Goal: Task Accomplishment & Management: Manage account settings

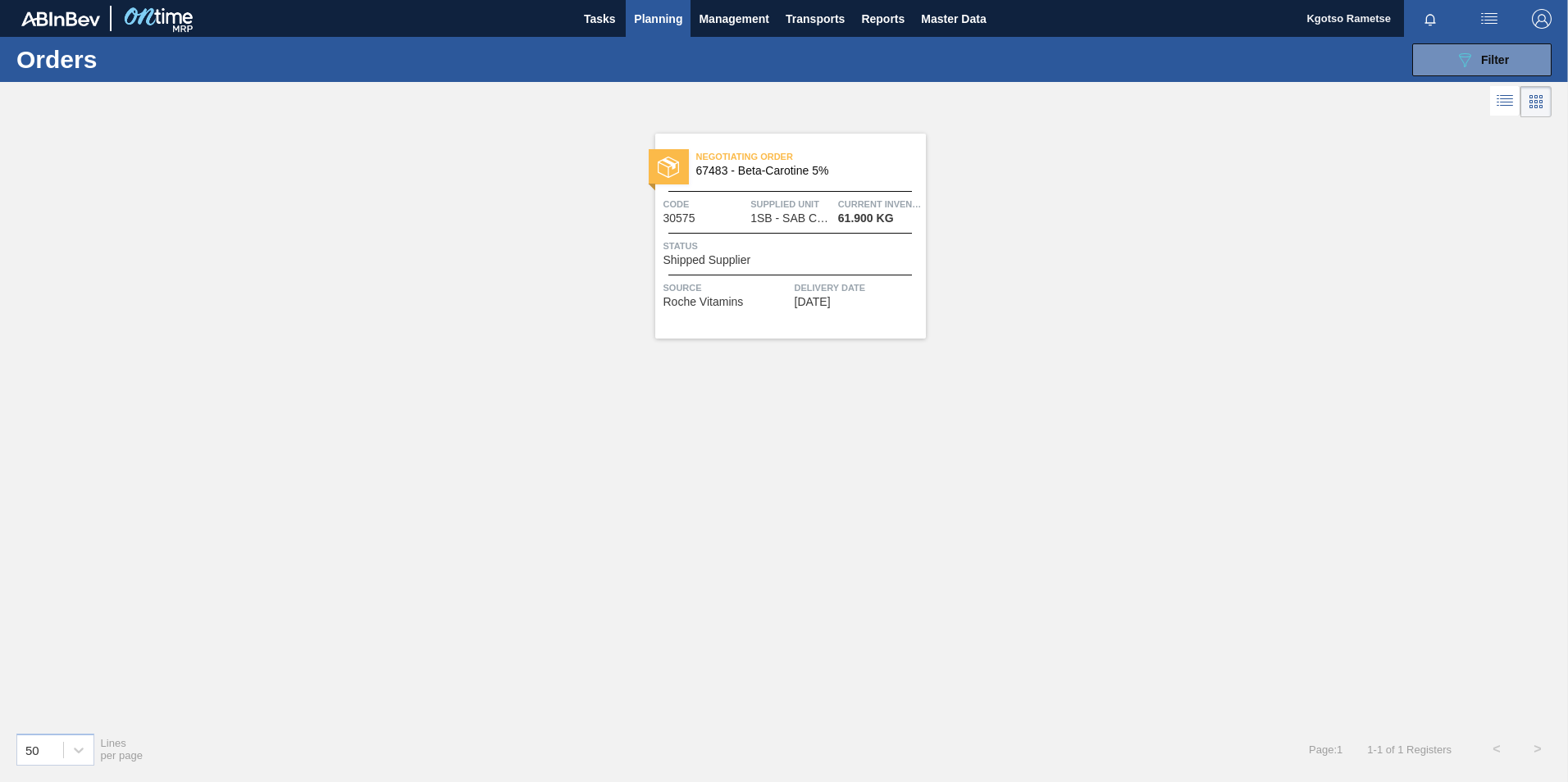
click at [651, 7] on button "Planning" at bounding box center [658, 18] width 65 height 37
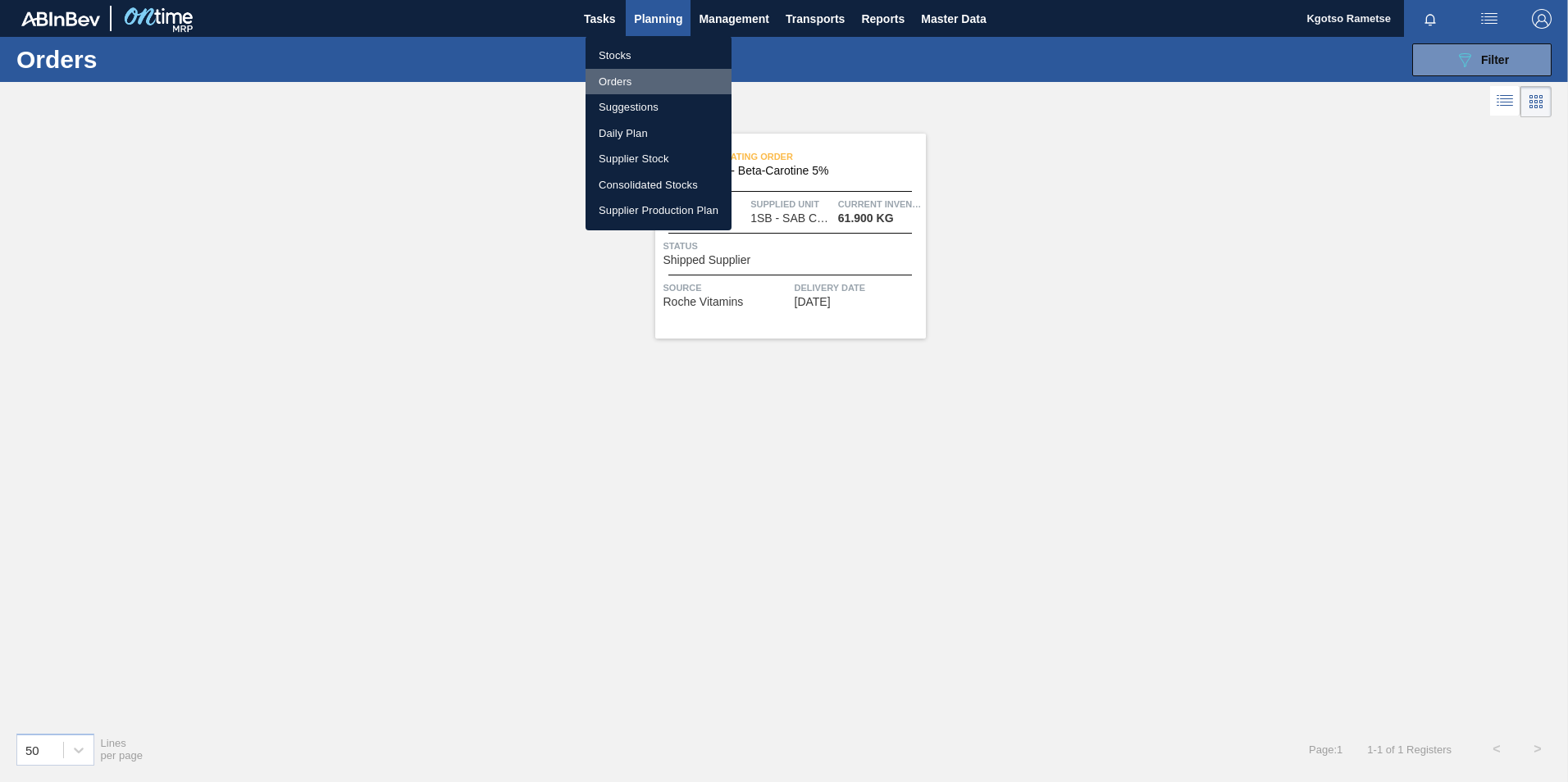
click at [642, 78] on li "Orders" at bounding box center [658, 82] width 146 height 26
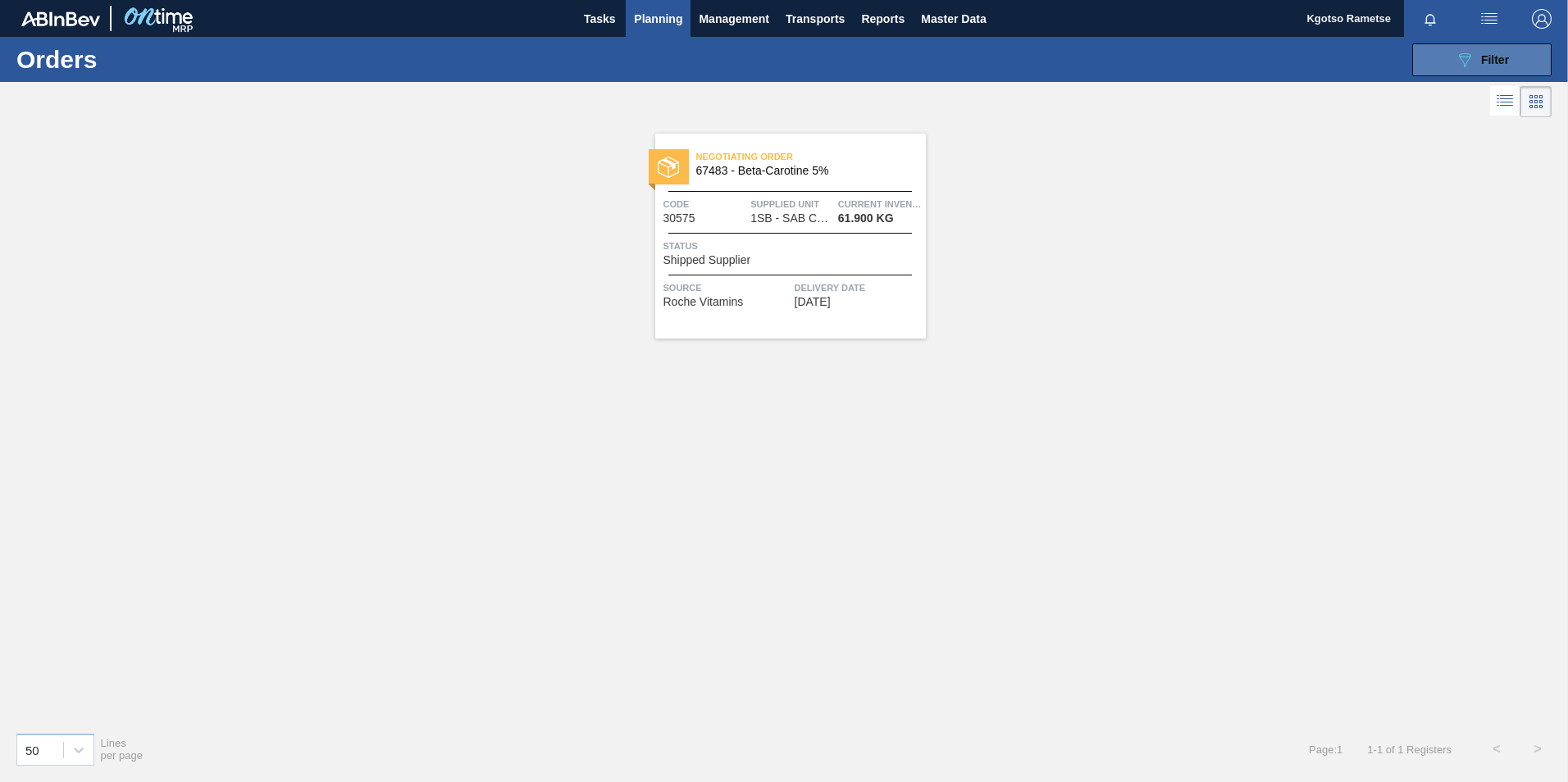
click at [1483, 50] on div "089F7B8B-B2A5-4AFE-B5C0-19BA573D28AC Filter" at bounding box center [1481, 60] width 54 height 20
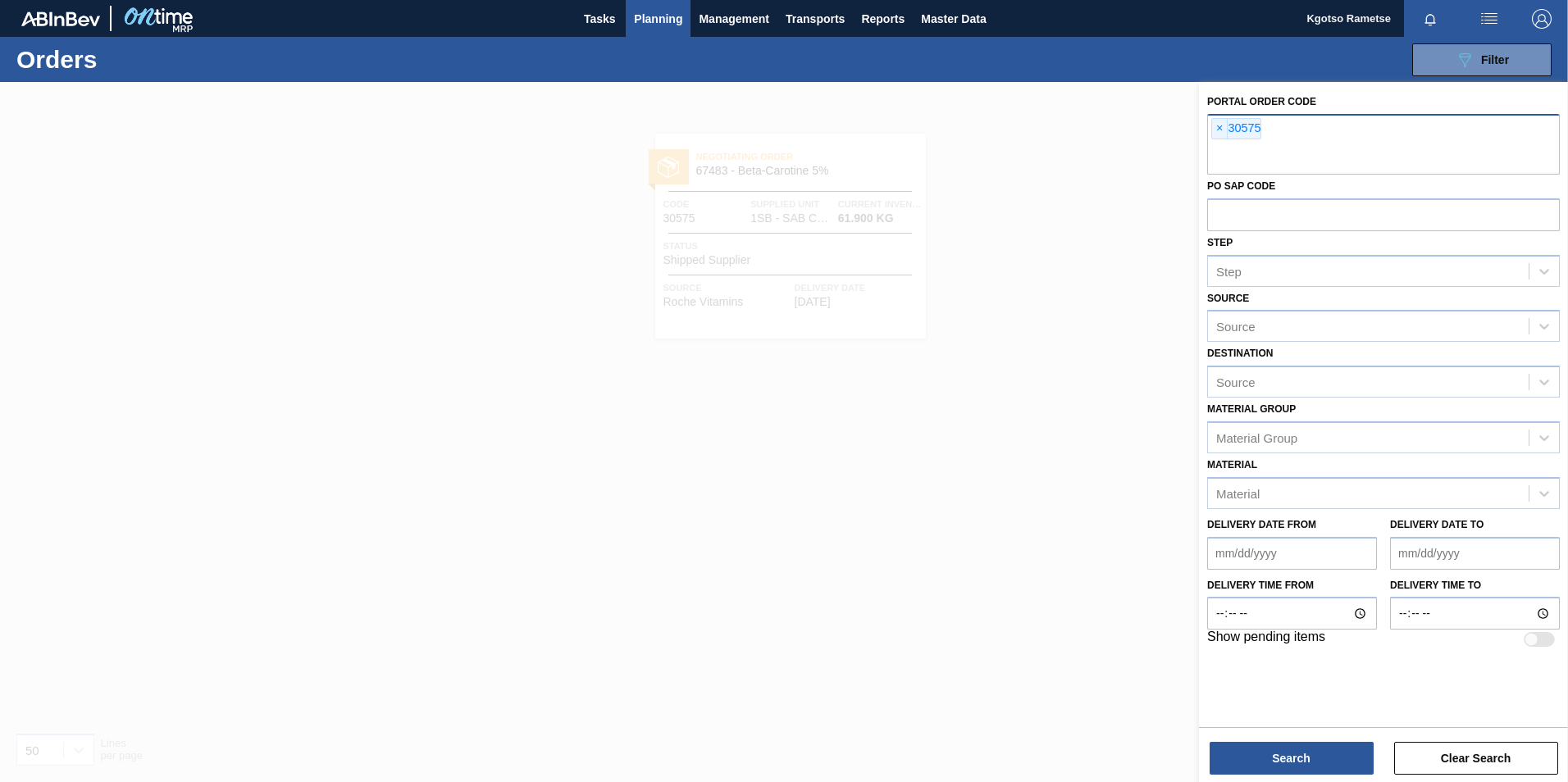
click at [1212, 132] on span "×" at bounding box center [1220, 129] width 16 height 20
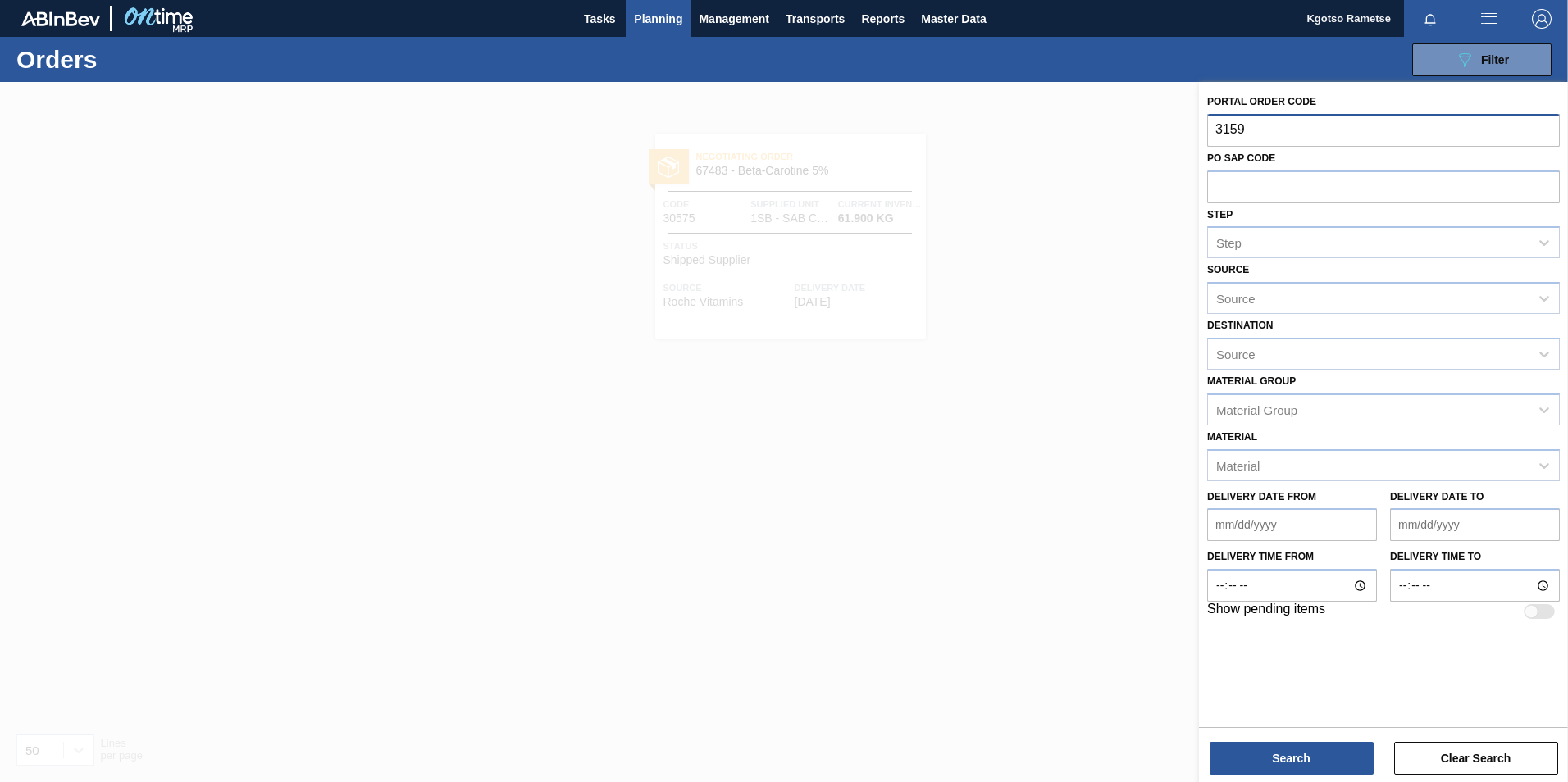
type input "31594"
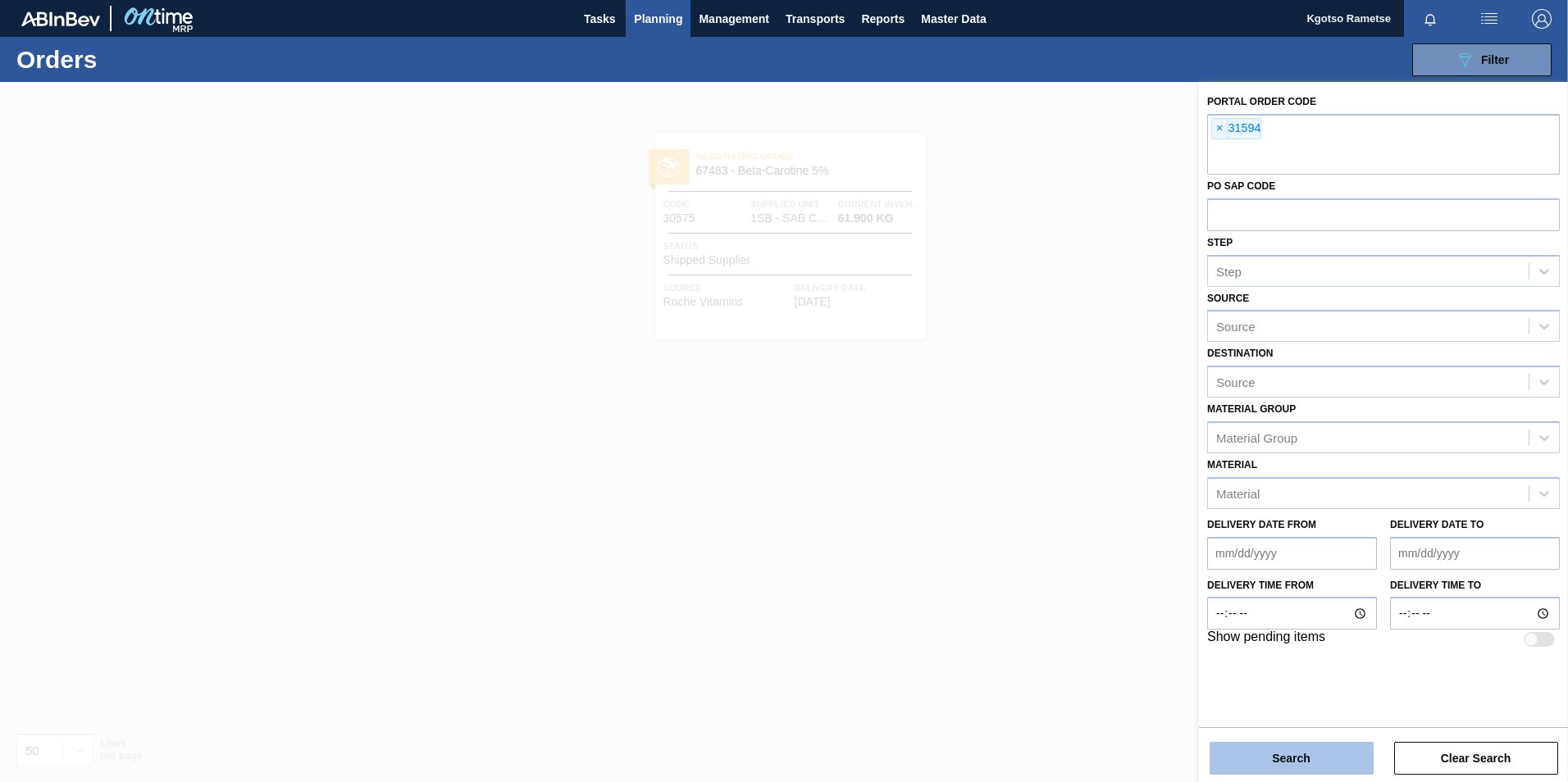
click at [1266, 758] on button "Search" at bounding box center [1291, 758] width 164 height 32
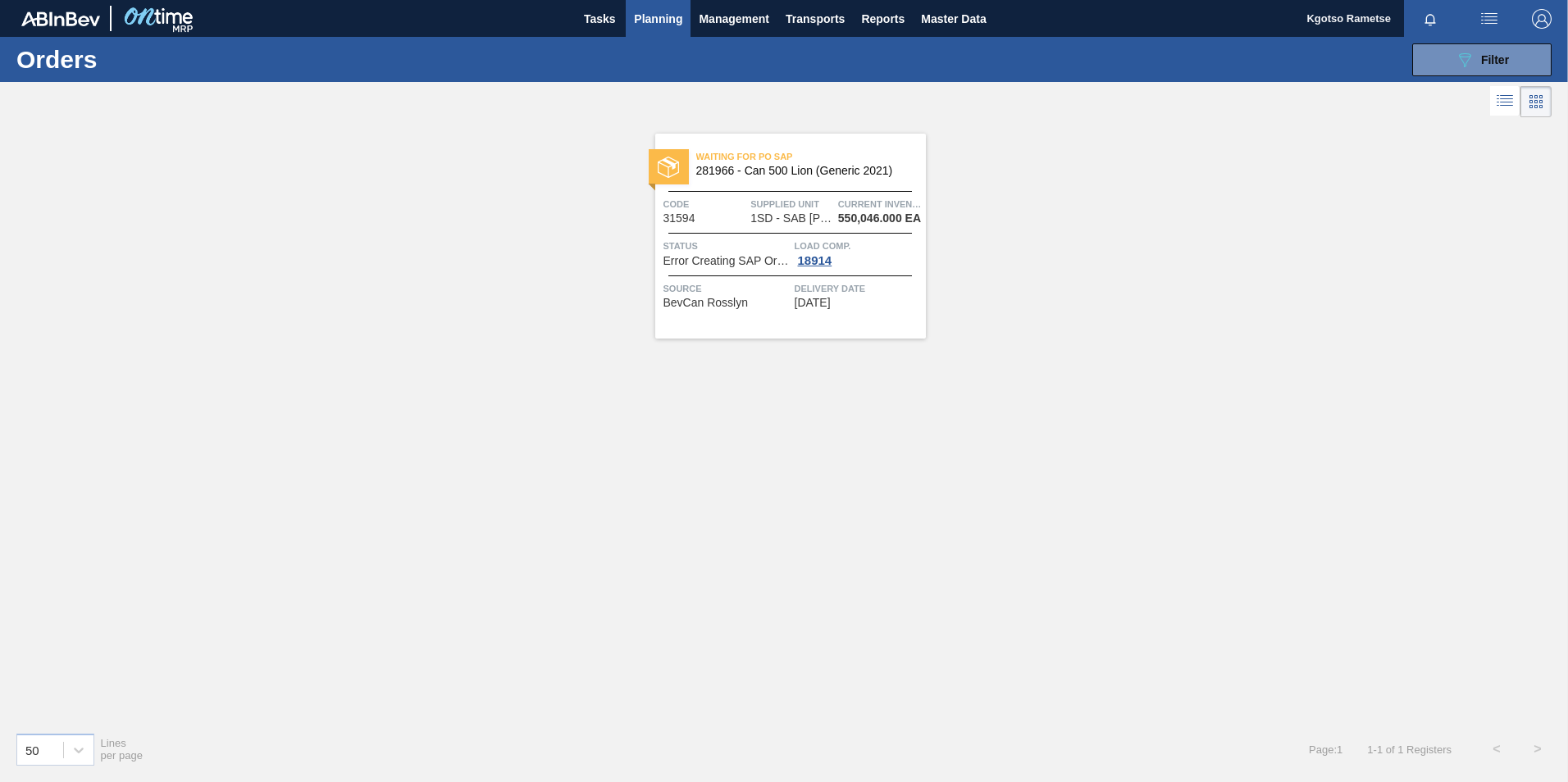
click at [731, 172] on span "281966 - Can 500 Lion (Generic 2021)" at bounding box center [805, 171] width 217 height 12
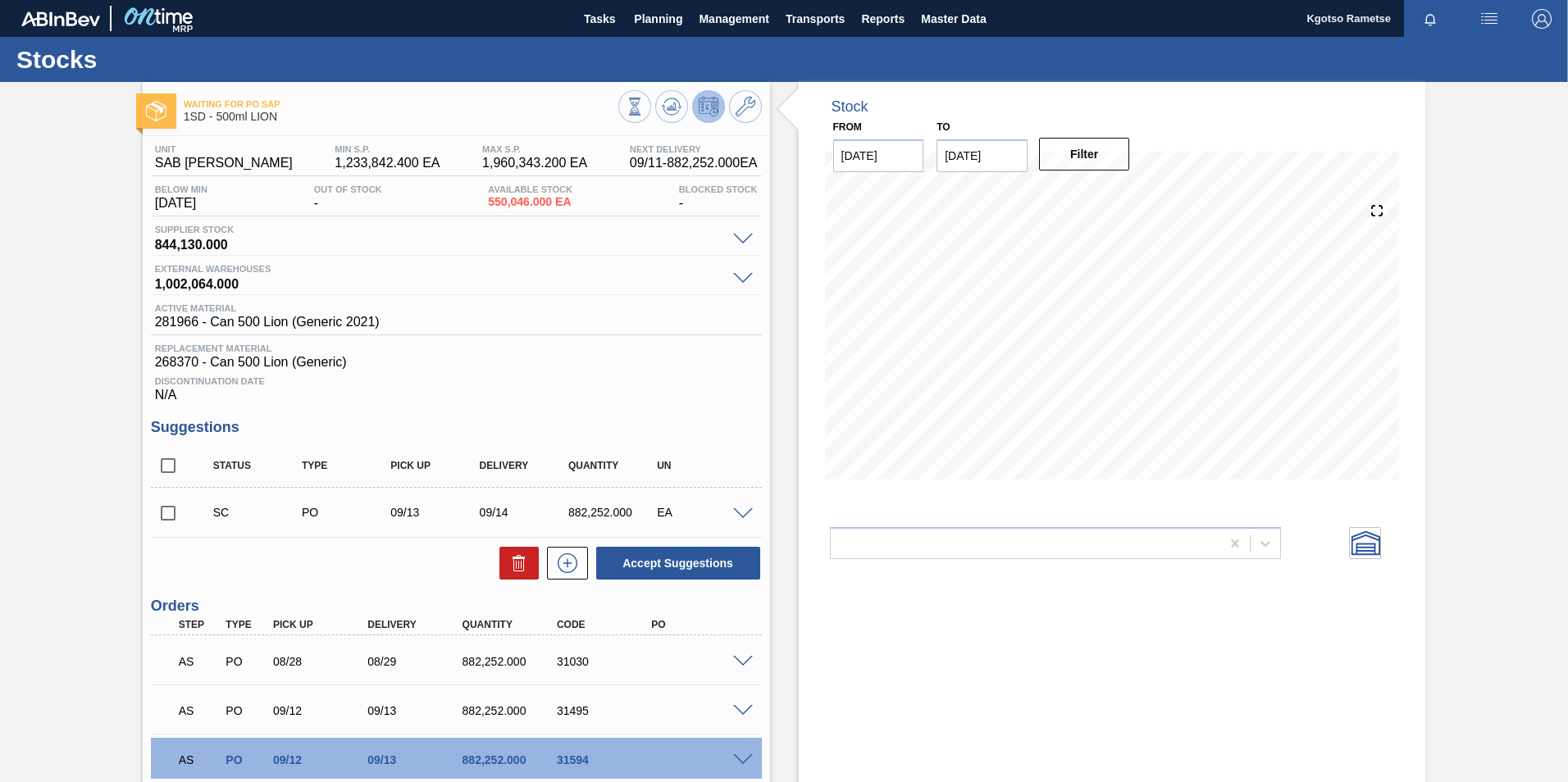
scroll to position [135, 0]
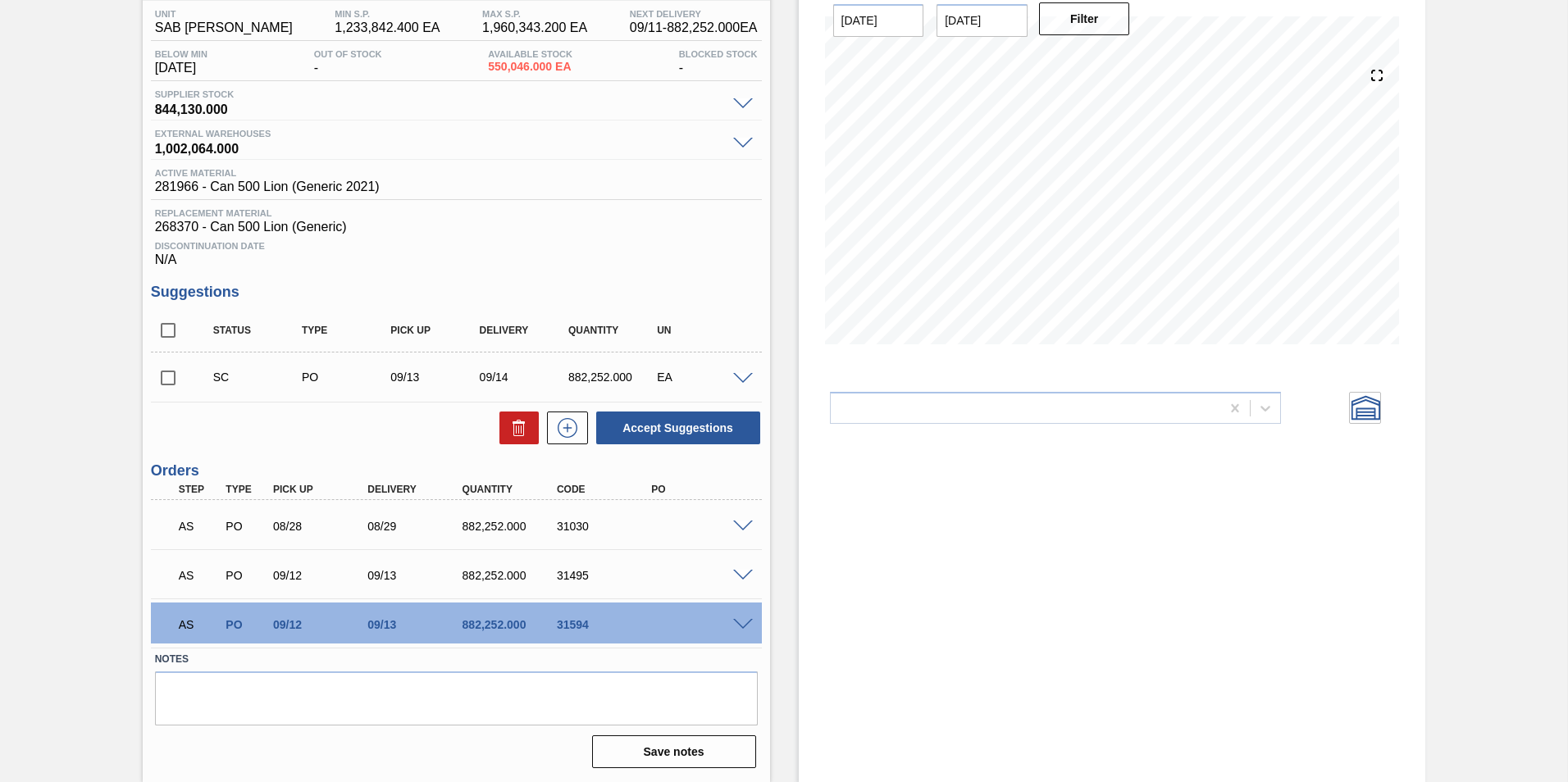
click at [741, 626] on span at bounding box center [743, 625] width 20 height 12
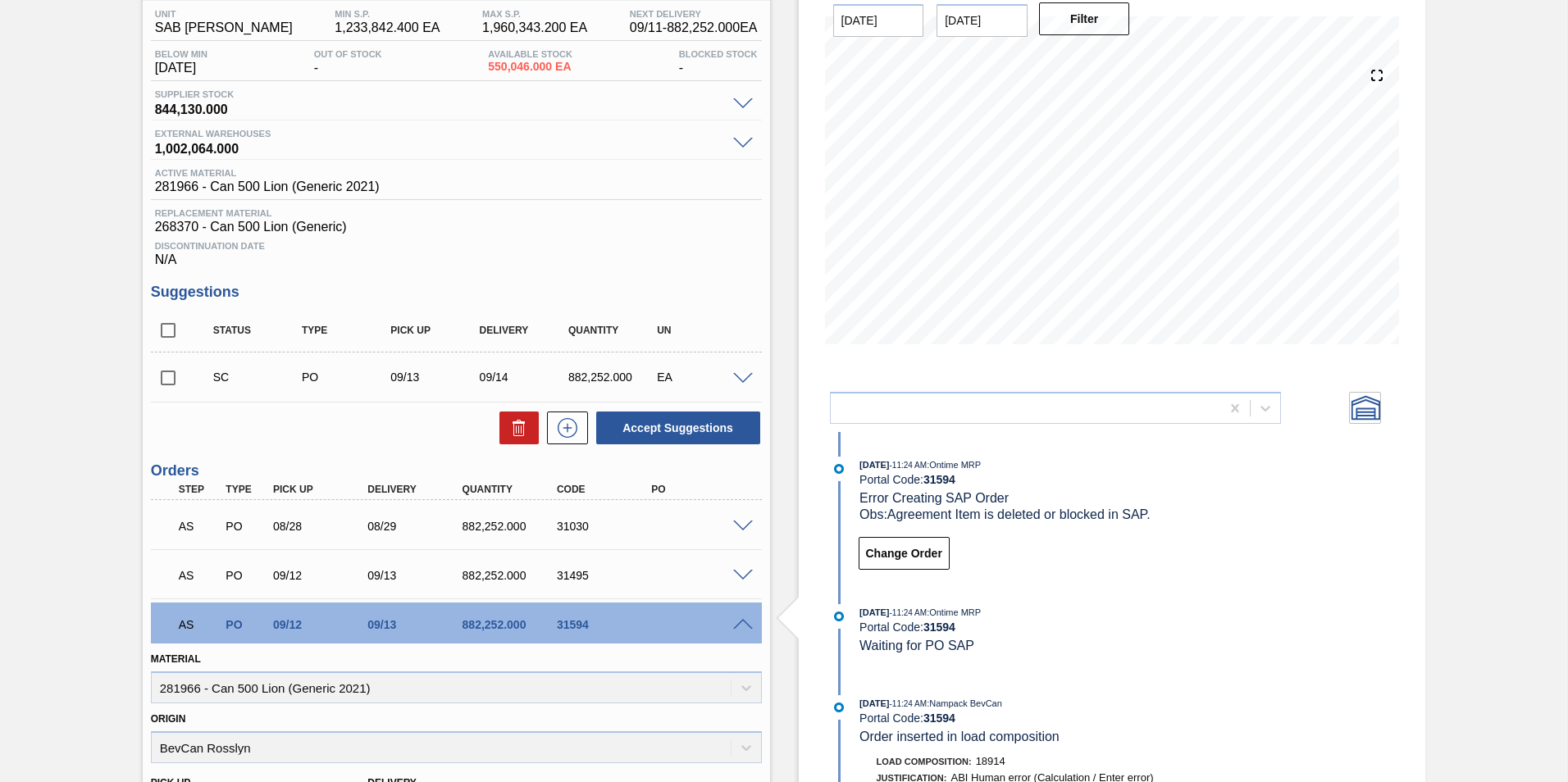
scroll to position [0, 0]
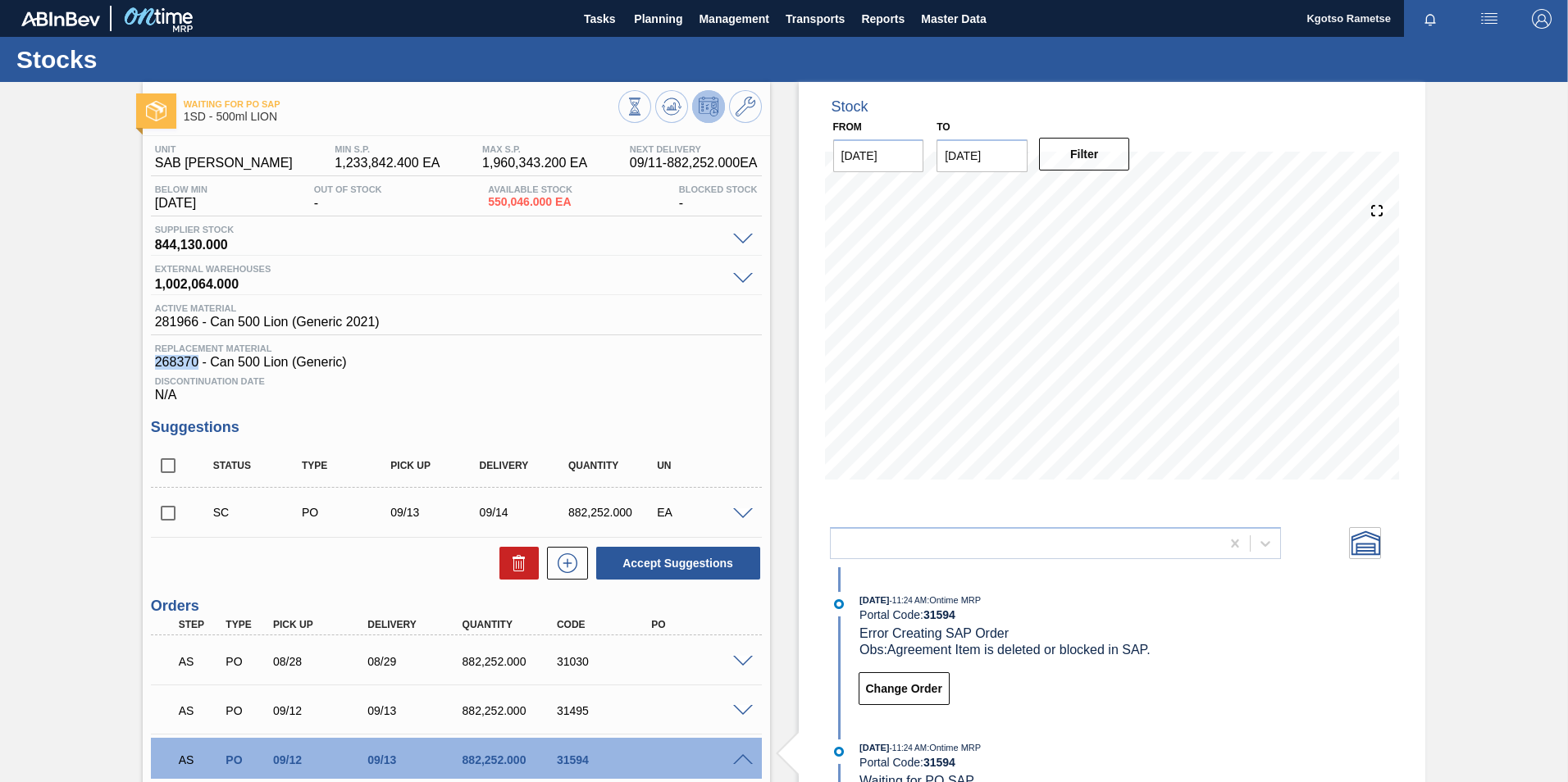
drag, startPoint x: 199, startPoint y: 360, endPoint x: 152, endPoint y: 365, distance: 47.3
click at [152, 365] on div "Replacement Material 268370 - Can 500 Lion (Generic)" at bounding box center [456, 356] width 611 height 26
copy span "268370"
click at [540, 399] on div "Discontinuation Date N/A" at bounding box center [456, 386] width 611 height 32
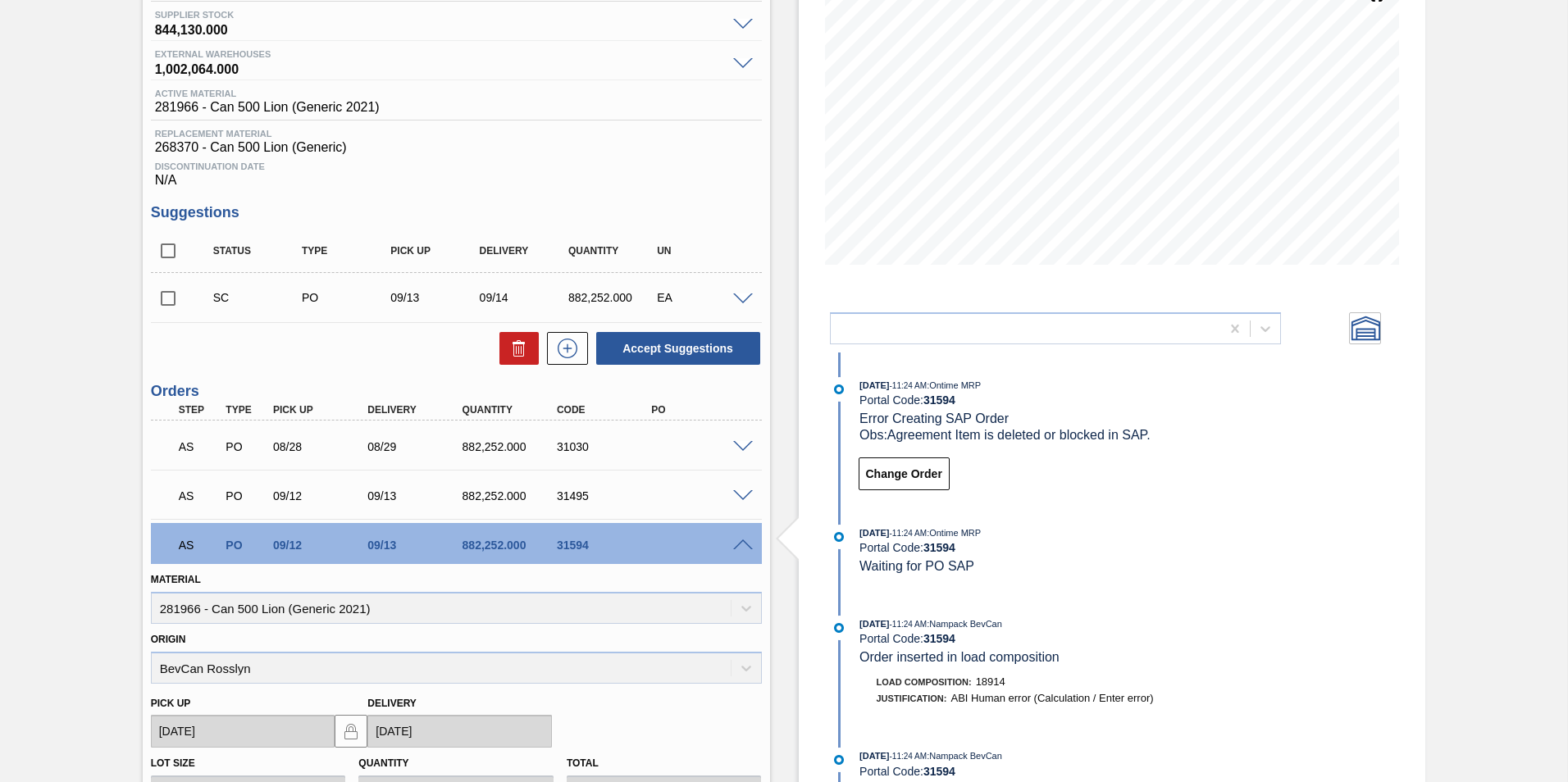
scroll to position [328, 0]
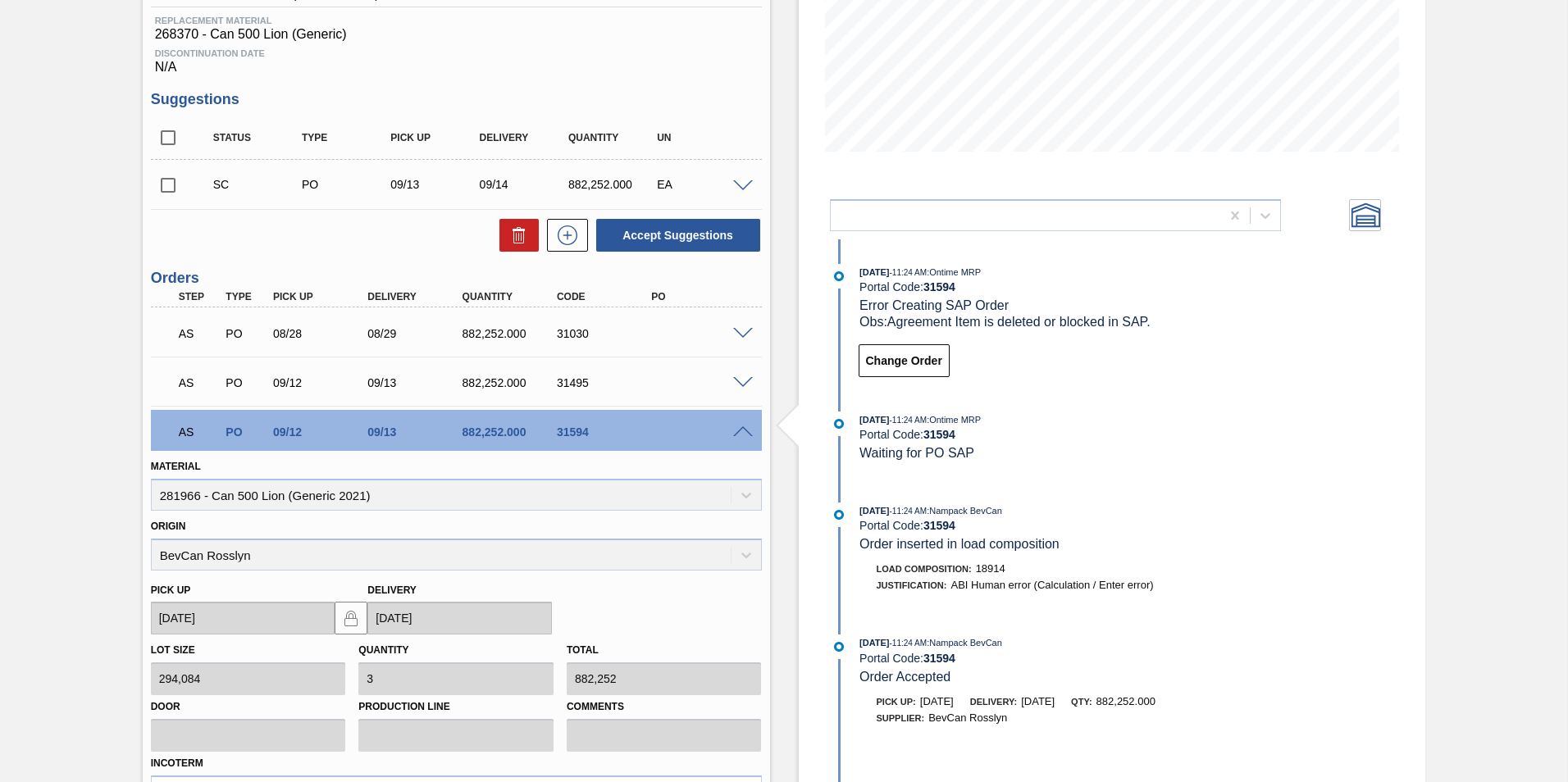
click at [740, 331] on span at bounding box center [743, 334] width 20 height 12
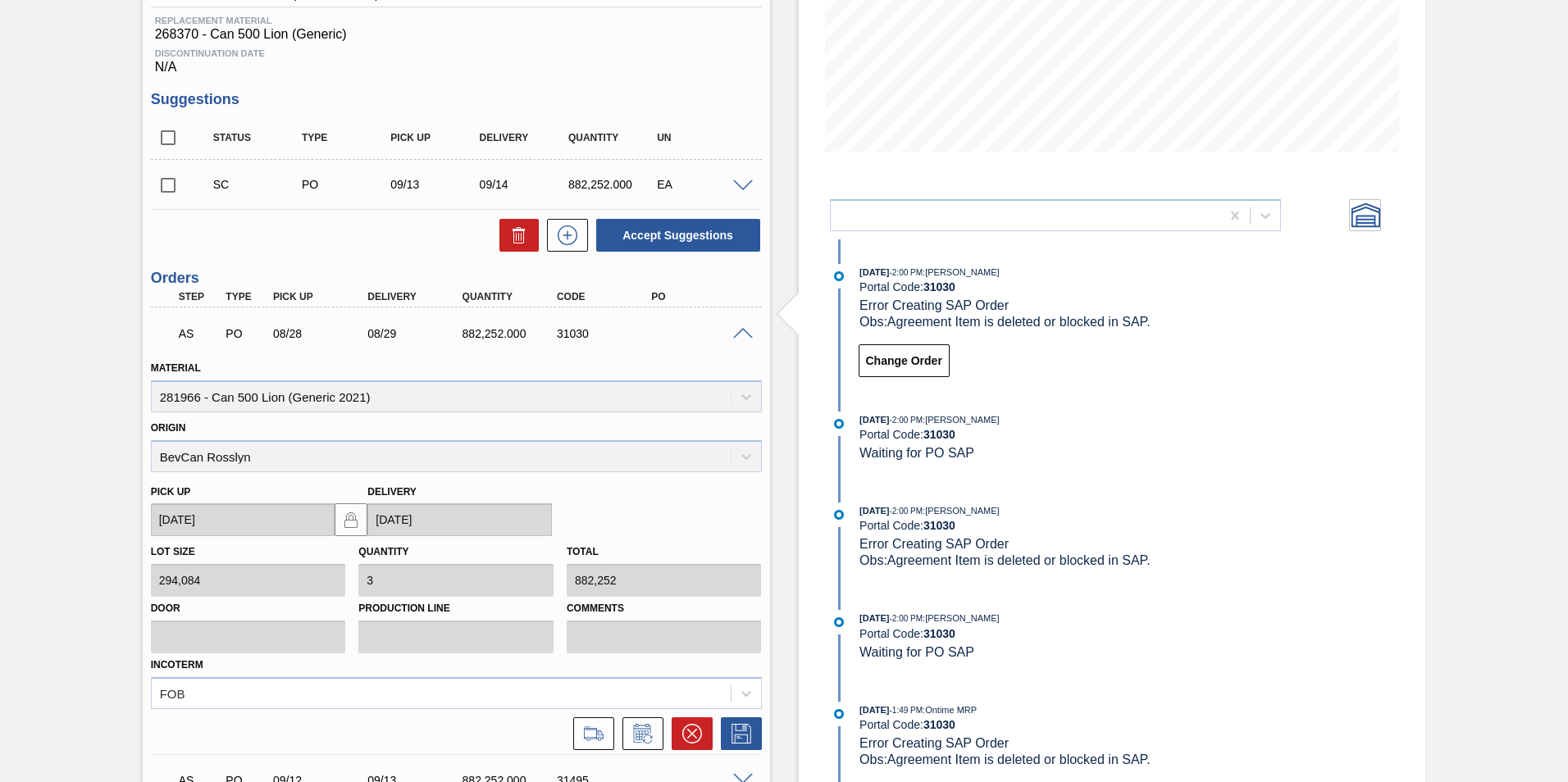
click at [739, 331] on span at bounding box center [743, 334] width 20 height 12
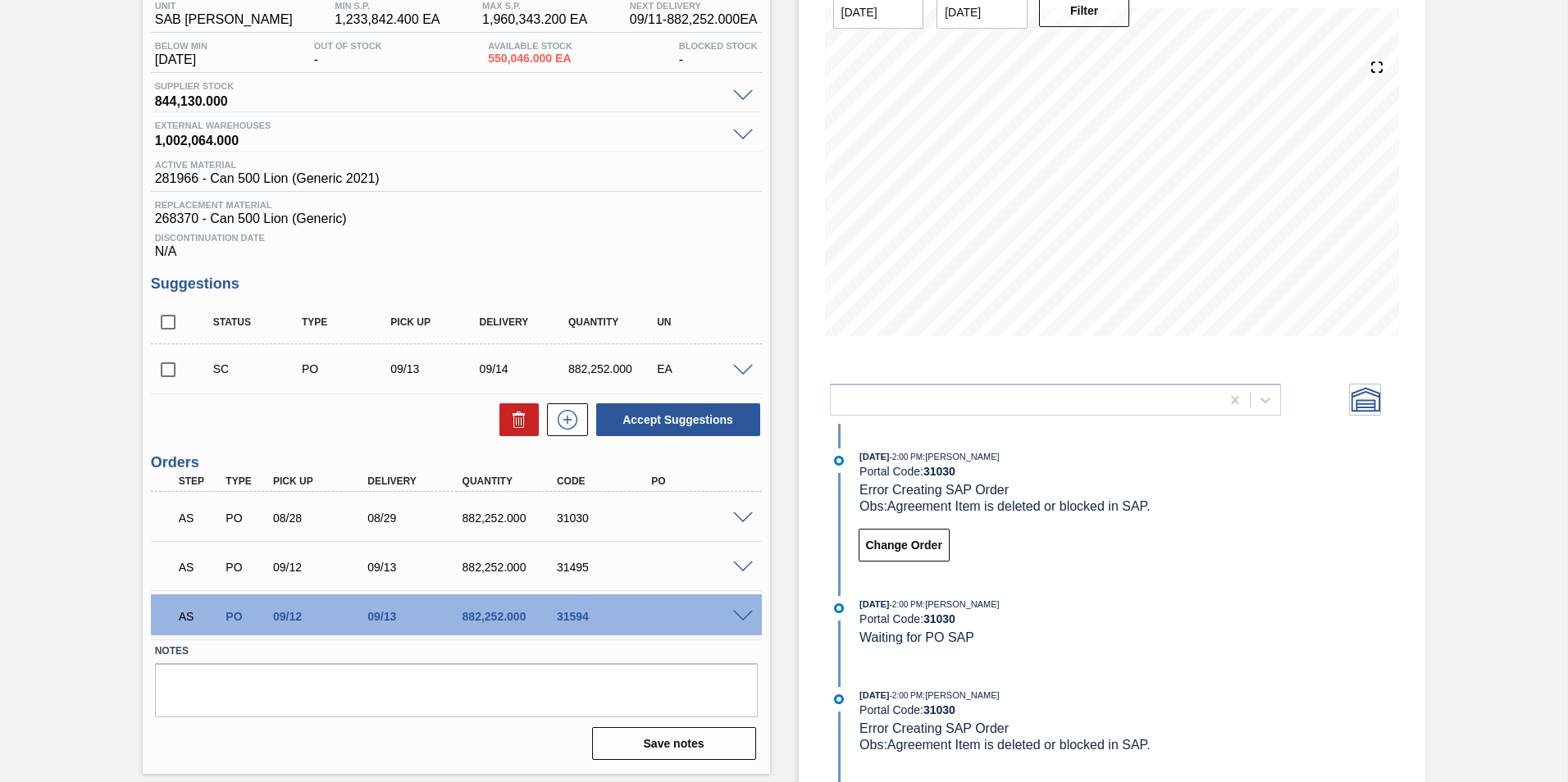
click at [741, 516] on span at bounding box center [743, 518] width 20 height 12
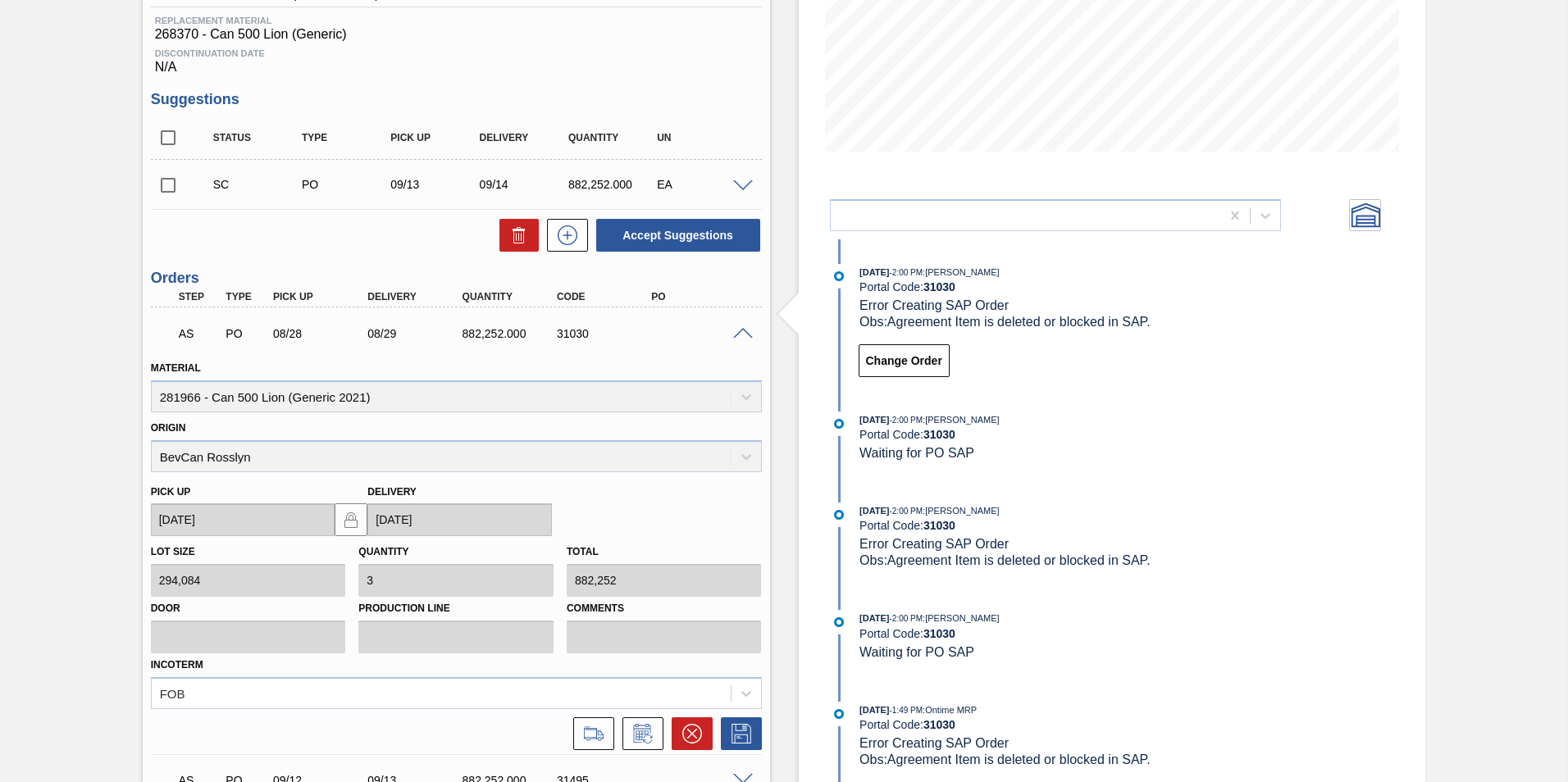
click at [737, 187] on span at bounding box center [743, 187] width 20 height 12
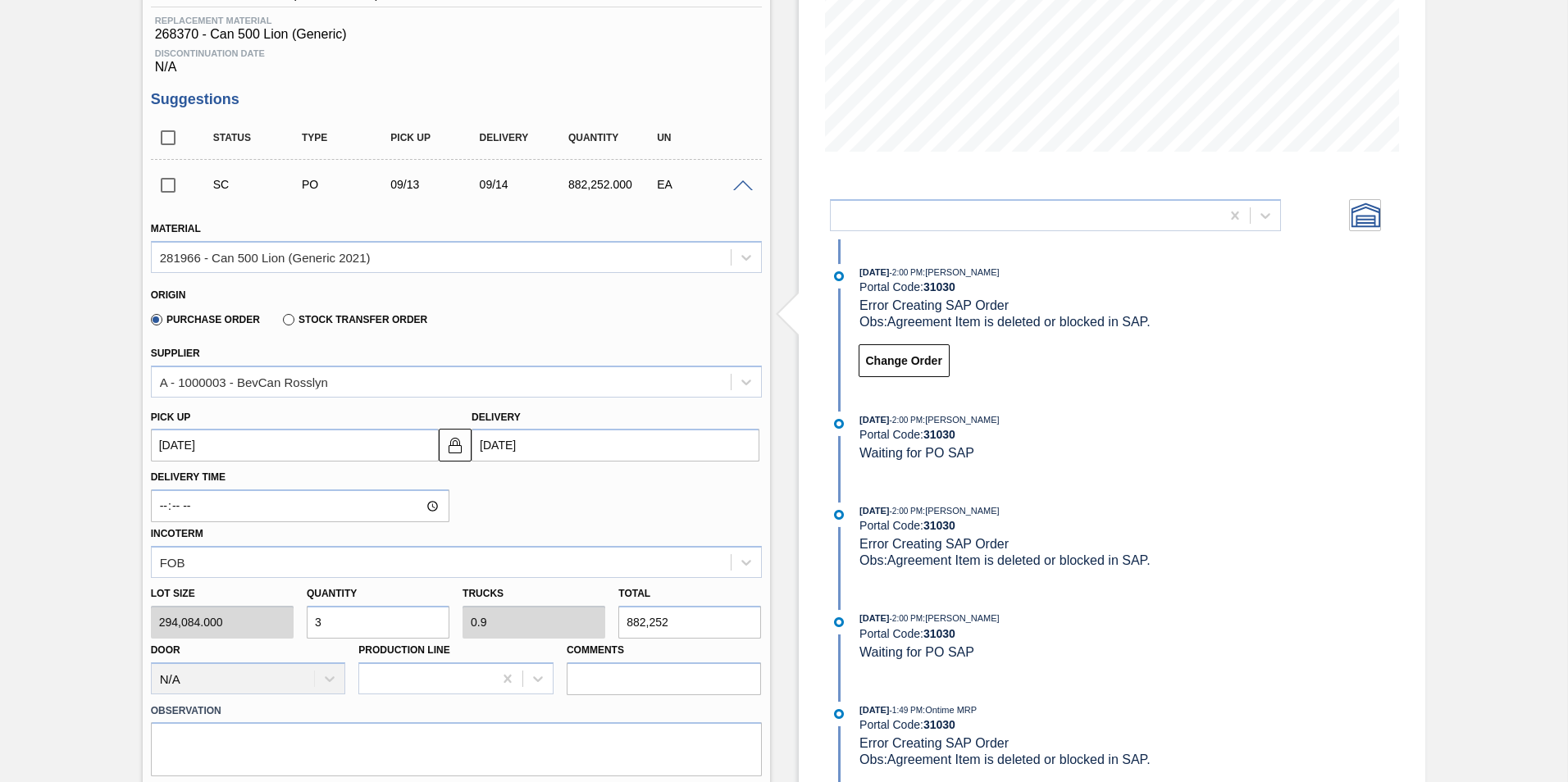
click at [737, 188] on span at bounding box center [743, 187] width 20 height 12
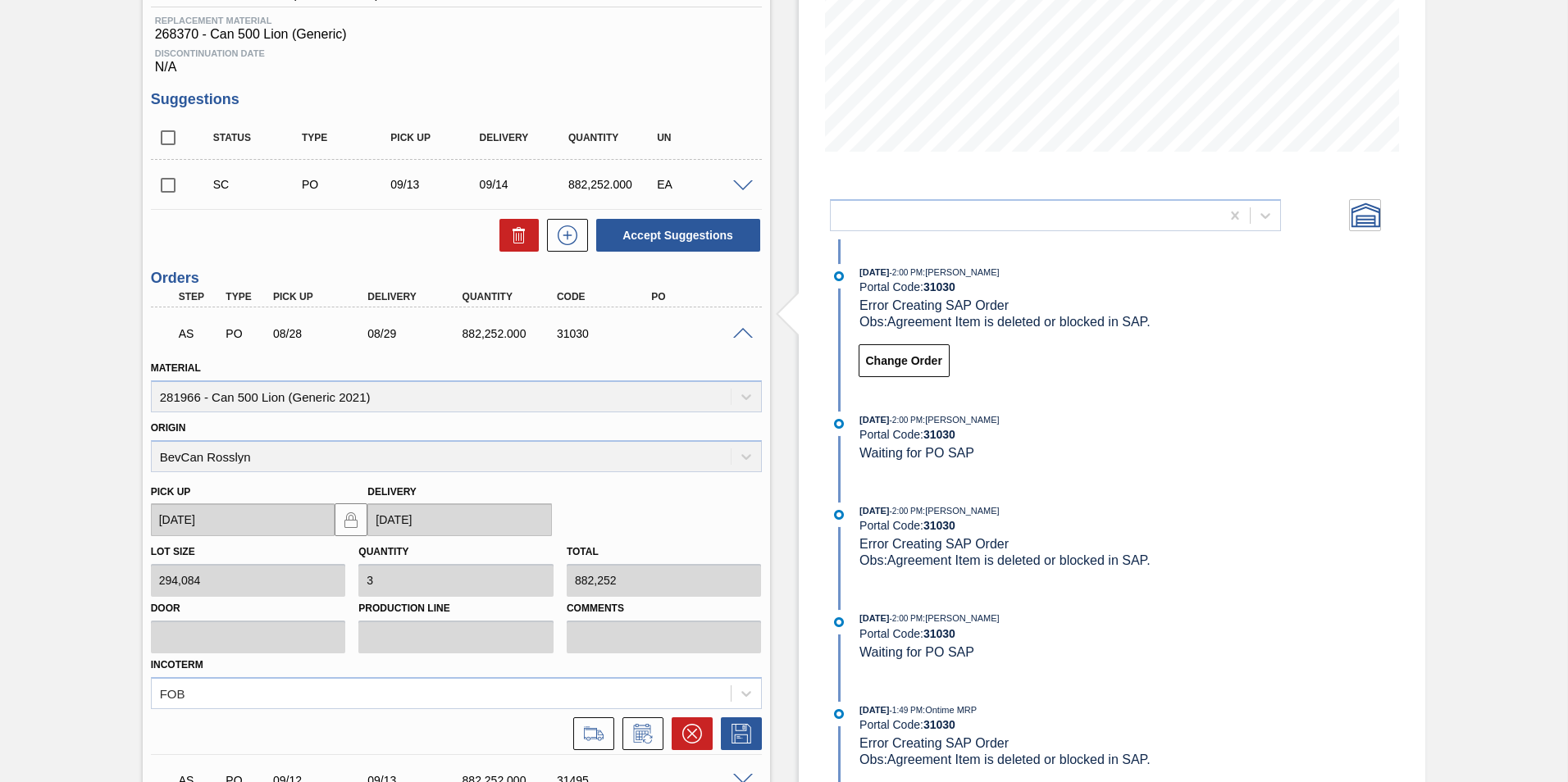
click at [741, 326] on div at bounding box center [745, 332] width 32 height 12
click at [742, 332] on span at bounding box center [743, 334] width 20 height 12
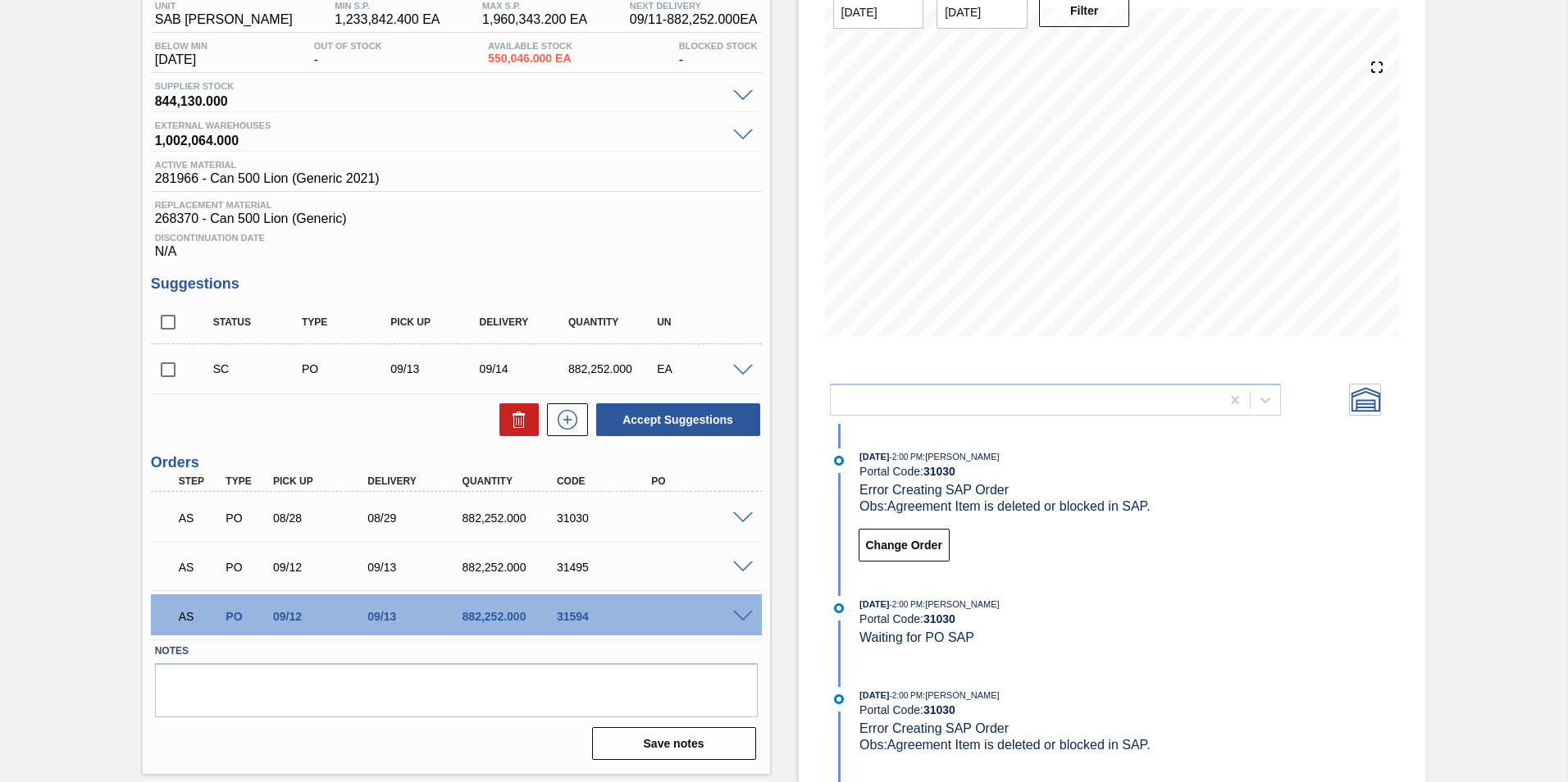
click at [739, 375] on span at bounding box center [743, 371] width 20 height 12
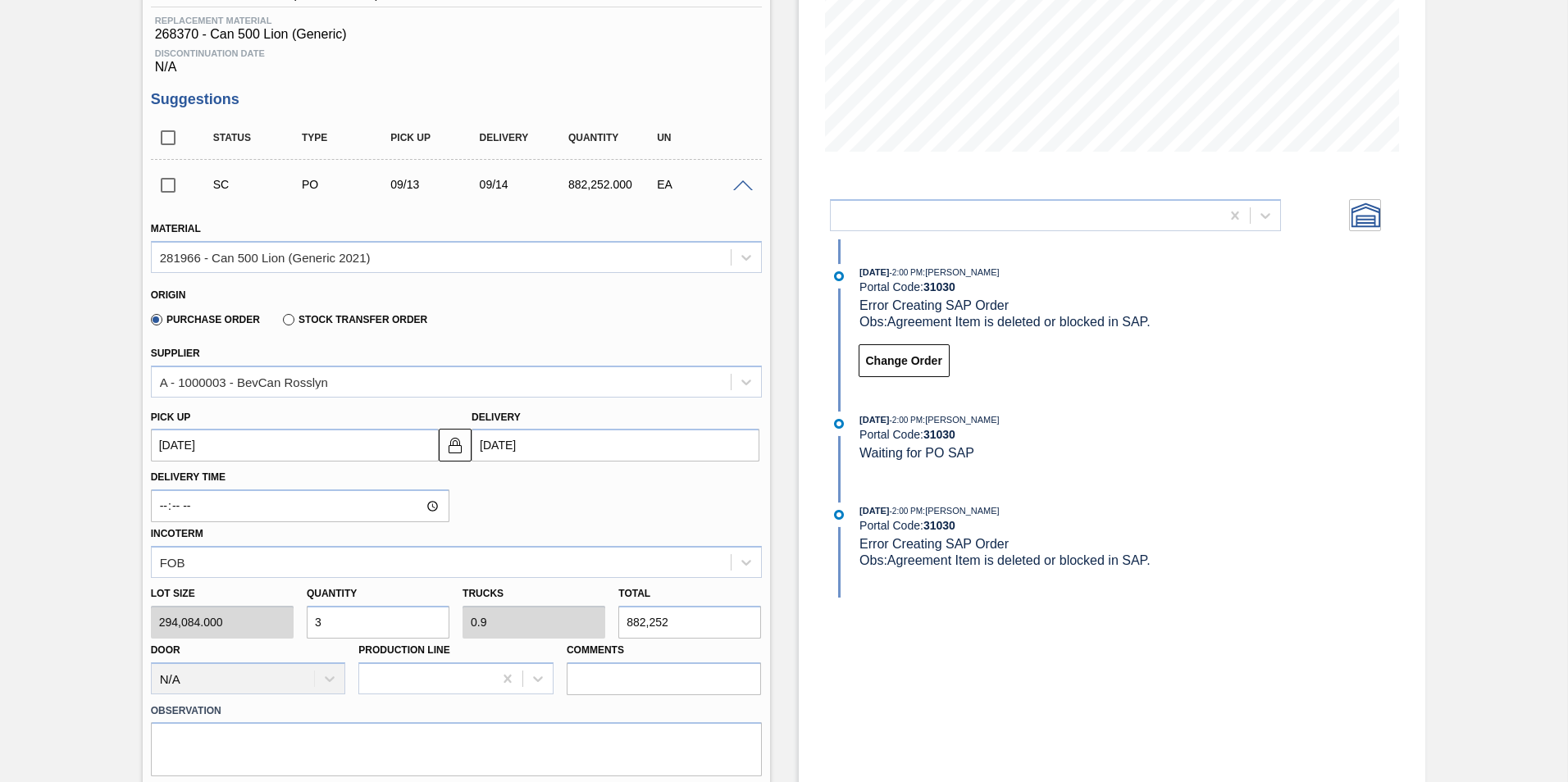
click at [740, 185] on span at bounding box center [743, 187] width 20 height 12
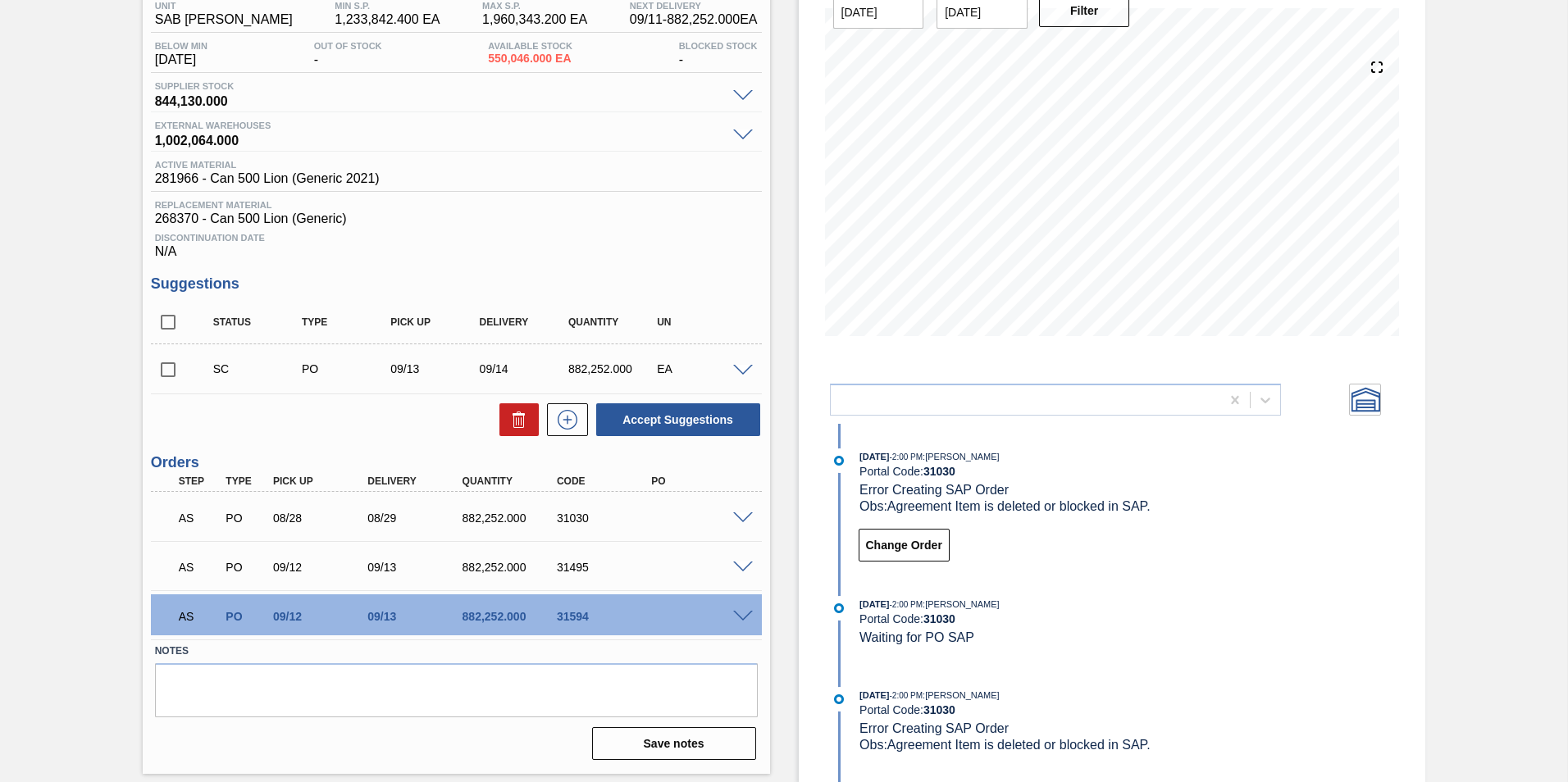
scroll to position [143, 0]
click at [740, 521] on span at bounding box center [743, 518] width 20 height 12
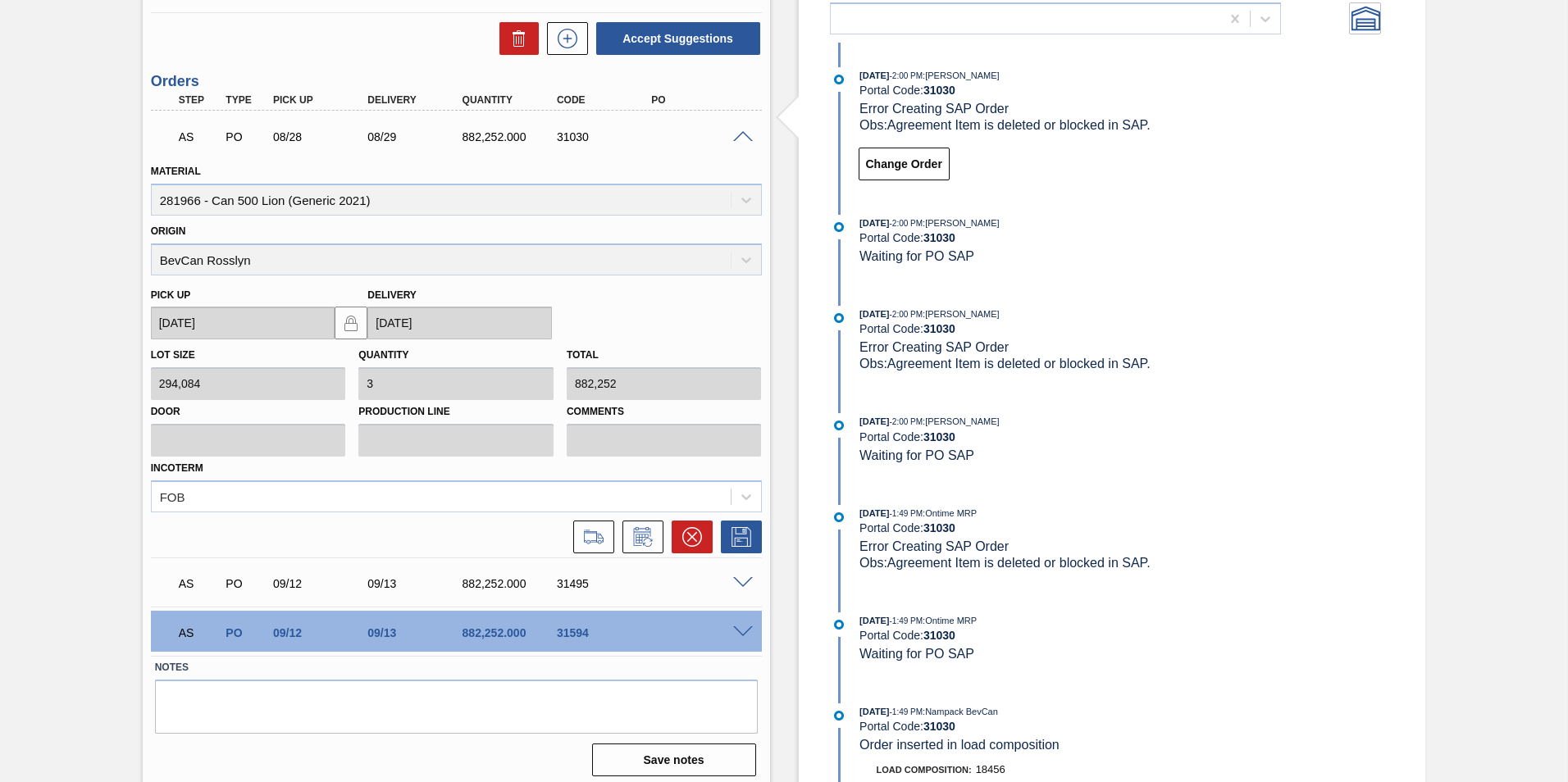
scroll to position [541, 0]
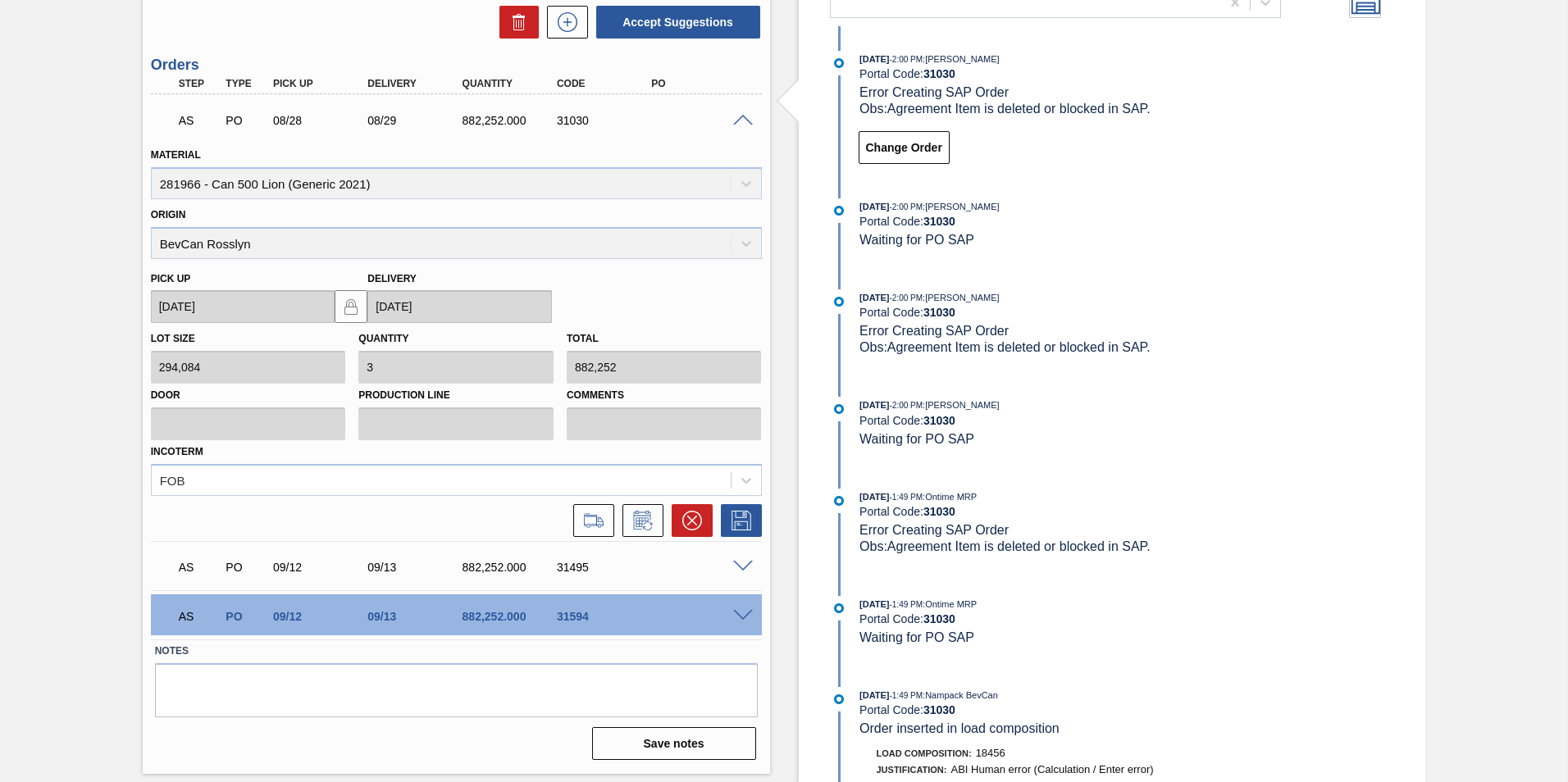
click at [742, 565] on span at bounding box center [743, 566] width 20 height 12
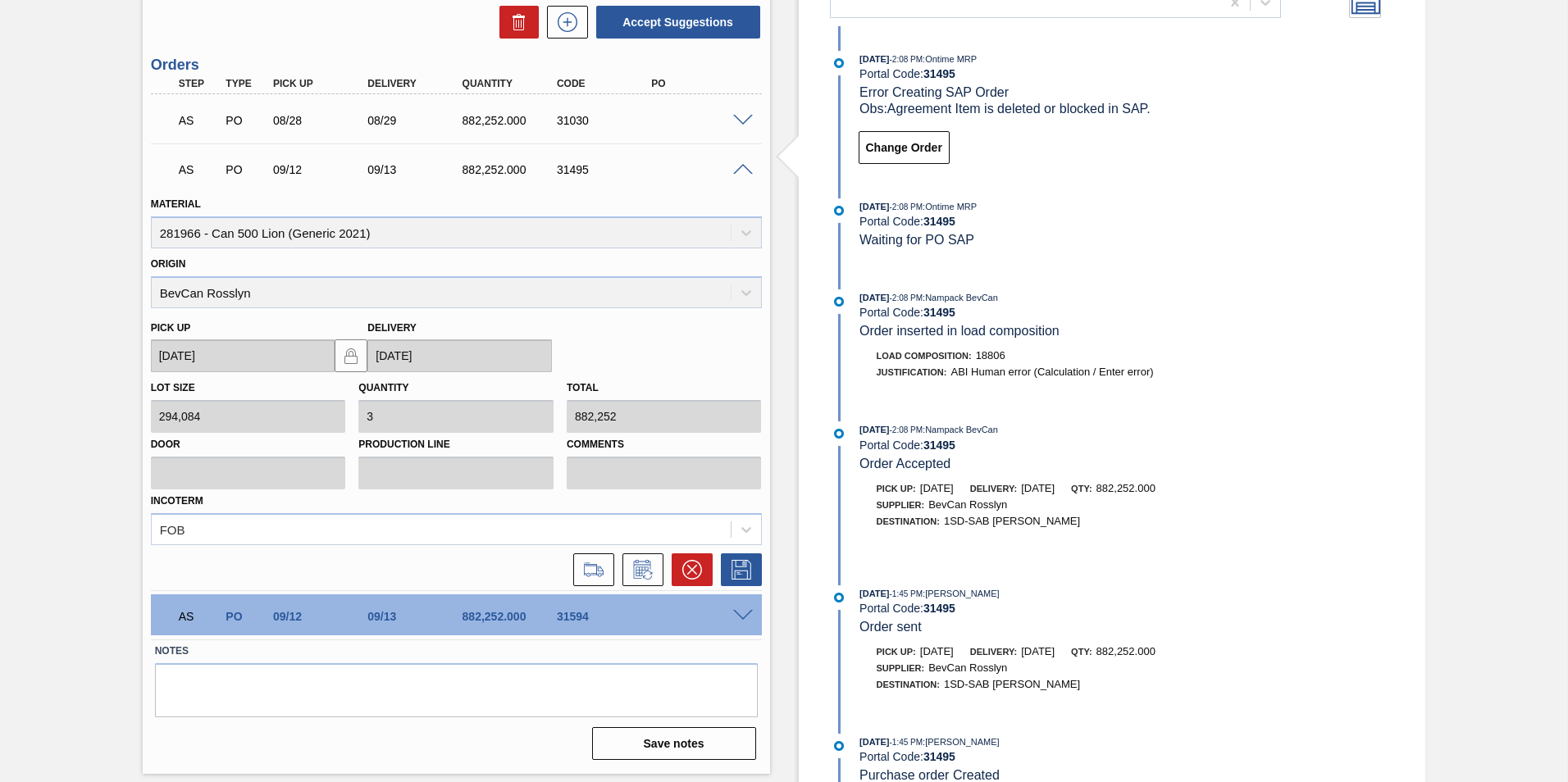
scroll to position [575, 0]
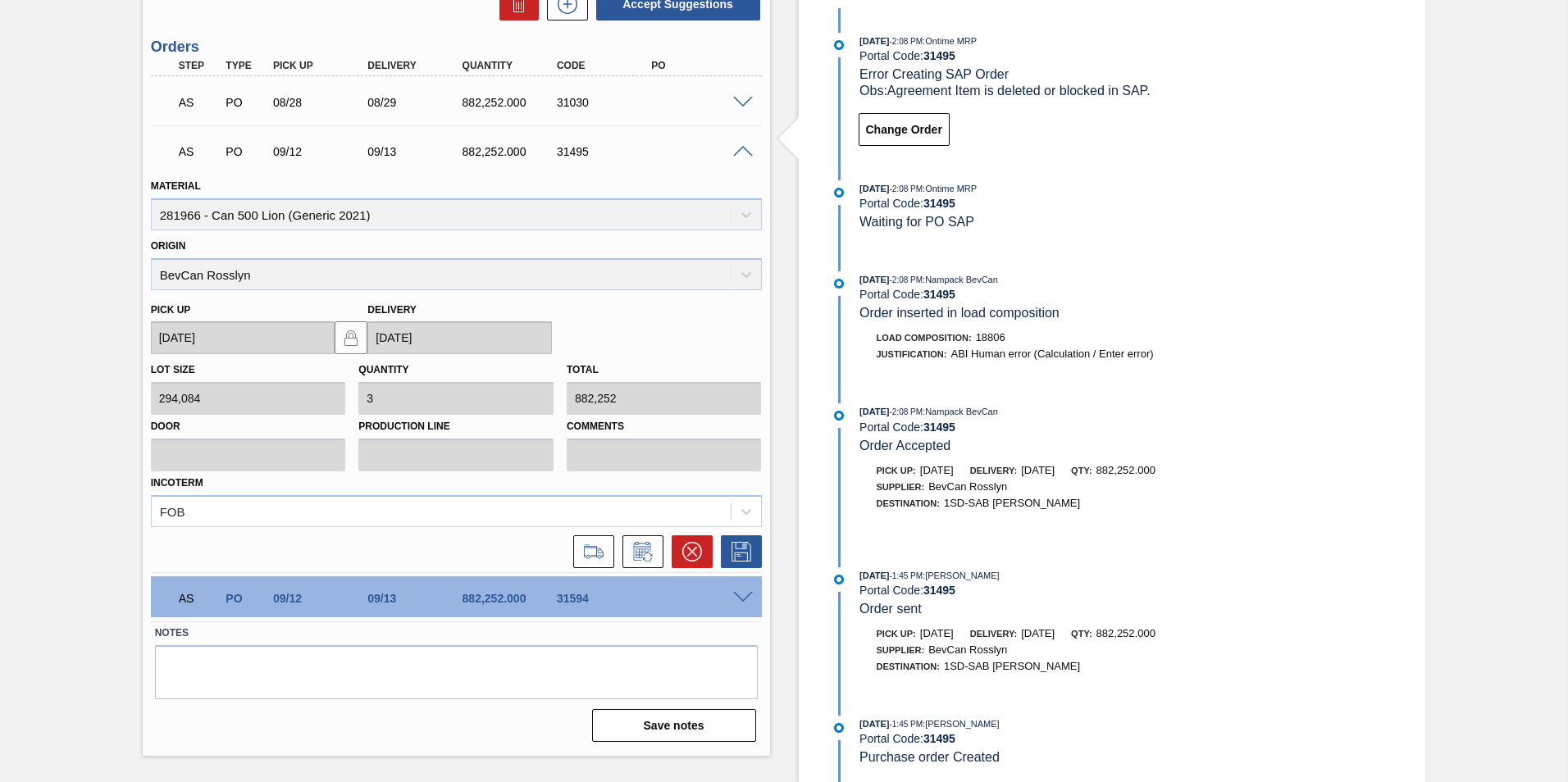
click at [743, 592] on span at bounding box center [743, 598] width 20 height 12
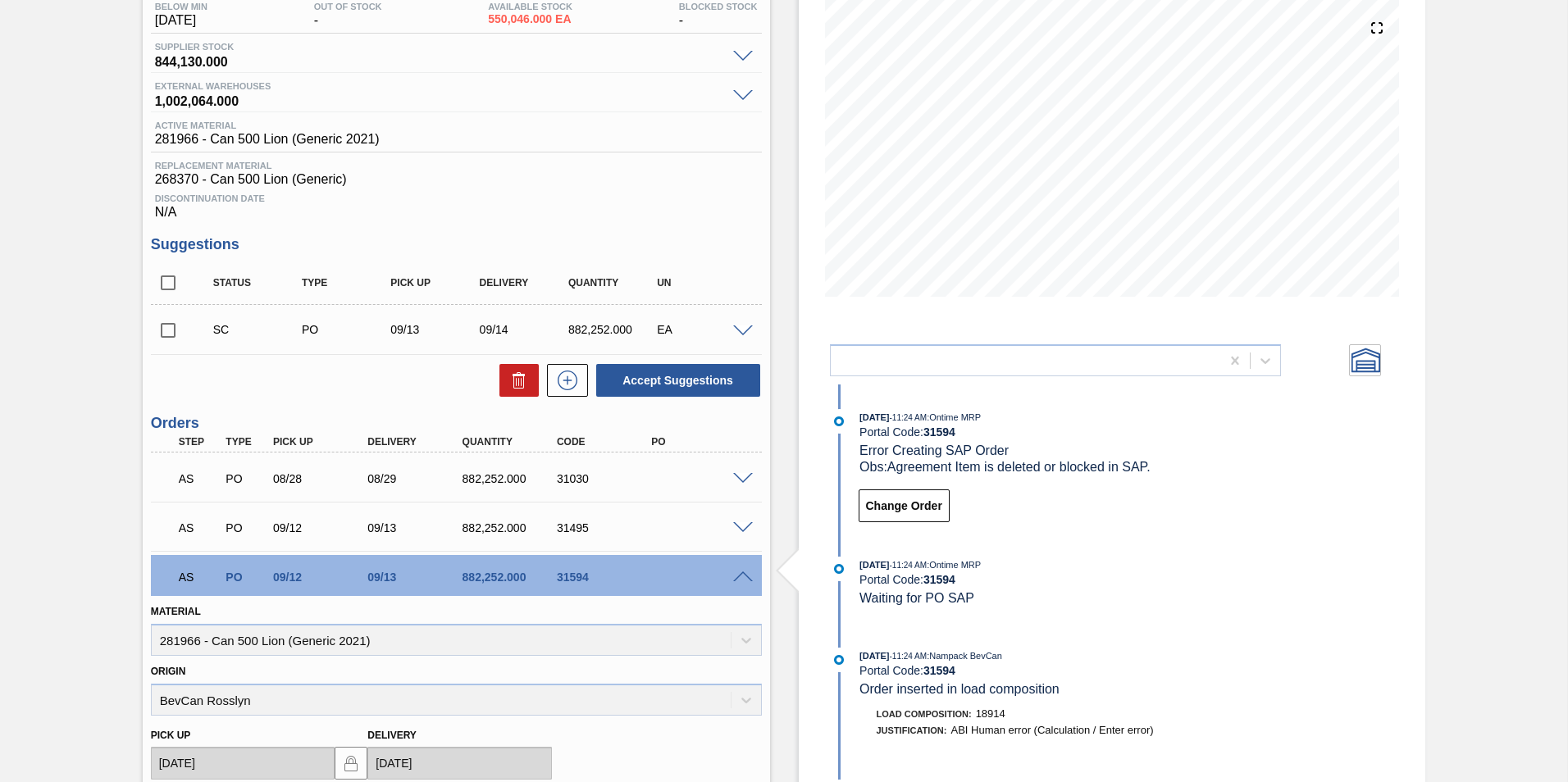
scroll to position [83, 0]
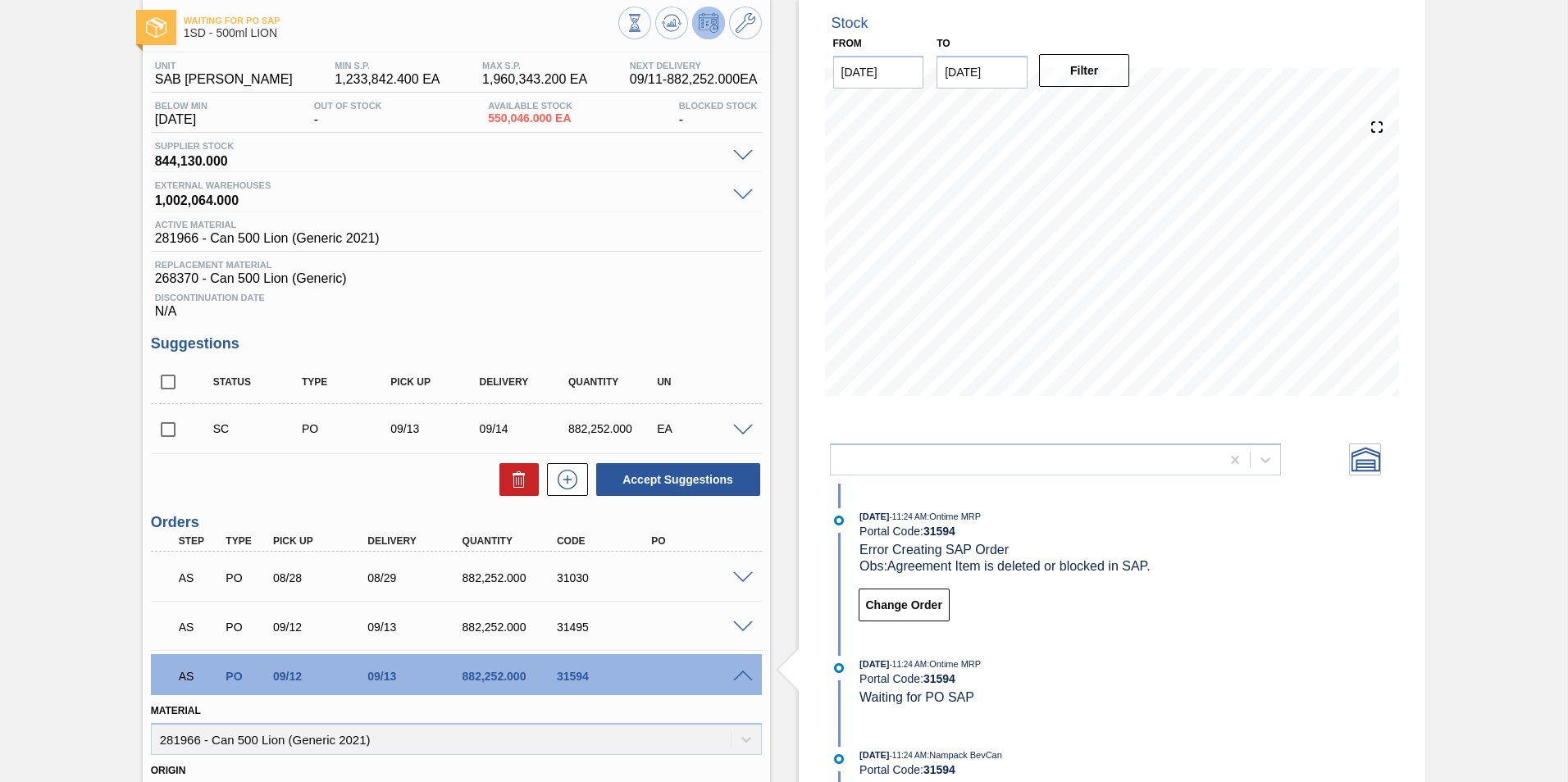
click at [743, 576] on span at bounding box center [743, 578] width 20 height 12
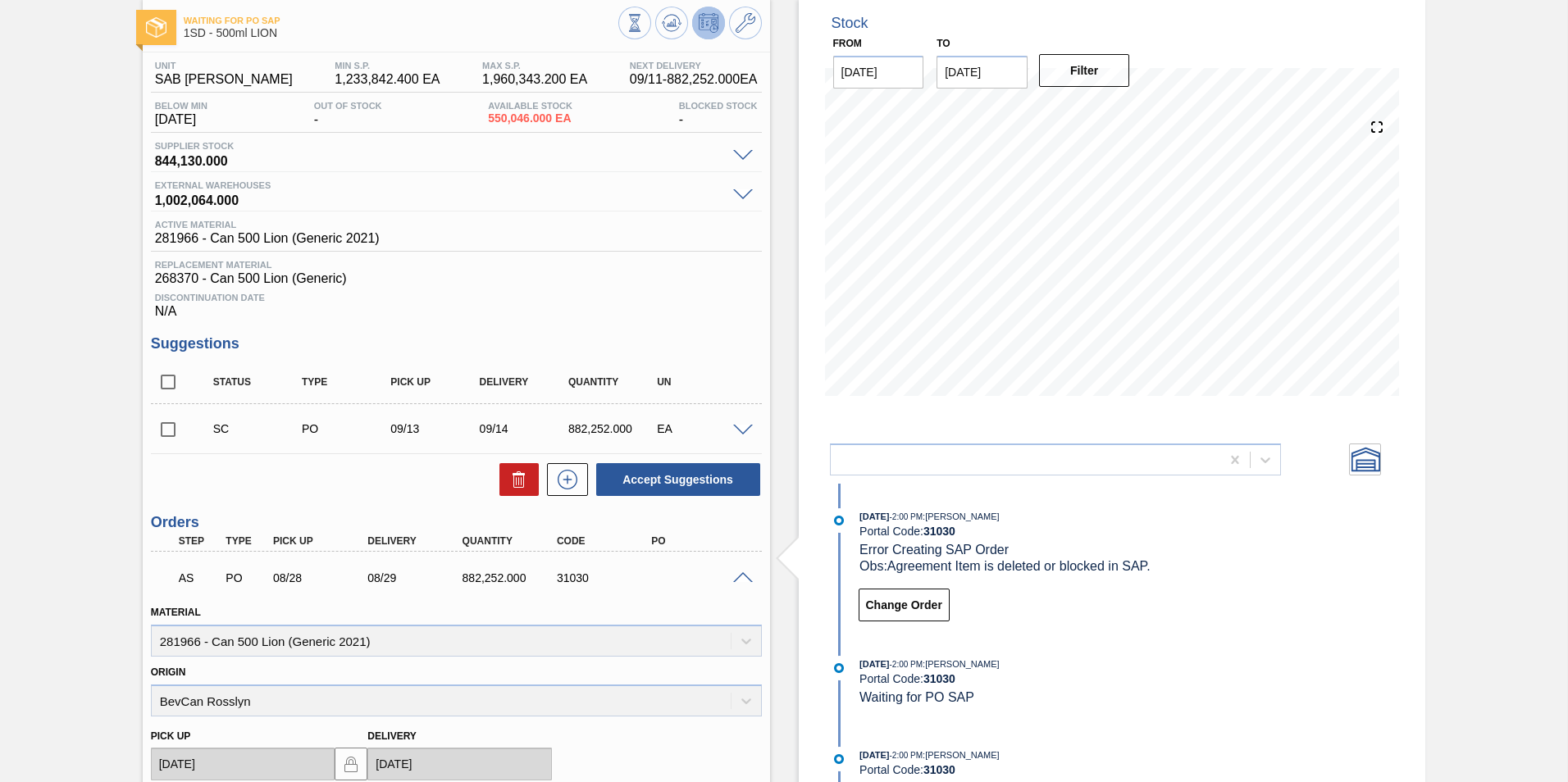
click at [742, 433] on span at bounding box center [743, 431] width 20 height 12
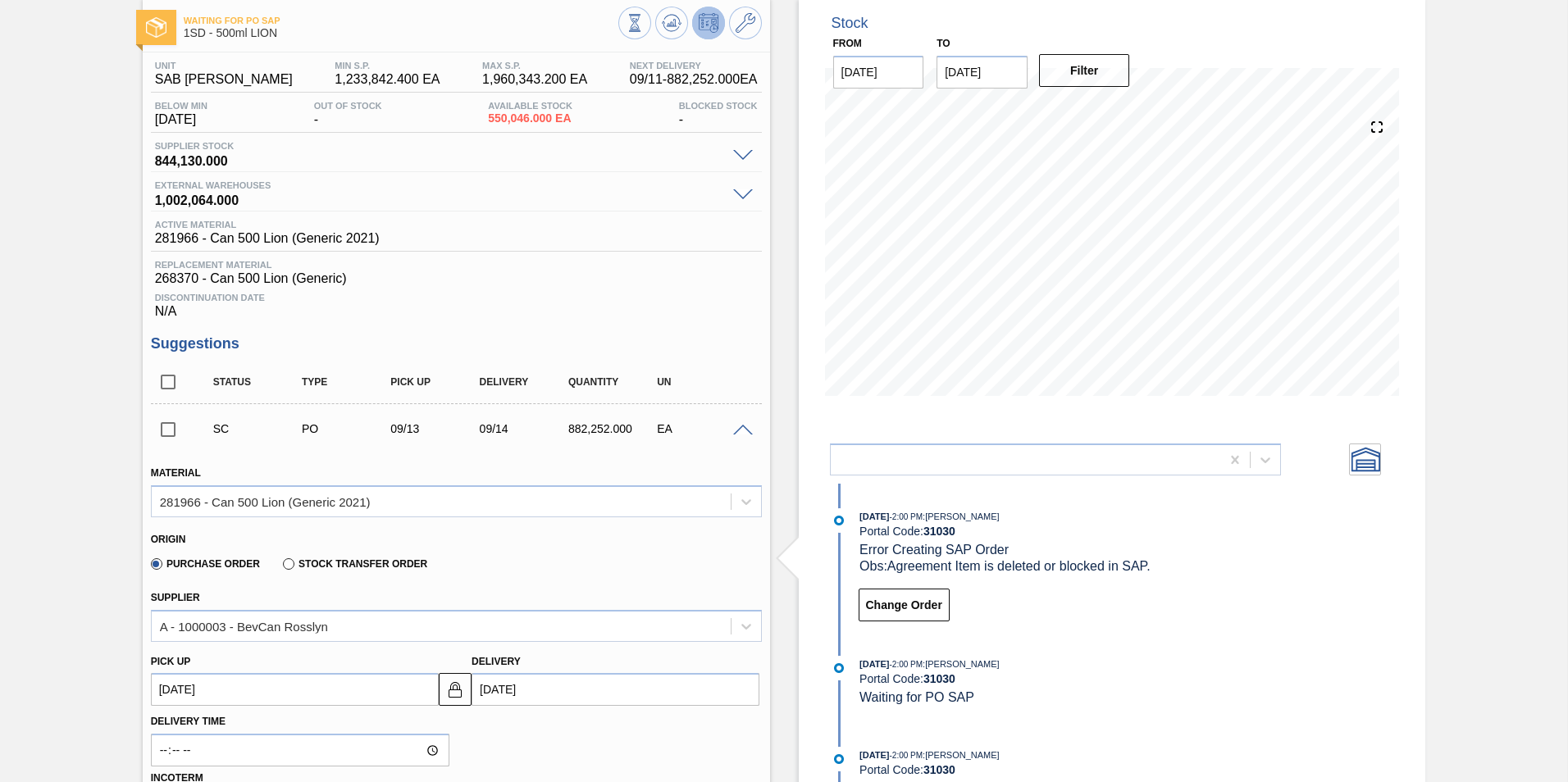
click at [742, 433] on span at bounding box center [743, 431] width 20 height 12
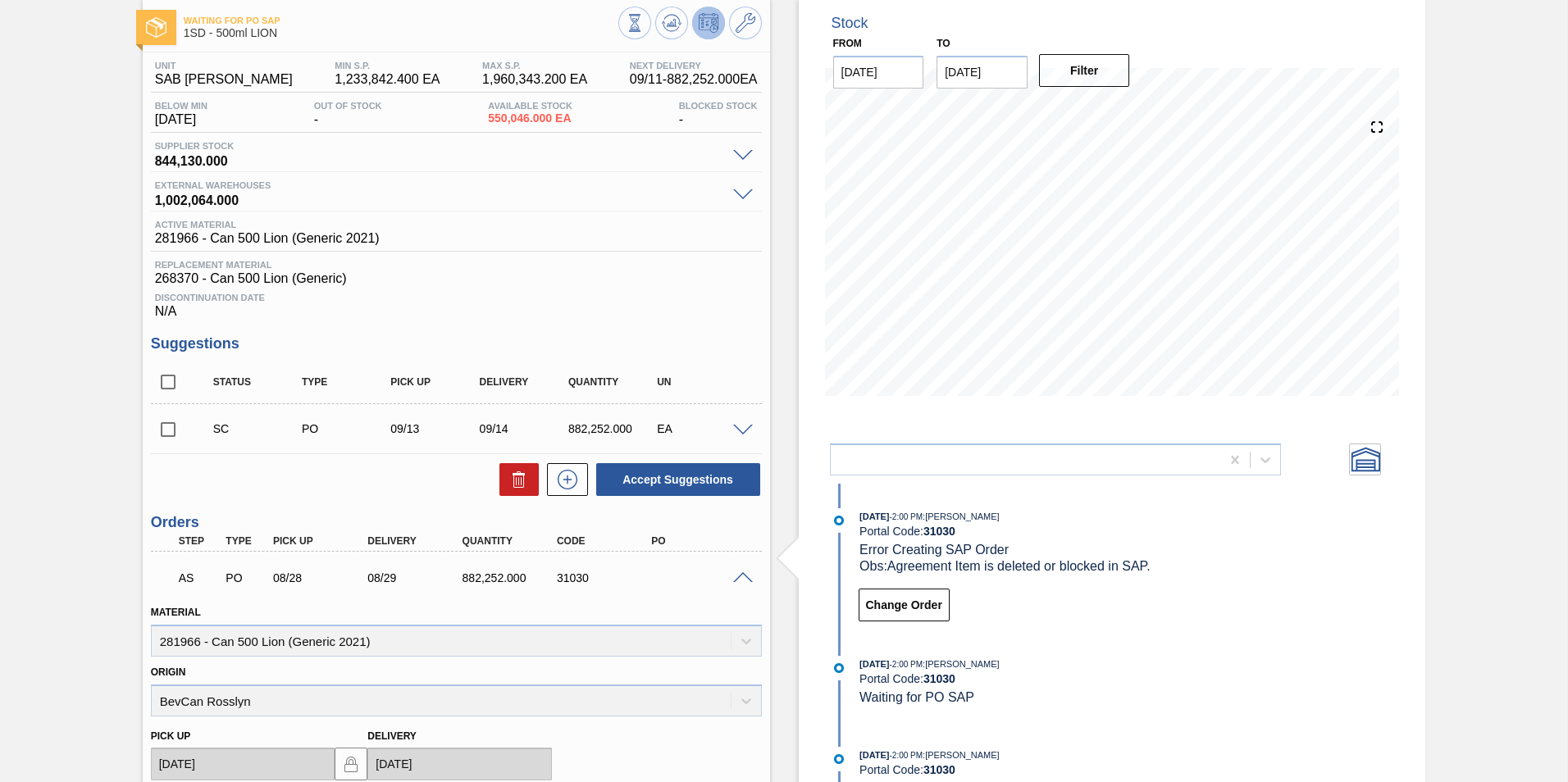
click at [746, 417] on div "SC PO 09/13 09/14 882,252.000 EA" at bounding box center [456, 428] width 611 height 41
click at [742, 433] on span at bounding box center [743, 431] width 20 height 12
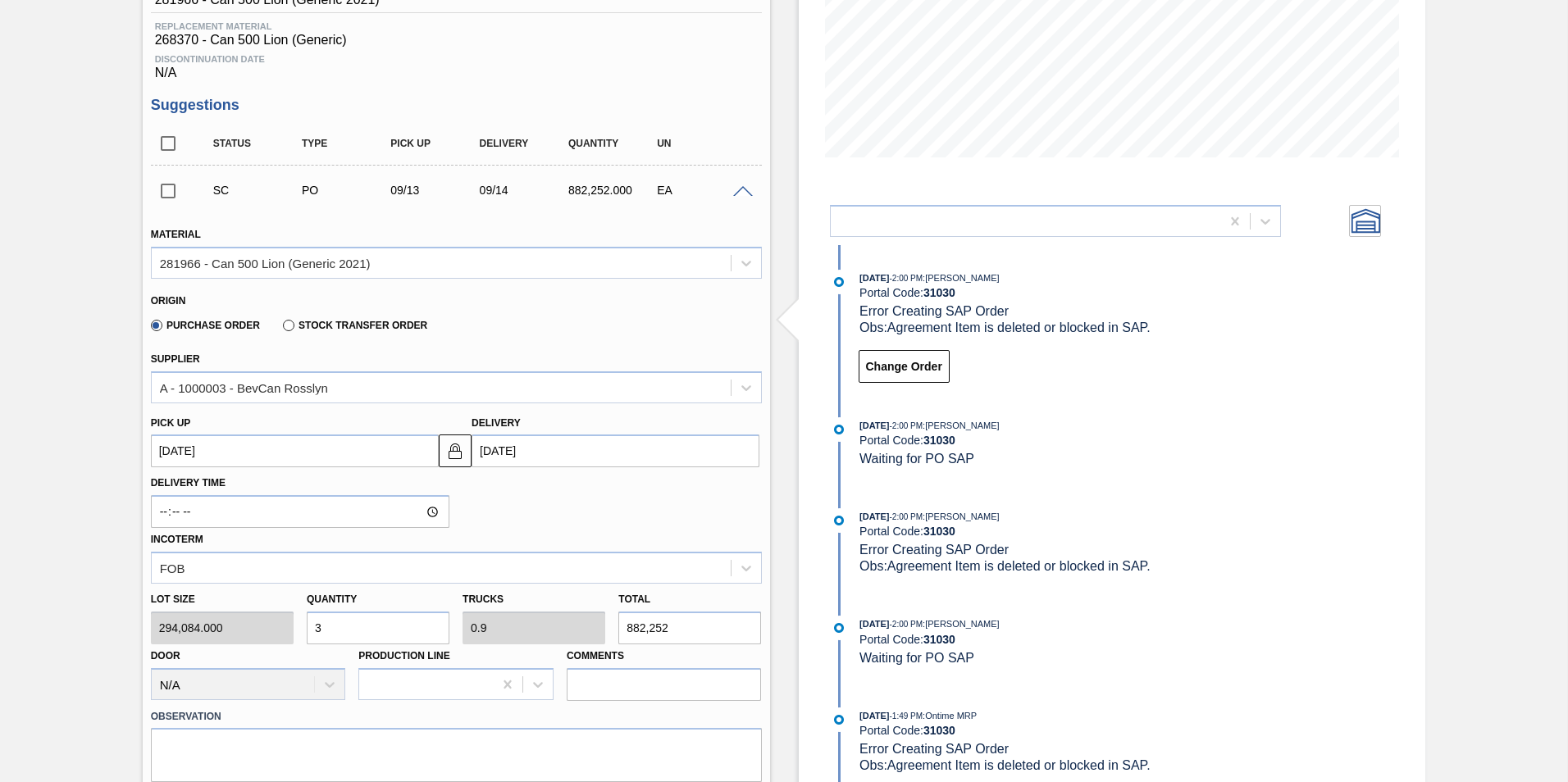
scroll to position [330, 0]
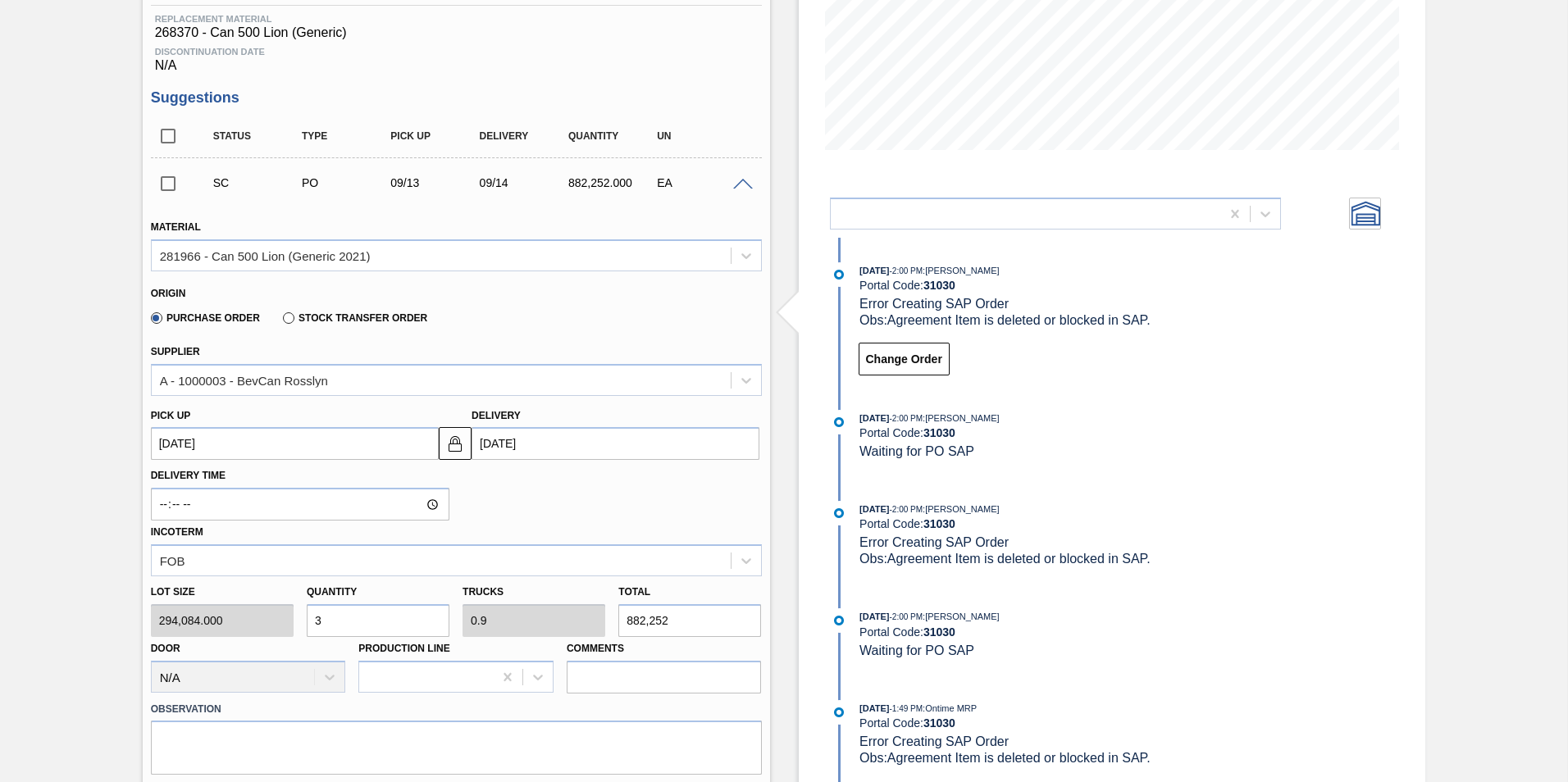
click at [742, 182] on span at bounding box center [743, 185] width 20 height 12
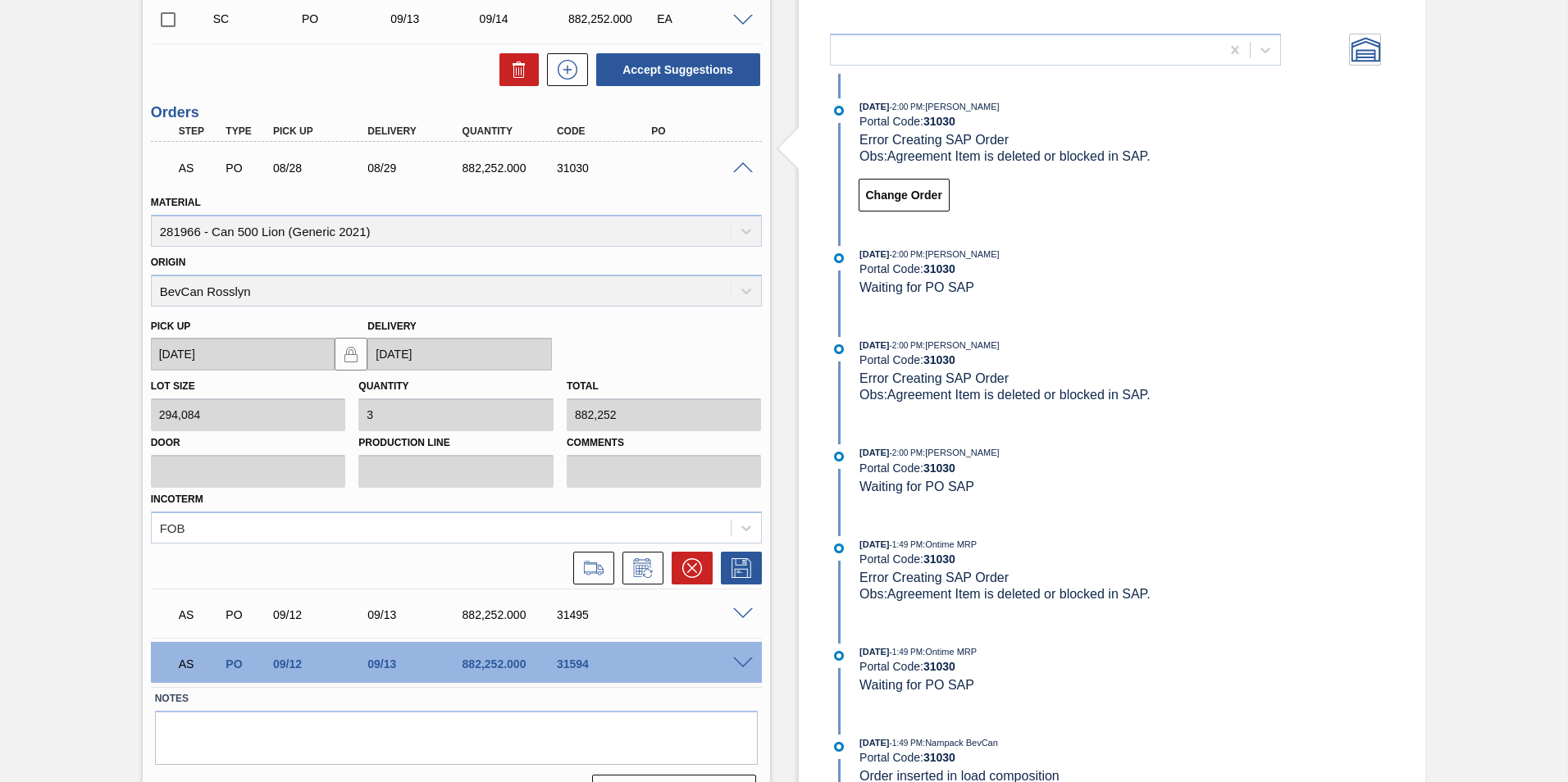
click at [748, 162] on span at bounding box center [743, 168] width 20 height 12
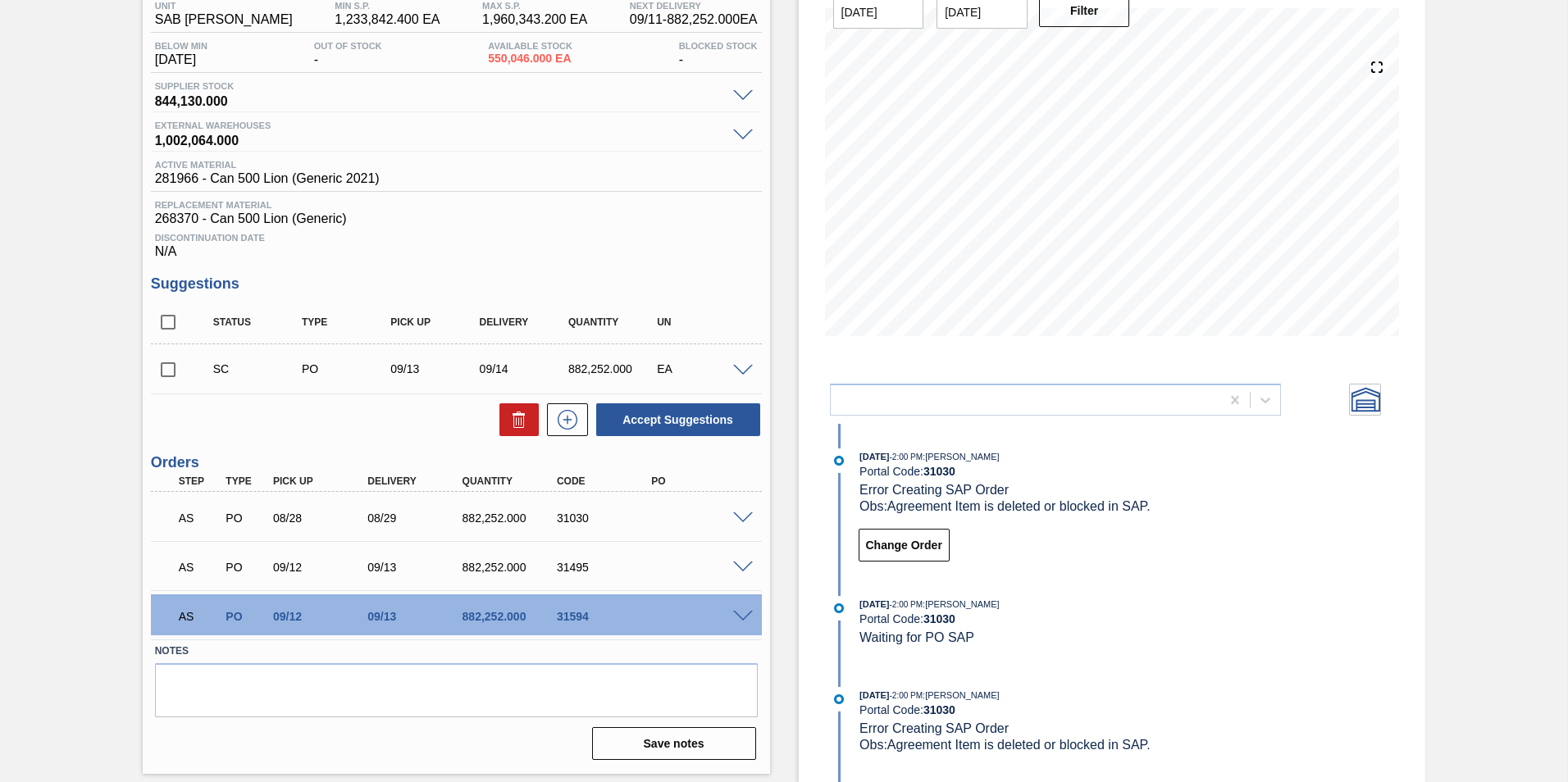
click at [94, 411] on div "Waiting for PO SAP 1SD - 500ml LION Unit SAB Rosslyn Brewery MIN S.P. 1,233,842…" at bounding box center [784, 360] width 1568 height 844
click at [738, 135] on span at bounding box center [743, 136] width 20 height 12
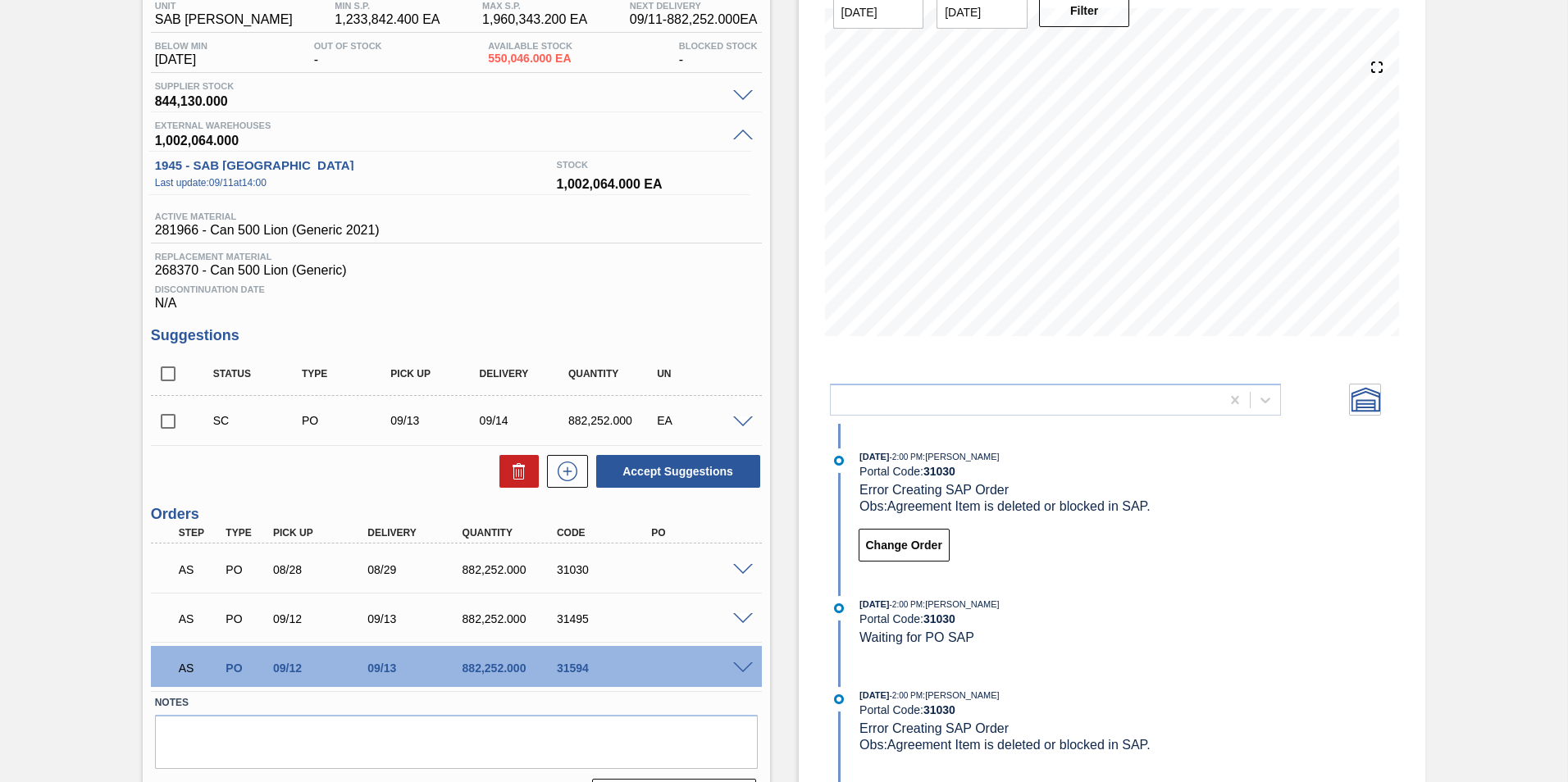
scroll to position [187, 0]
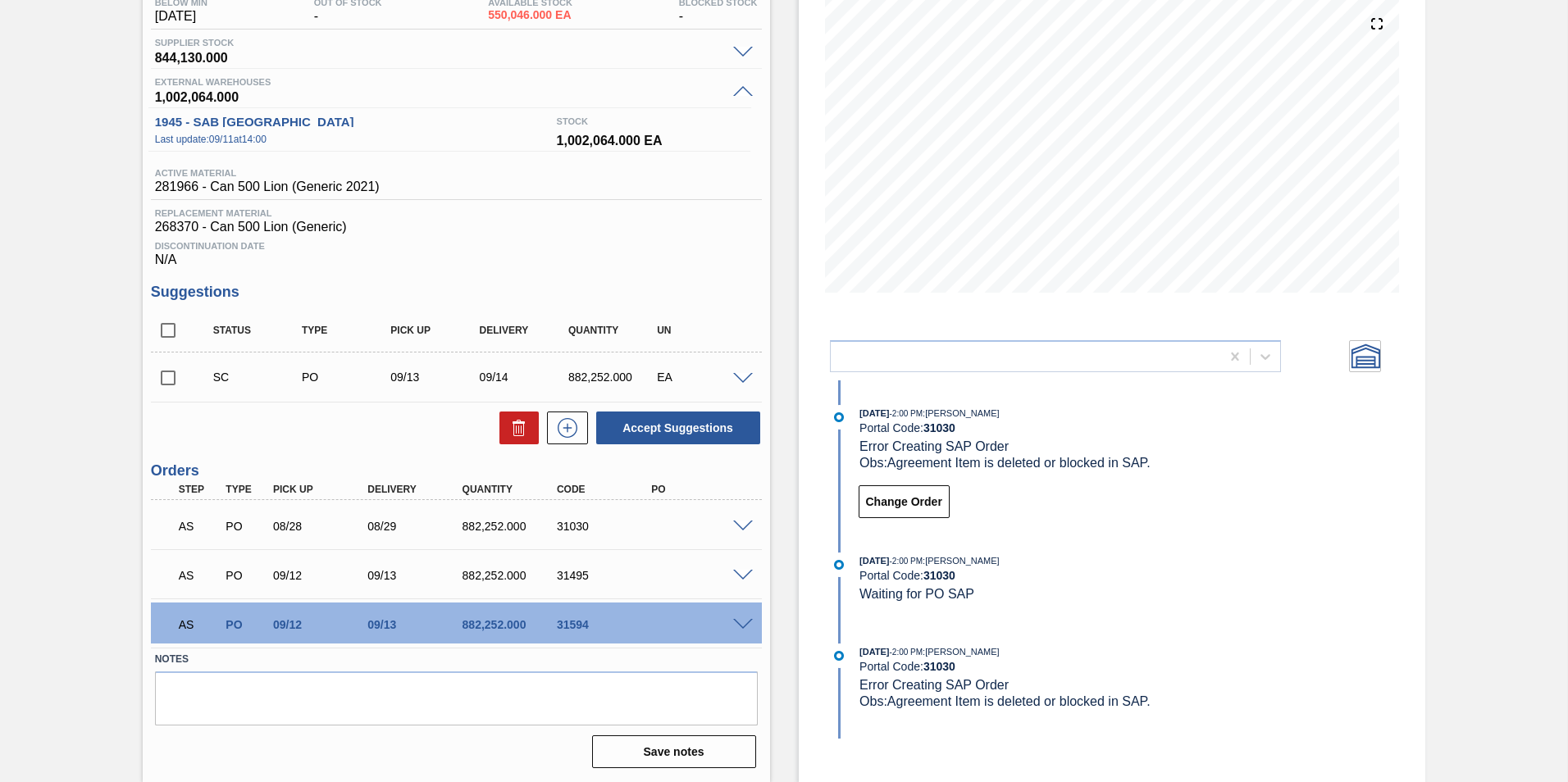
click at [741, 92] on span at bounding box center [743, 92] width 20 height 12
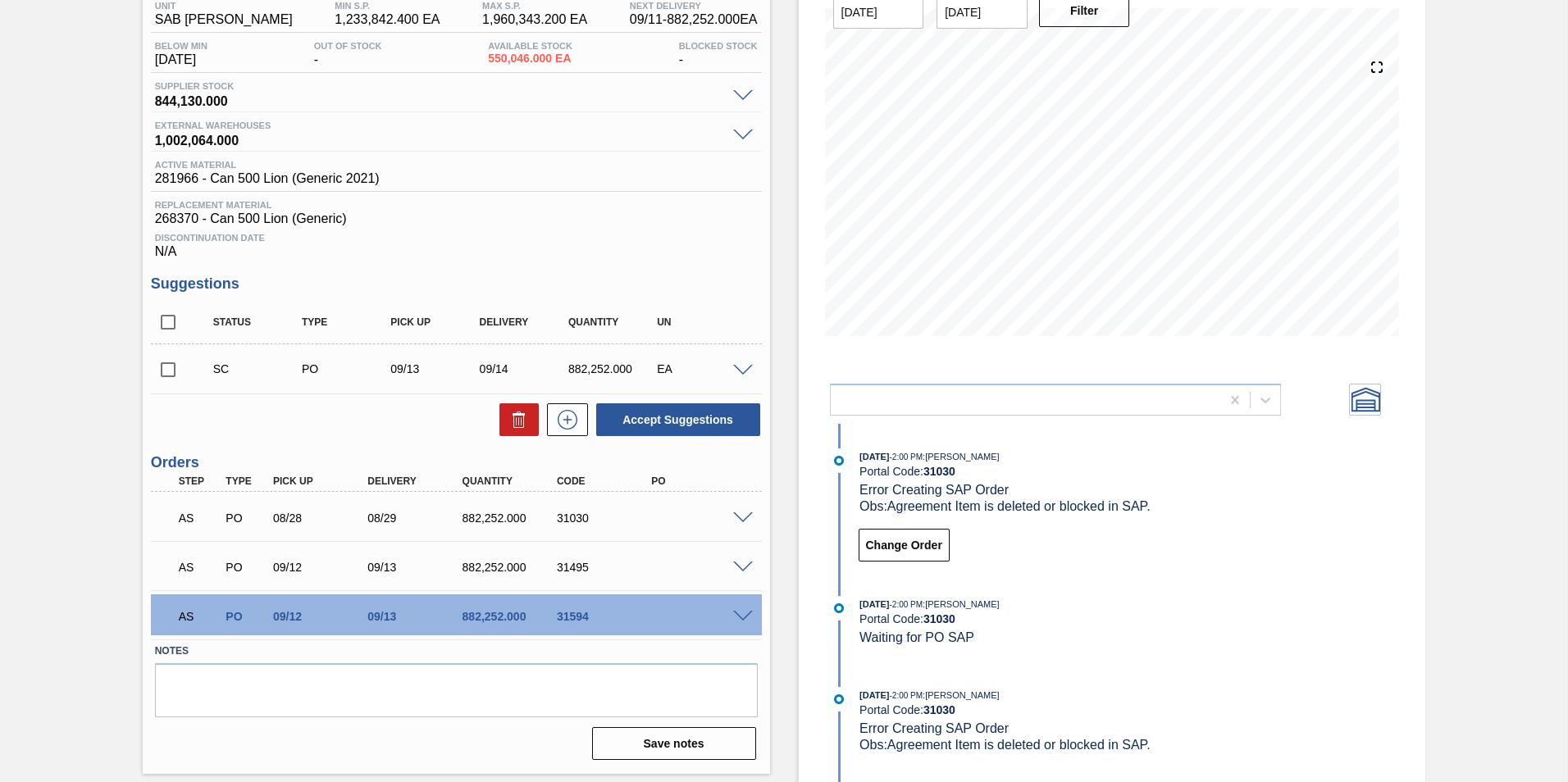
click at [742, 100] on span at bounding box center [743, 96] width 20 height 12
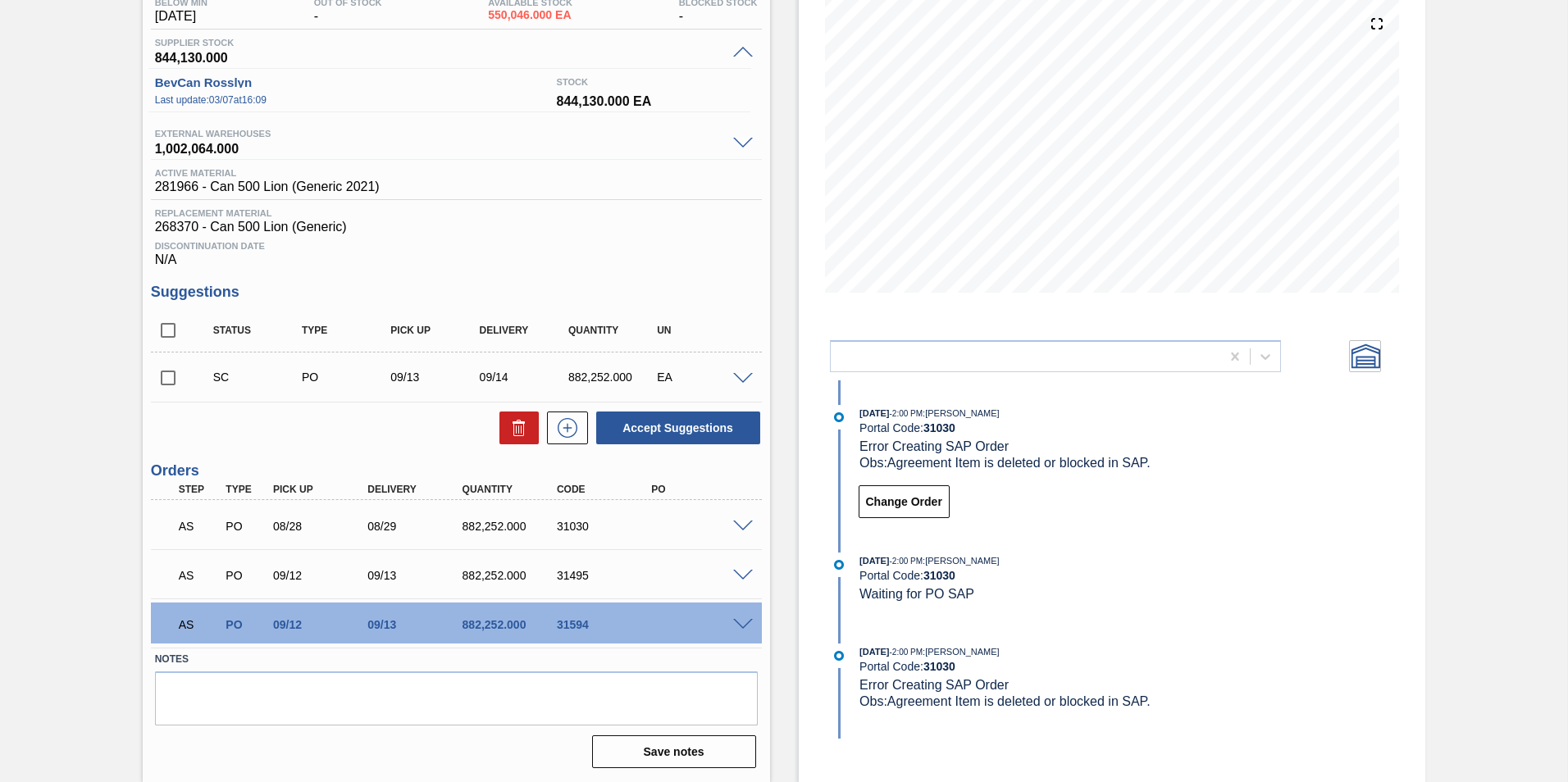
click at [742, 54] on span at bounding box center [743, 52] width 20 height 12
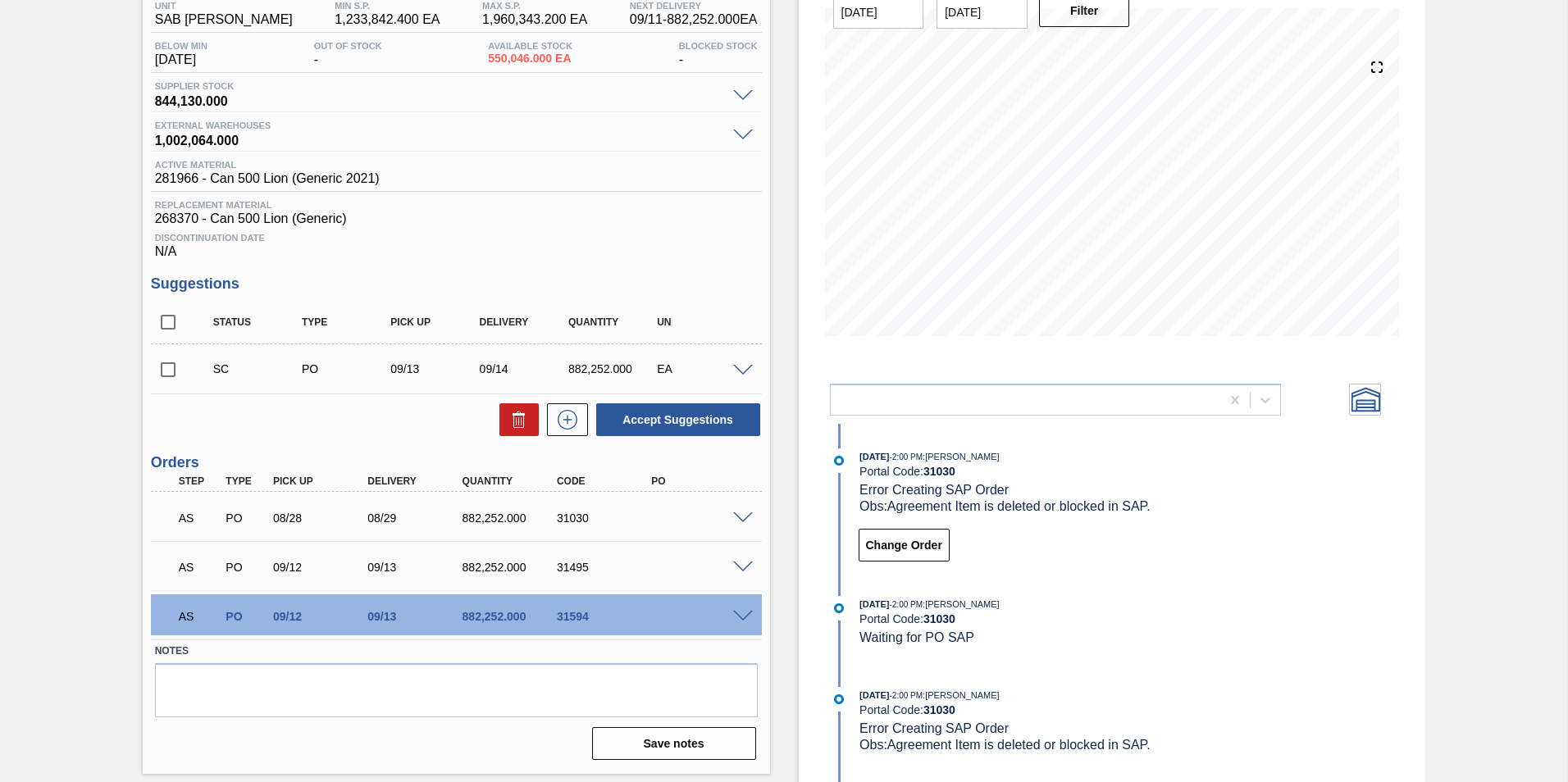
click at [738, 132] on span at bounding box center [743, 136] width 20 height 12
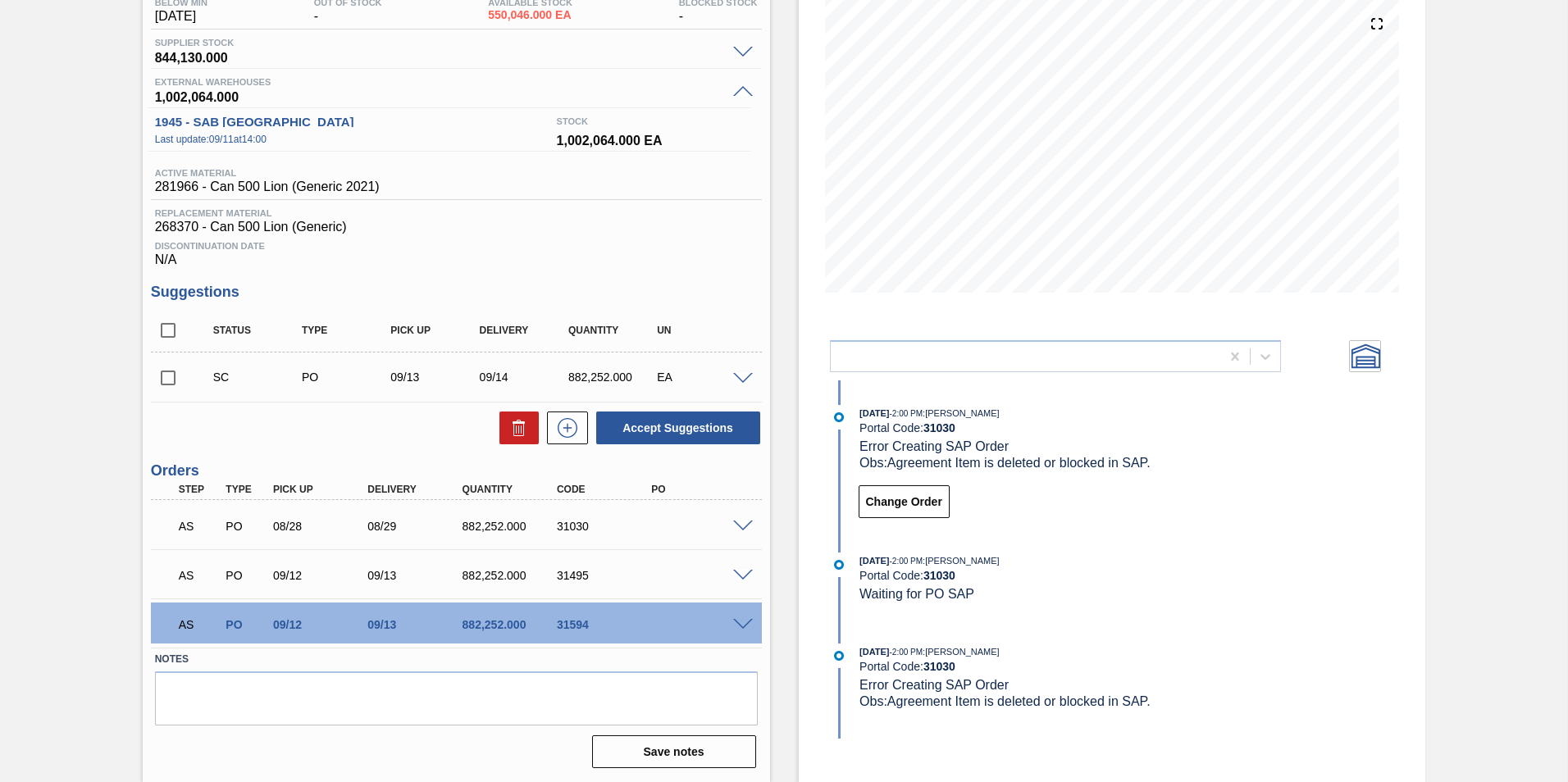
click at [745, 87] on span at bounding box center [743, 92] width 20 height 12
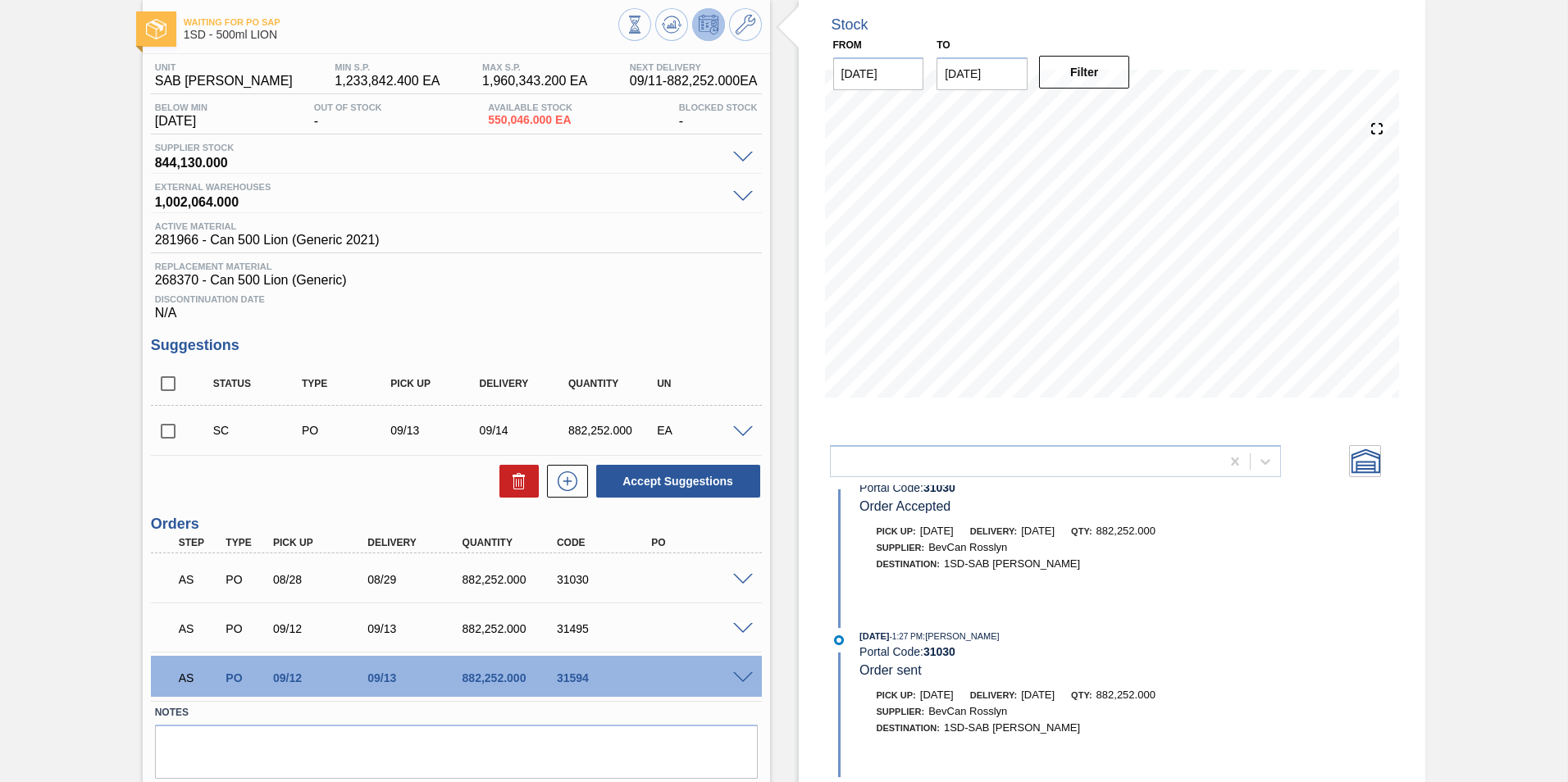
scroll to position [143, 0]
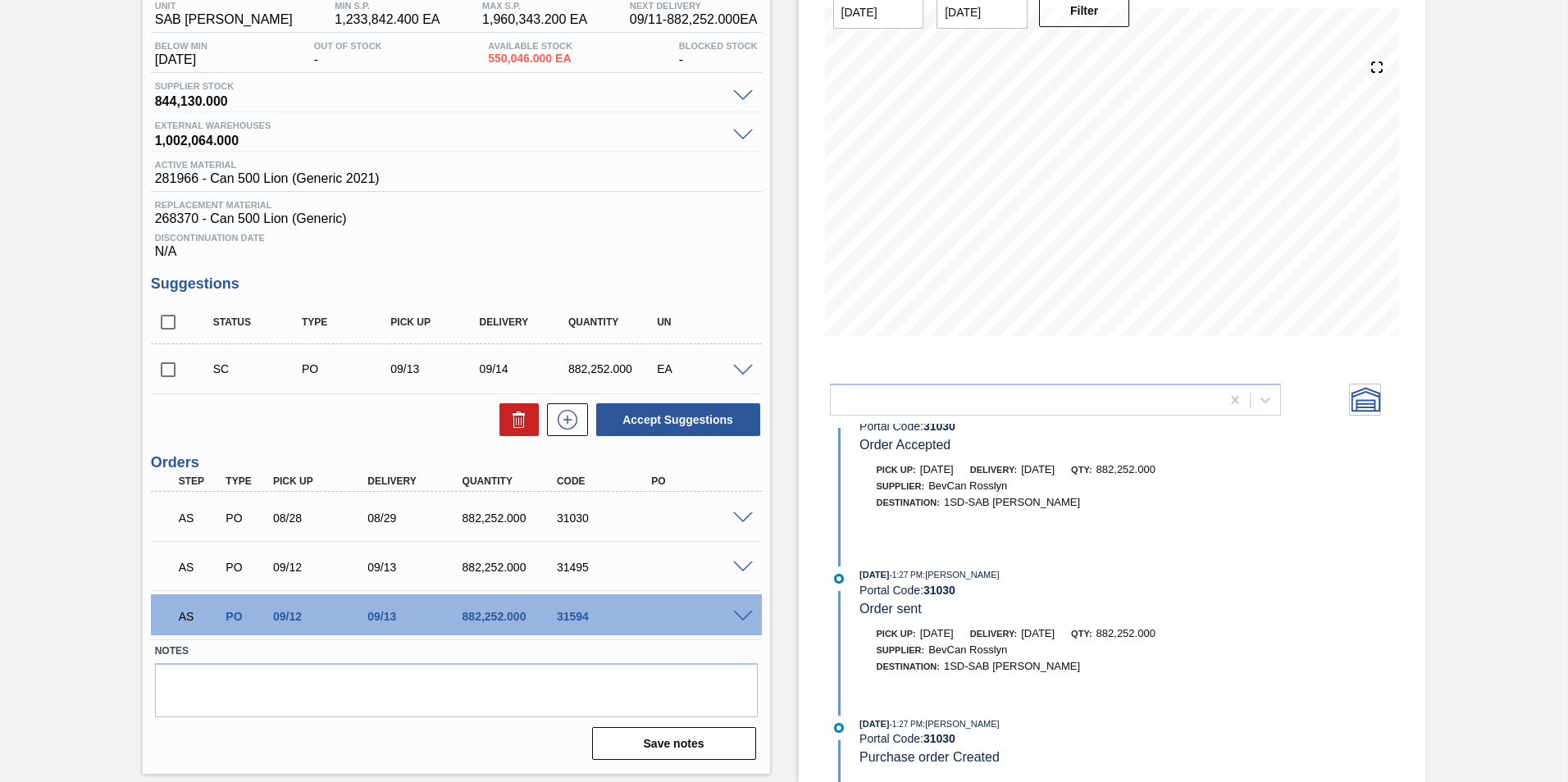
click at [742, 611] on span at bounding box center [743, 616] width 20 height 12
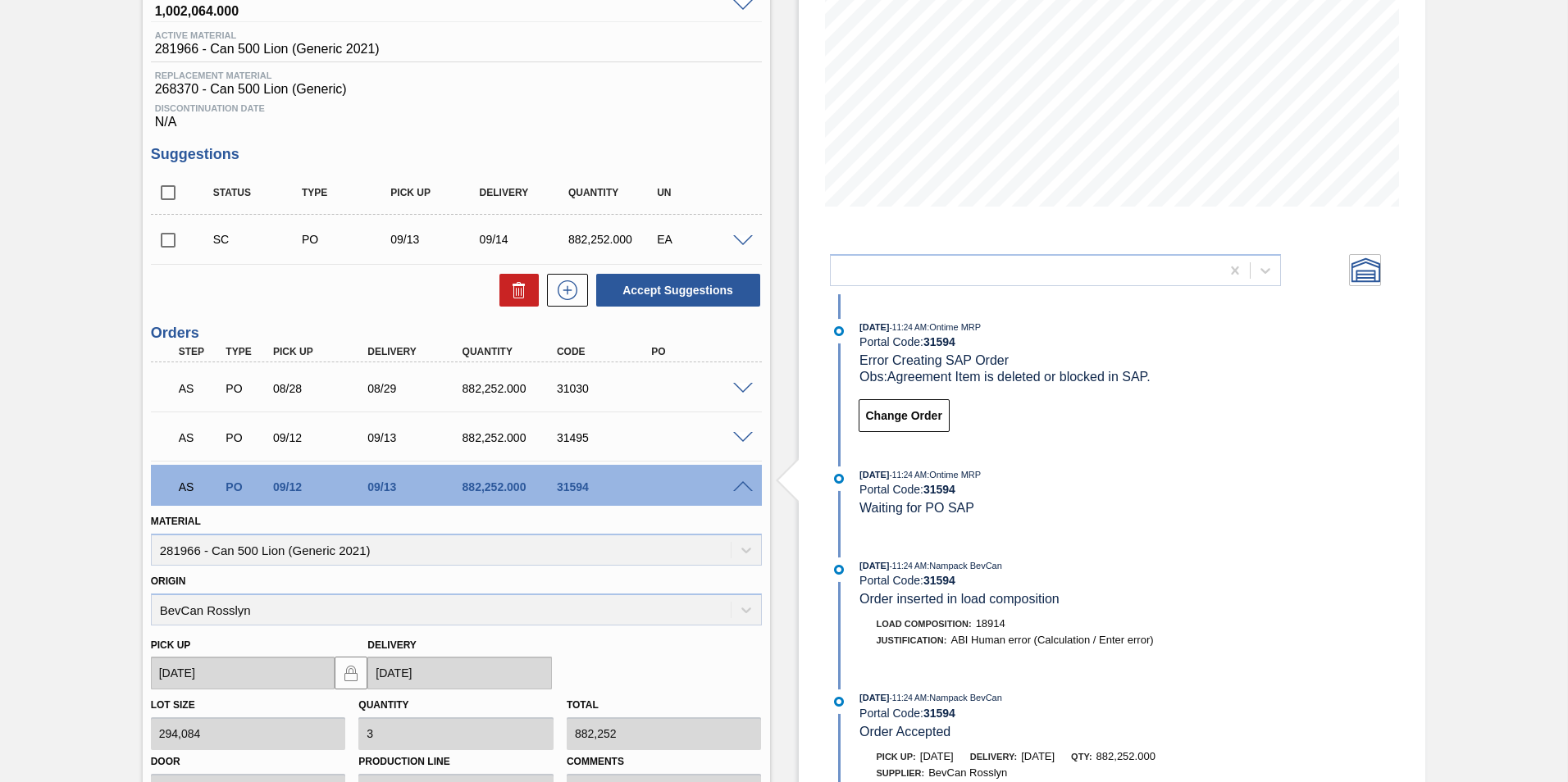
scroll to position [0, 0]
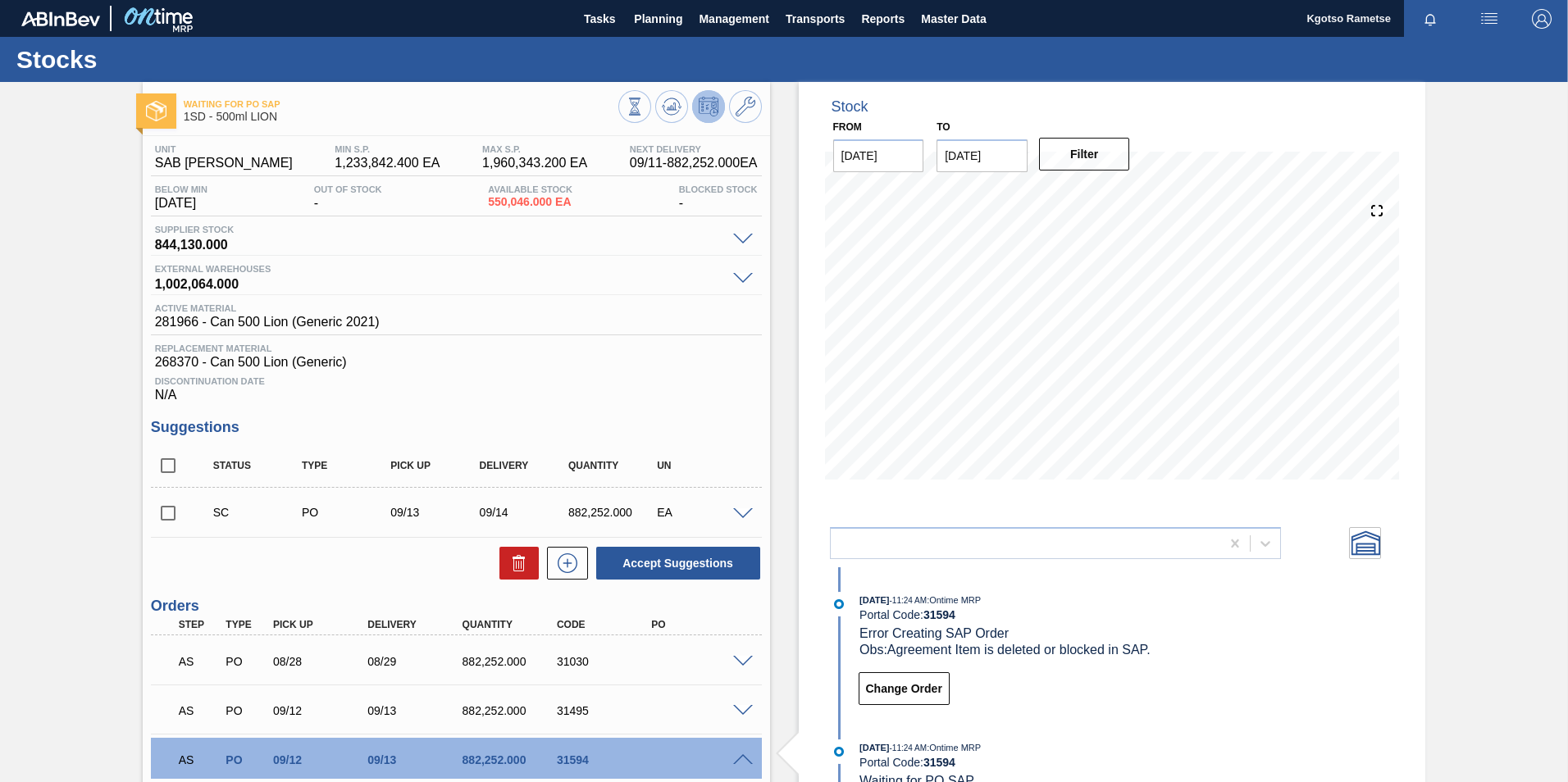
click at [1356, 22] on span "Kgotso Rametse" at bounding box center [1348, 18] width 84 height 37
click at [1541, 10] on img "button" at bounding box center [1541, 19] width 20 height 20
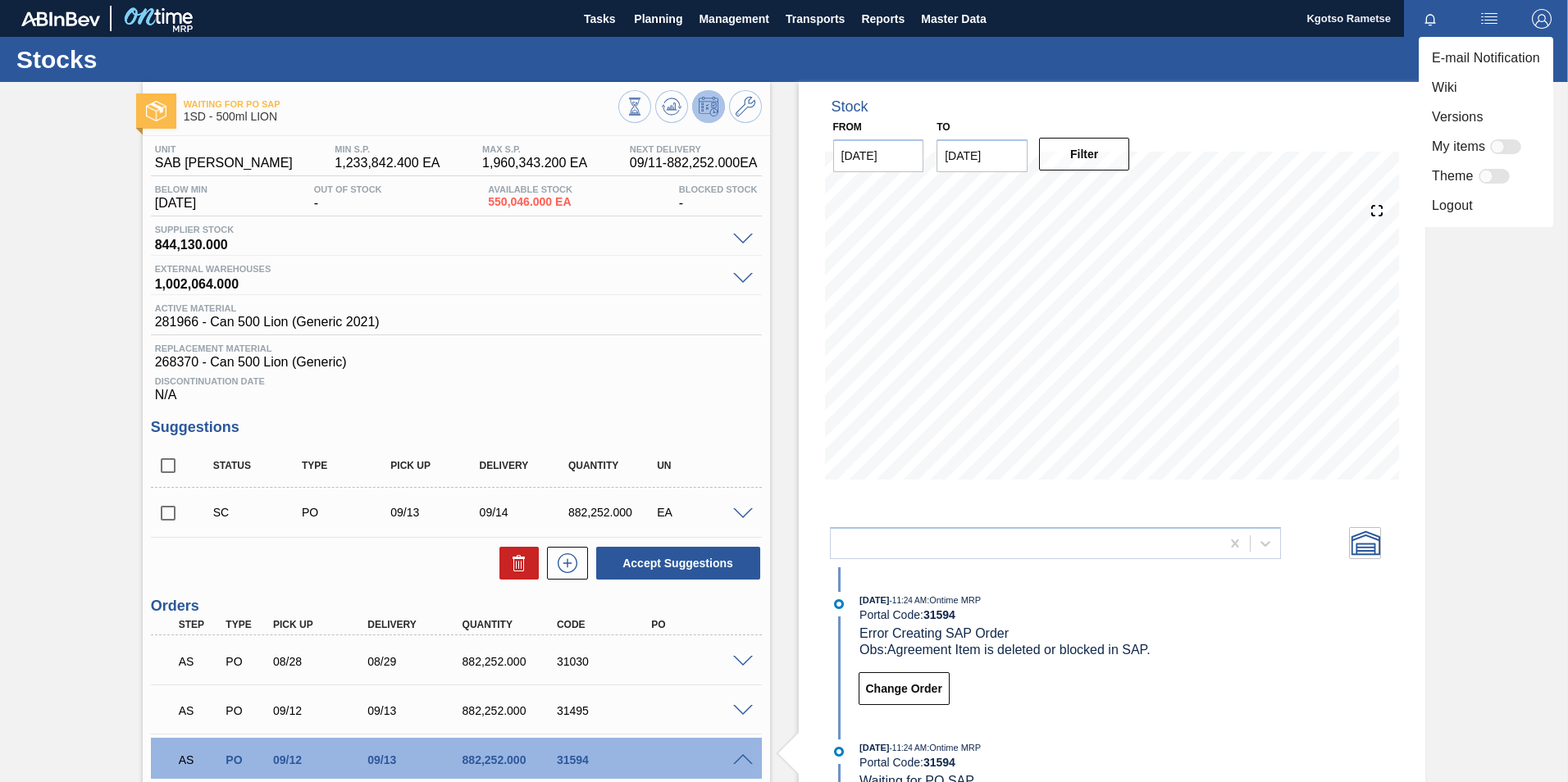
click at [1456, 207] on li "Logout" at bounding box center [1486, 205] width 134 height 29
click at [1456, 207] on li "Logout" at bounding box center [1486, 205] width 134 height 29
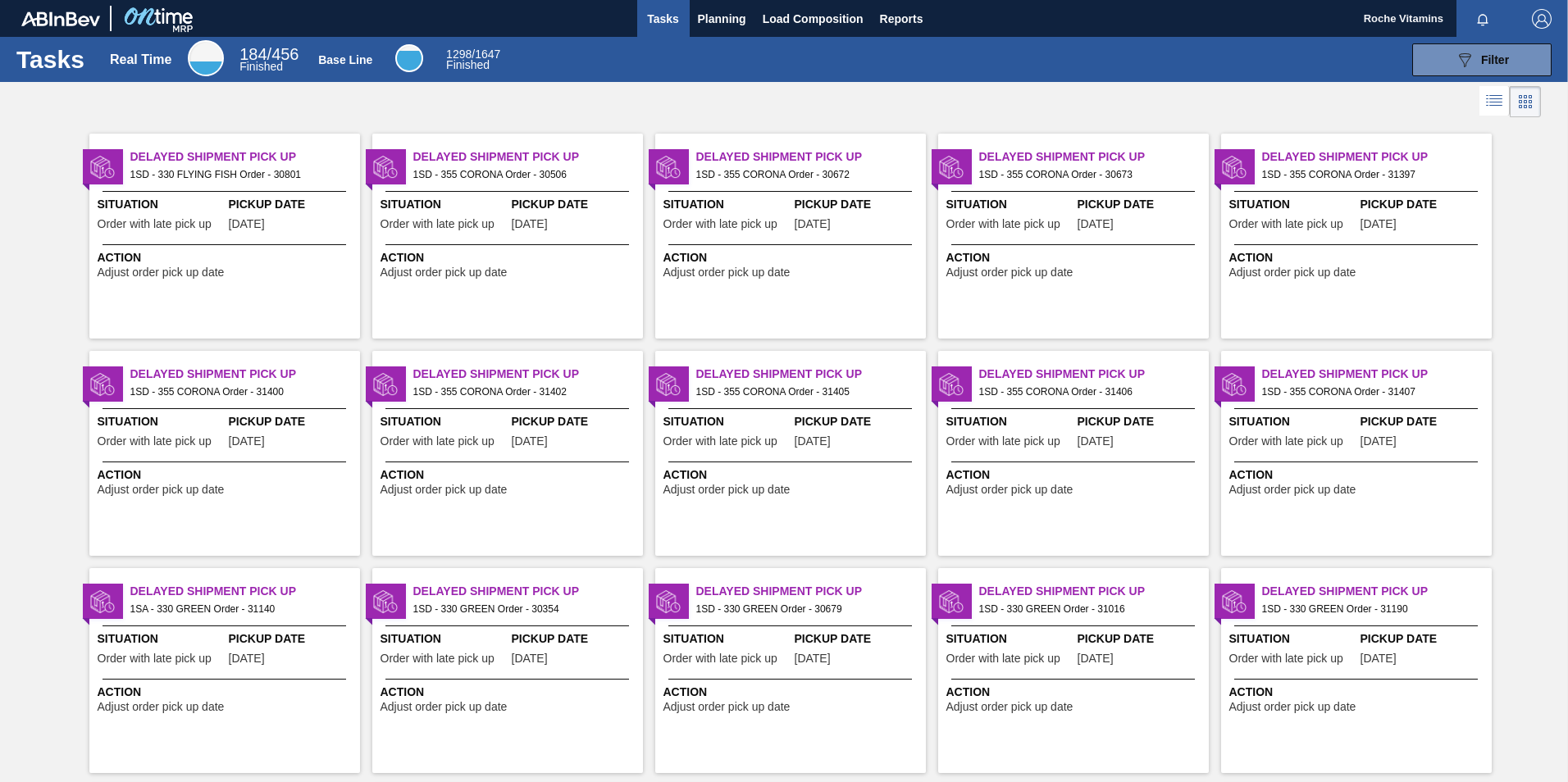
click at [1543, 12] on img "button" at bounding box center [1541, 19] width 20 height 20
click at [1452, 141] on li "Logout" at bounding box center [1476, 146] width 155 height 29
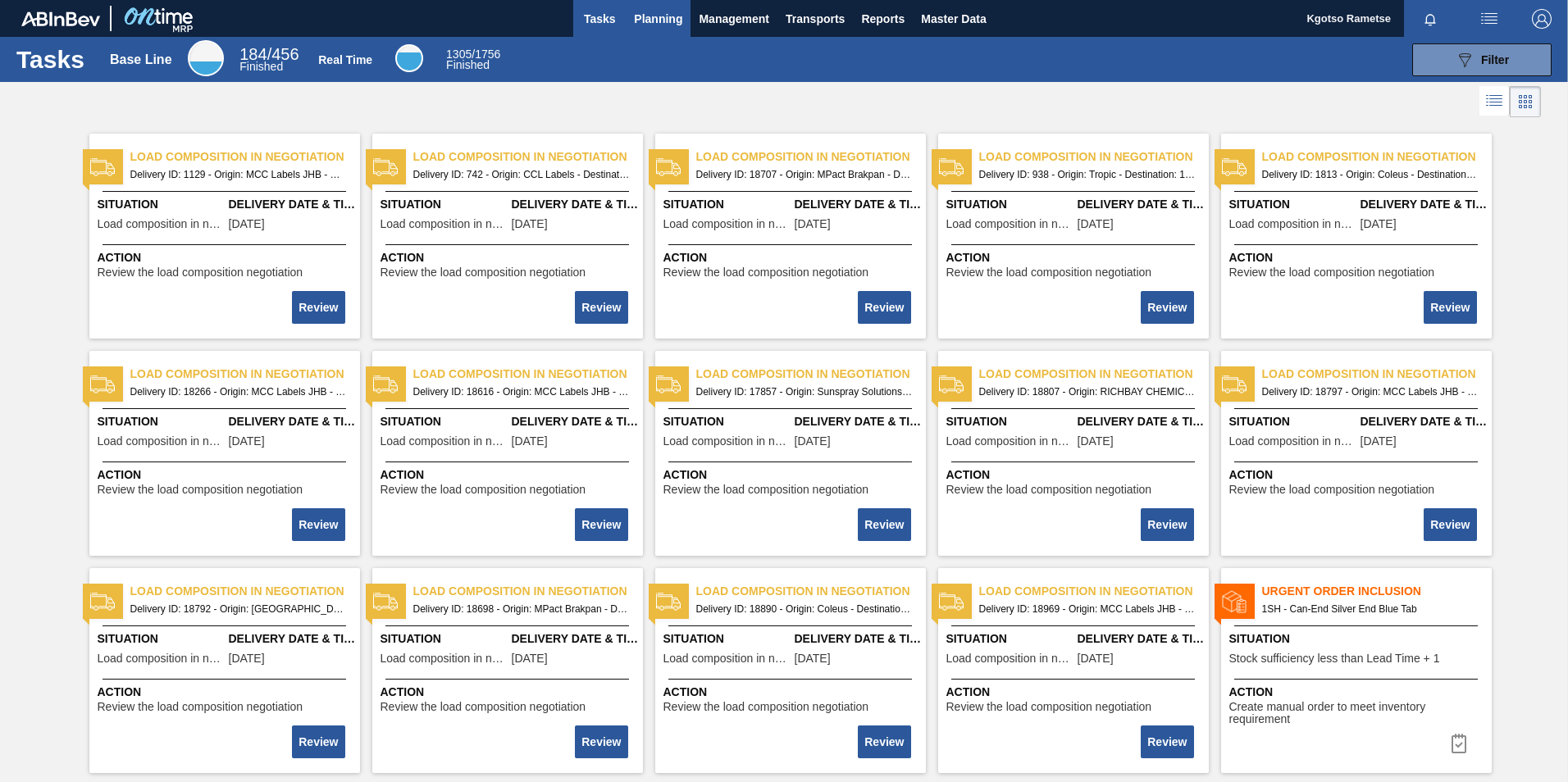
click at [654, 9] on span "Planning" at bounding box center [658, 19] width 48 height 20
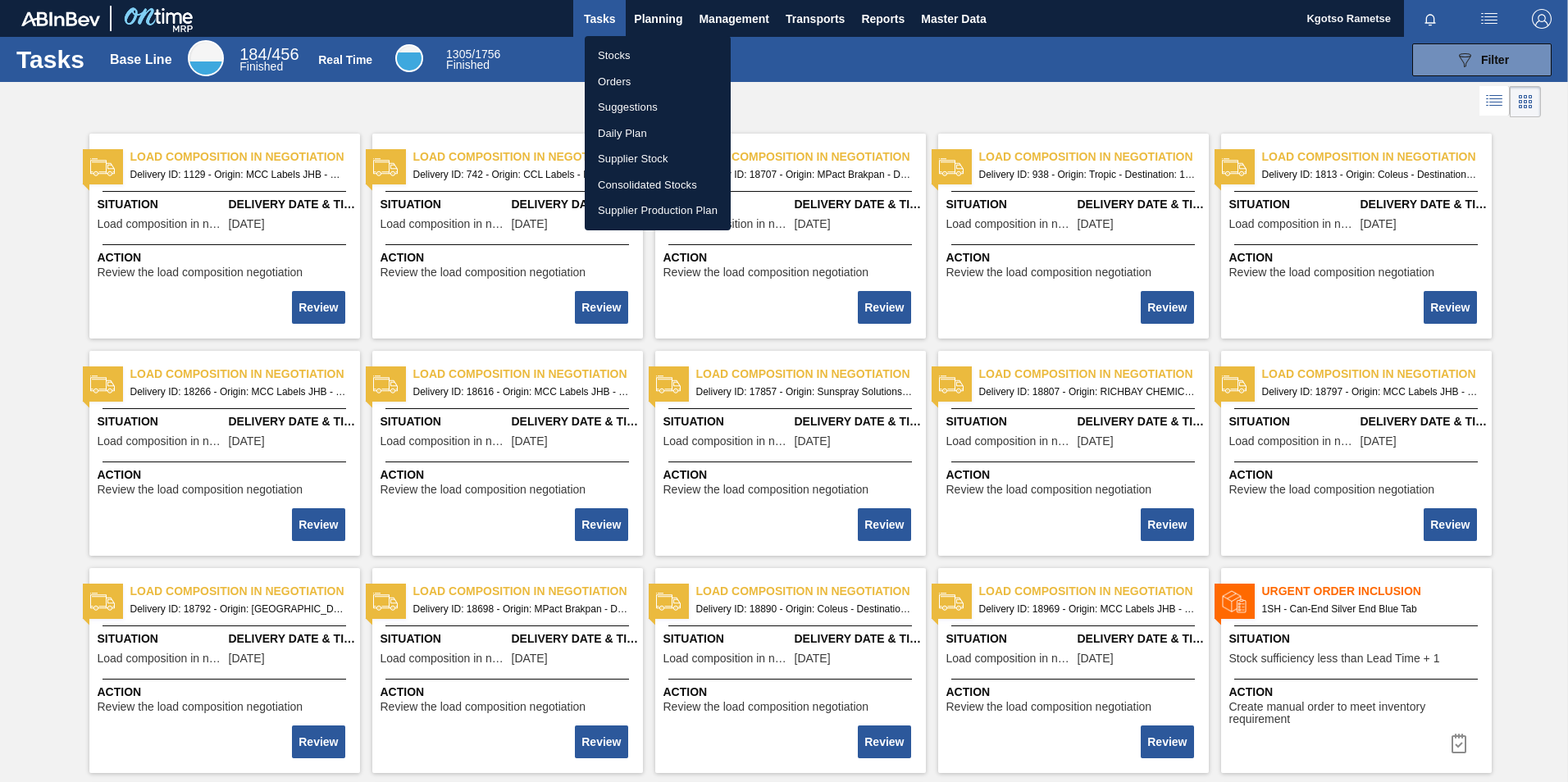
drag, startPoint x: 647, startPoint y: 53, endPoint x: 660, endPoint y: 62, distance: 15.8
click at [646, 53] on li "Stocks" at bounding box center [657, 55] width 146 height 26
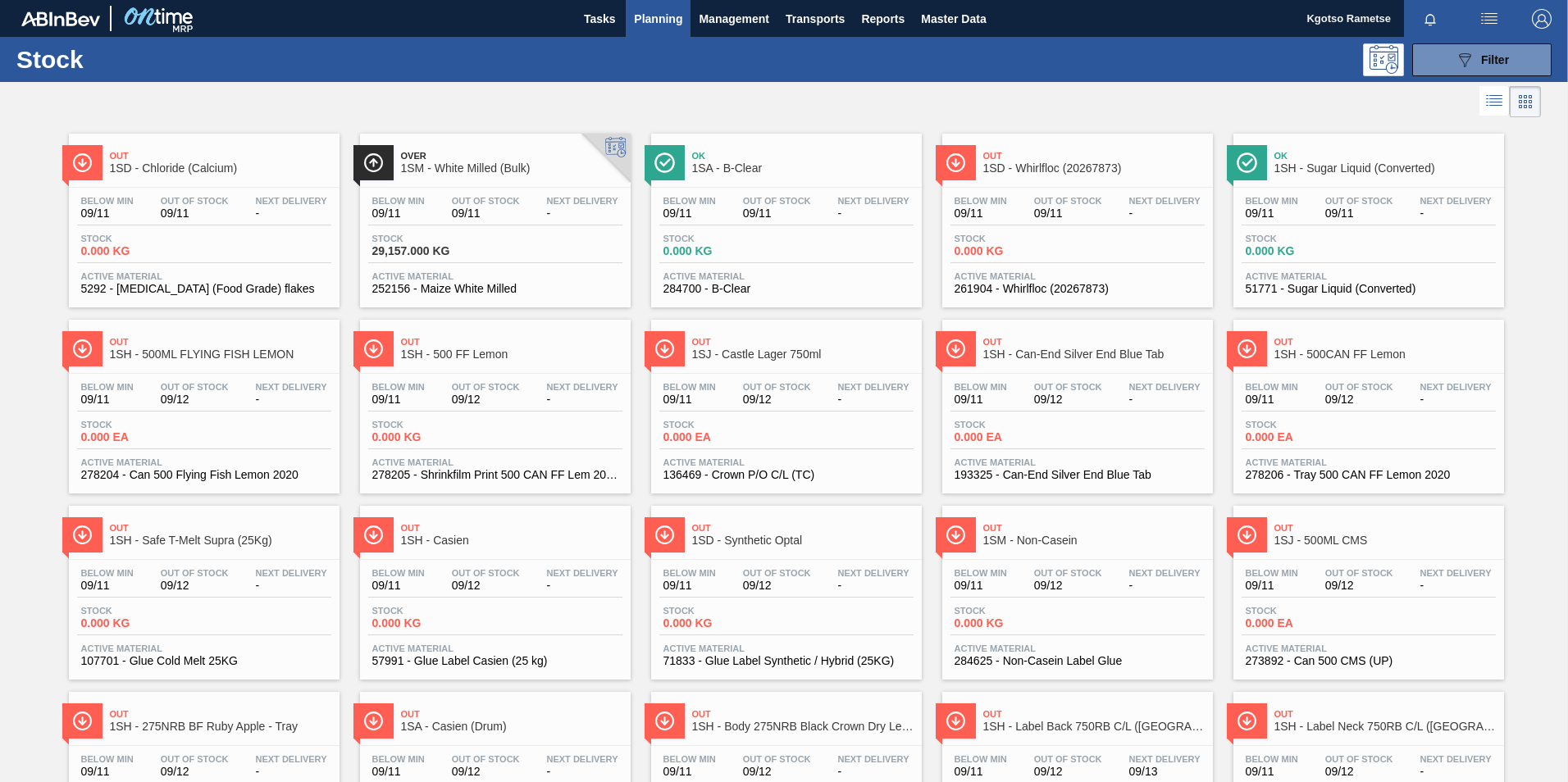
click at [649, 22] on span "Planning" at bounding box center [658, 19] width 48 height 20
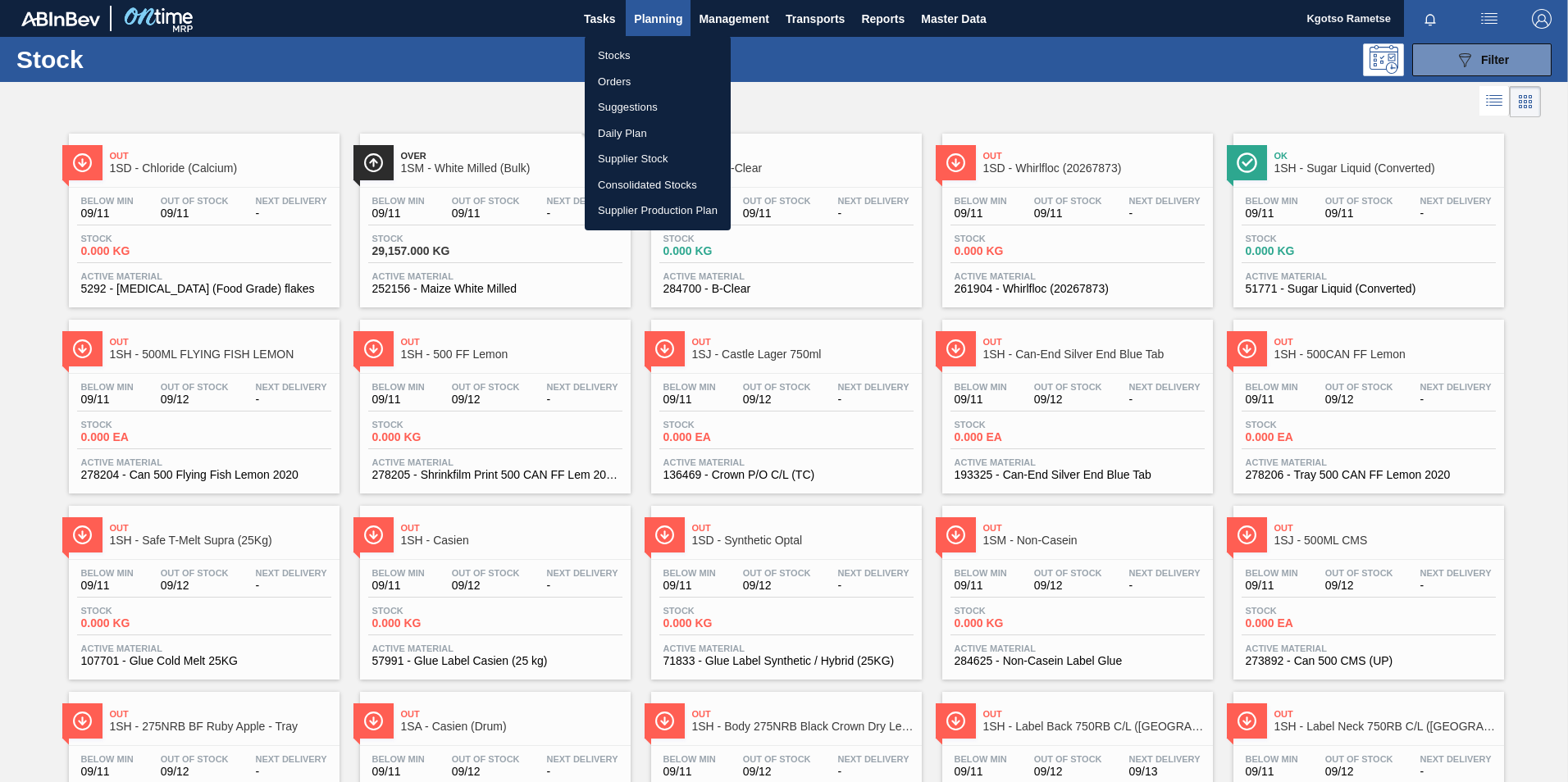
click at [629, 82] on li "Orders" at bounding box center [657, 82] width 146 height 26
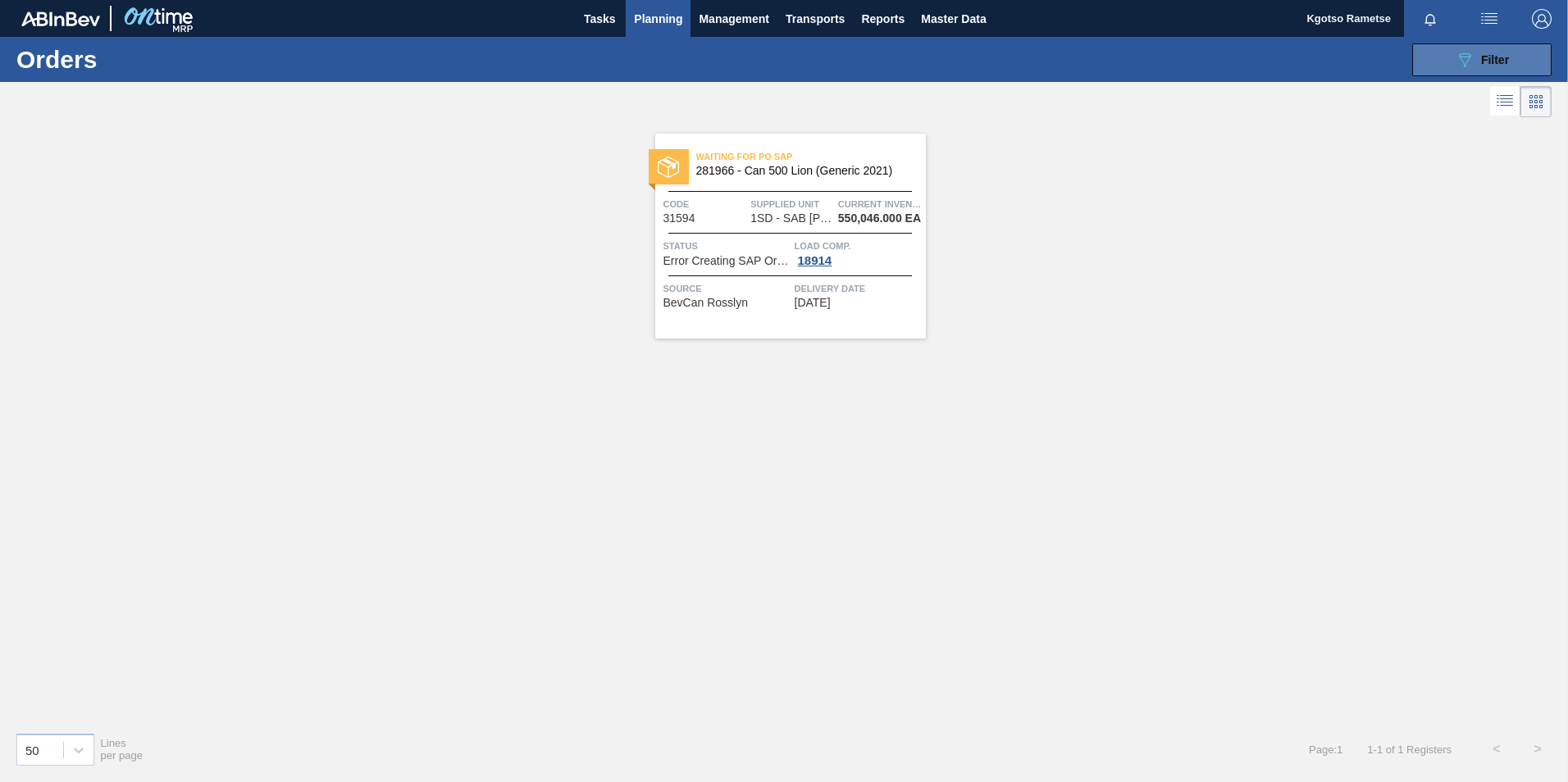
click at [1447, 57] on button "089F7B8B-B2A5-4AFE-B5C0-19BA573D28AC Filter" at bounding box center [1481, 59] width 139 height 32
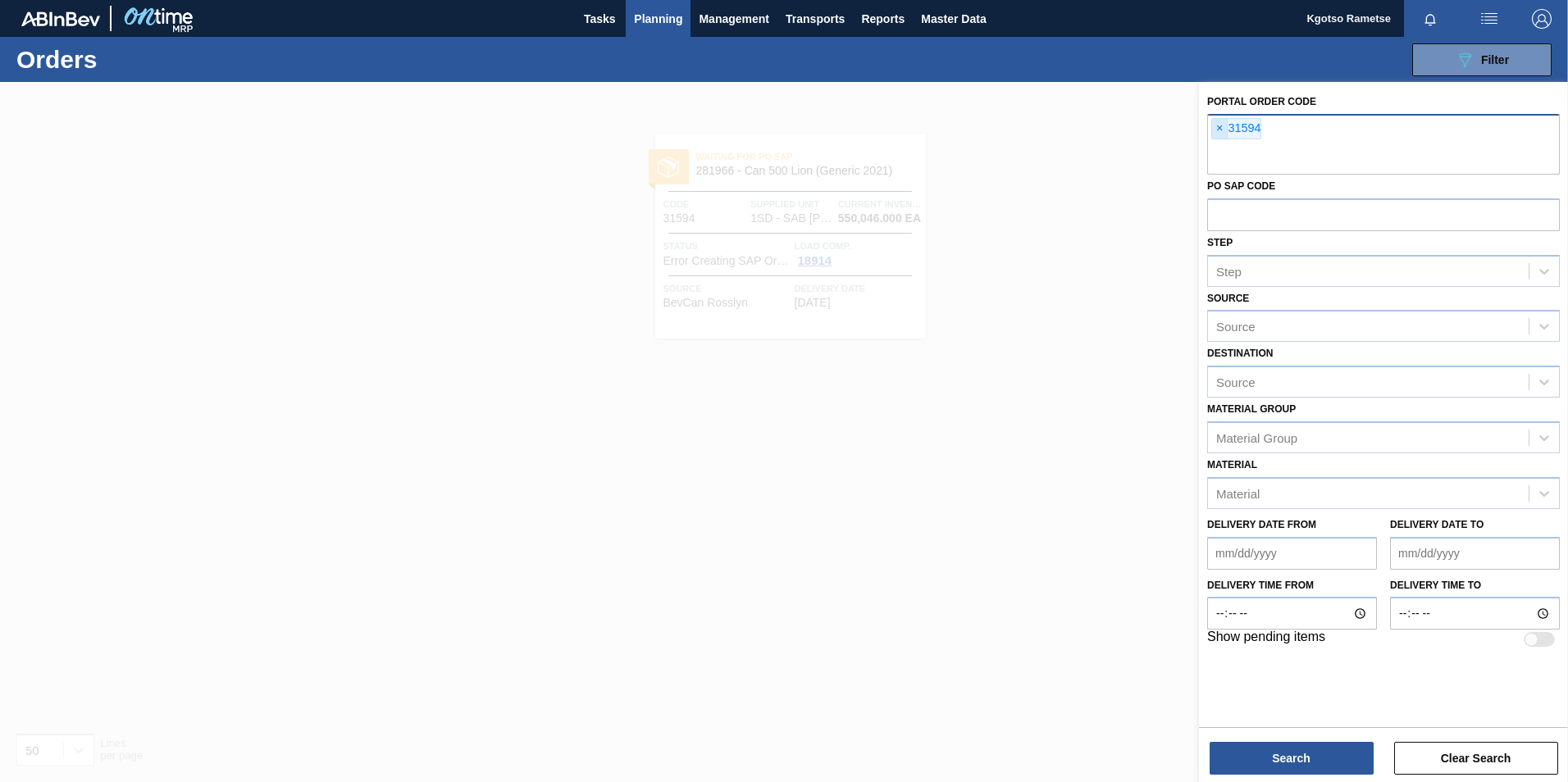
click at [1216, 128] on span "×" at bounding box center [1220, 129] width 16 height 20
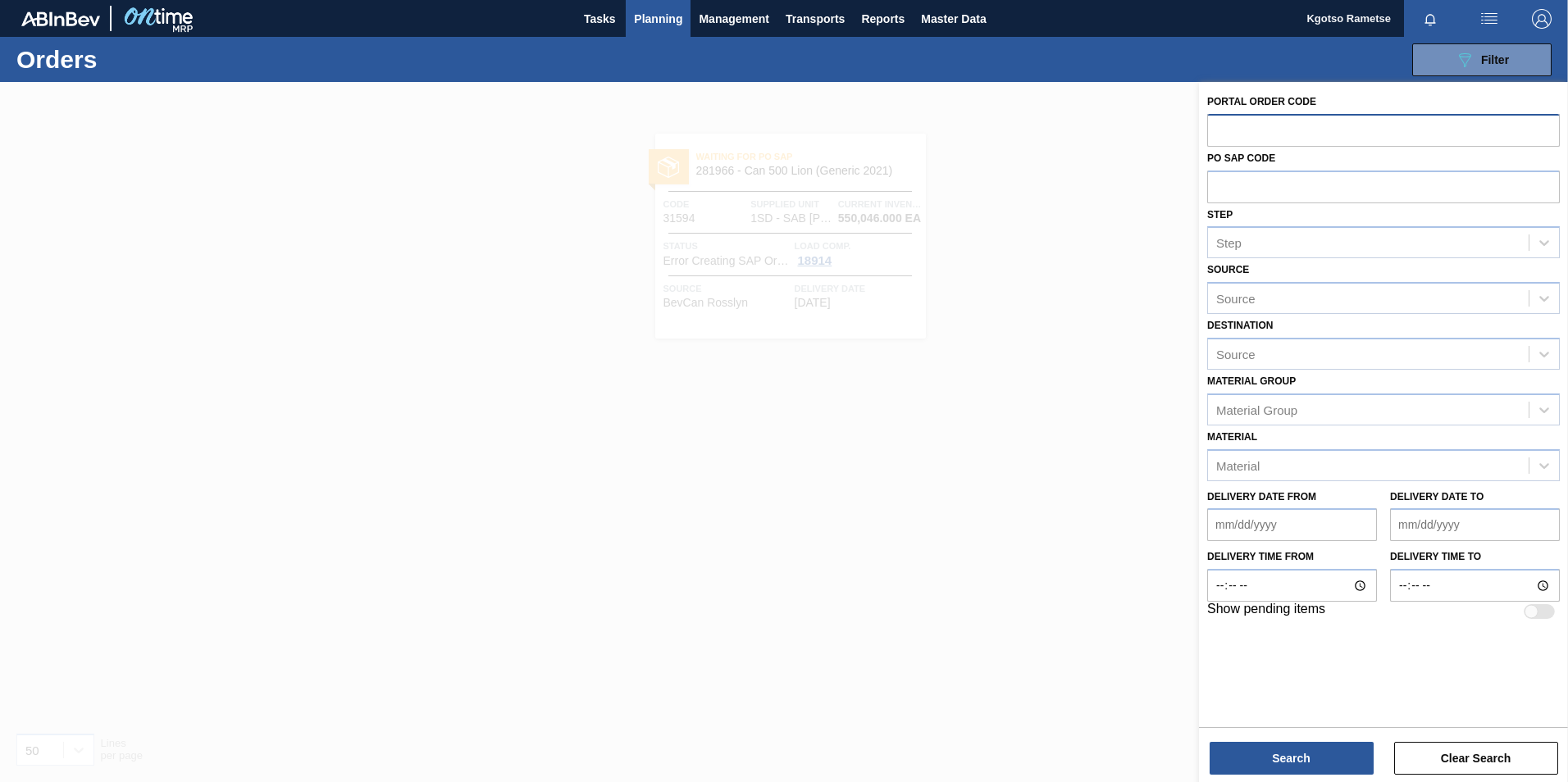
click at [865, 417] on div at bounding box center [784, 472] width 1568 height 782
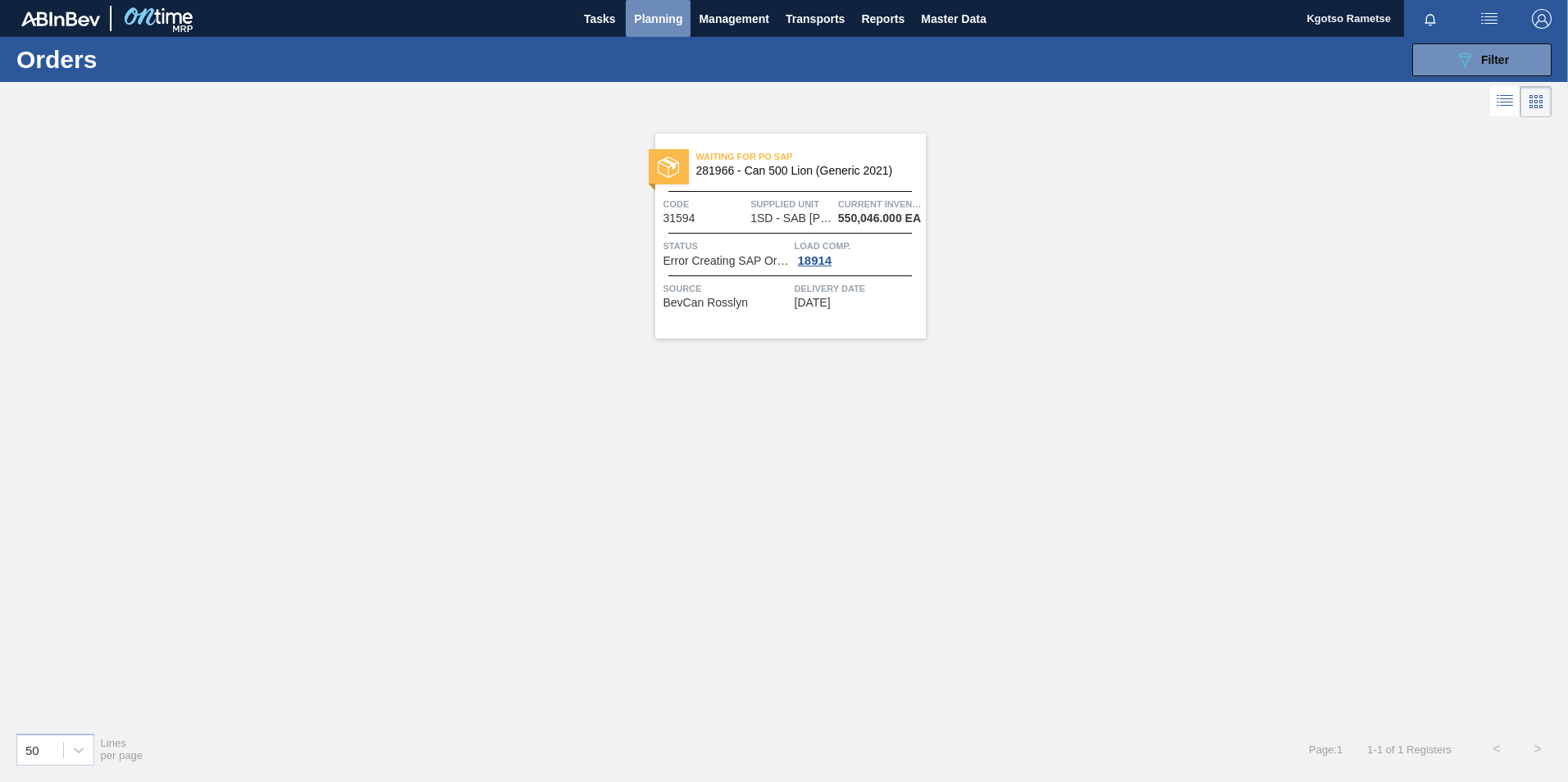
click at [662, 26] on span "Planning" at bounding box center [658, 19] width 48 height 20
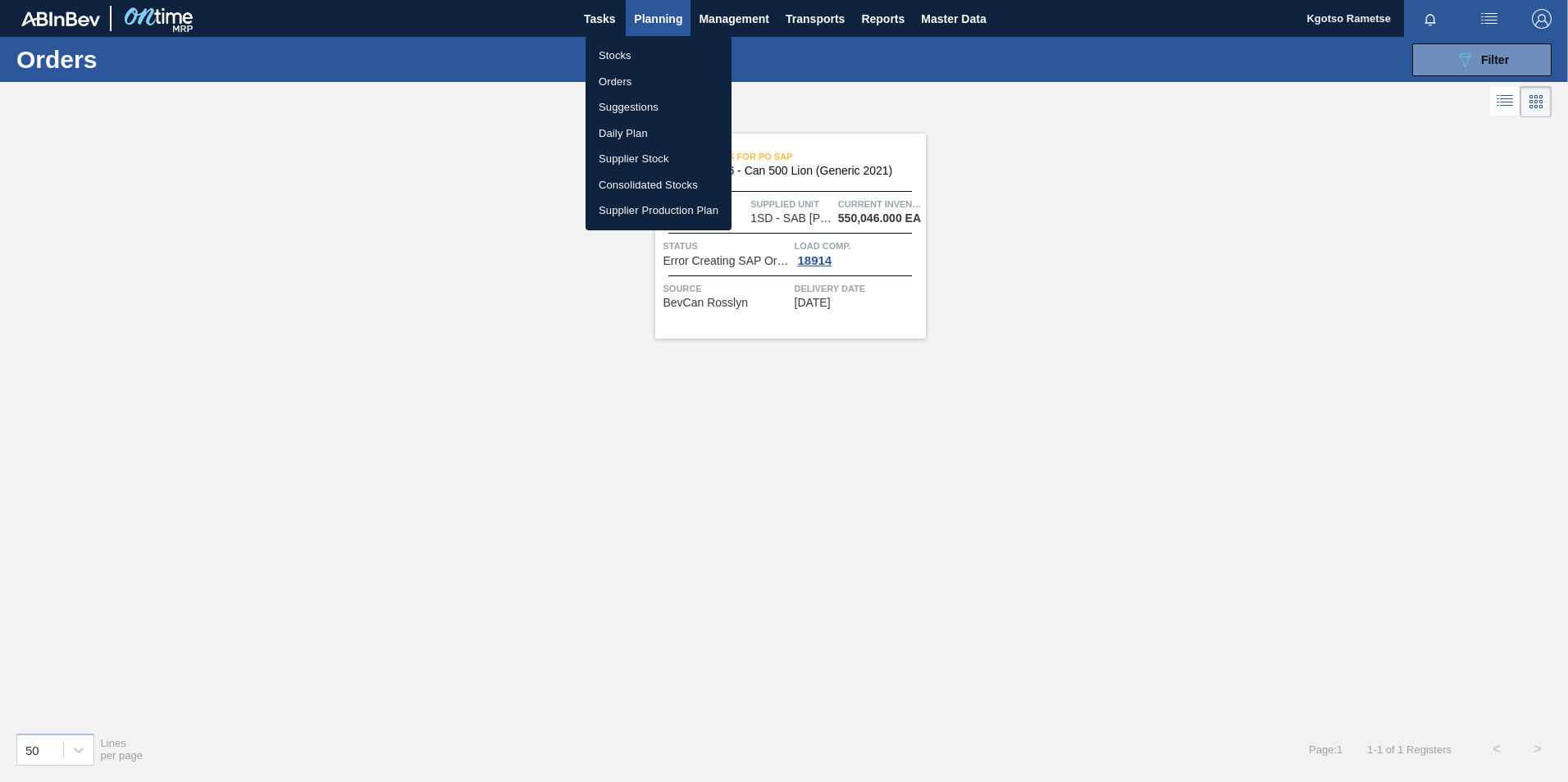
click at [646, 80] on li "Orders" at bounding box center [658, 82] width 146 height 26
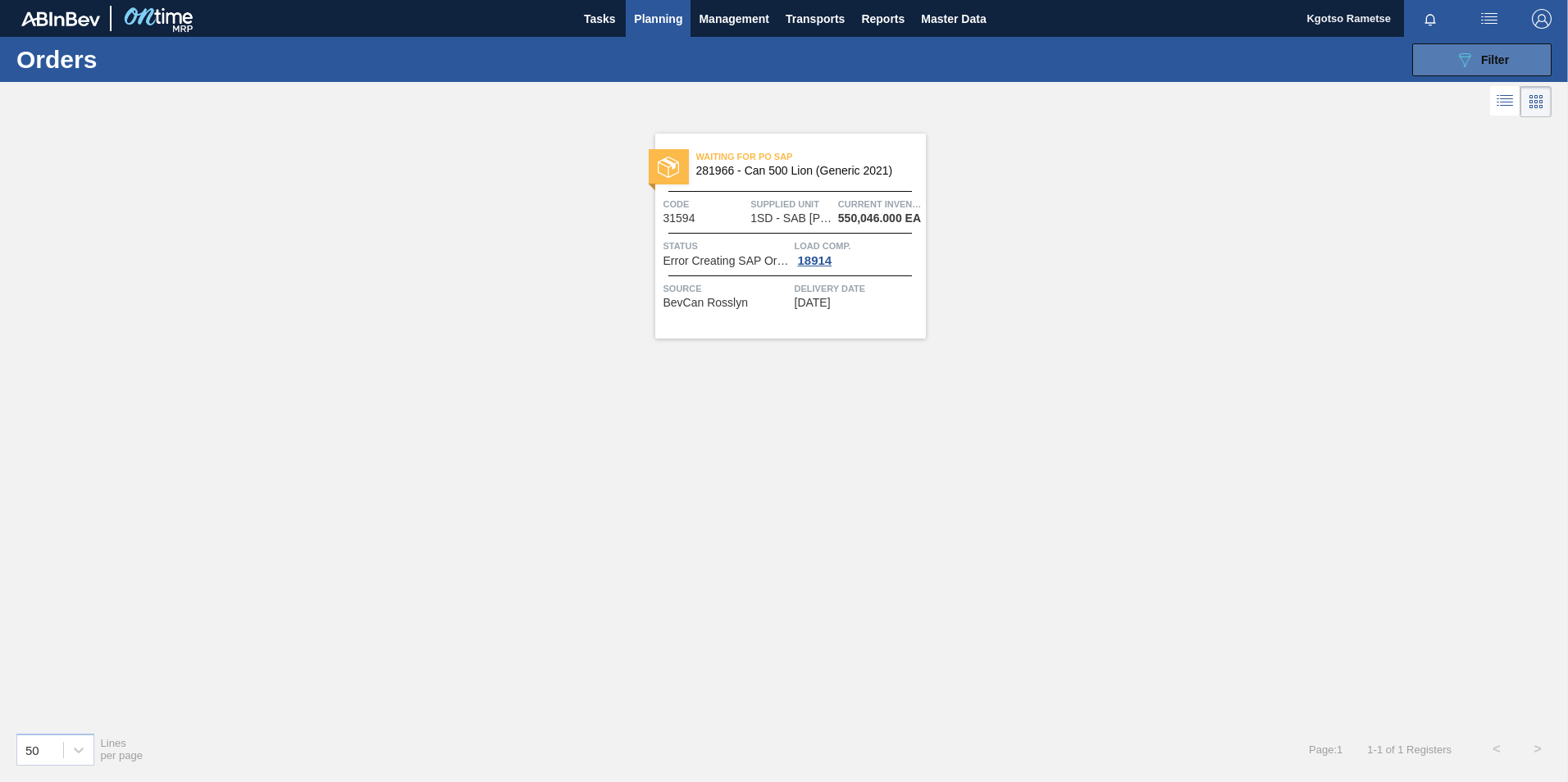
click at [1481, 67] on div "089F7B8B-B2A5-4AFE-B5C0-19BA573D28AC Filter" at bounding box center [1481, 60] width 54 height 20
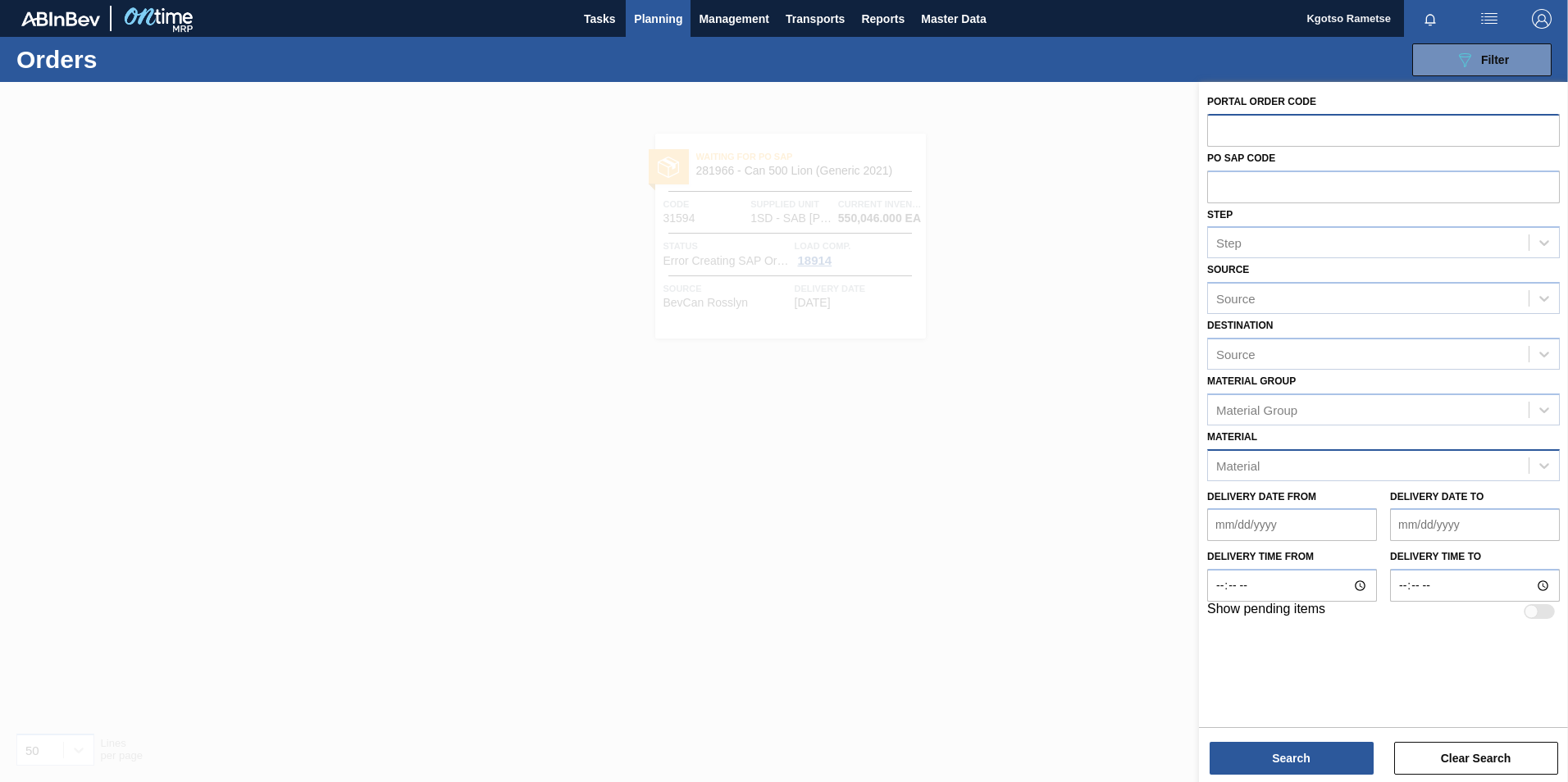
click at [1326, 469] on div "Material" at bounding box center [1368, 465] width 321 height 24
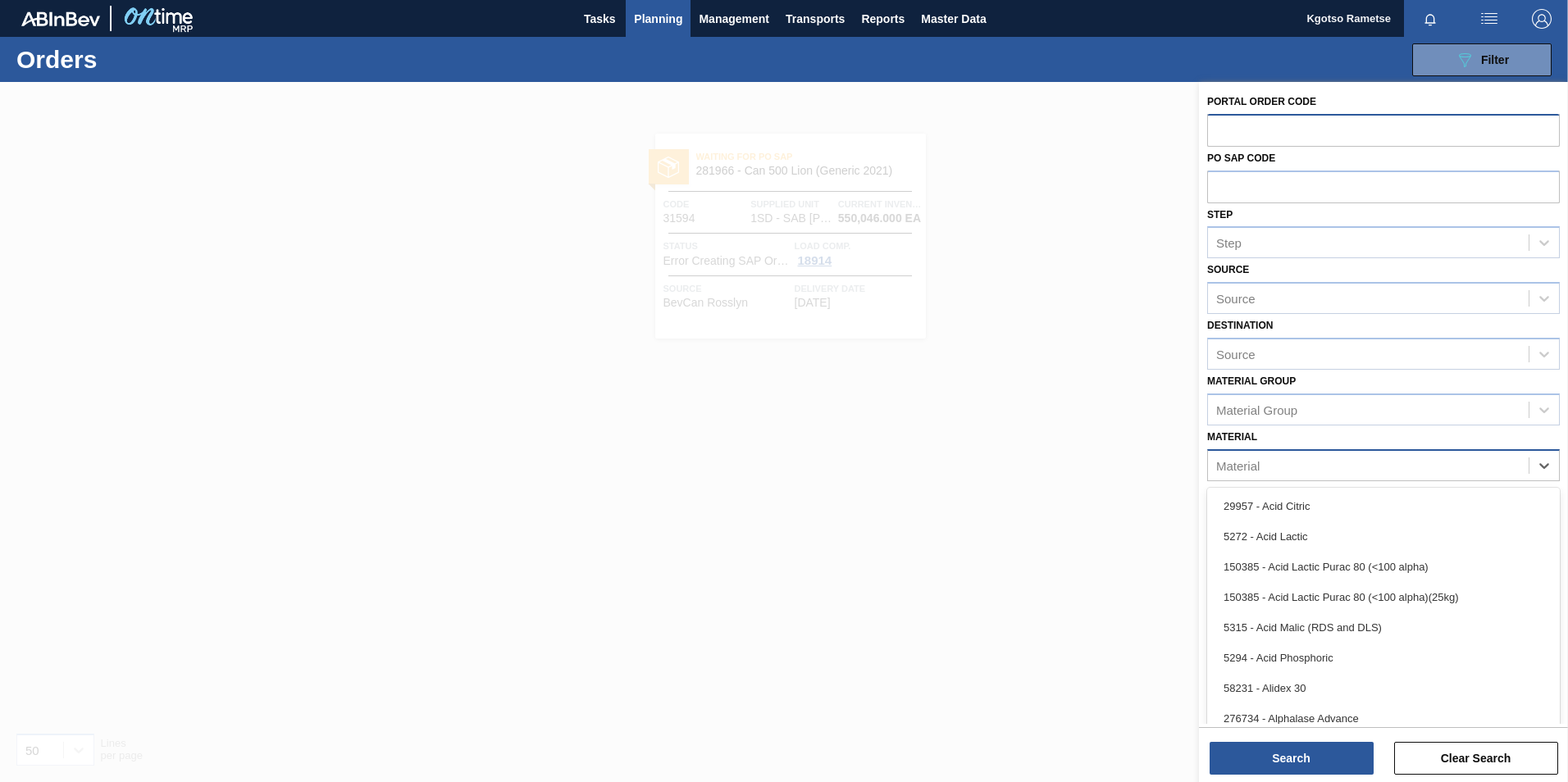
paste input "151034"
type input "151034"
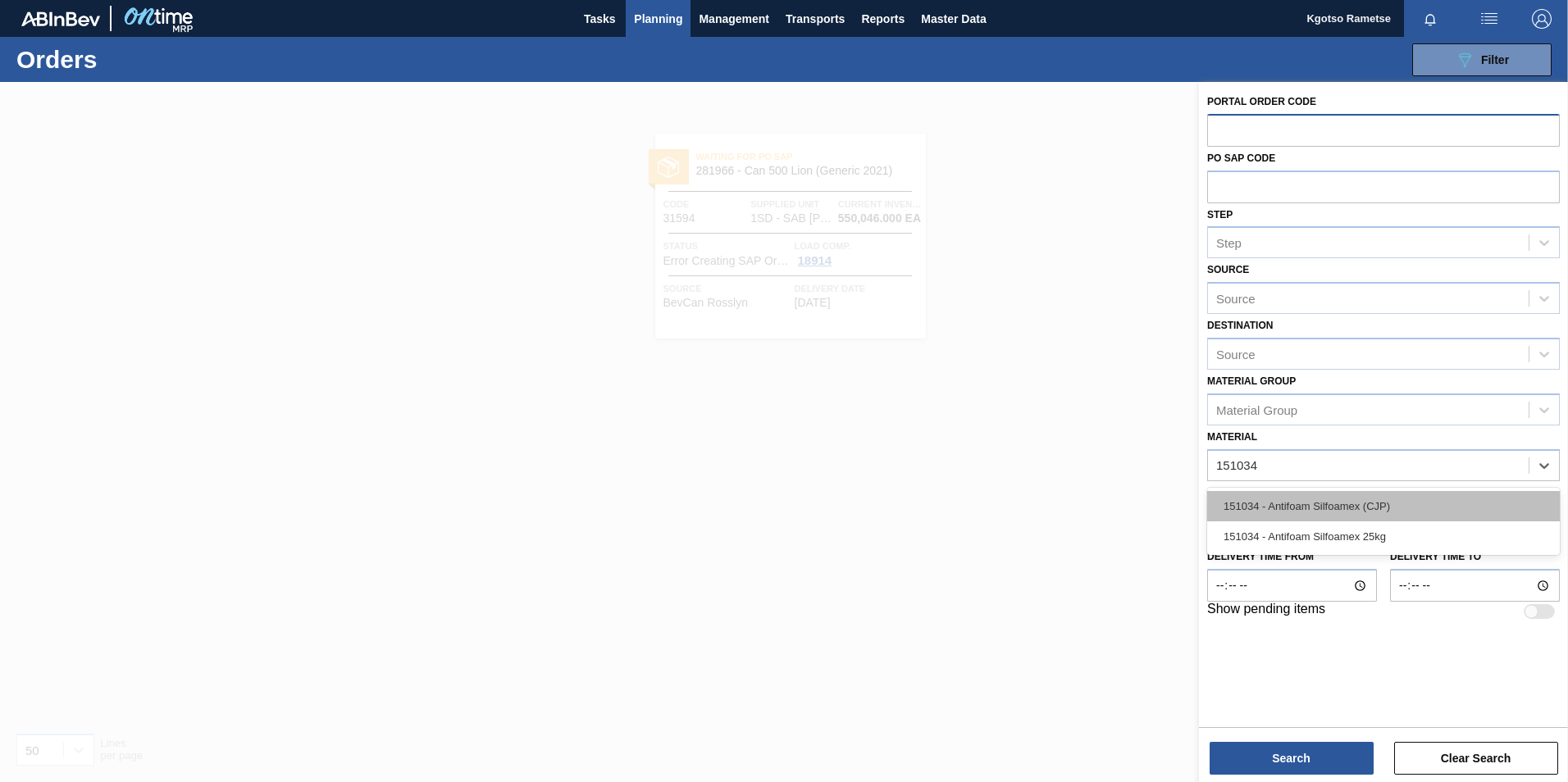
click at [1291, 503] on div "151034 - Antifoam Silfoamex (CJP)" at bounding box center [1383, 506] width 352 height 30
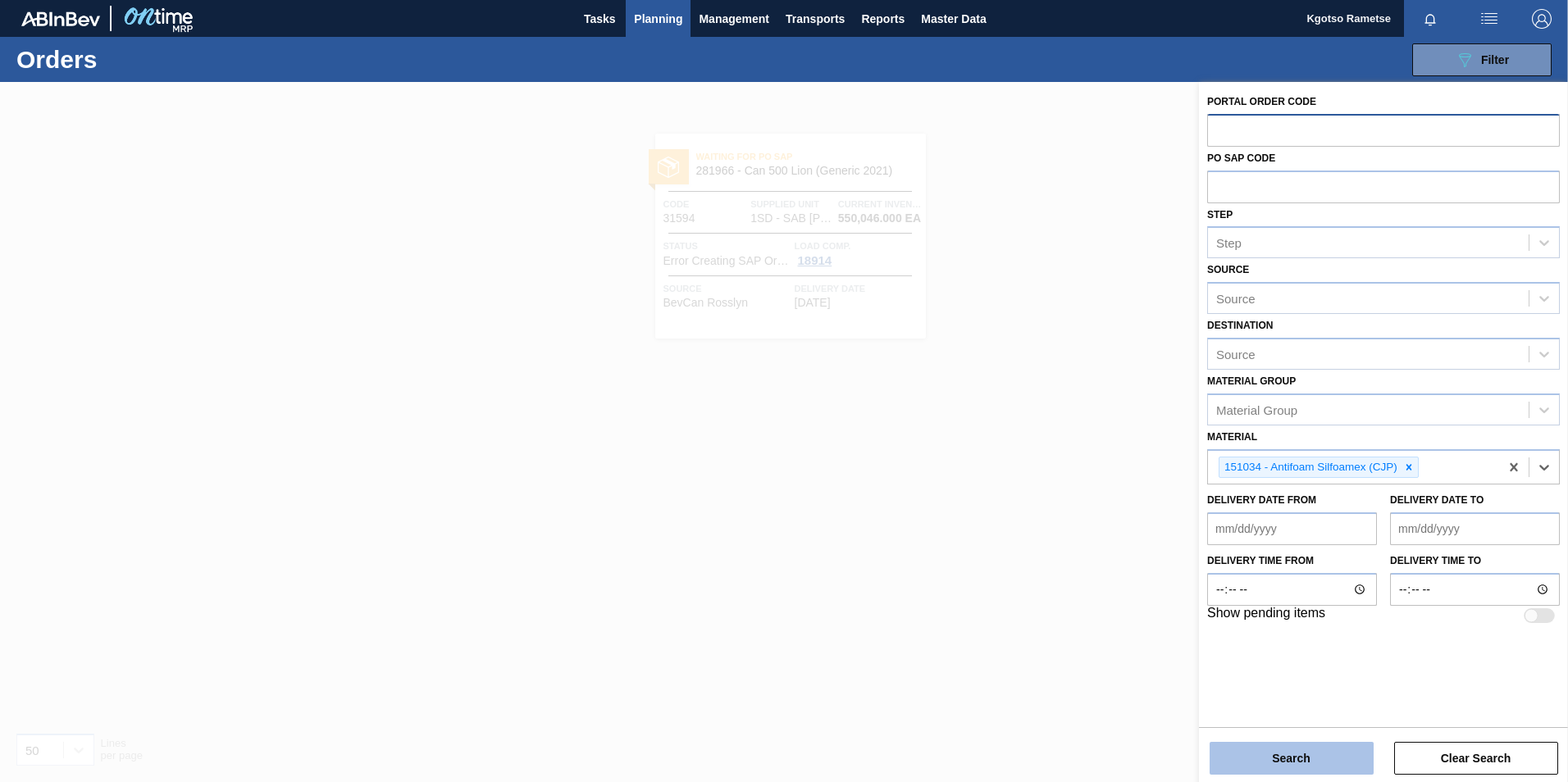
click at [1256, 753] on button "Search" at bounding box center [1291, 758] width 164 height 32
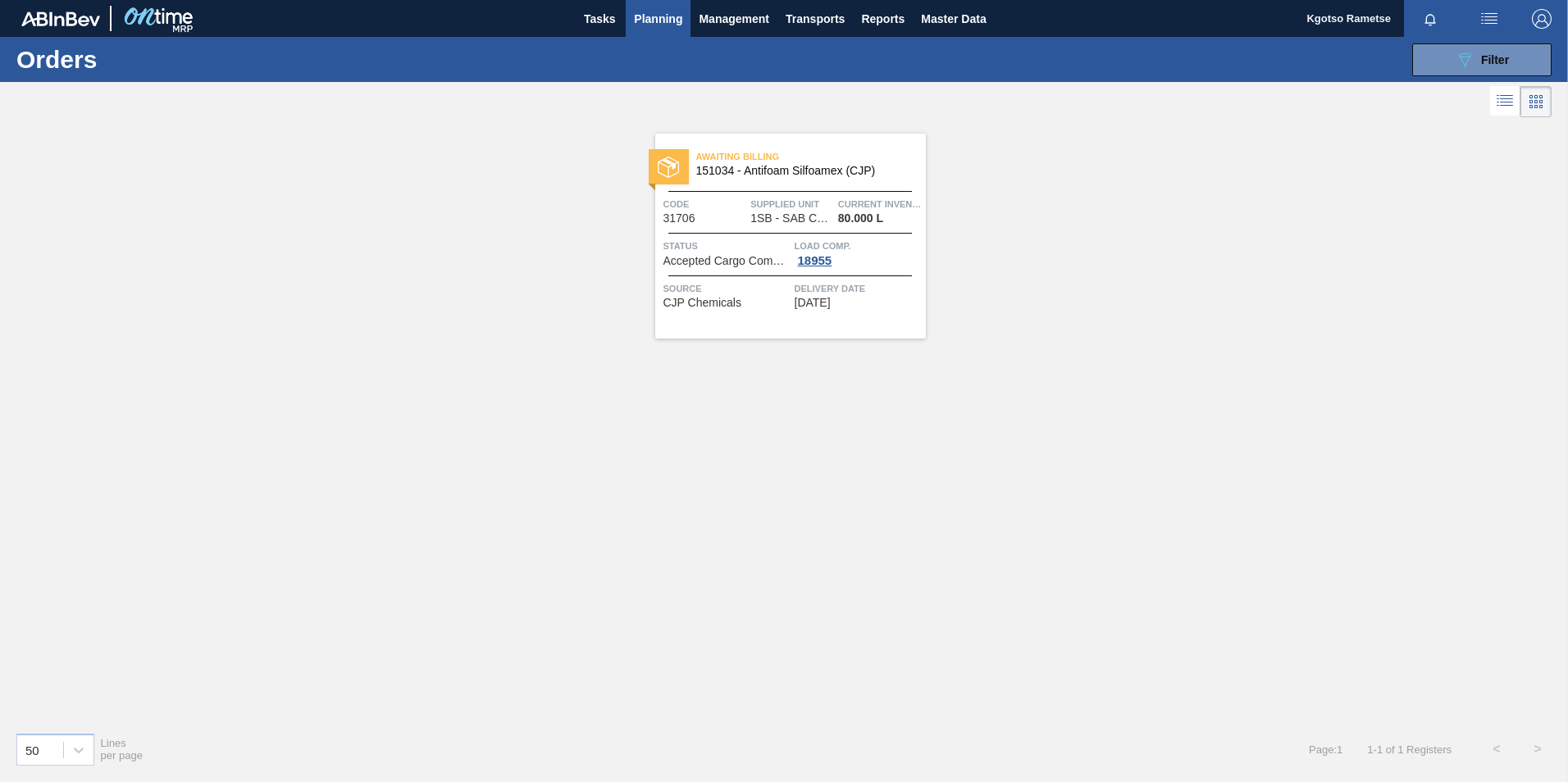
click at [1125, 282] on div "Awaiting Billing 151034 - Antifoam Silfoamex (CJP) Code 31706 Supplied Unit 1SB…" at bounding box center [784, 420] width 1568 height 597
click at [762, 165] on span "Awaiting Billing" at bounding box center [811, 157] width 230 height 17
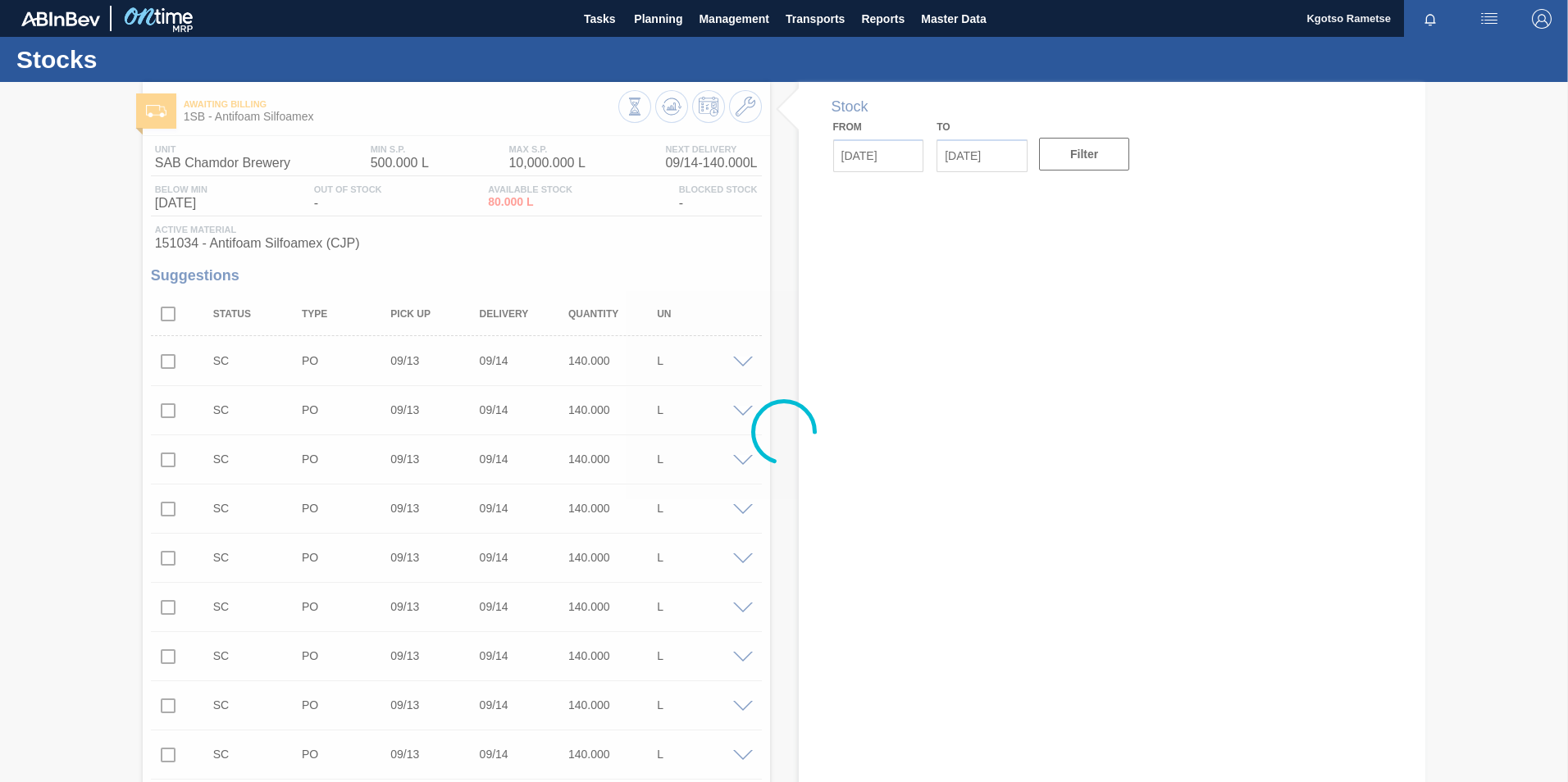
type input "[DATE]"
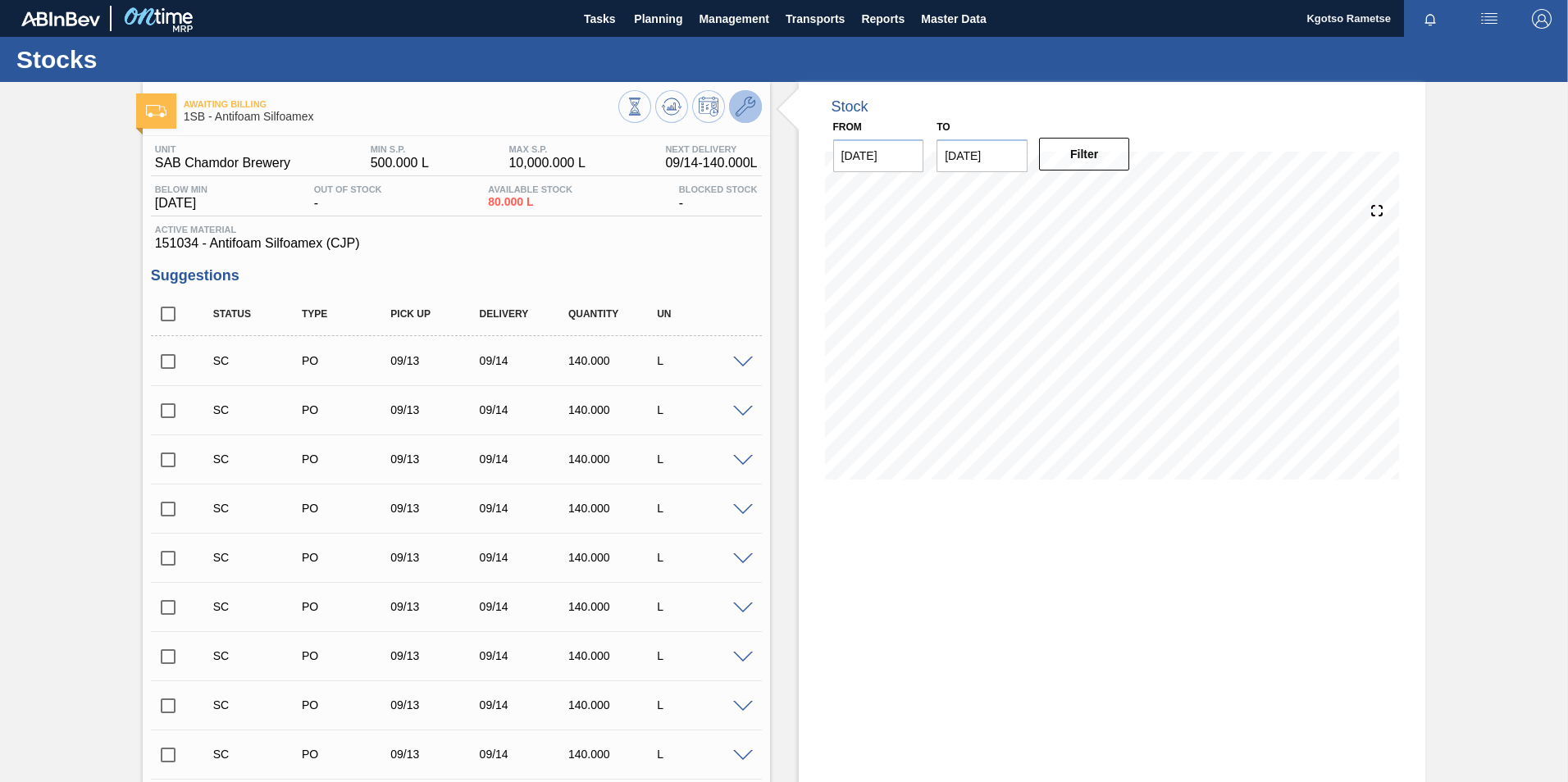
click at [742, 103] on icon at bounding box center [746, 107] width 20 height 20
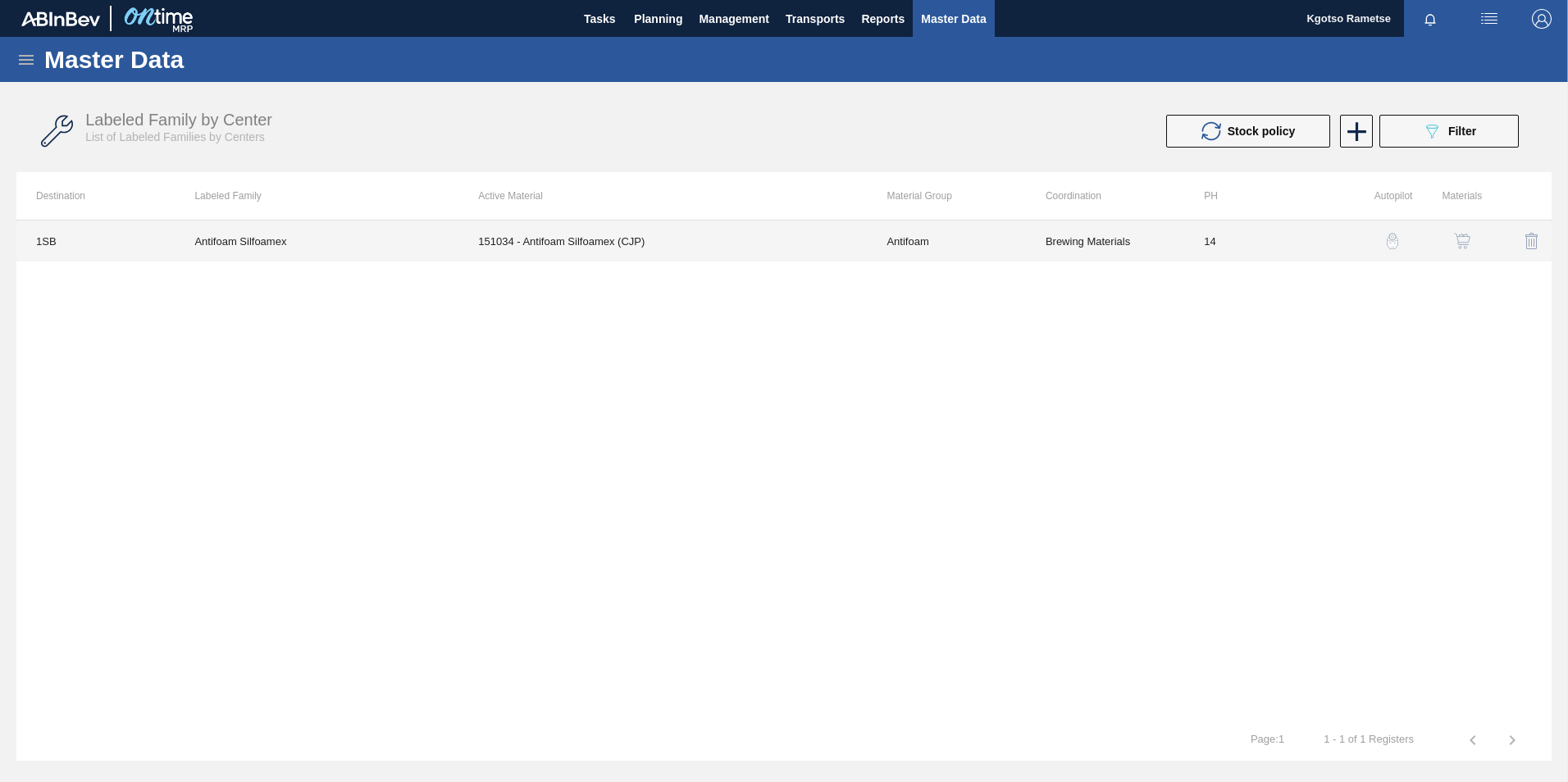
click at [1086, 251] on td "Brewing Materials" at bounding box center [1105, 241] width 158 height 41
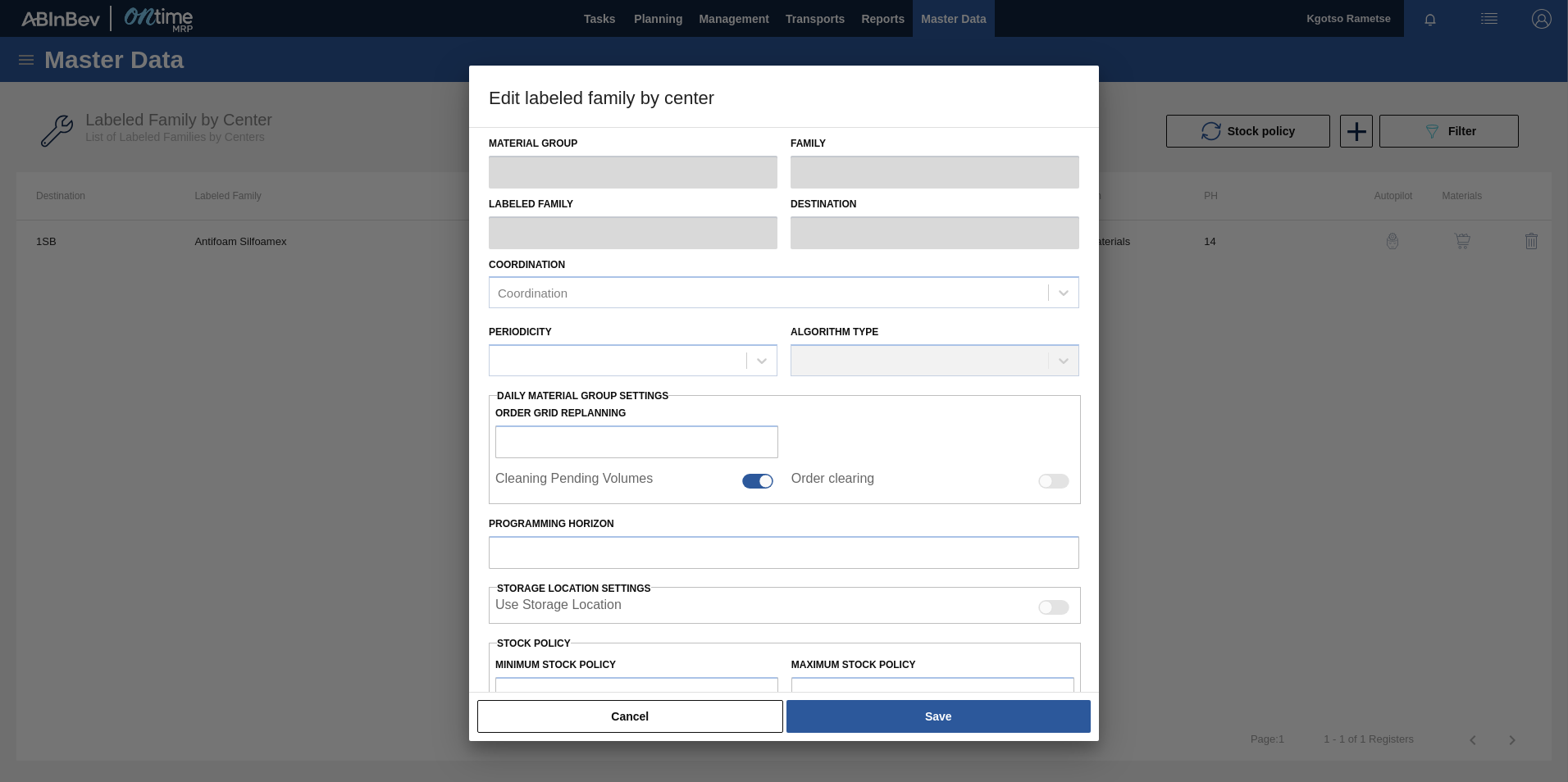
type input "Antifoam"
type input "Antifoam Silfoamex"
type input "1SB - SAB Chamdor Brewery"
type input "14"
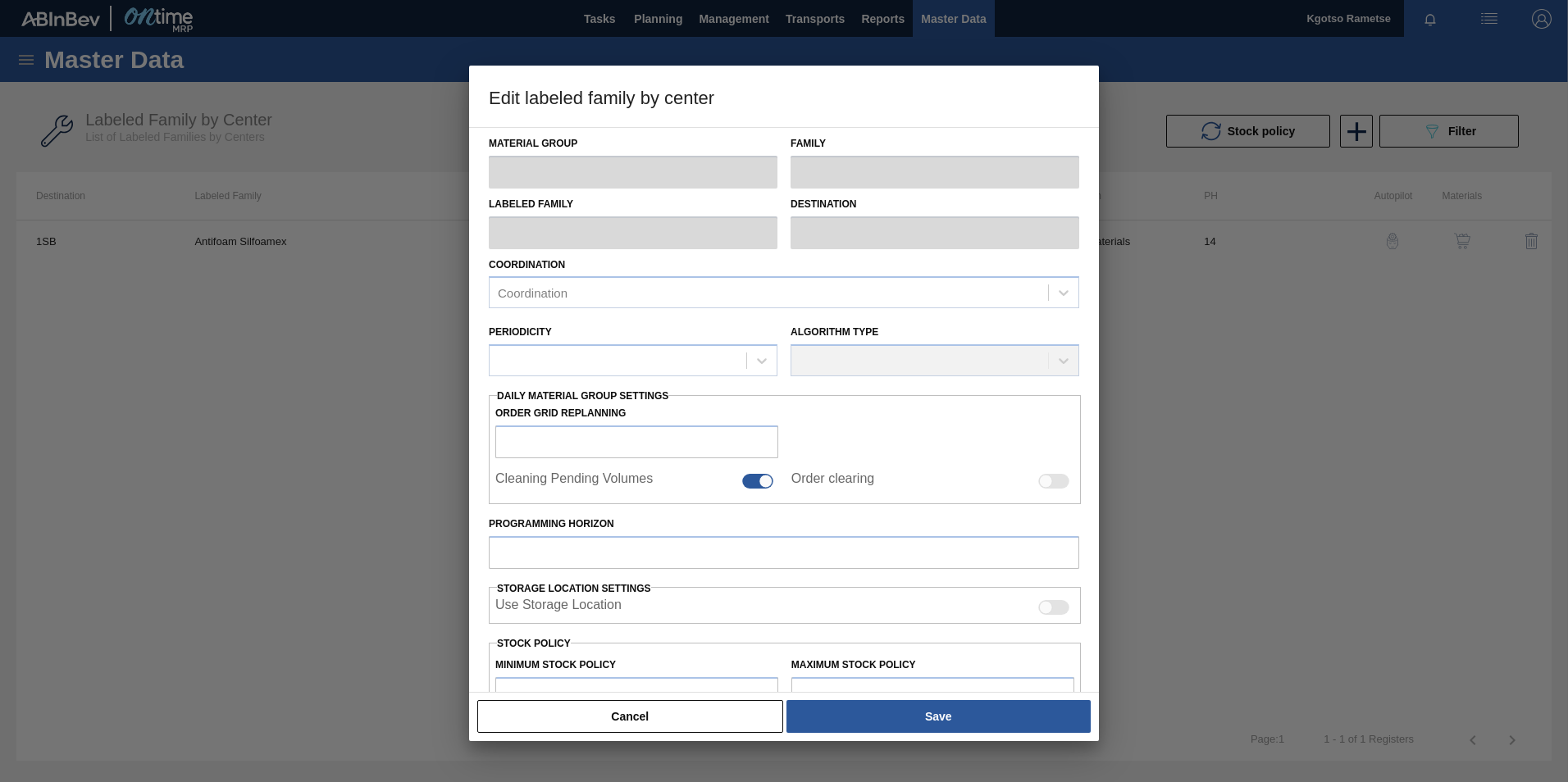
type input "500"
type input "10,000"
type input "50"
type input "5,250.000"
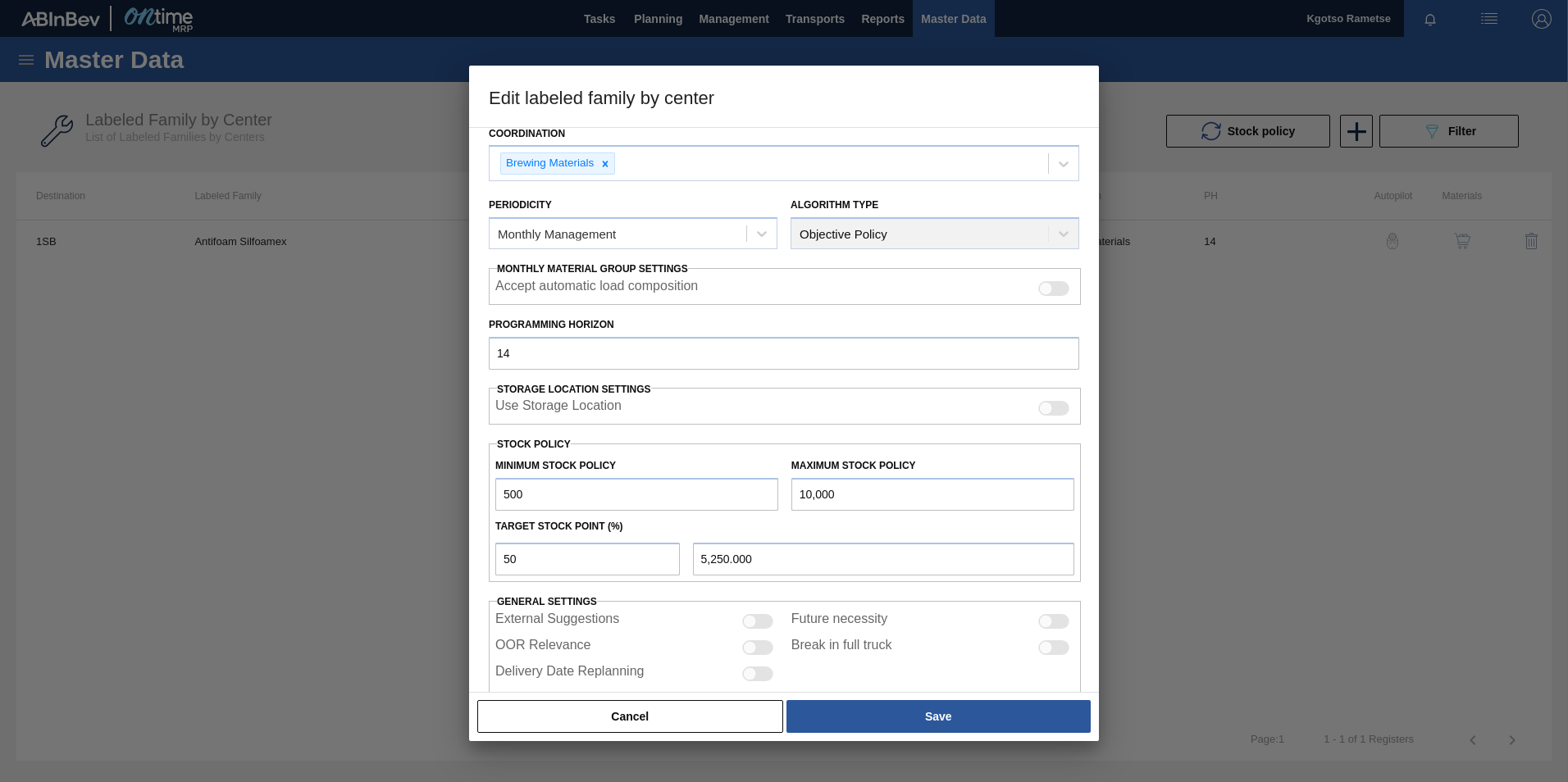
scroll to position [164, 0]
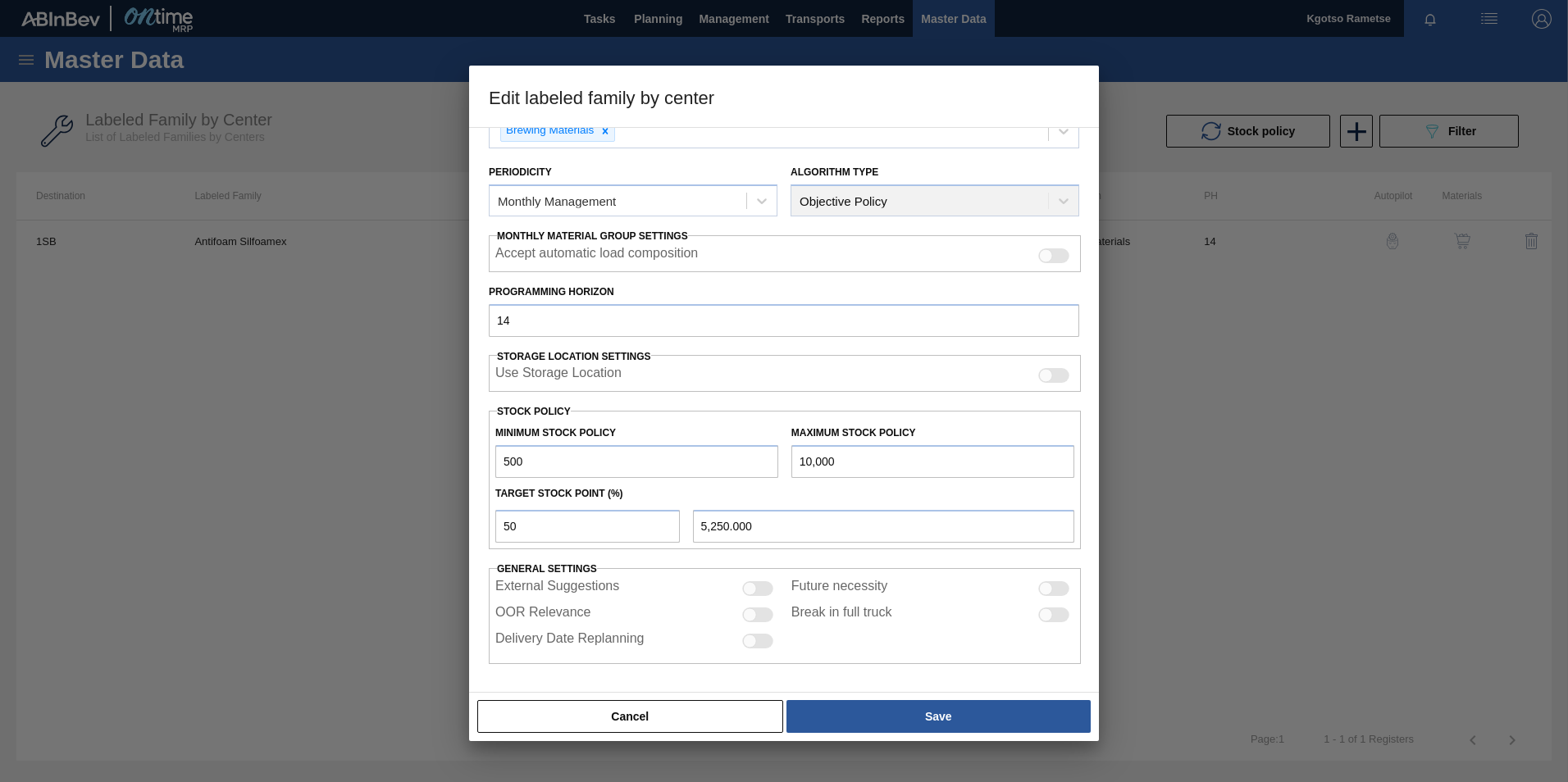
drag, startPoint x: 538, startPoint y: 464, endPoint x: 417, endPoint y: 461, distance: 121.0
click at [417, 461] on div "Edit labeled family by center Material Group Antifoam Family Antifoam Silfoamex…" at bounding box center [784, 391] width 1568 height 782
type input "2"
type input "5,001.000"
type input "20"
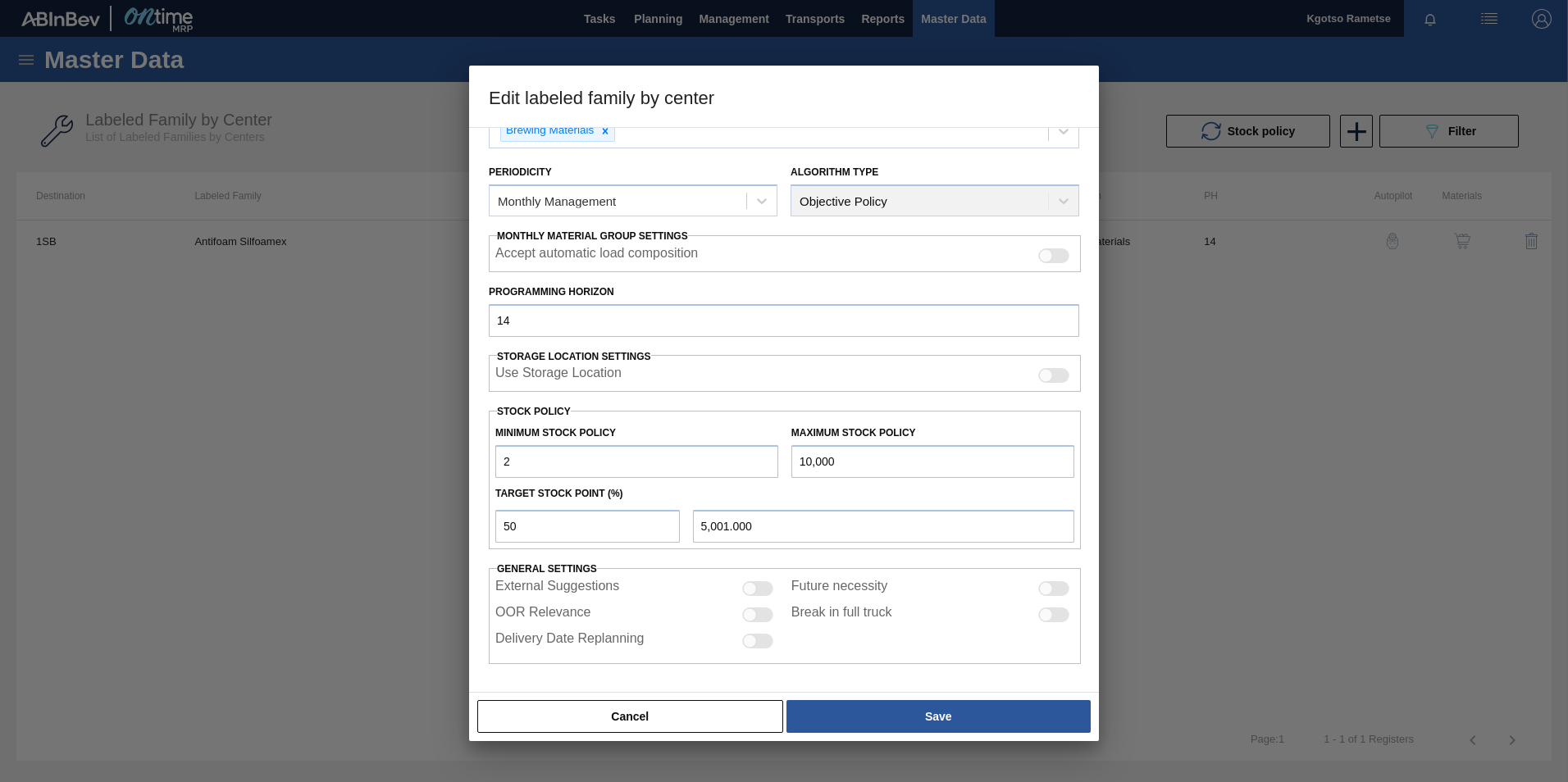
type input "5,010.000"
type input "200"
type input "5,100.000"
type input "200"
click at [844, 468] on input "10,000" at bounding box center [933, 461] width 283 height 32
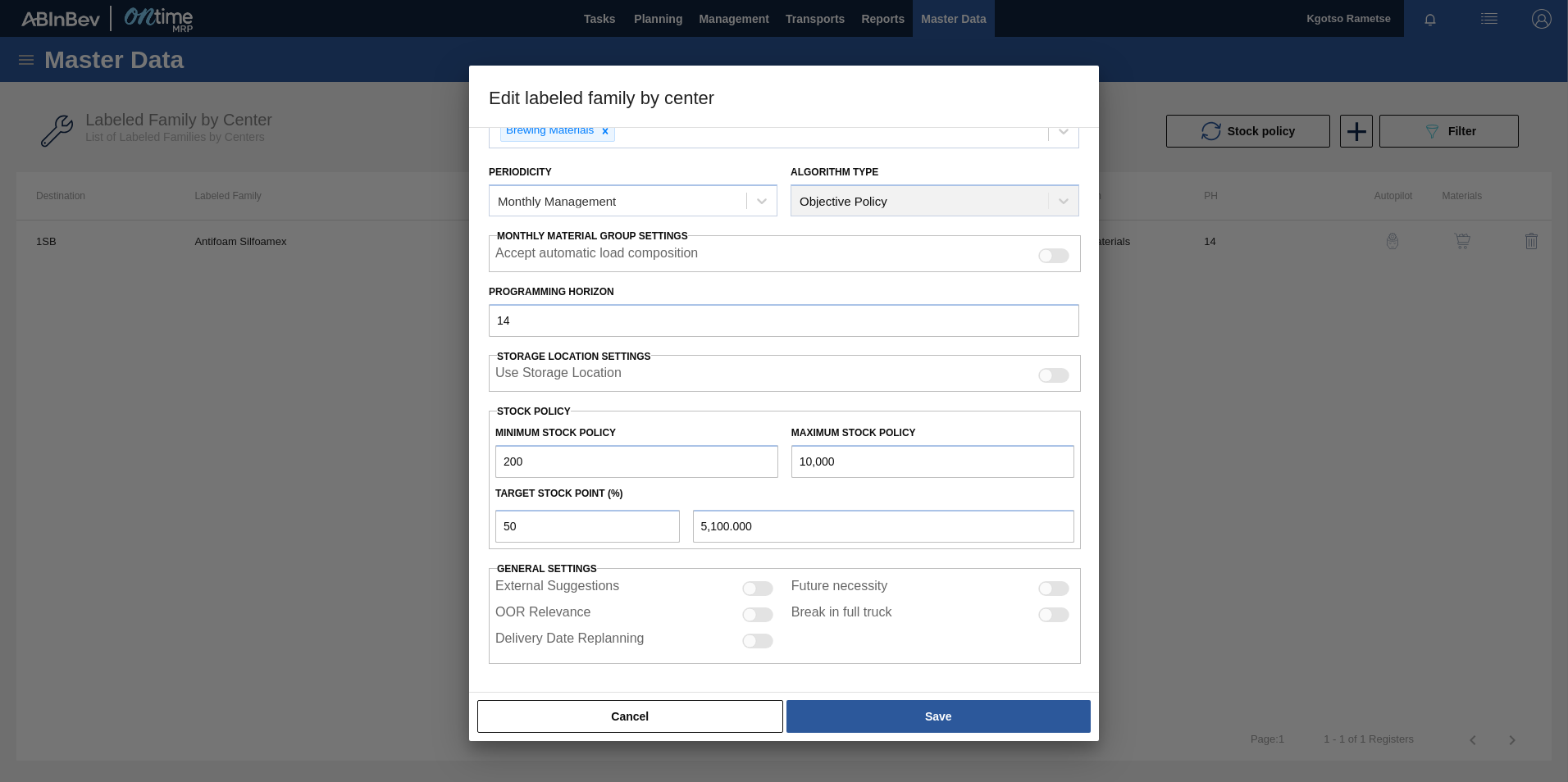
click at [844, 468] on input "10,000" at bounding box center [933, 461] width 283 height 32
type input "2"
type input "101.000"
type input "20"
type input "110.000"
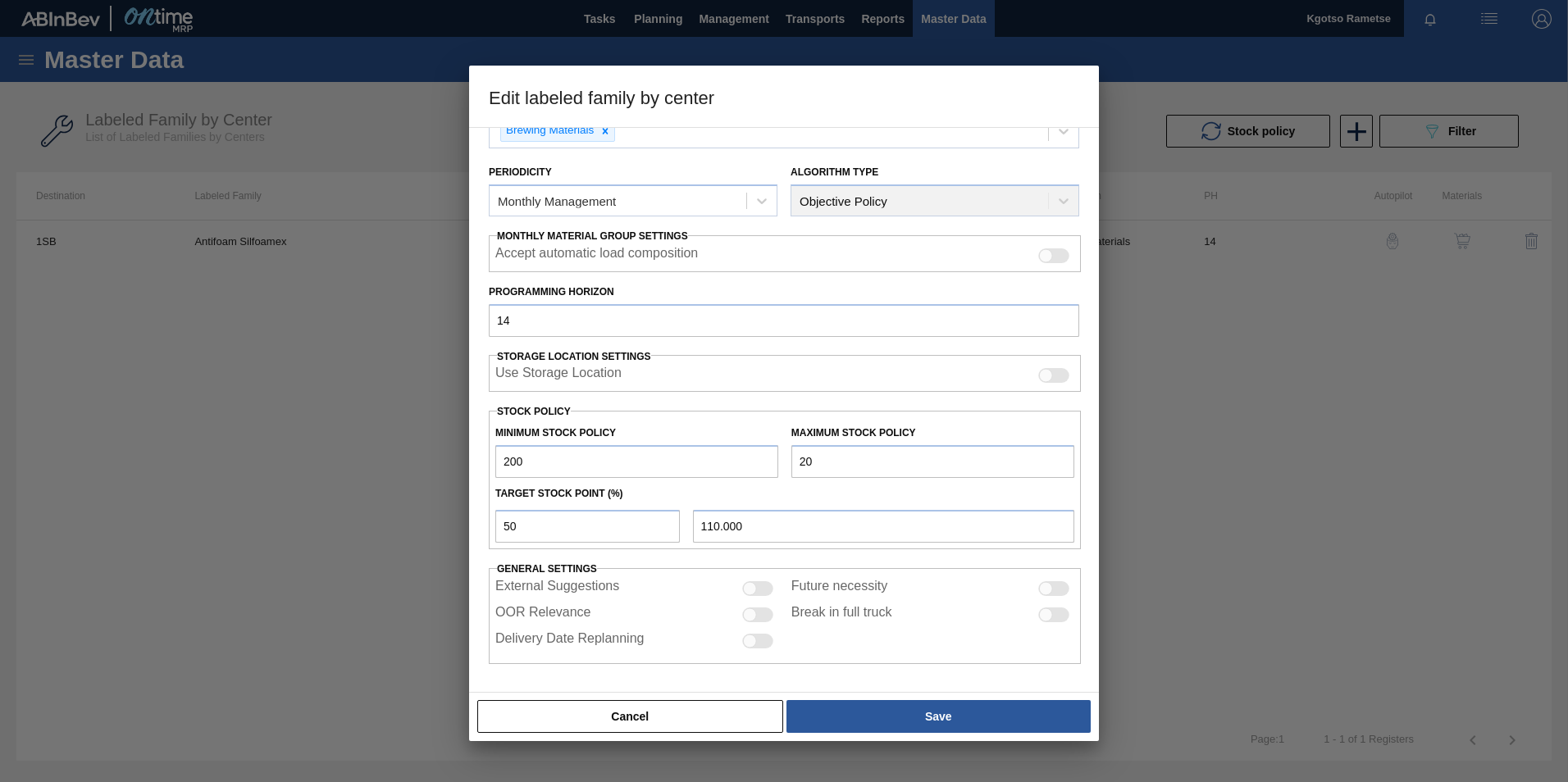
type input "200"
type input "200.000"
type input "20"
type input "110.000"
type input "2"
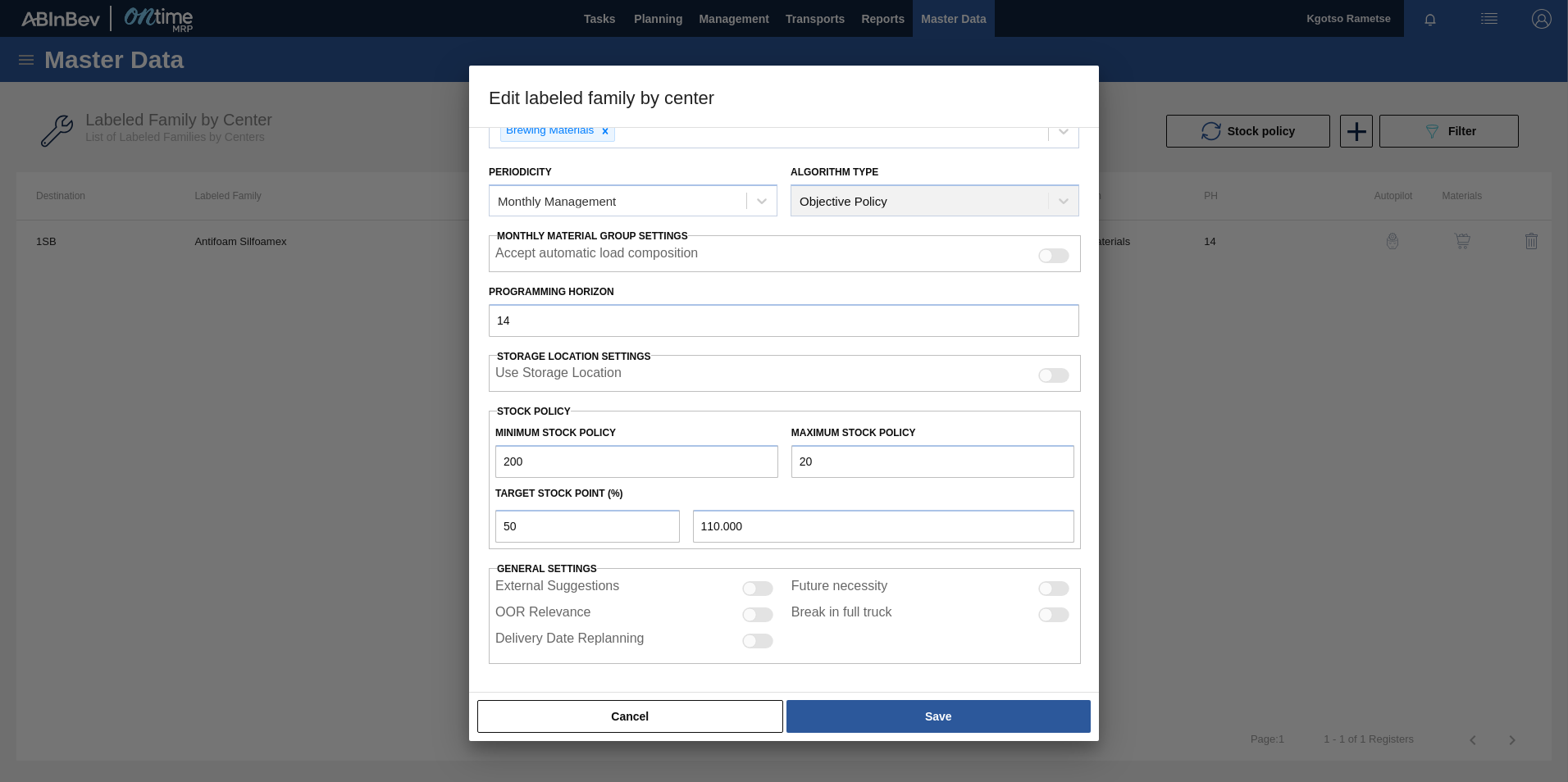
type input "101.000"
type input "100.000"
type input "1"
type input "100.500"
type input "100.000"
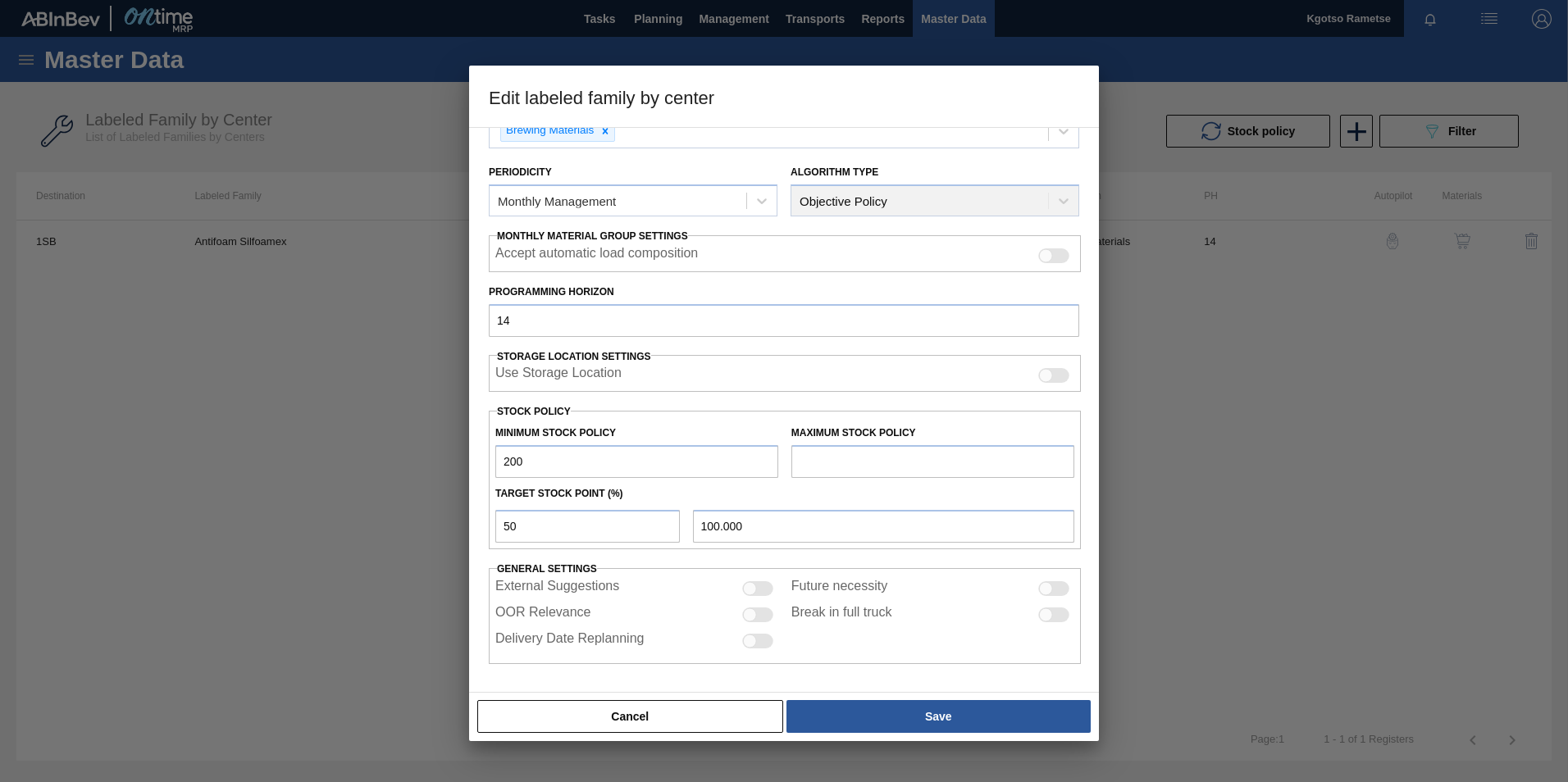
type input "1"
type input "100.500"
type input "10"
type input "105.000"
type input "100"
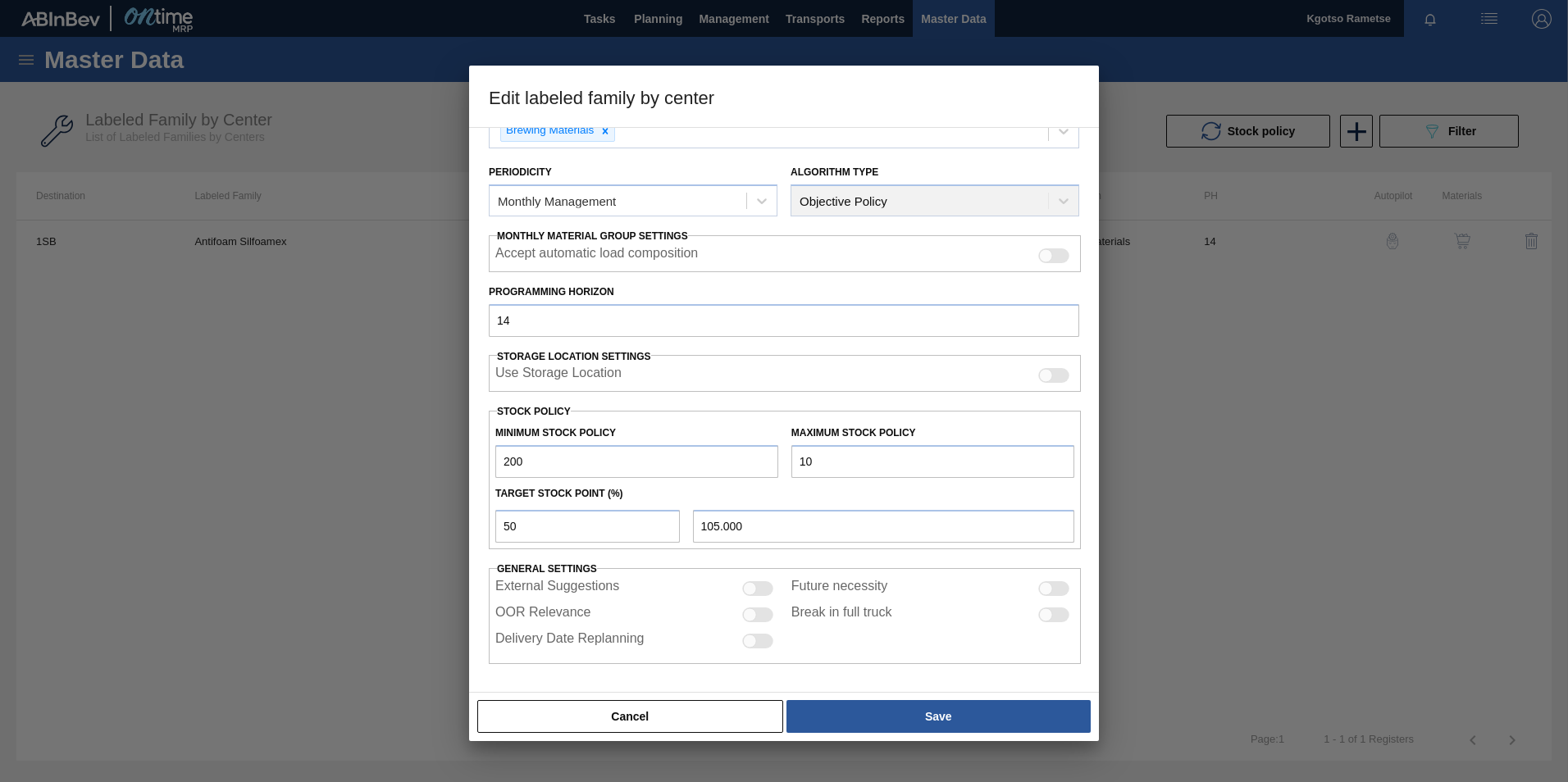
type input "150.000"
type input "1,000"
type input "600.000"
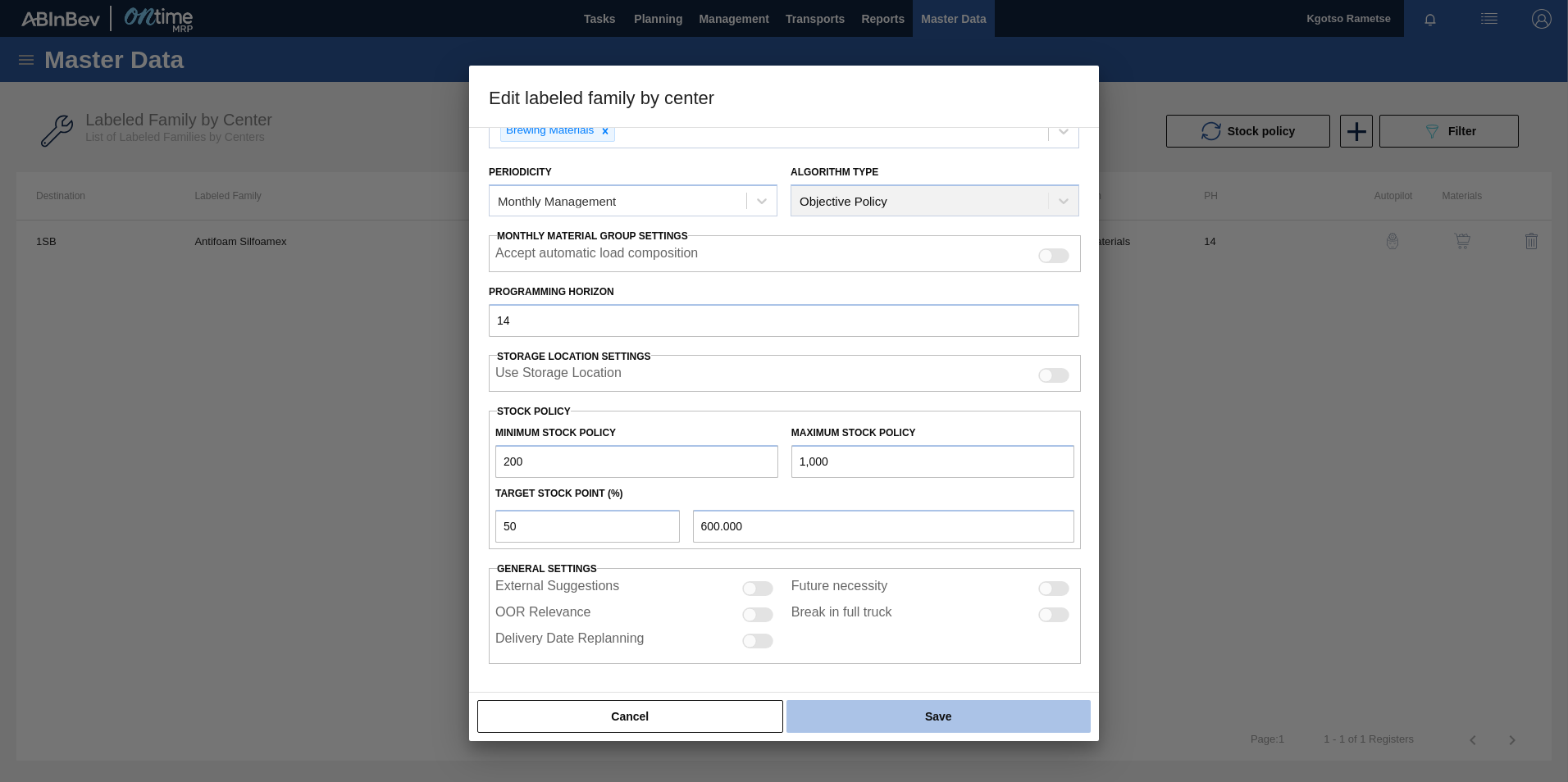
type input "1,000"
click at [952, 718] on button "Save" at bounding box center [938, 715] width 304 height 32
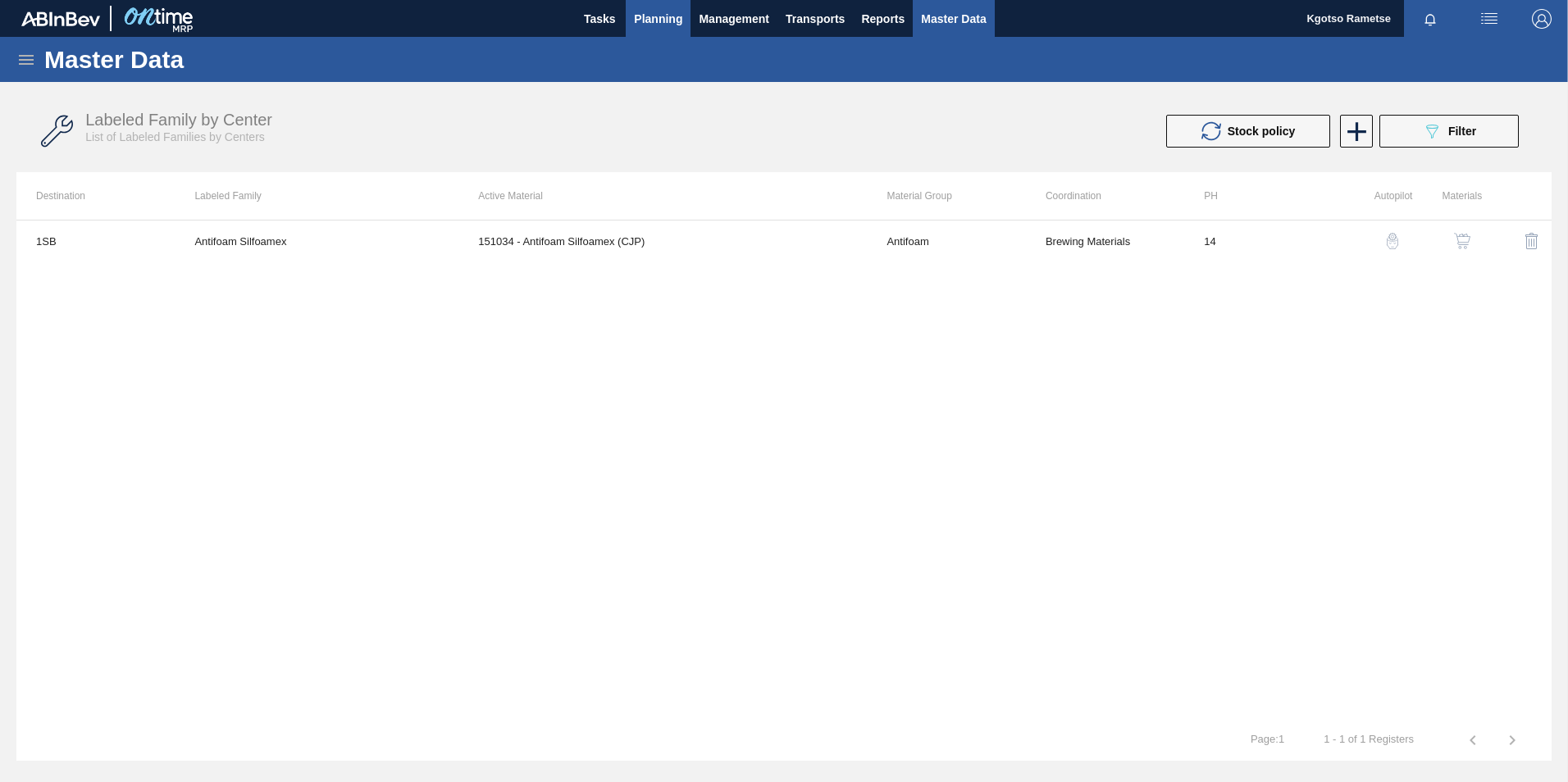
click at [652, 15] on span "Planning" at bounding box center [658, 19] width 48 height 20
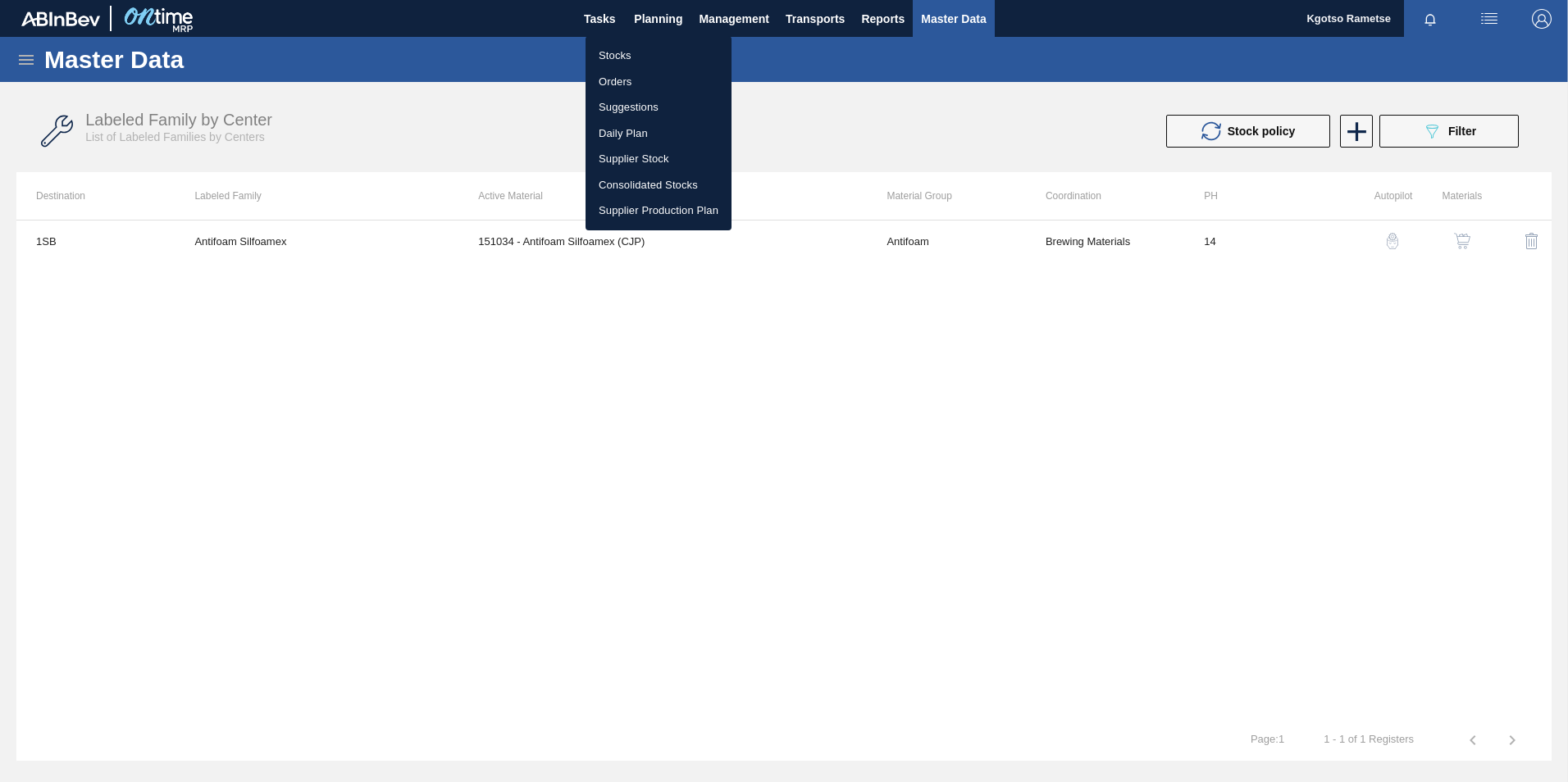
click at [835, 134] on div at bounding box center [784, 391] width 1568 height 782
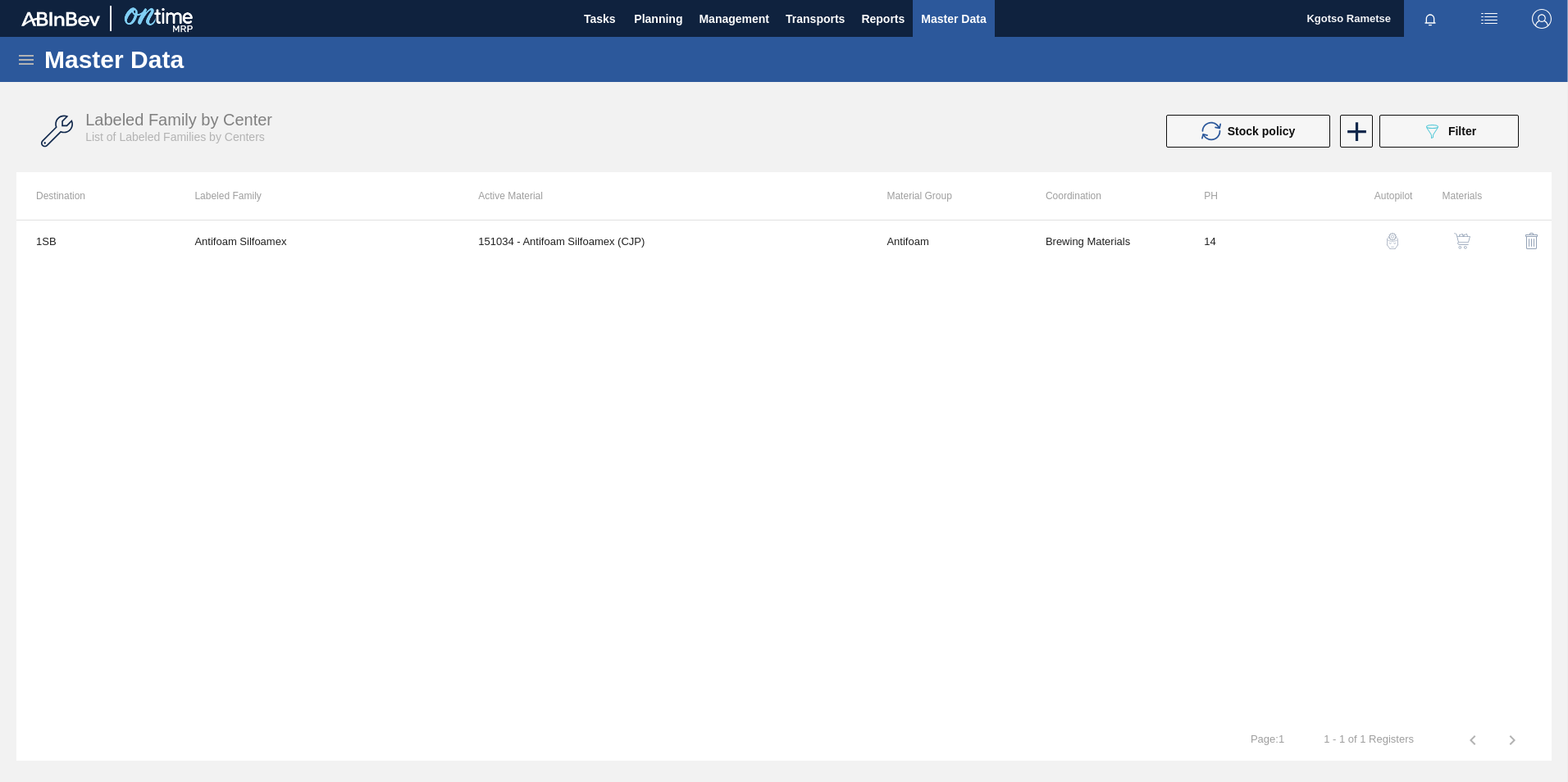
click at [1549, 20] on img "button" at bounding box center [1541, 19] width 20 height 20
click at [27, 53] on div at bounding box center [784, 391] width 1568 height 782
click at [27, 53] on div "E-mail Notification Wiki Versions My items Theme Logout" at bounding box center [784, 391] width 1568 height 782
click at [26, 62] on icon at bounding box center [27, 60] width 20 height 20
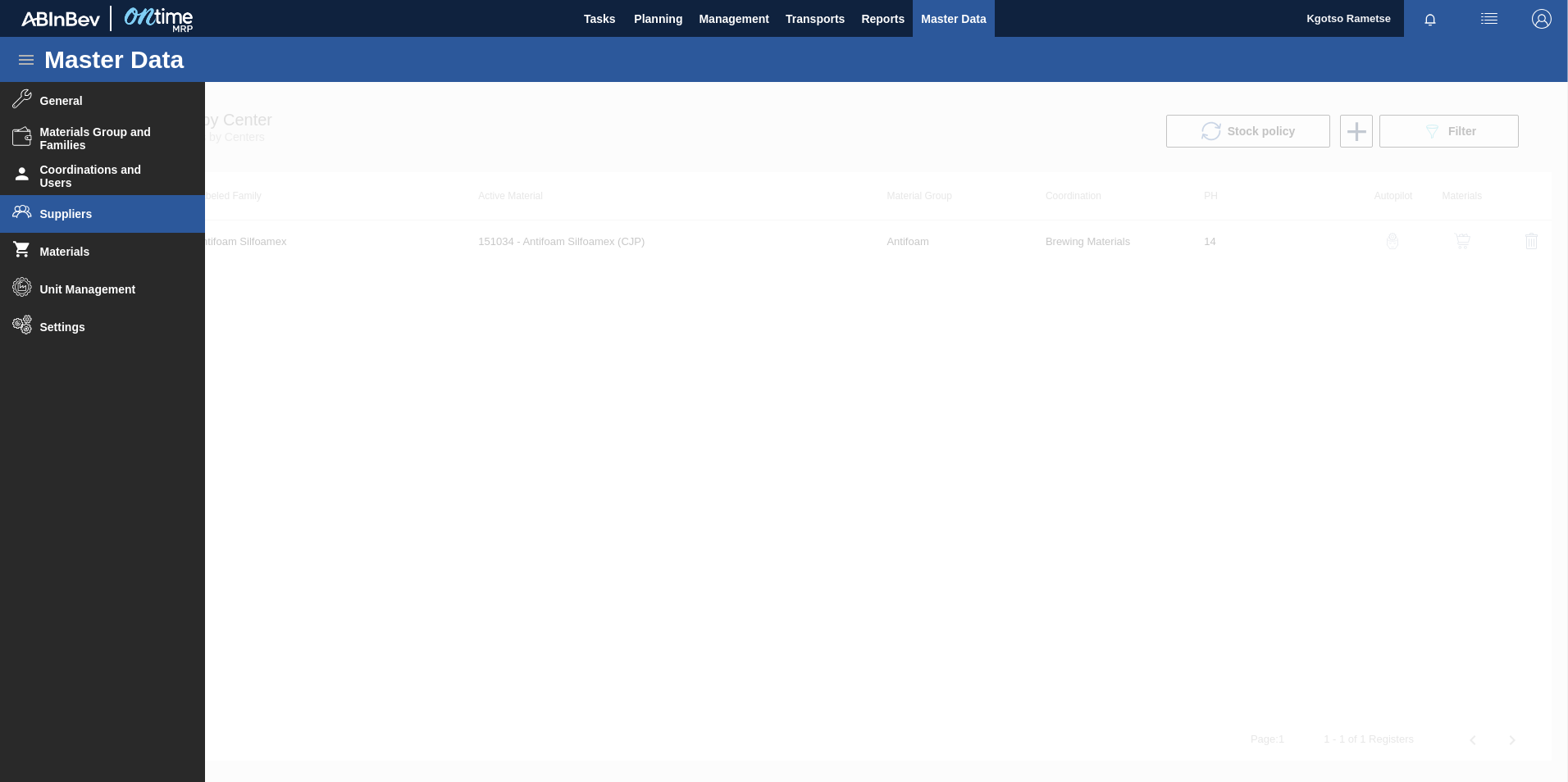
click at [100, 215] on span "Suppliers" at bounding box center [107, 214] width 135 height 13
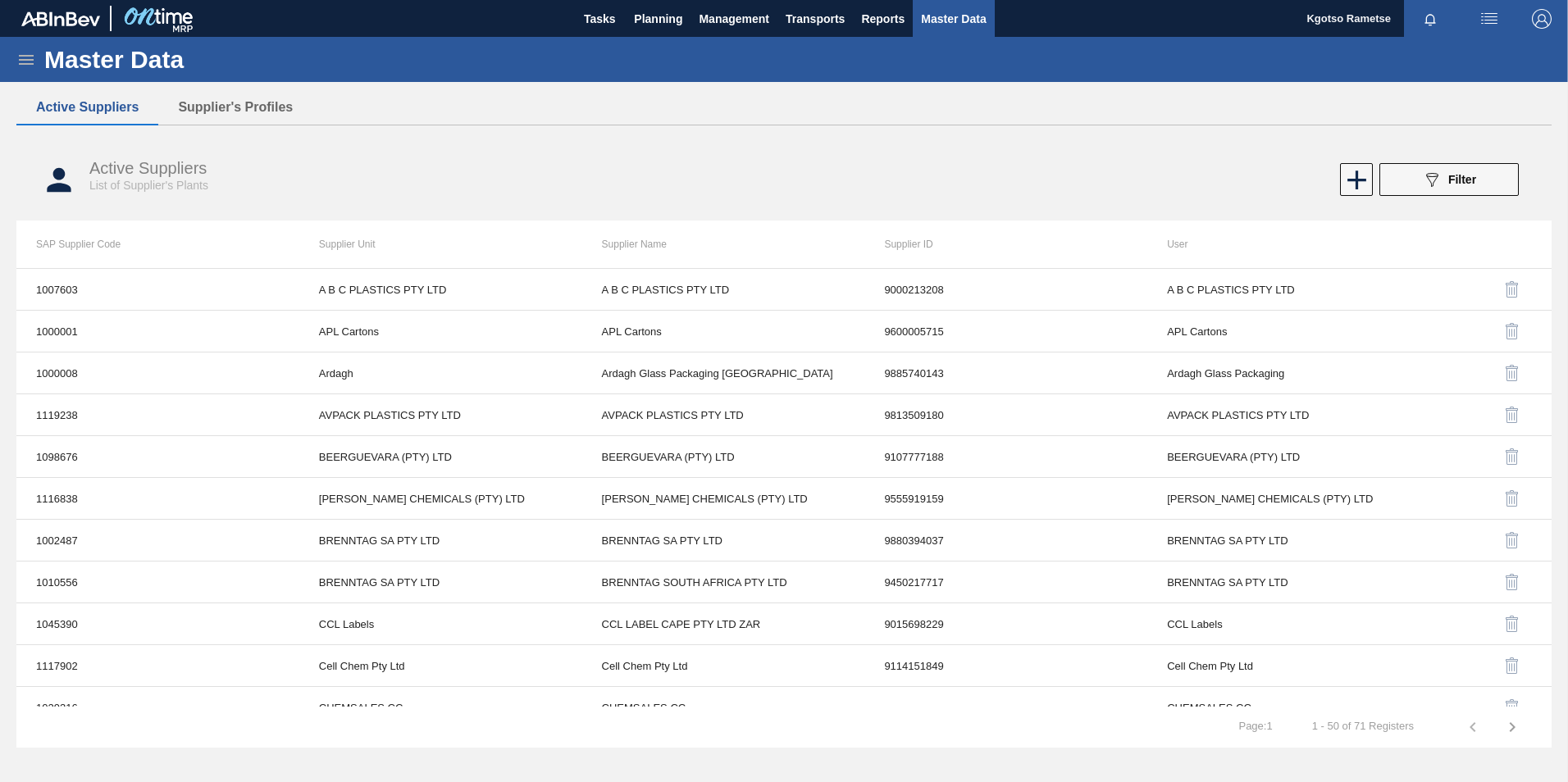
click at [1389, 185] on button "089F7B8B-B2A5-4AFE-B5C0-19BA573D28AC Filter" at bounding box center [1448, 179] width 139 height 32
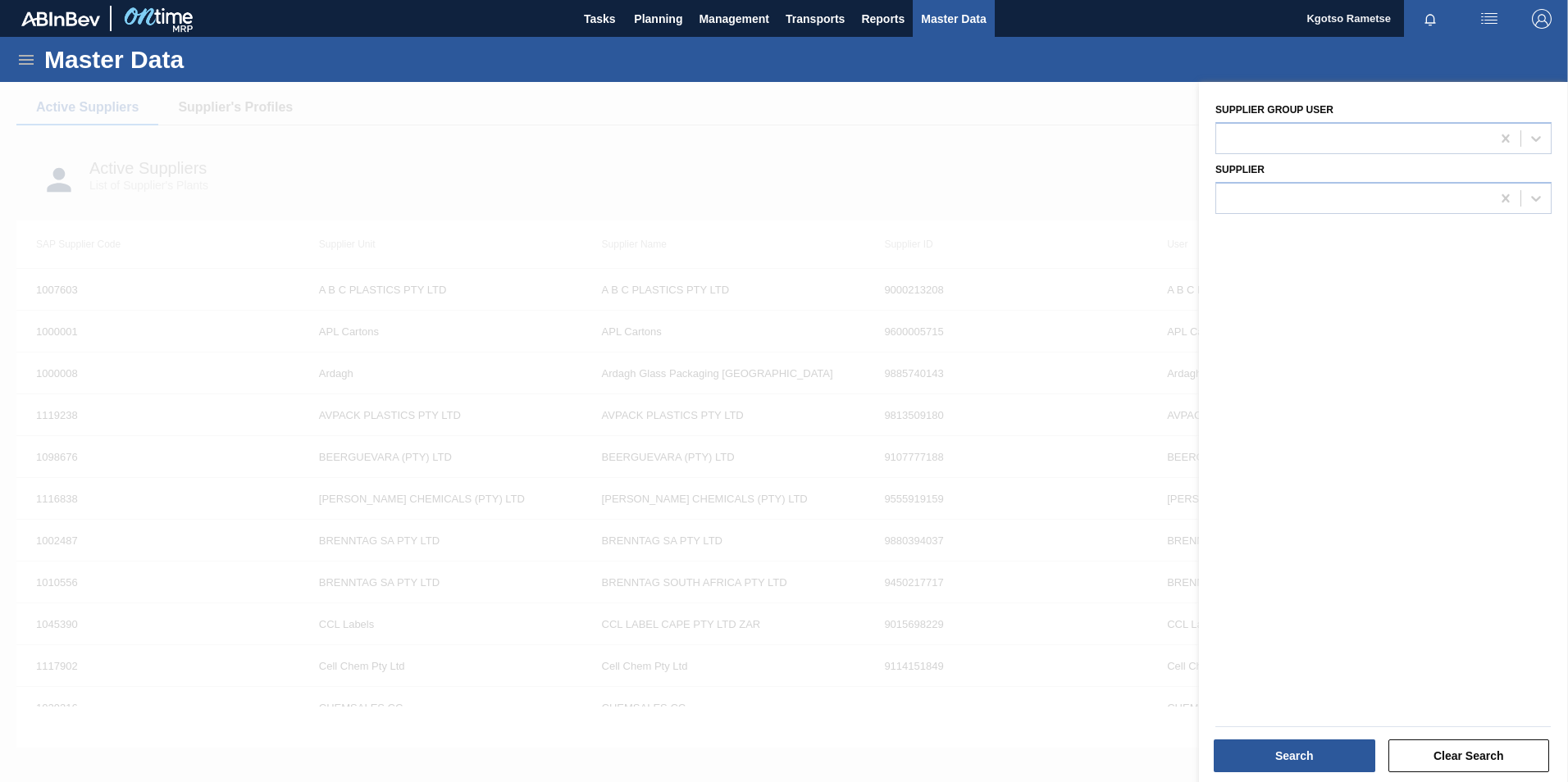
click at [1275, 155] on div "Supplier" at bounding box center [1383, 184] width 349 height 60
click at [1262, 142] on div at bounding box center [1354, 138] width 275 height 24
click at [1226, 112] on label "Supplier group user" at bounding box center [1275, 110] width 118 height 12
click at [1226, 131] on user "Supplier group user" at bounding box center [1225, 137] width 2 height 14
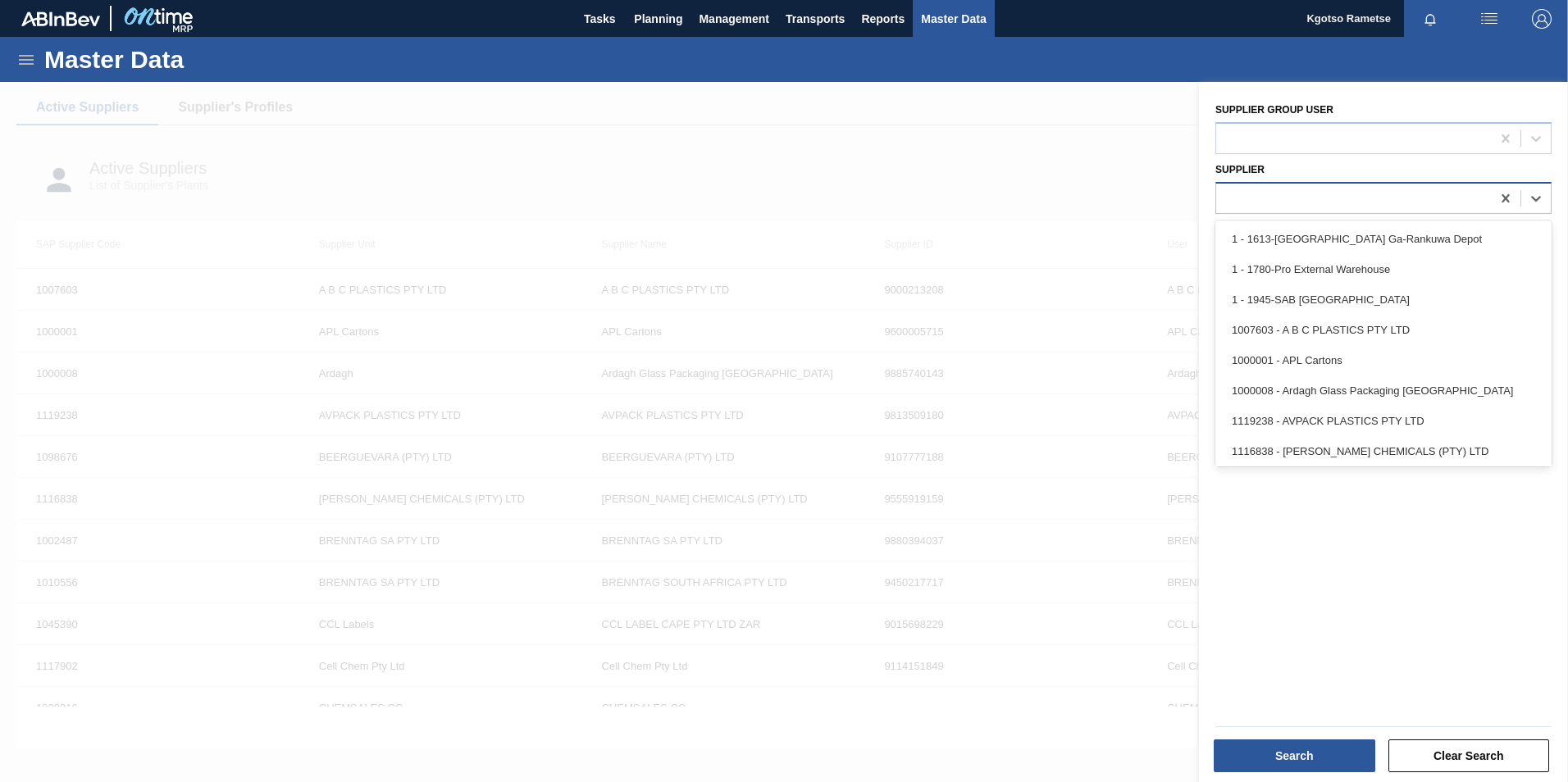
click at [1253, 193] on div at bounding box center [1354, 197] width 275 height 24
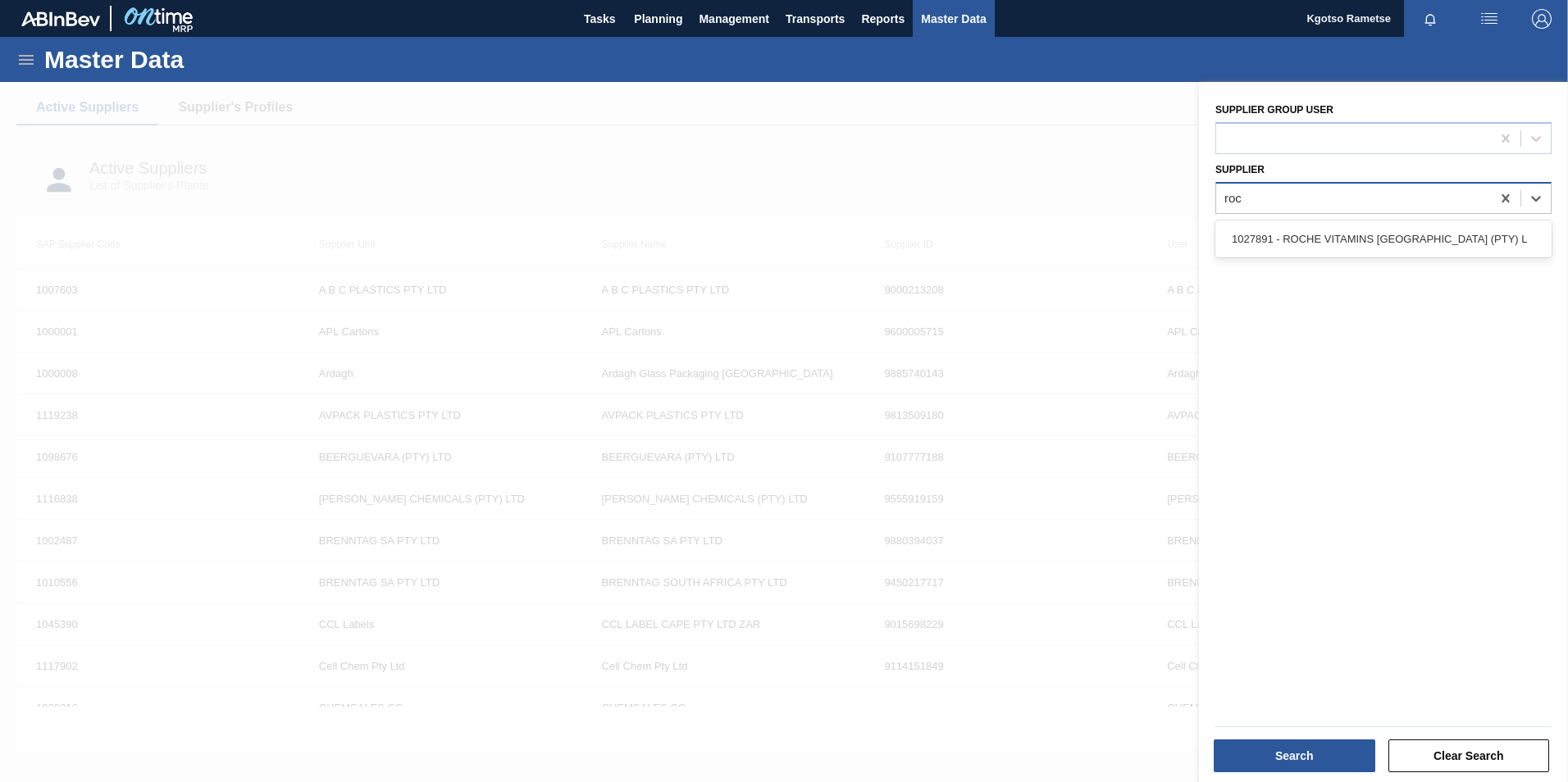
type input "roch"
click at [1289, 246] on div "1027891 - ROCHE VITAMINS SOUTH AFRICA (PTY) L" at bounding box center [1384, 239] width 337 height 30
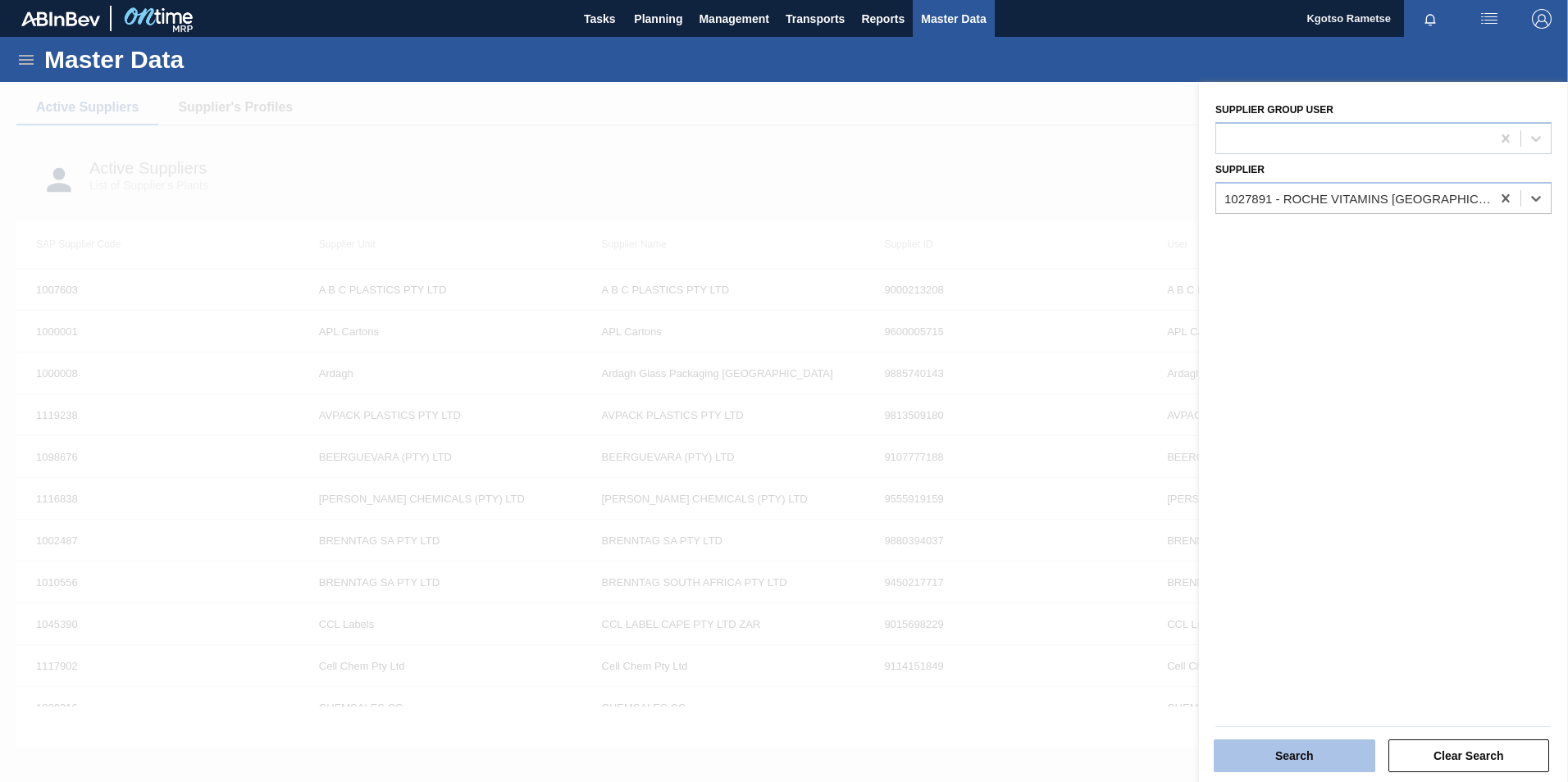
click at [1304, 755] on button "Search" at bounding box center [1295, 755] width 162 height 32
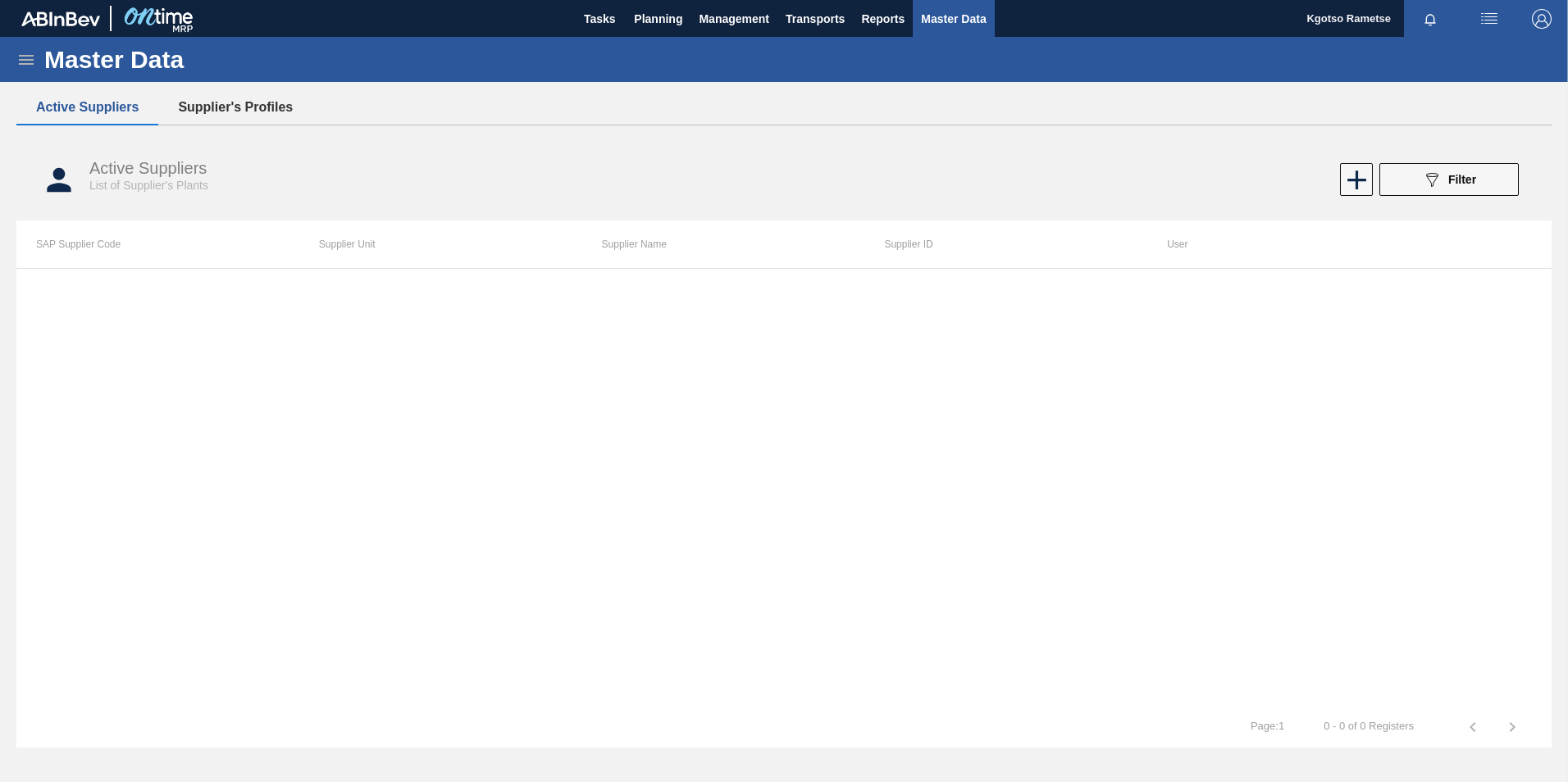
click at [247, 112] on button "Supplier's Profiles" at bounding box center [235, 107] width 154 height 34
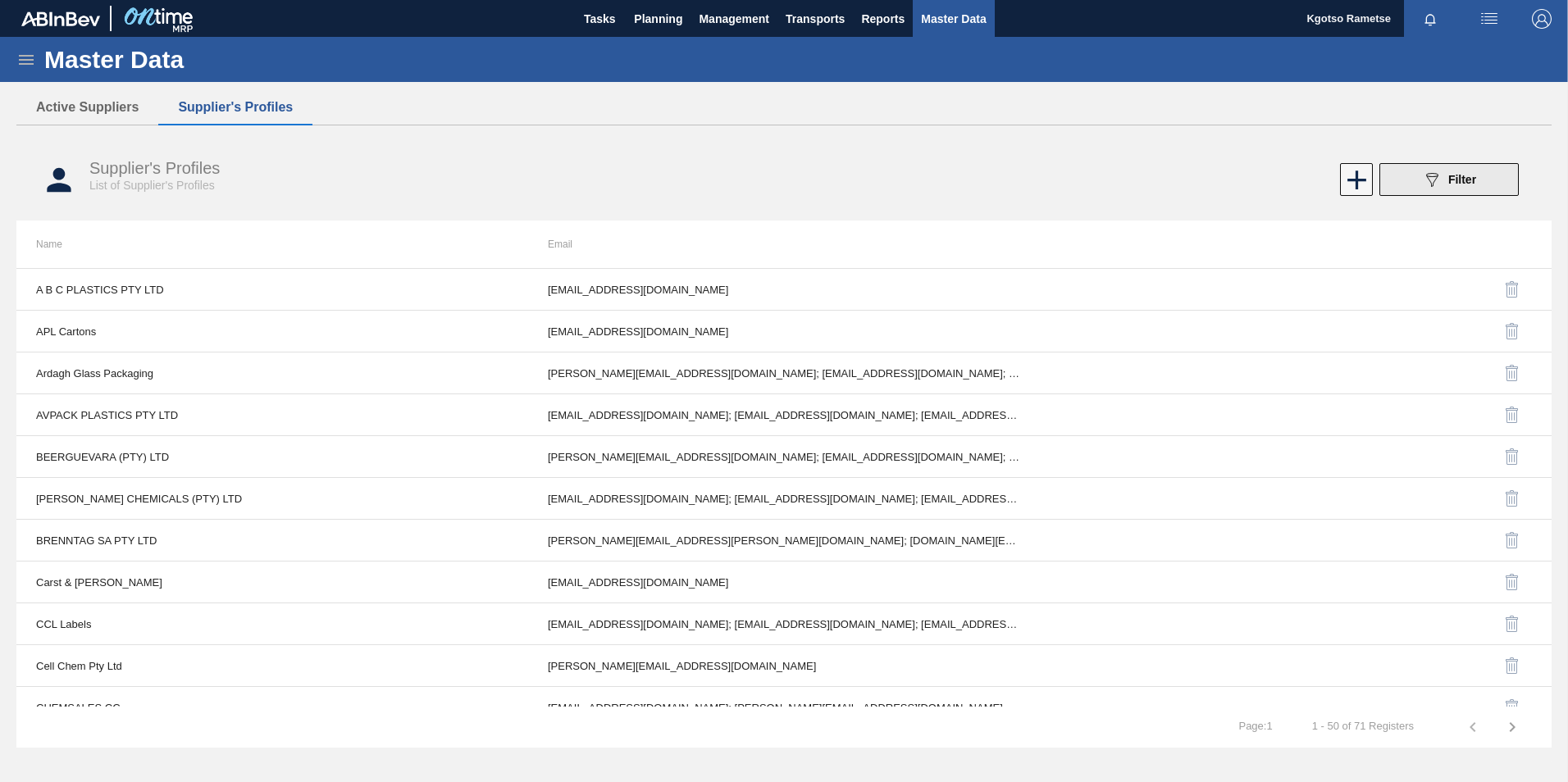
click at [1482, 177] on button "089F7B8B-B2A5-4AFE-B5C0-19BA573D28AC Filter" at bounding box center [1448, 179] width 139 height 32
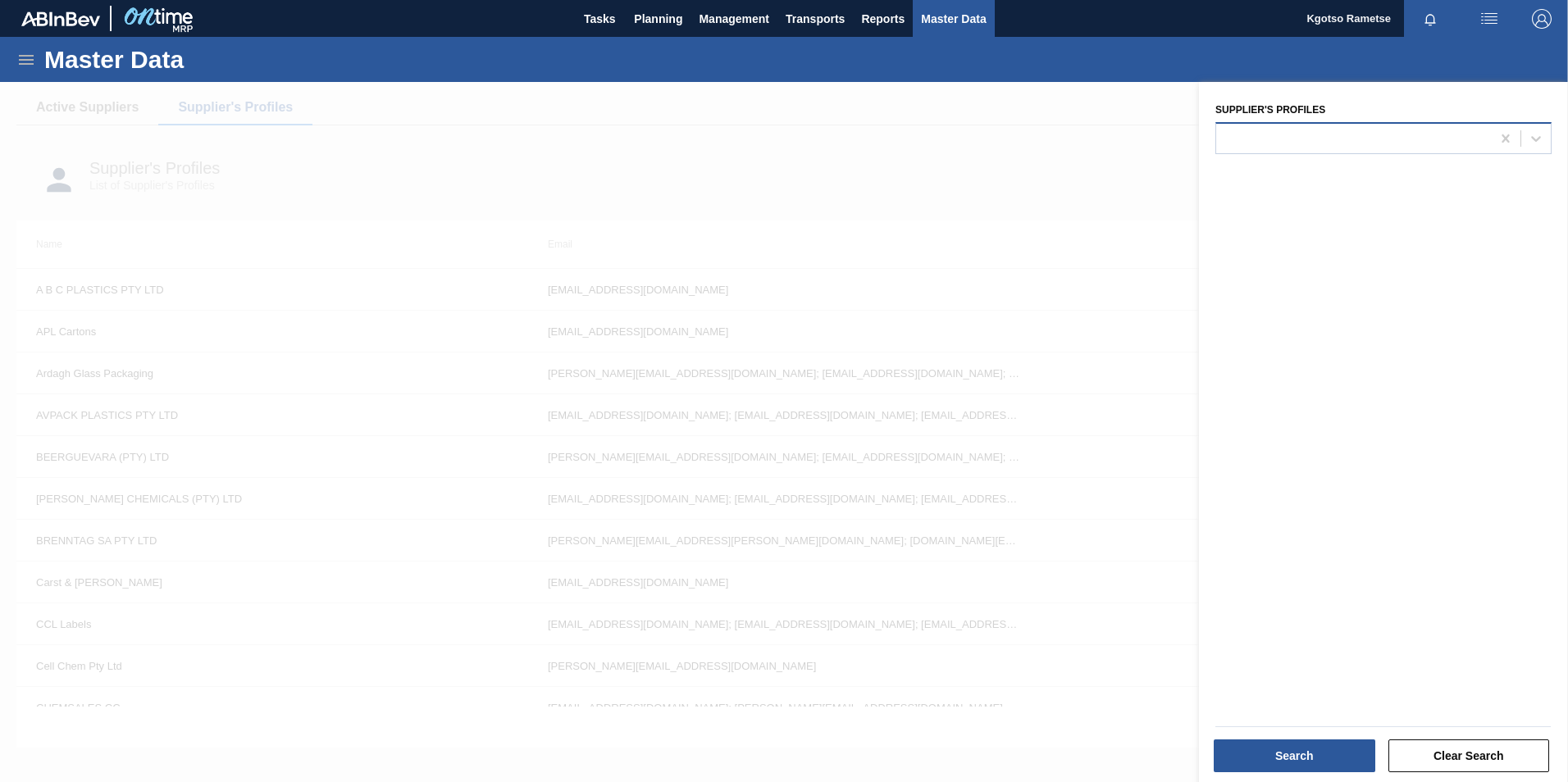
click at [1303, 137] on div at bounding box center [1354, 138] width 275 height 24
type Profiles "roche"
drag, startPoint x: 1301, startPoint y: 167, endPoint x: 1295, endPoint y: 185, distance: 19.0
click at [1301, 167] on div "Roche Vitamins" at bounding box center [1384, 179] width 337 height 30
click at [1306, 755] on button "Search" at bounding box center [1295, 755] width 162 height 32
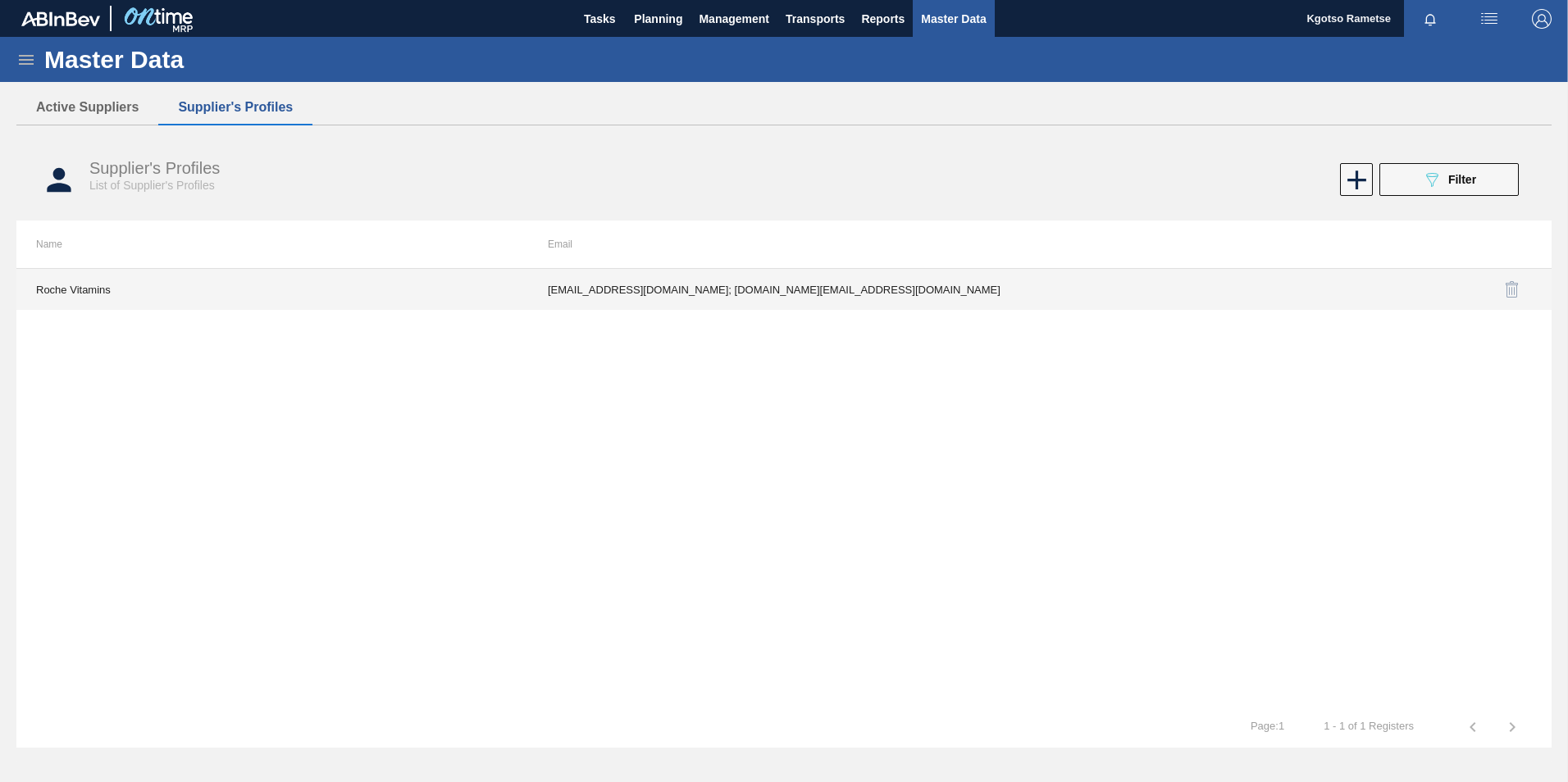
click at [652, 286] on td "lelanie.westhuizen-van-der@dsm-firmenich.com; kgotso.rametse201@gmail.com" at bounding box center [784, 289] width 512 height 41
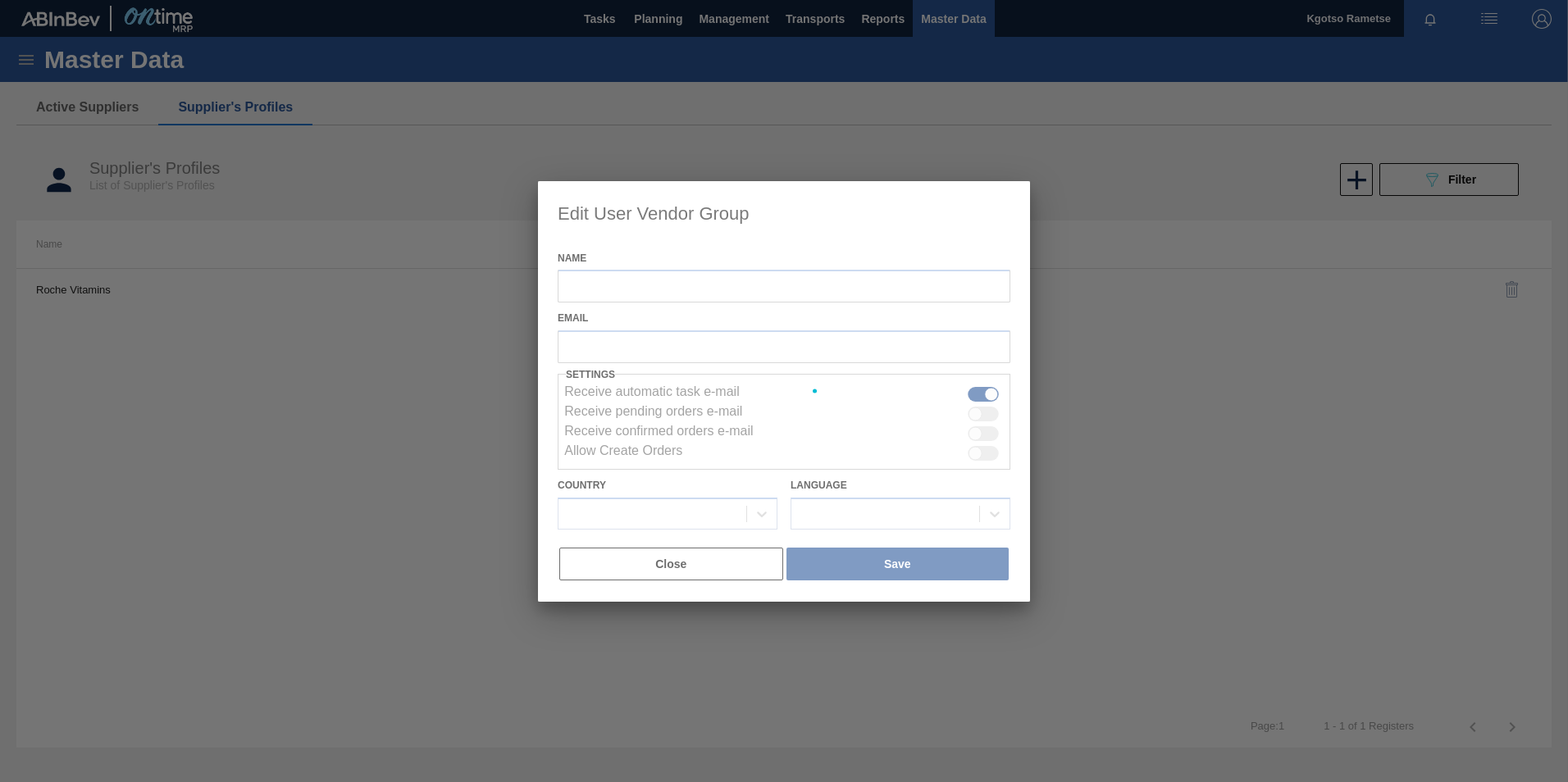
type input "Roche Vitamins"
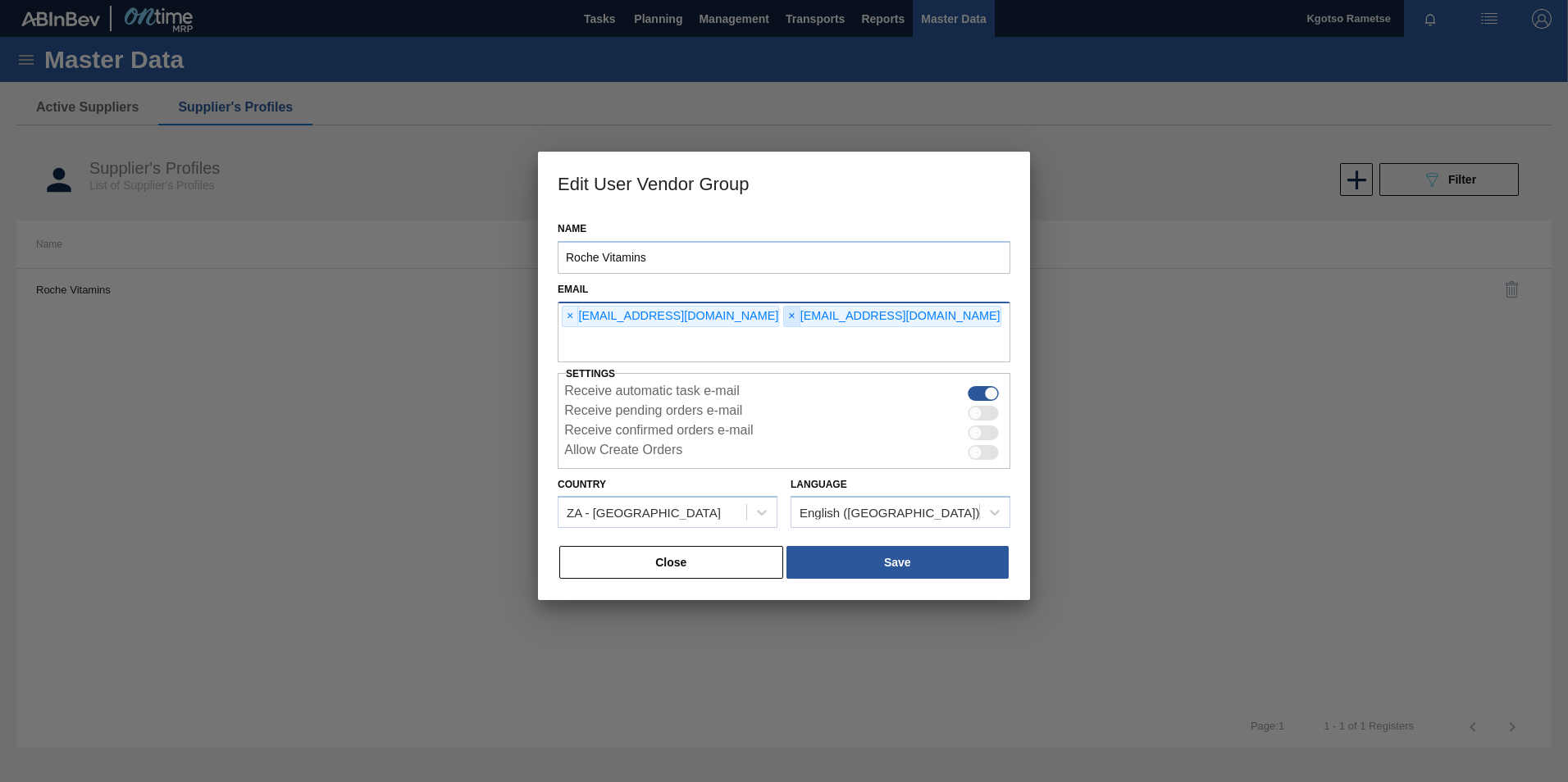
click at [784, 326] on span "×" at bounding box center [791, 316] width 16 height 20
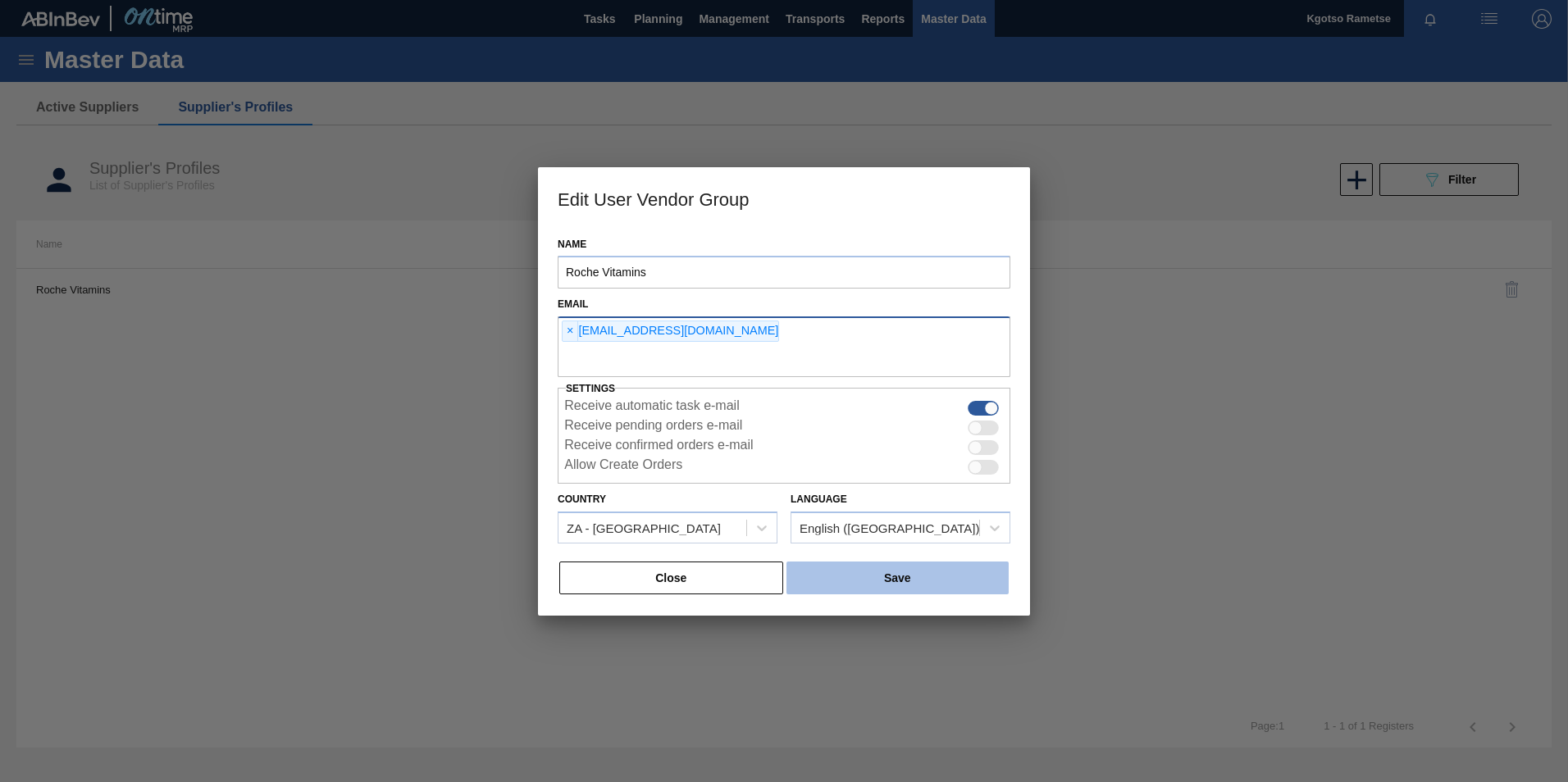
click at [920, 579] on button "Save" at bounding box center [897, 577] width 222 height 32
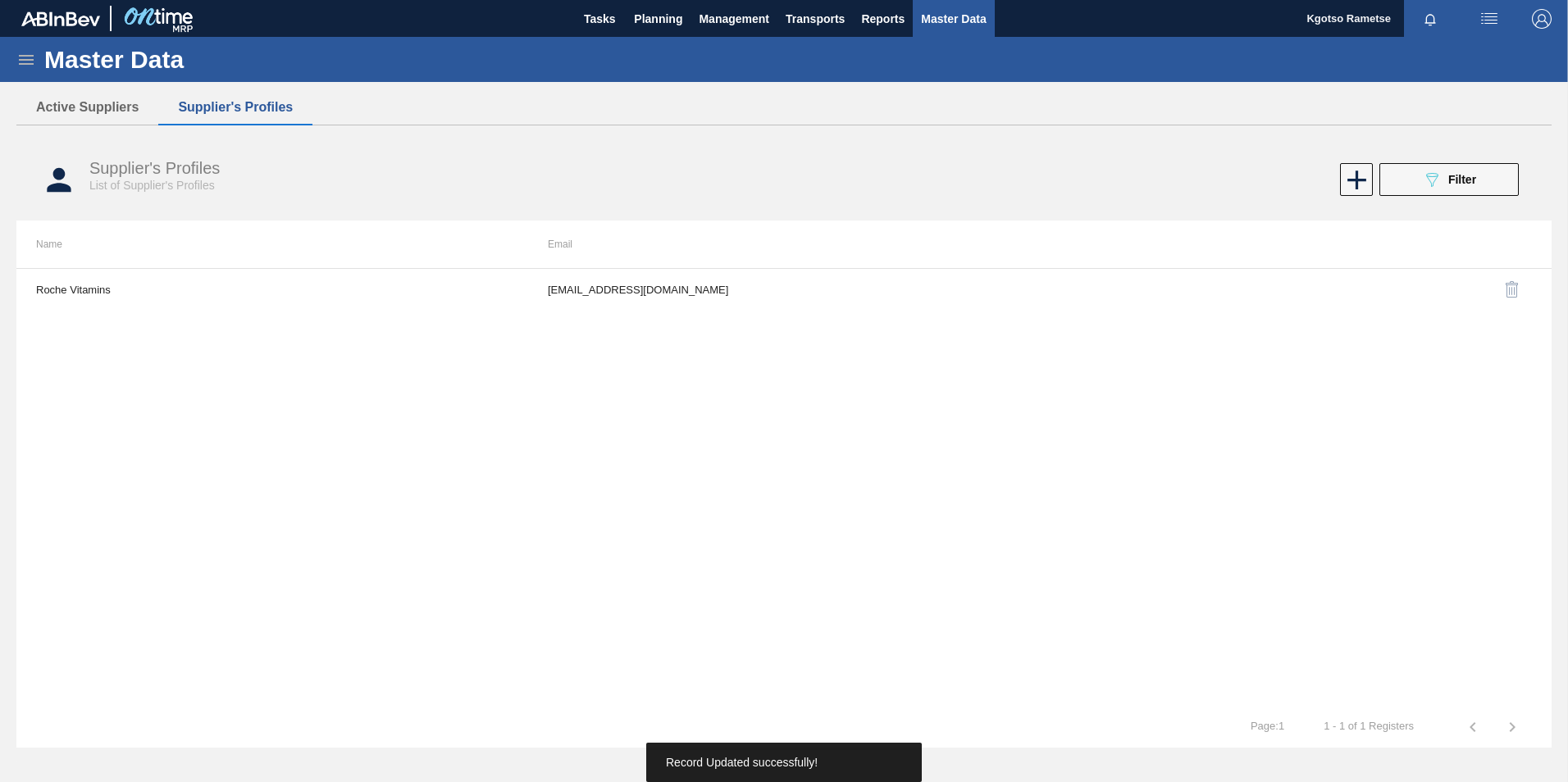
click at [484, 425] on div "Roche Vitamins lelanie.westhuizen-van-der@dsm-firmenich.com" at bounding box center [784, 487] width 1535 height 439
click at [663, 18] on span "Planning" at bounding box center [658, 19] width 48 height 20
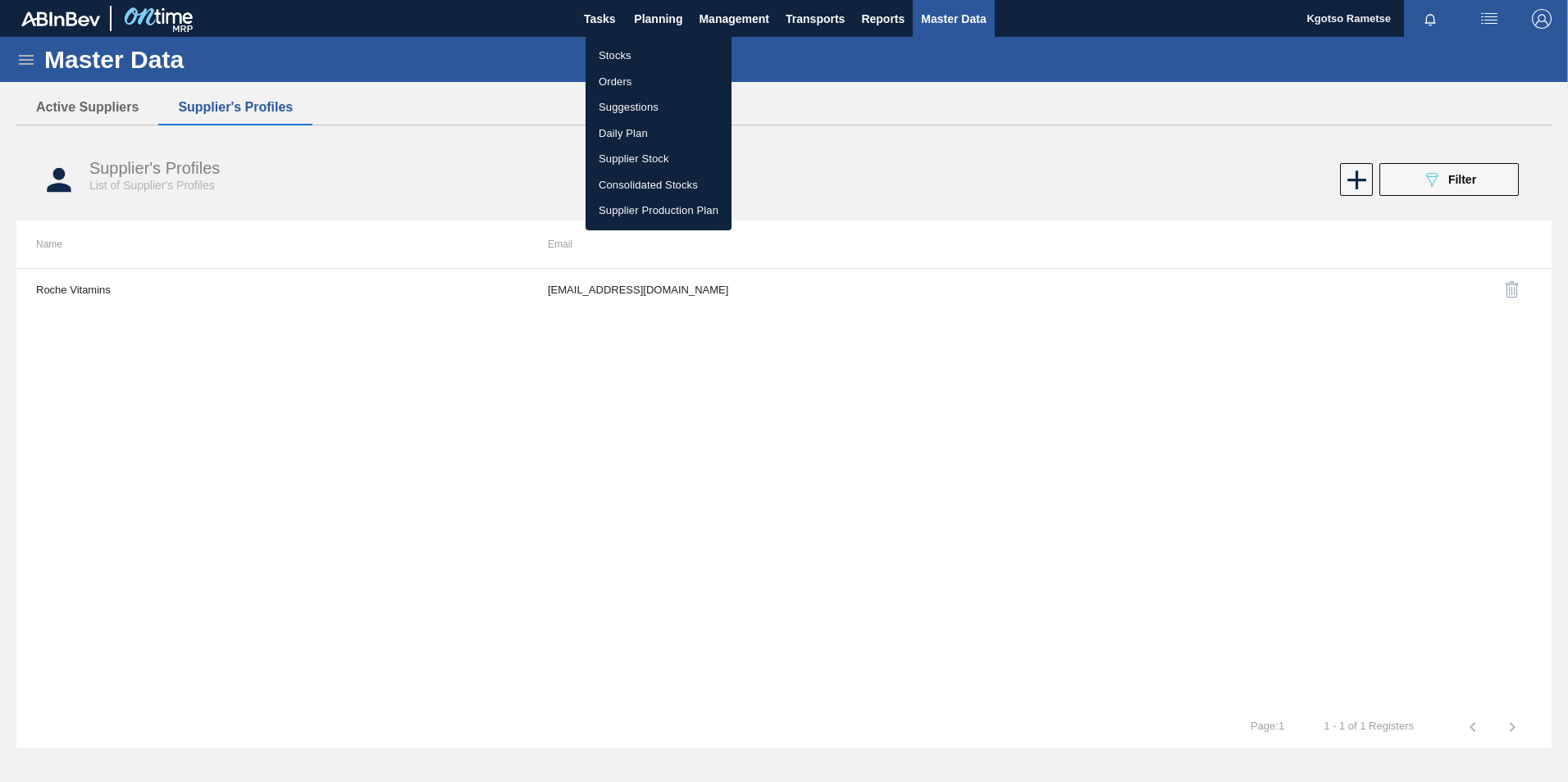
click at [639, 52] on li "Stocks" at bounding box center [658, 55] width 146 height 26
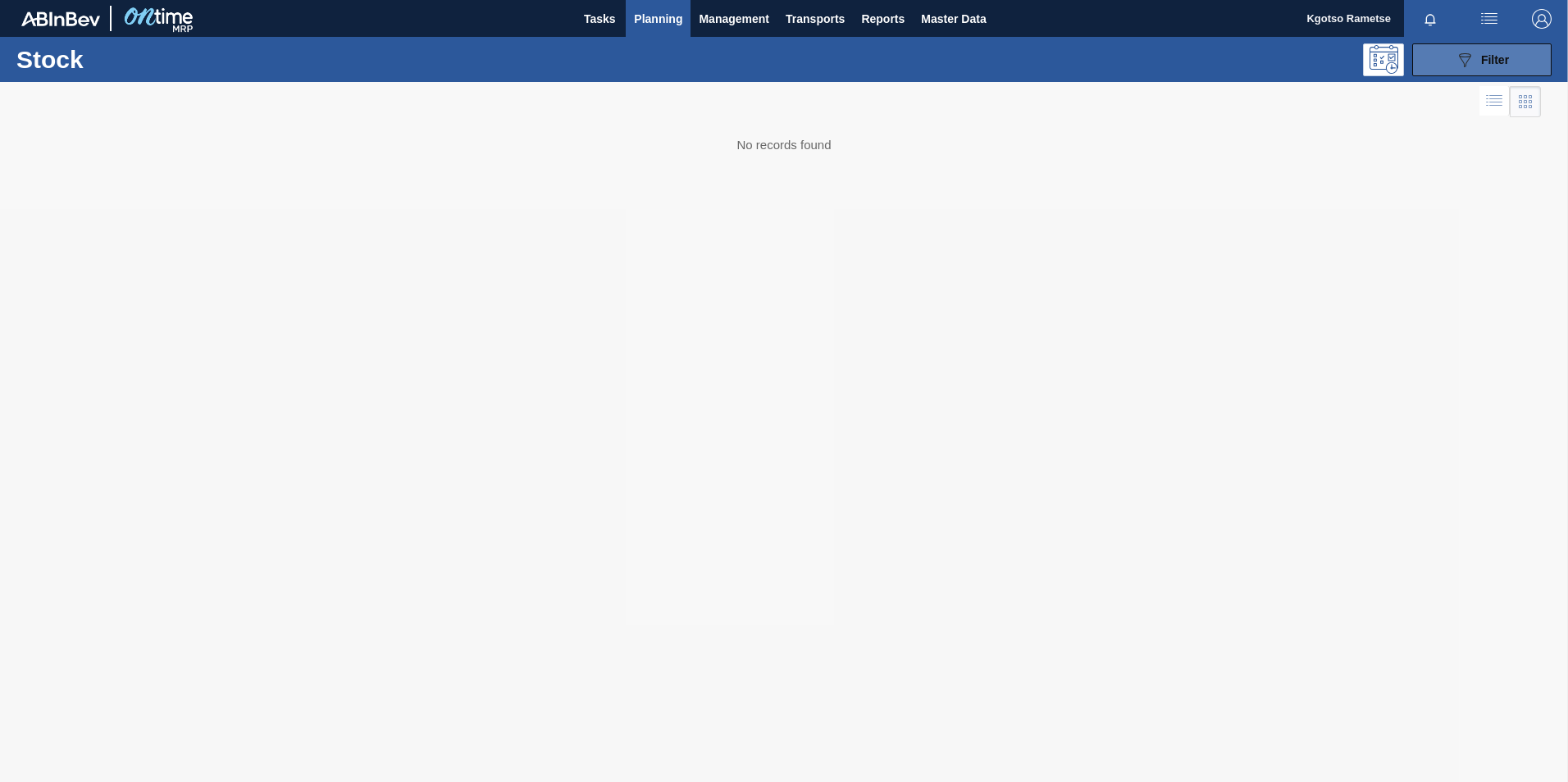
click at [1461, 67] on icon "089F7B8B-B2A5-4AFE-B5C0-19BA573D28AC" at bounding box center [1465, 60] width 20 height 20
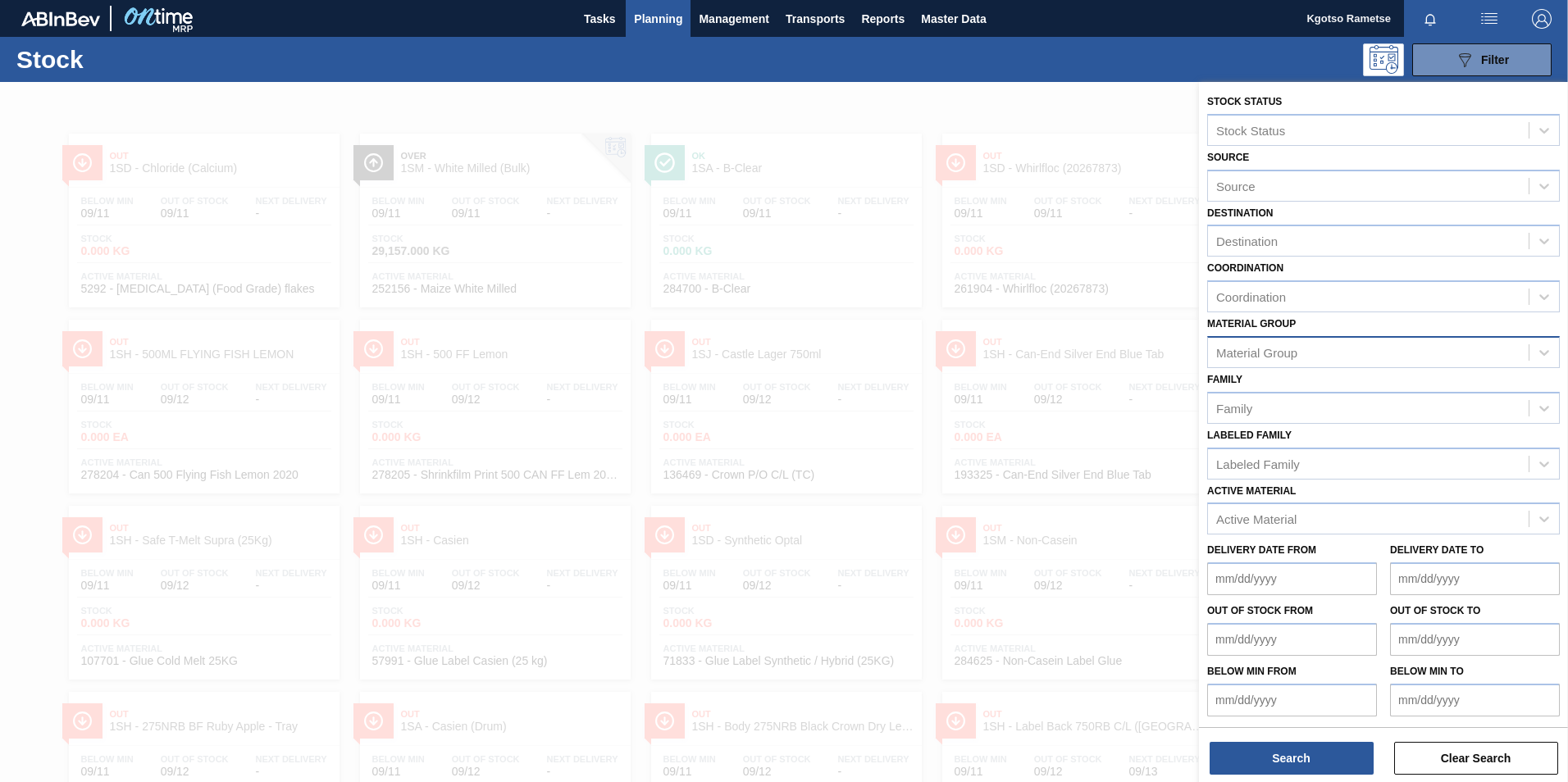
scroll to position [1, 0]
click at [1282, 502] on div "Active Material" at bounding box center [1383, 517] width 352 height 32
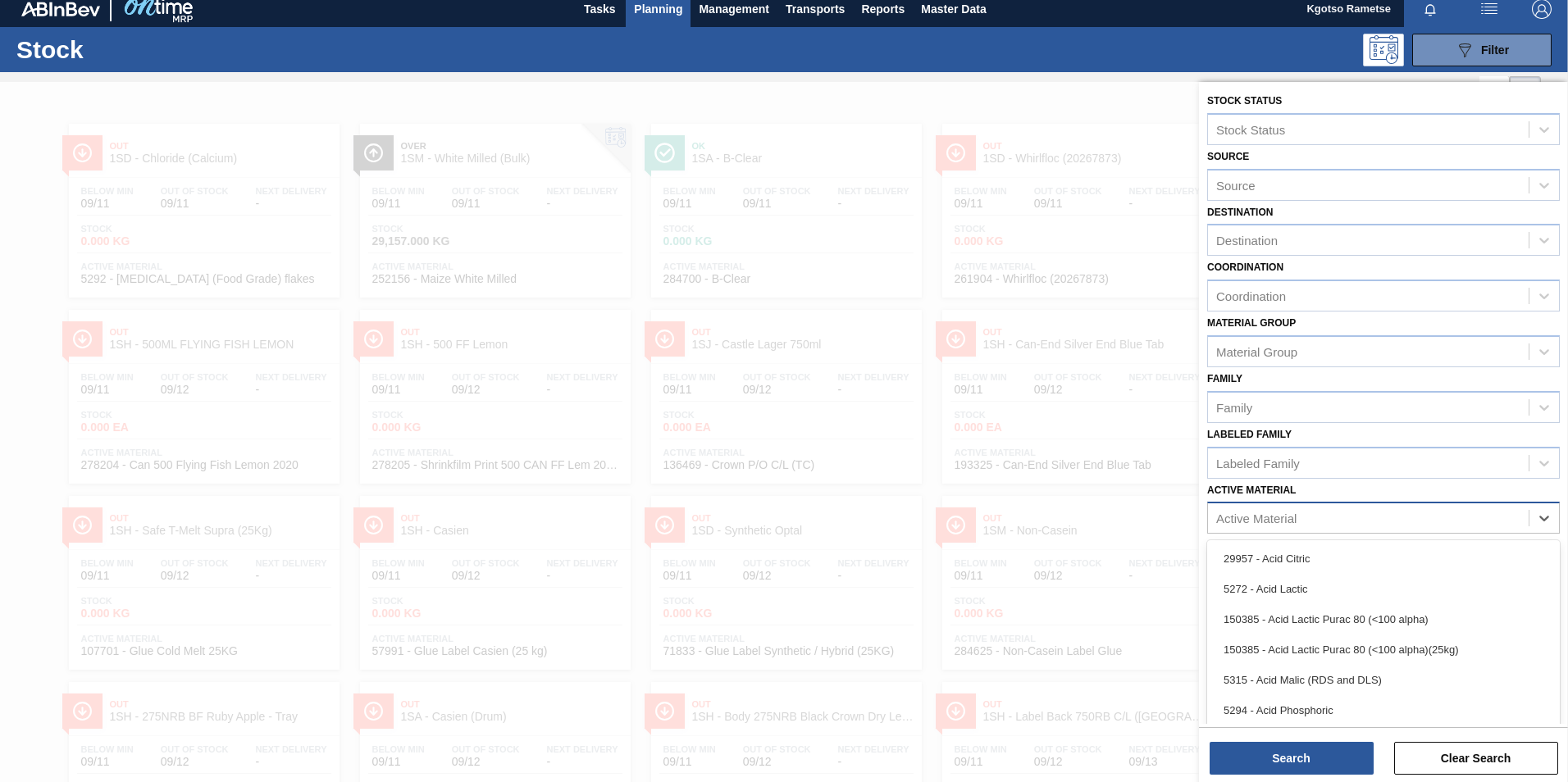
scroll to position [11, 0]
paste Material "151034"
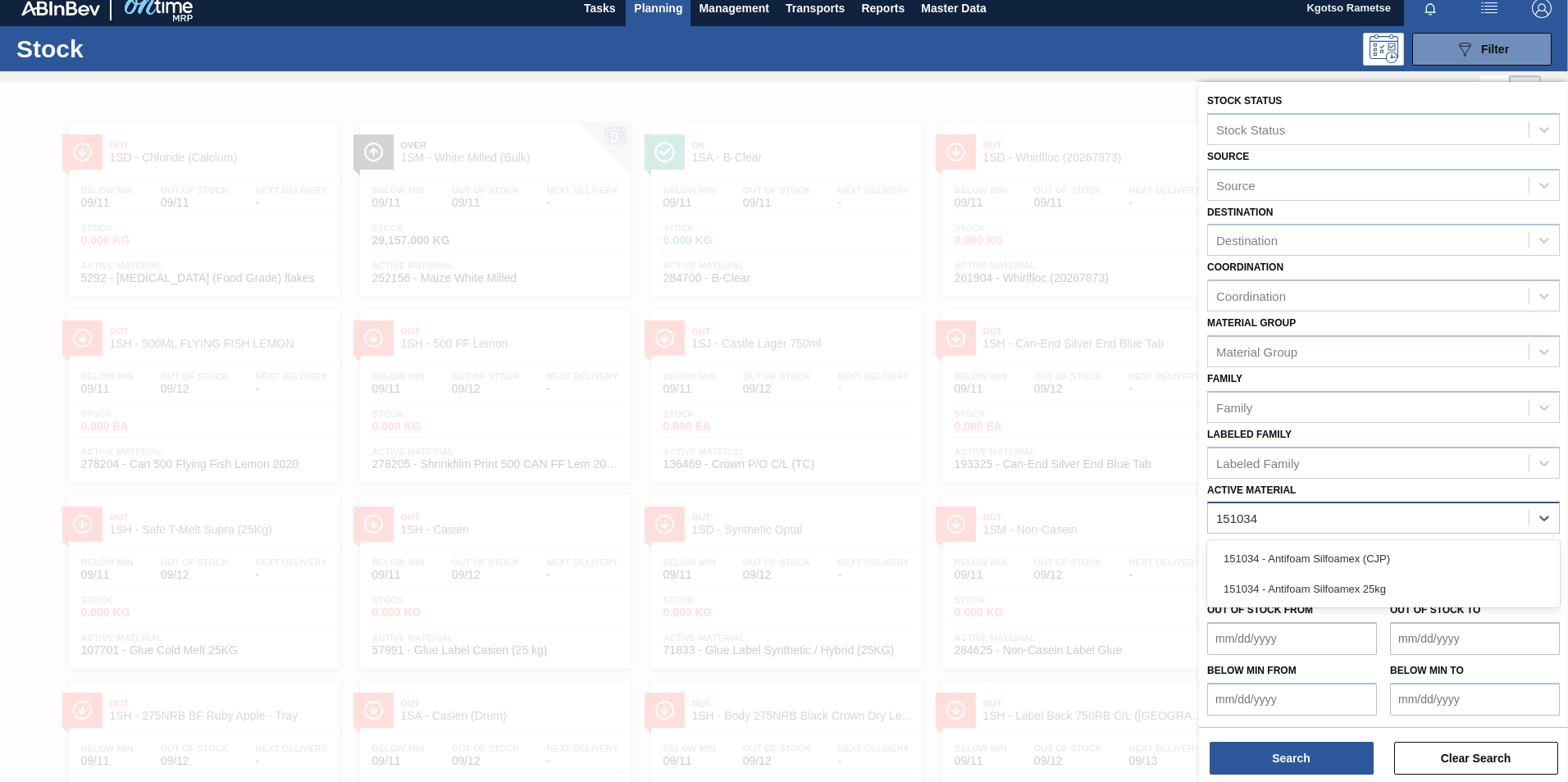
type Material "151034"
click at [1270, 566] on div "151034 - Antifoam Silfoamex (CJP)" at bounding box center [1383, 559] width 352 height 30
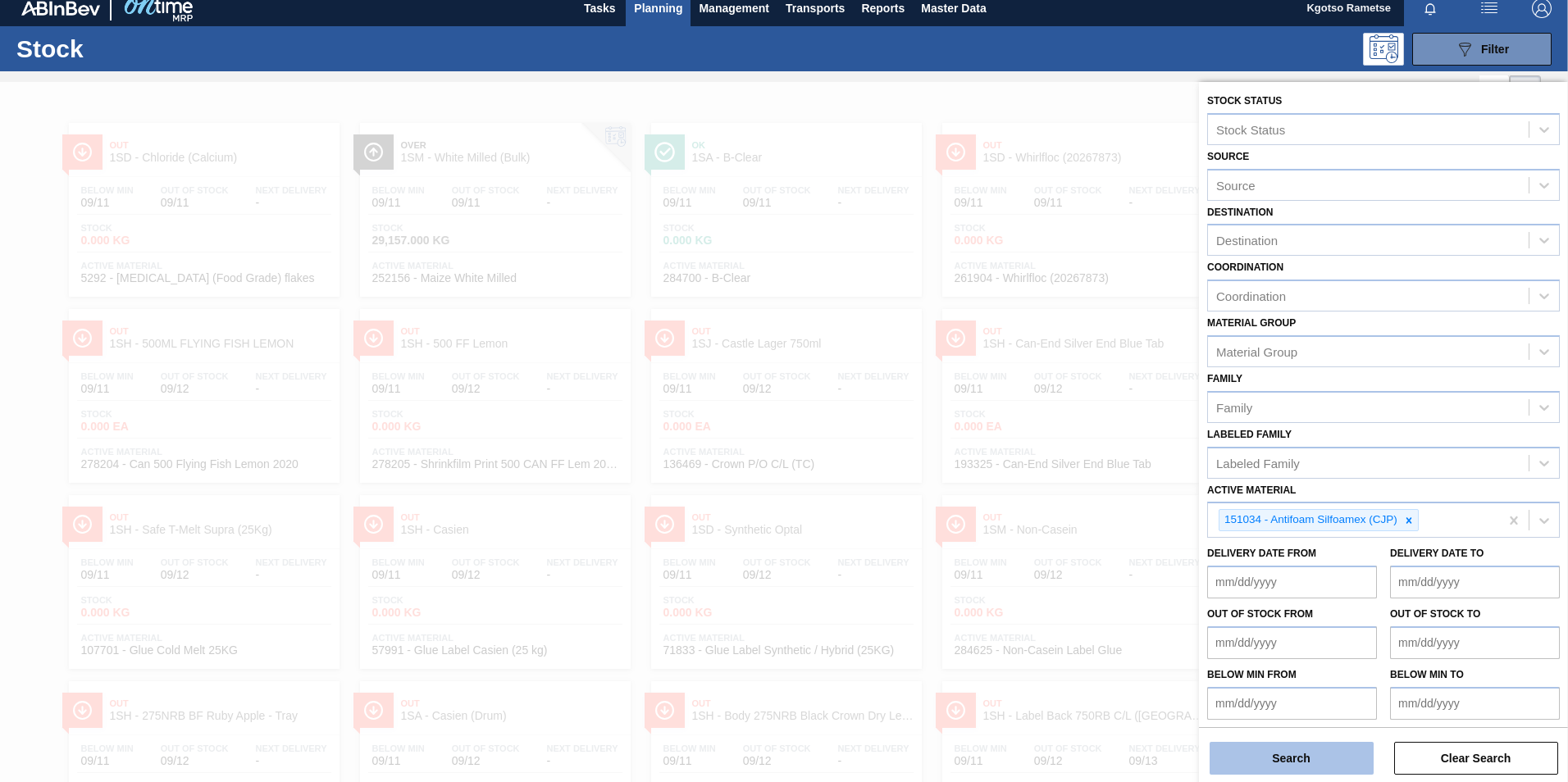
click at [1266, 757] on button "Search" at bounding box center [1291, 758] width 164 height 32
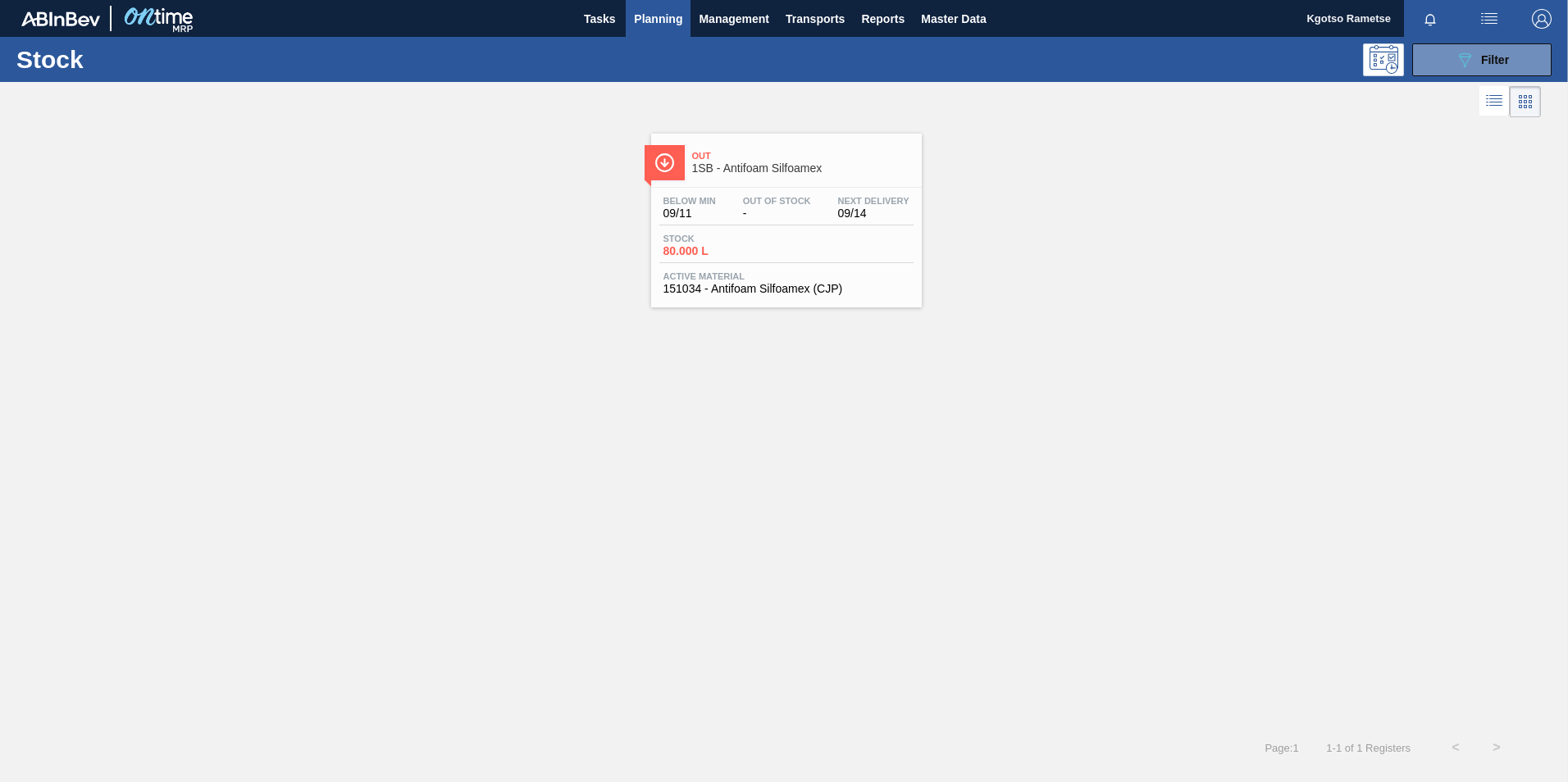
click at [784, 197] on span "Out Of Stock" at bounding box center [777, 201] width 68 height 10
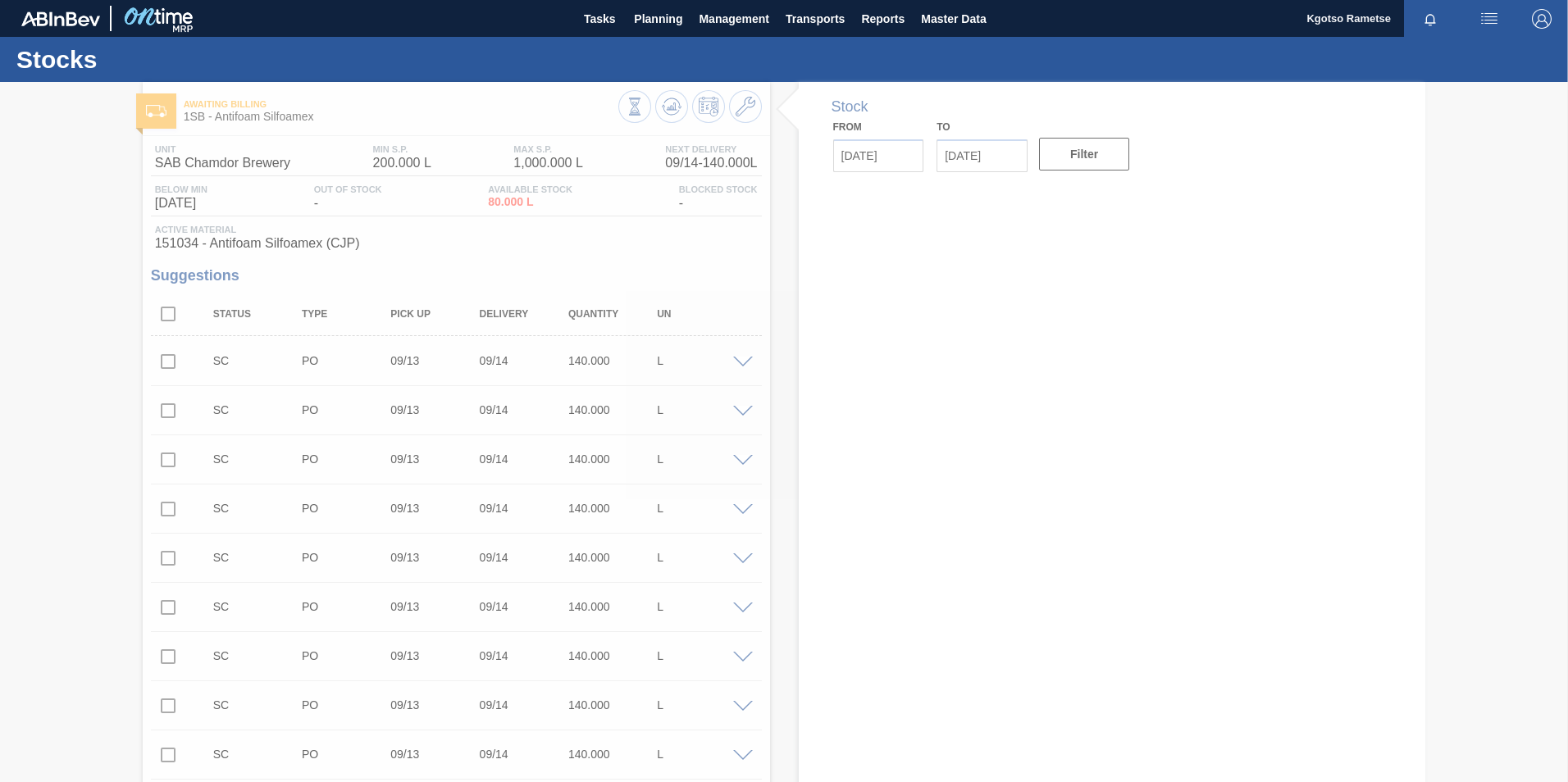
type up31706 "[DATE]"
type input "09/14/2025"
type input "[DATE]"
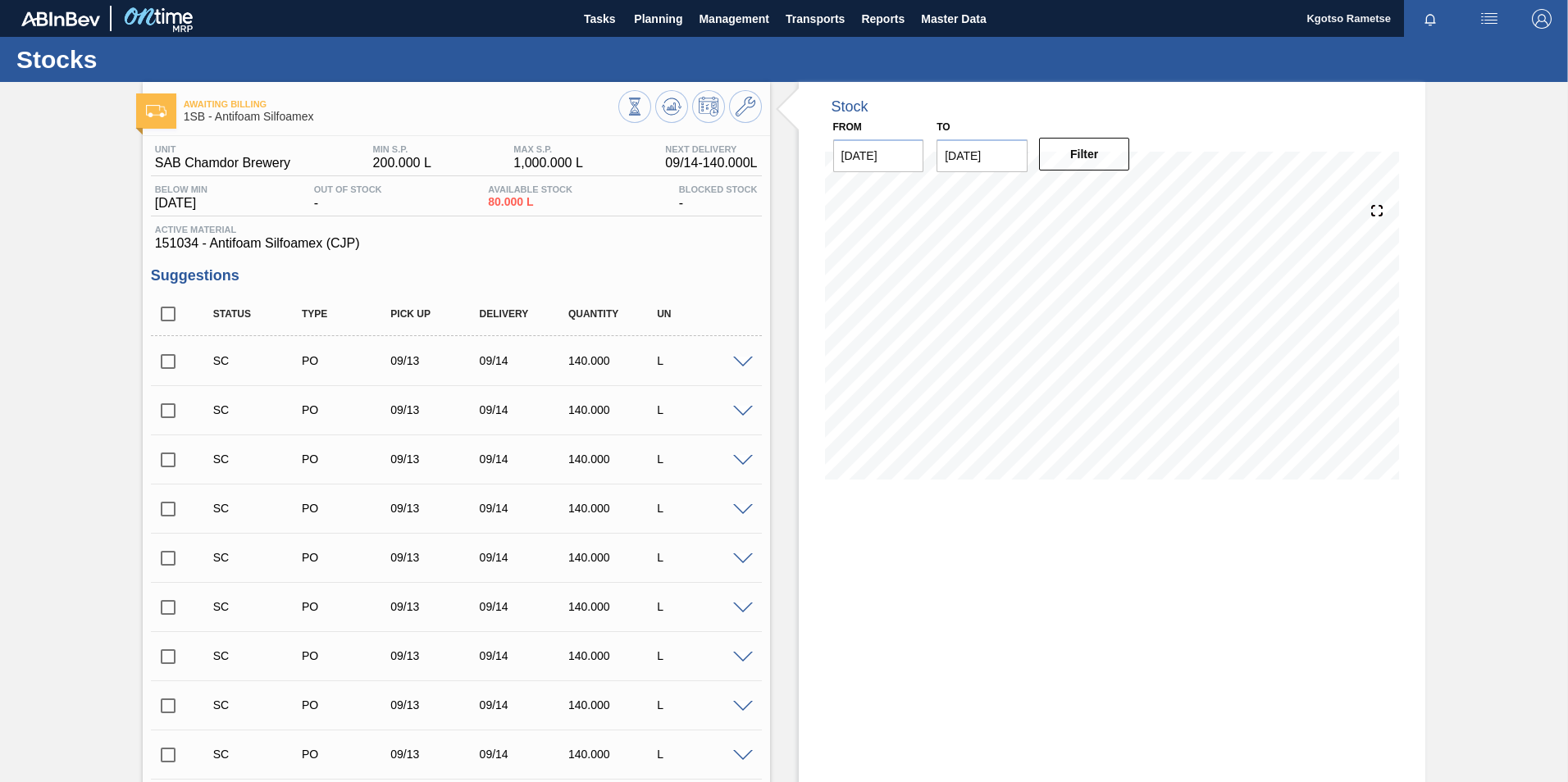
click at [663, 102] on icon at bounding box center [672, 102] width 17 height 9
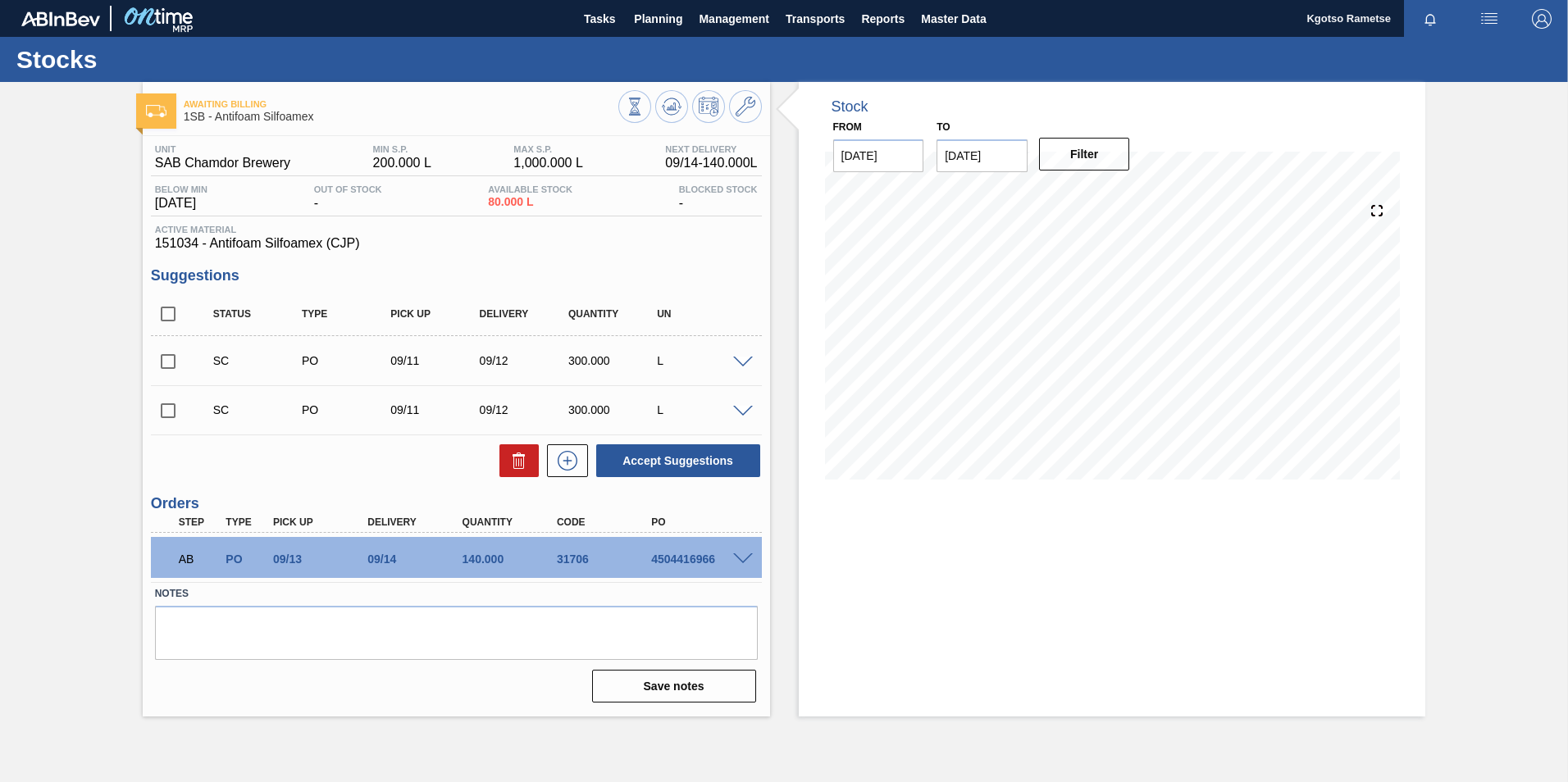
click at [740, 554] on span at bounding box center [743, 559] width 20 height 12
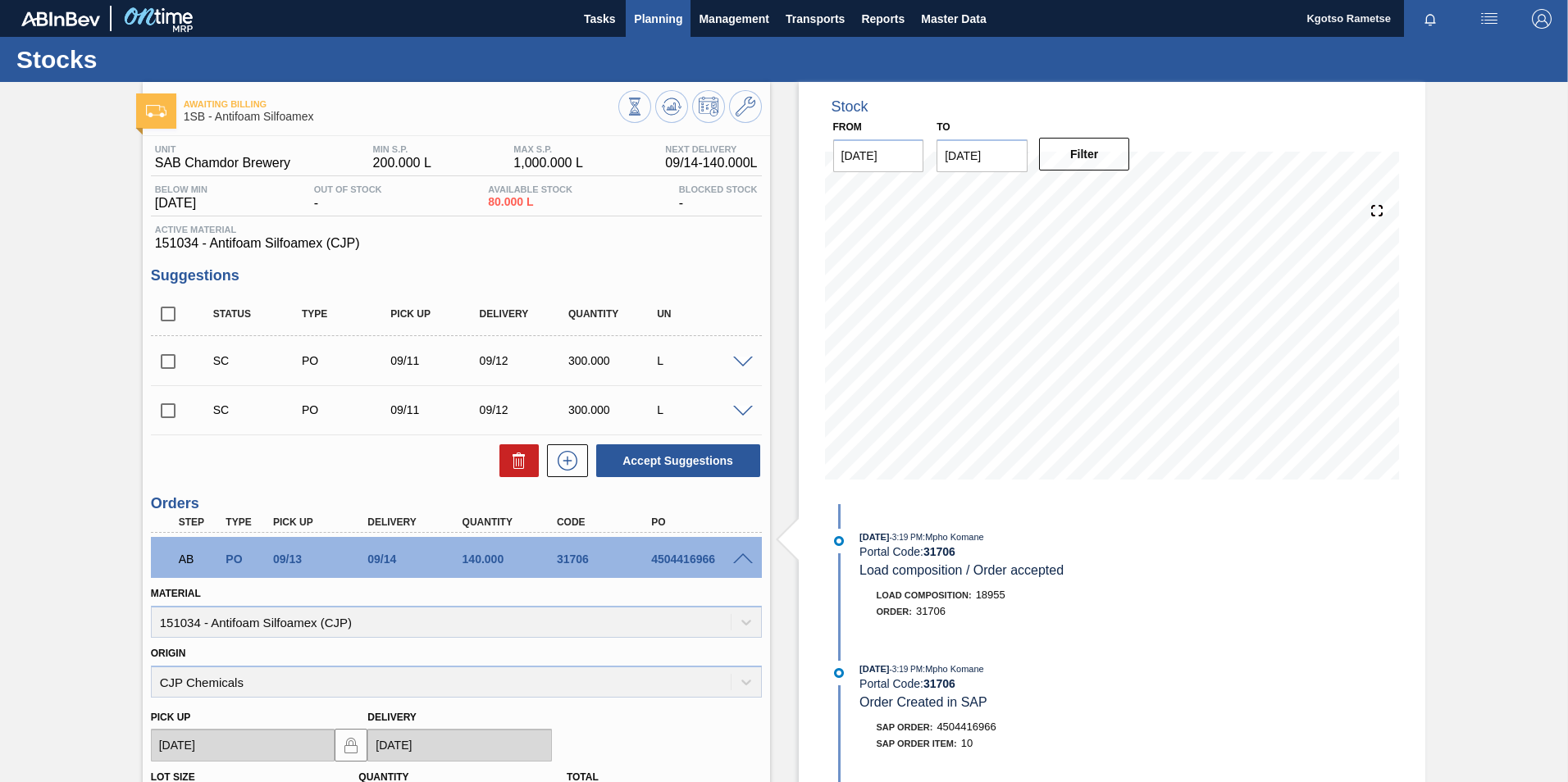
click at [664, 19] on span "Planning" at bounding box center [658, 19] width 48 height 20
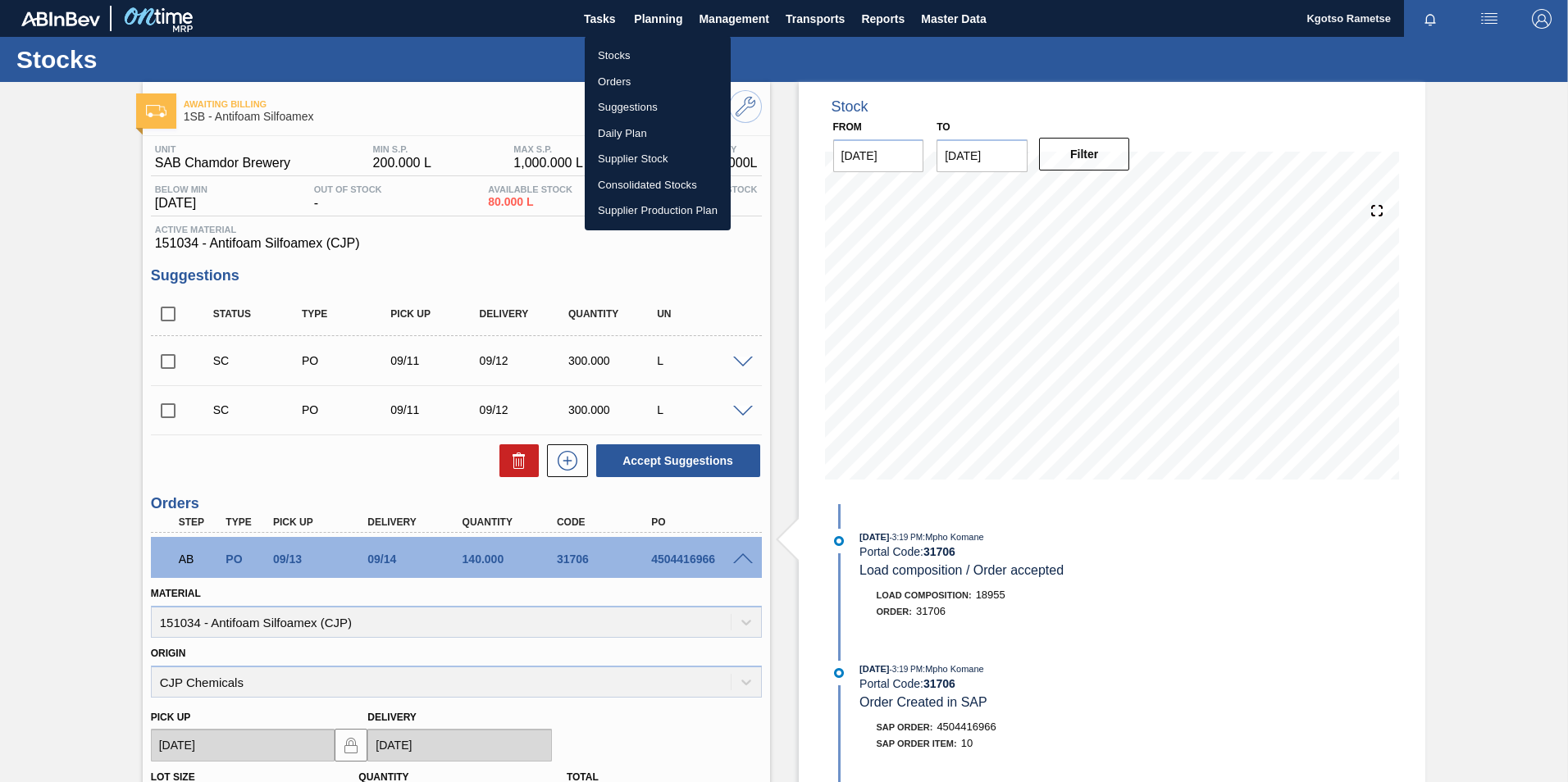
drag, startPoint x: 642, startPoint y: 58, endPoint x: 648, endPoint y: 67, distance: 10.8
click at [642, 58] on li "Stocks" at bounding box center [657, 55] width 146 height 26
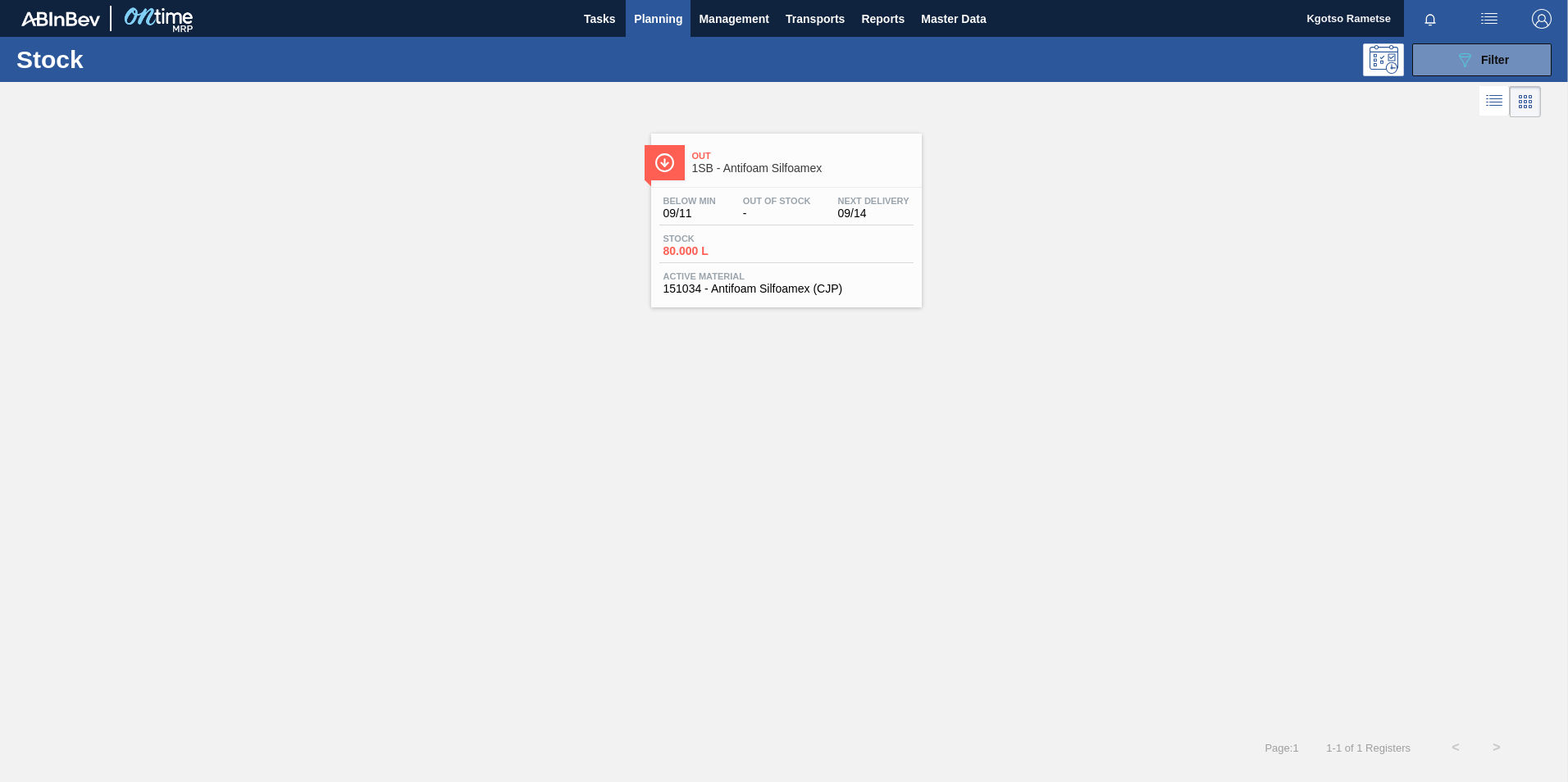
click at [659, 7] on button "Planning" at bounding box center [658, 18] width 65 height 37
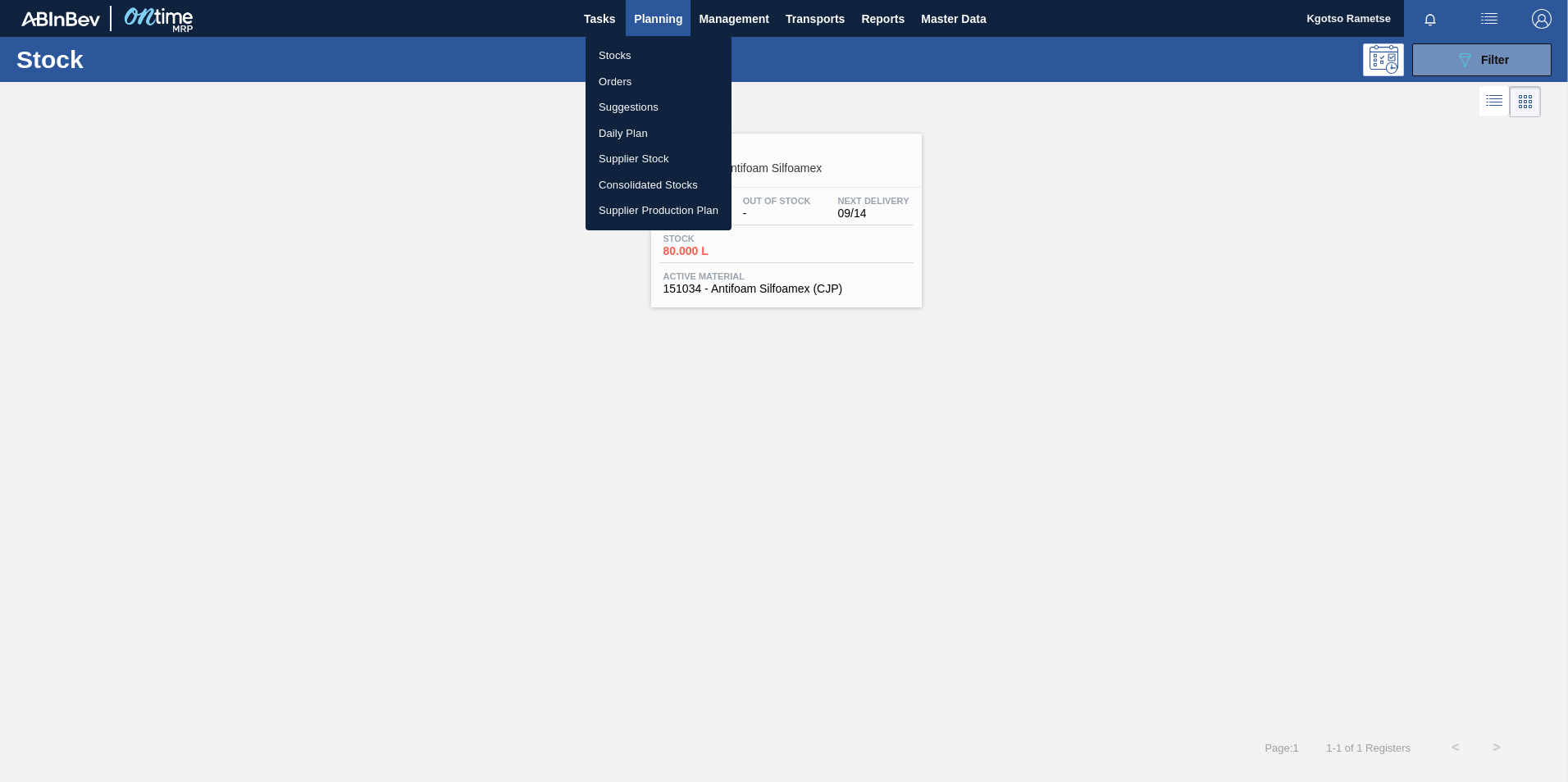
click at [643, 82] on li "Orders" at bounding box center [658, 82] width 146 height 26
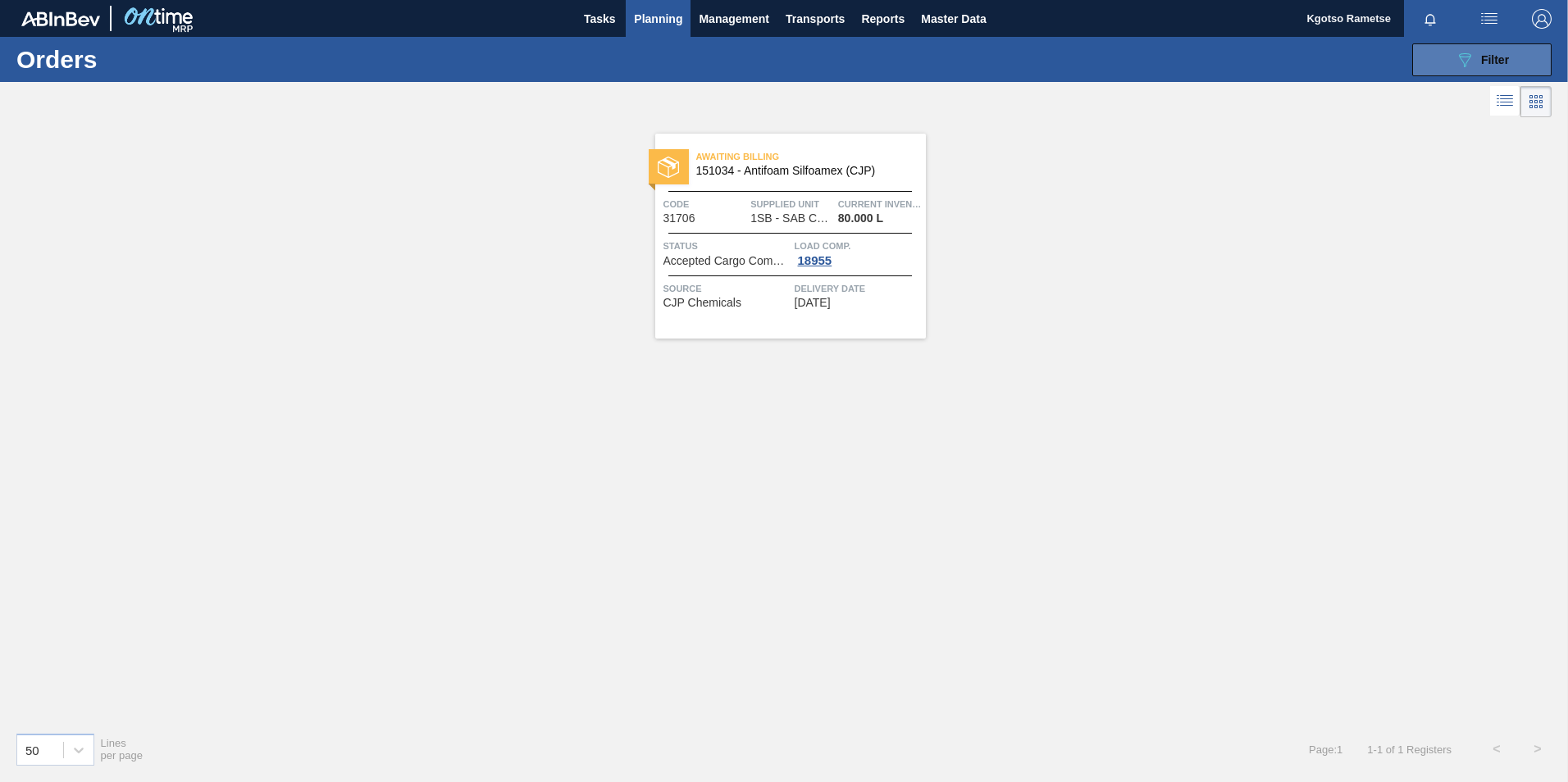
click at [1432, 52] on button "089F7B8B-B2A5-4AFE-B5C0-19BA573D28AC Filter" at bounding box center [1481, 59] width 139 height 32
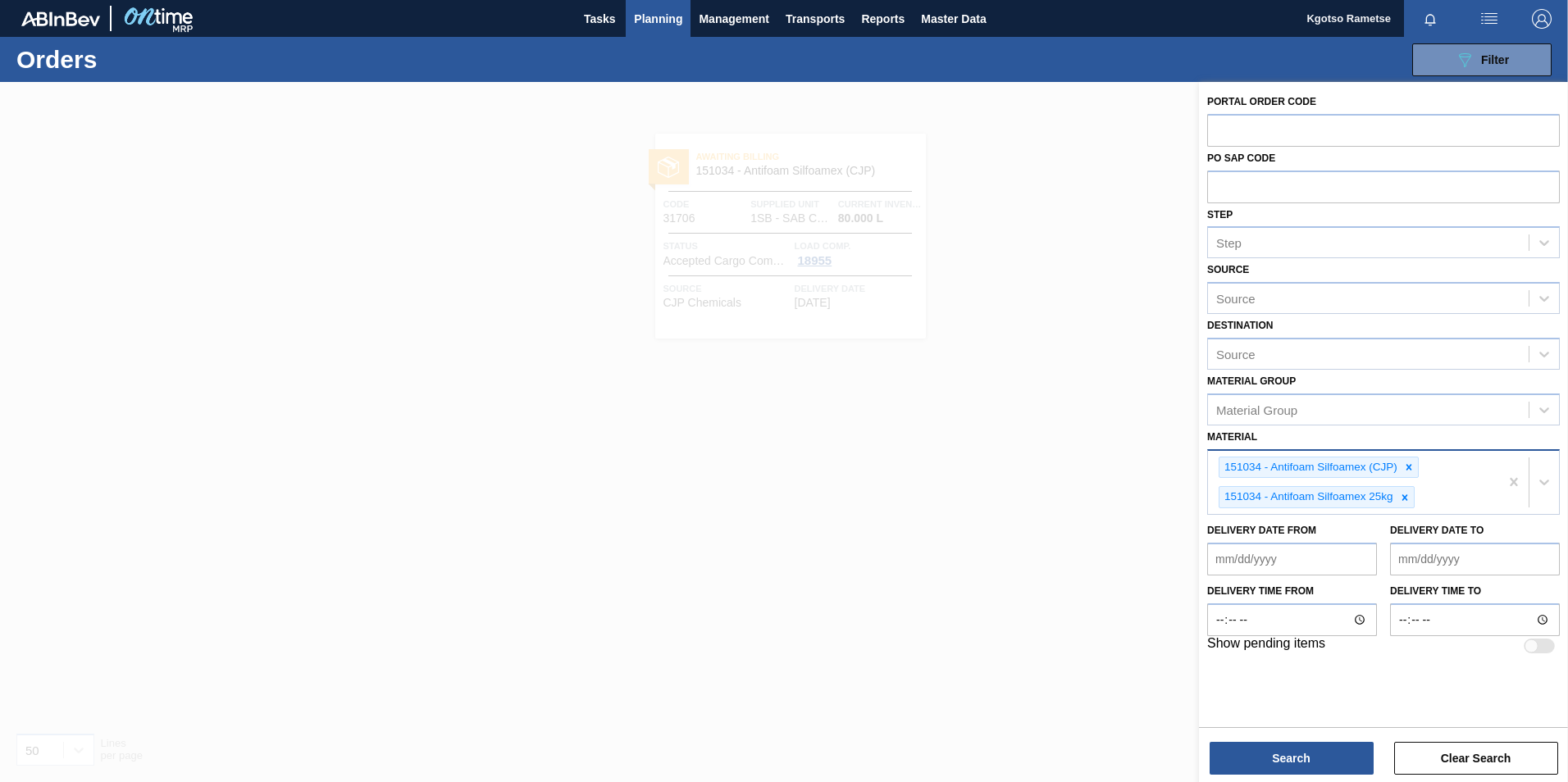
click at [1412, 467] on div at bounding box center [1409, 467] width 18 height 21
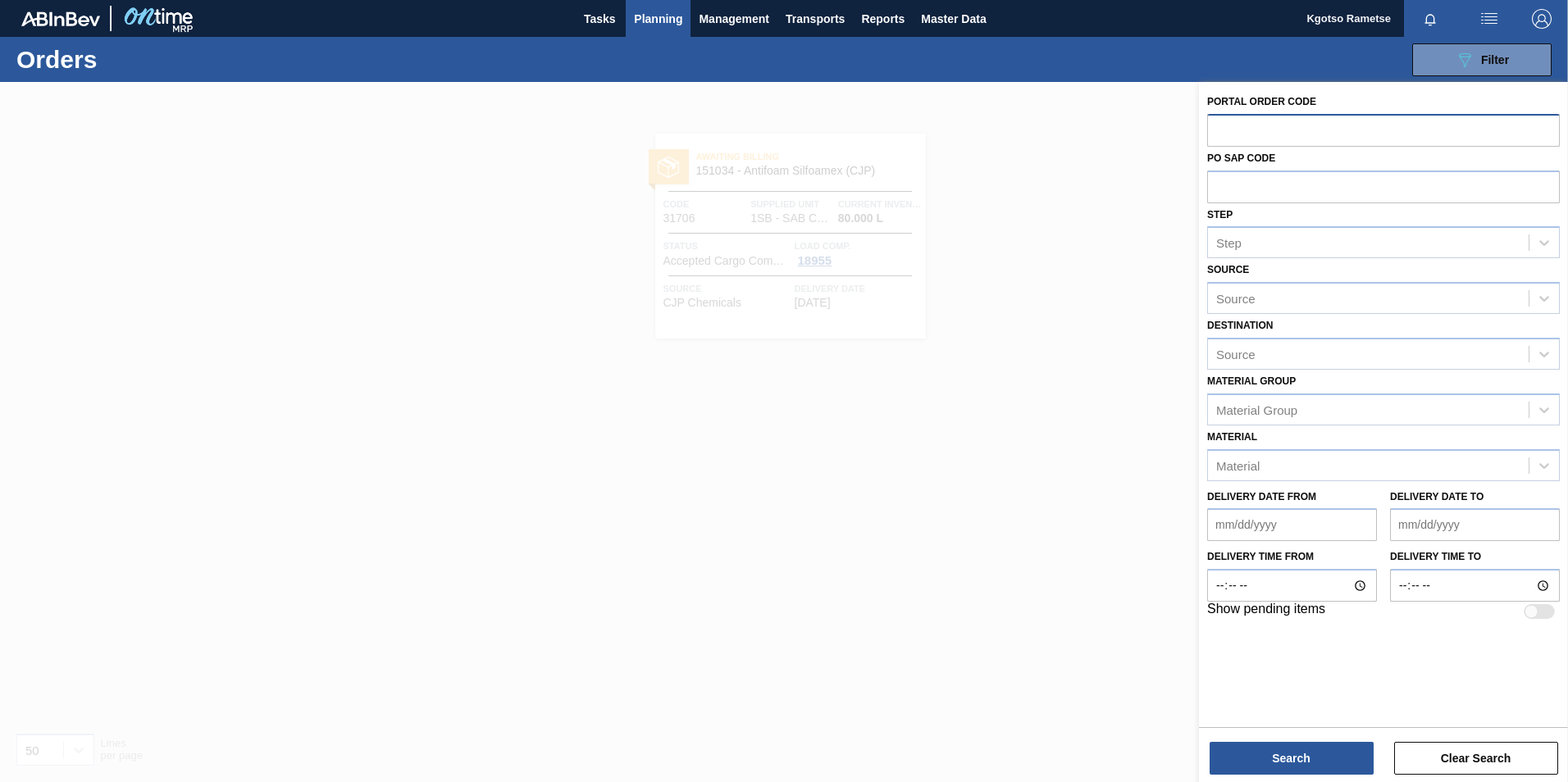
click at [1226, 142] on input "text" at bounding box center [1383, 129] width 352 height 31
type input "18966"
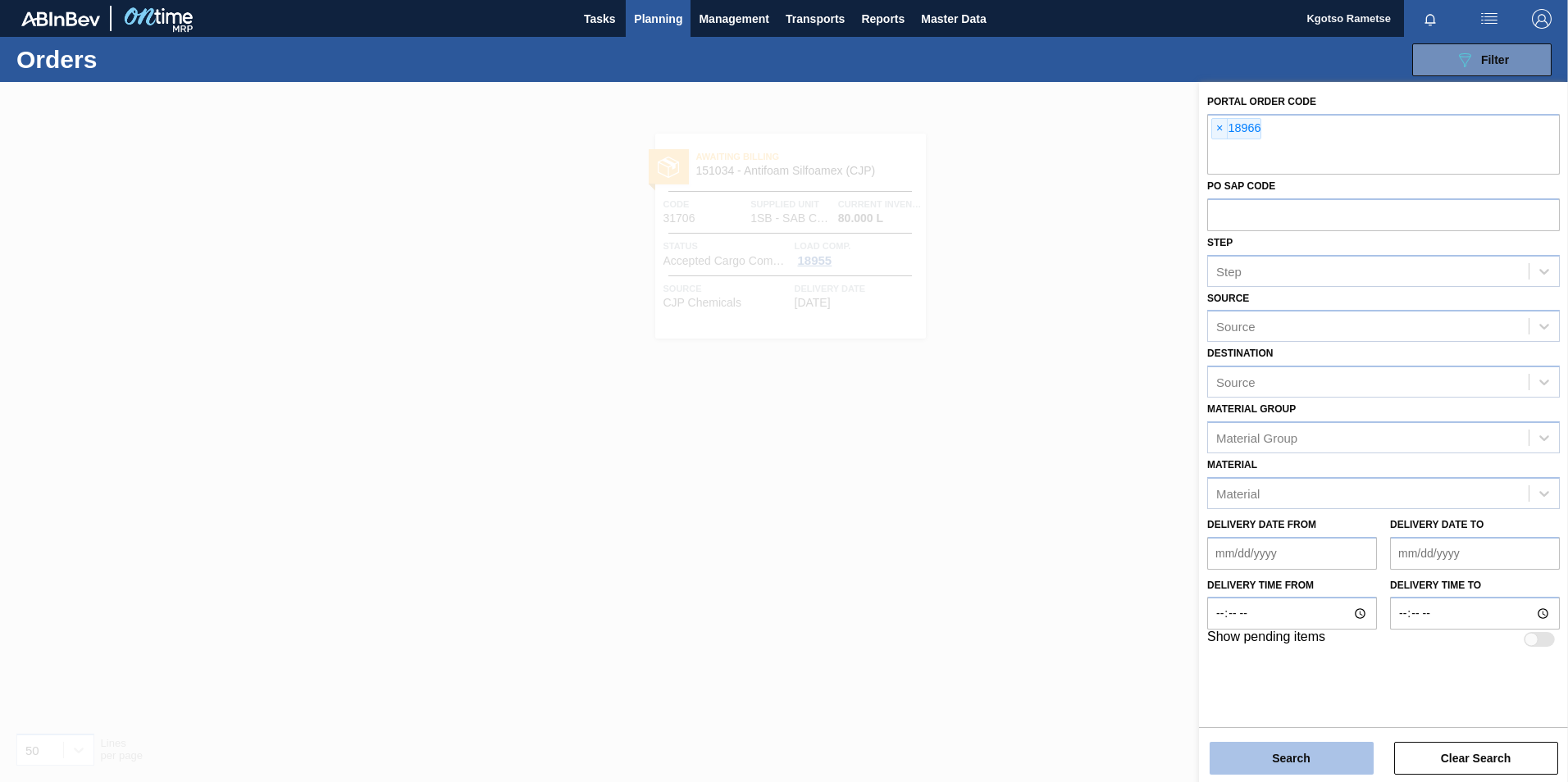
click at [1334, 761] on button "Search" at bounding box center [1291, 758] width 164 height 32
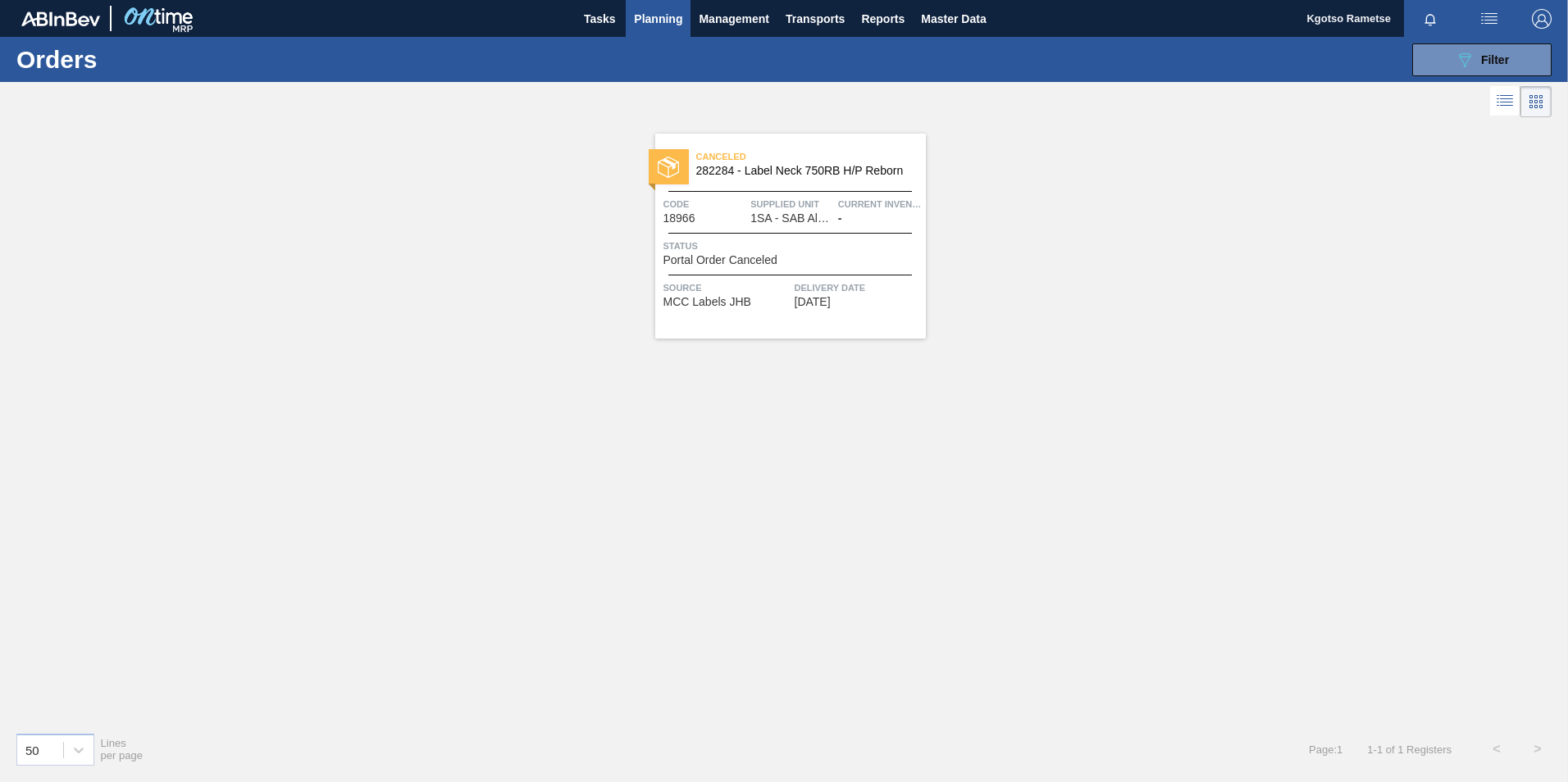
click at [788, 144] on div "Canceled 282284 - Label Neck 750RB H/P Reborn Code 18966 Supplied Unit 1SA - SA…" at bounding box center [790, 236] width 271 height 205
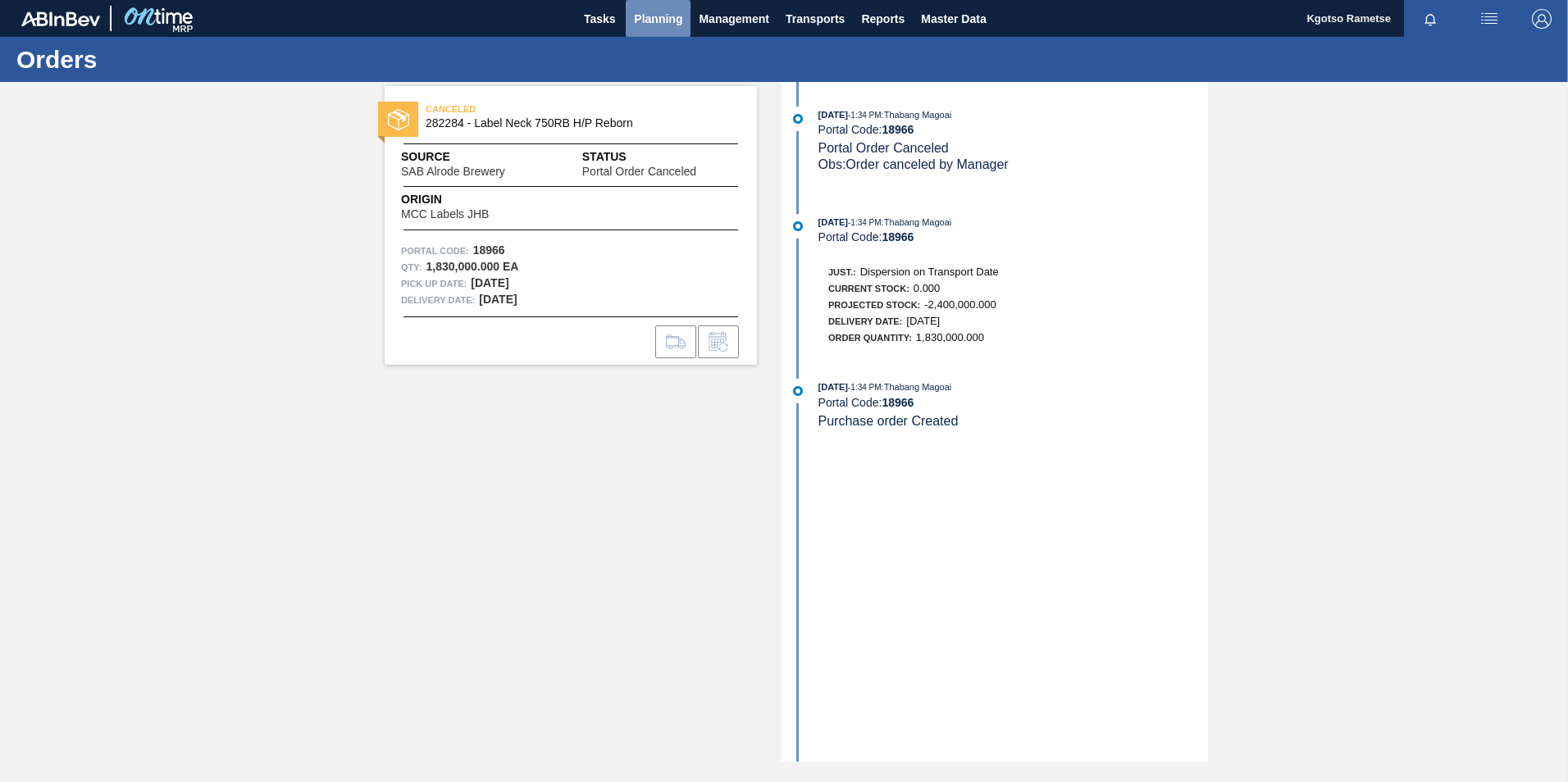
click at [650, 12] on span "Planning" at bounding box center [658, 19] width 48 height 20
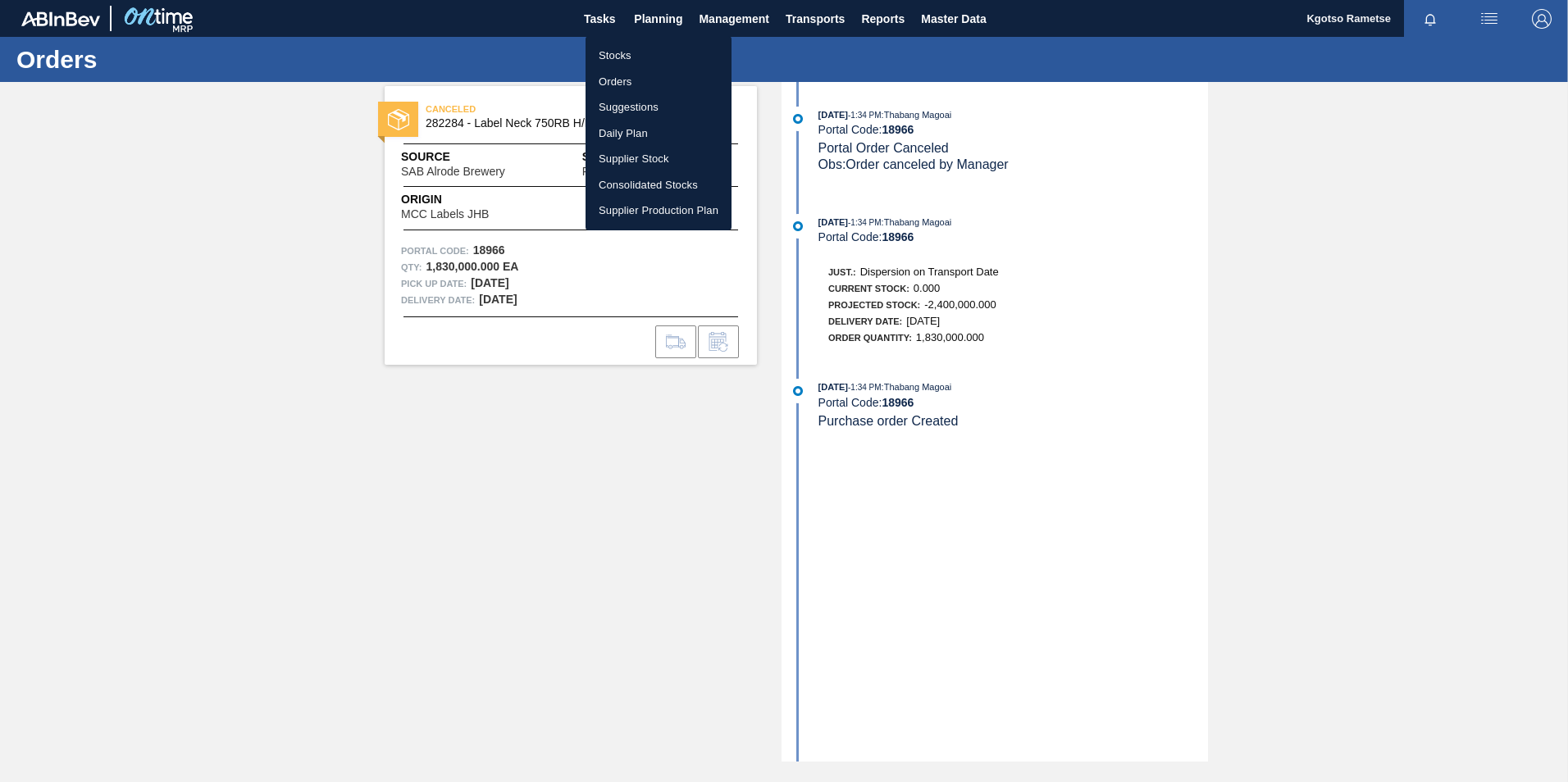
click at [640, 80] on li "Orders" at bounding box center [658, 82] width 146 height 26
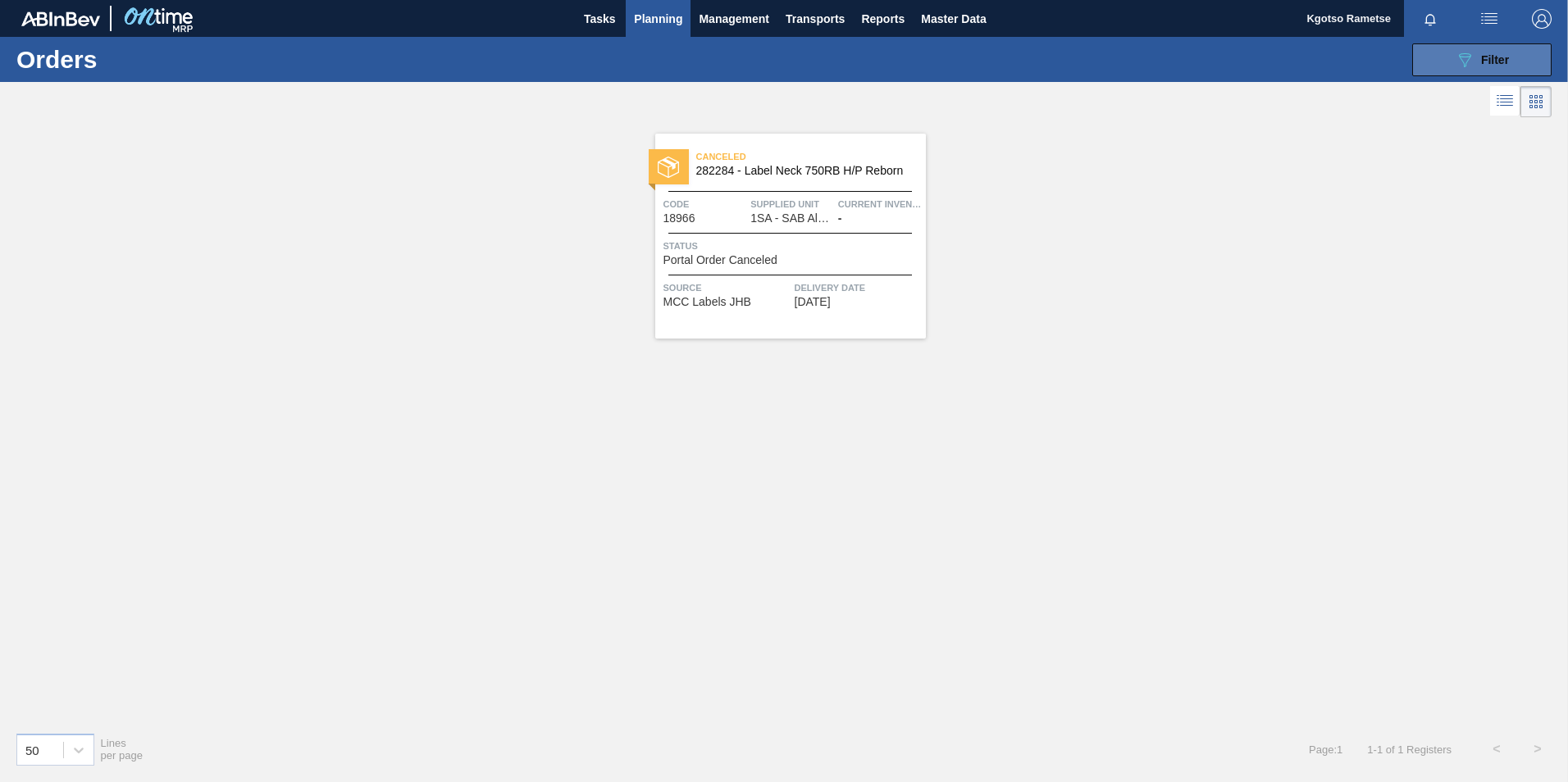
click at [1462, 61] on icon "089F7B8B-B2A5-4AFE-B5C0-19BA573D28AC" at bounding box center [1465, 60] width 20 height 20
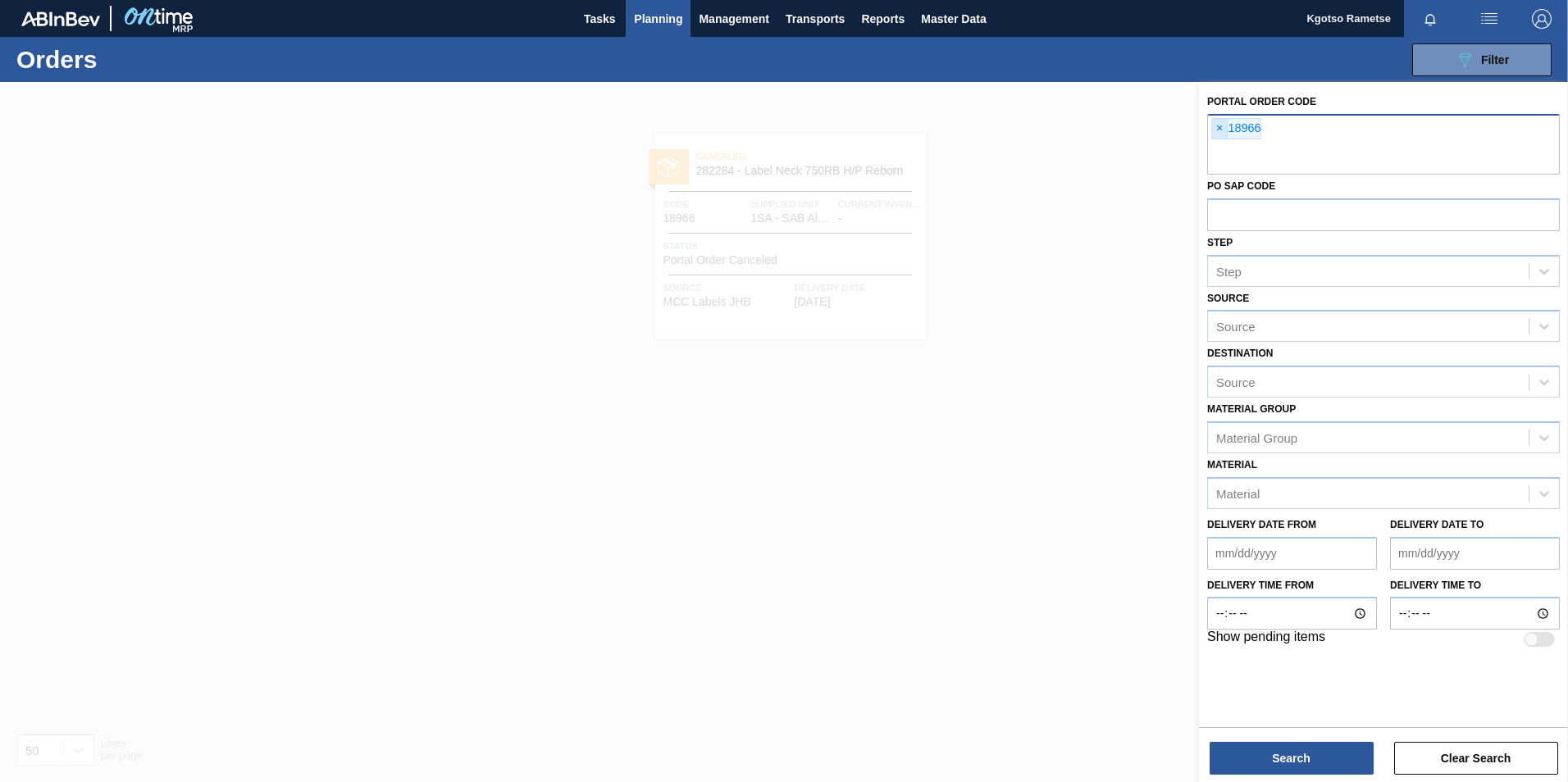
click at [1218, 130] on span "×" at bounding box center [1220, 129] width 16 height 20
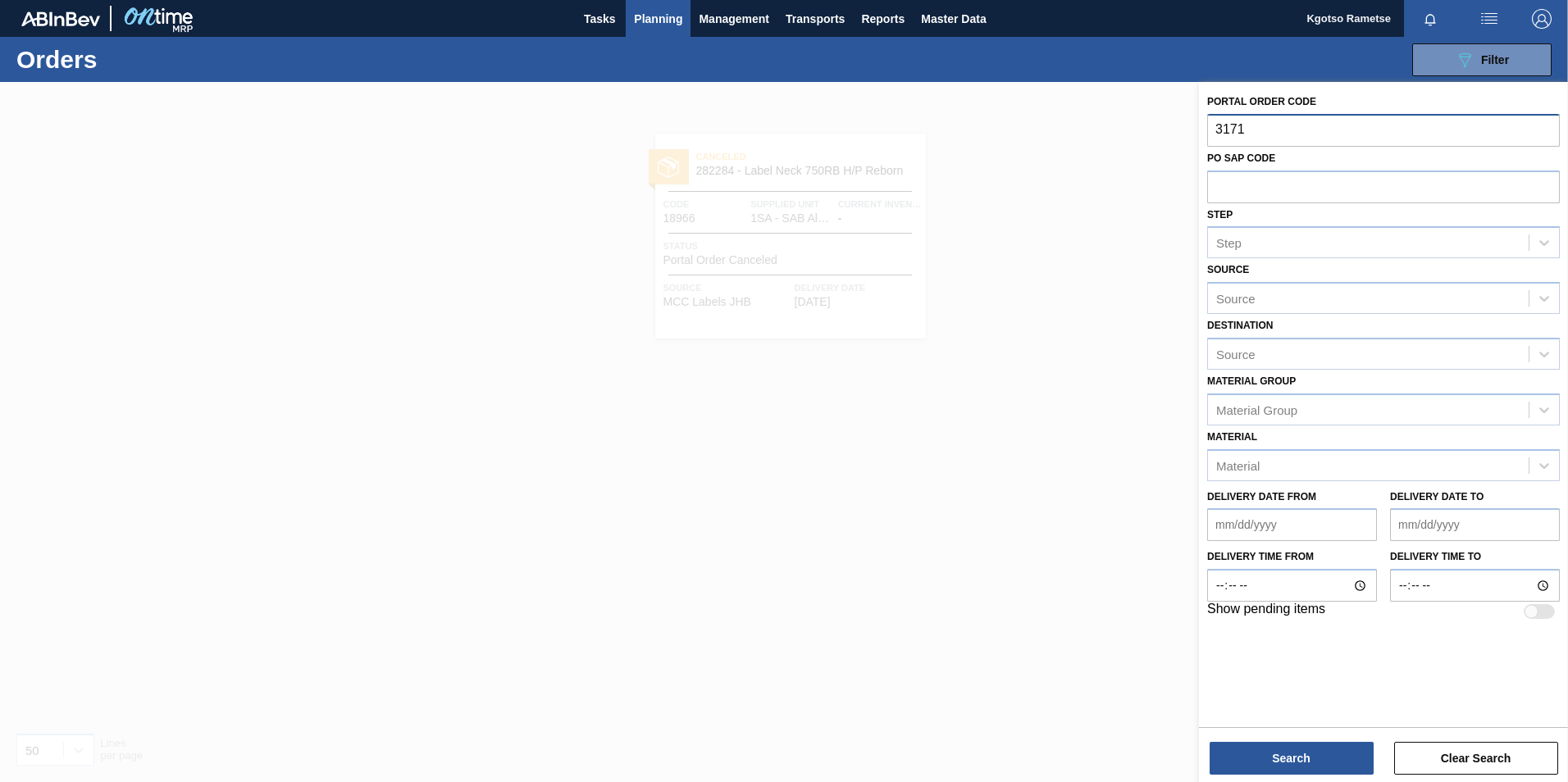
type input "31713"
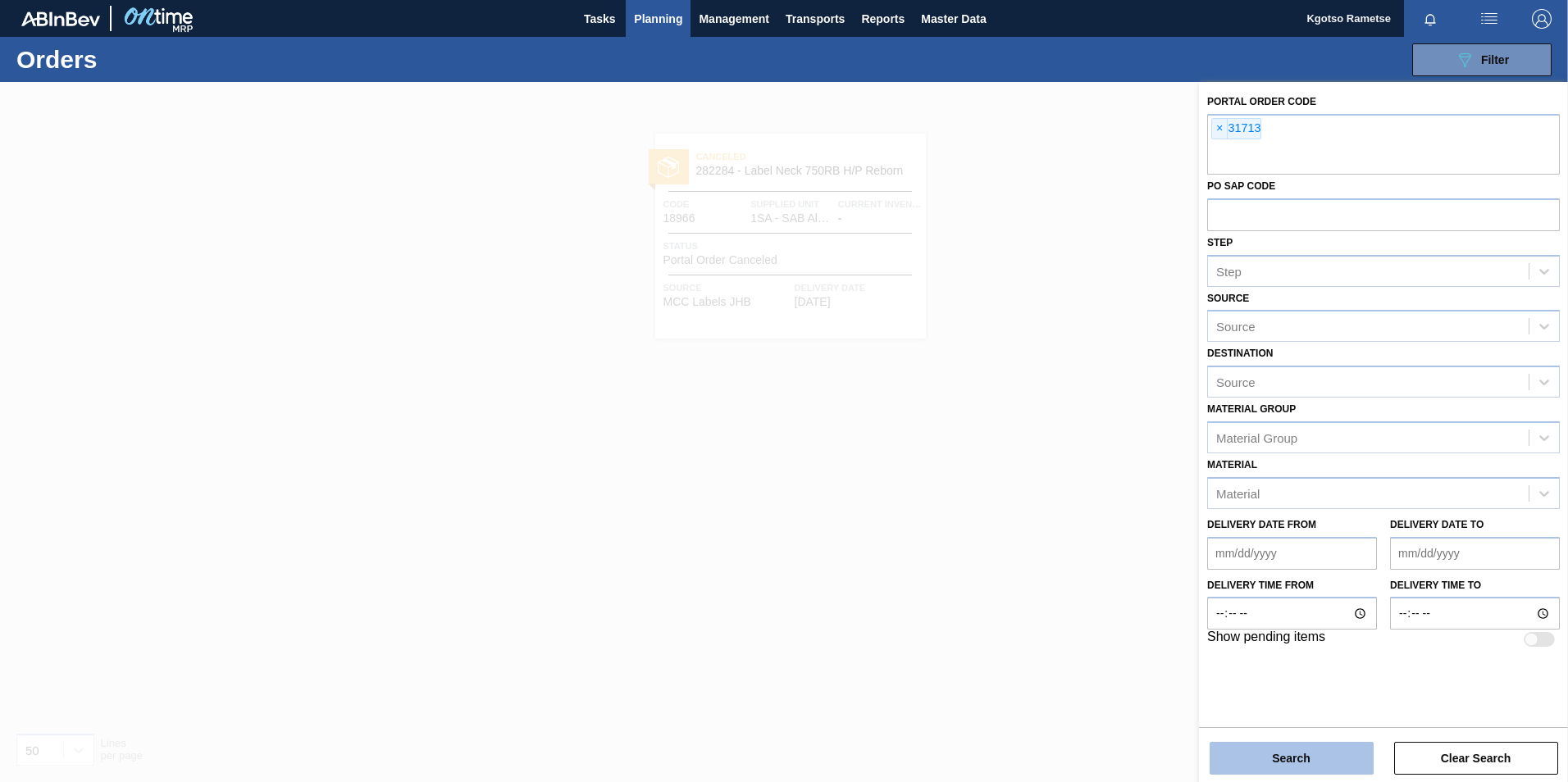
click at [1251, 743] on button "Search" at bounding box center [1291, 758] width 164 height 32
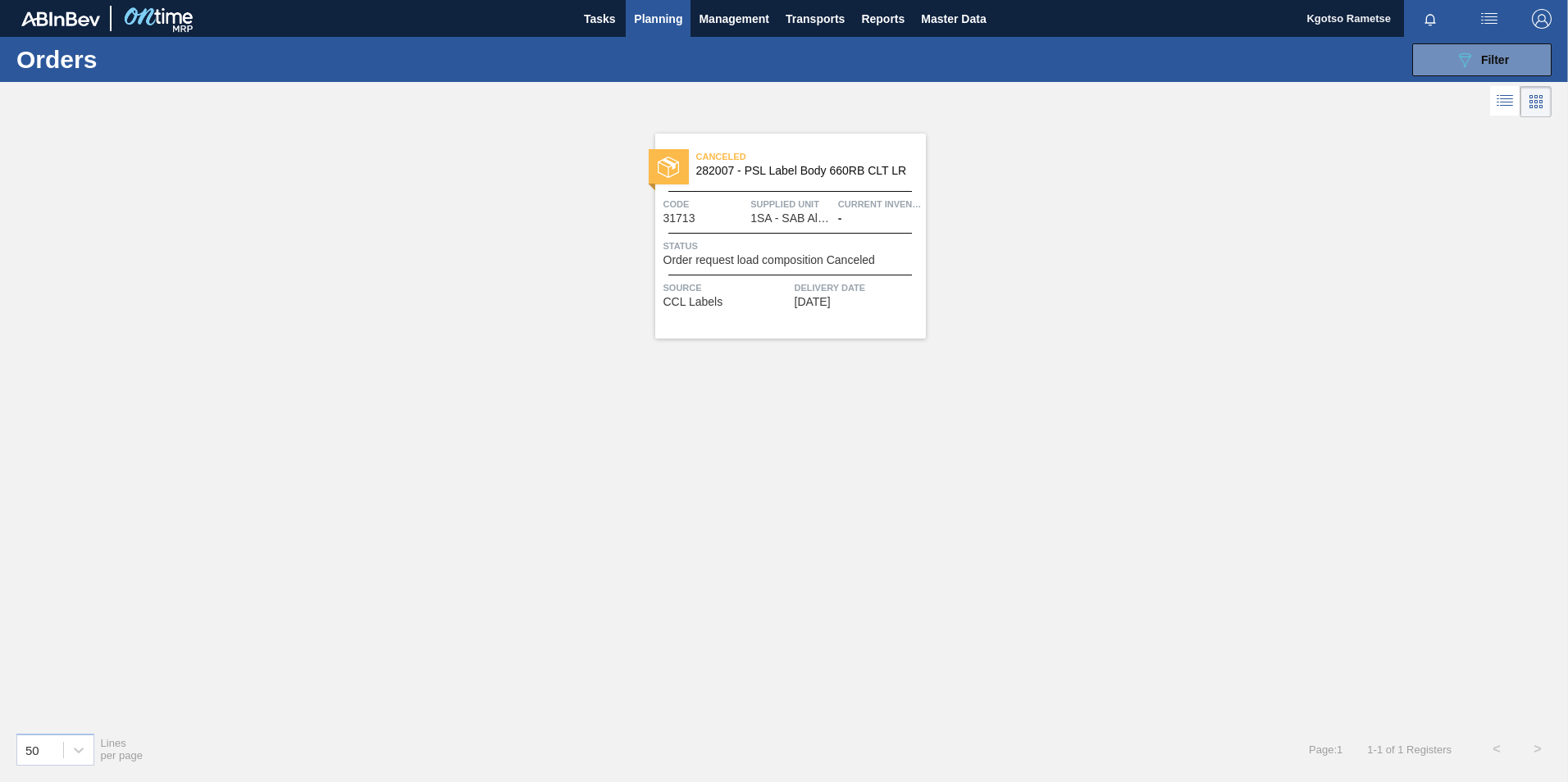
click at [820, 208] on span "Supplied Unit" at bounding box center [792, 204] width 83 height 17
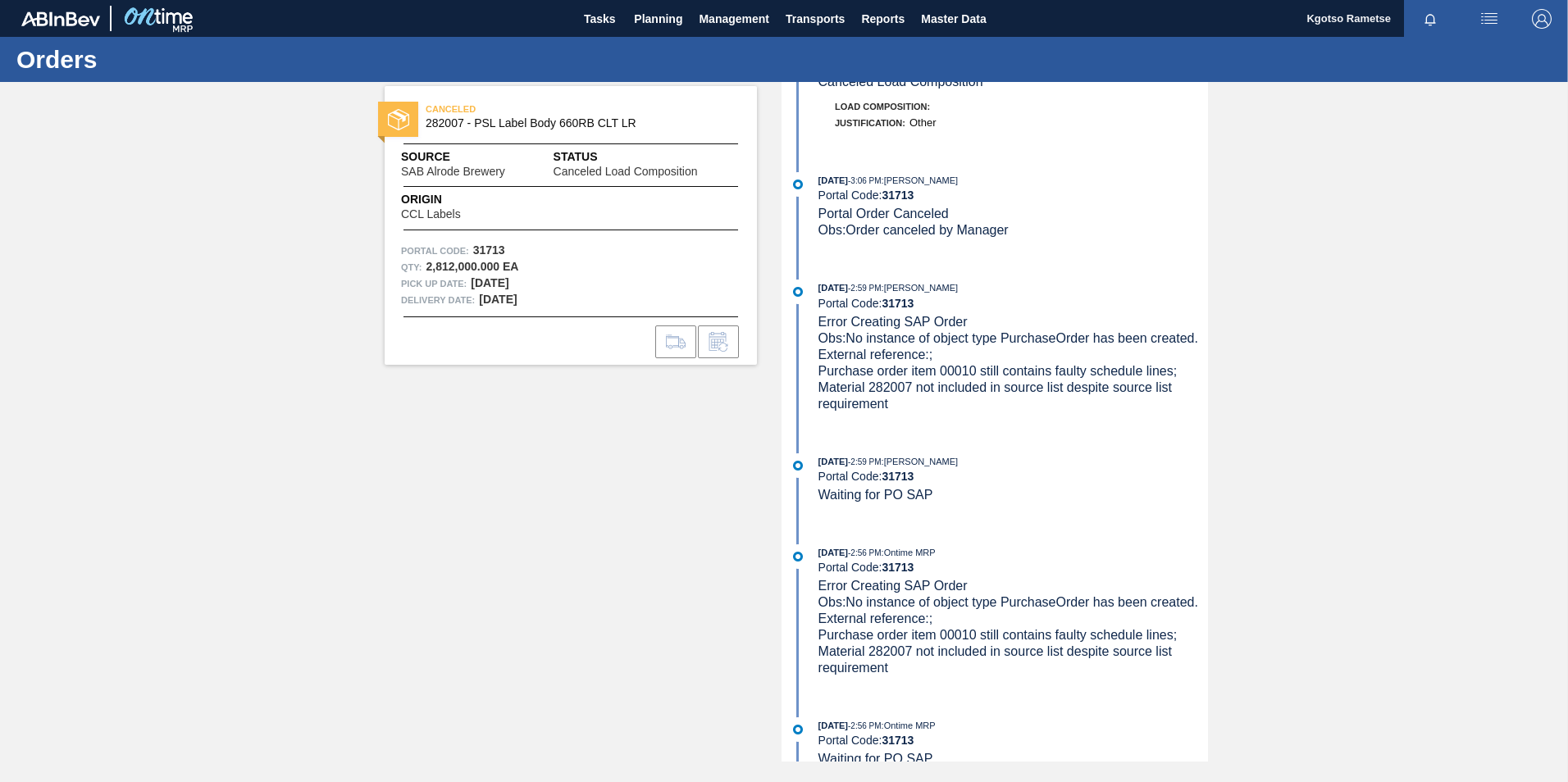
scroll to position [328, 0]
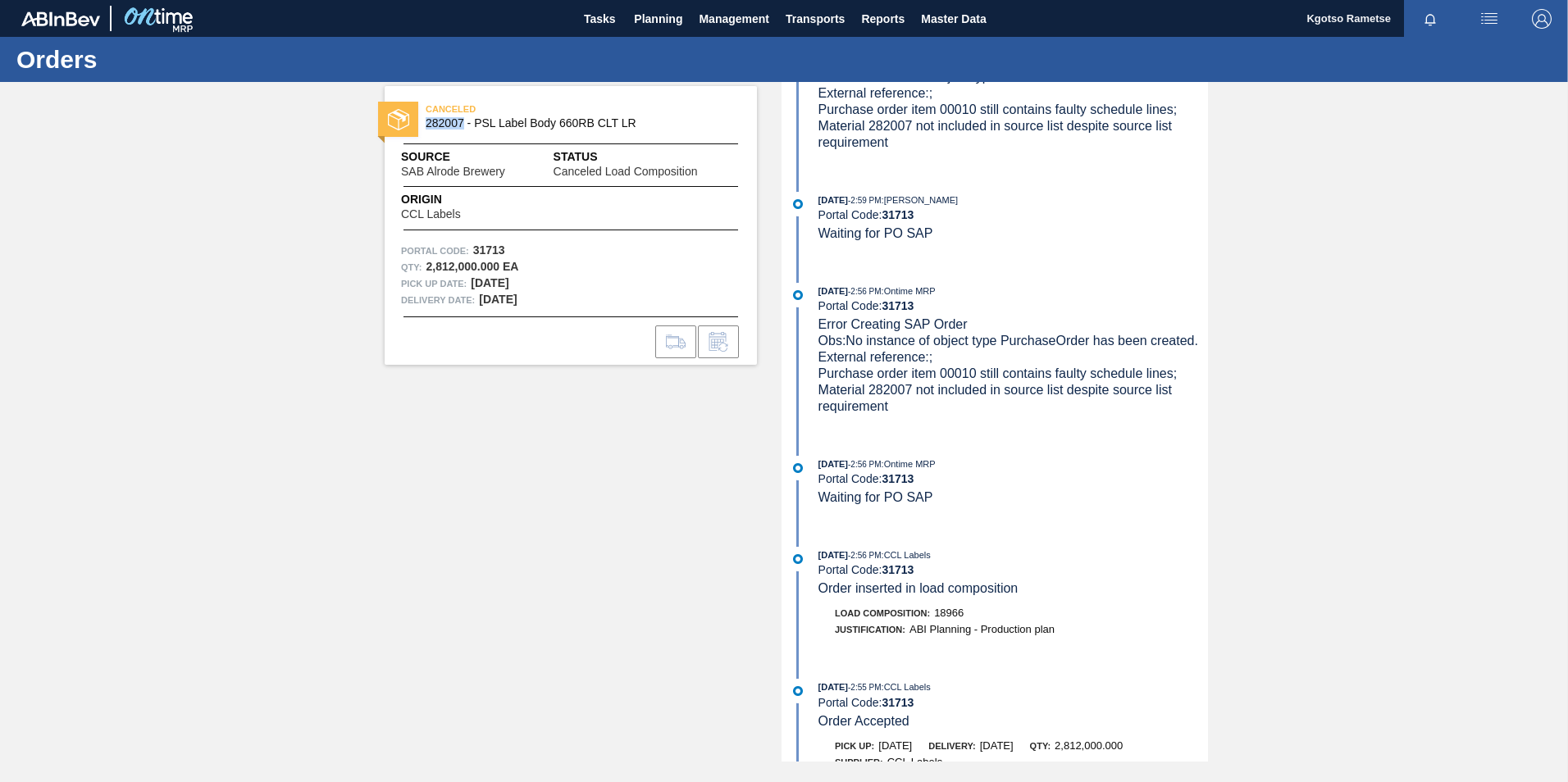
drag, startPoint x: 461, startPoint y: 122, endPoint x: 423, endPoint y: 132, distance: 39.3
click at [423, 132] on div "CANCELED 282007 - PSL Label Body 660RB CLT LR" at bounding box center [571, 117] width 372 height 37
copy span "282007"
click at [654, 29] on button "Planning" at bounding box center [658, 18] width 65 height 37
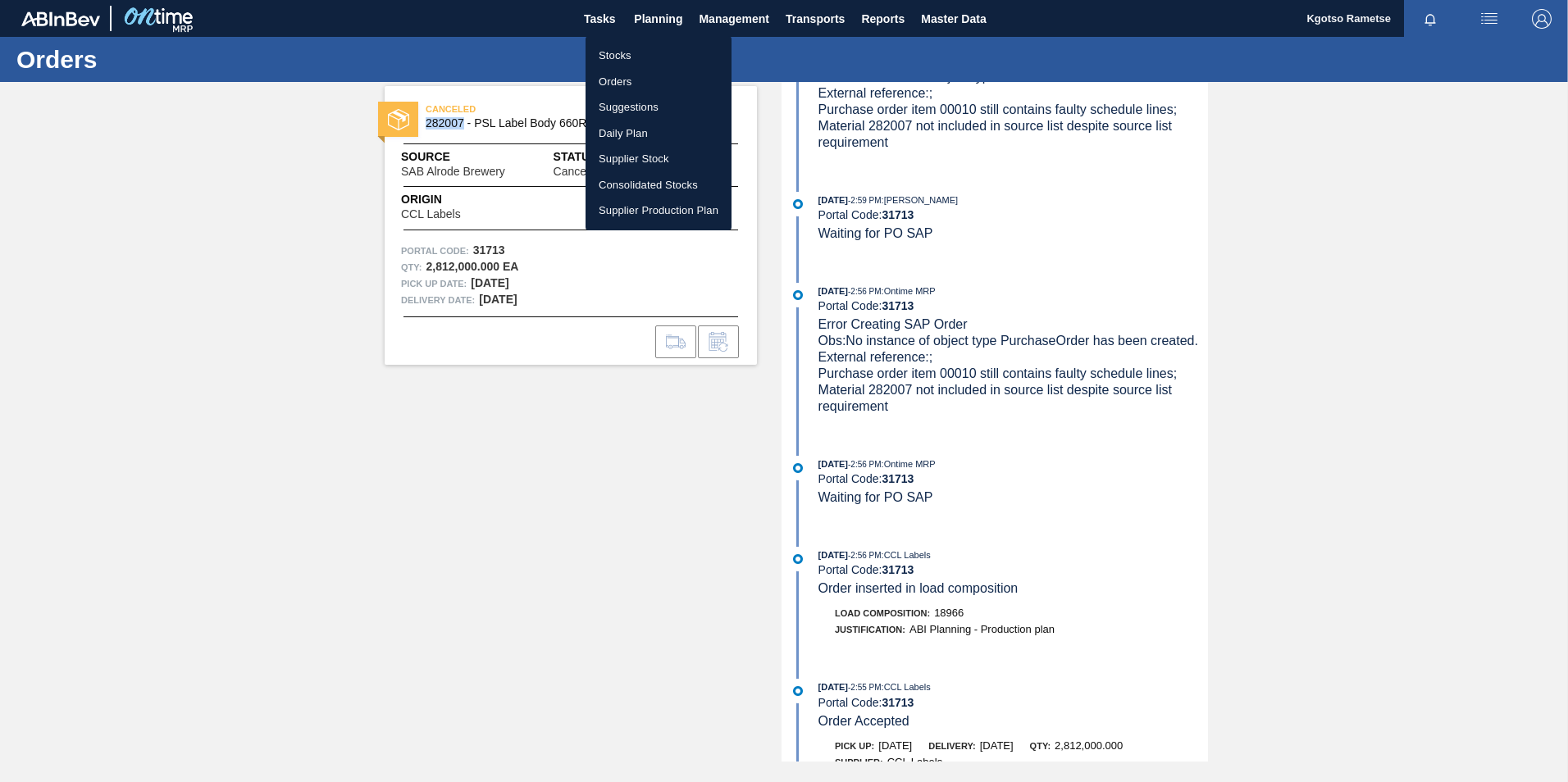
click at [649, 50] on li "Stocks" at bounding box center [658, 55] width 146 height 26
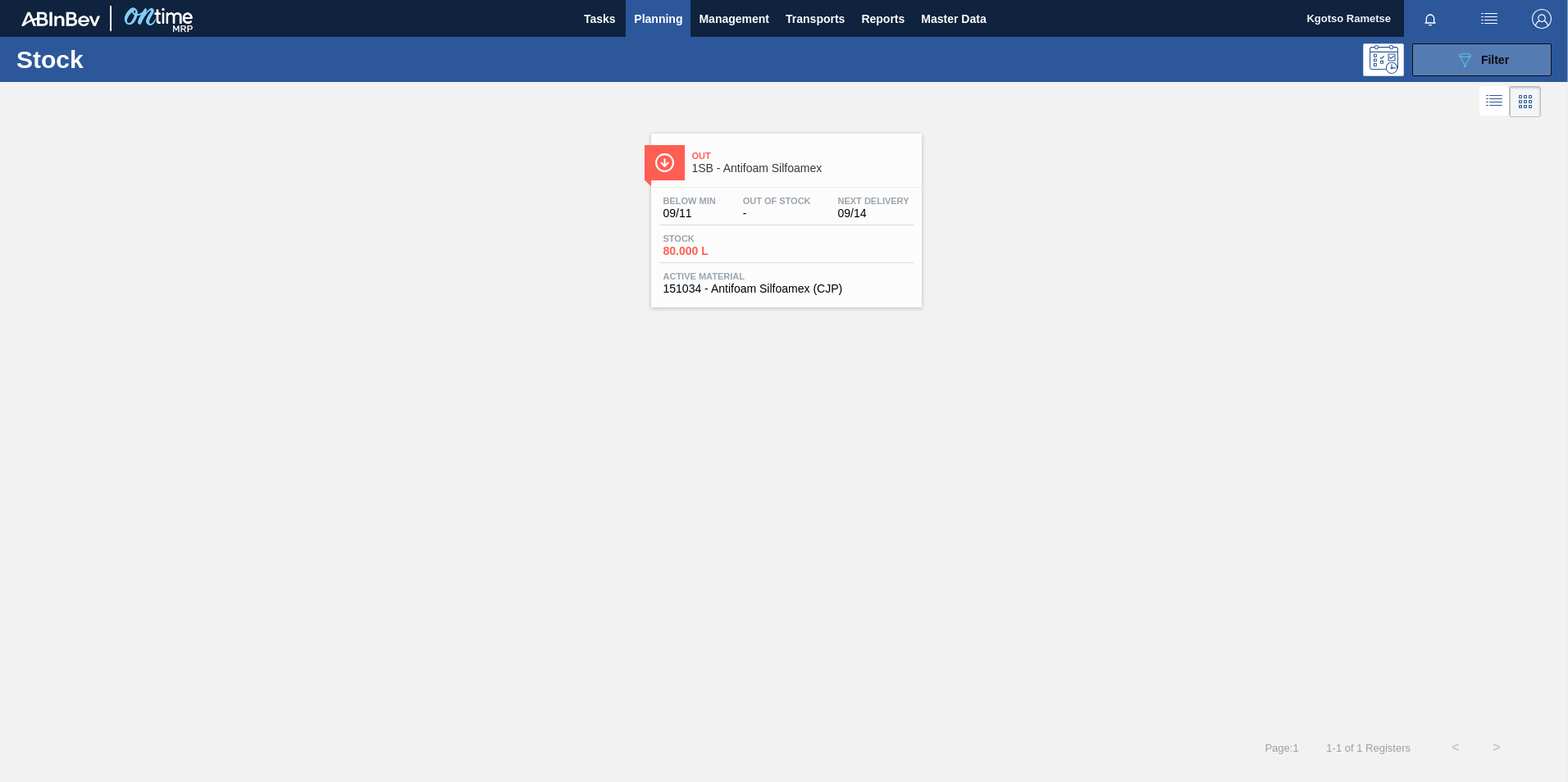
click at [1478, 63] on div "089F7B8B-B2A5-4AFE-B5C0-19BA573D28AC Filter" at bounding box center [1481, 60] width 54 height 20
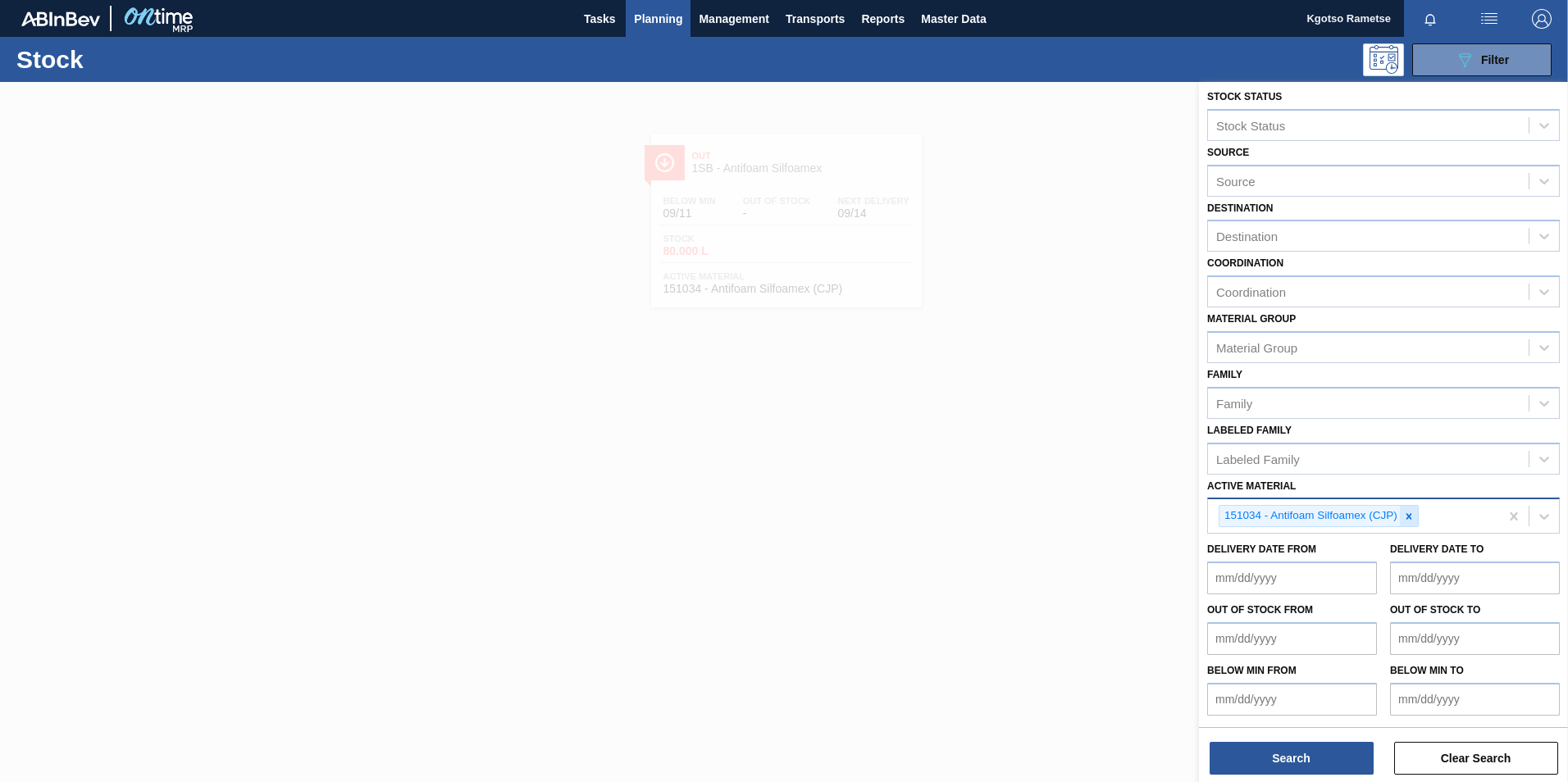
click at [1411, 519] on icon at bounding box center [1409, 516] width 6 height 6
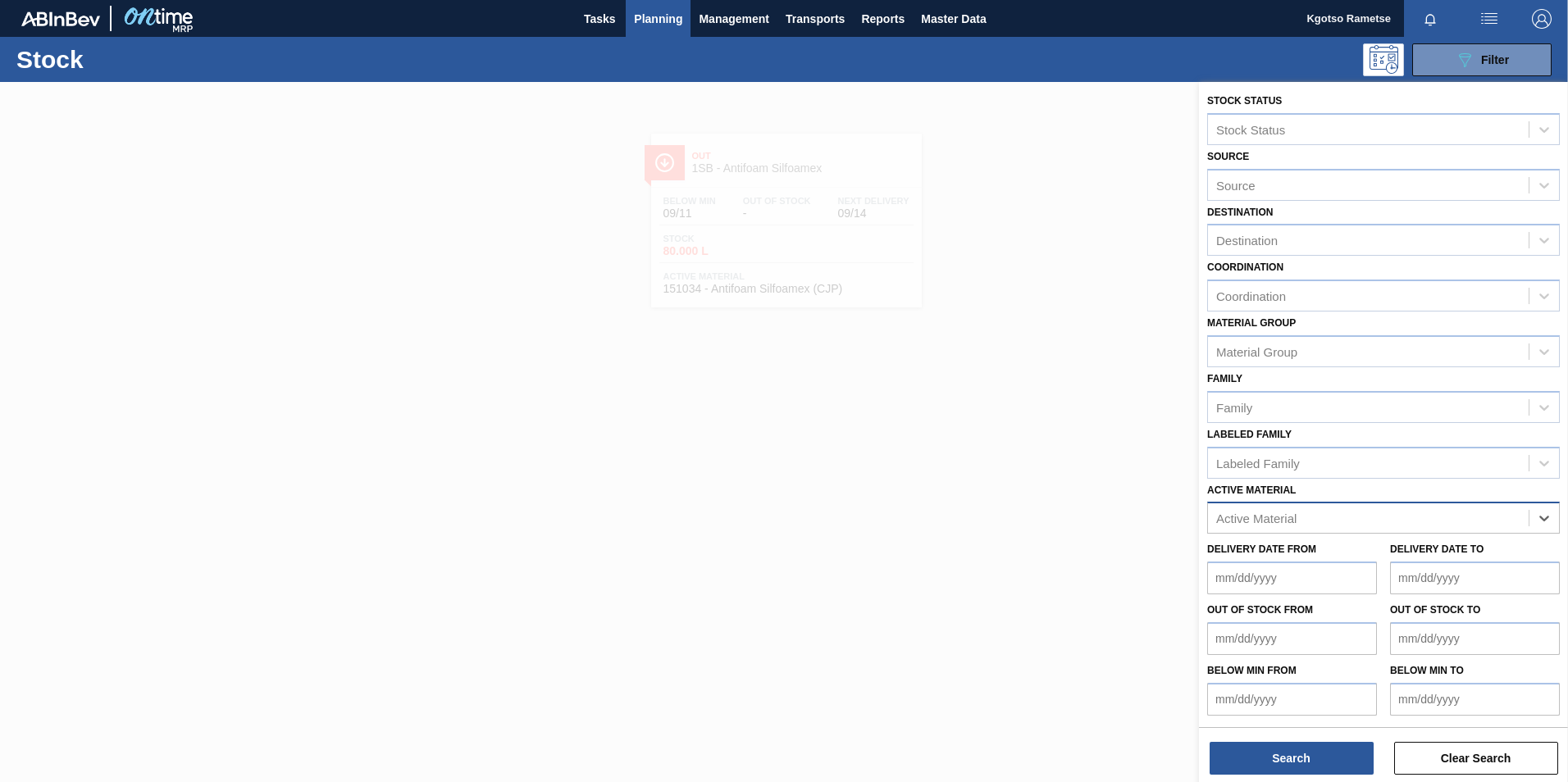
scroll to position [1, 0]
paste Material "282007"
type Material "282007"
click at [1257, 555] on div "282007 - PSL Label Body 660RB CLT LR" at bounding box center [1383, 559] width 352 height 30
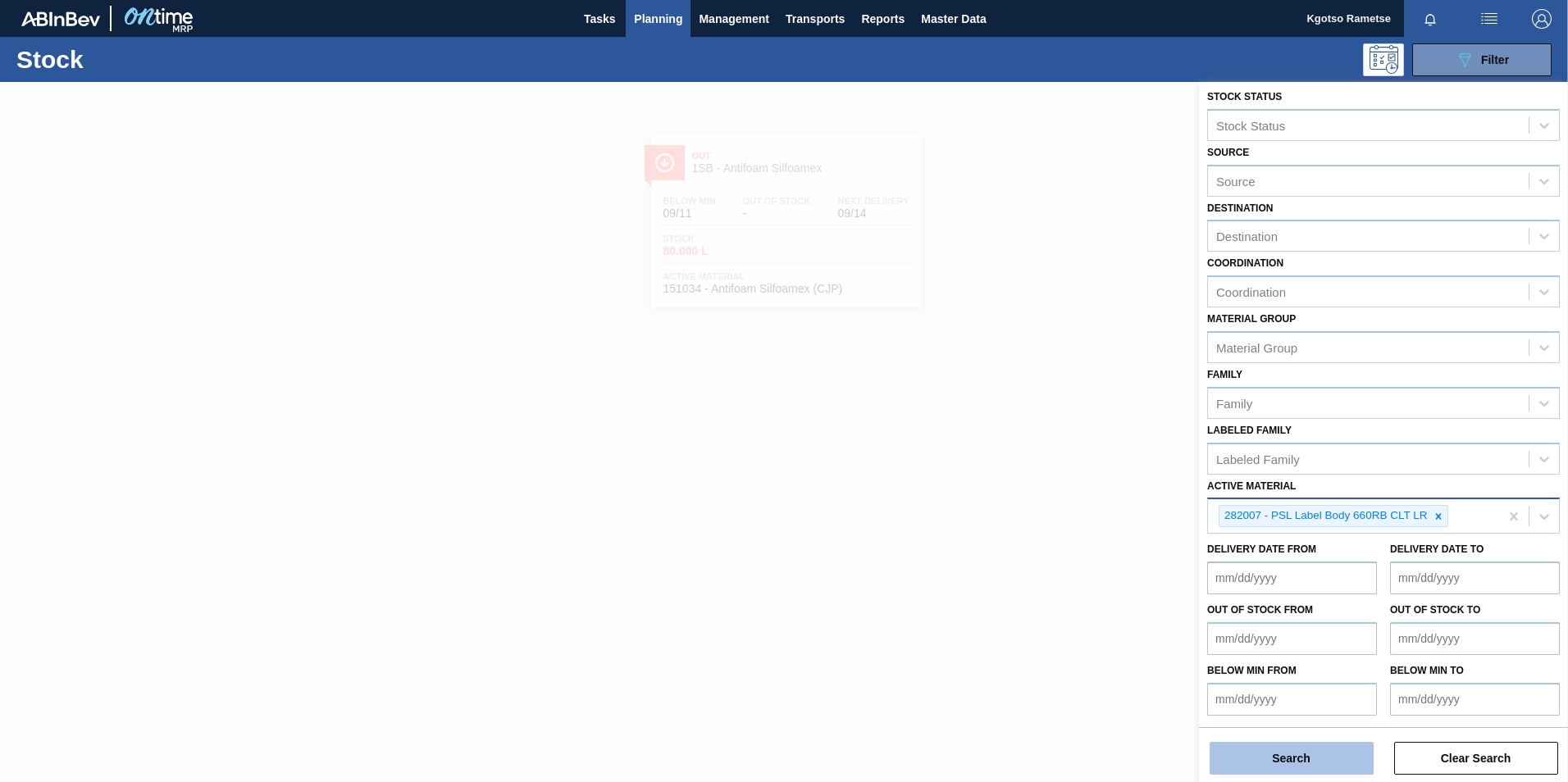
click at [1314, 755] on button "Search" at bounding box center [1291, 758] width 164 height 32
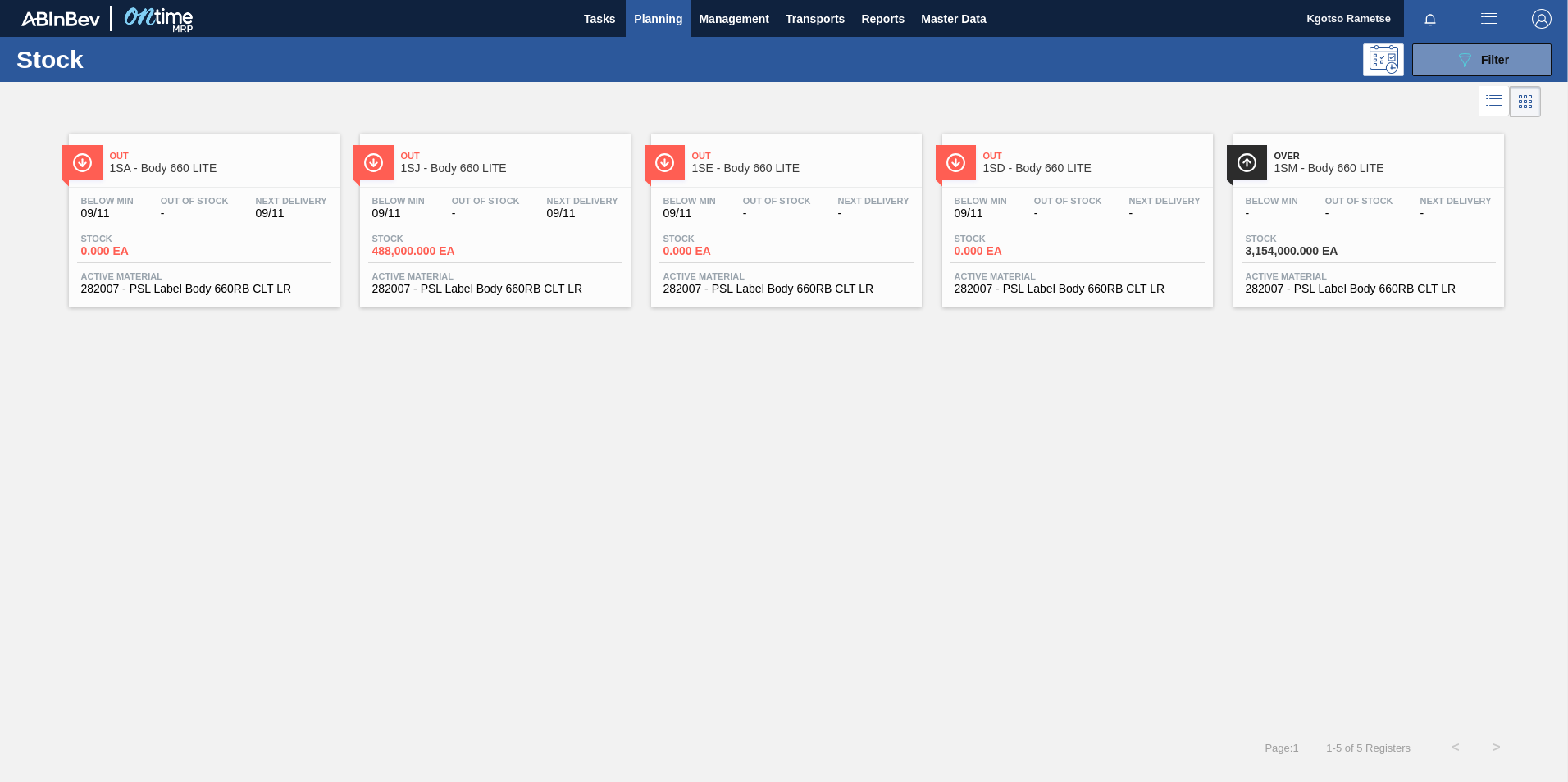
click at [267, 208] on span "09/11" at bounding box center [292, 213] width 72 height 12
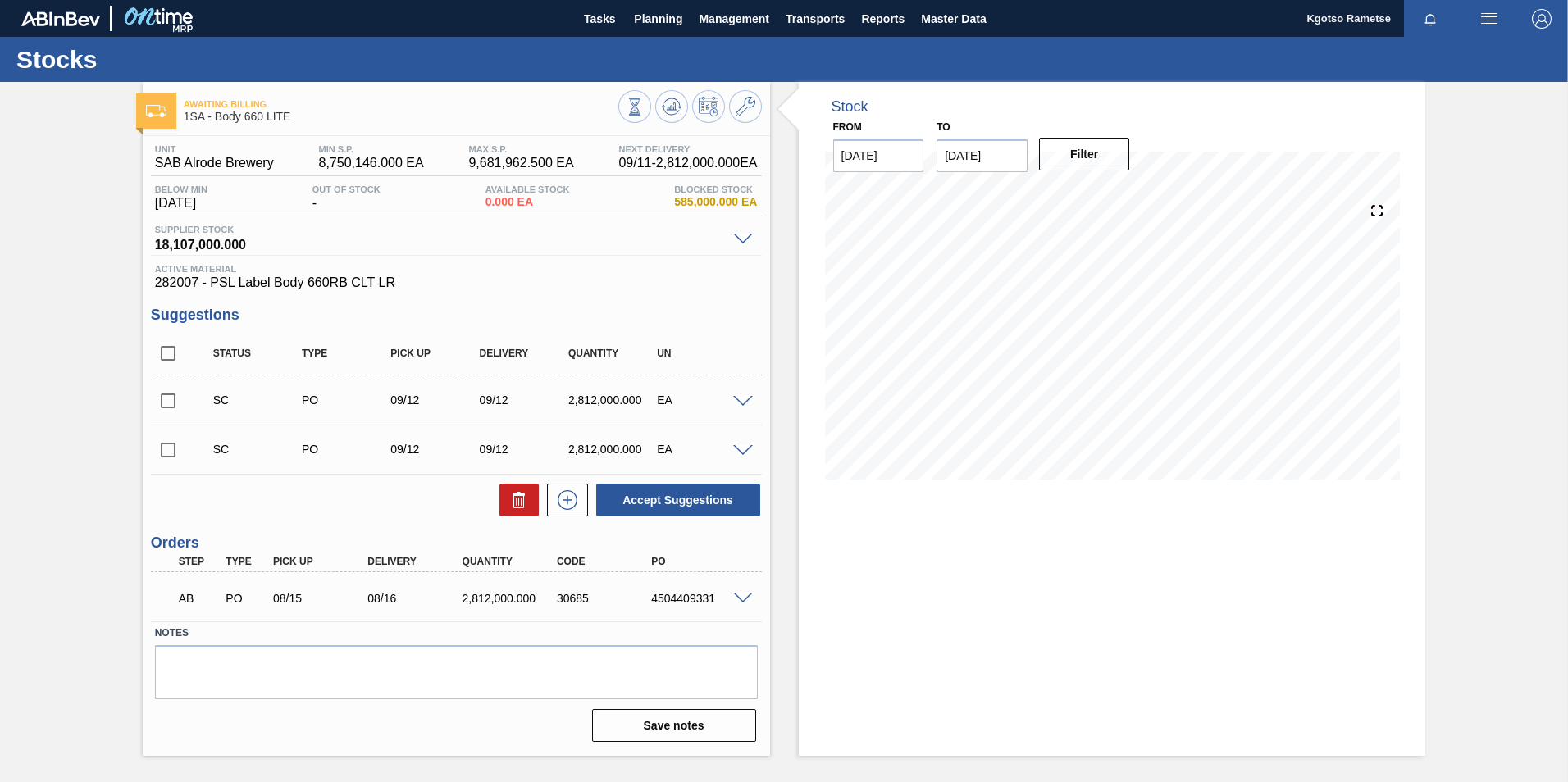
click at [741, 597] on span at bounding box center [743, 599] width 20 height 12
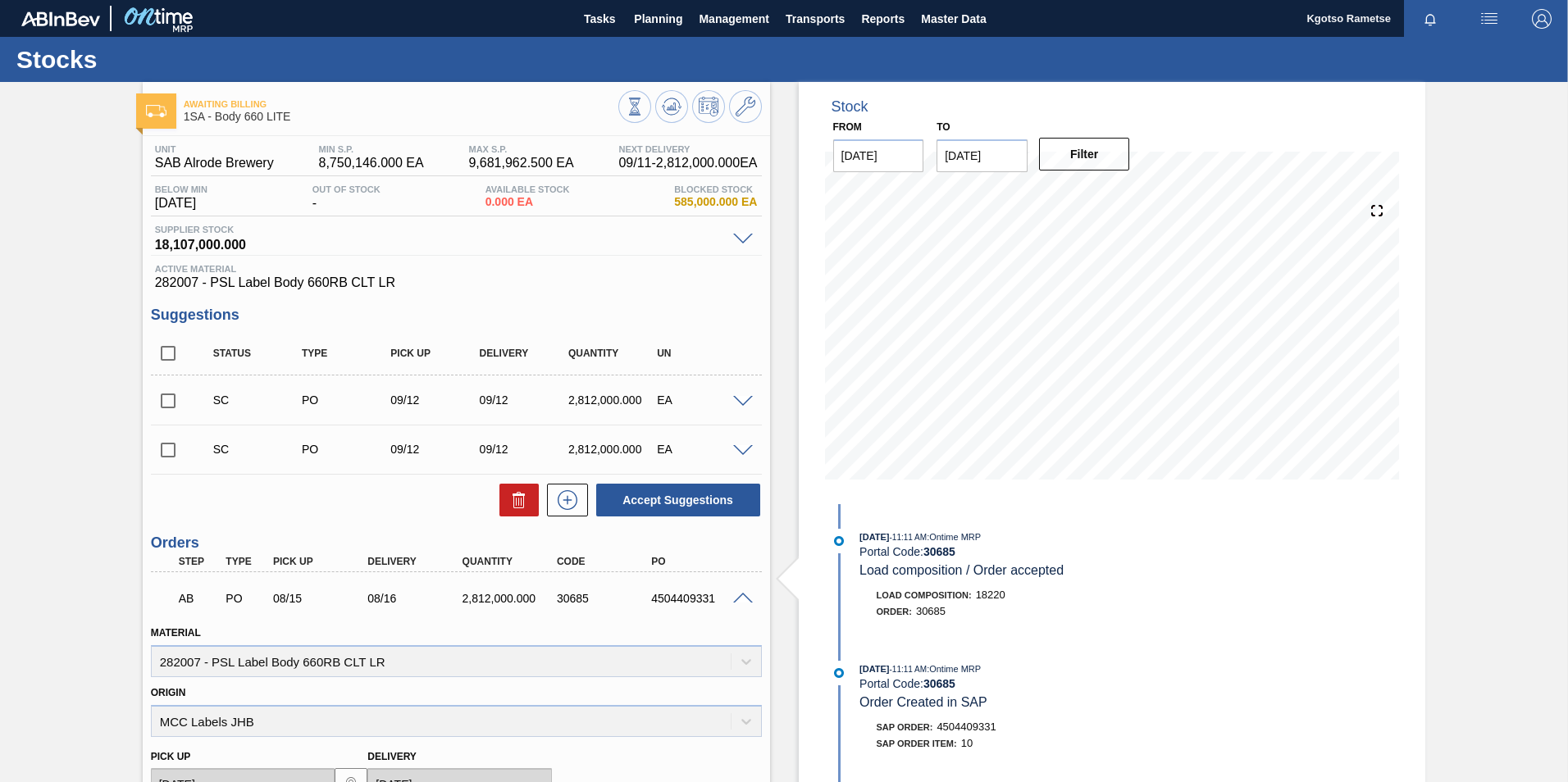
click at [742, 596] on span at bounding box center [743, 599] width 20 height 12
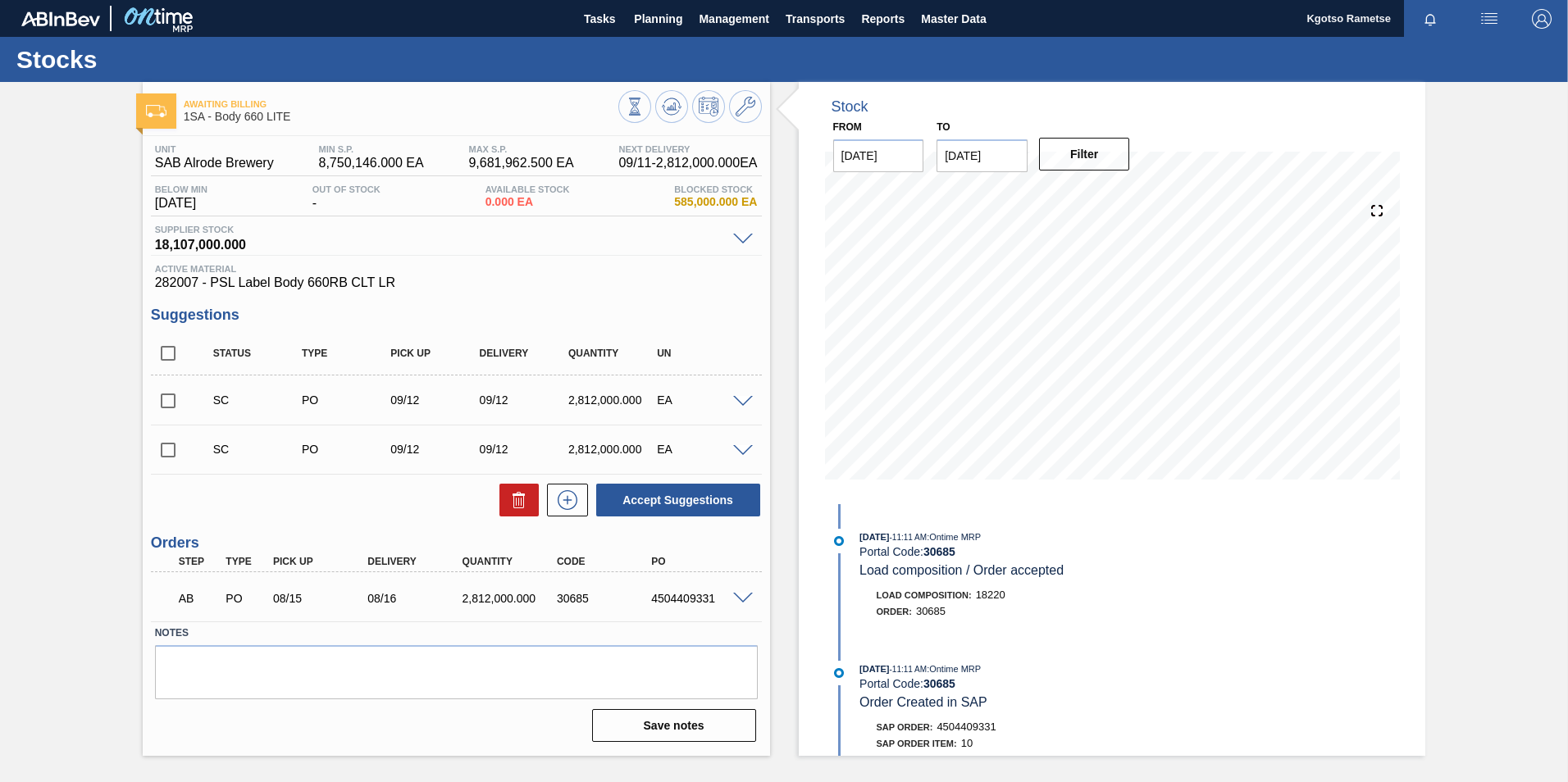
click at [742, 596] on span at bounding box center [743, 599] width 20 height 12
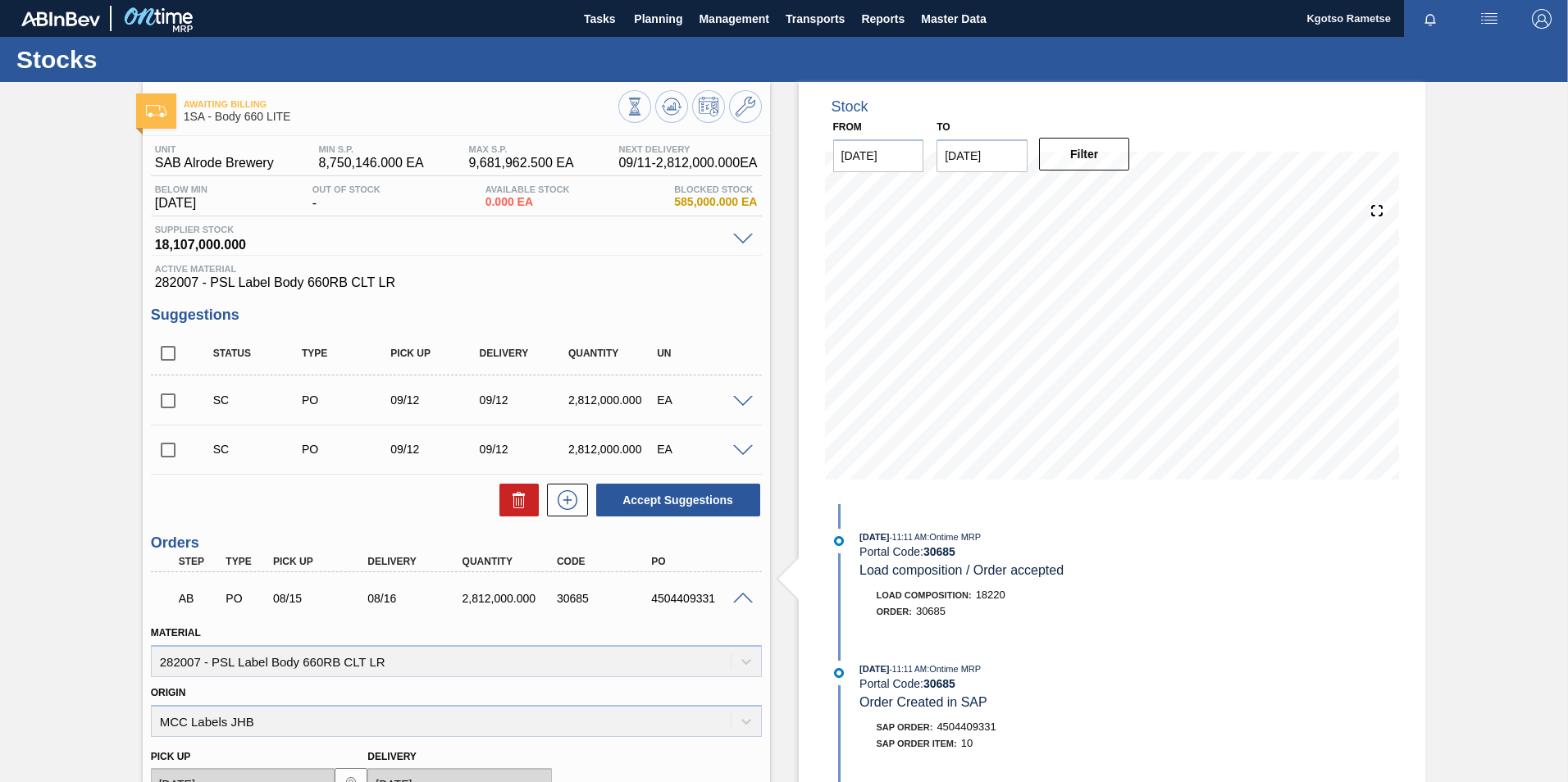
click at [742, 596] on span at bounding box center [743, 599] width 20 height 12
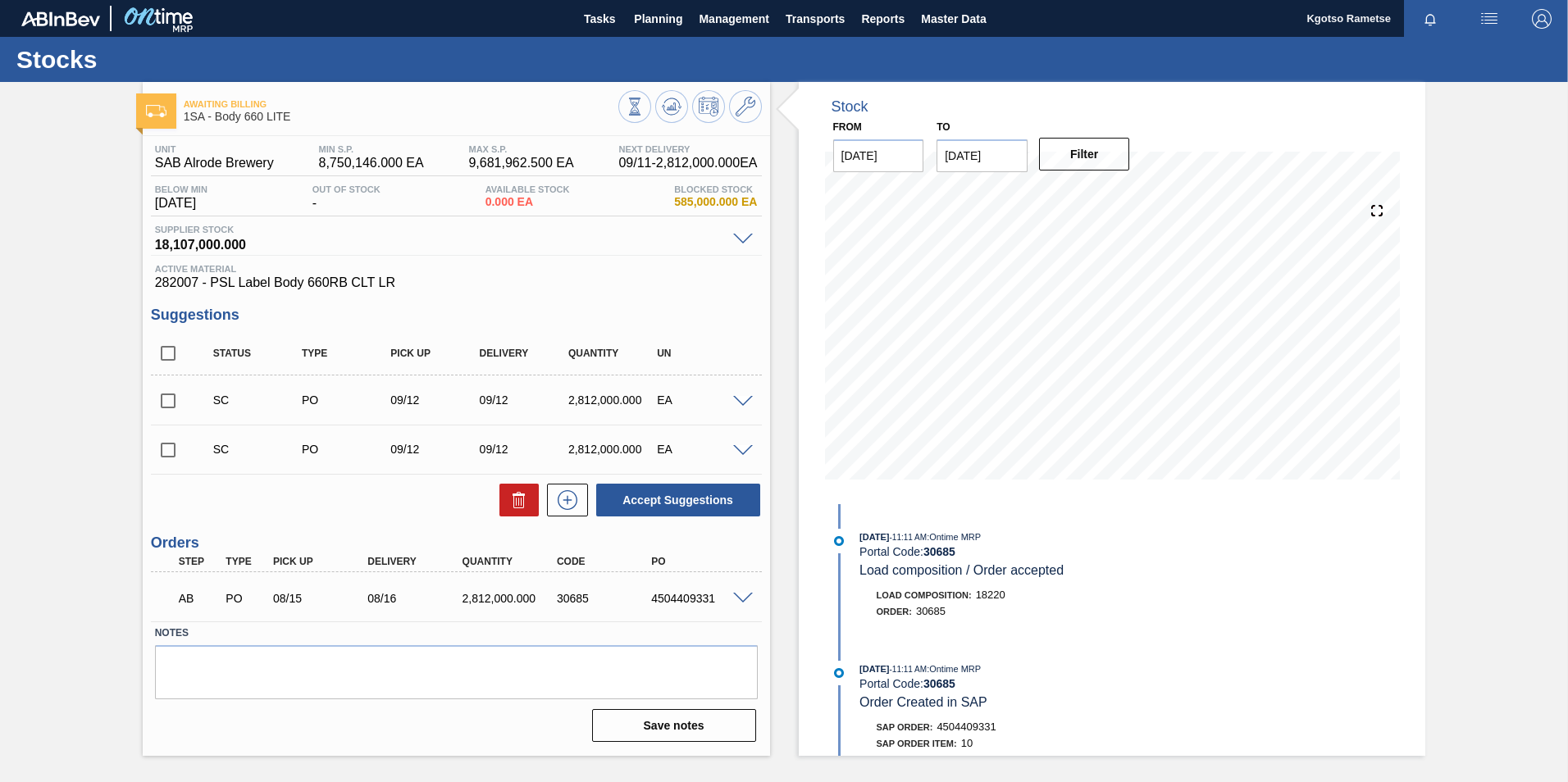
click at [741, 596] on span at bounding box center [743, 599] width 20 height 12
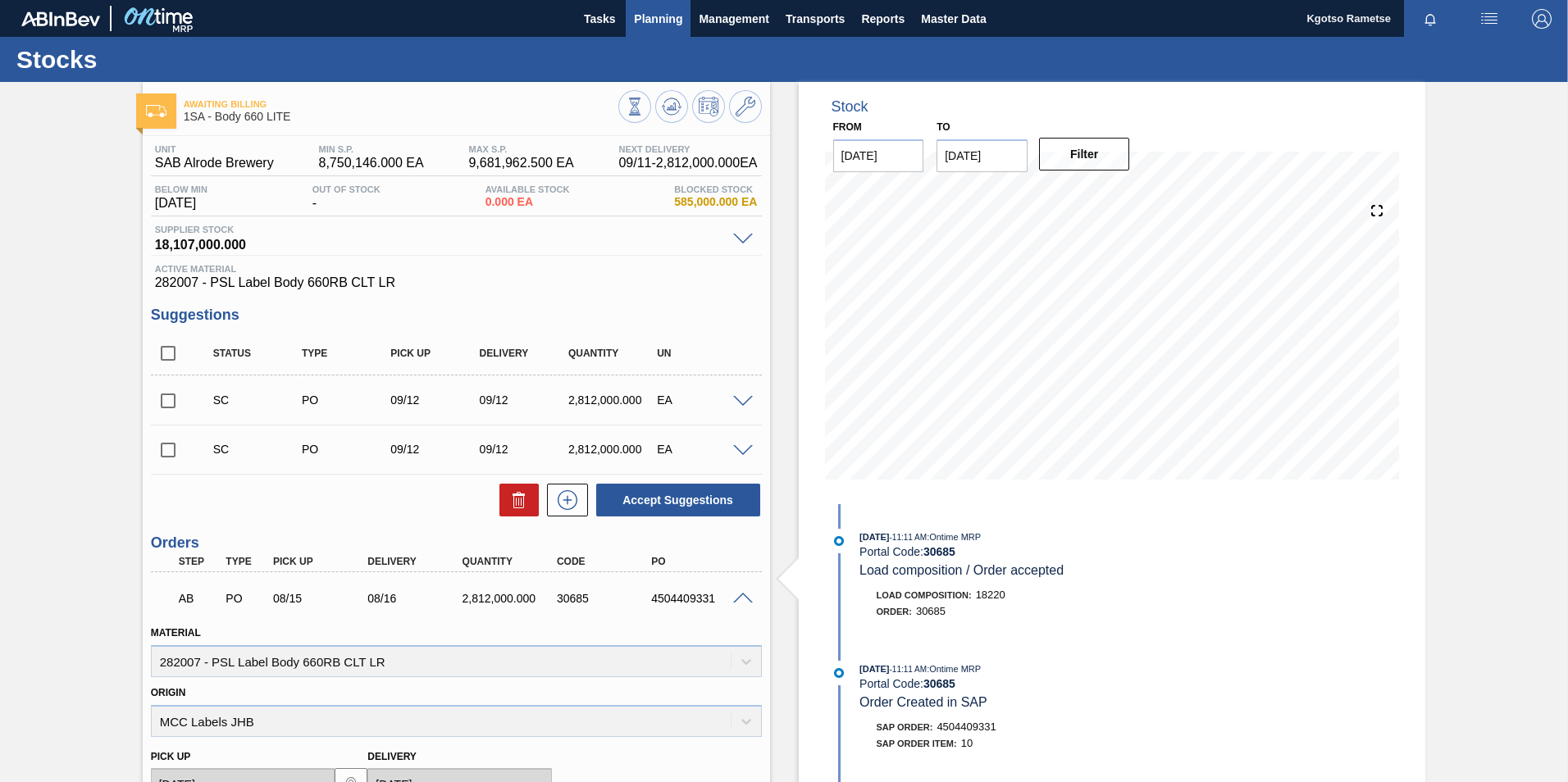
click at [672, 21] on span "Planning" at bounding box center [658, 19] width 48 height 20
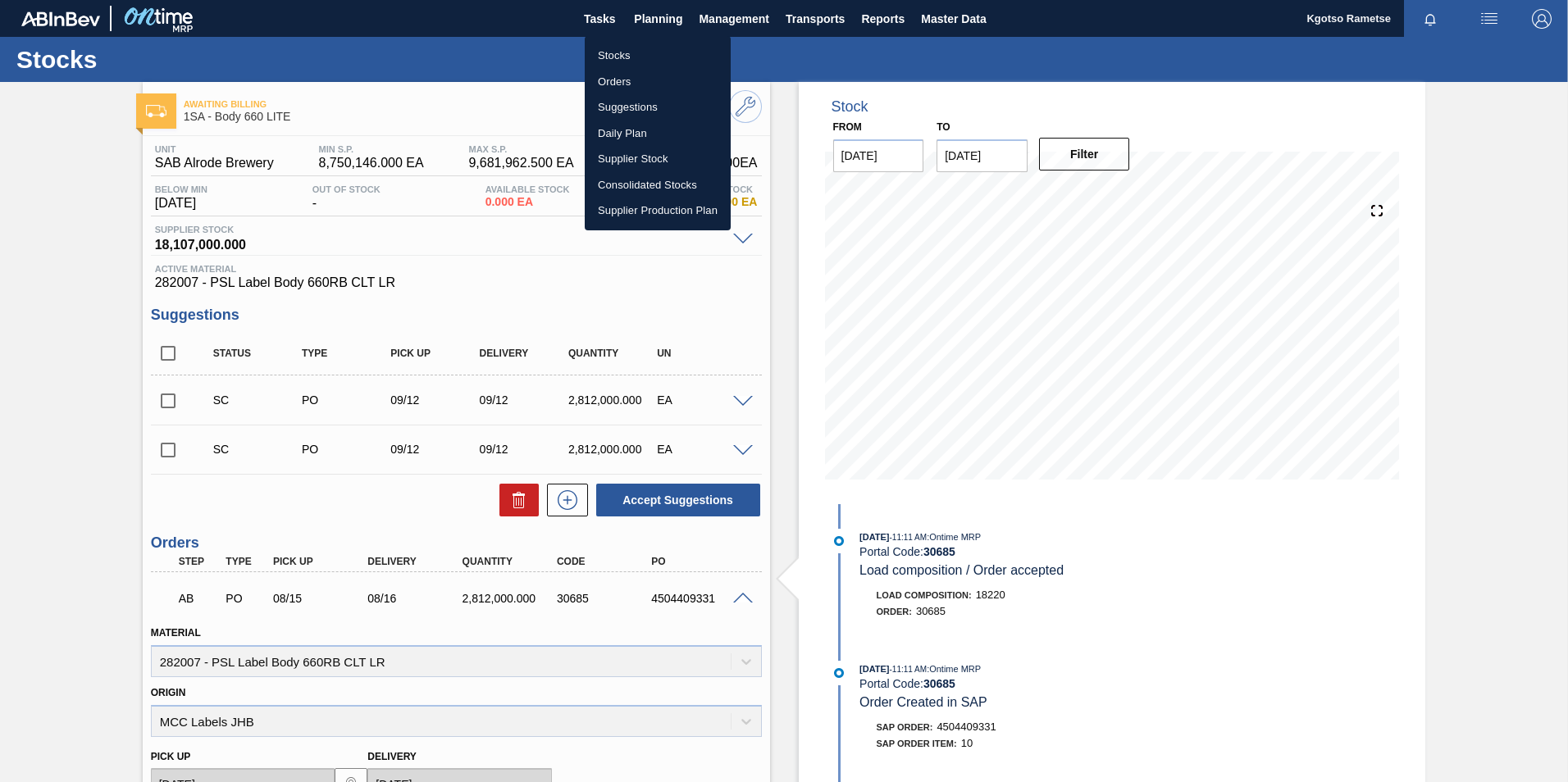
click at [631, 61] on li "Stocks" at bounding box center [657, 55] width 146 height 26
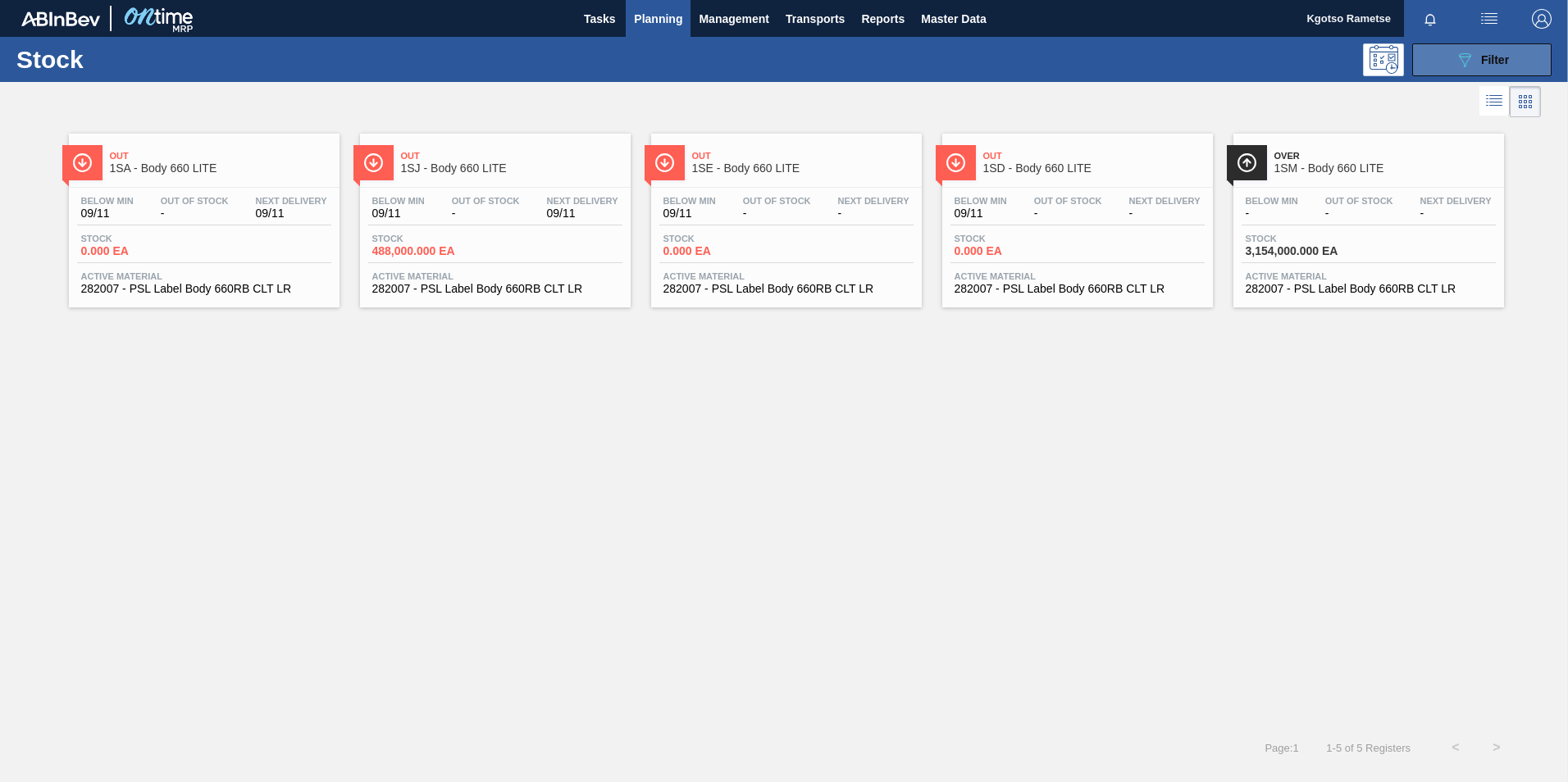
click at [1453, 58] on button "089F7B8B-B2A5-4AFE-B5C0-19BA573D28AC Filter" at bounding box center [1481, 59] width 139 height 32
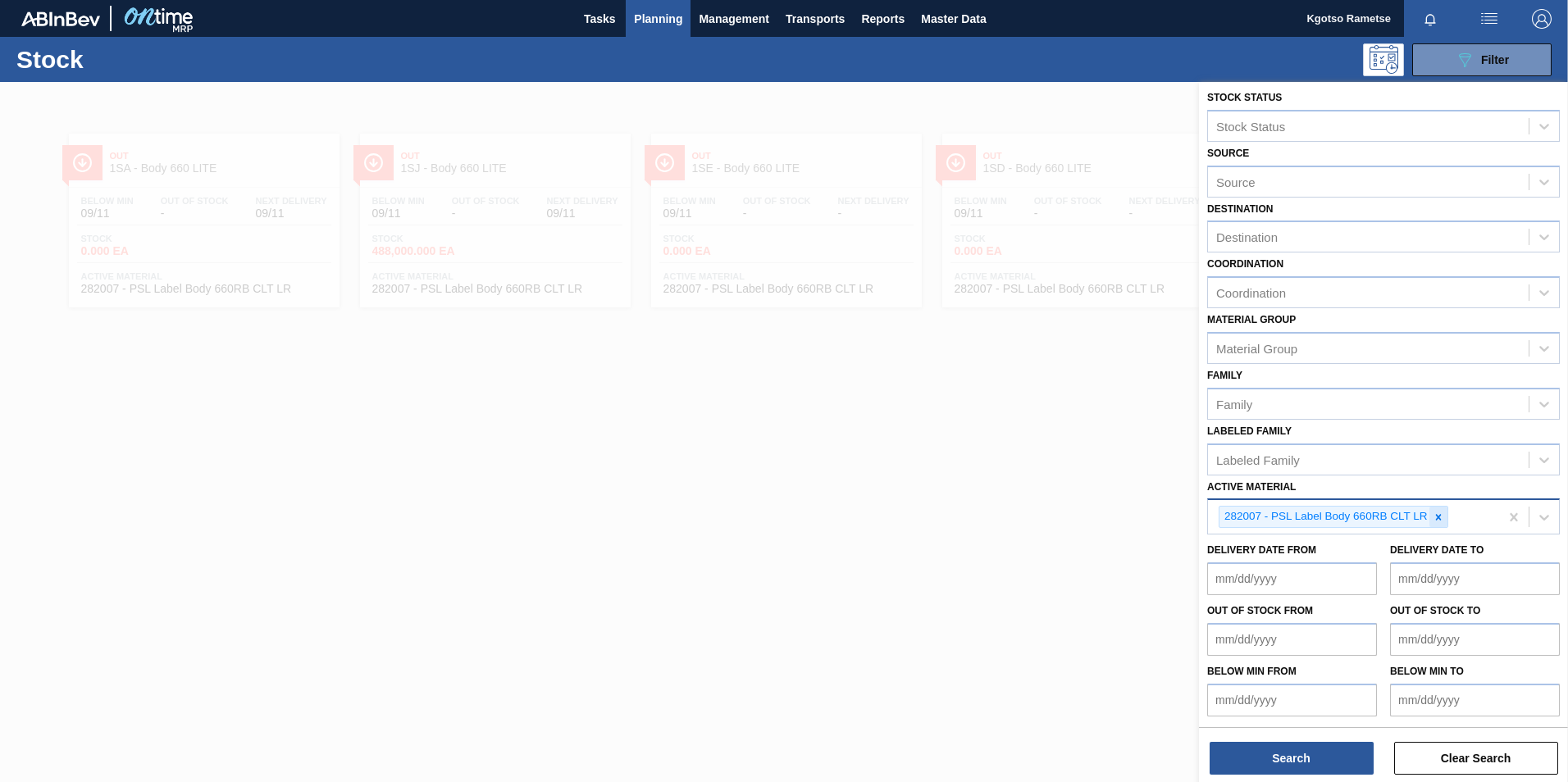
scroll to position [5, 0]
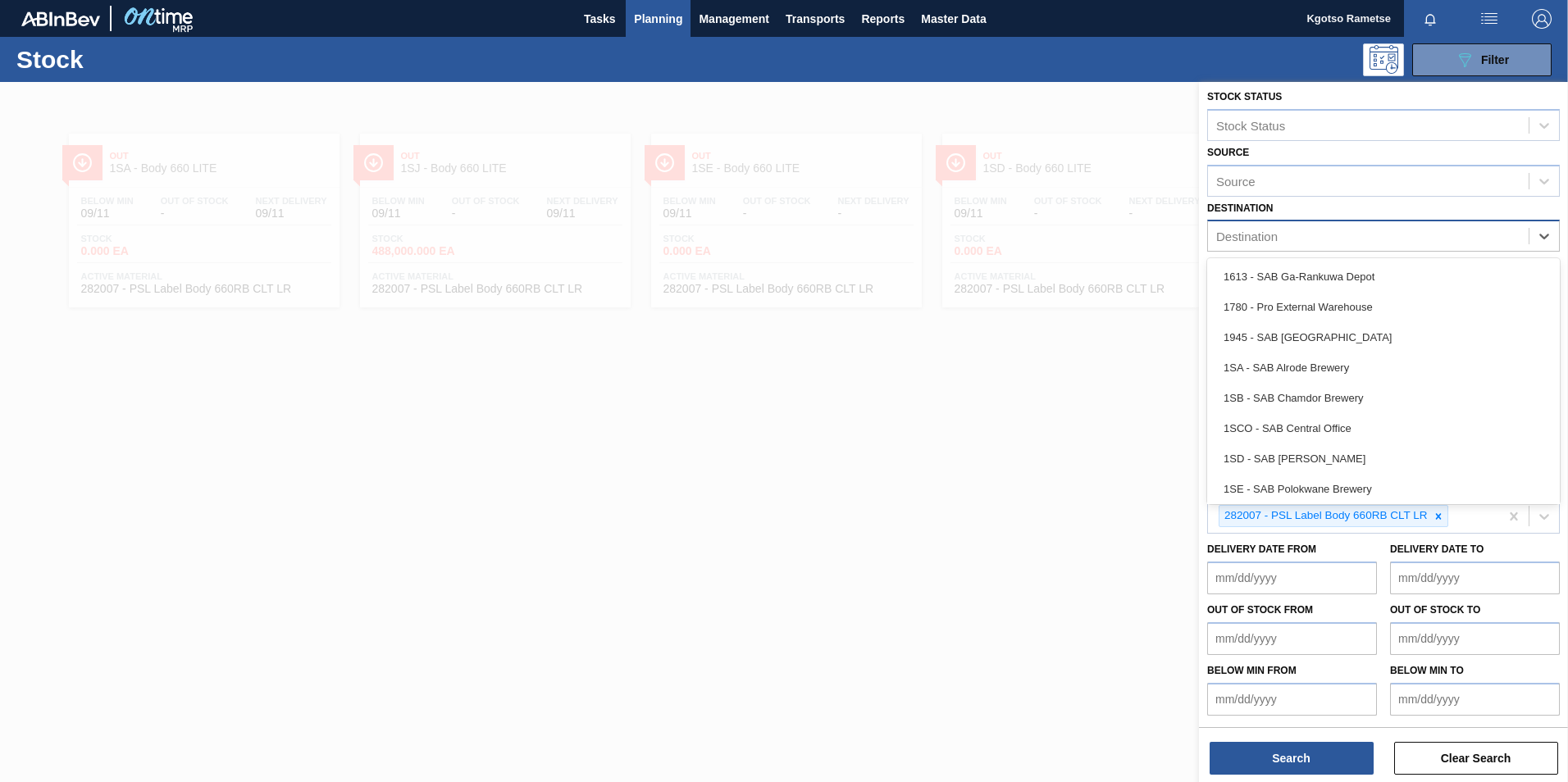
click at [1241, 247] on div "Destination" at bounding box center [1368, 237] width 321 height 24
type input "1sj"
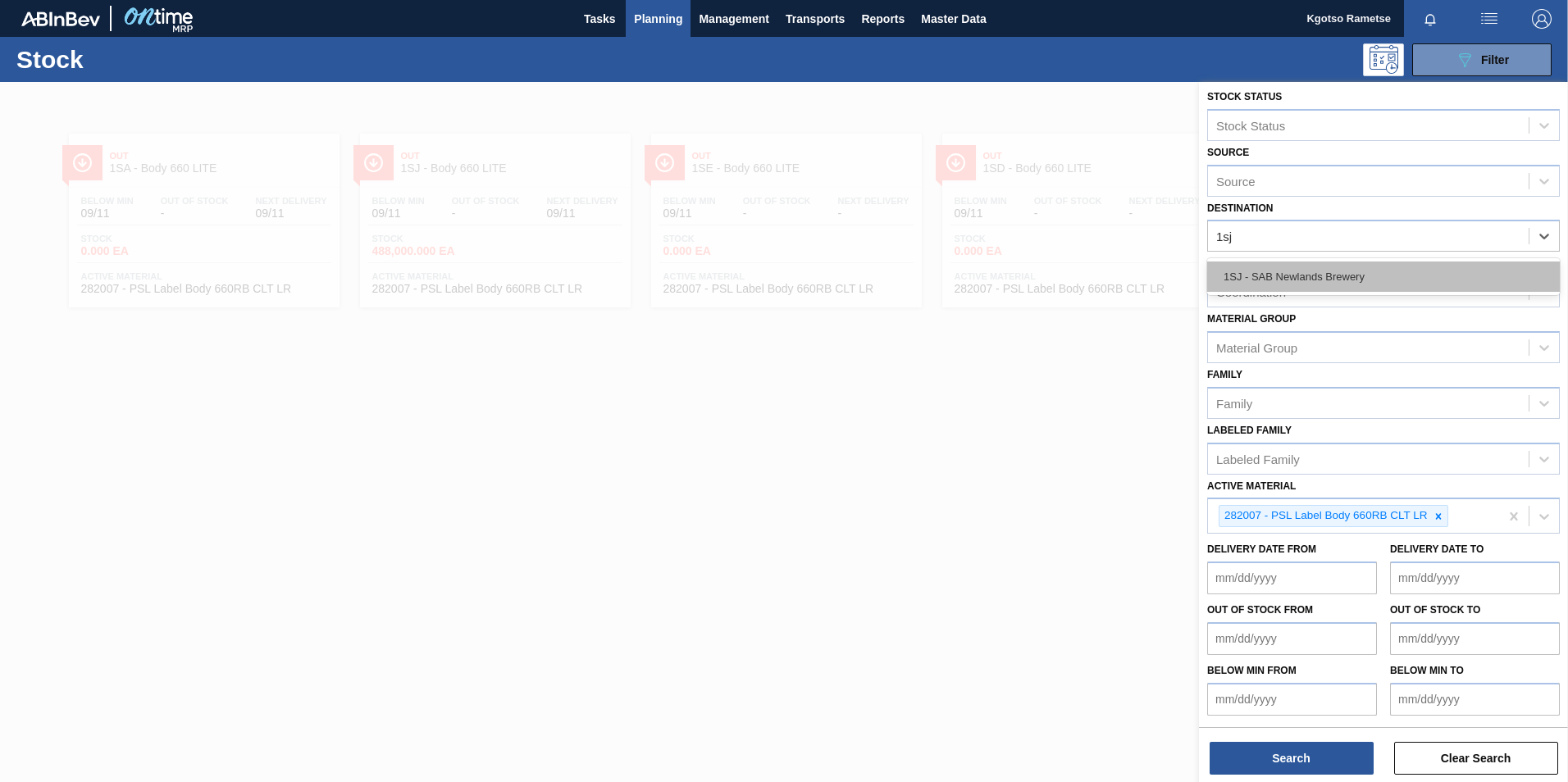
click at [1246, 276] on div "1SJ - SAB Newlands Brewery" at bounding box center [1383, 276] width 352 height 30
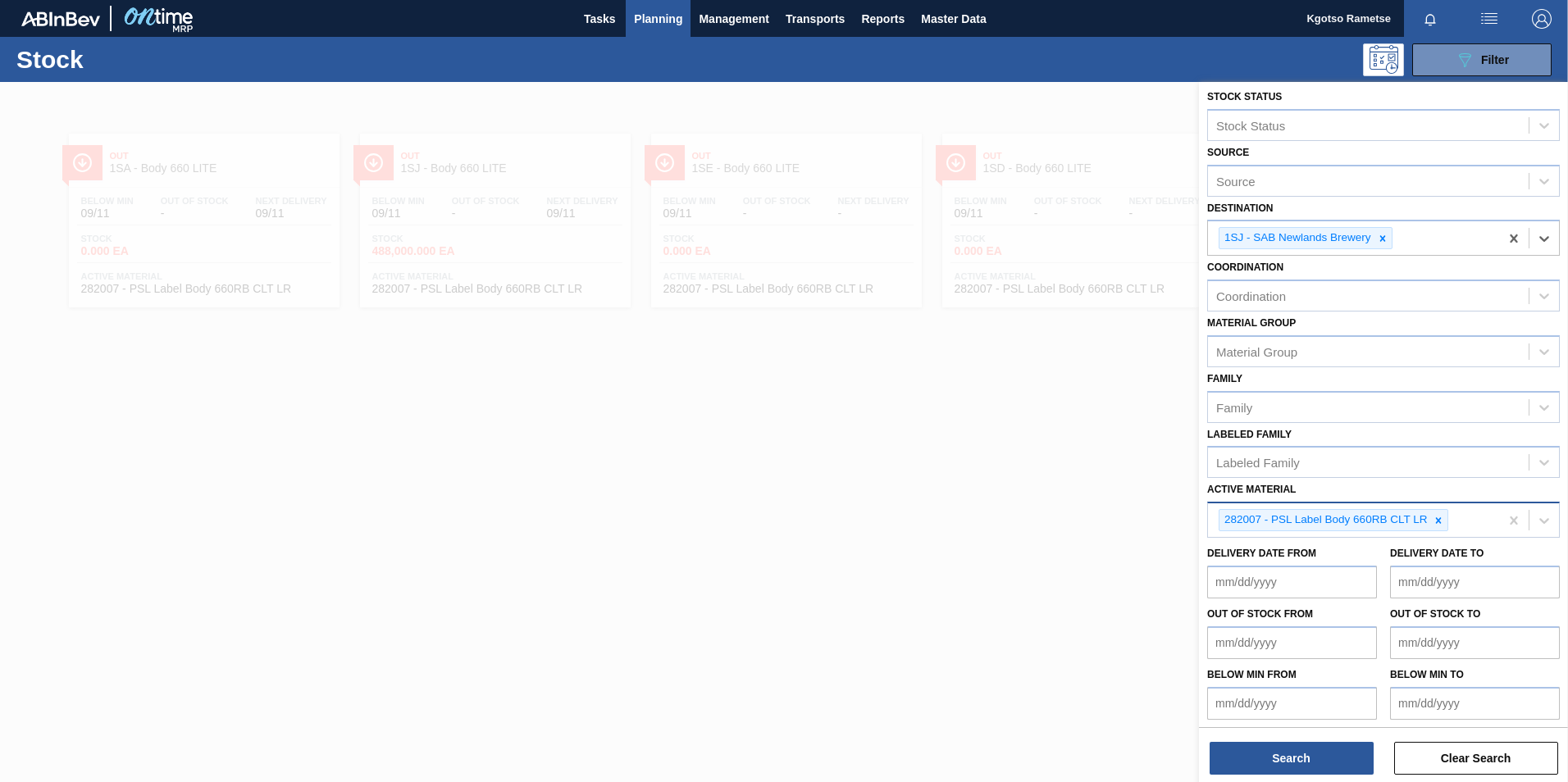
click at [1434, 522] on icon at bounding box center [1438, 521] width 12 height 12
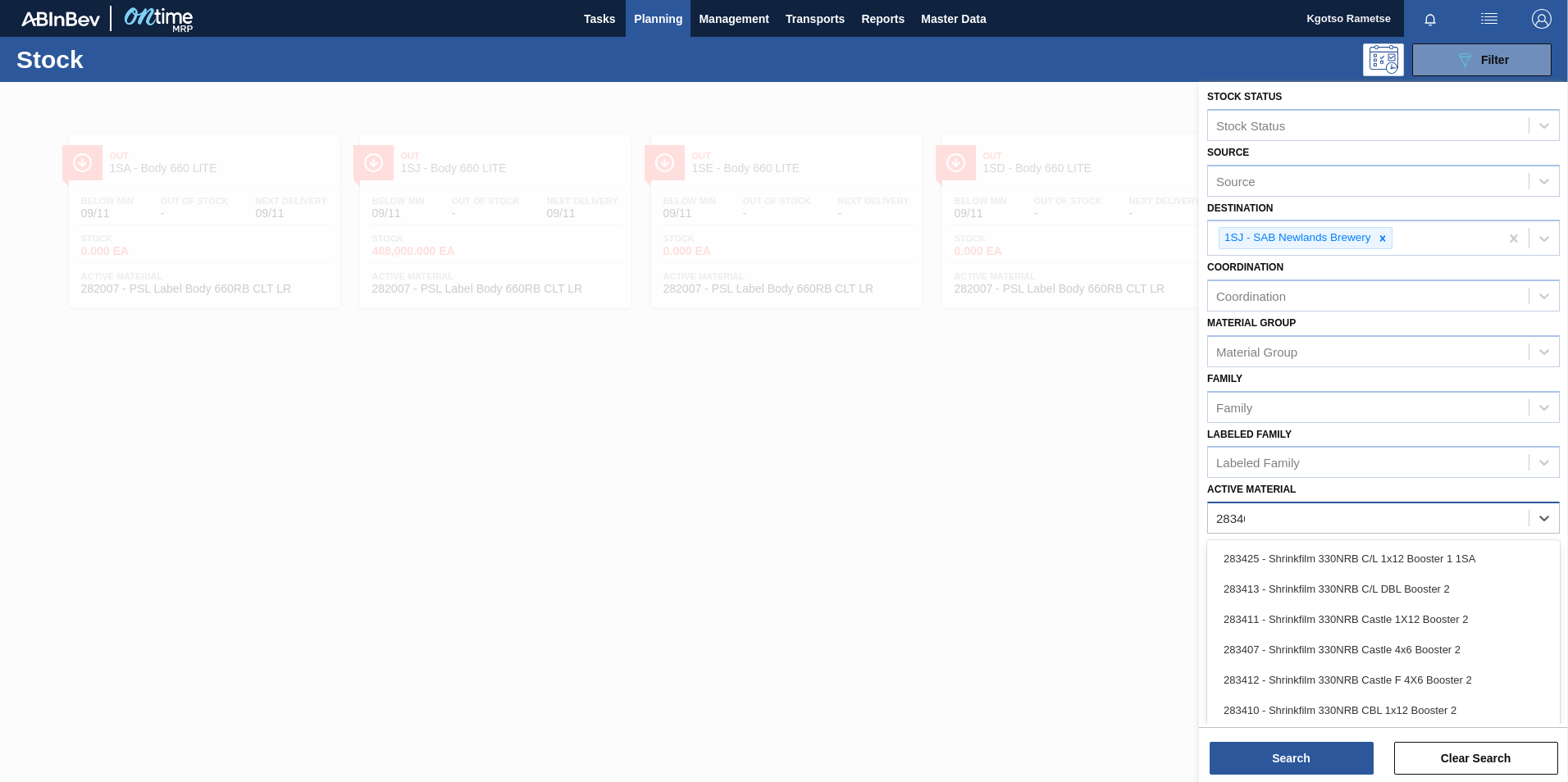
type Material "283403"
type Material "285187"
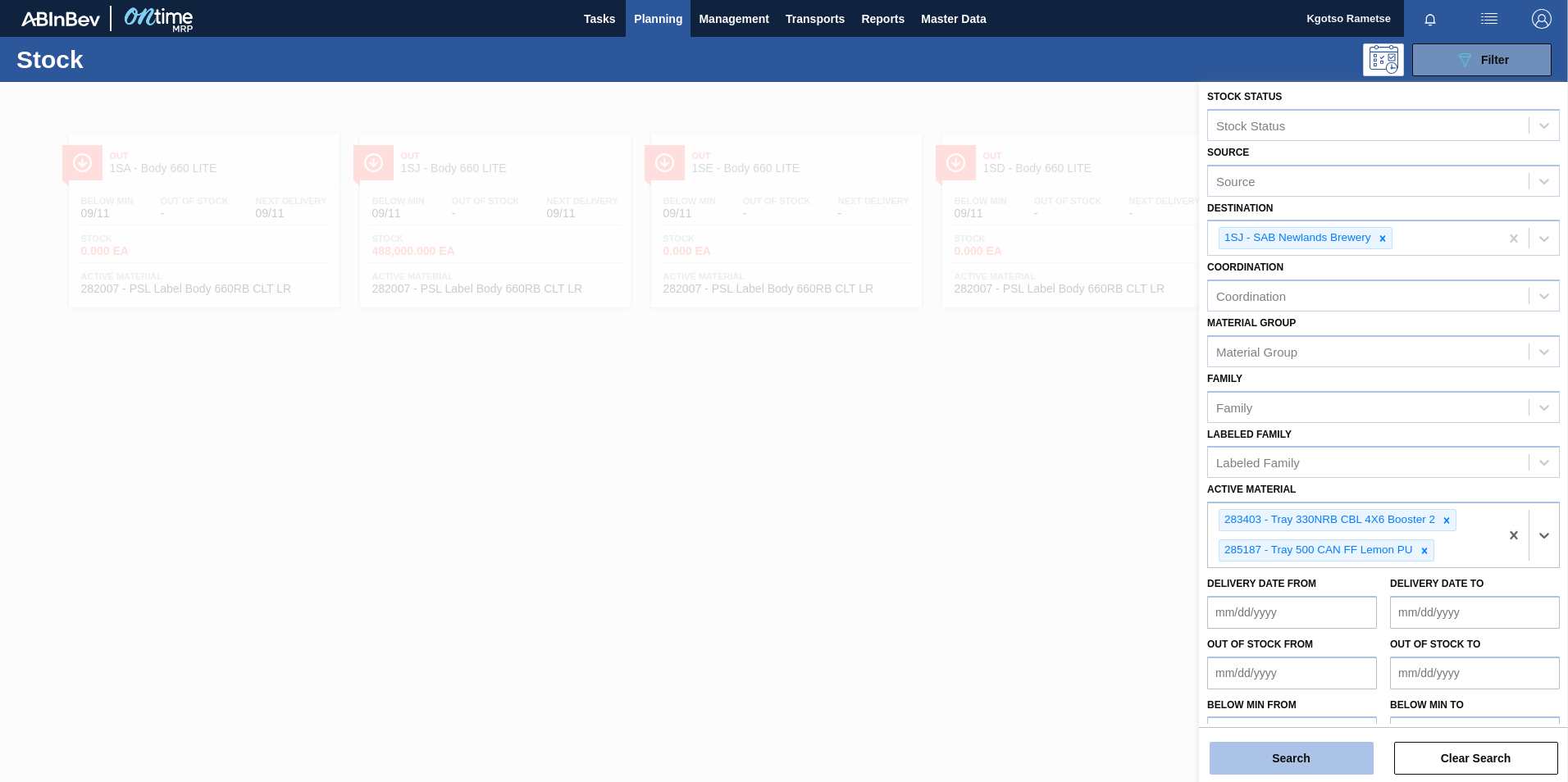
click at [1267, 768] on button "Search" at bounding box center [1291, 758] width 164 height 32
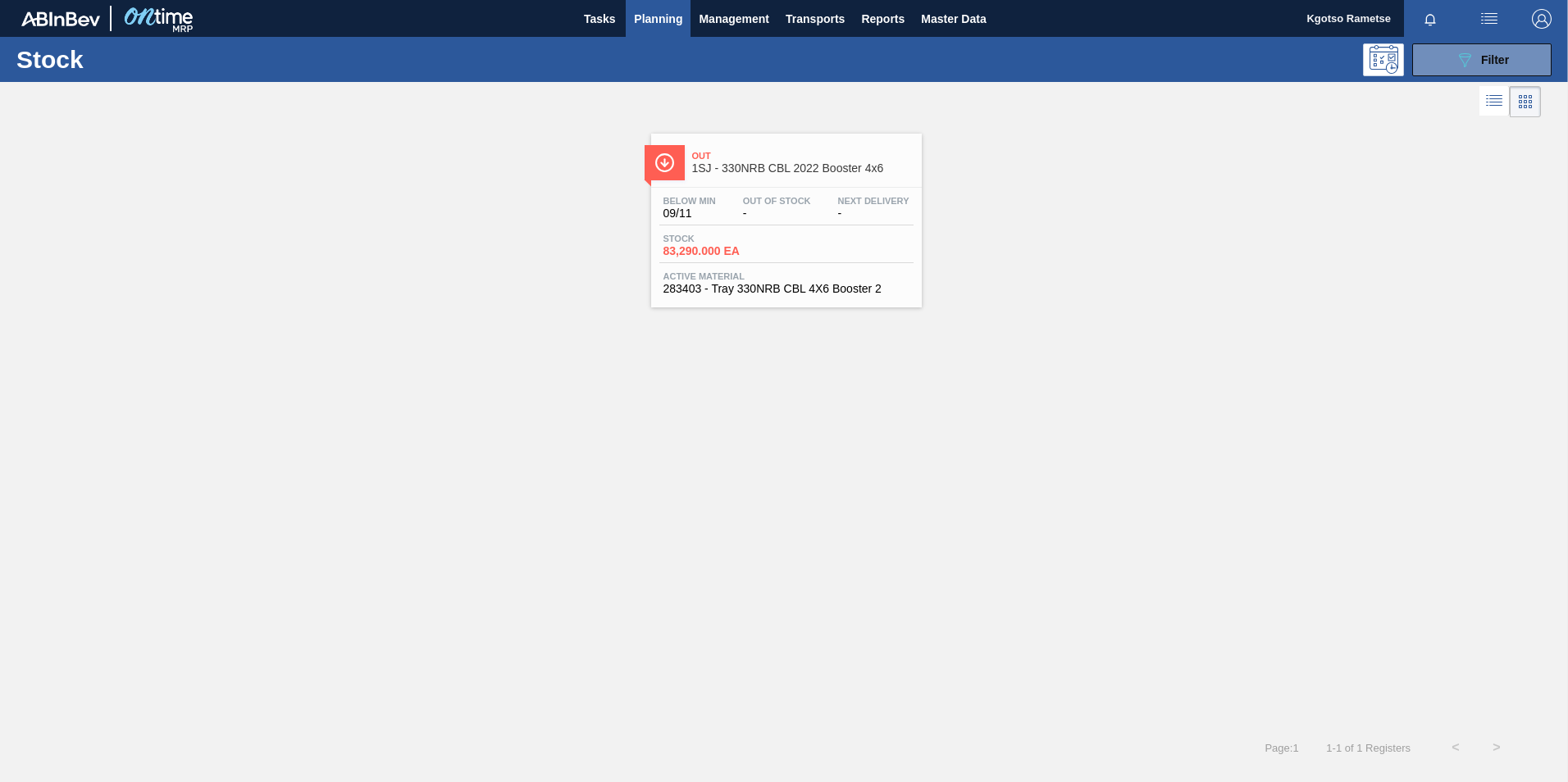
click at [709, 285] on span "283403 - Tray 330NRB CBL 4X6 Booster 2" at bounding box center [786, 289] width 246 height 12
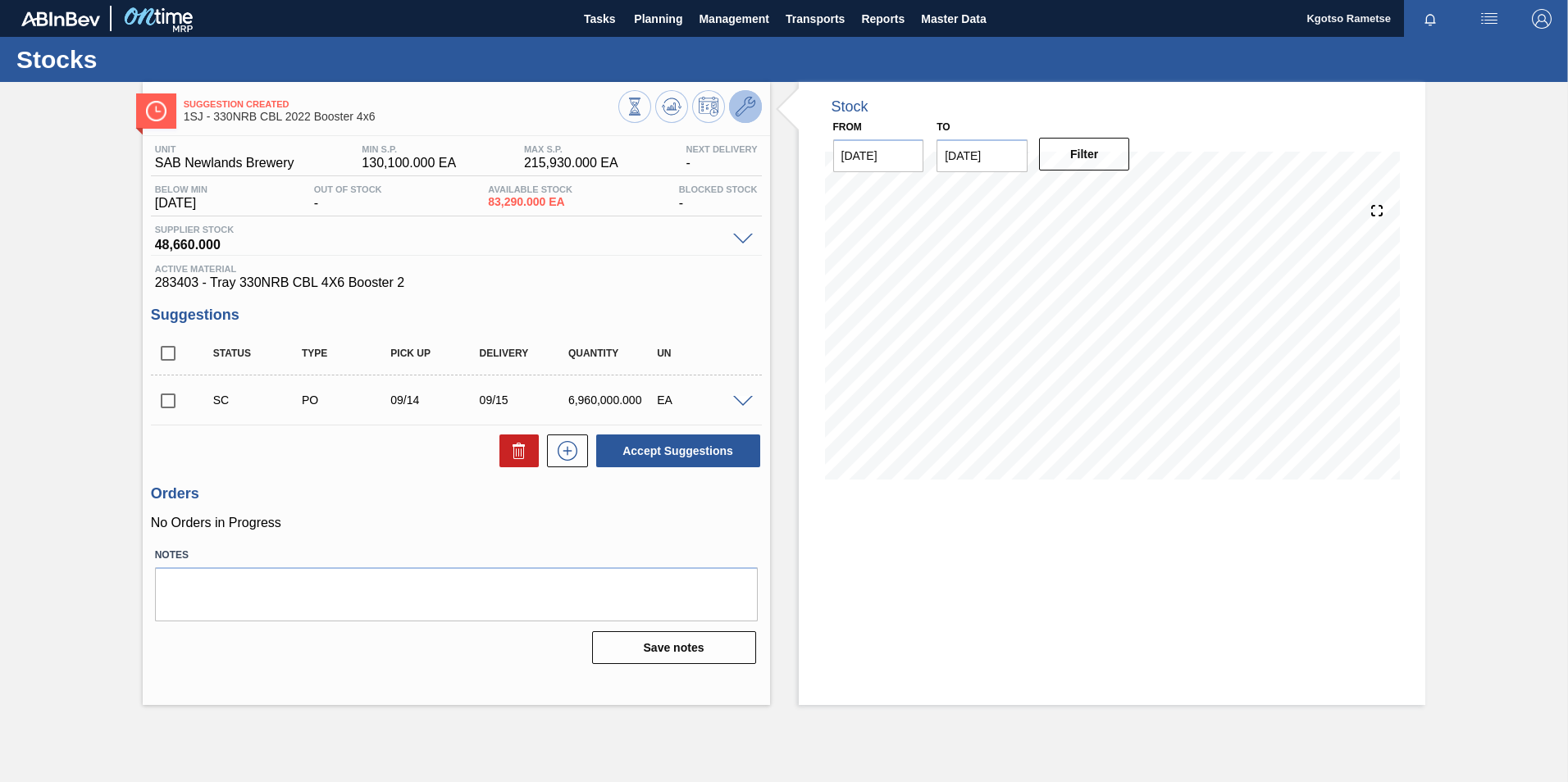
click at [738, 116] on icon at bounding box center [746, 107] width 20 height 20
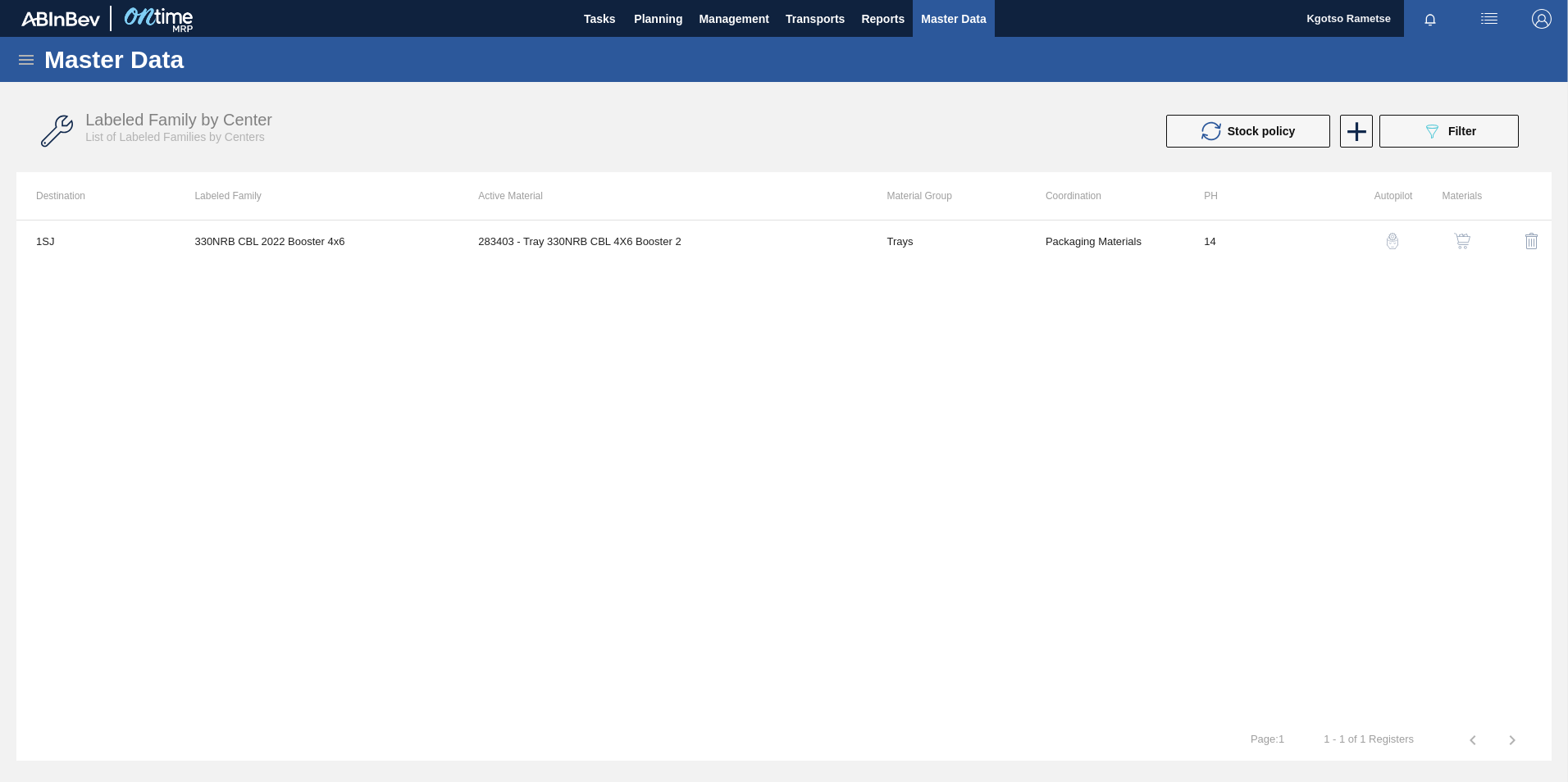
click at [1458, 242] on img "button" at bounding box center [1462, 242] width 17 height 17
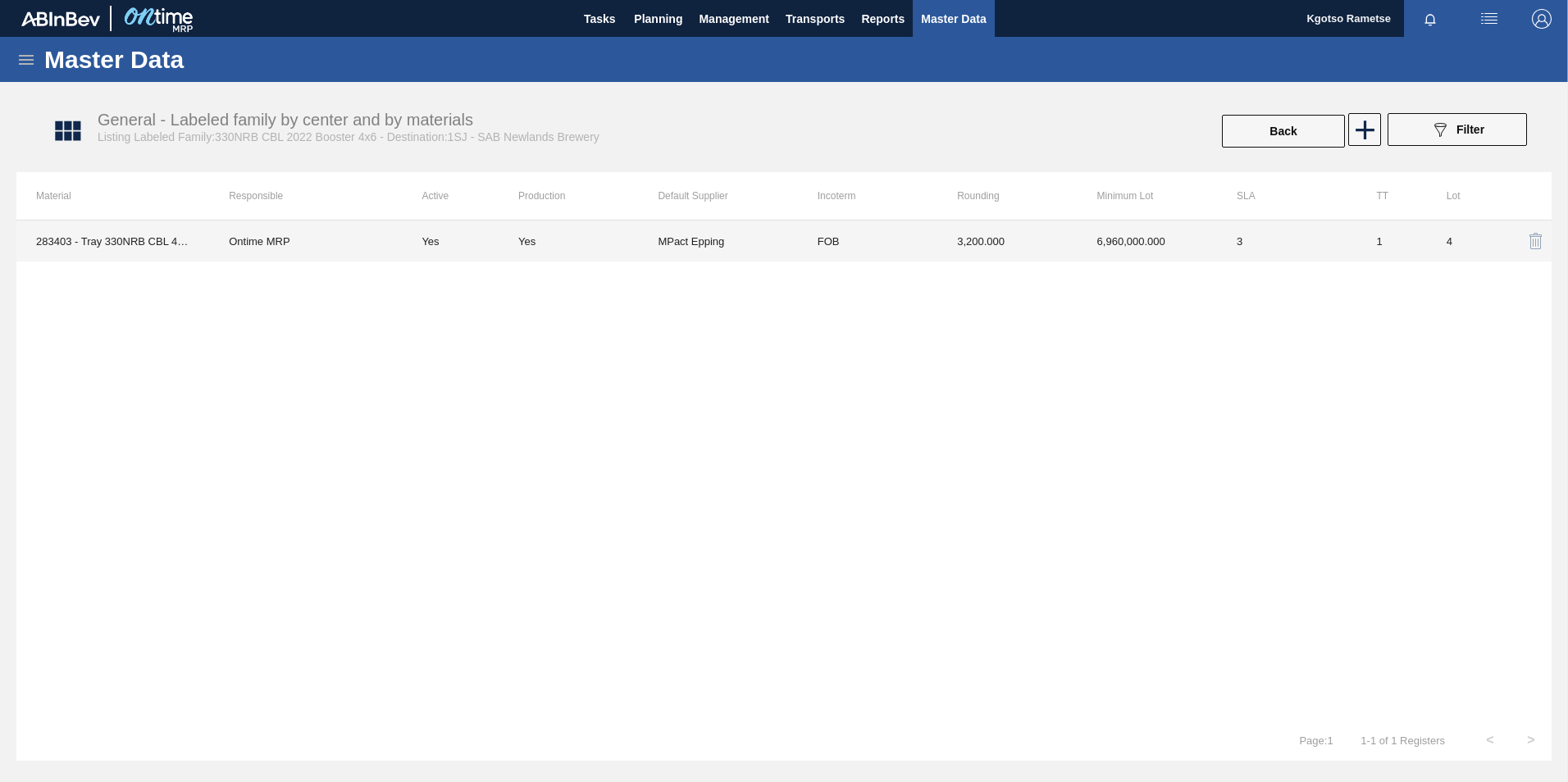
click at [1126, 229] on td "6,960,000.000" at bounding box center [1146, 241] width 139 height 41
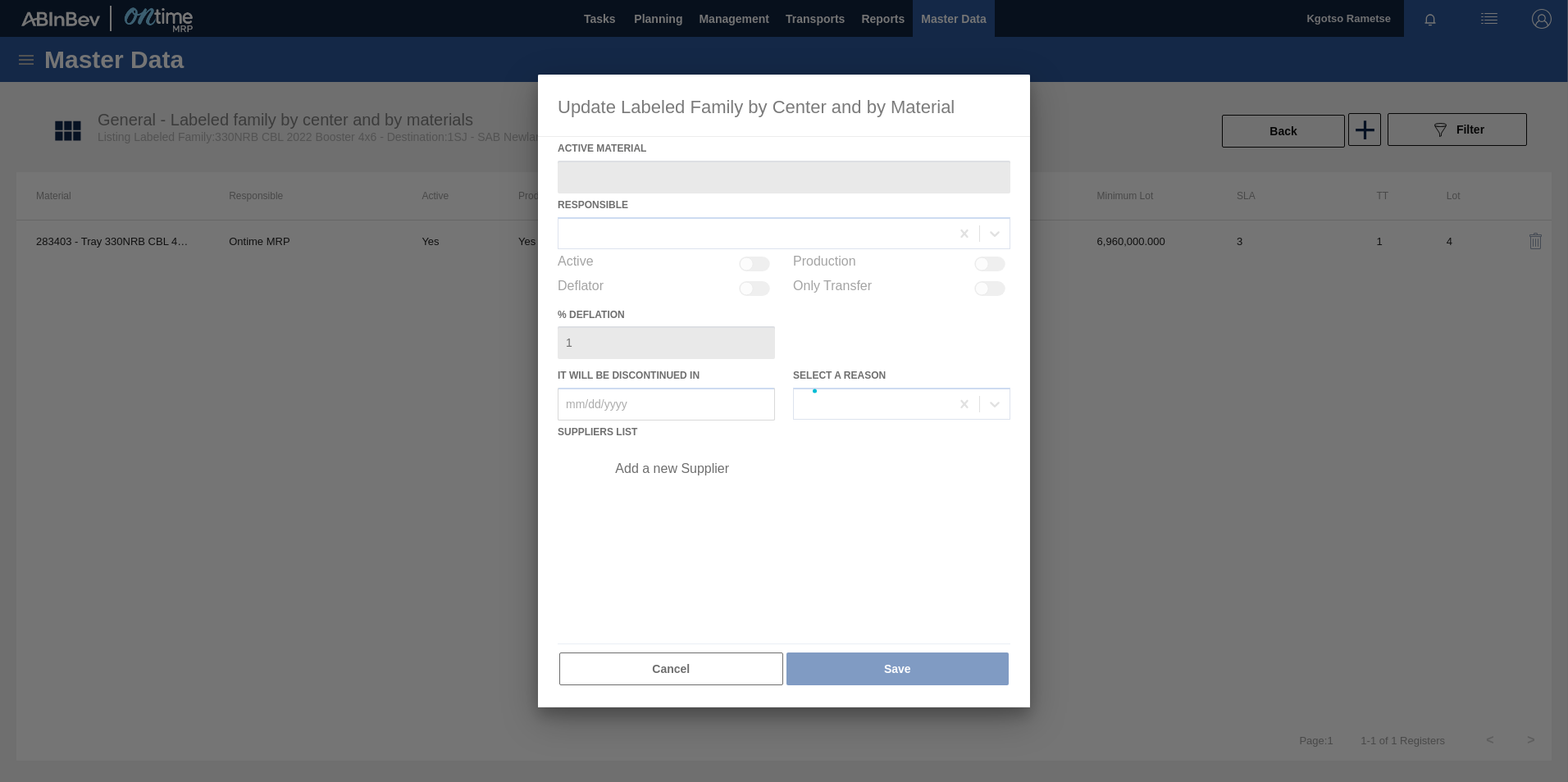
type Material "283403 - Tray 330NRB CBL 4X6 Booster 2"
checkbox input "true"
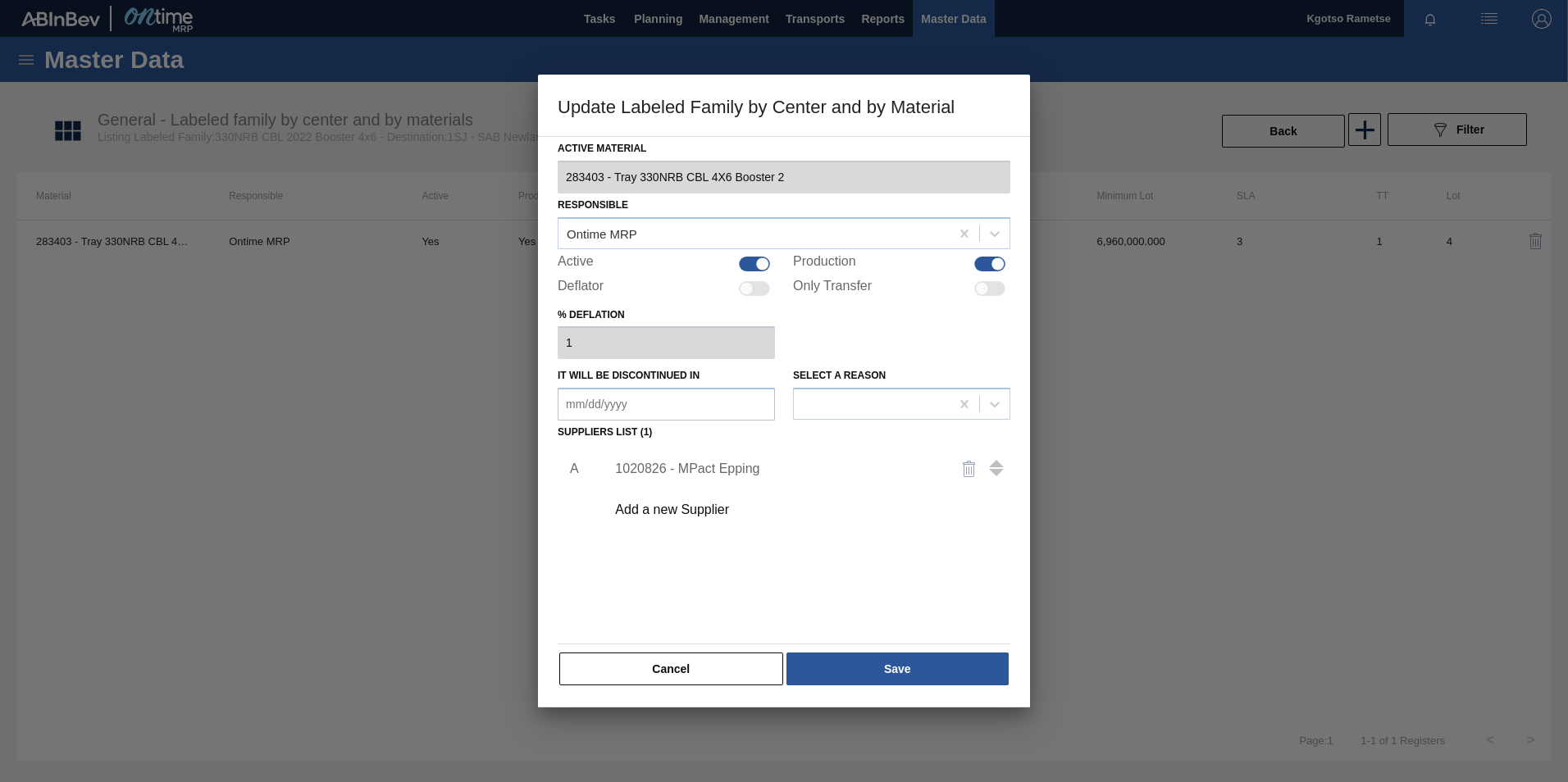
click at [745, 467] on div "1020826 - MPact Epping" at bounding box center [776, 469] width 322 height 15
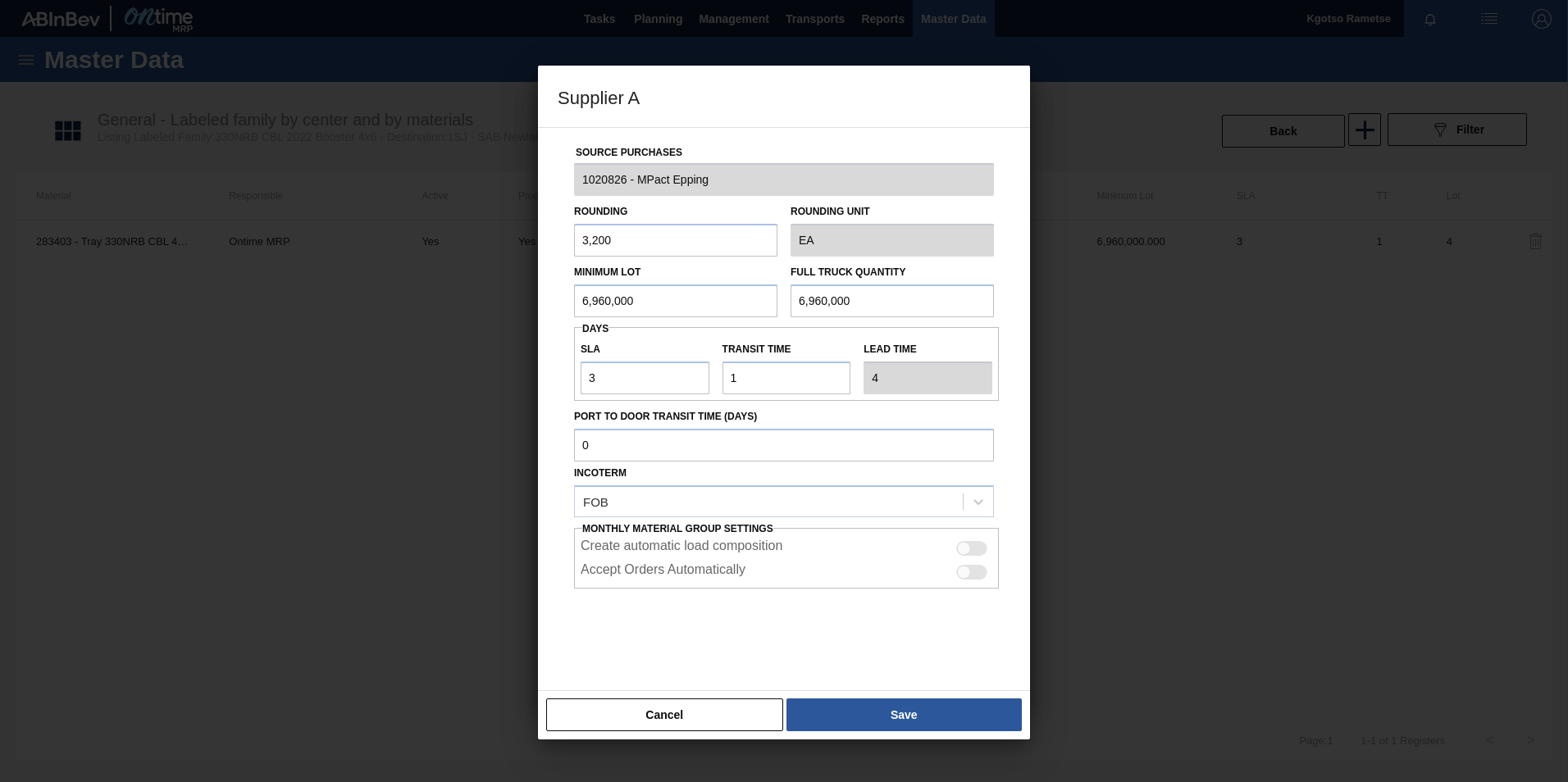
drag, startPoint x: 664, startPoint y: 276, endPoint x: 662, endPoint y: 290, distance: 14.1
click at [663, 276] on div "Minimum Lot 6,960,000" at bounding box center [676, 289] width 203 height 57
drag, startPoint x: 662, startPoint y: 298, endPoint x: 266, endPoint y: 331, distance: 397.4
click at [273, 330] on div "Supplier A Source Purchases 1020826 - MPact Epping Rounding 3,200 Rounding Unit…" at bounding box center [784, 391] width 1568 height 782
click at [599, 300] on input "51,200" at bounding box center [676, 301] width 203 height 32
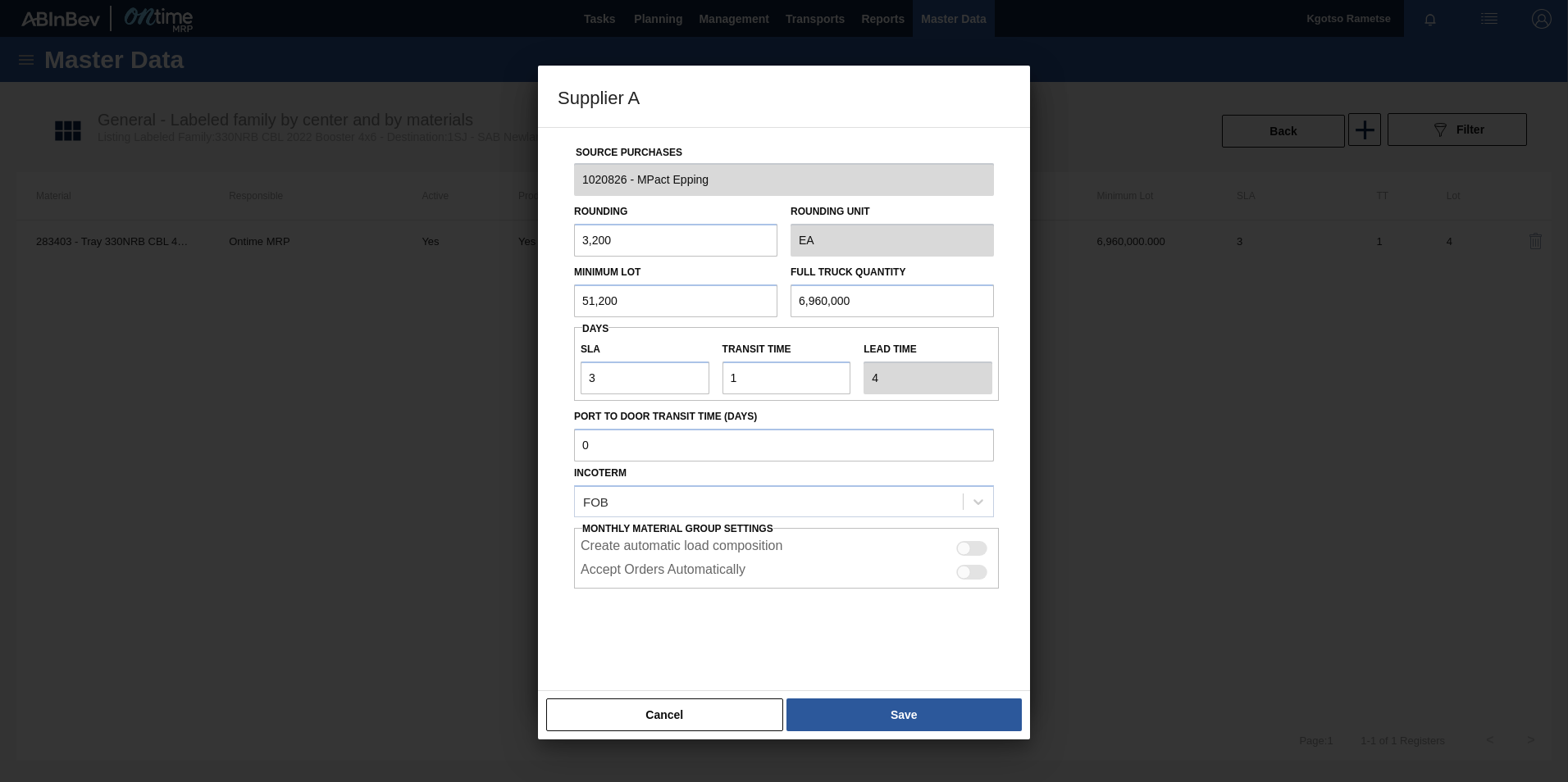
click at [599, 300] on input "51,200" at bounding box center [676, 301] width 203 height 32
type input "51,200"
click at [804, 293] on input "6,960,000" at bounding box center [892, 301] width 203 height 32
click at [803, 293] on input "6,960,000" at bounding box center [892, 301] width 203 height 32
paste input "51,2"
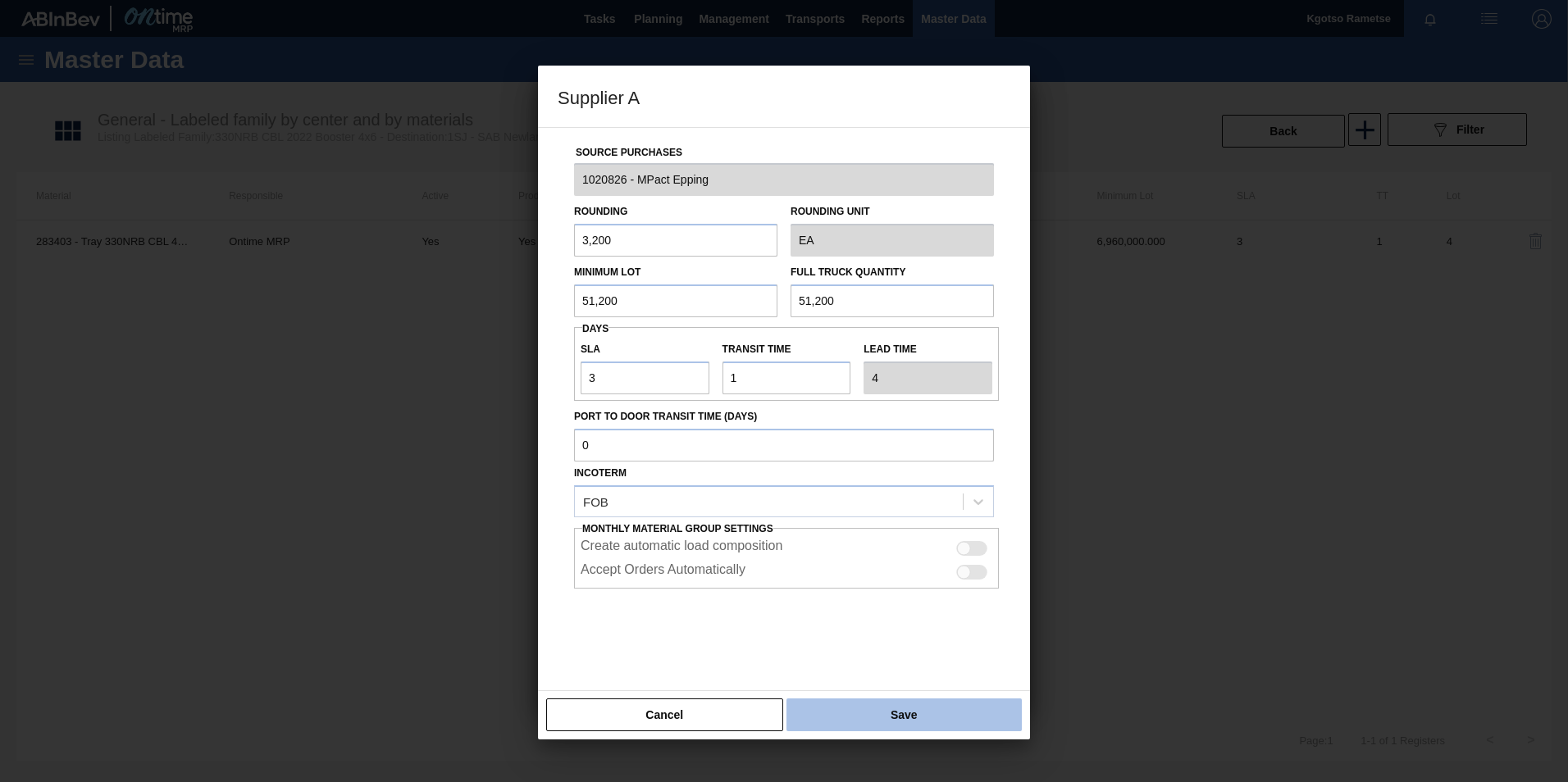
type input "51,200"
click at [841, 709] on button "Save" at bounding box center [904, 715] width 235 height 32
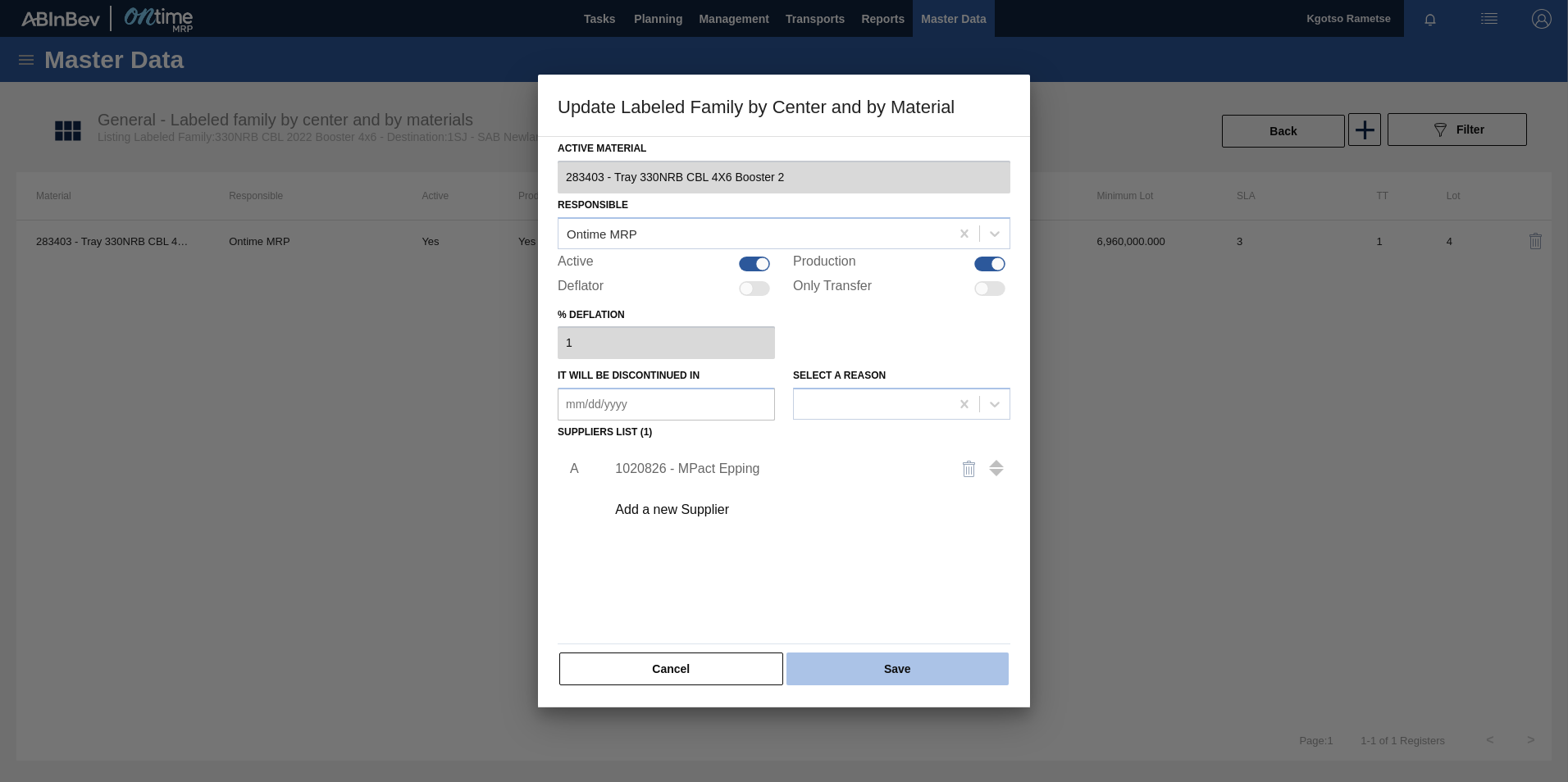
click at [831, 655] on button "Save" at bounding box center [897, 668] width 222 height 32
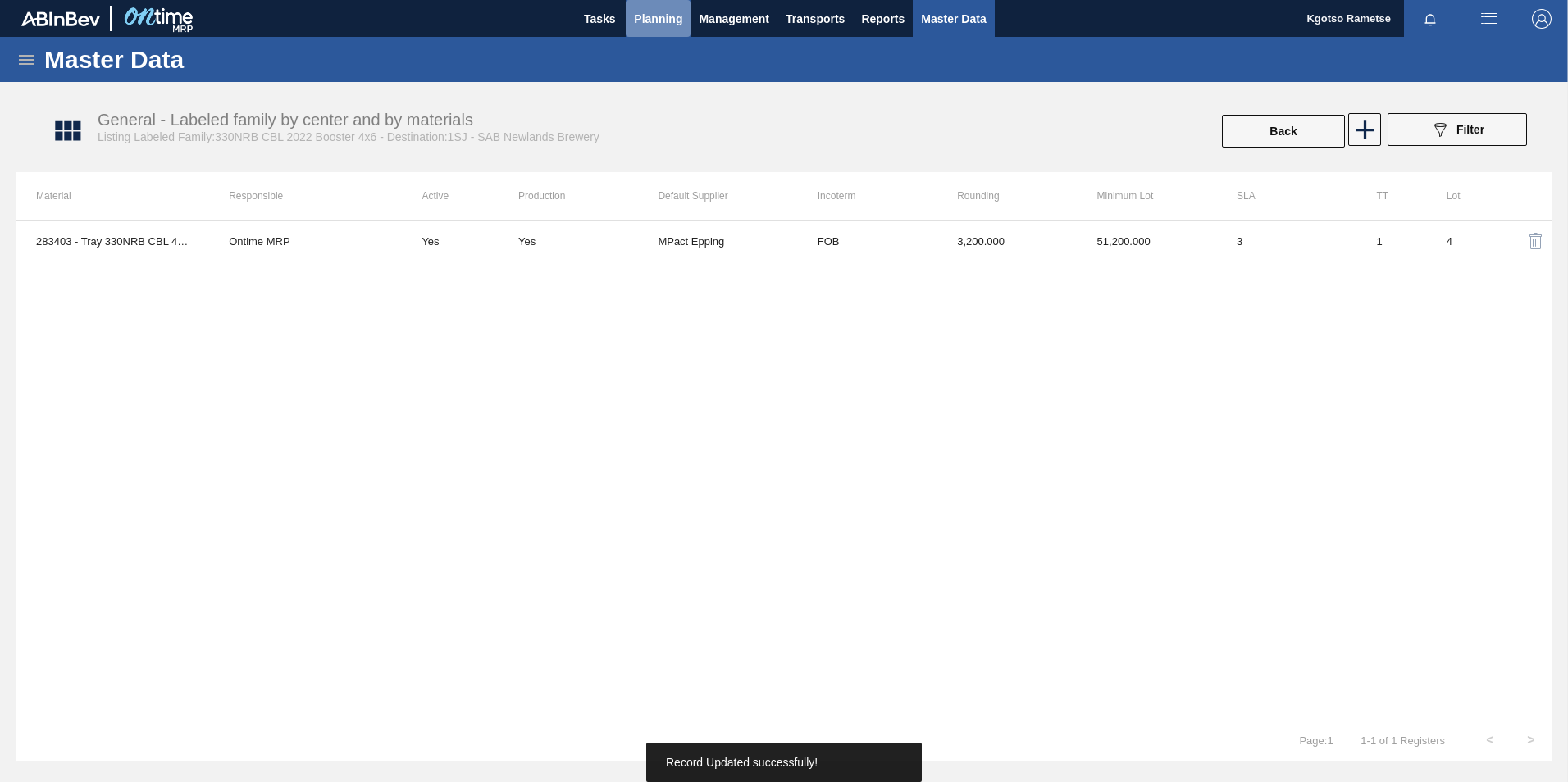
click at [668, 24] on span "Planning" at bounding box center [658, 19] width 48 height 20
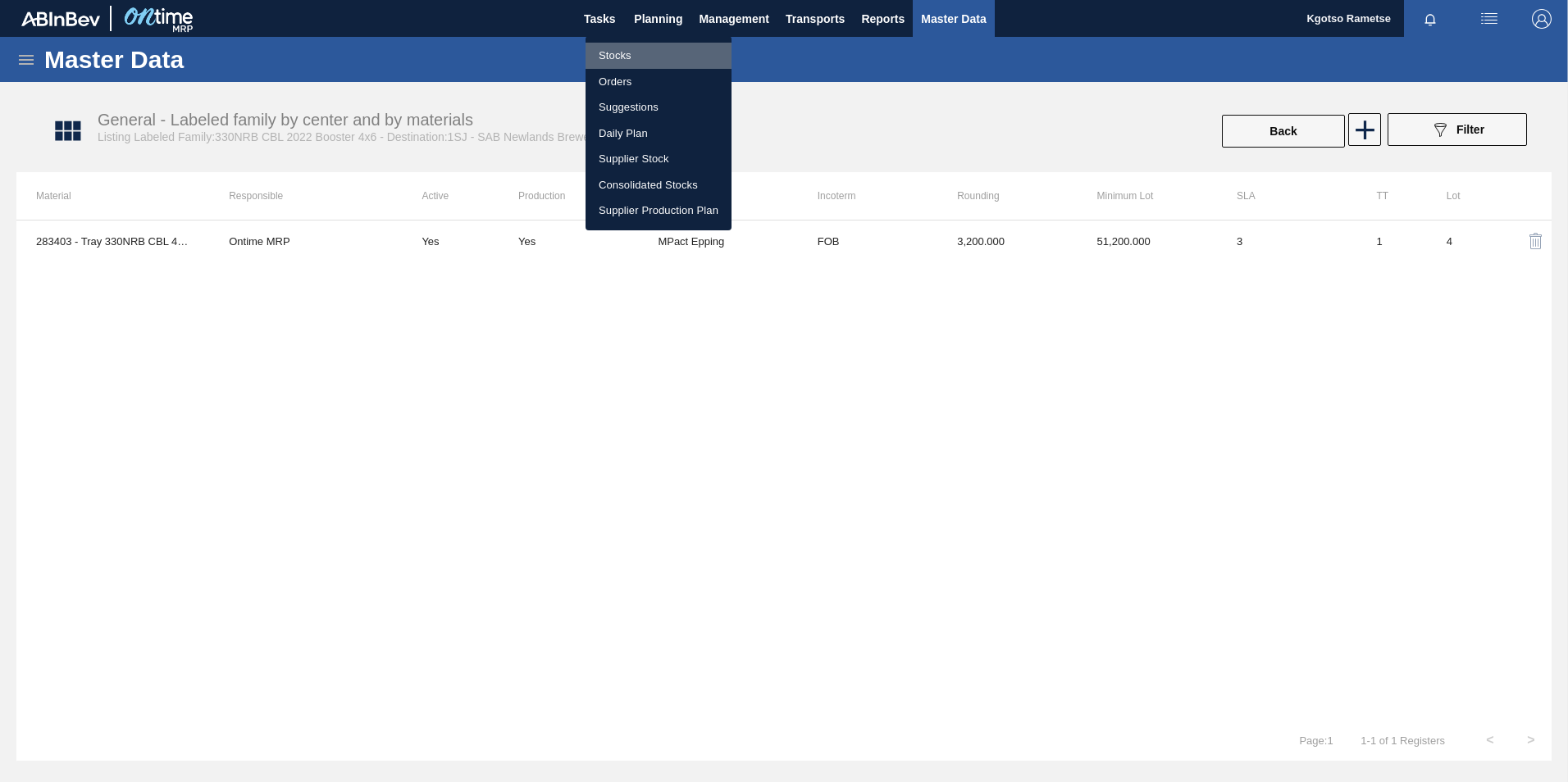
click at [647, 45] on li "Stocks" at bounding box center [658, 55] width 146 height 26
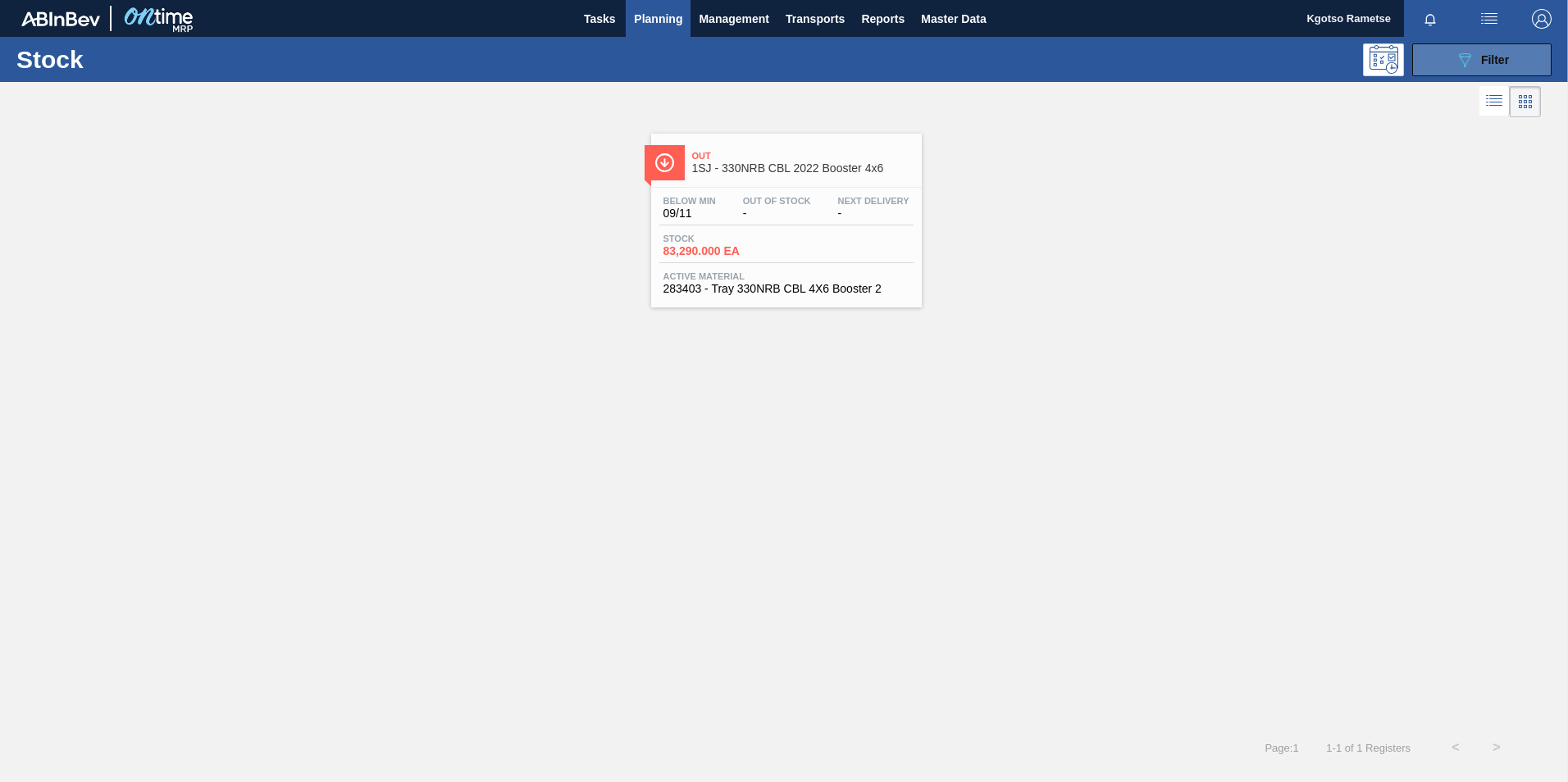
click at [1465, 67] on icon "089F7B8B-B2A5-4AFE-B5C0-19BA573D28AC" at bounding box center [1465, 60] width 20 height 20
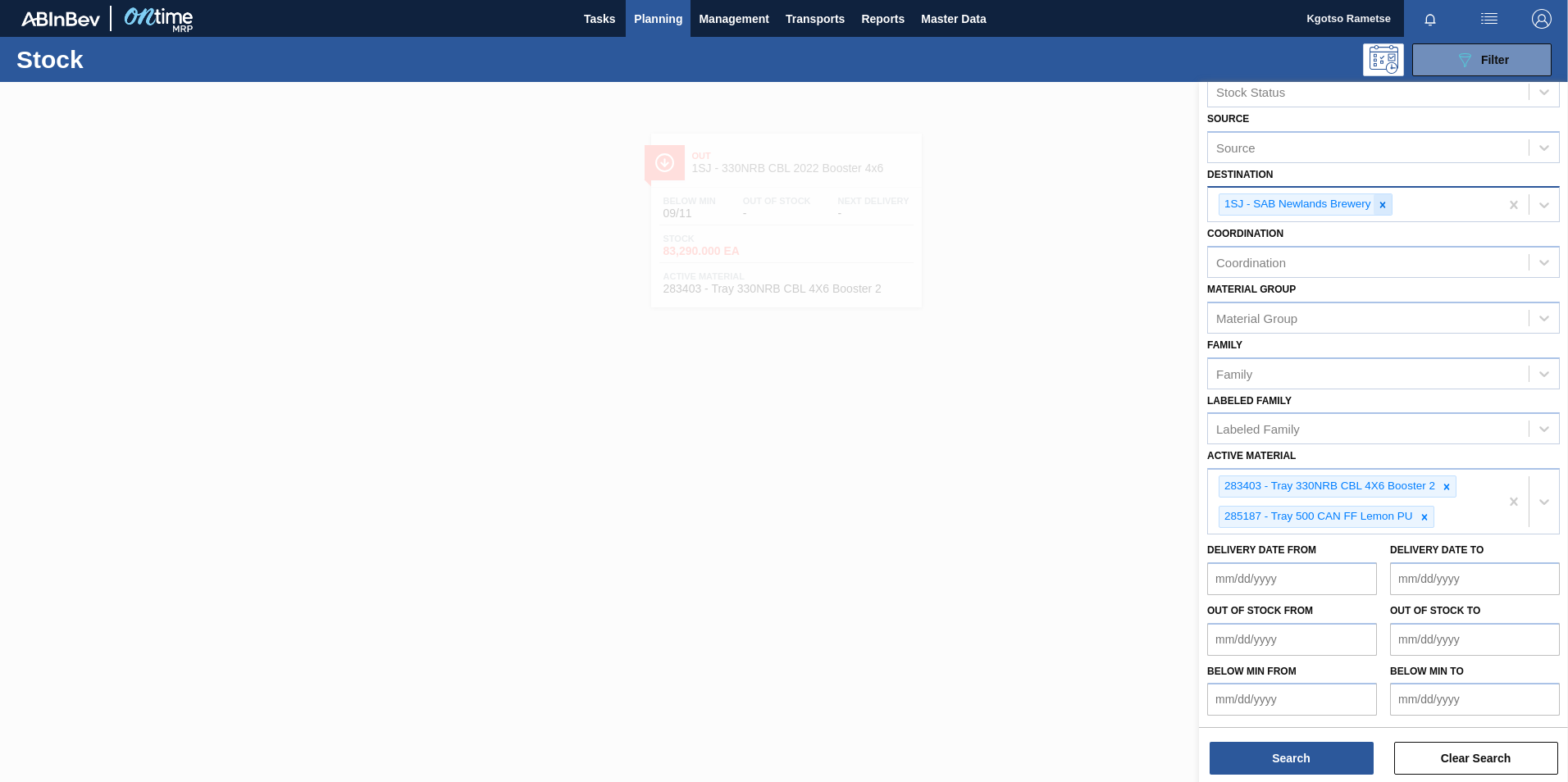
click at [1376, 200] on icon at bounding box center [1382, 205] width 12 height 12
click at [1441, 492] on div at bounding box center [1446, 486] width 18 height 21
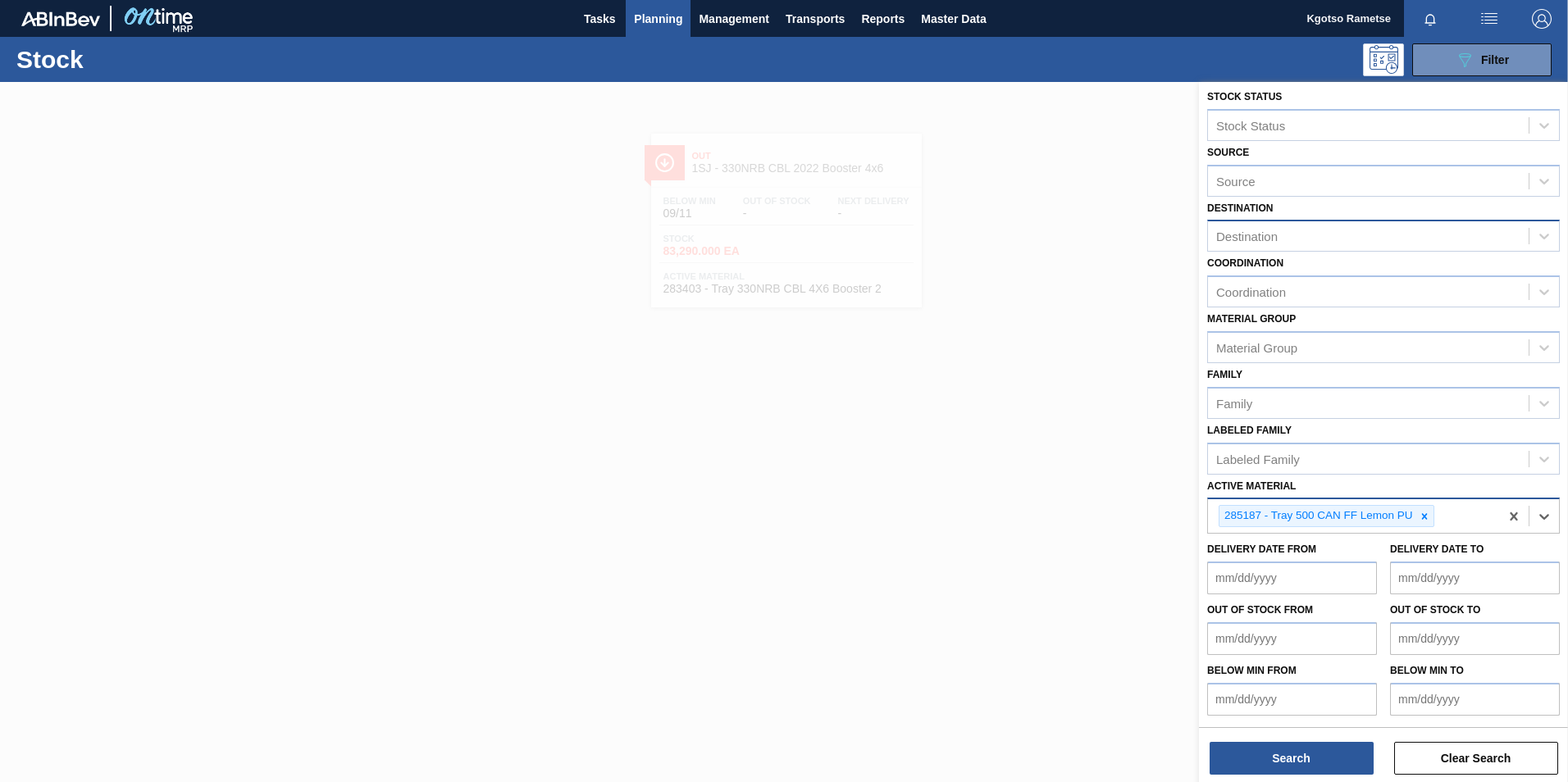
click at [1429, 517] on div at bounding box center [1425, 516] width 18 height 21
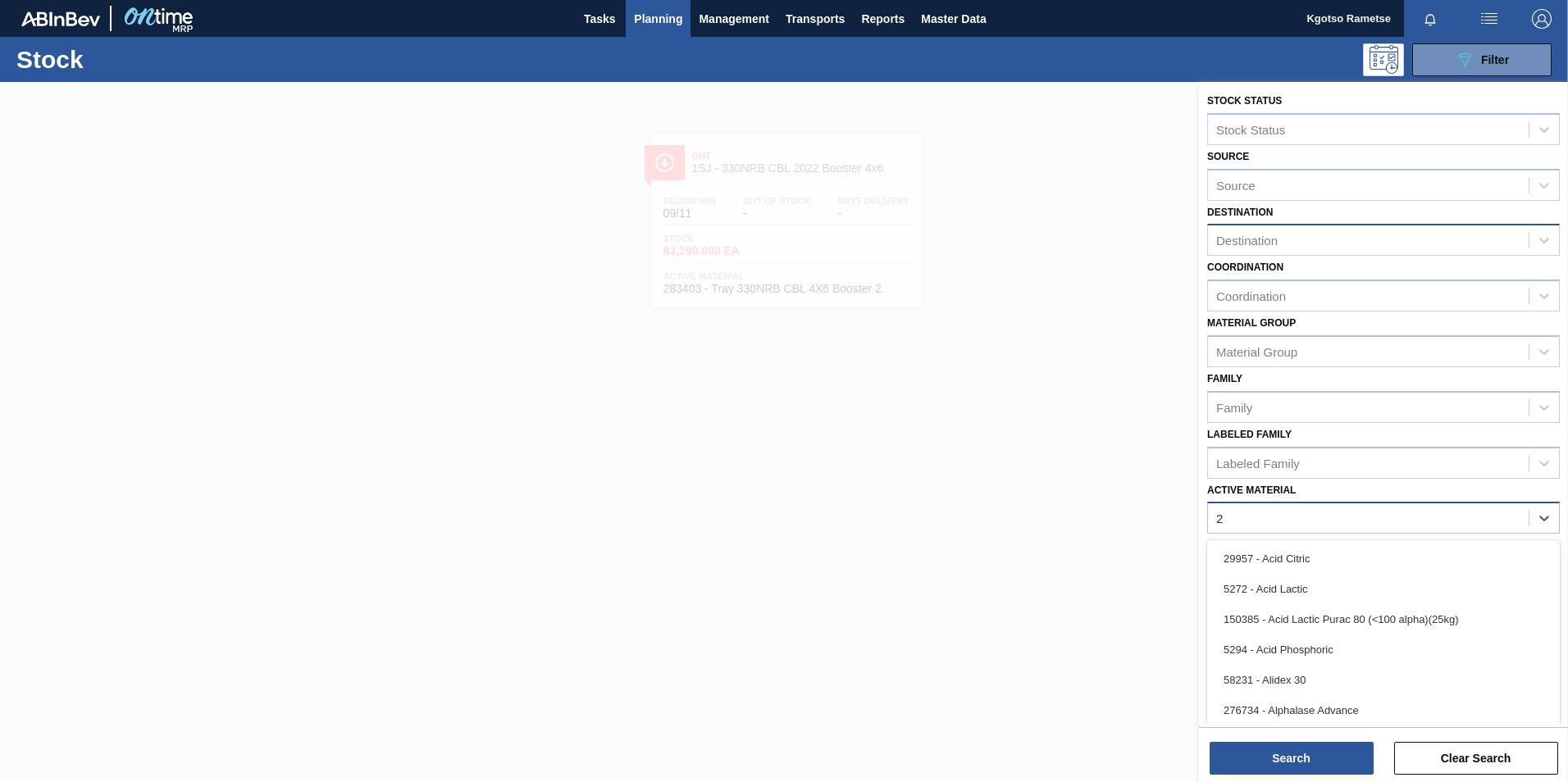
scroll to position [35, 0]
type Material "285187"
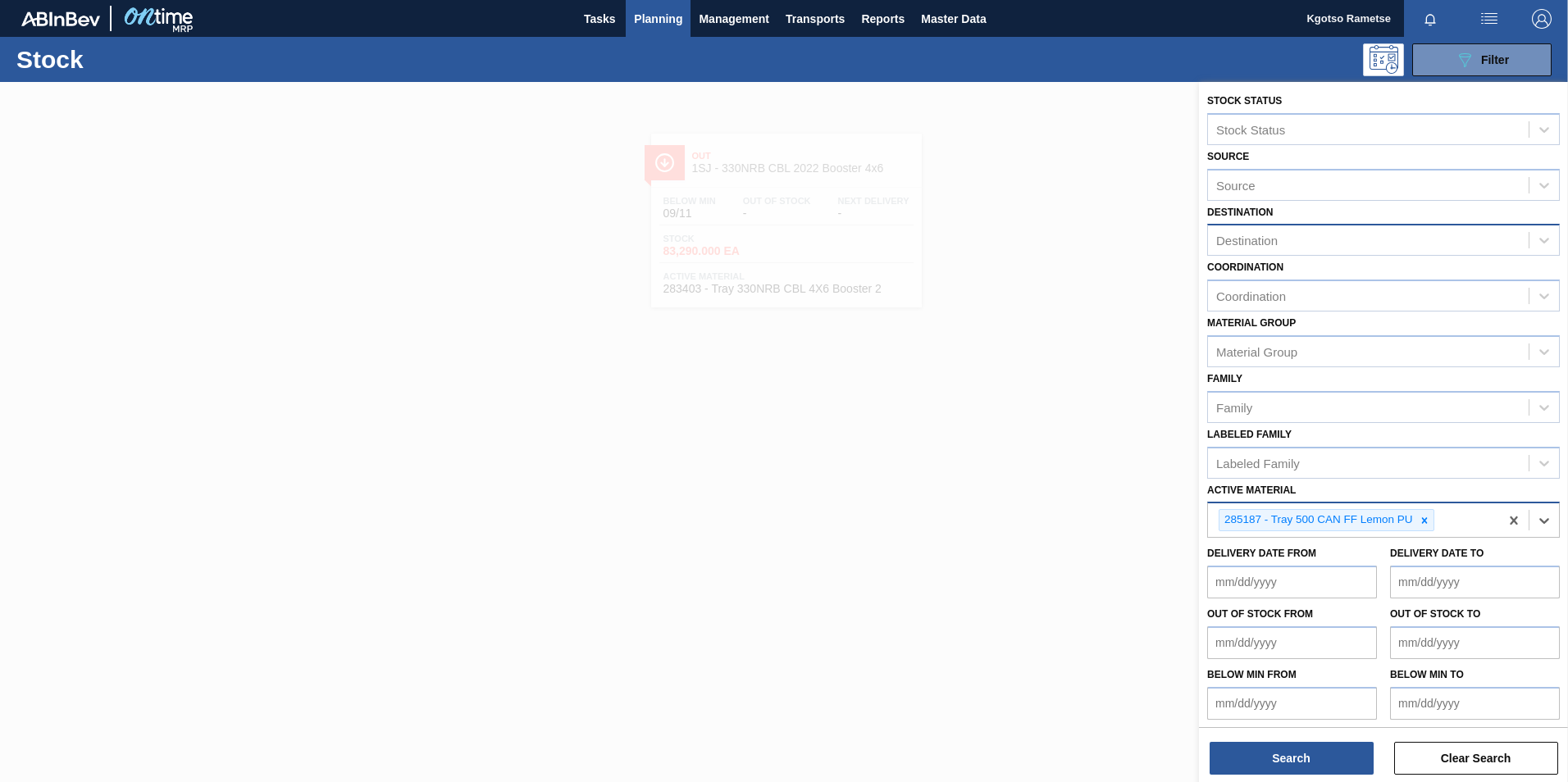
scroll to position [5, 0]
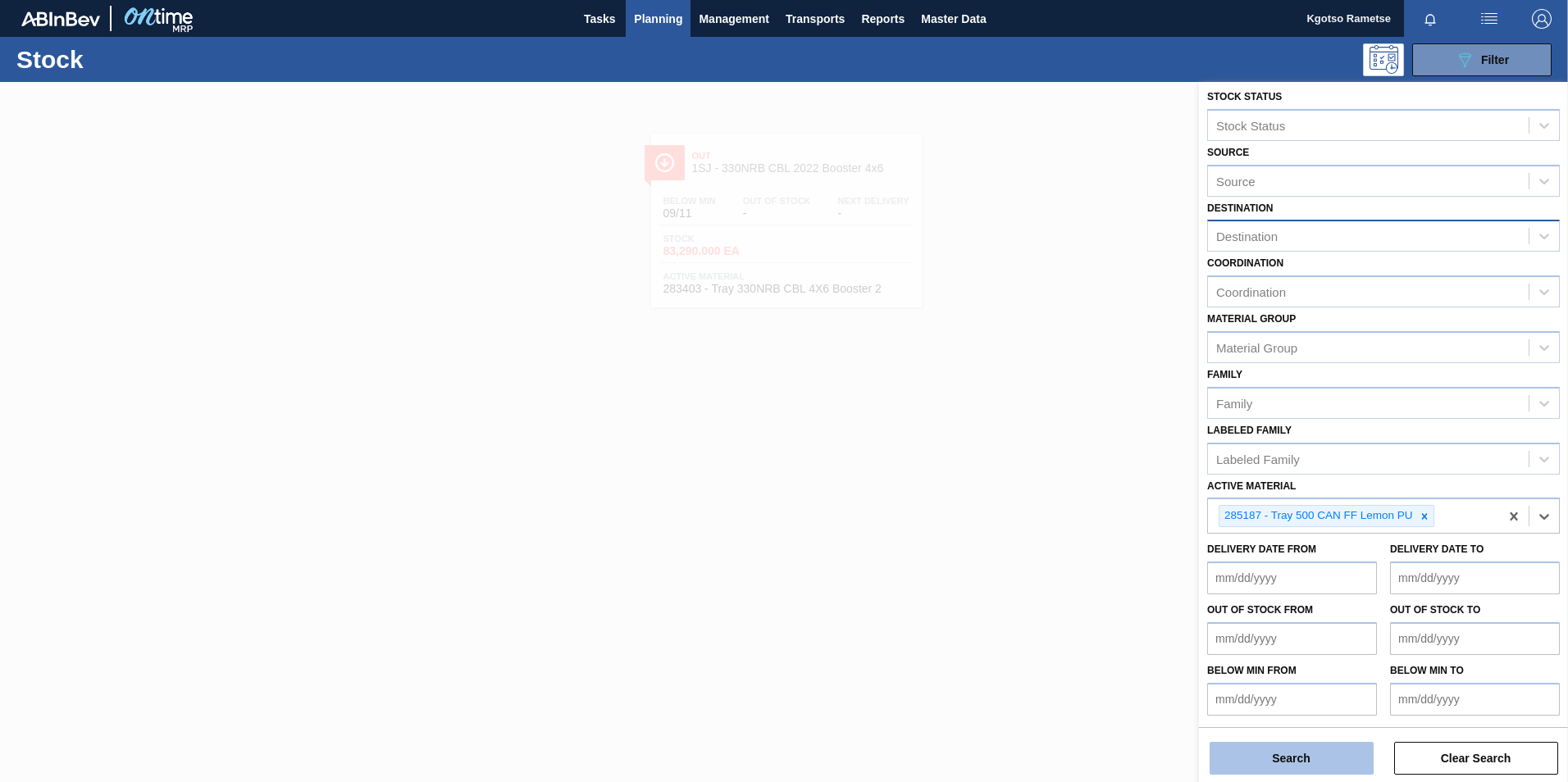
click at [1321, 766] on button "Search" at bounding box center [1291, 758] width 164 height 32
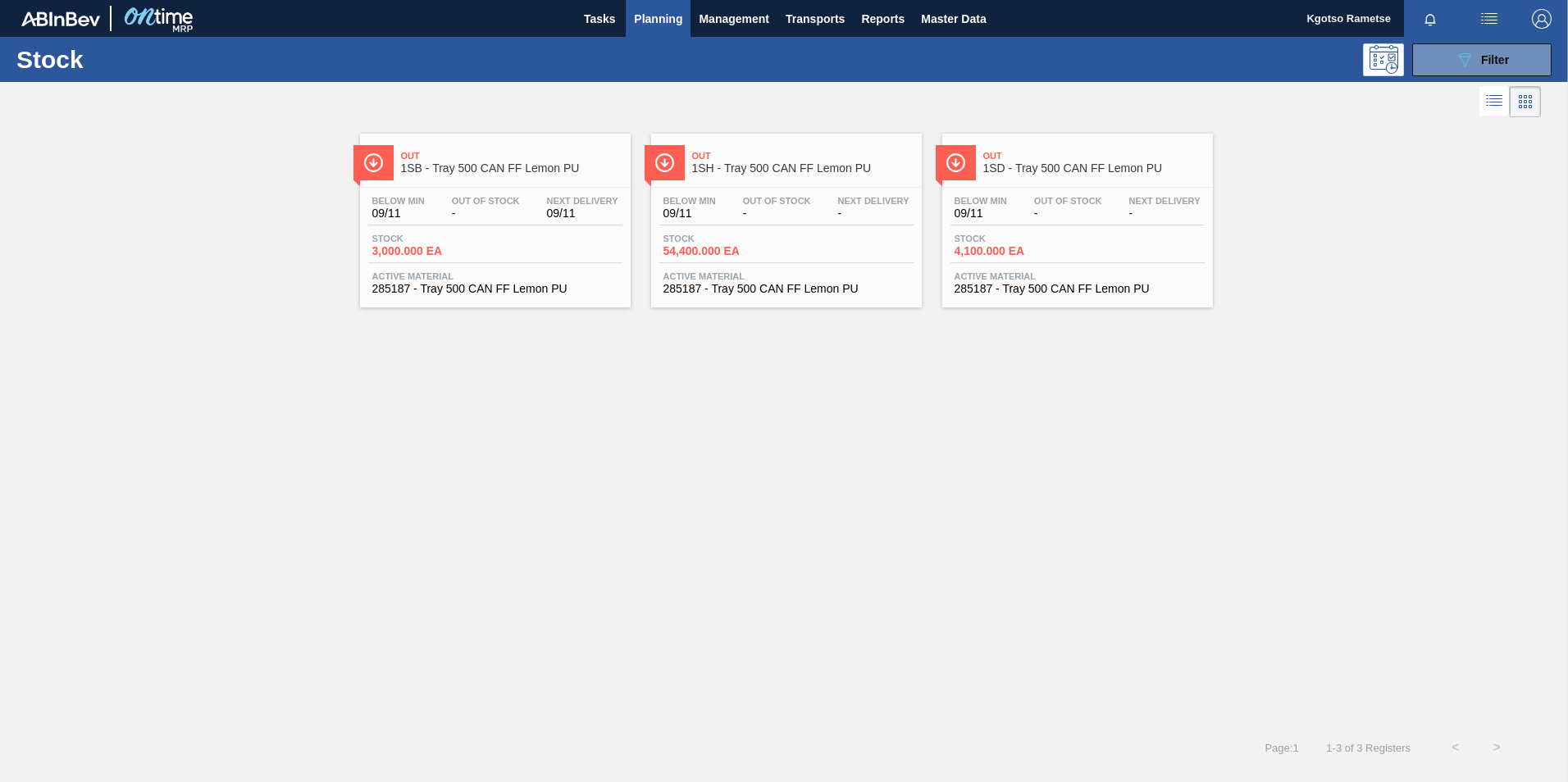
click at [821, 167] on span "1SH - Tray 500 CAN FF Lemon PU" at bounding box center [803, 168] width 222 height 12
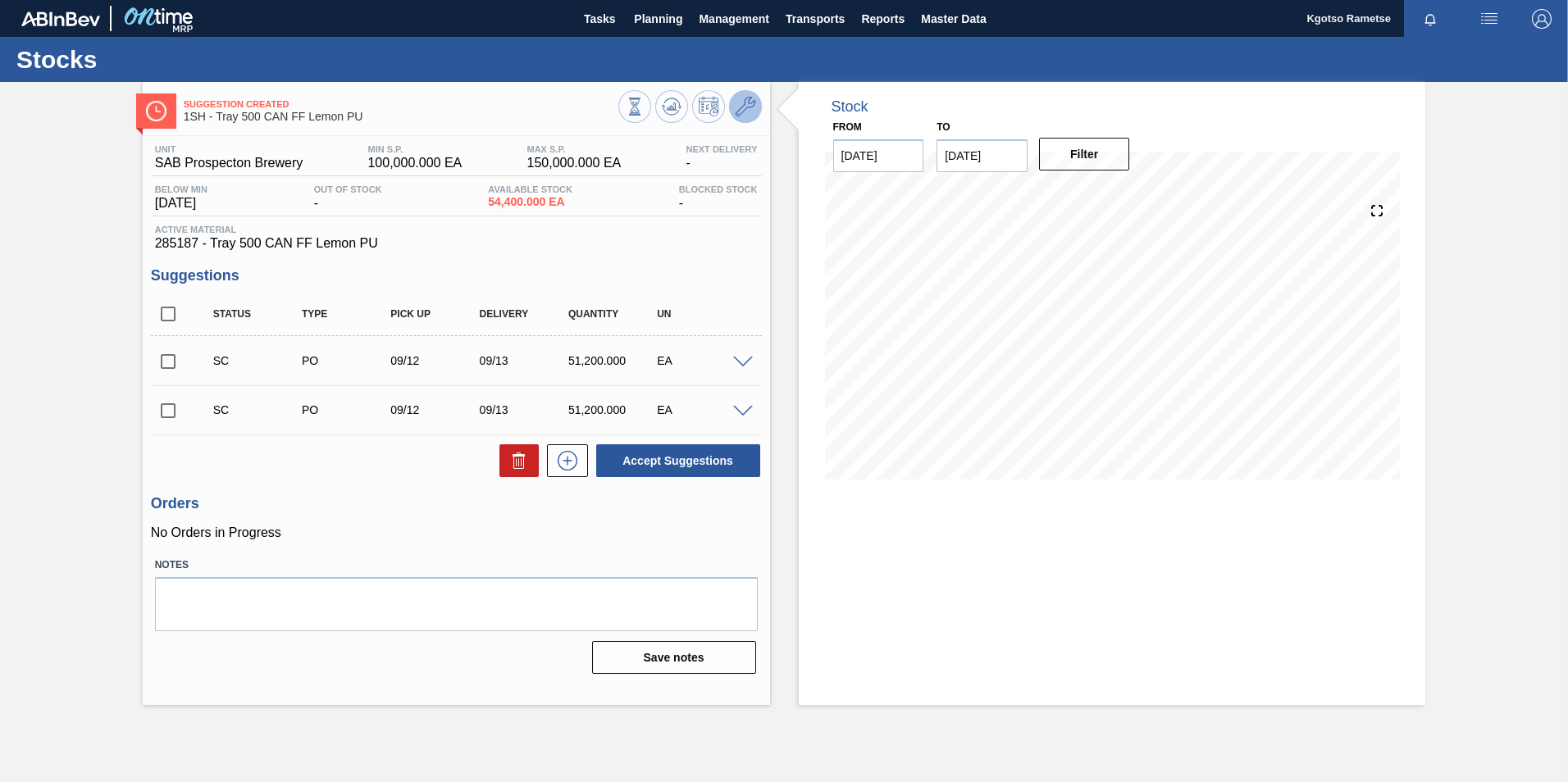
click at [757, 108] on button at bounding box center [745, 106] width 32 height 32
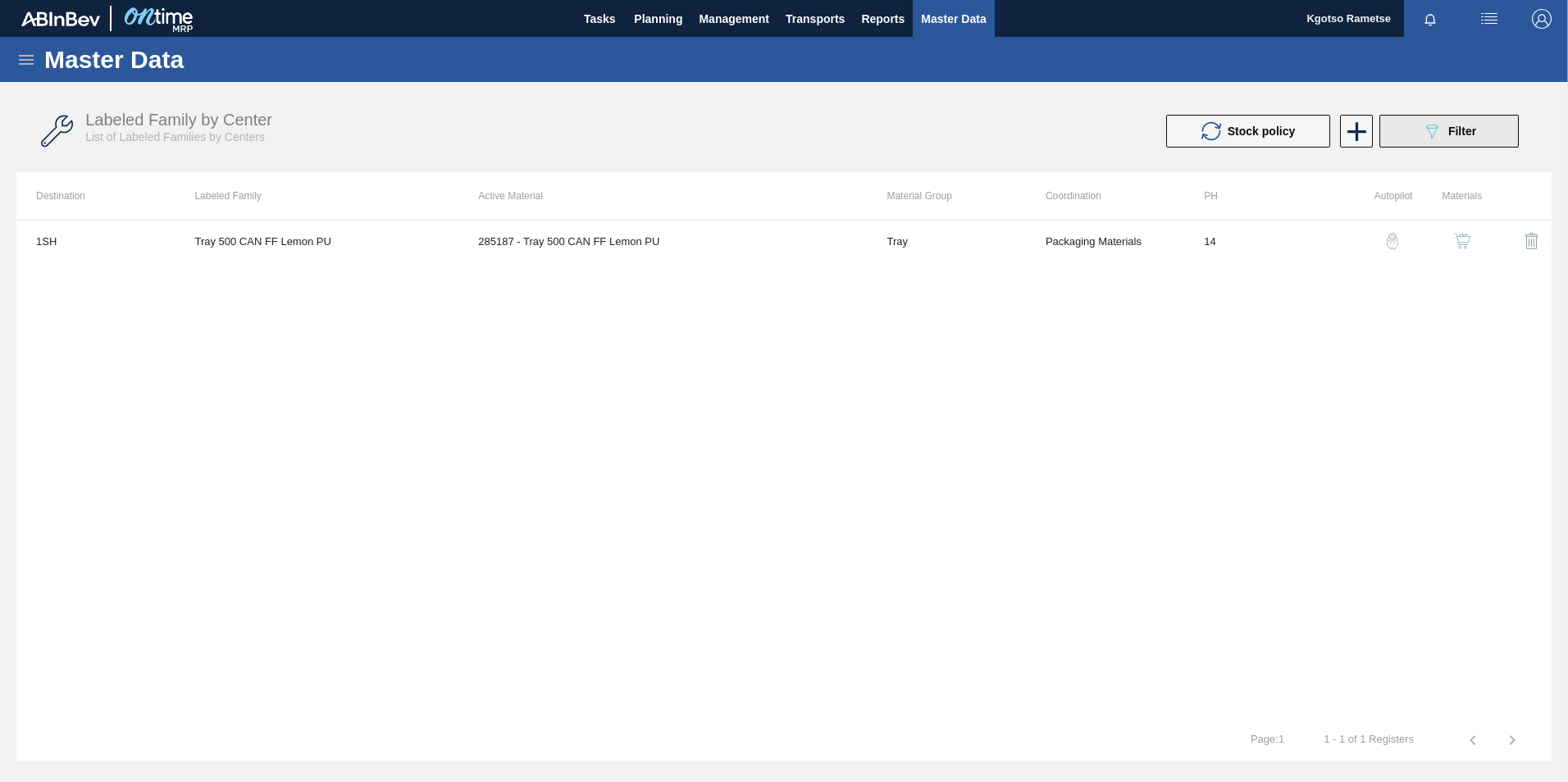
click at [1461, 142] on button "089F7B8B-B2A5-4AFE-B5C0-19BA573D28AC Filter" at bounding box center [1448, 131] width 139 height 32
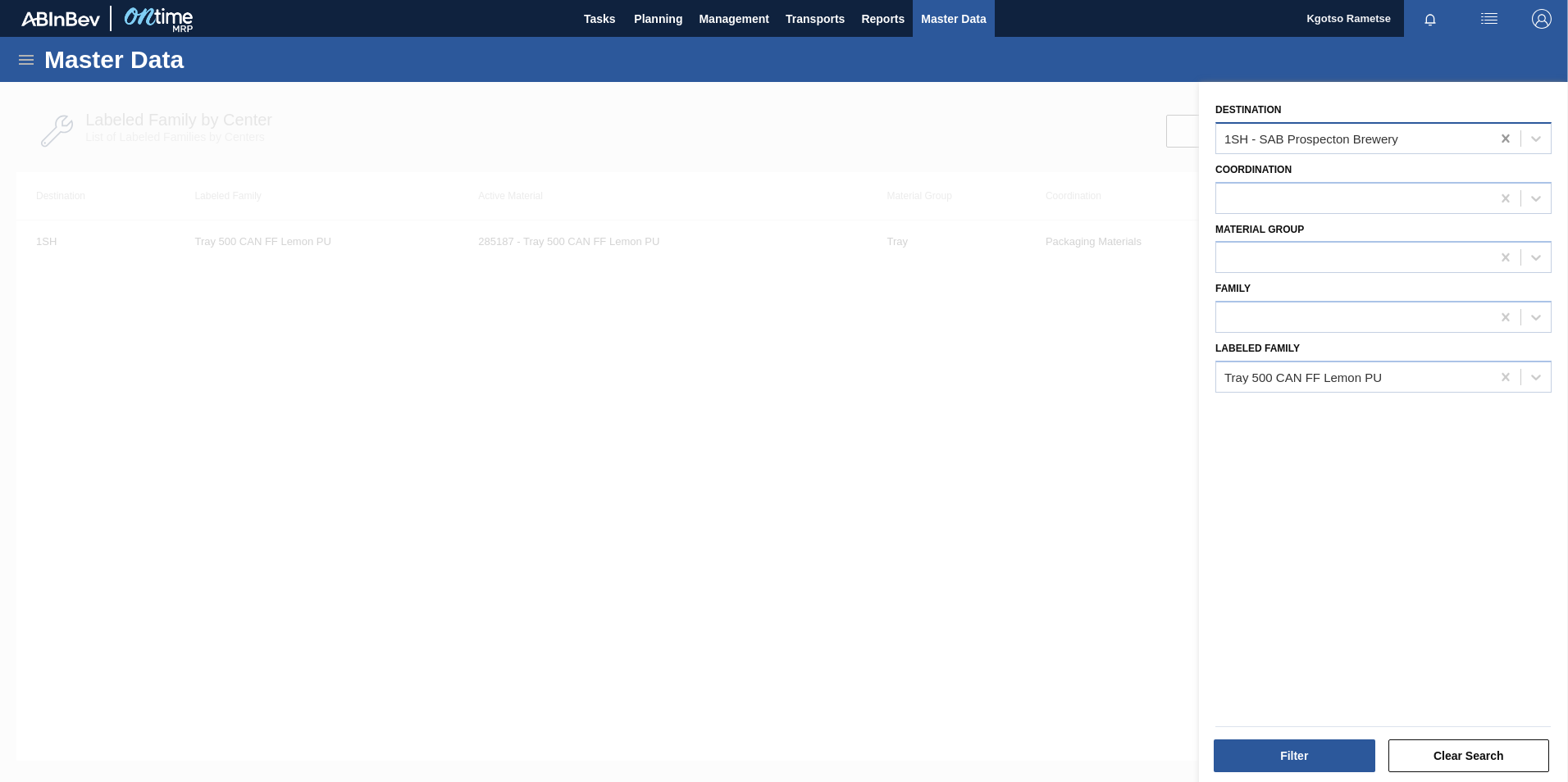
click at [1502, 143] on icon at bounding box center [1506, 138] width 17 height 17
click at [1345, 745] on button "Filter" at bounding box center [1295, 755] width 162 height 32
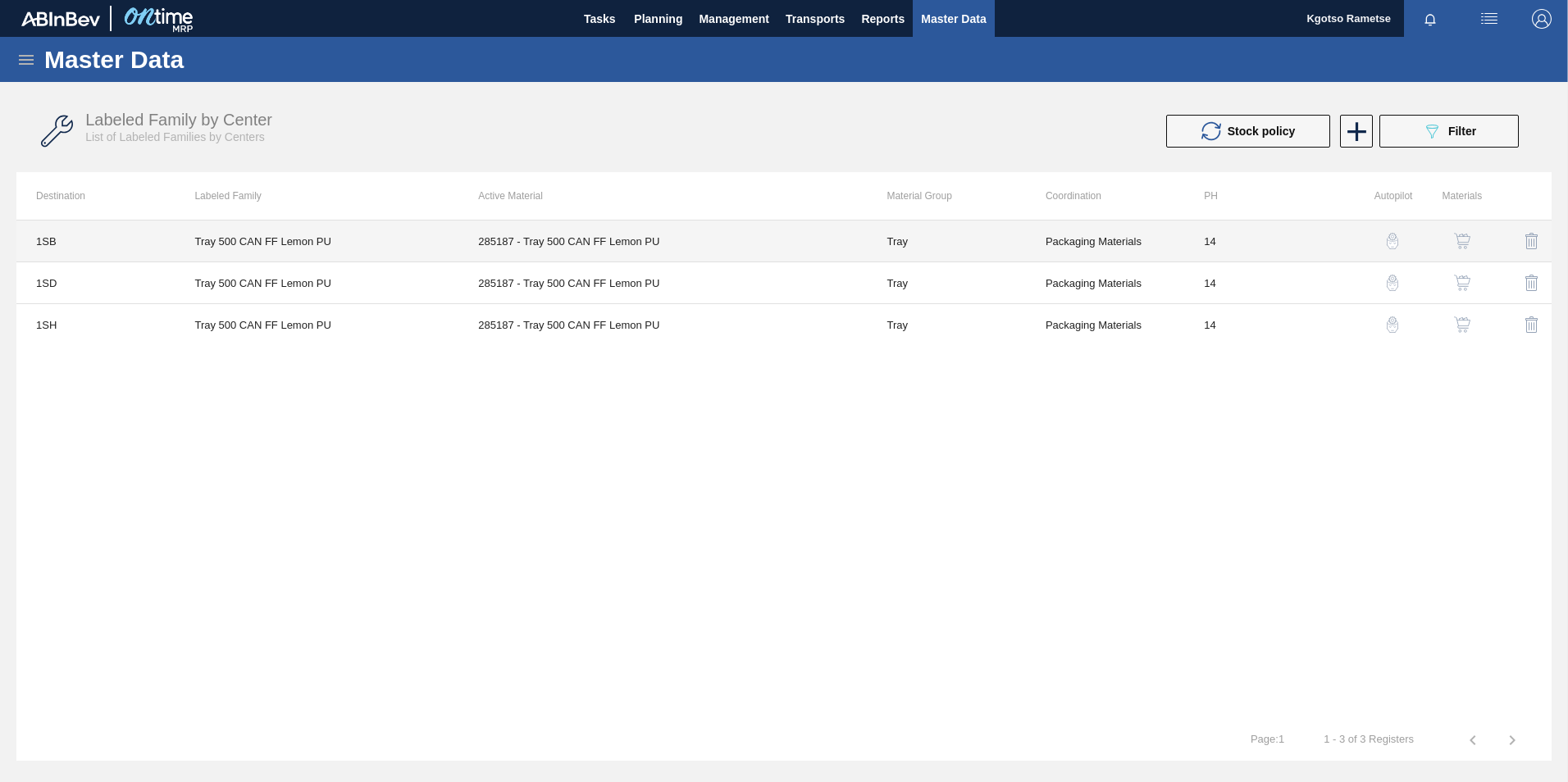
click at [531, 232] on td "285187 - Tray 500 CAN FF Lemon PU" at bounding box center [662, 242] width 408 height 42
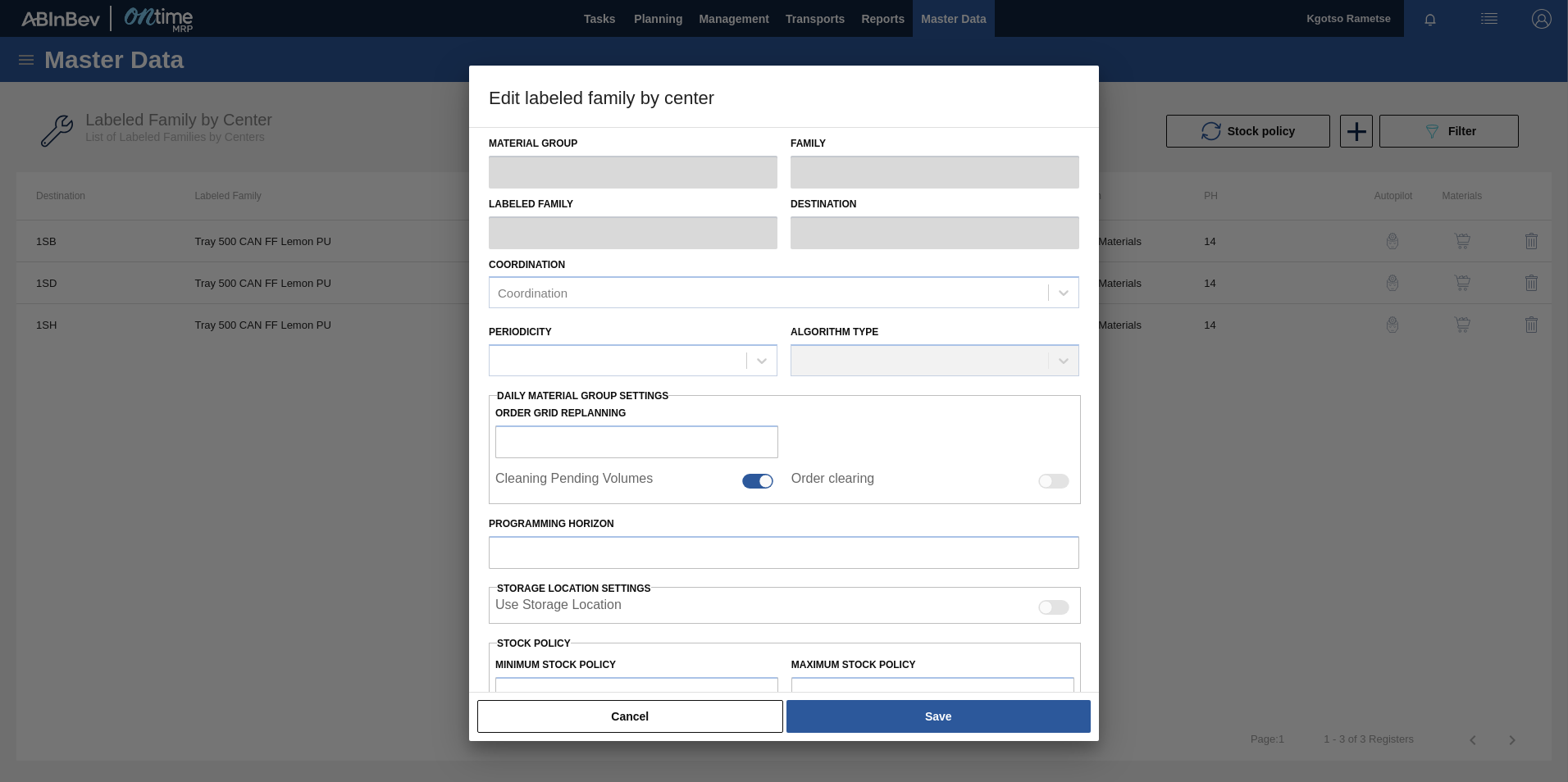
type input "Tray"
type input "Tray 500"
type input "Tray 500 CAN FF Lemon PU"
type input "1SB - SAB Chamdor Brewery"
type input "14"
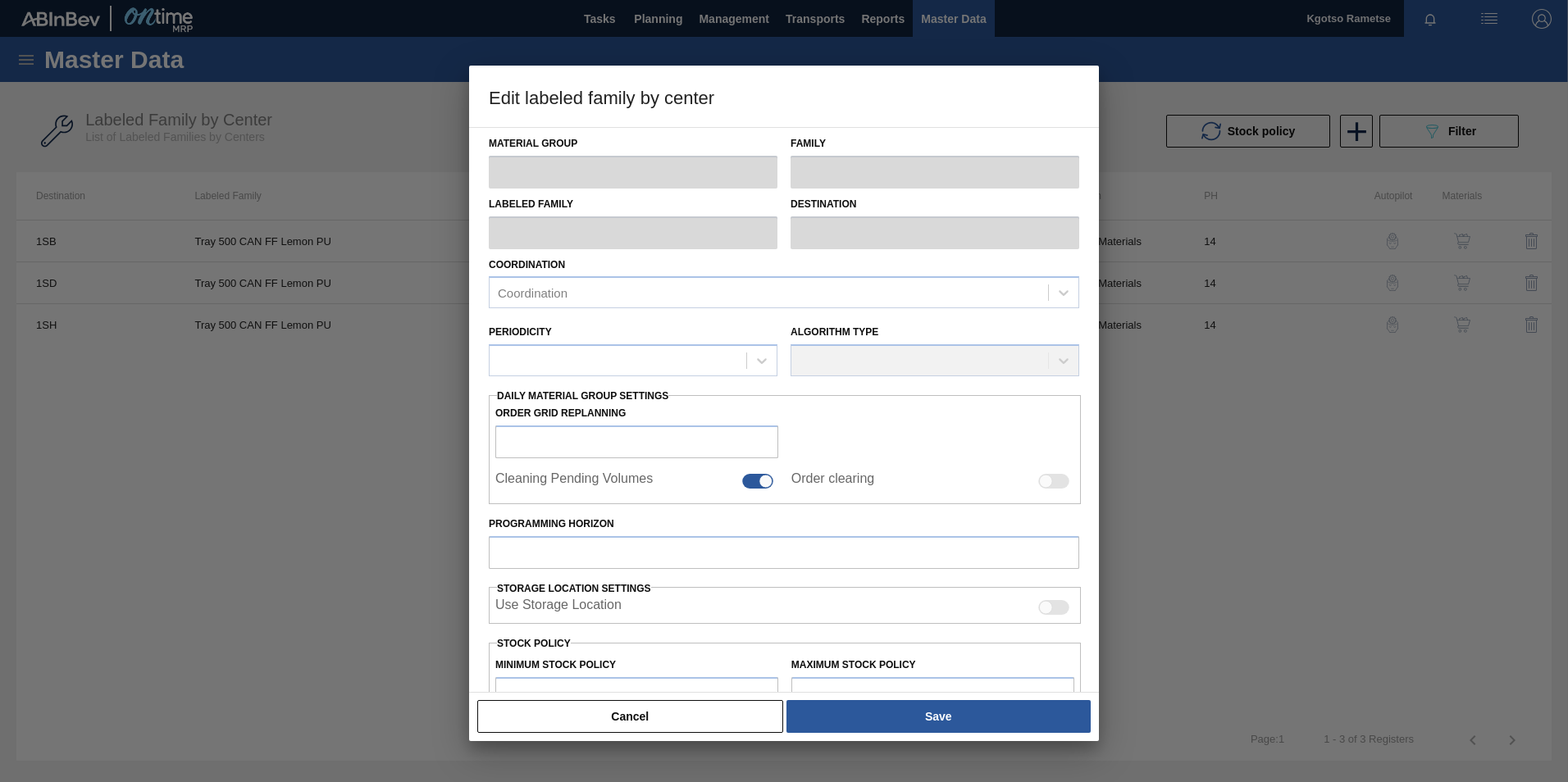
type input "3,000,000"
type input "4,000,000"
type input "100"
type input "4,000,000.000"
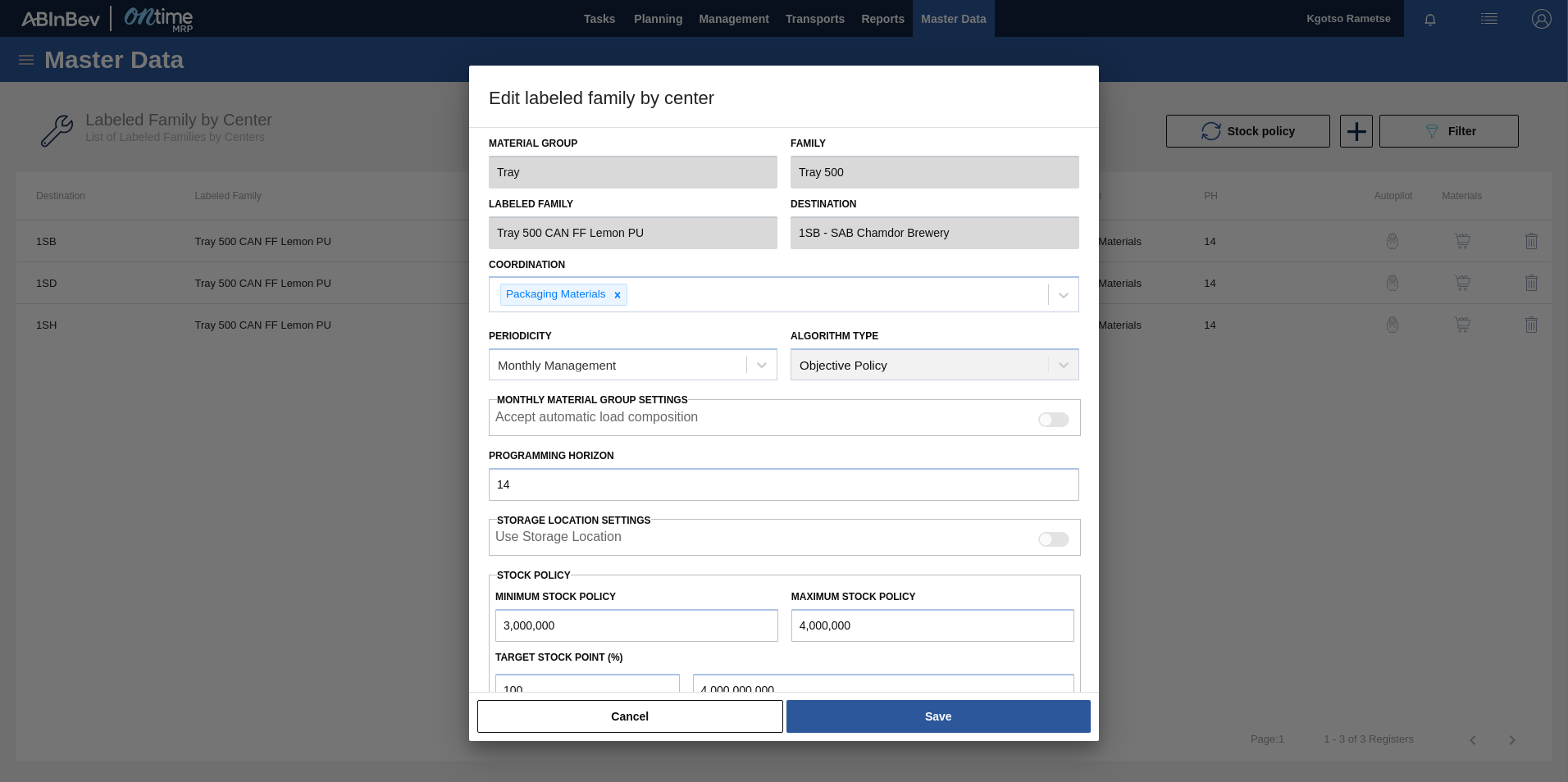
click at [721, 725] on button "Cancel" at bounding box center [630, 715] width 306 height 32
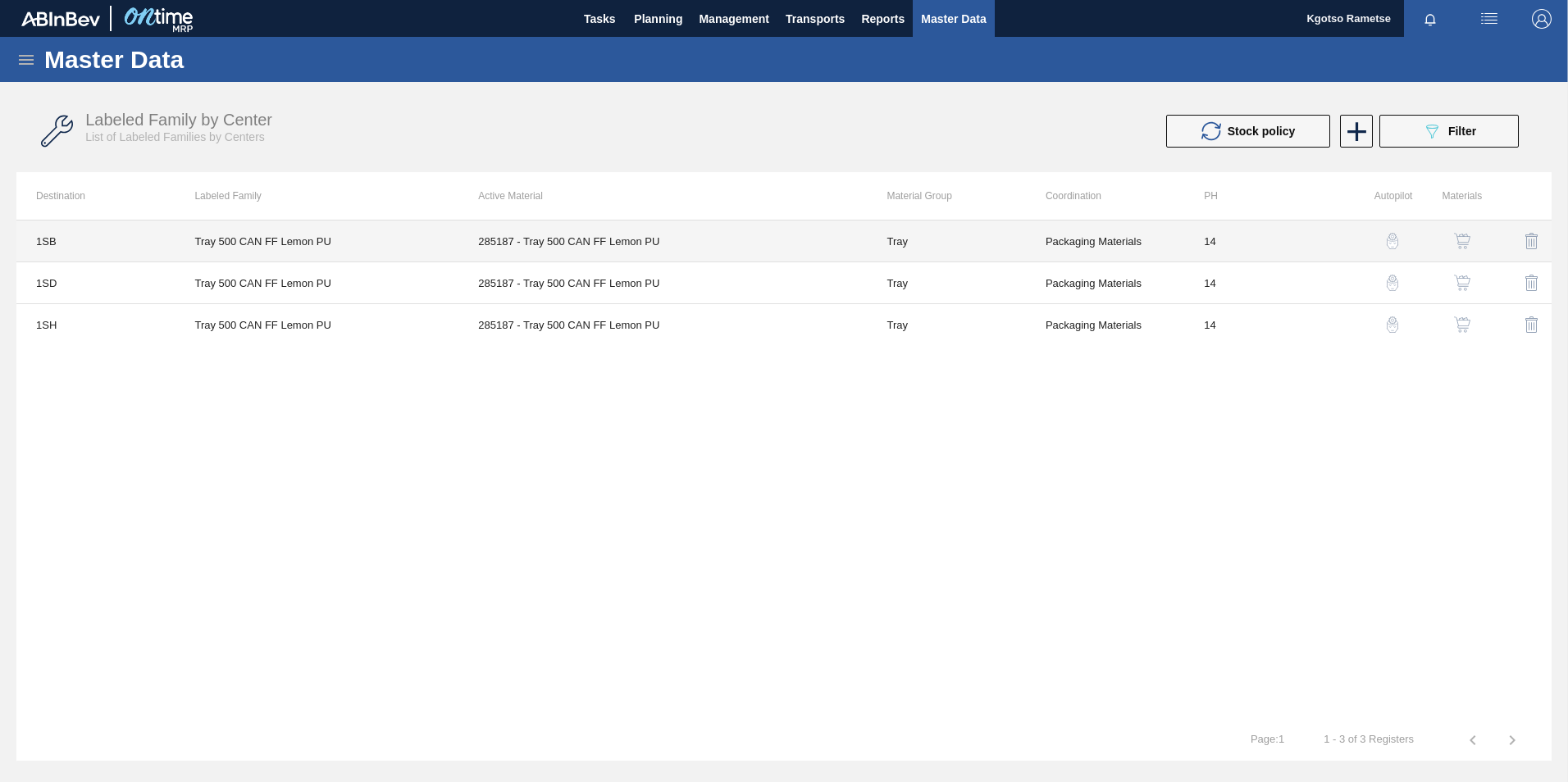
click at [620, 234] on td "285187 - Tray 500 CAN FF Lemon PU" at bounding box center [662, 242] width 408 height 42
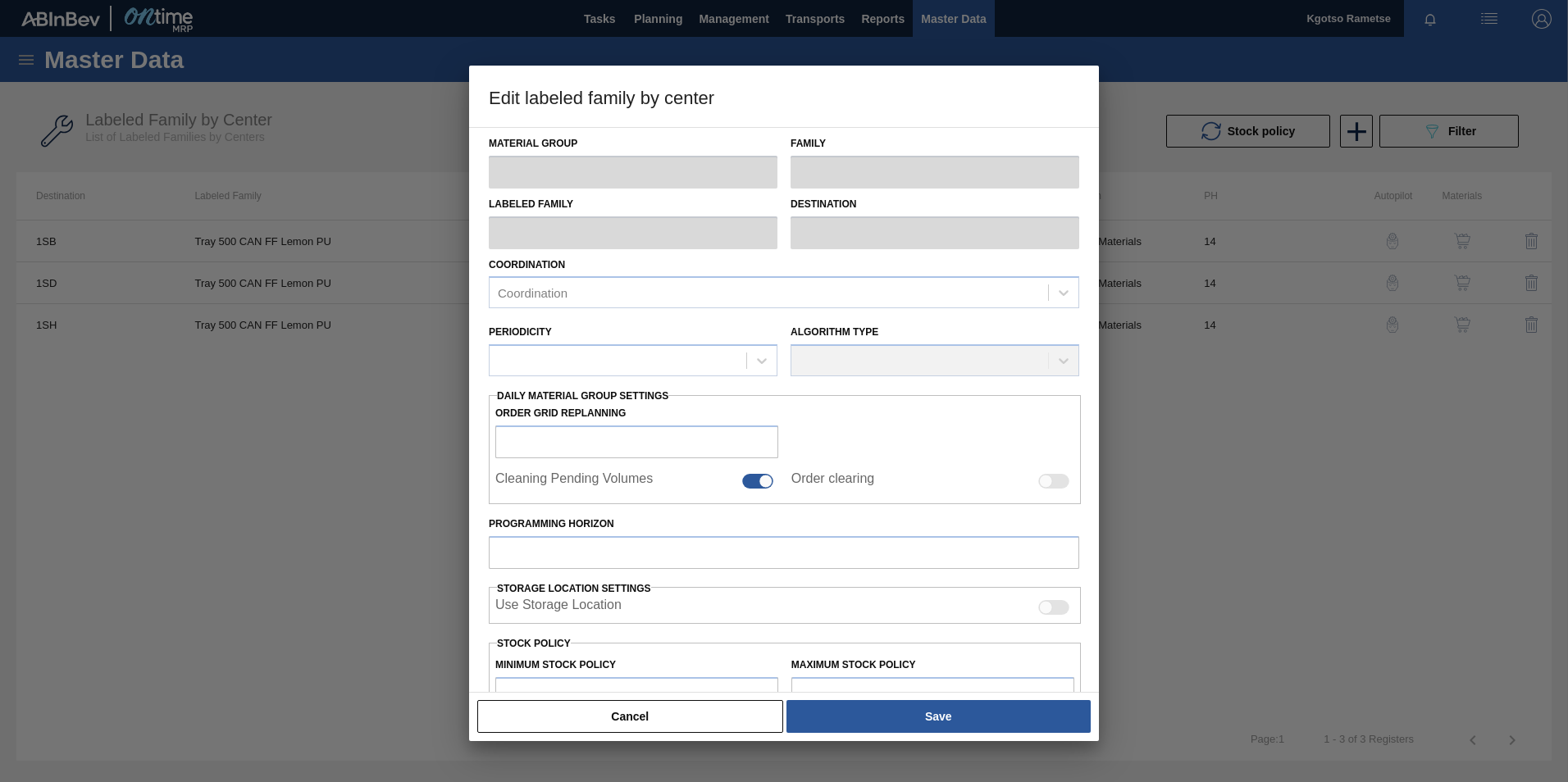
type input "Tray"
type input "Tray 500"
type input "Tray 500 CAN FF Lemon PU"
type input "1SB - SAB Chamdor Brewery"
type input "14"
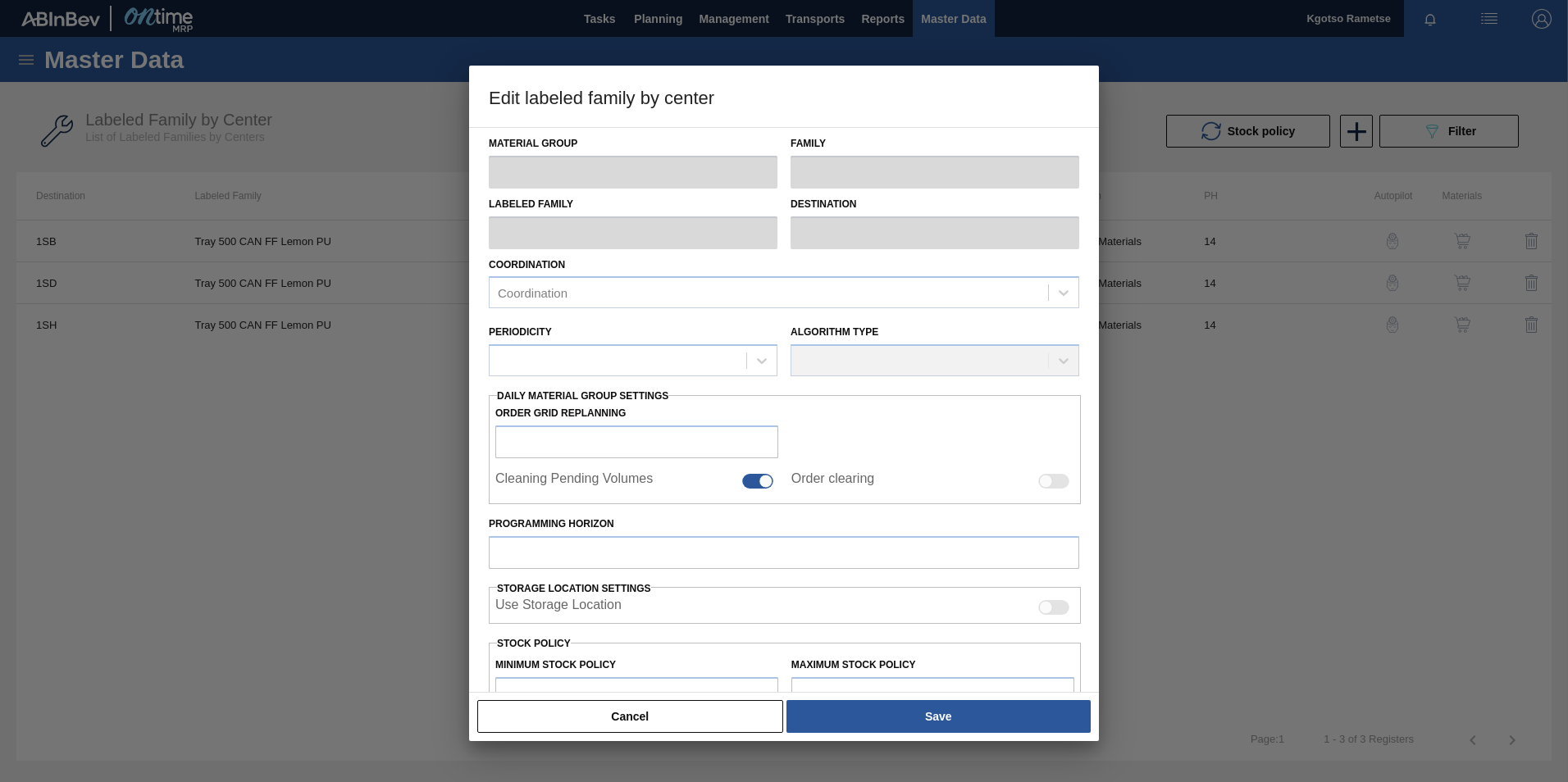
type input "3,000,000"
type input "4,000,000"
type input "100"
type input "4,000,000.000"
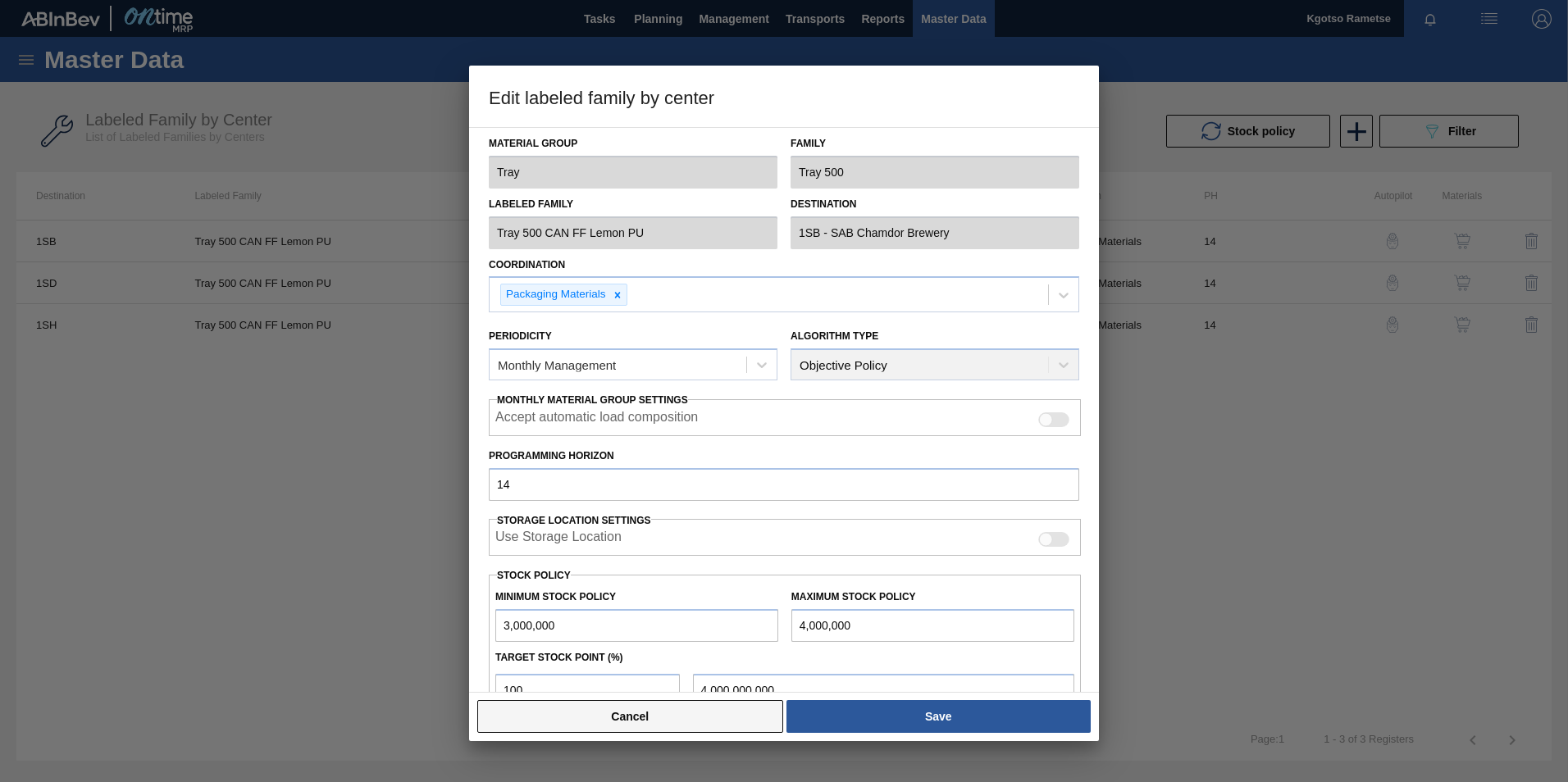
click at [742, 711] on button "Cancel" at bounding box center [630, 715] width 306 height 32
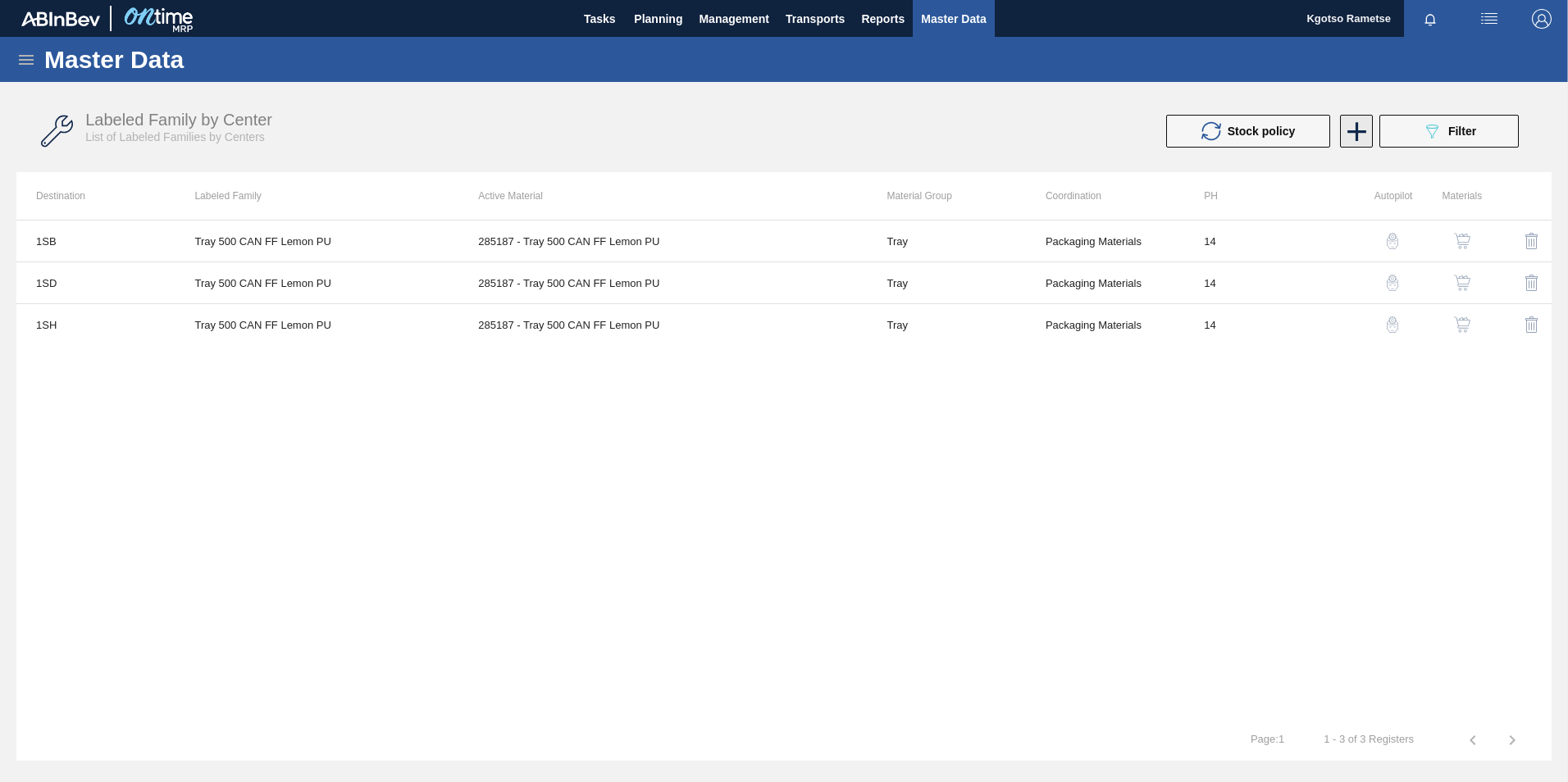
click at [1351, 142] on icon at bounding box center [1356, 132] width 32 height 32
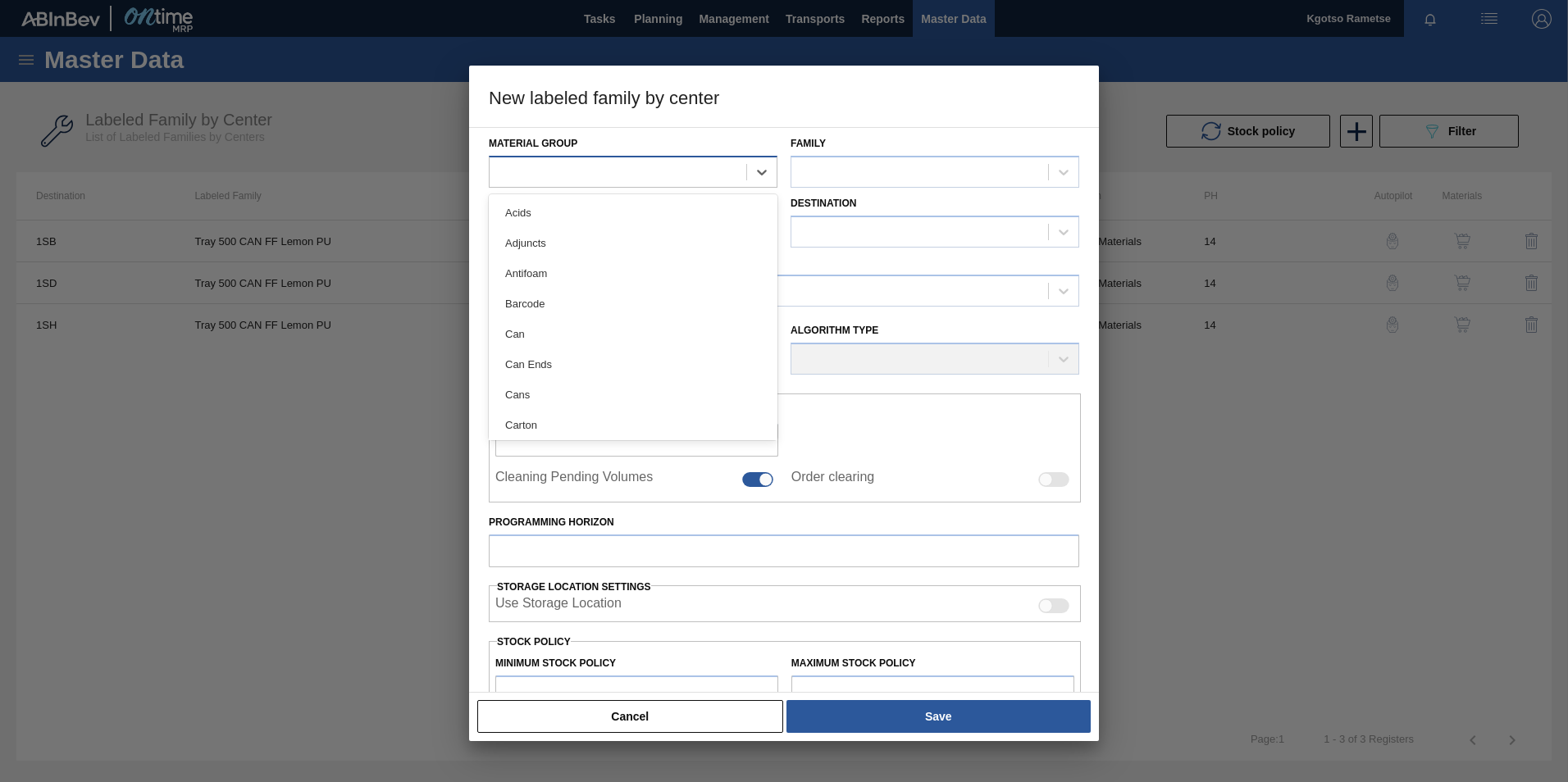
click at [571, 167] on div at bounding box center [618, 172] width 257 height 24
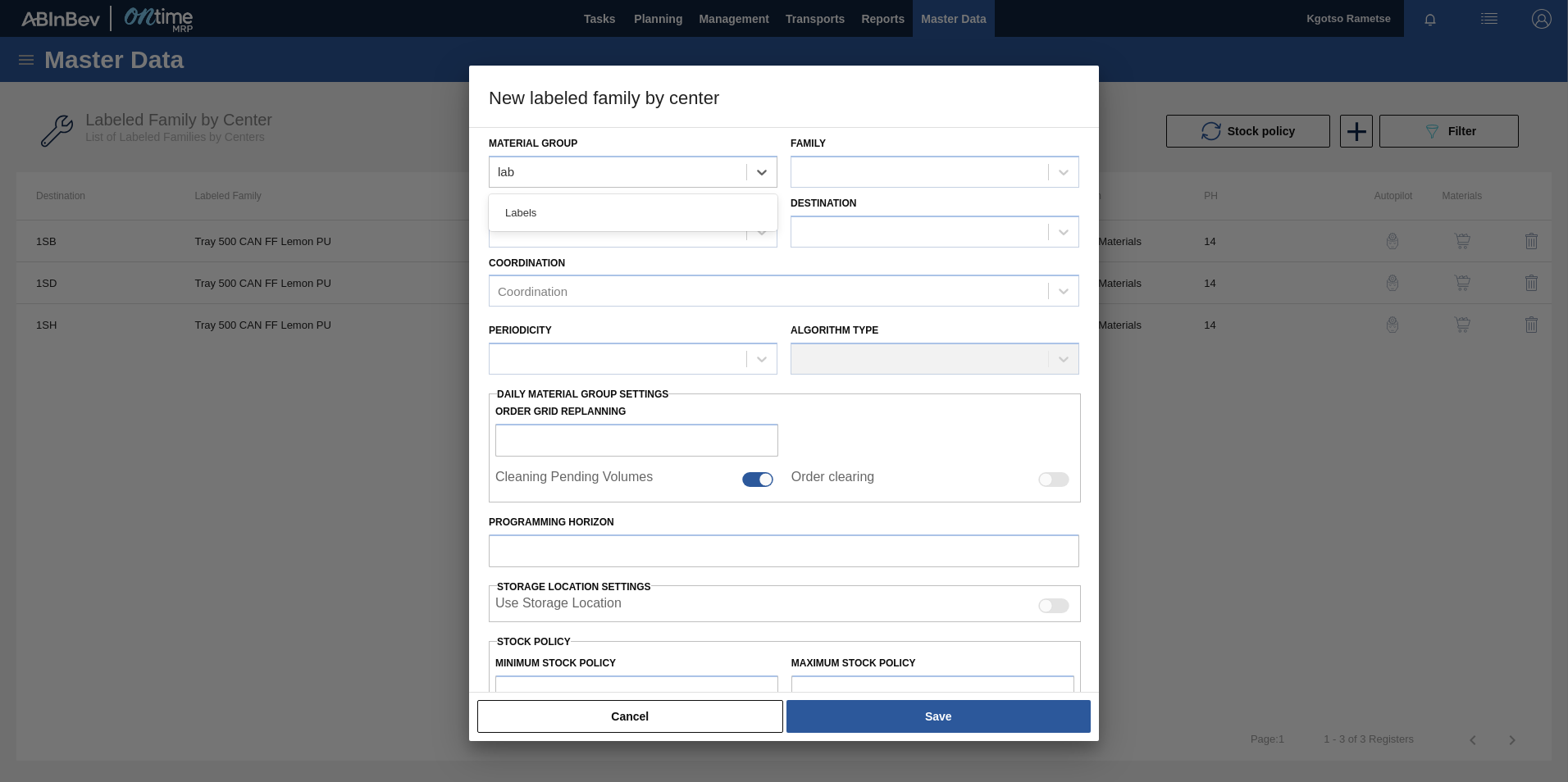
type Group "labe"
click at [657, 215] on div "Labels" at bounding box center [633, 212] width 288 height 30
click at [841, 168] on div at bounding box center [920, 172] width 257 height 24
type input "660"
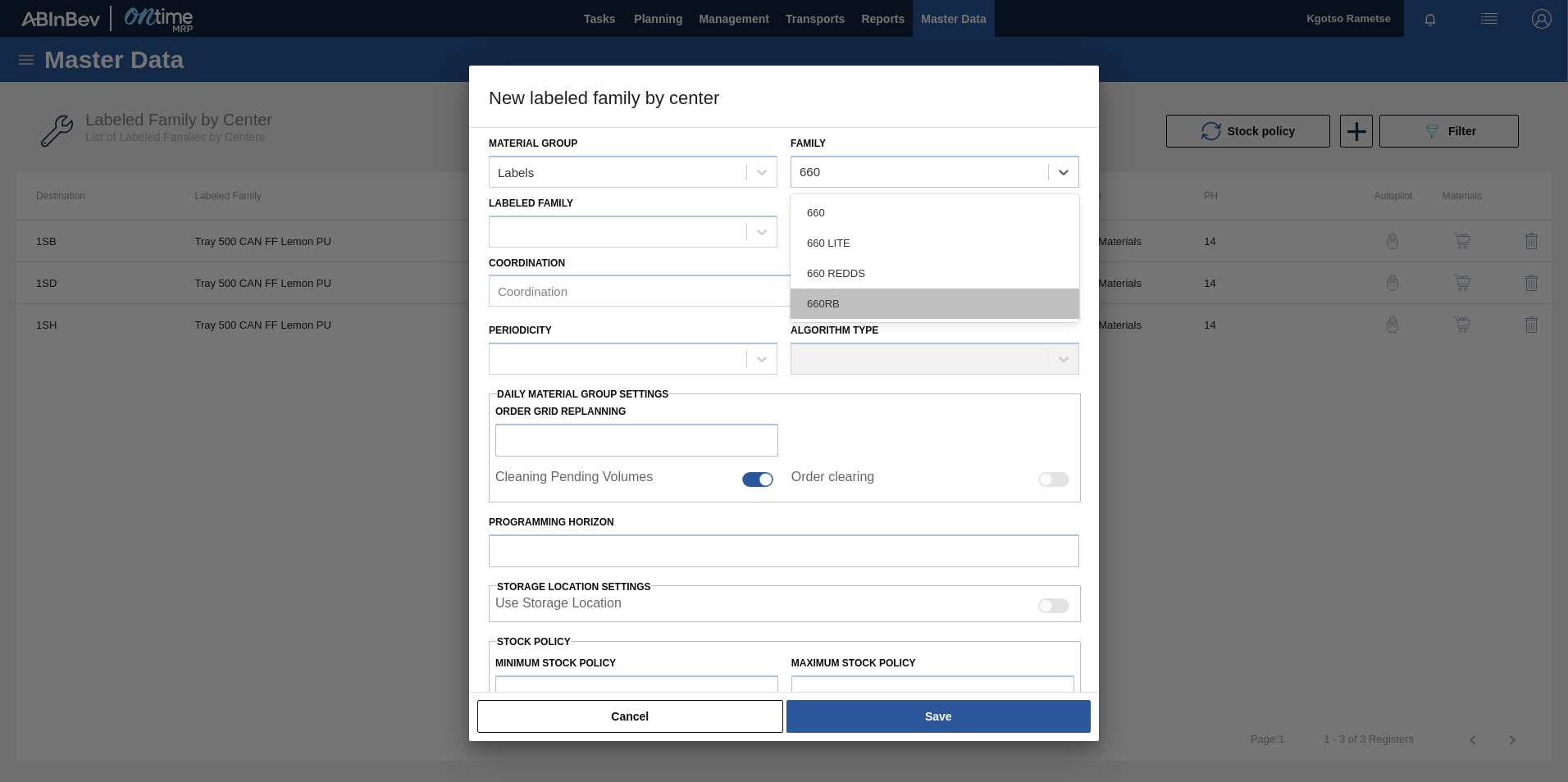
drag, startPoint x: 849, startPoint y: 307, endPoint x: 837, endPoint y: 290, distance: 20.8
click at [849, 305] on div "660RB" at bounding box center [935, 303] width 288 height 30
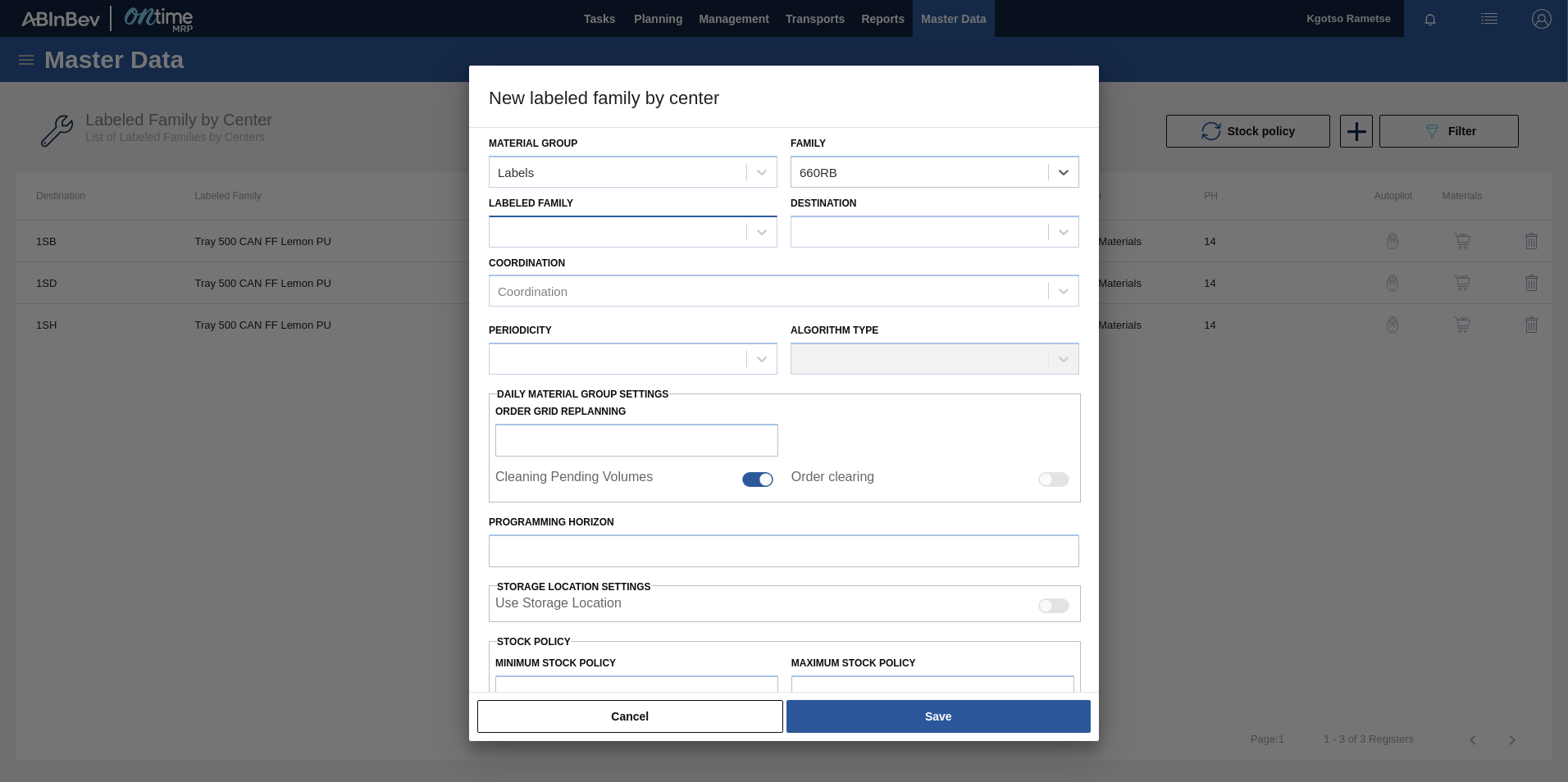
click at [588, 229] on div at bounding box center [618, 232] width 257 height 24
paste Family "Label Neck 660RB Flying Fish Lemon PU"
type Family "Label Neck 660RB Flying Fish Lemon PU"
click at [585, 283] on div "Label Neck 660RB Flying Fish Lemon PU" at bounding box center [633, 272] width 288 height 30
checkbox input "false"
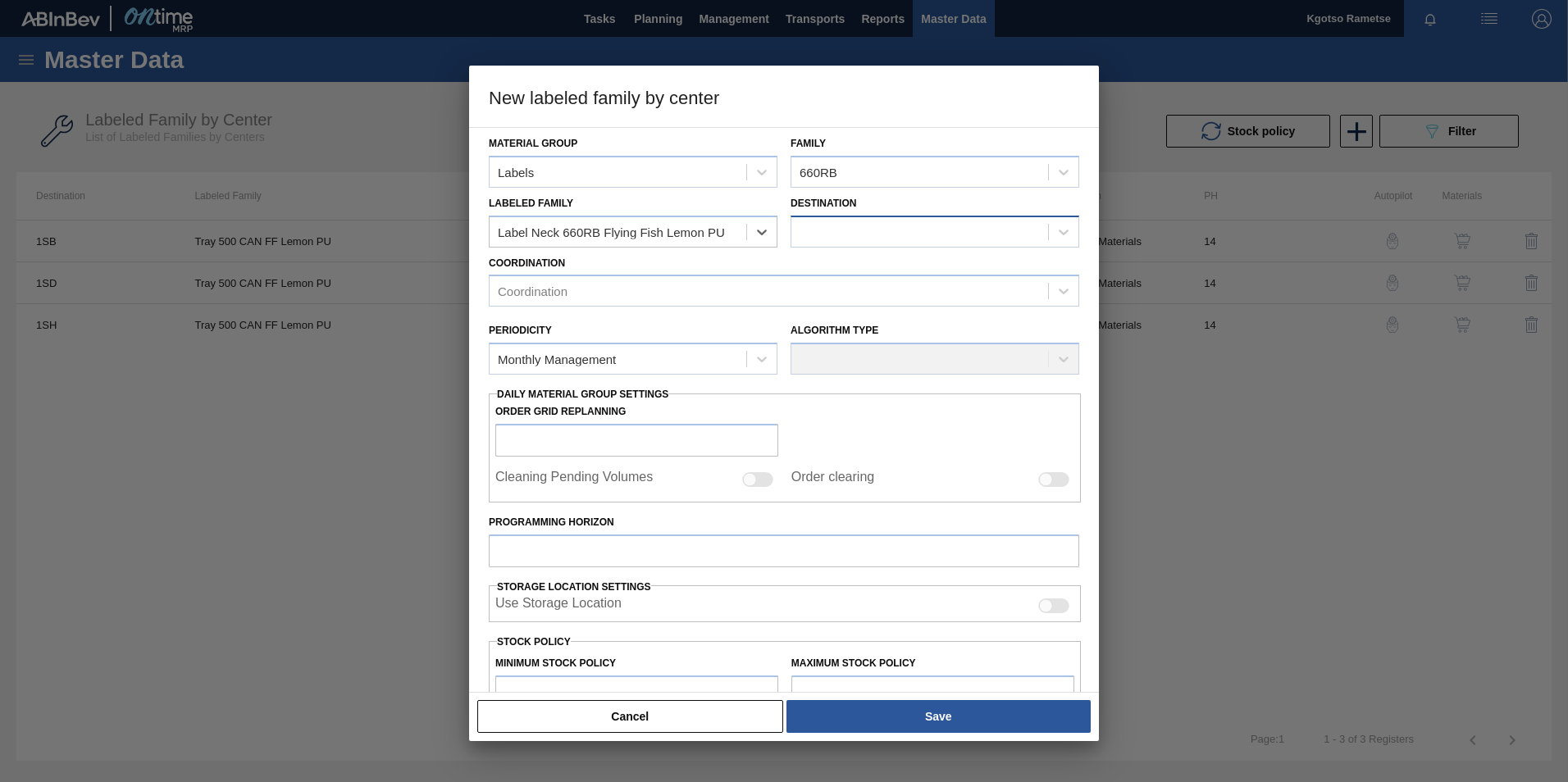
click at [837, 244] on div at bounding box center [935, 232] width 288 height 32
type input "1sj"
click at [838, 271] on div "1SJ - SAB Newlands Brewery" at bounding box center [935, 272] width 288 height 30
click at [700, 294] on div "Coordination" at bounding box center [769, 291] width 558 height 24
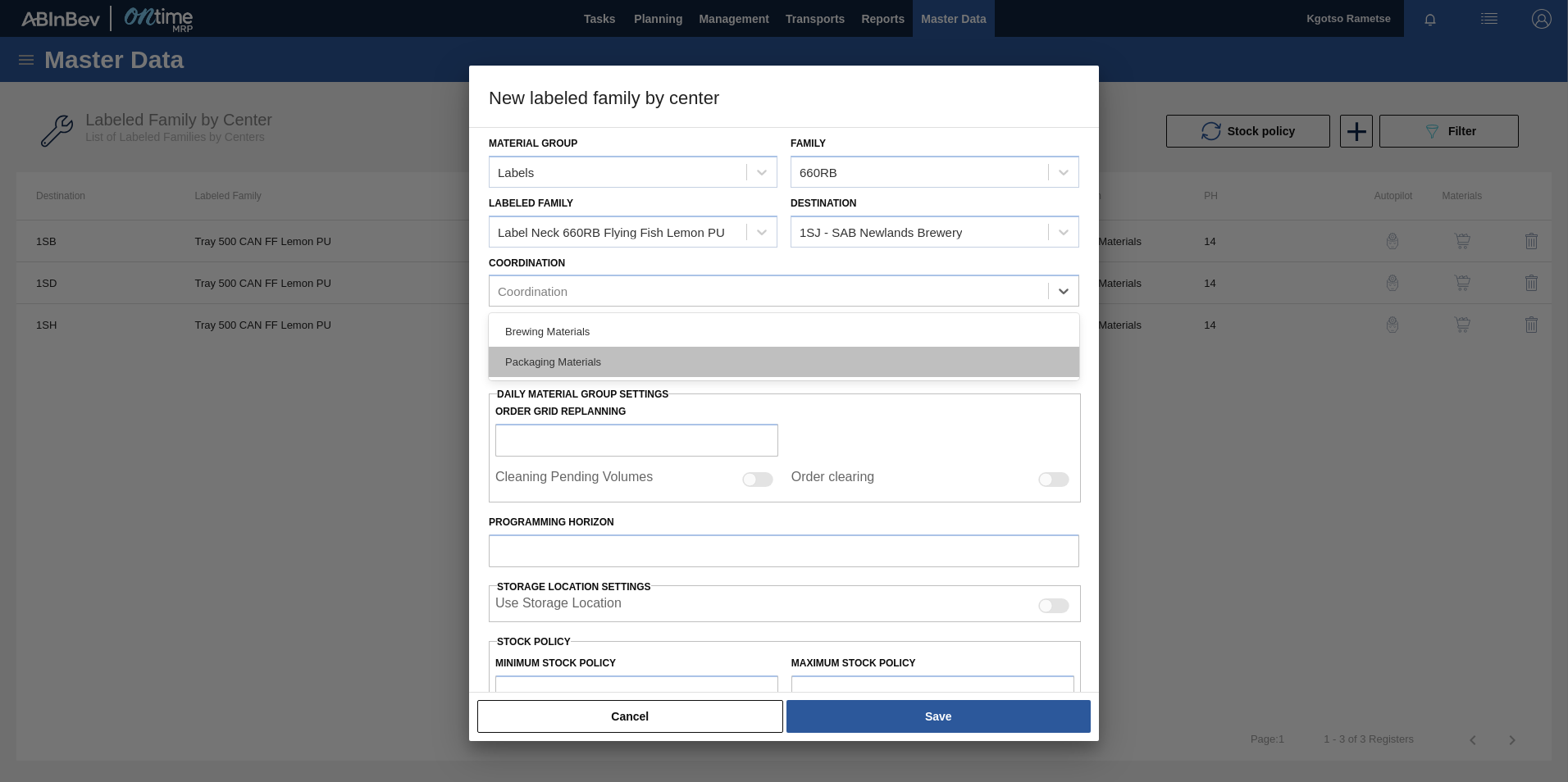
click at [689, 352] on div "Packaging Materials" at bounding box center [784, 361] width 591 height 30
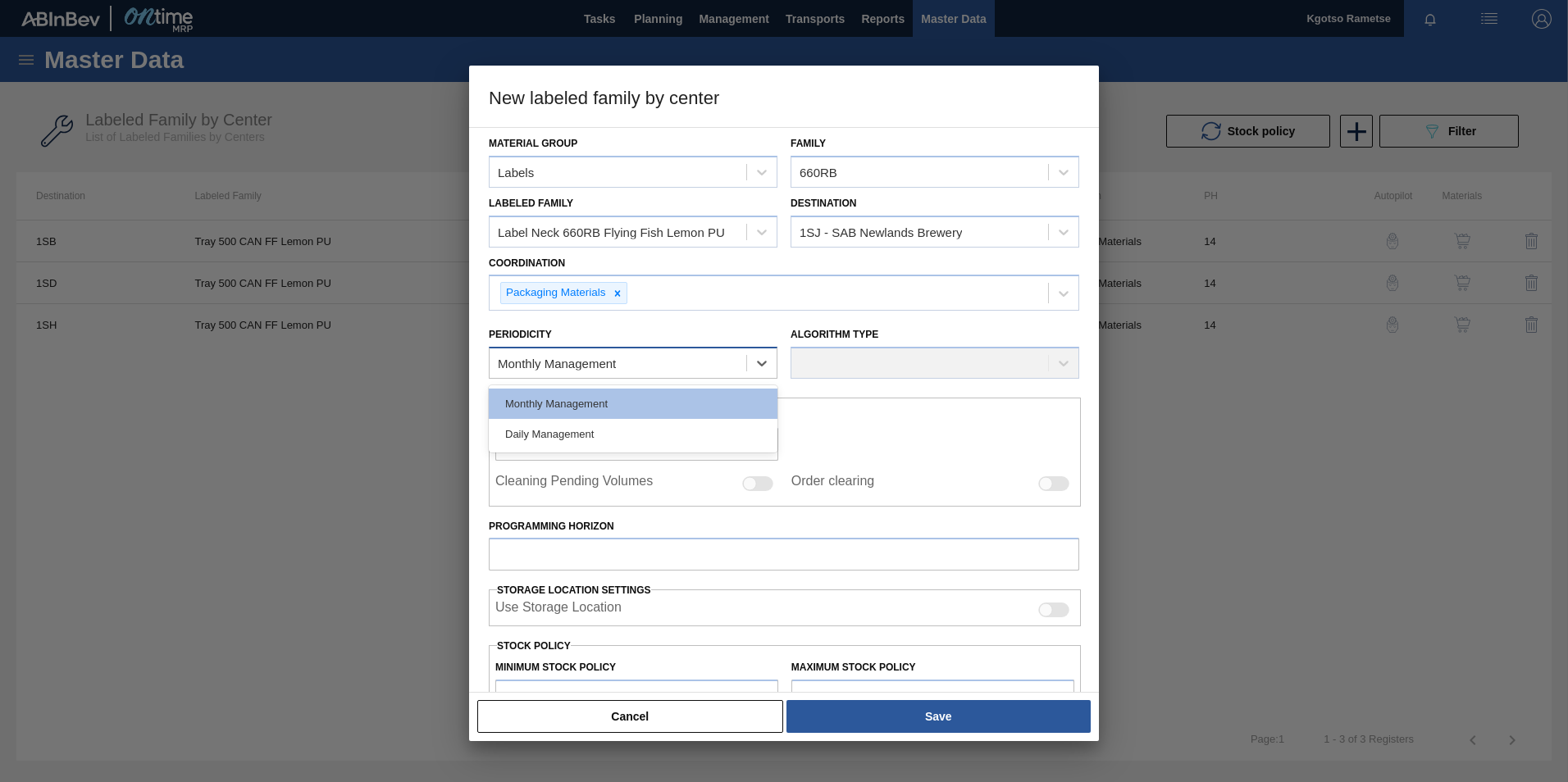
click at [659, 364] on div "Monthly Management" at bounding box center [618, 363] width 257 height 24
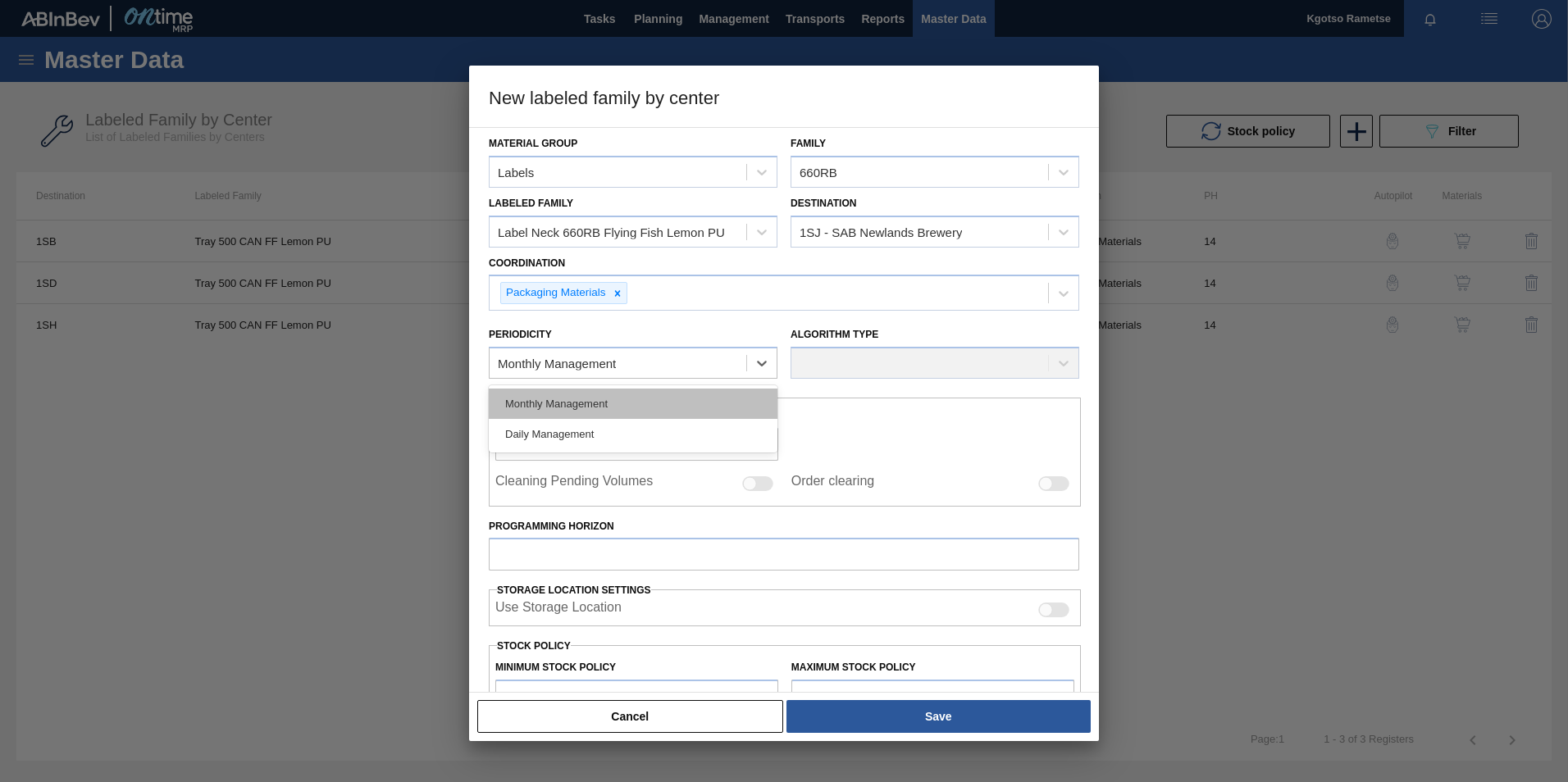
click at [615, 408] on div "Monthly Management" at bounding box center [633, 404] width 288 height 30
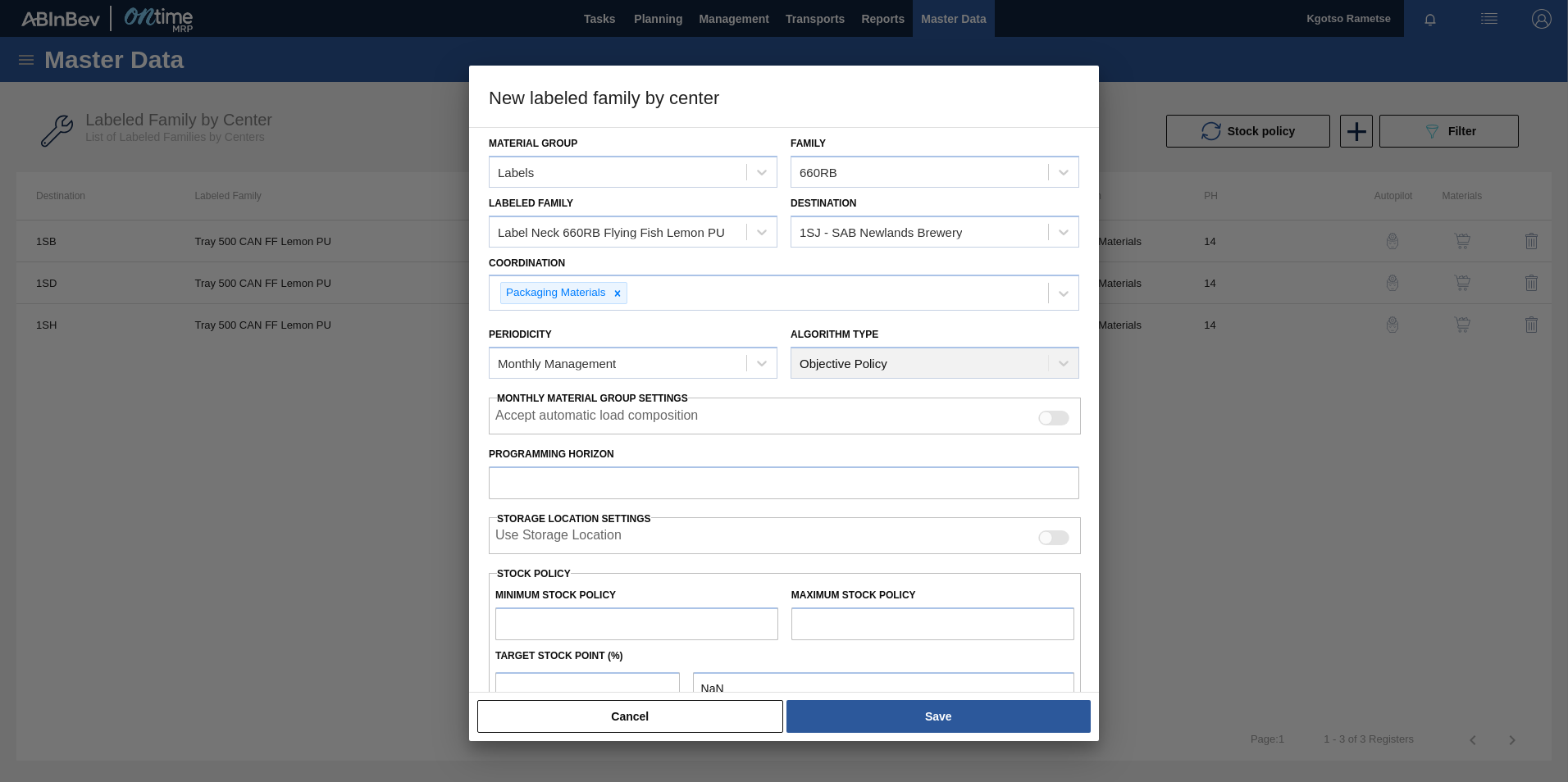
click at [585, 465] on label "Programming Horizon" at bounding box center [784, 454] width 591 height 24
click at [585, 466] on input "Programming Horizon" at bounding box center [784, 482] width 591 height 32
type input "30"
click at [628, 633] on input "text" at bounding box center [637, 623] width 283 height 32
type input "1"
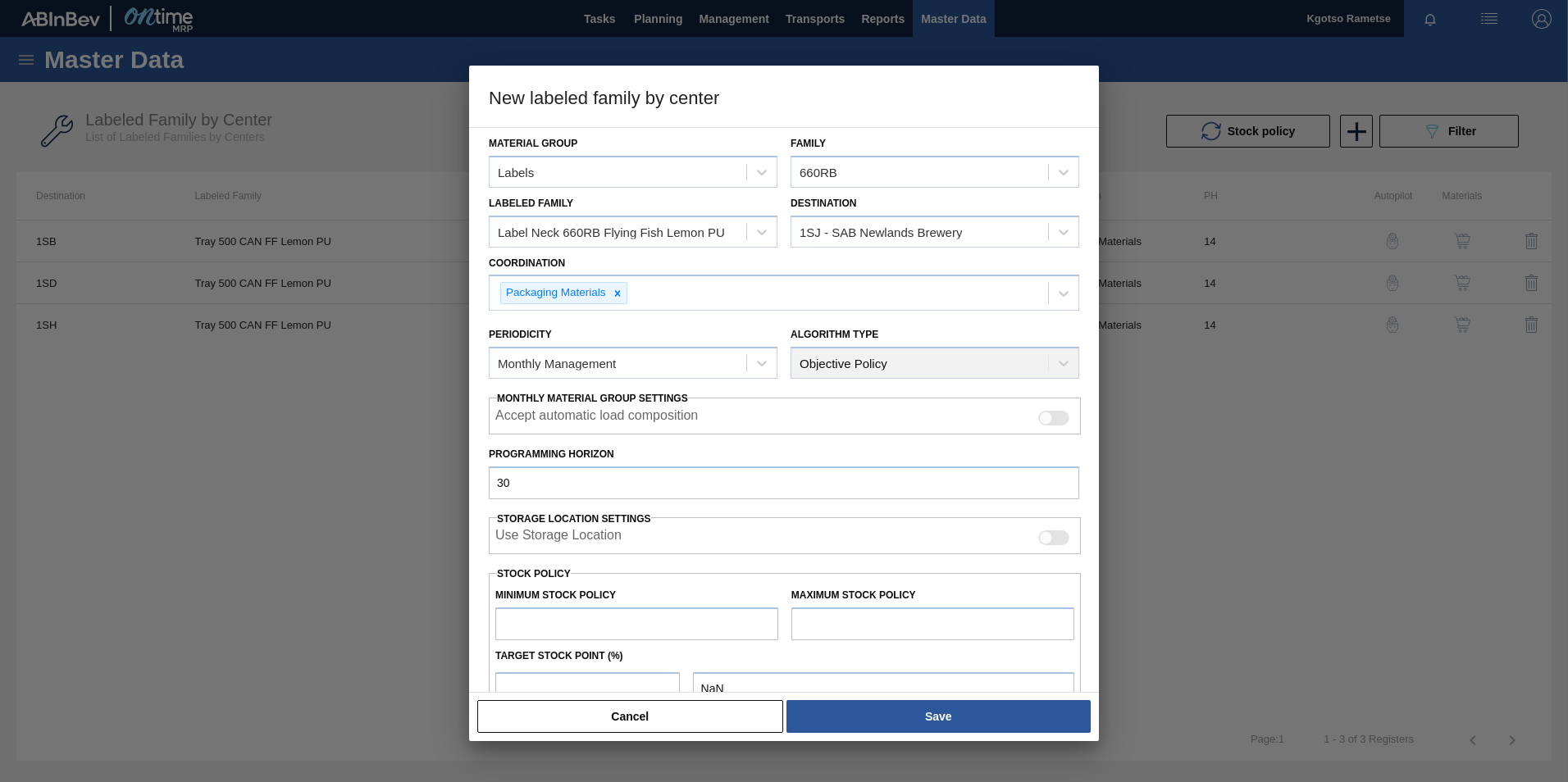
type input "1.000"
type input "10"
type input "10.000"
type input "100"
type input "100.000"
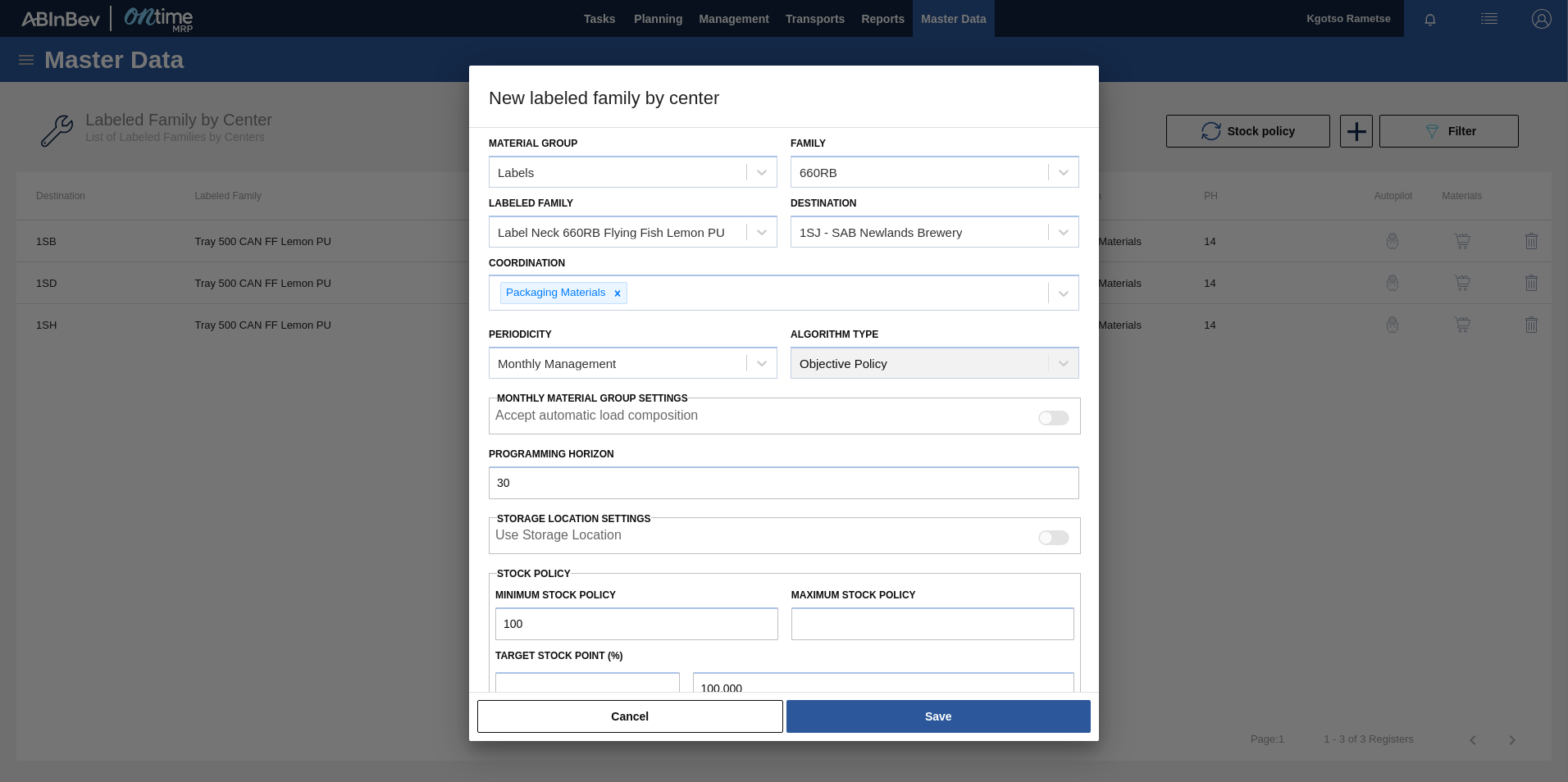
type input "1,000"
type input "1,000.000"
type input "10,000"
type input "10,000.000"
type input "100,000"
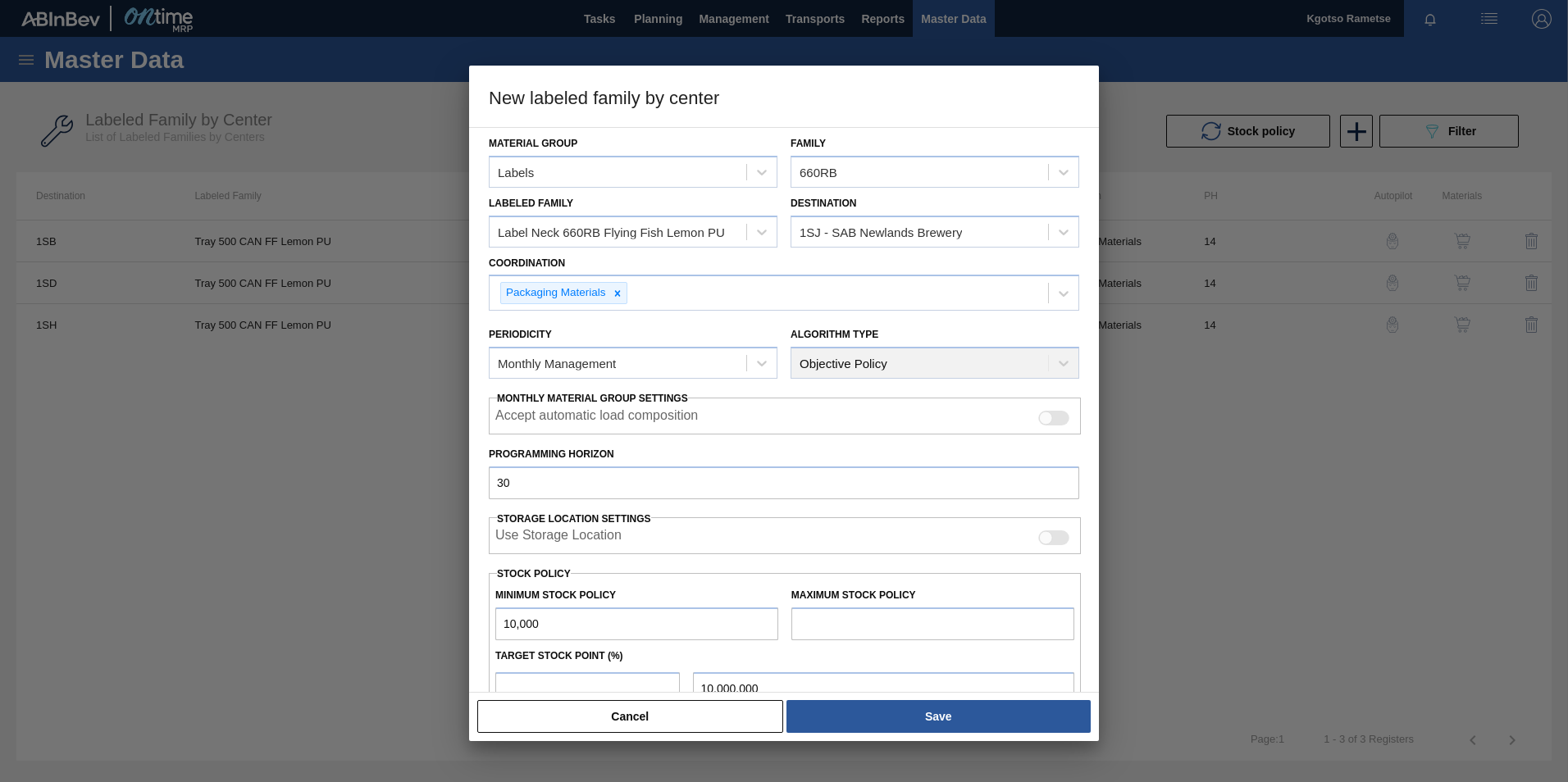
type input "100,000.000"
type input "1,000,000"
type input "1,000,000.000"
type input "1,000,000"
click at [943, 637] on input "text" at bounding box center [933, 623] width 283 height 32
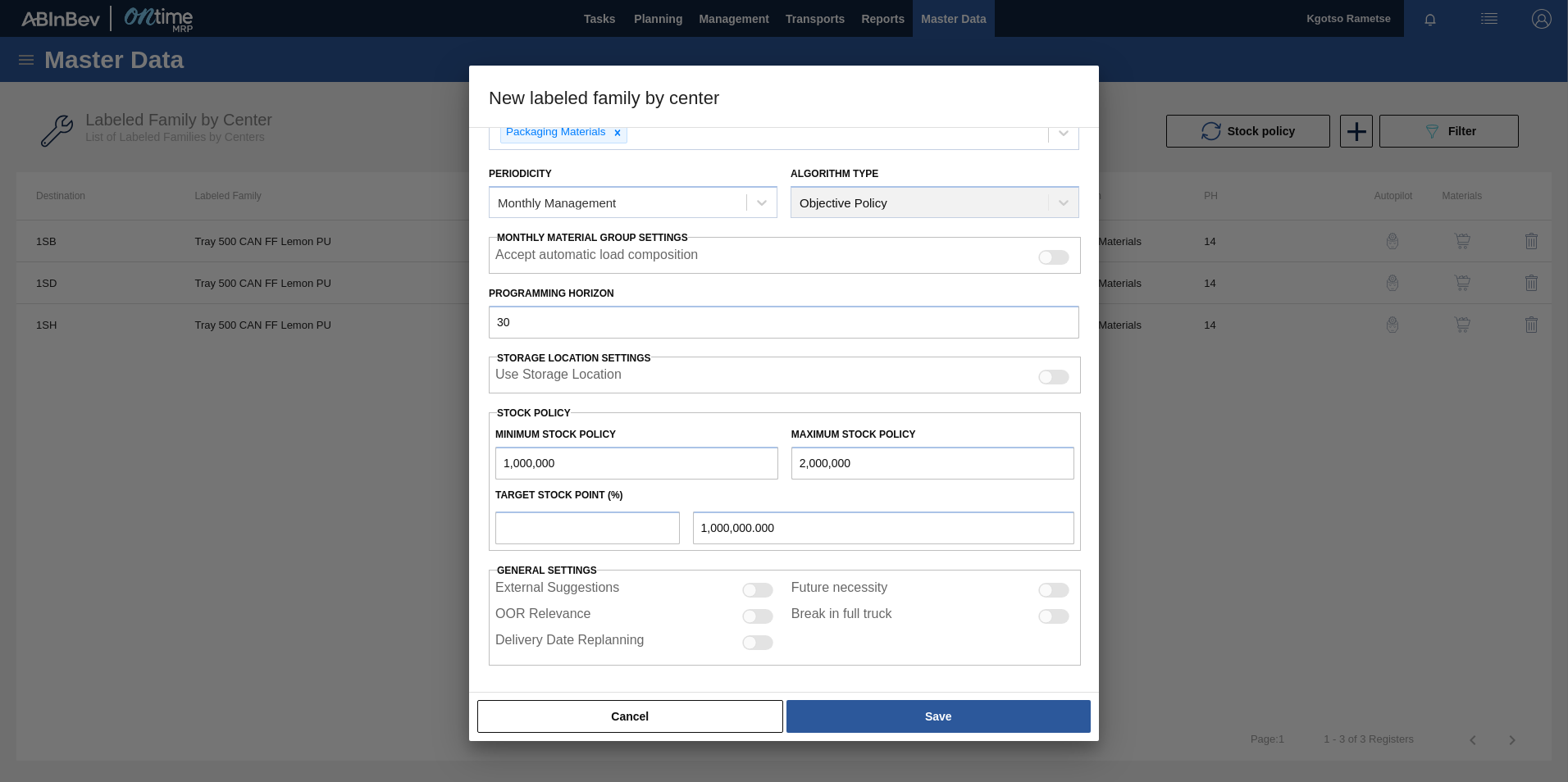
scroll to position [162, 0]
type input "2,000,000"
click at [522, 531] on input "number" at bounding box center [587, 525] width 184 height 32
type input "1"
type input "1,010,000.000"
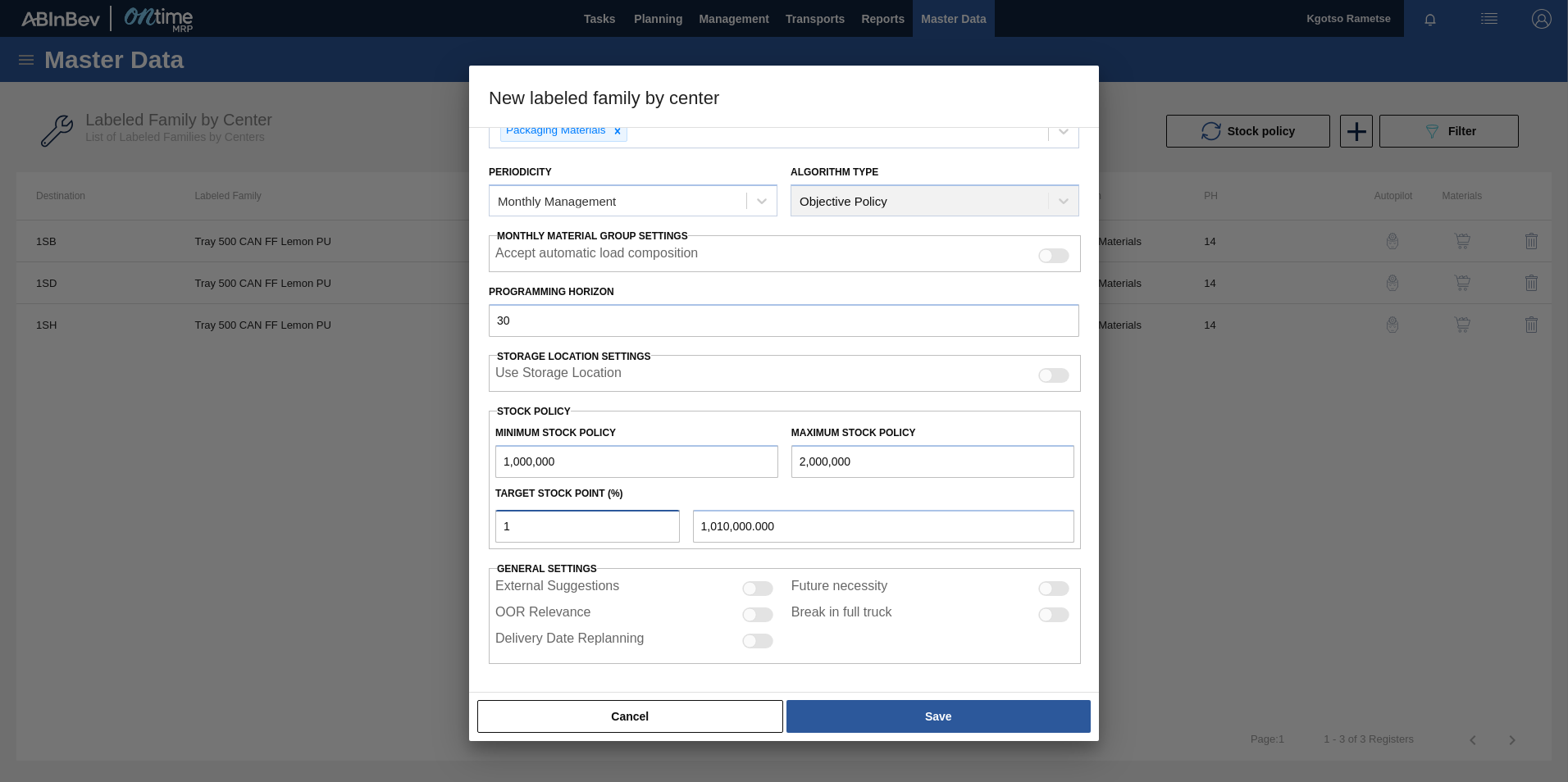
type input "10"
type input "1,100,000.000"
type input "100"
type input "2,000,000.000"
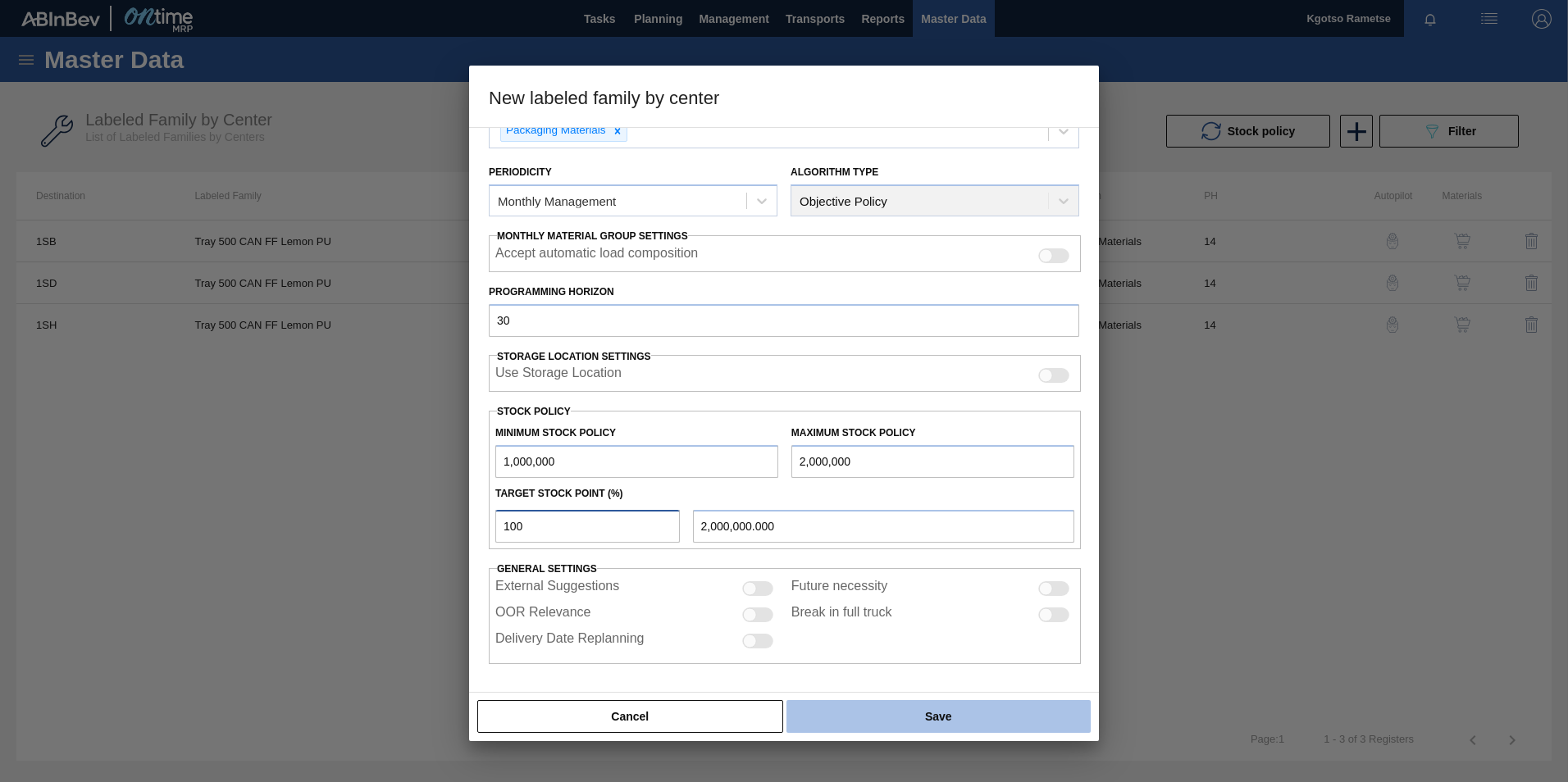
type input "100"
click at [895, 711] on button "Save" at bounding box center [938, 715] width 304 height 32
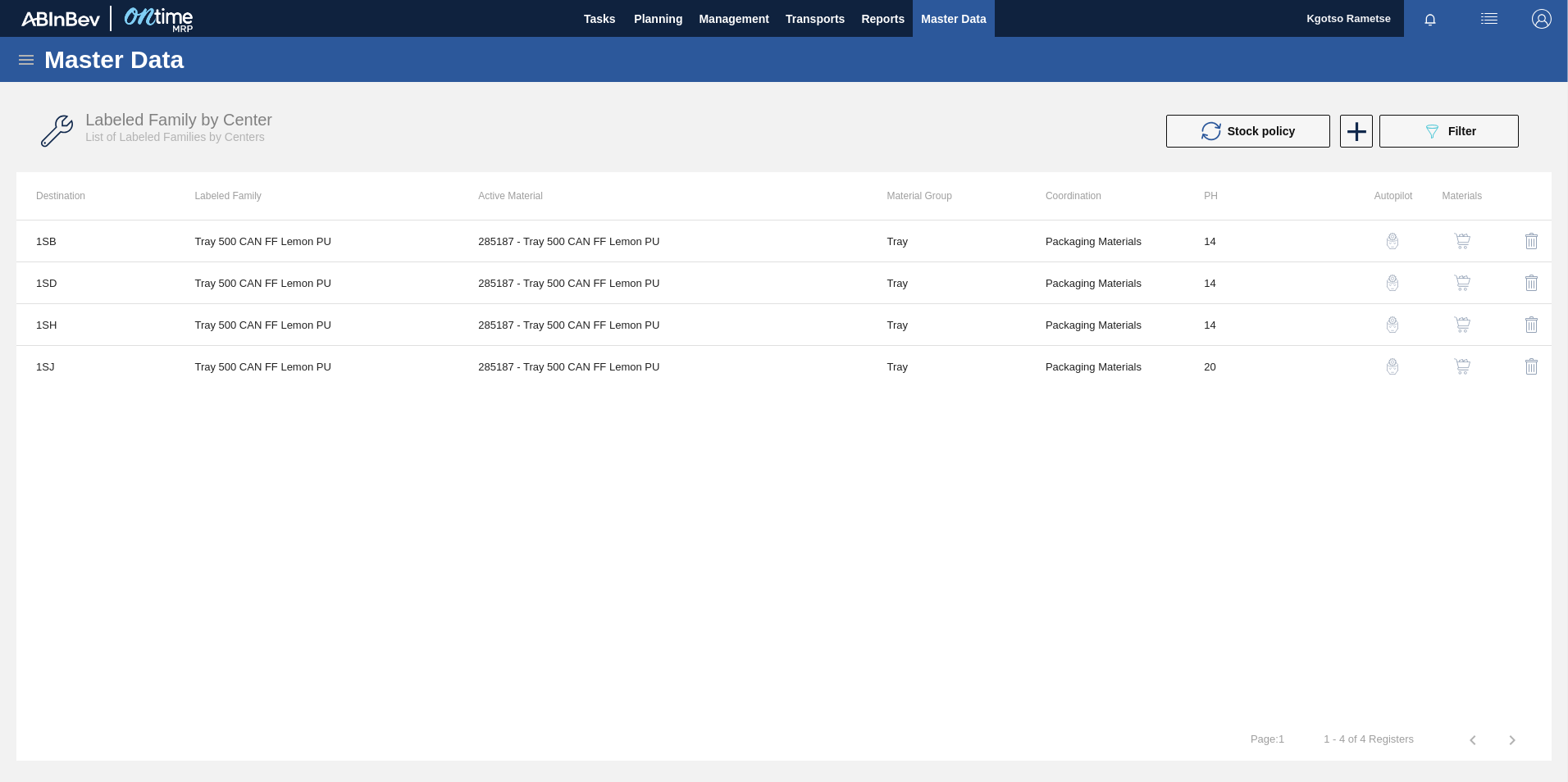
click at [1457, 366] on img "button" at bounding box center [1462, 366] width 17 height 17
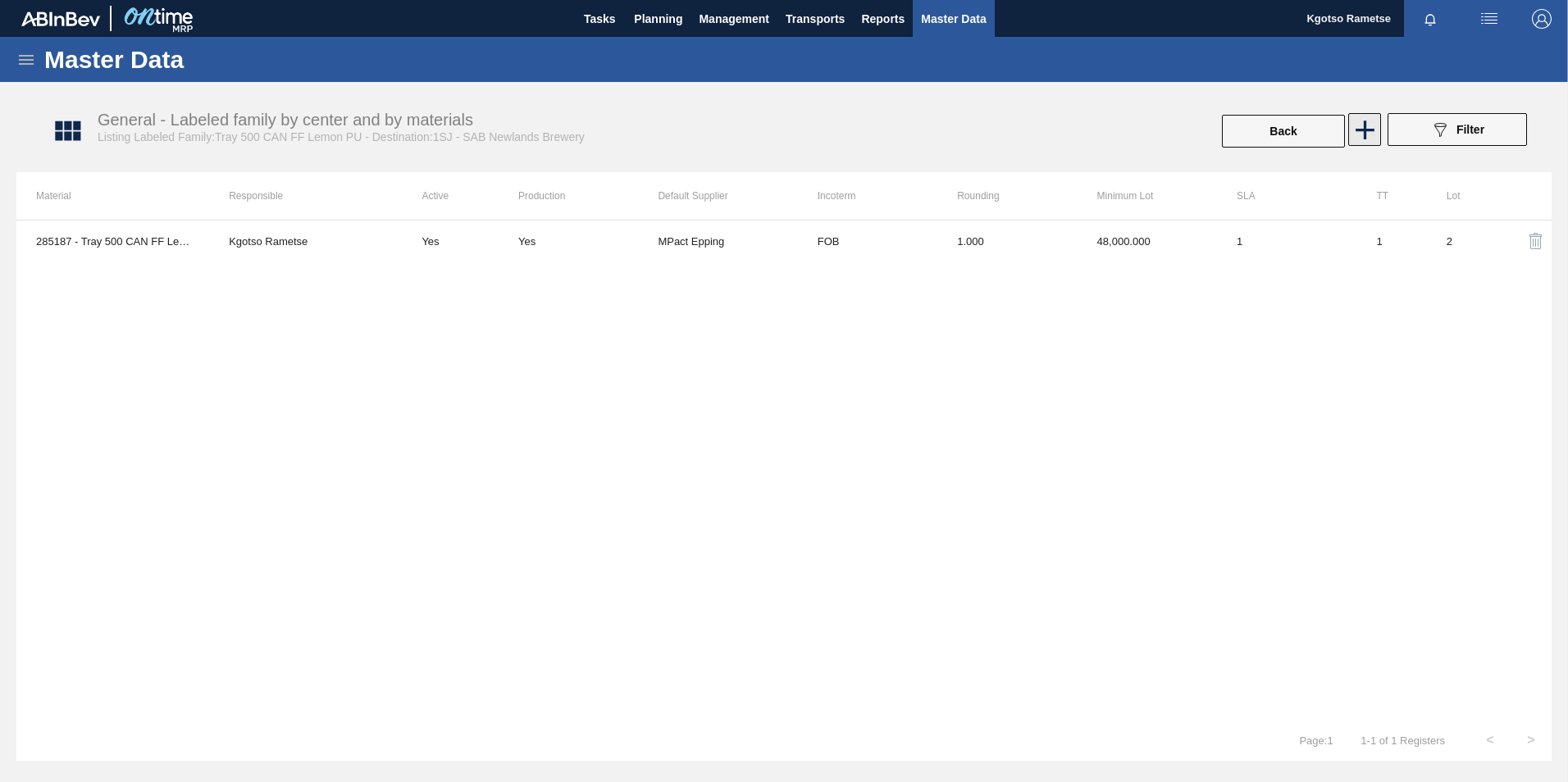
click at [1365, 136] on icon at bounding box center [1365, 130] width 19 height 19
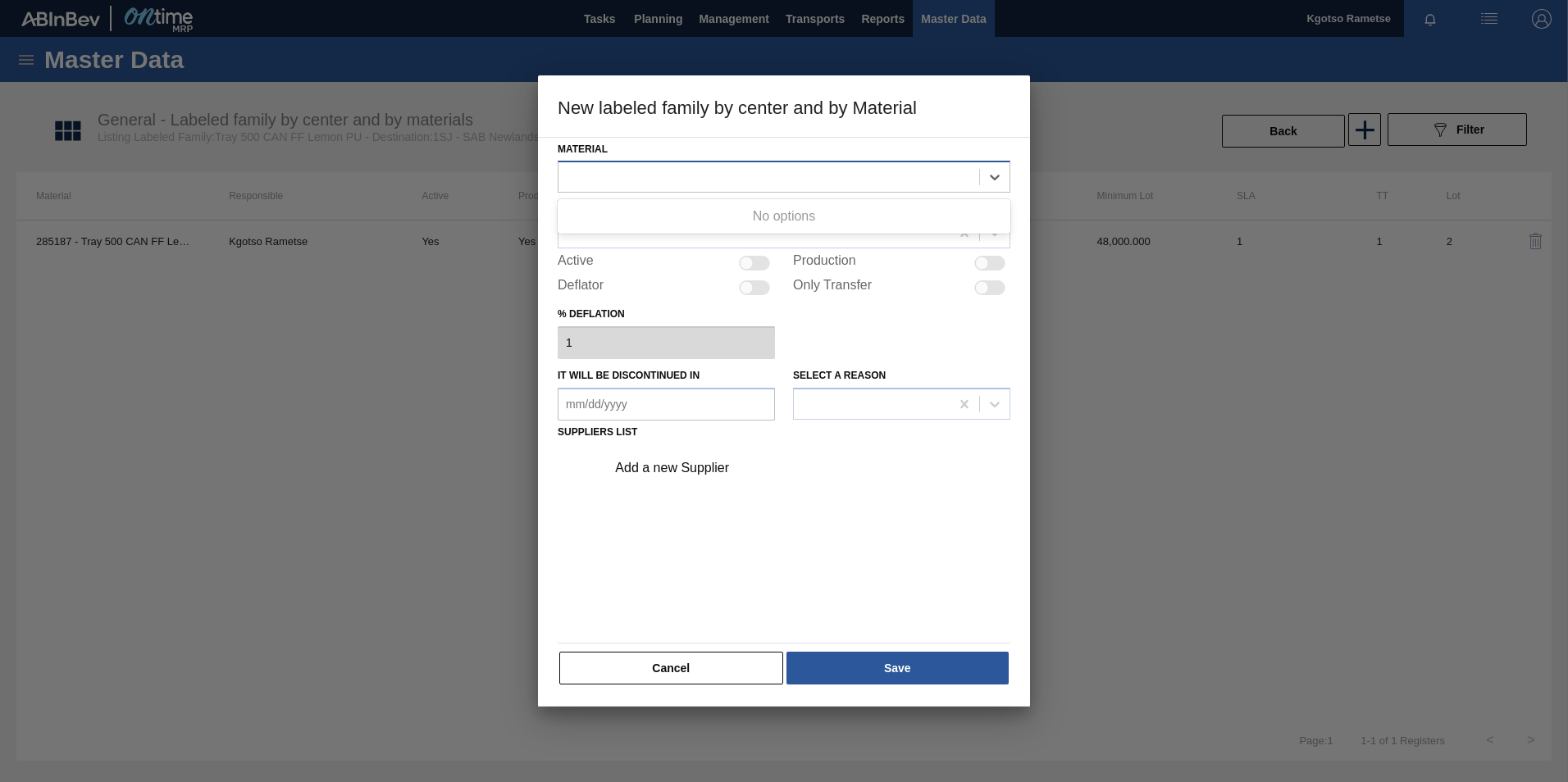
click at [734, 175] on div at bounding box center [768, 177] width 421 height 24
click at [675, 175] on div at bounding box center [768, 177] width 421 height 24
click at [671, 180] on div at bounding box center [768, 177] width 421 height 24
click at [702, 146] on div "Material Use Up and Down to choose options, press Enter to select the currently…" at bounding box center [783, 165] width 452 height 56
click at [696, 167] on div at bounding box center [768, 177] width 421 height 24
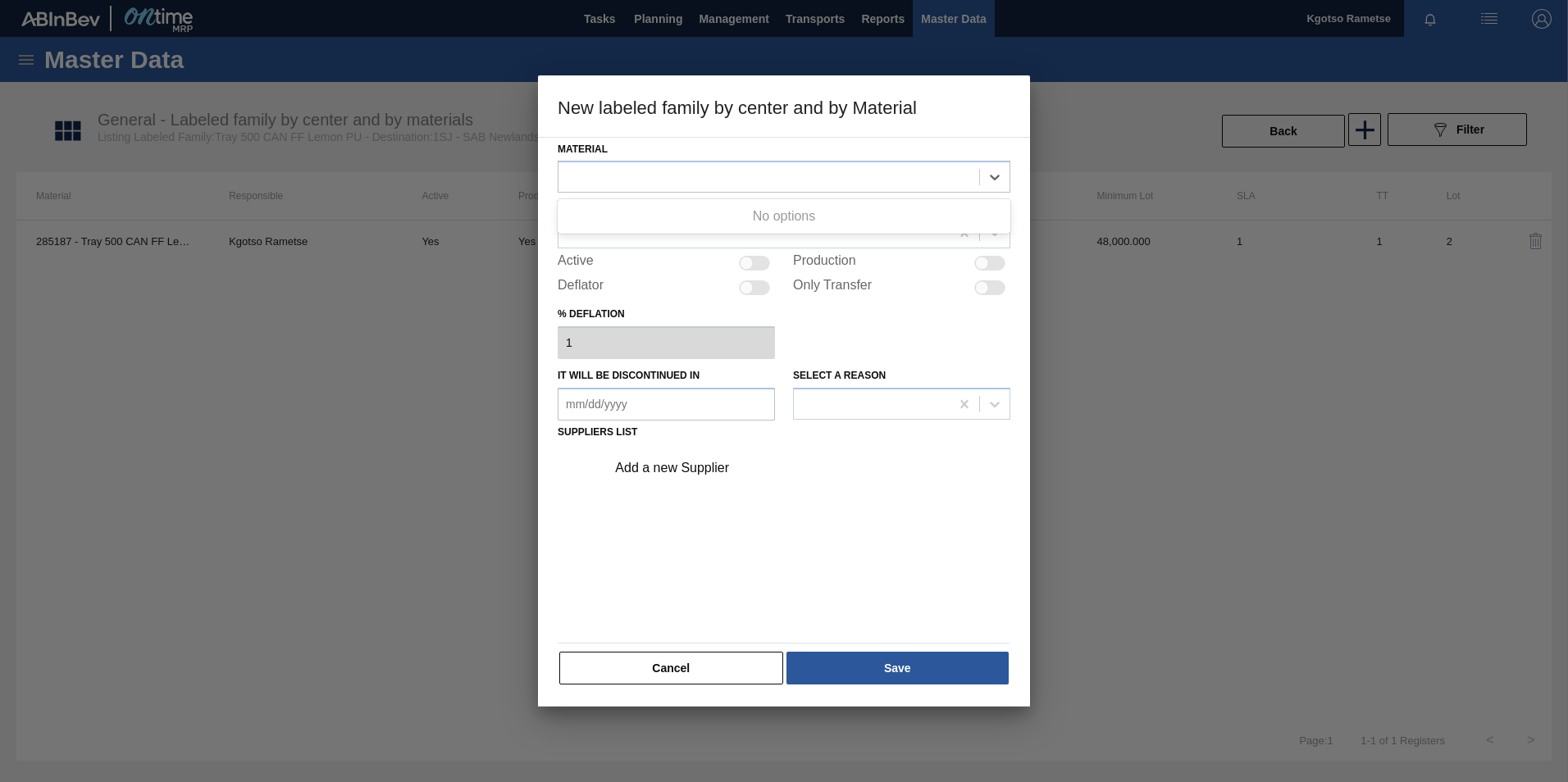
click at [687, 142] on div "Material Use Up and Down to choose options, press Enter to select the currently…" at bounding box center [783, 165] width 452 height 56
click at [681, 173] on div at bounding box center [768, 177] width 421 height 24
click at [682, 142] on div "Material Use Up and Down to choose options, press Enter to select the currently…" at bounding box center [783, 165] width 452 height 56
click at [663, 147] on div "Material" at bounding box center [783, 165] width 452 height 56
click at [650, 177] on div at bounding box center [768, 177] width 421 height 24
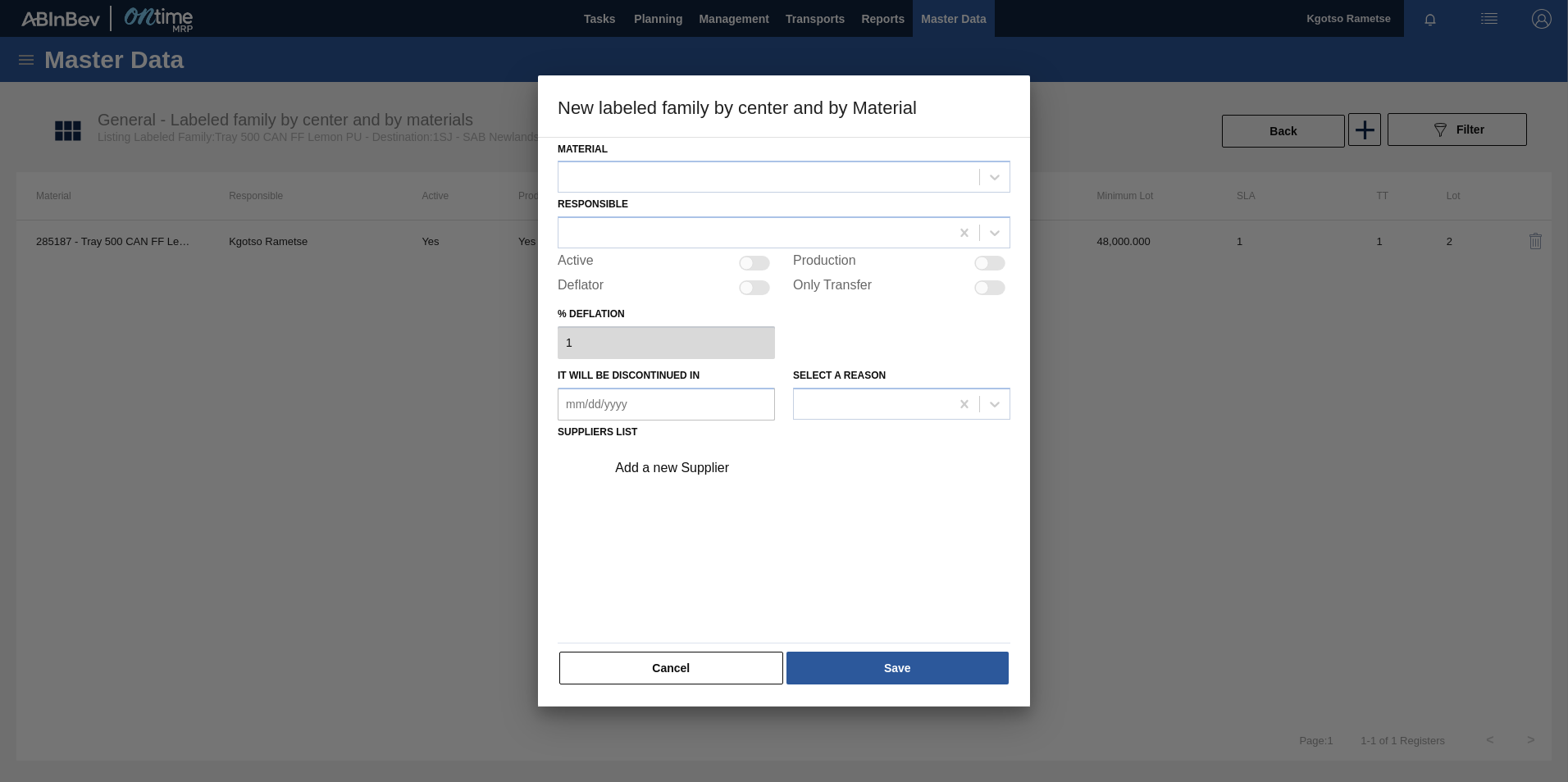
click at [655, 148] on div "Material" at bounding box center [783, 165] width 452 height 56
click at [652, 181] on div at bounding box center [768, 177] width 421 height 24
click at [652, 210] on div "No options" at bounding box center [783, 216] width 452 height 27
click at [631, 142] on div "Material" at bounding box center [783, 165] width 452 height 56
click at [682, 181] on div at bounding box center [768, 177] width 421 height 24
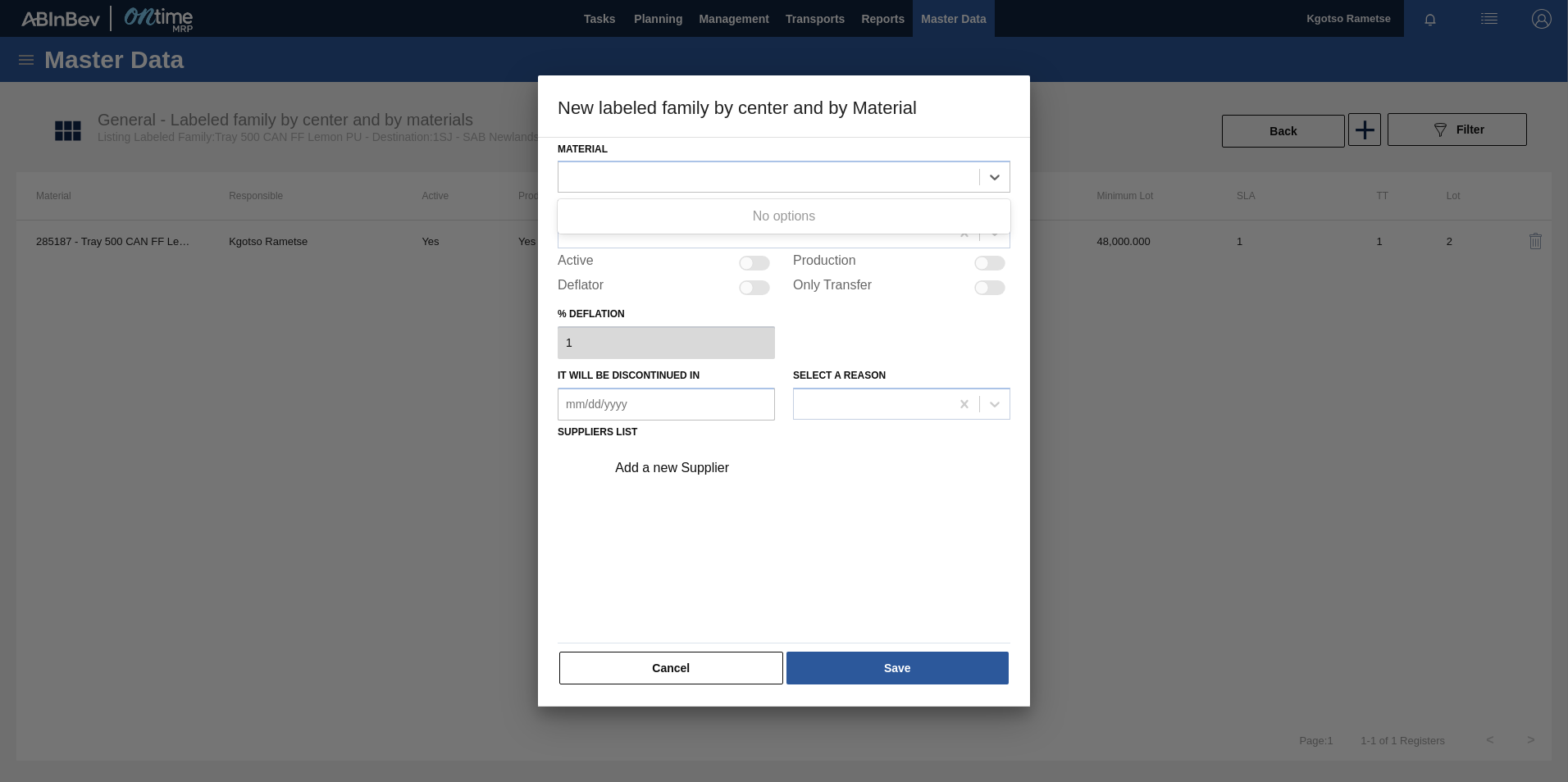
drag, startPoint x: 687, startPoint y: 142, endPoint x: 671, endPoint y: 155, distance: 20.6
click at [686, 142] on div "Material Use Up and Down to choose options, press Enter to select the currently…" at bounding box center [783, 165] width 452 height 56
click at [639, 181] on div at bounding box center [768, 177] width 421 height 24
click at [719, 668] on button "Cancel" at bounding box center [671, 667] width 224 height 32
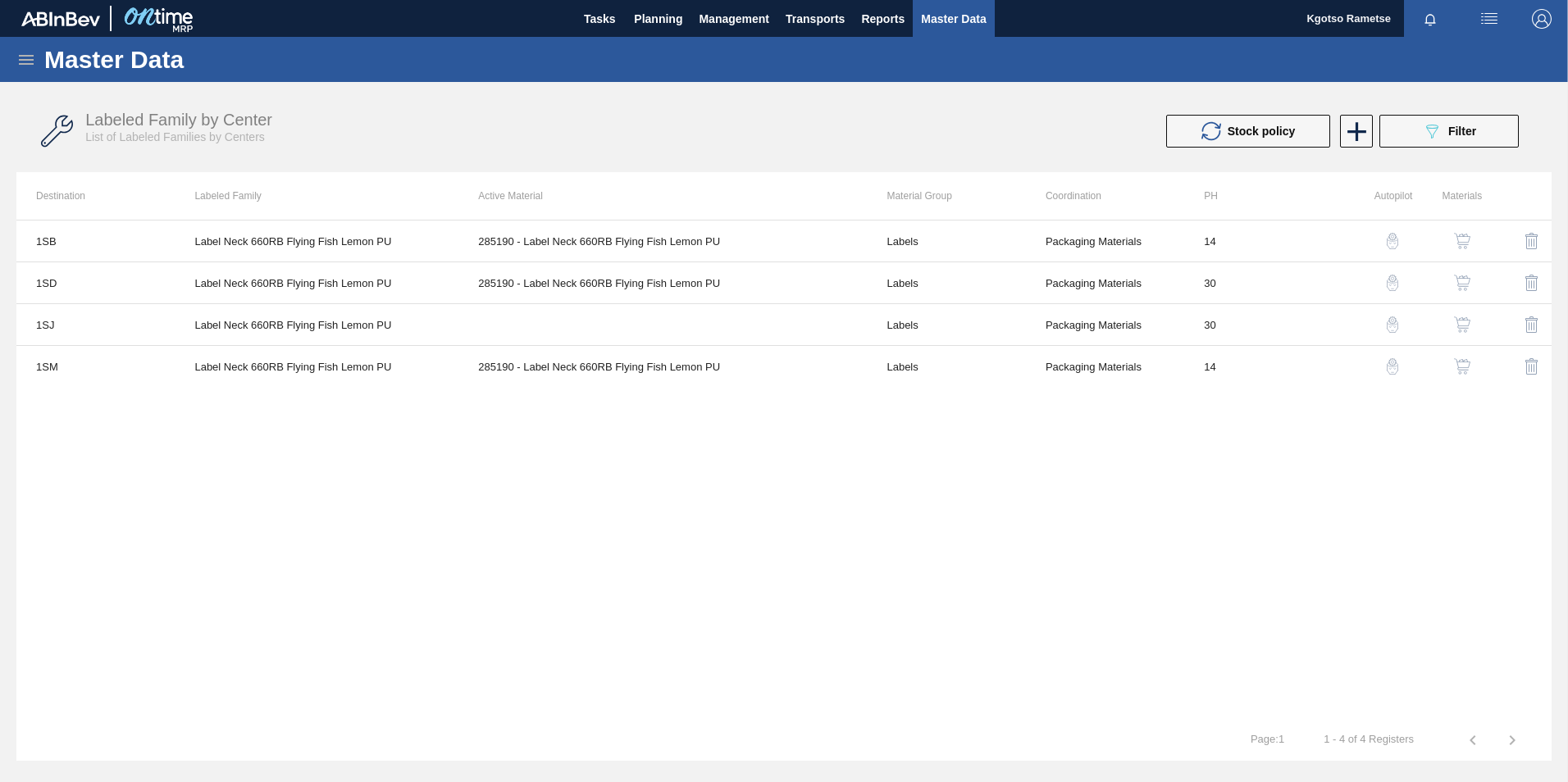
click at [1464, 330] on img "button" at bounding box center [1462, 325] width 17 height 17
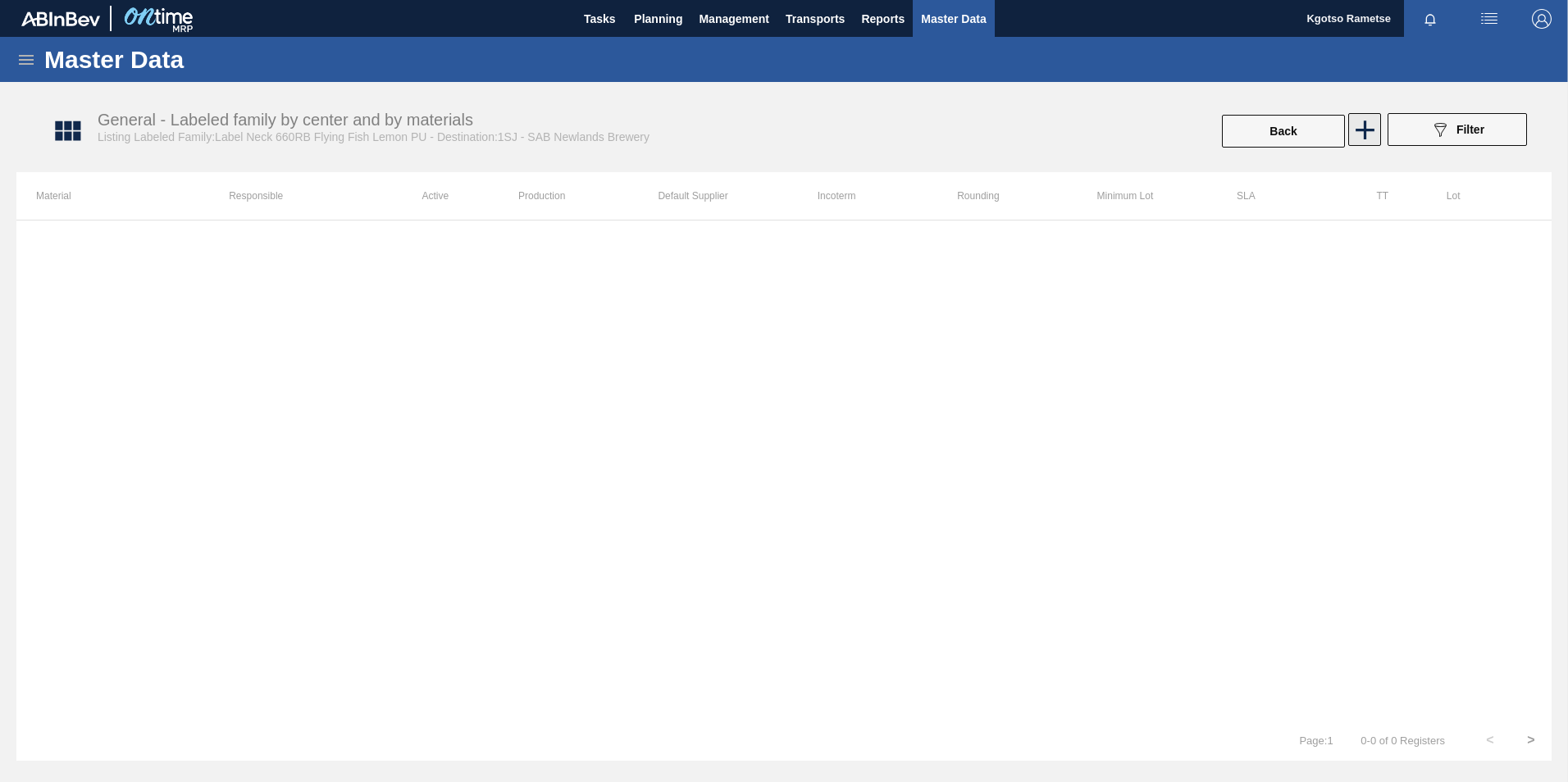
click at [1371, 132] on icon at bounding box center [1365, 130] width 32 height 32
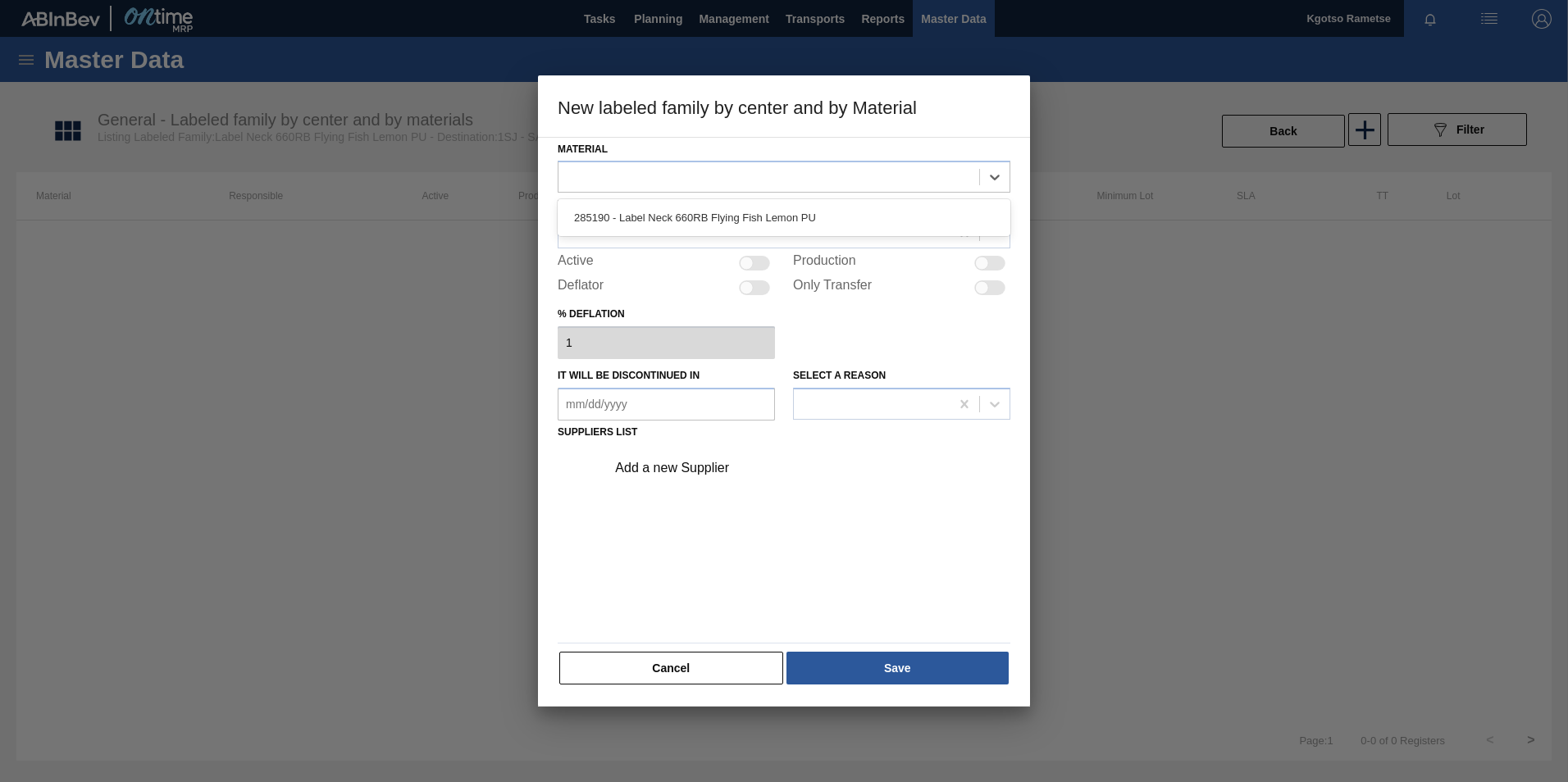
click at [567, 184] on div at bounding box center [567, 177] width 2 height 17
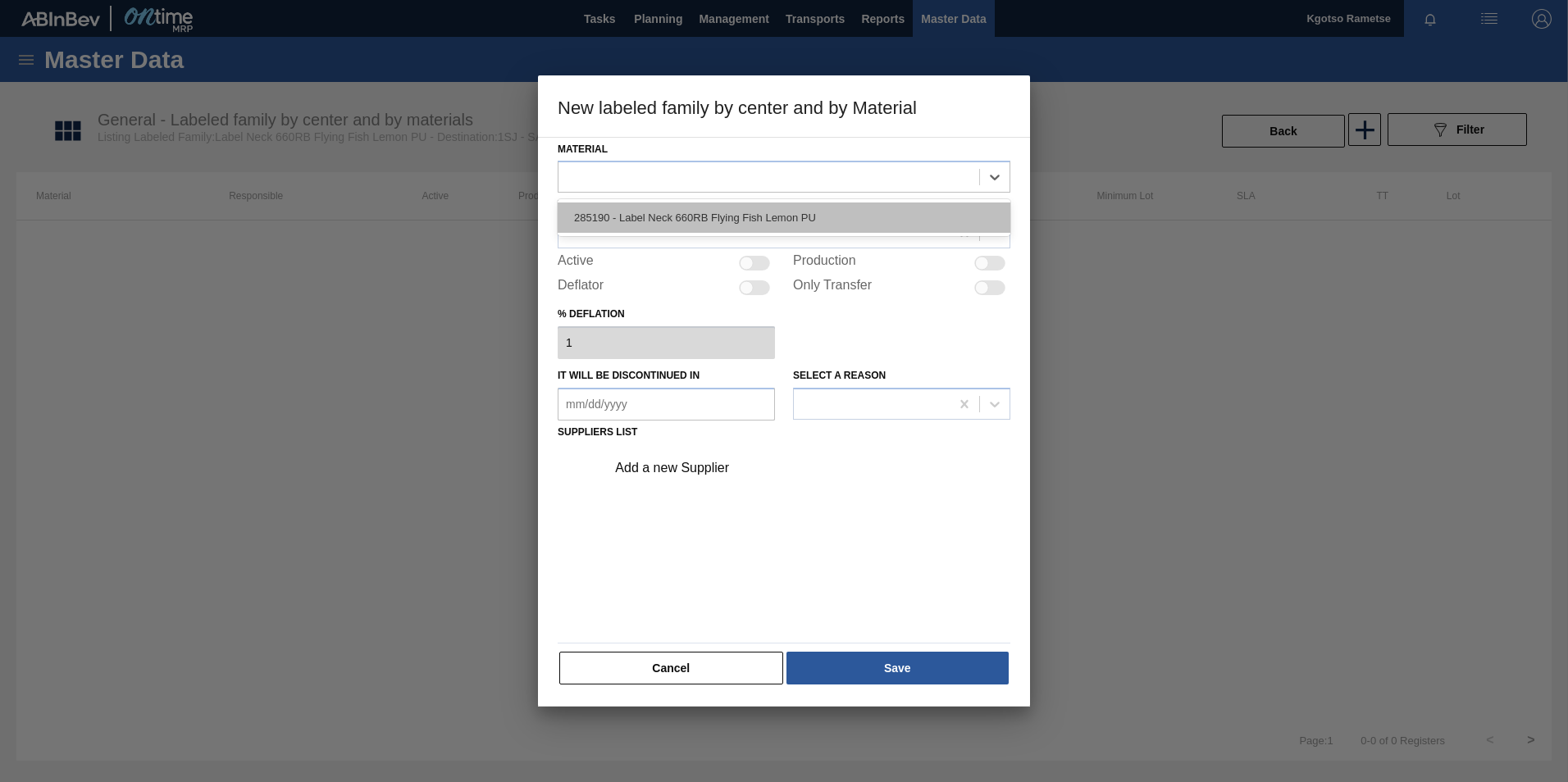
click at [592, 227] on div "285190 - Label Neck 660RB Flying Fish Lemon PU" at bounding box center [783, 217] width 452 height 30
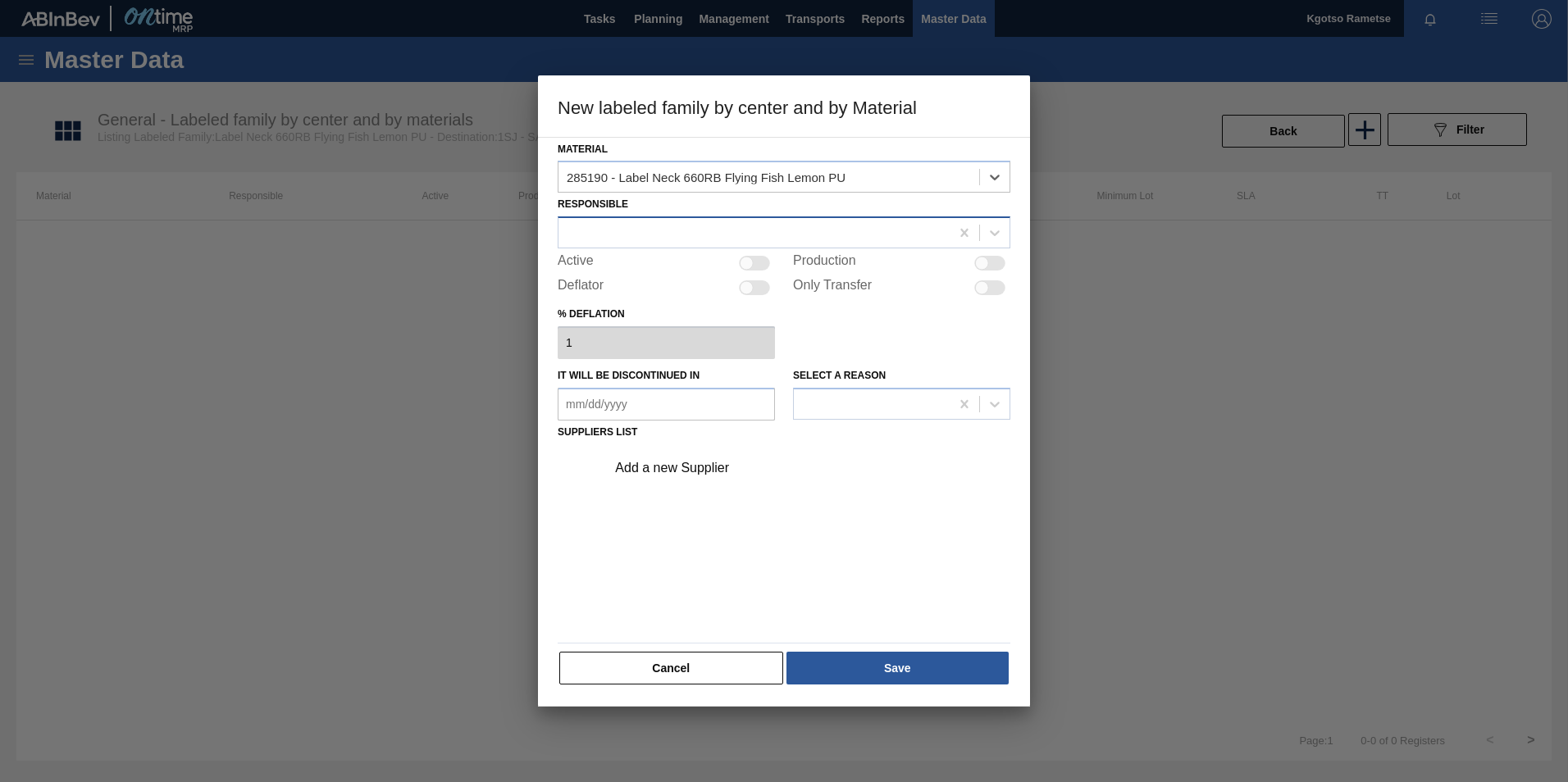
click at [586, 228] on div at bounding box center [753, 233] width 391 height 24
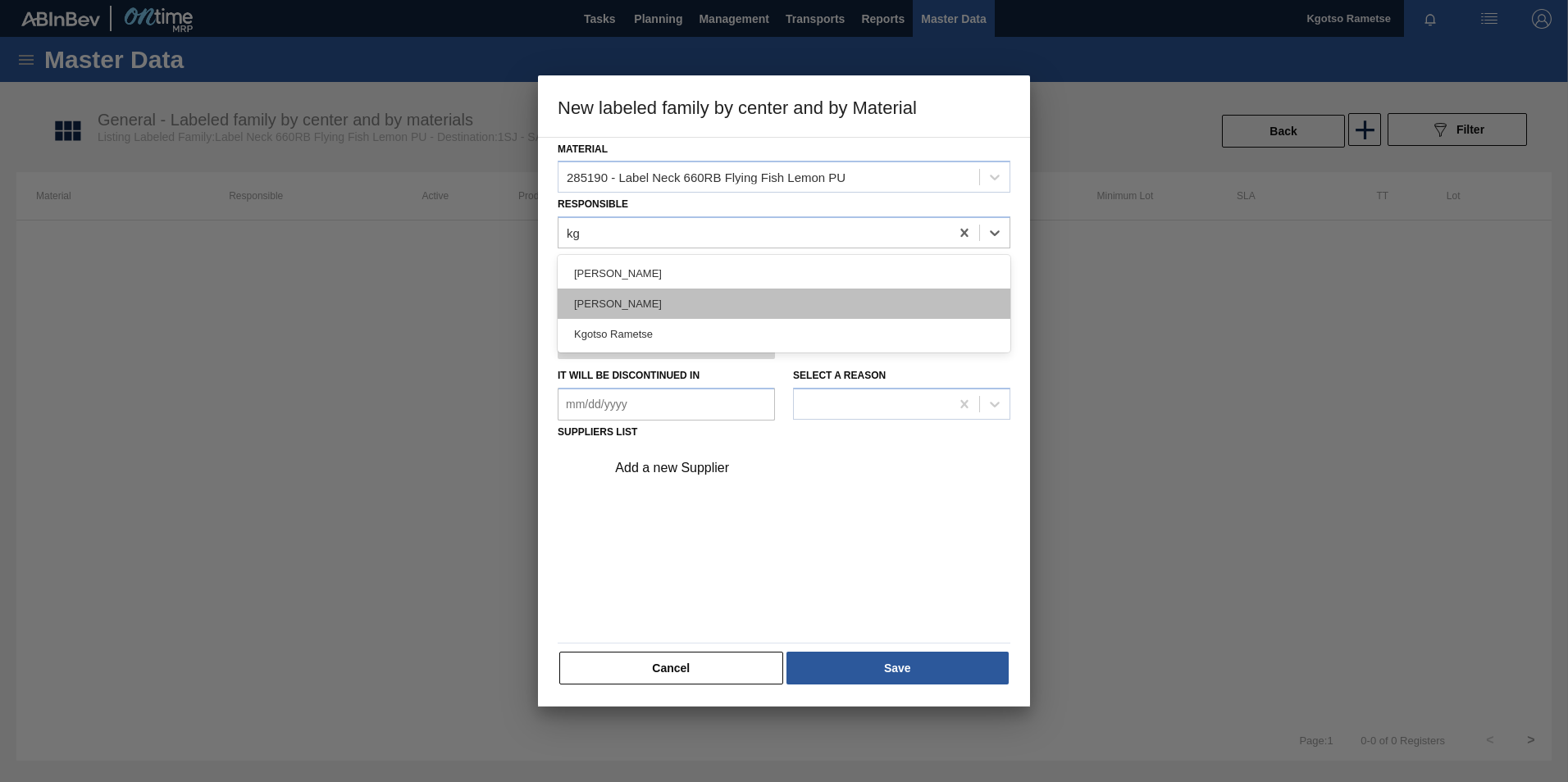
type input "k"
type input "danu"
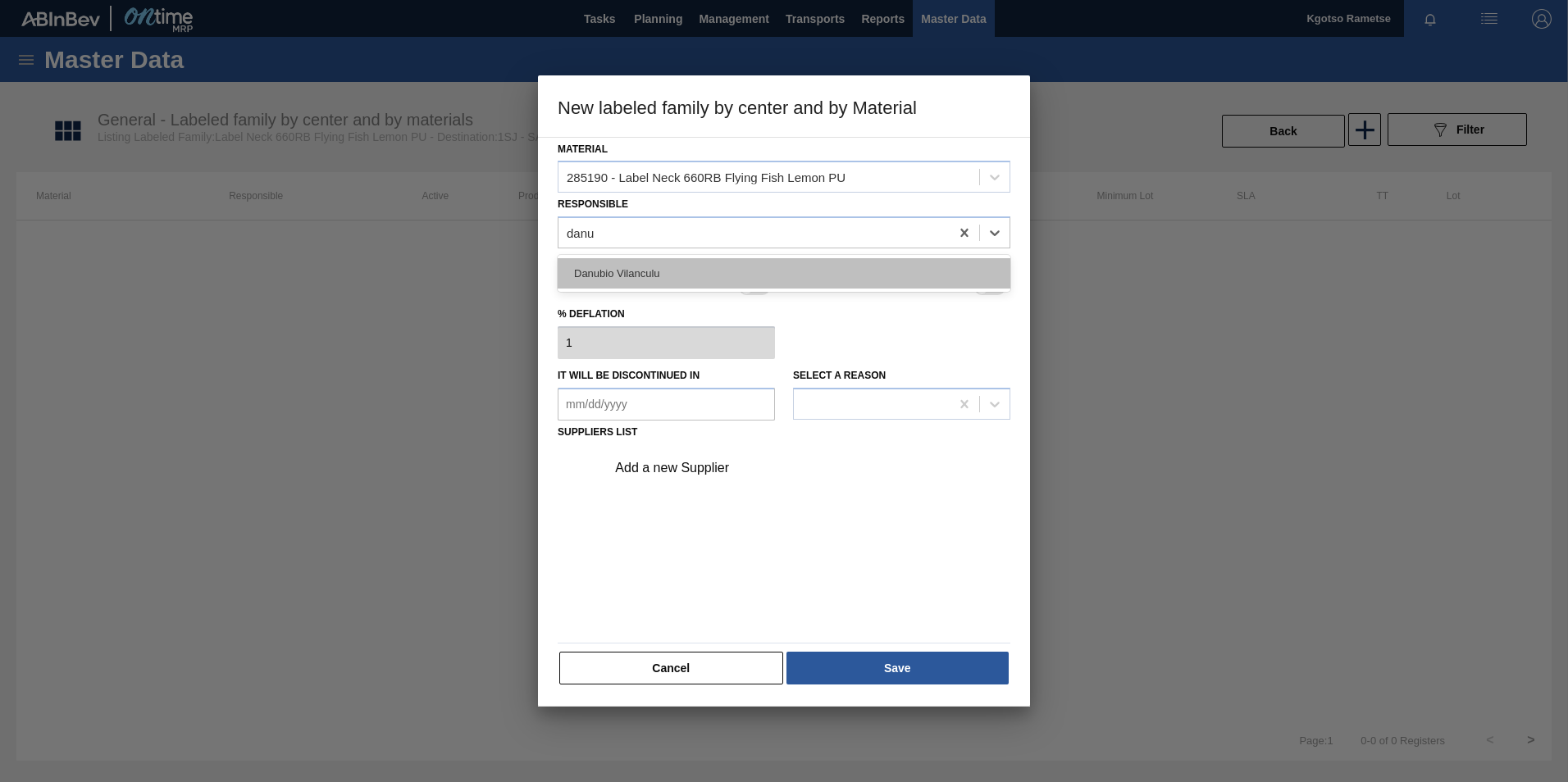
click at [632, 280] on div "Danubio Vilanculu" at bounding box center [783, 273] width 452 height 30
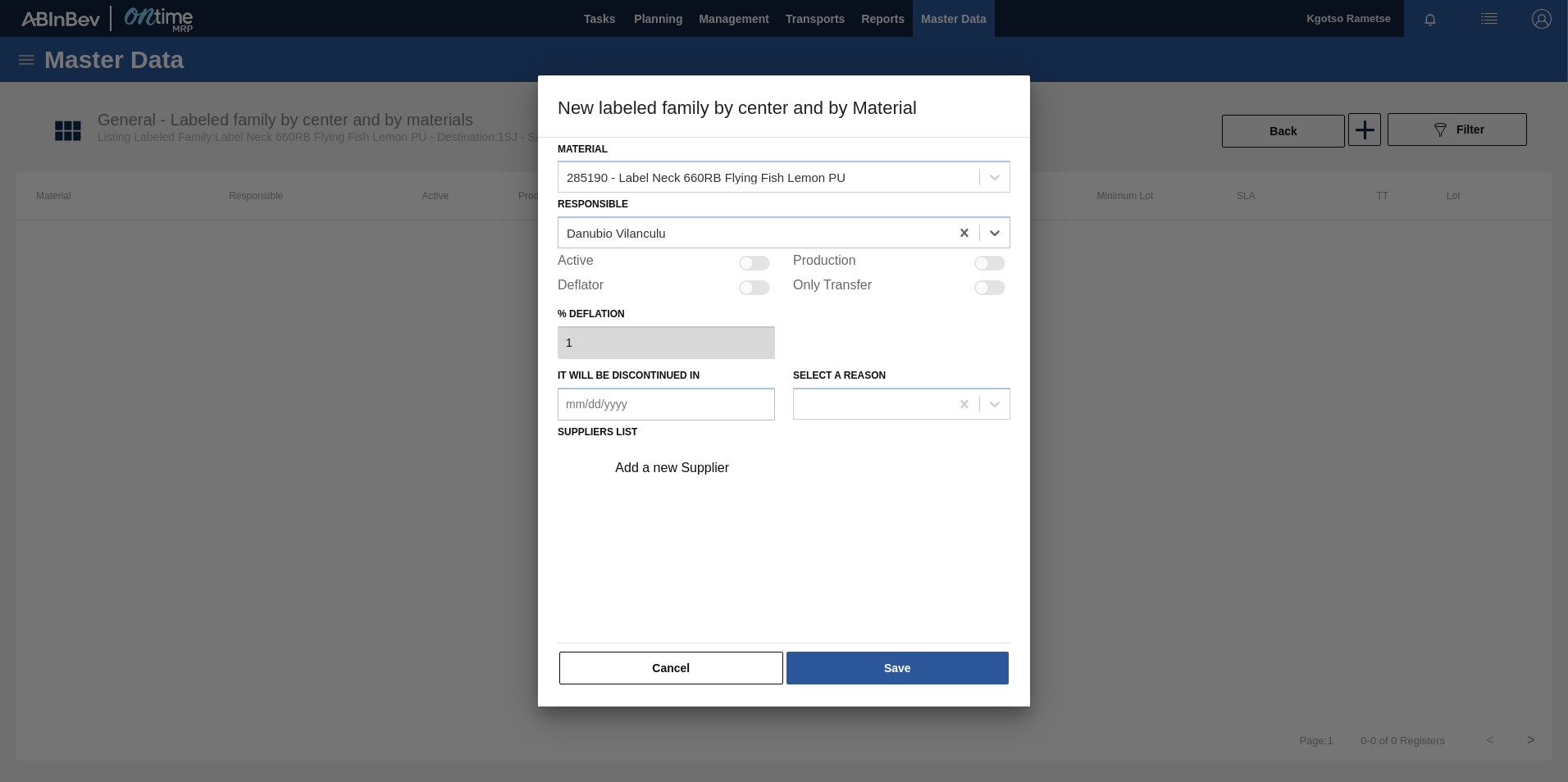
click at [759, 263] on div at bounding box center [754, 263] width 31 height 15
checkbox input "true"
click at [697, 453] on div "Add a new Supplier" at bounding box center [803, 467] width 414 height 41
click at [697, 464] on div "Add a new Supplier" at bounding box center [776, 468] width 322 height 15
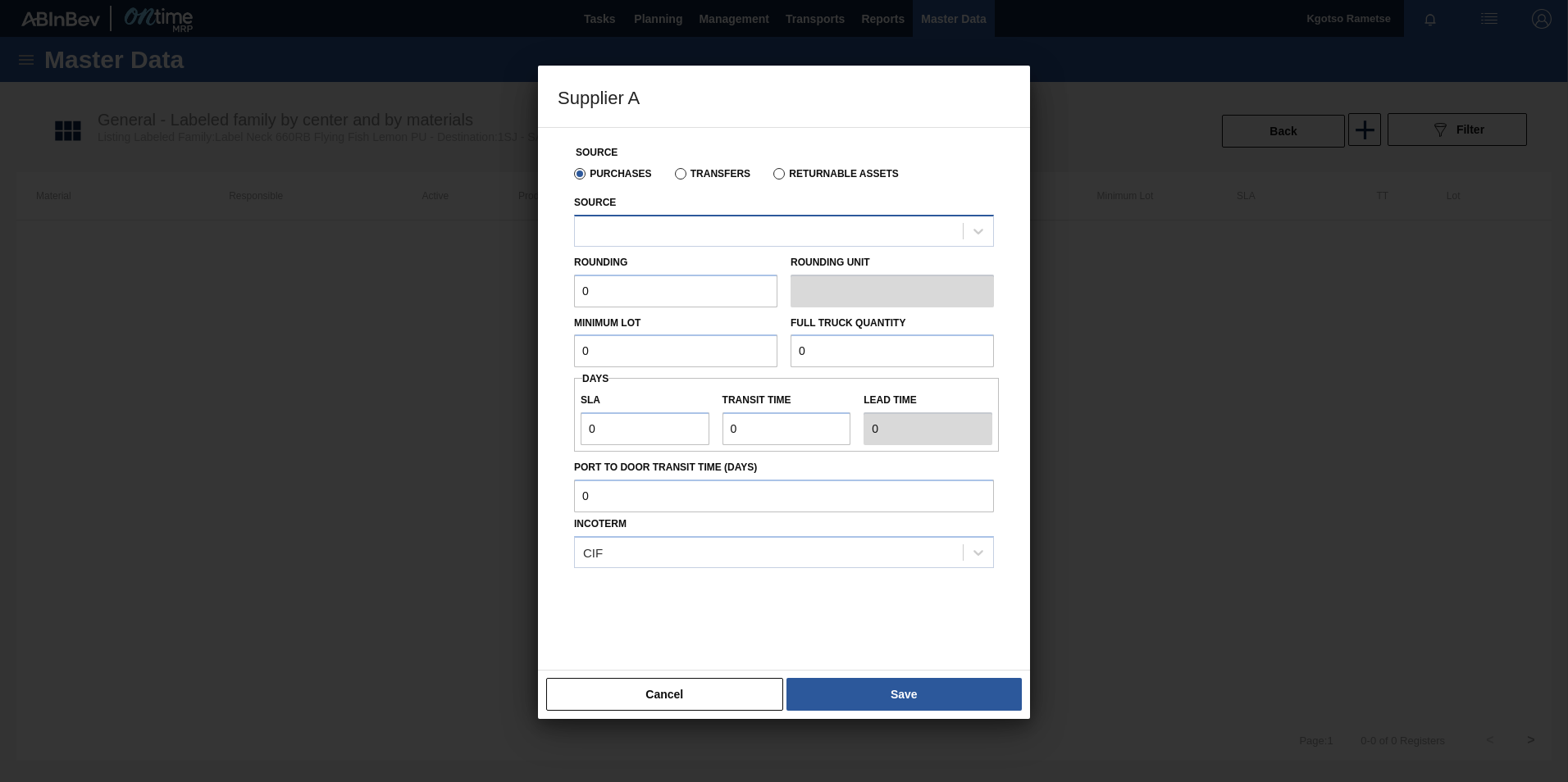
click at [669, 237] on div at bounding box center [769, 231] width 388 height 24
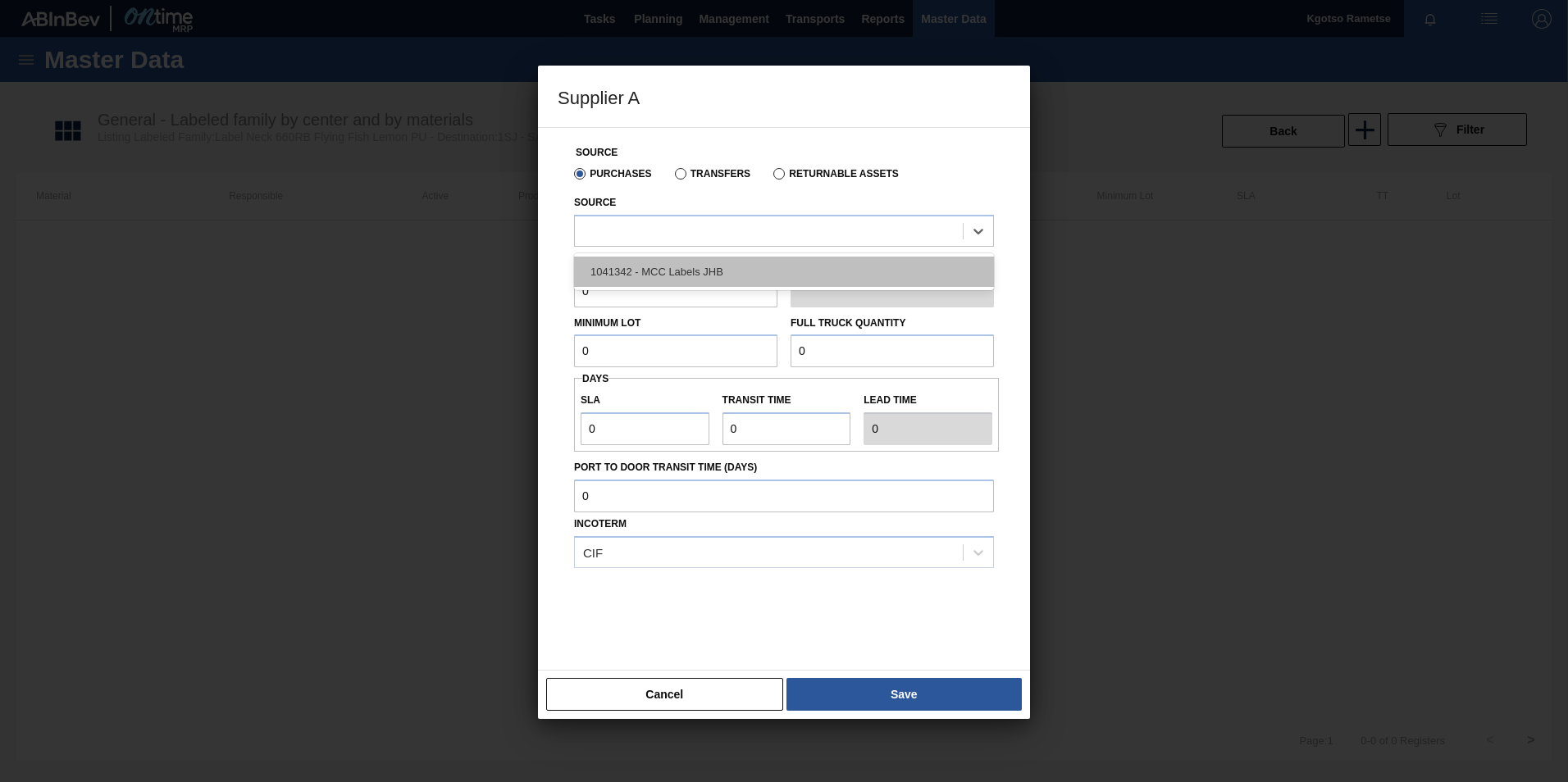
click at [662, 282] on div "1041342 - MCC Labels JHB" at bounding box center [784, 271] width 420 height 30
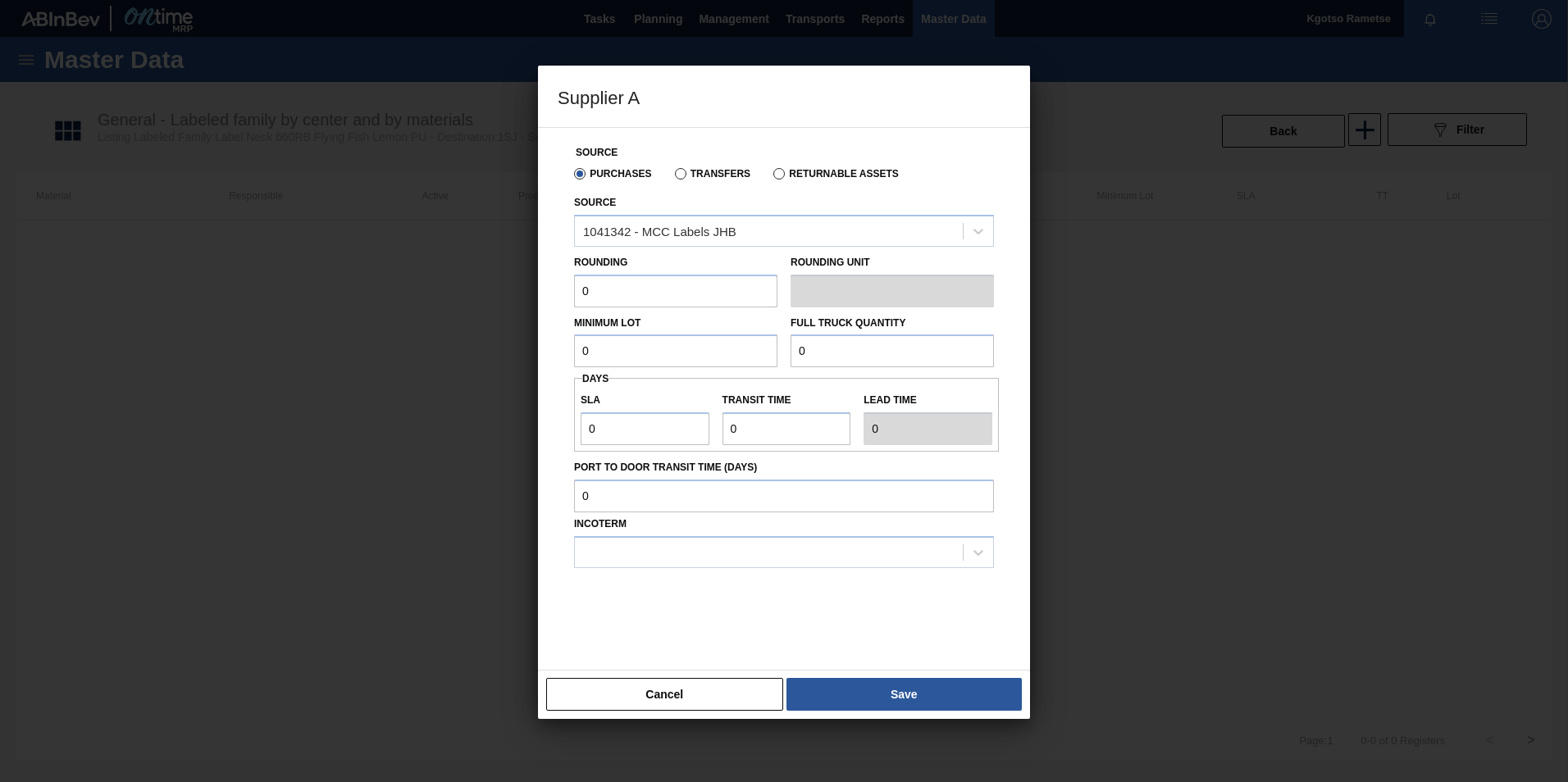
drag, startPoint x: 617, startPoint y: 303, endPoint x: 545, endPoint y: 298, distance: 72.2
click at [549, 296] on div "Source Purchases Transfers Returnable Assets Source 1041342 - MCC Labels JHB Ro…" at bounding box center [784, 399] width 492 height 544
type input "1"
click at [562, 350] on div "Source Purchases Transfers Returnable Assets Source 1041342 - MCC Labels JHB Ro…" at bounding box center [783, 389] width 452 height 522
drag, startPoint x: 683, startPoint y: 342, endPoint x: 386, endPoint y: 371, distance: 298.4
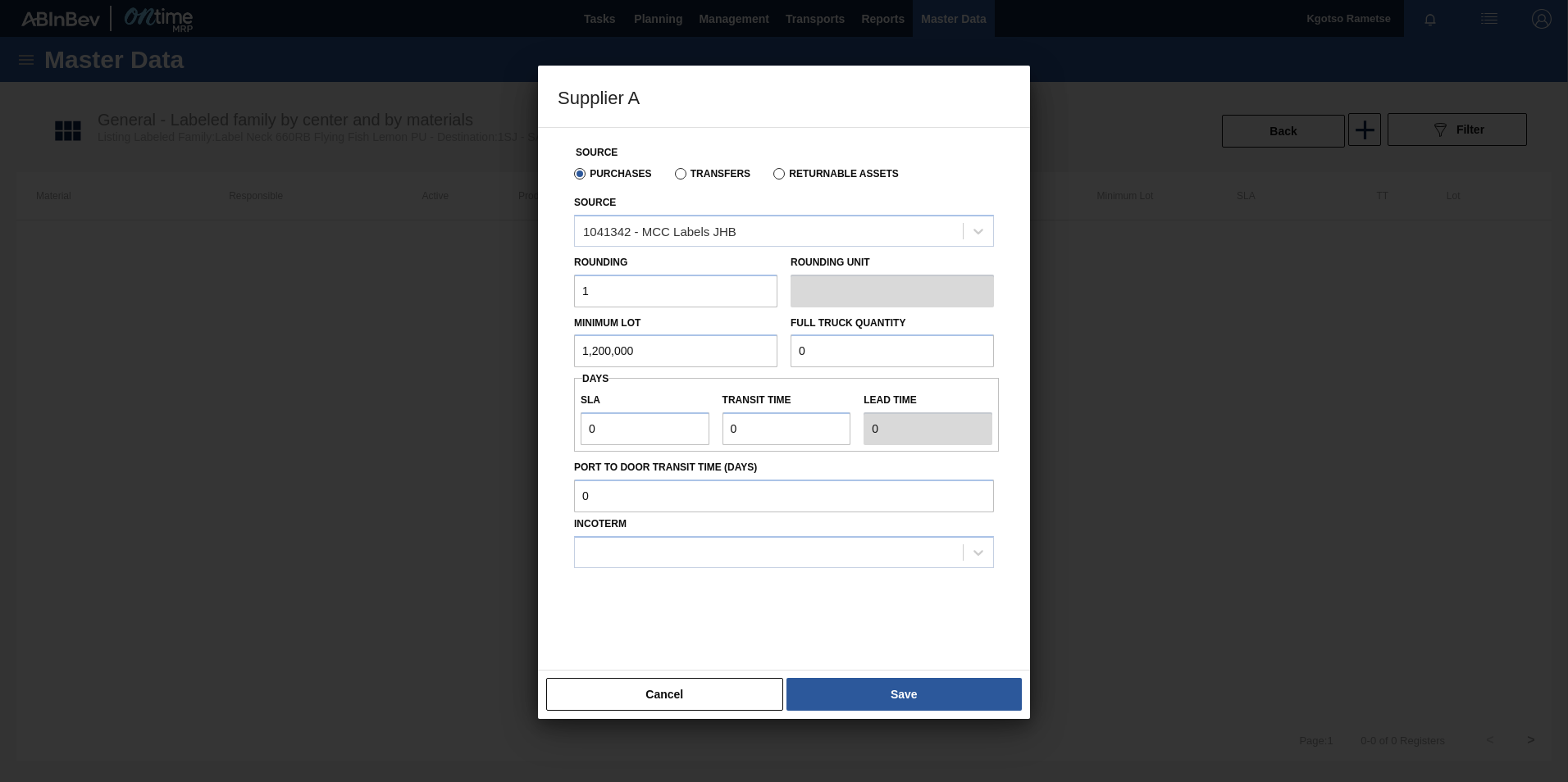
click at [386, 371] on div "Supplier A Source Purchases Transfers Returnable Assets Source 1041342 - MCC La…" at bounding box center [784, 391] width 1568 height 782
type input "1,200,000"
click at [701, 361] on div "Minimum Lot 1,200,000 Full Truck Quantity 0" at bounding box center [784, 337] width 433 height 61
paste input "1,200,00"
type input "1,200,000"
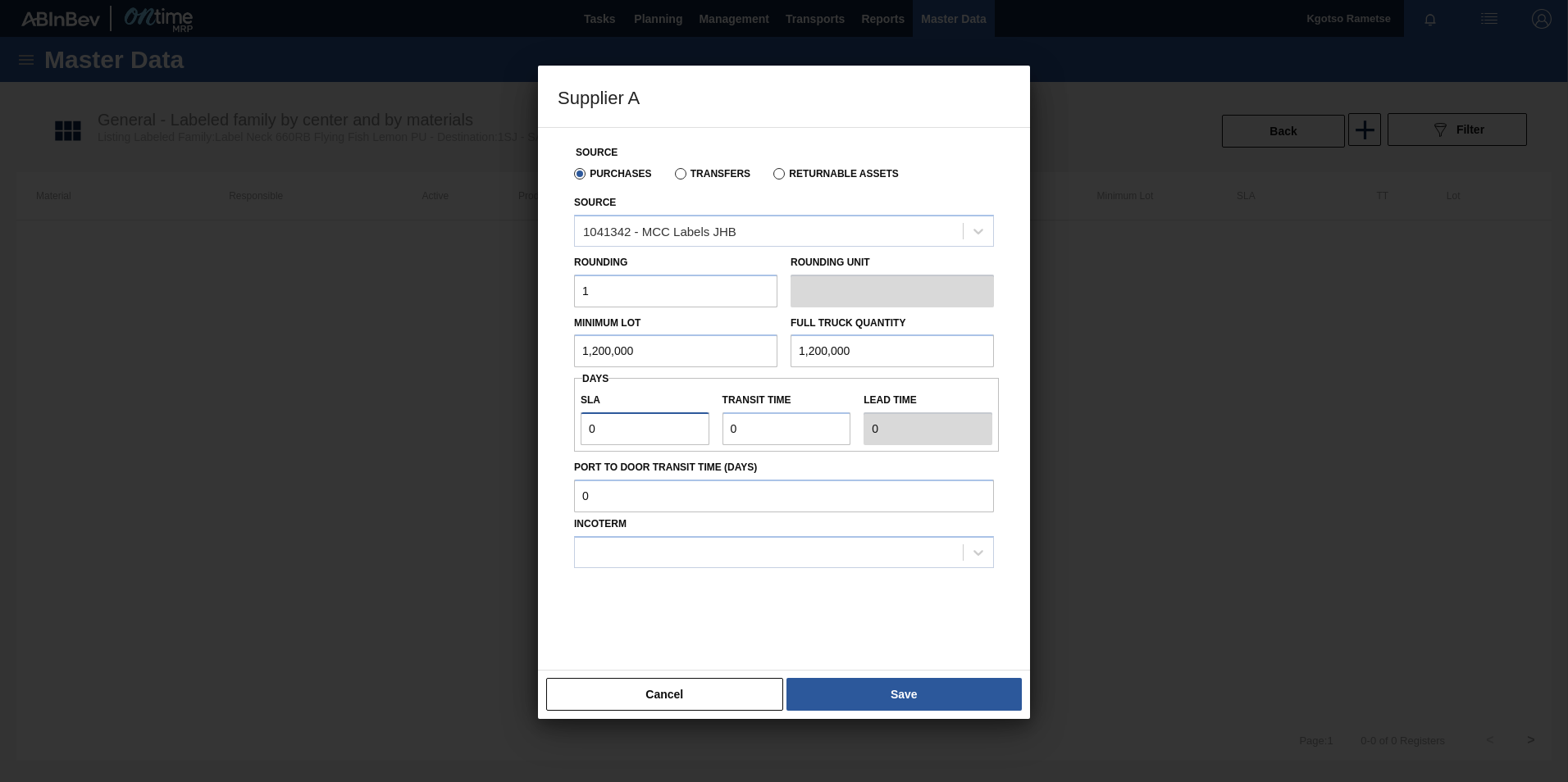
drag, startPoint x: 467, startPoint y: 426, endPoint x: 443, endPoint y: 426, distance: 24.0
click at [443, 426] on div "Supplier A Source Purchases Transfers Returnable Assets Source 1041342 - MCC La…" at bounding box center [784, 391] width 1568 height 782
type input "1"
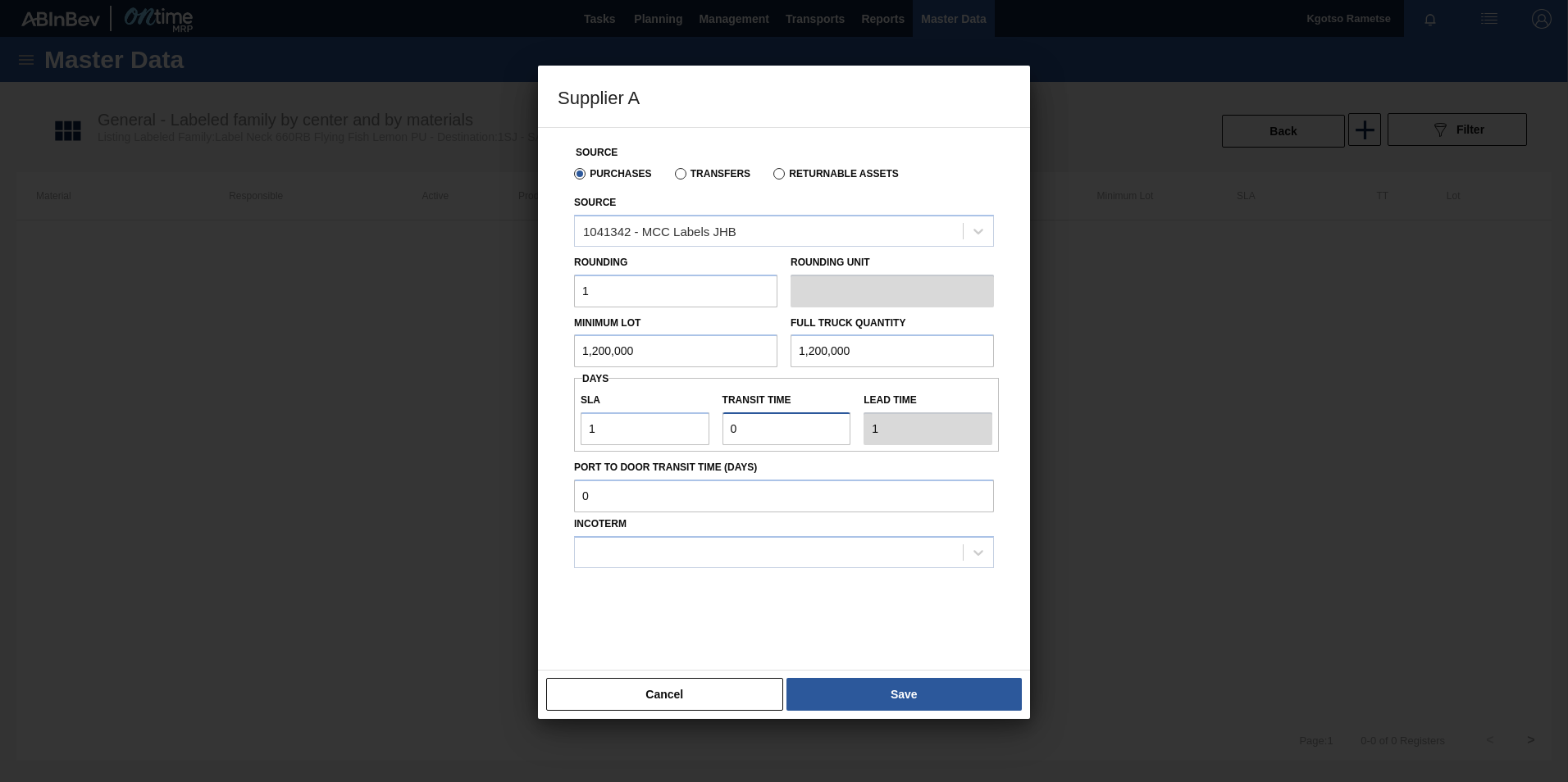
drag, startPoint x: 742, startPoint y: 427, endPoint x: 678, endPoint y: 433, distance: 64.3
click at [678, 433] on div "SLA 1 Transit time Lead time 1" at bounding box center [786, 415] width 425 height 61
type input "1"
type input "2"
type input "1"
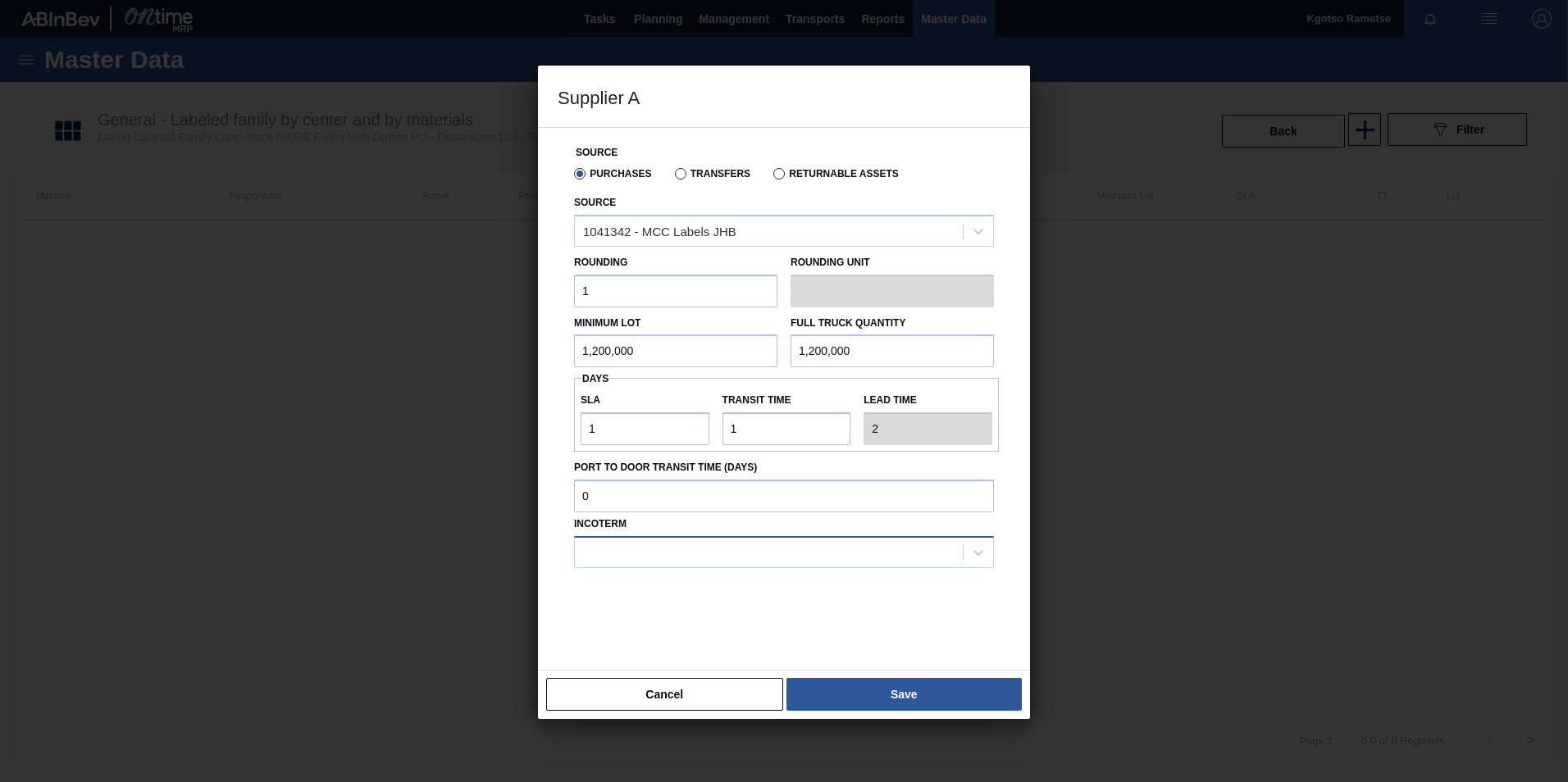
click at [866, 548] on div at bounding box center [769, 552] width 388 height 24
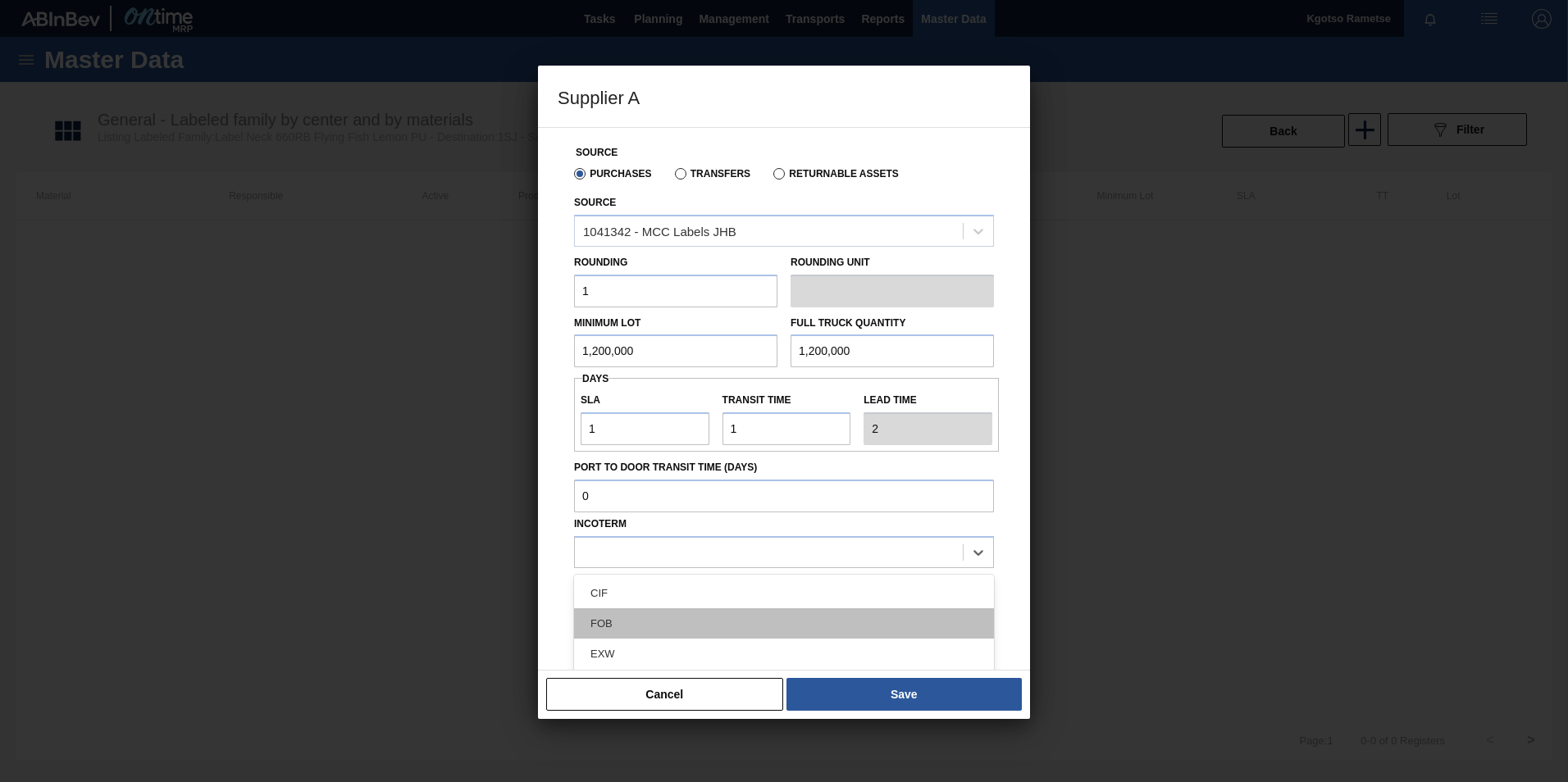
click at [769, 620] on div "FOB" at bounding box center [784, 623] width 420 height 30
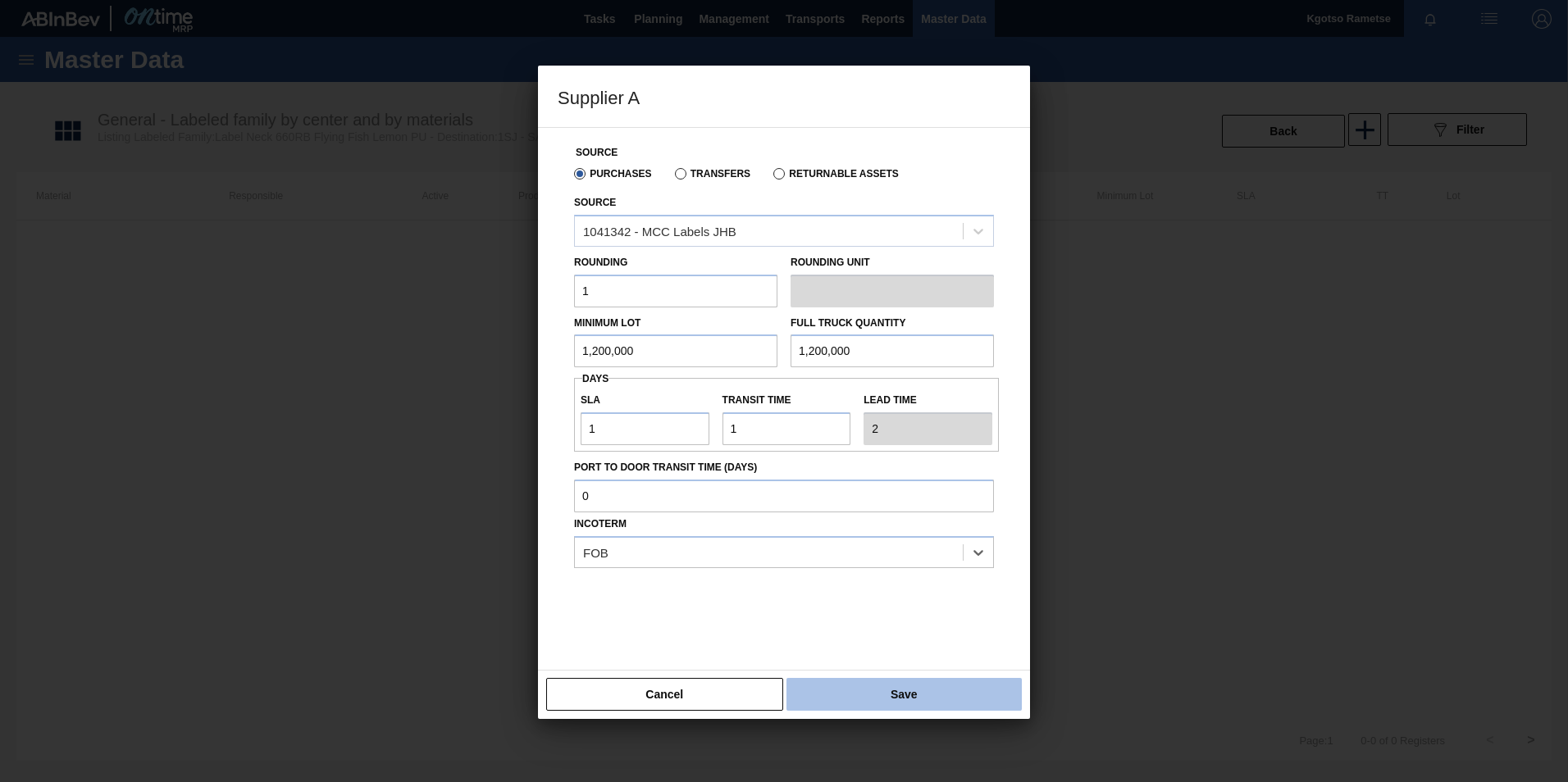
click at [913, 688] on button "Save" at bounding box center [904, 694] width 235 height 32
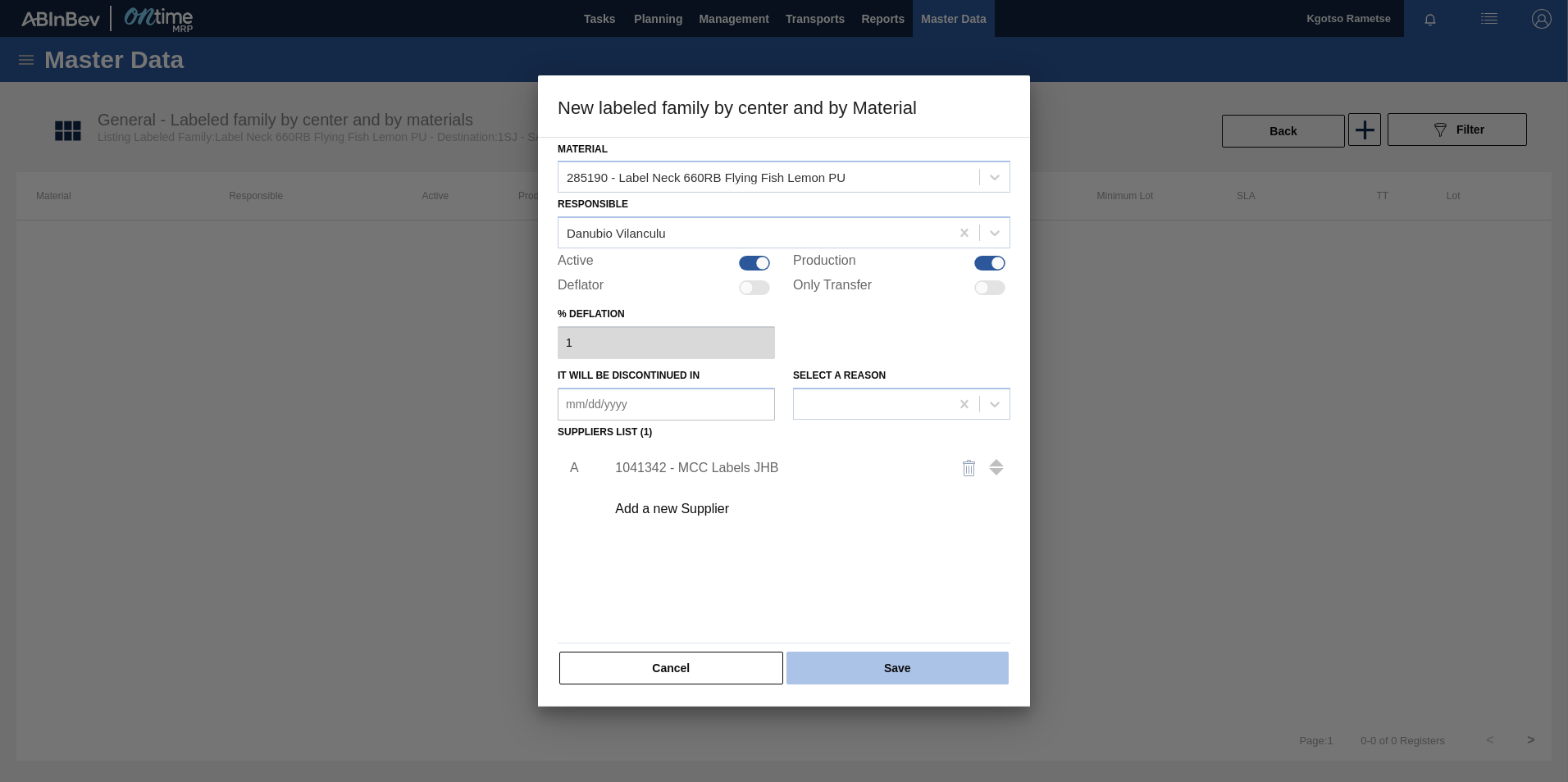
click at [902, 684] on button "Save" at bounding box center [897, 667] width 222 height 32
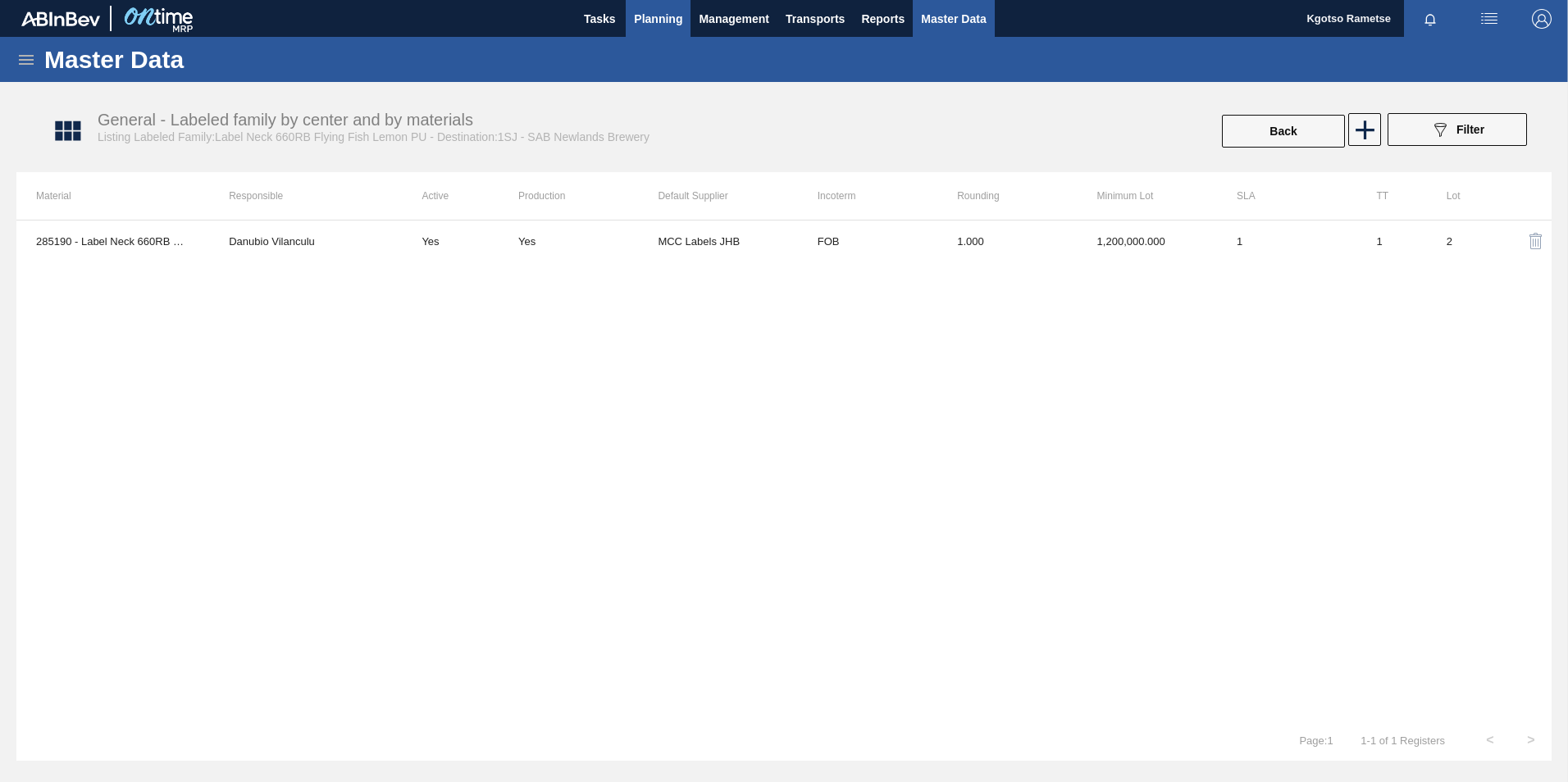
drag, startPoint x: 668, startPoint y: 19, endPoint x: 657, endPoint y: 47, distance: 30.1
click at [668, 22] on span "Planning" at bounding box center [658, 19] width 48 height 20
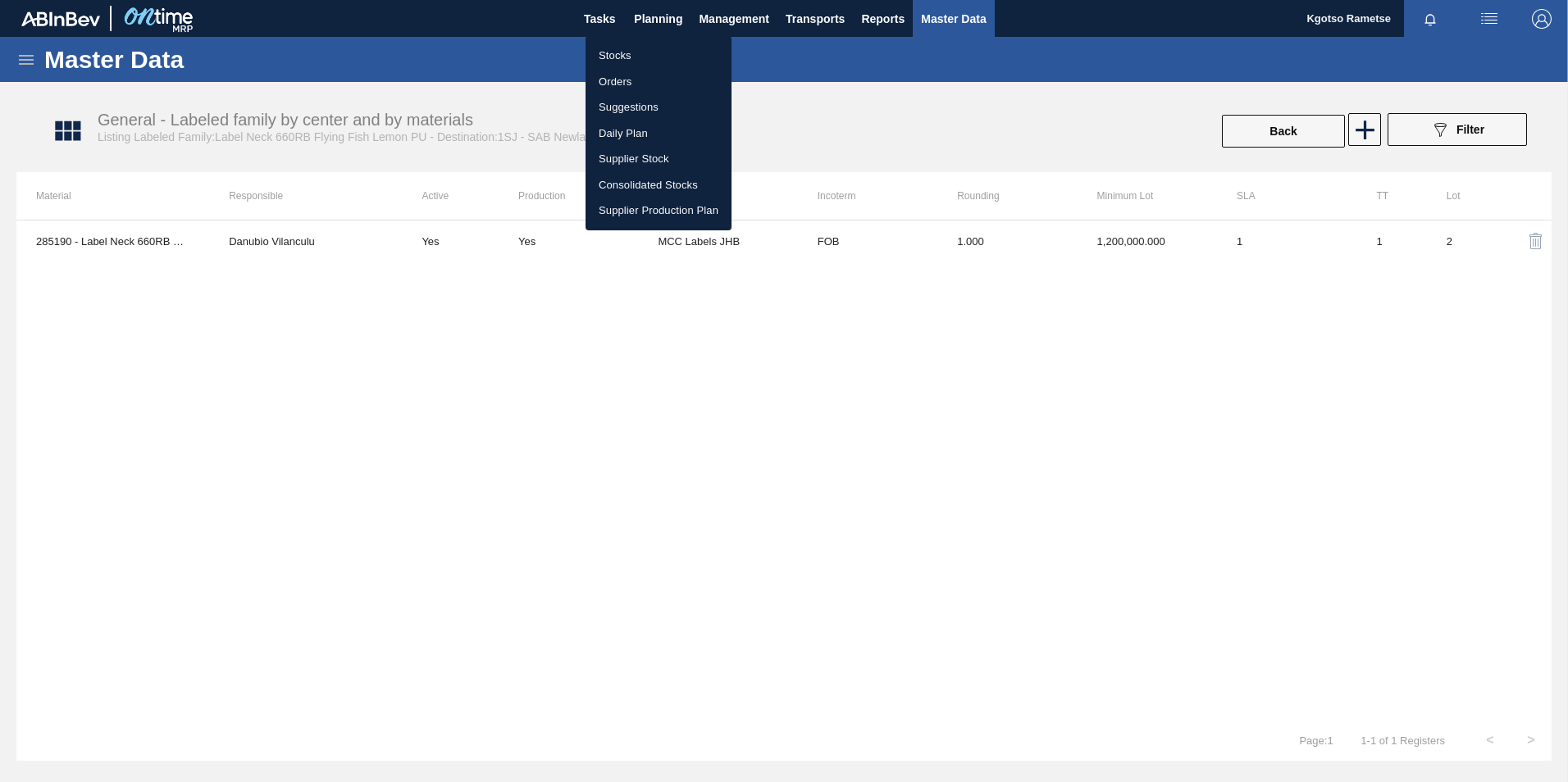
drag, startPoint x: 641, startPoint y: 55, endPoint x: 647, endPoint y: 69, distance: 15.2
click at [641, 55] on li "Stocks" at bounding box center [658, 55] width 146 height 26
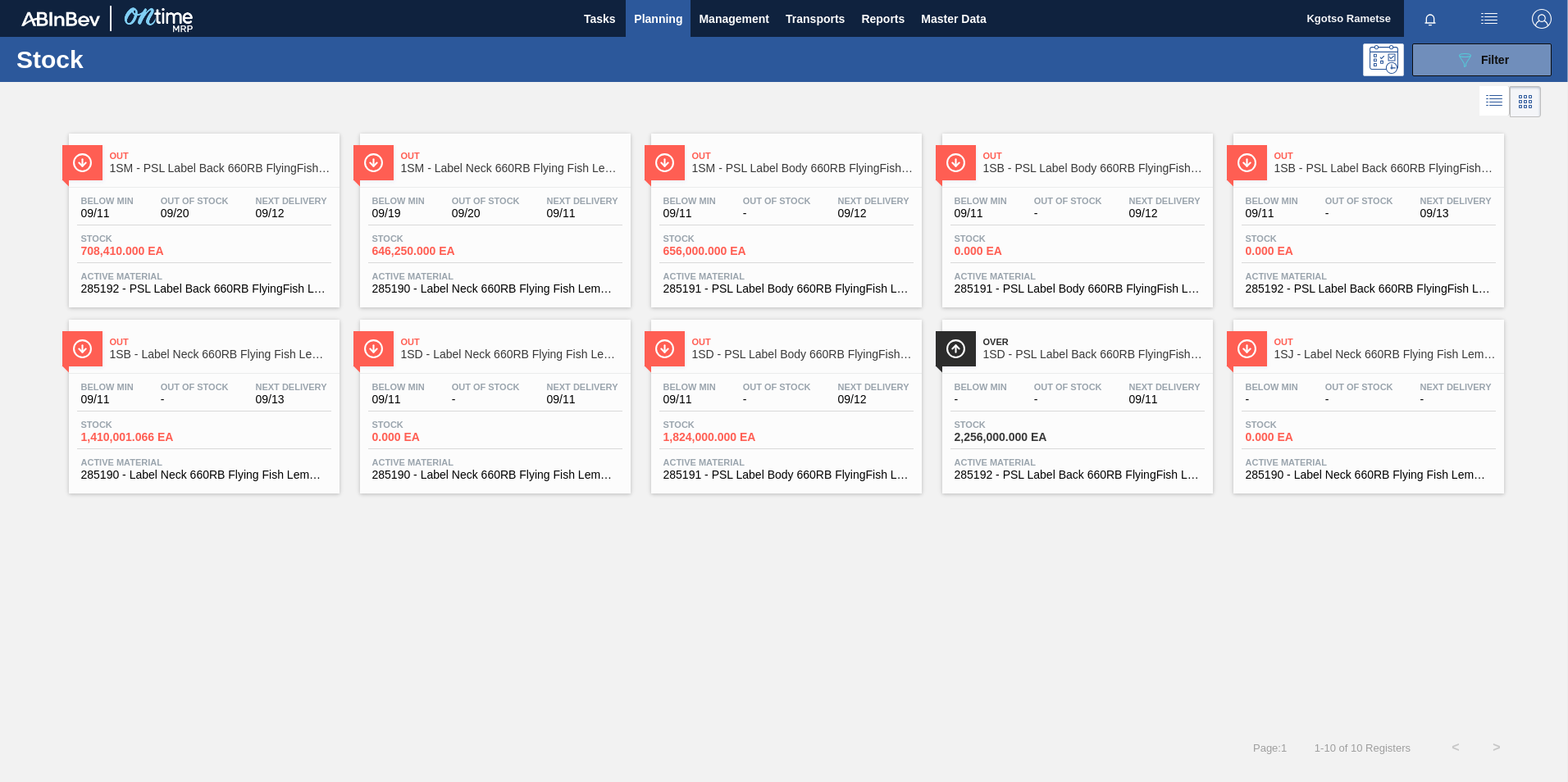
click at [721, 224] on div "Below Min 09/11 Out Of Stock - Next Delivery 09/12" at bounding box center [786, 210] width 254 height 29
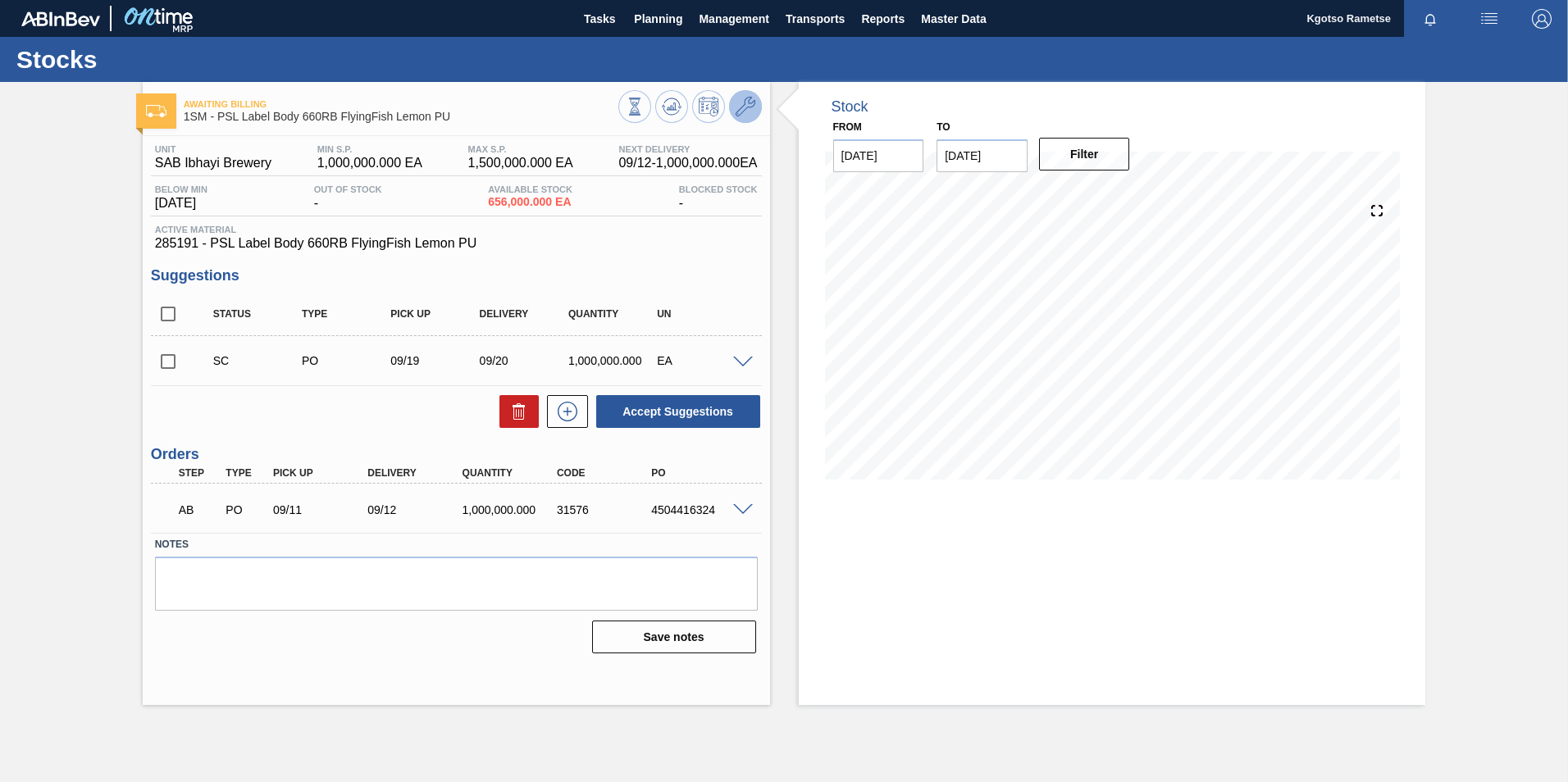
click at [750, 117] on span at bounding box center [746, 107] width 20 height 20
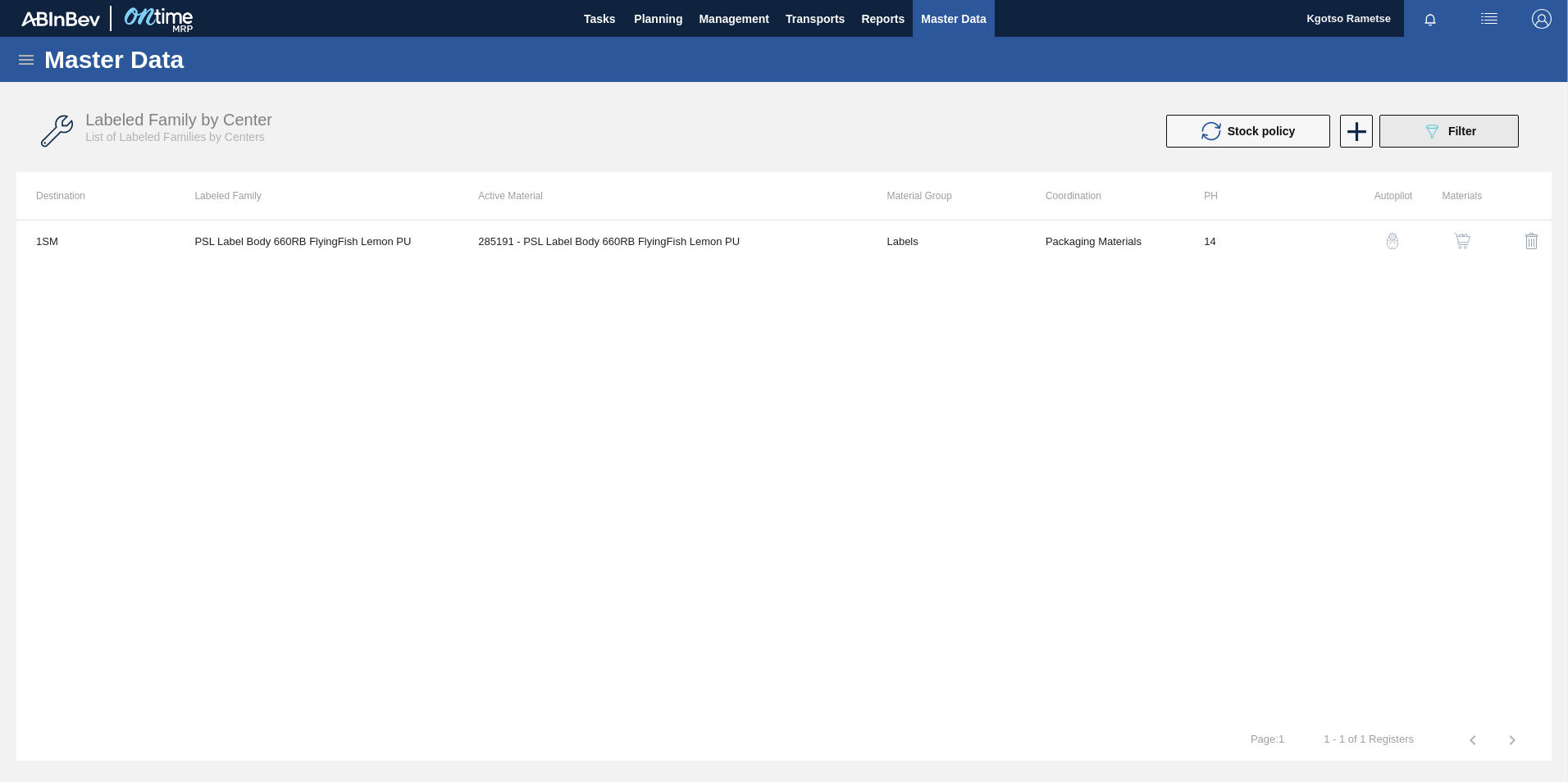
click at [1474, 131] on span "Filter" at bounding box center [1461, 132] width 27 height 13
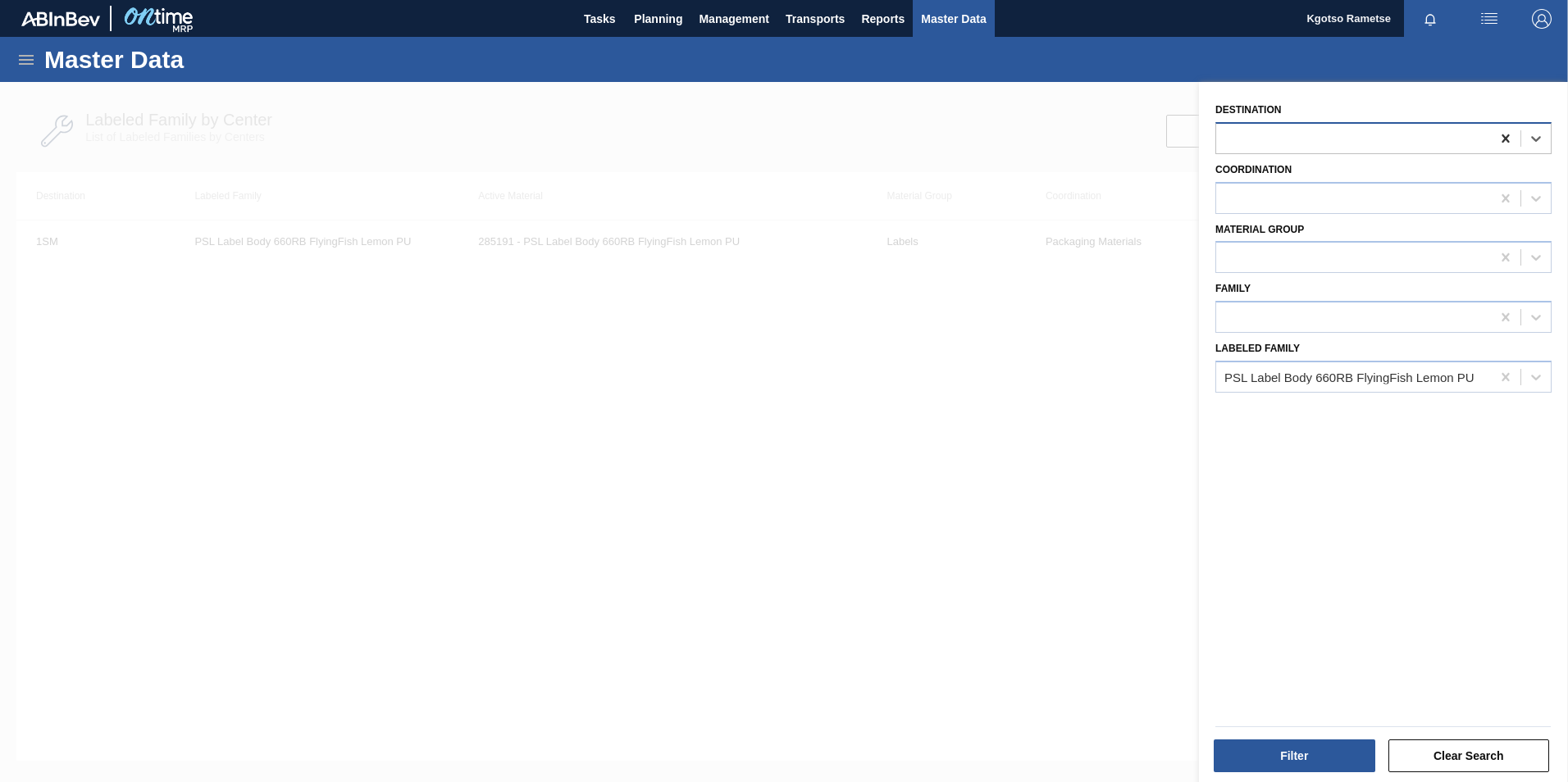
click at [1501, 139] on icon at bounding box center [1506, 138] width 17 height 17
type input "1"
click at [1175, 241] on div at bounding box center [784, 472] width 1568 height 782
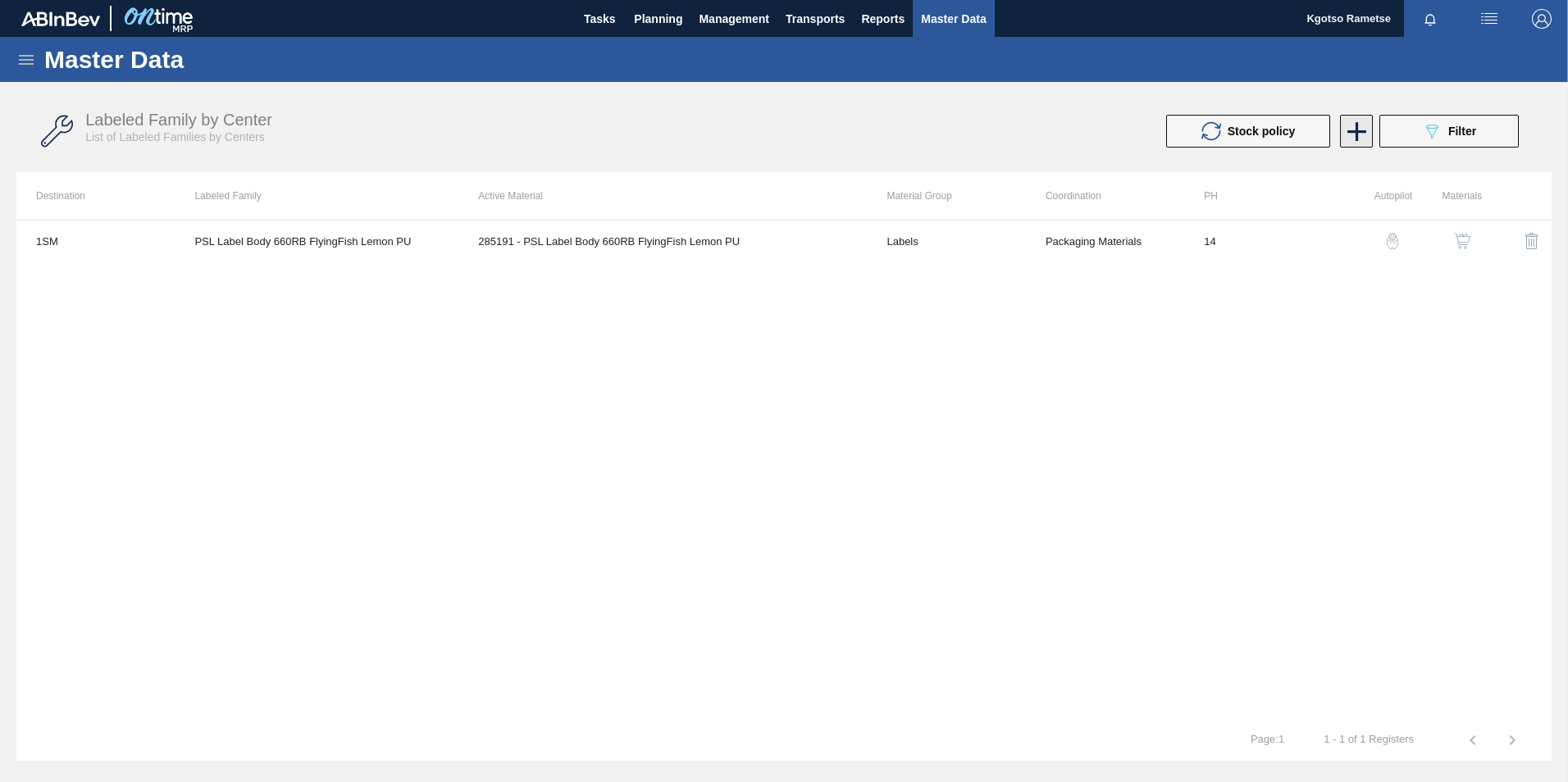
click at [1354, 132] on icon at bounding box center [1356, 132] width 32 height 32
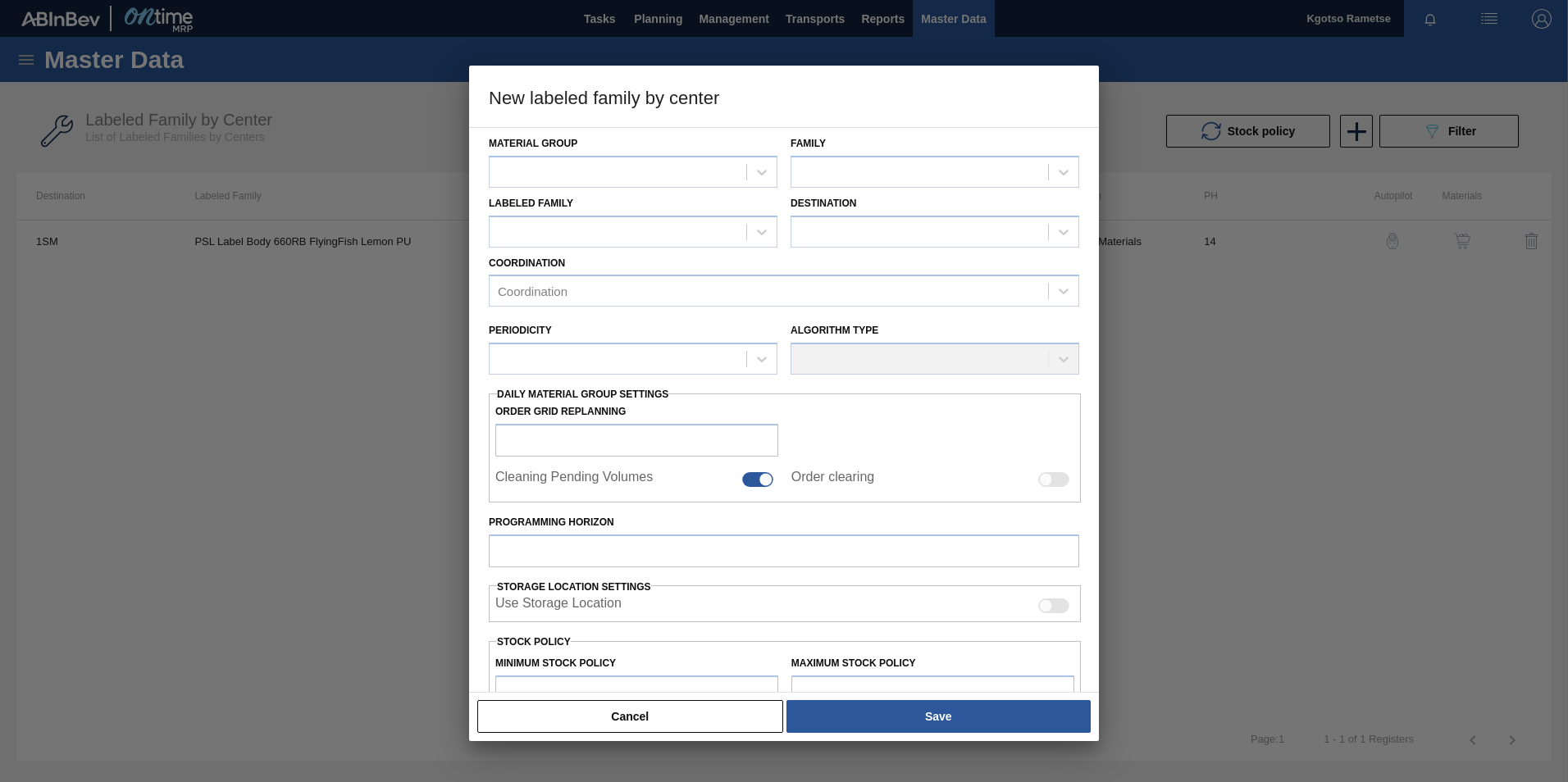
drag, startPoint x: 1316, startPoint y: 291, endPoint x: 1322, endPoint y: 266, distance: 25.7
click at [1316, 286] on div at bounding box center [784, 391] width 1568 height 782
click at [675, 722] on button "Cancel" at bounding box center [630, 715] width 306 height 32
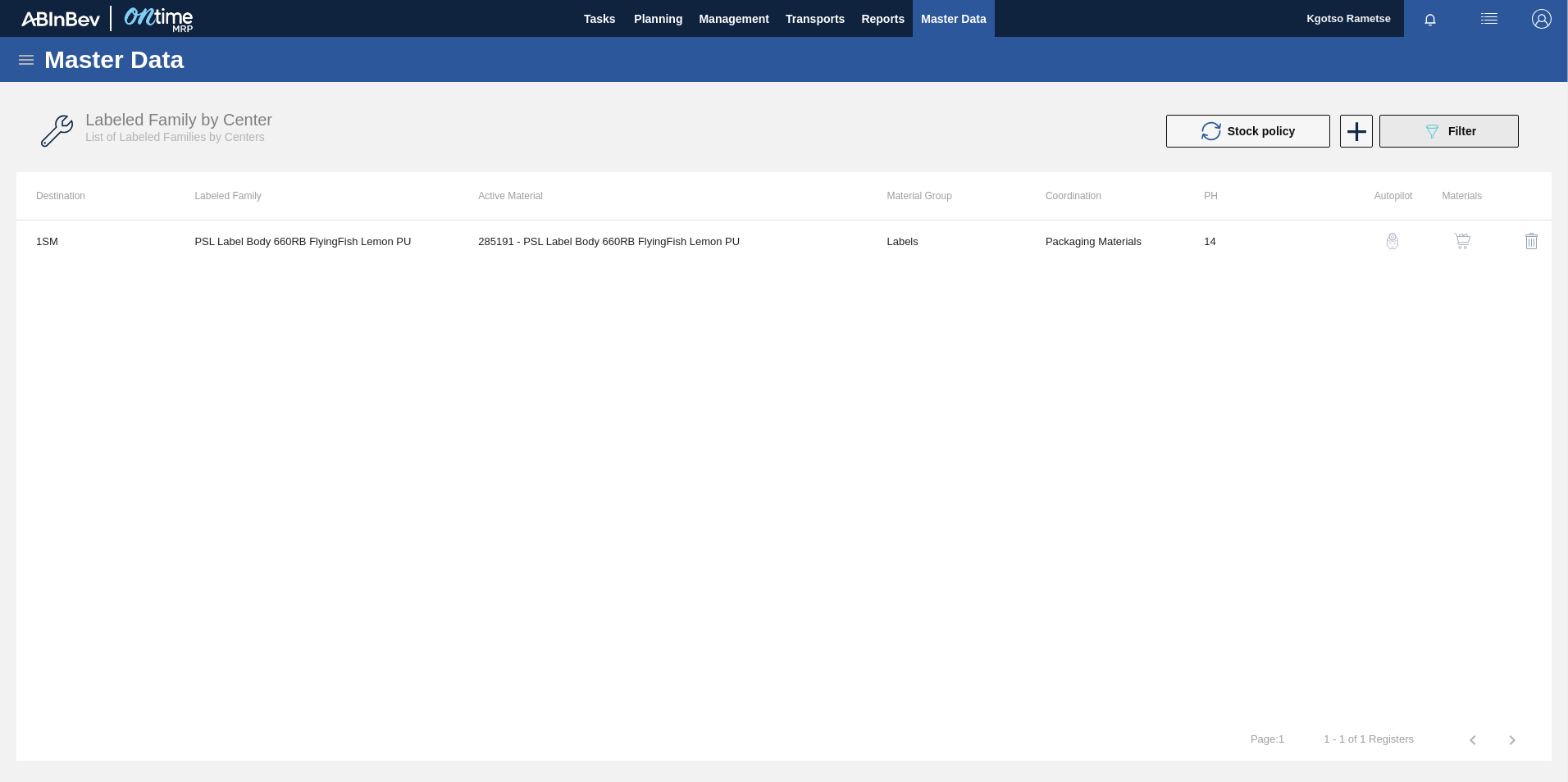
click at [1462, 132] on span "Filter" at bounding box center [1461, 132] width 27 height 13
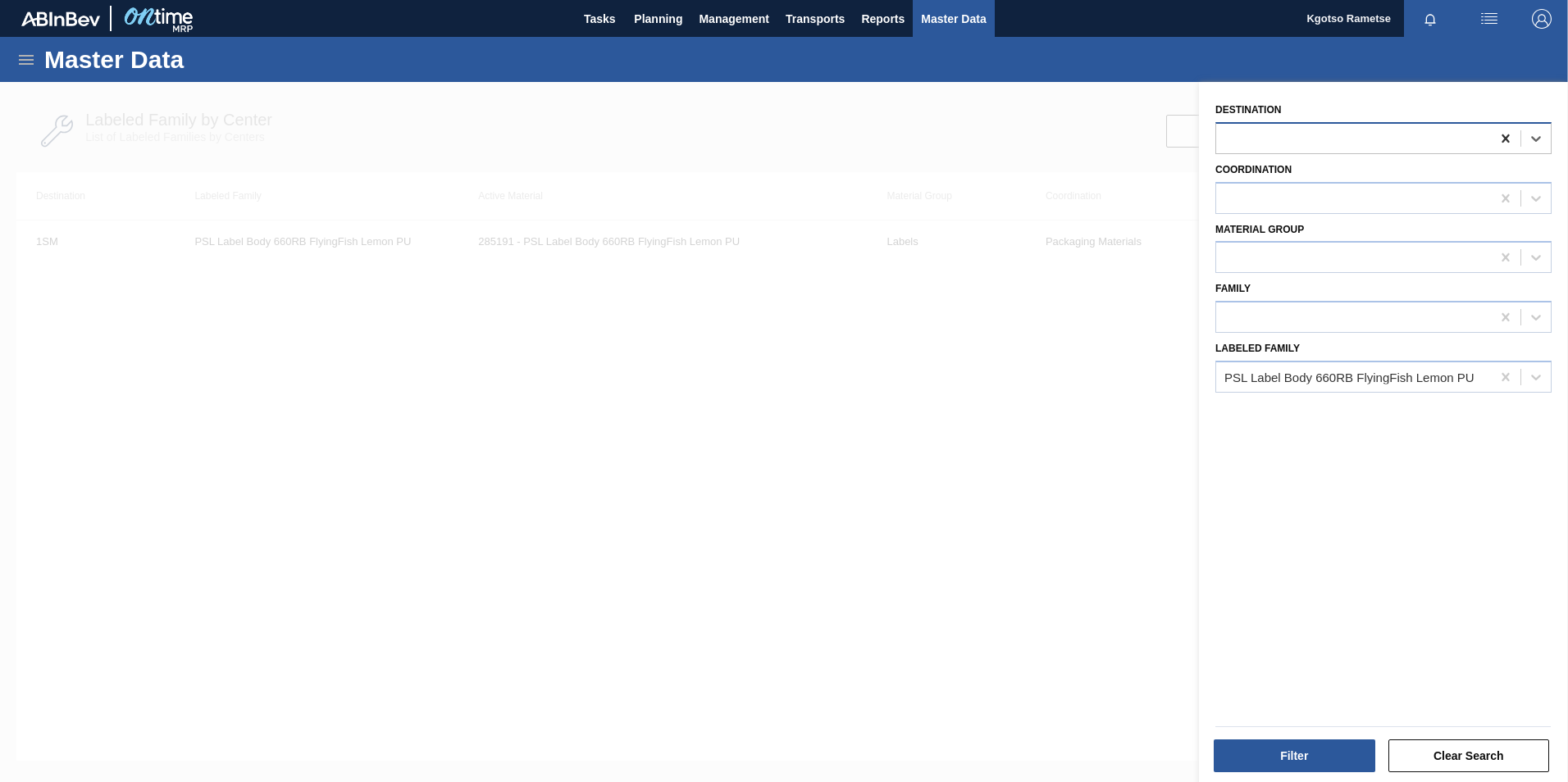
click at [1502, 141] on icon at bounding box center [1506, 138] width 17 height 17
click at [1295, 760] on button "Filter" at bounding box center [1295, 755] width 162 height 32
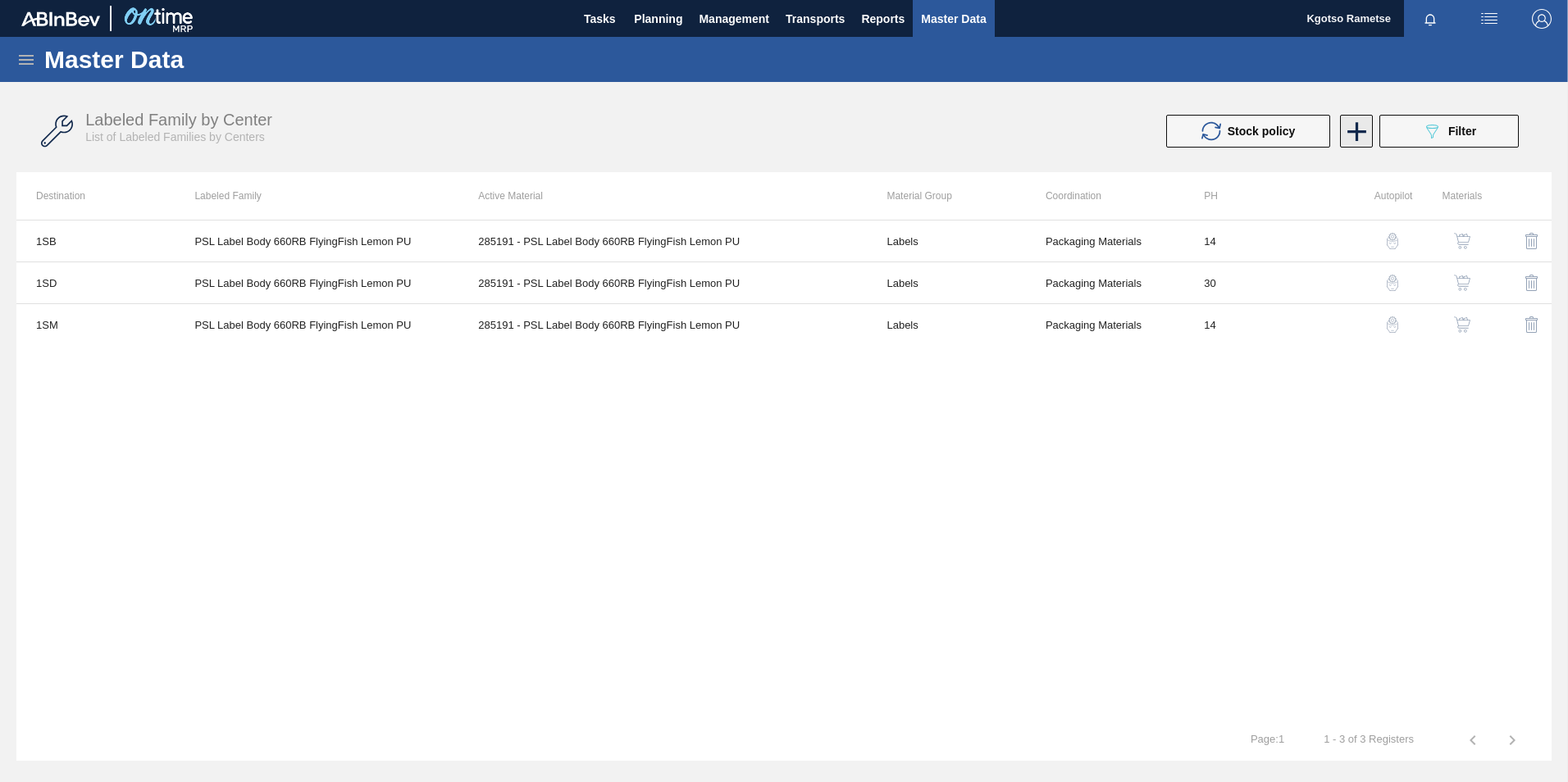
click at [1356, 132] on icon at bounding box center [1356, 132] width 19 height 19
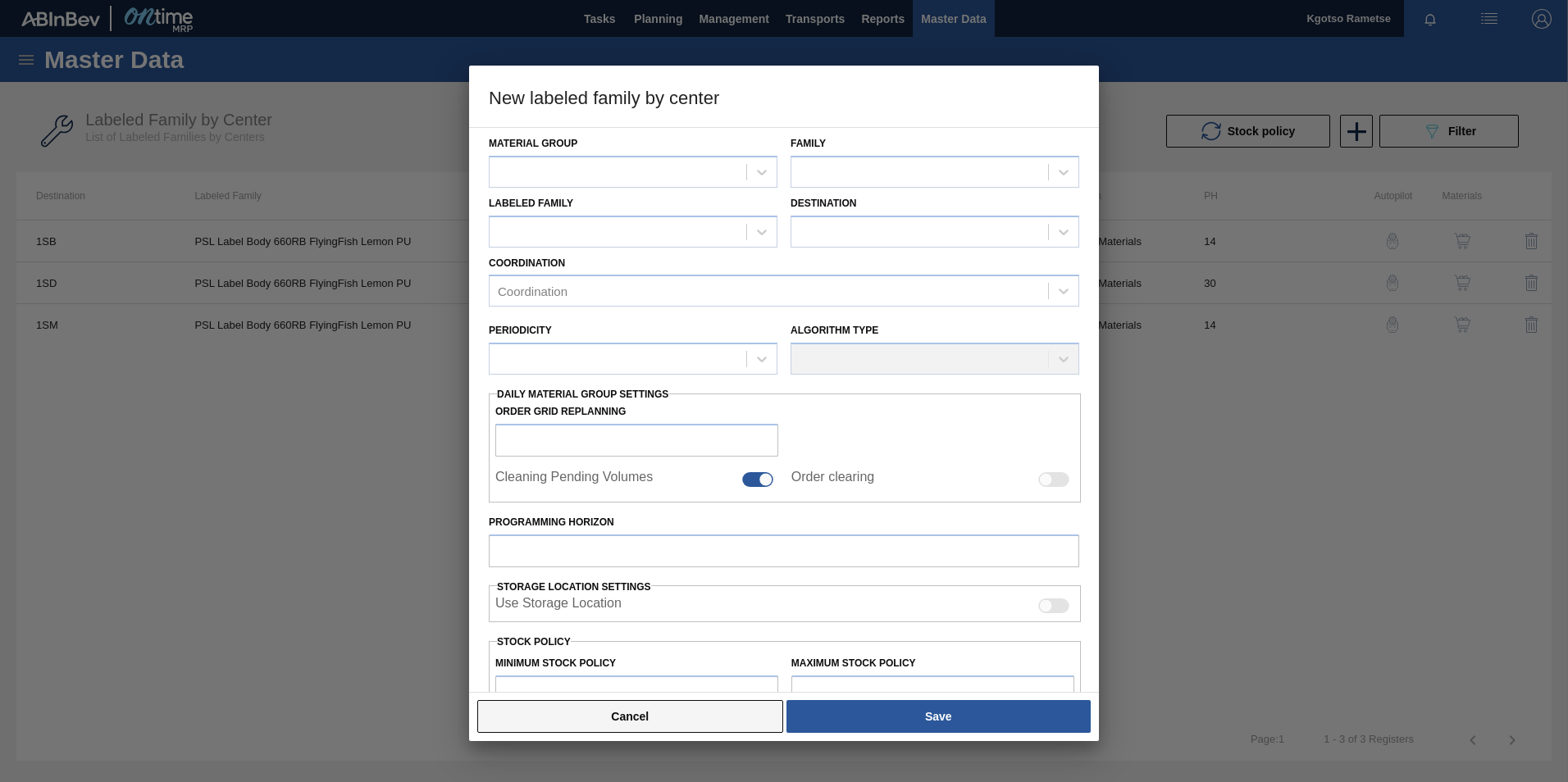
click at [663, 718] on button "Cancel" at bounding box center [630, 715] width 306 height 32
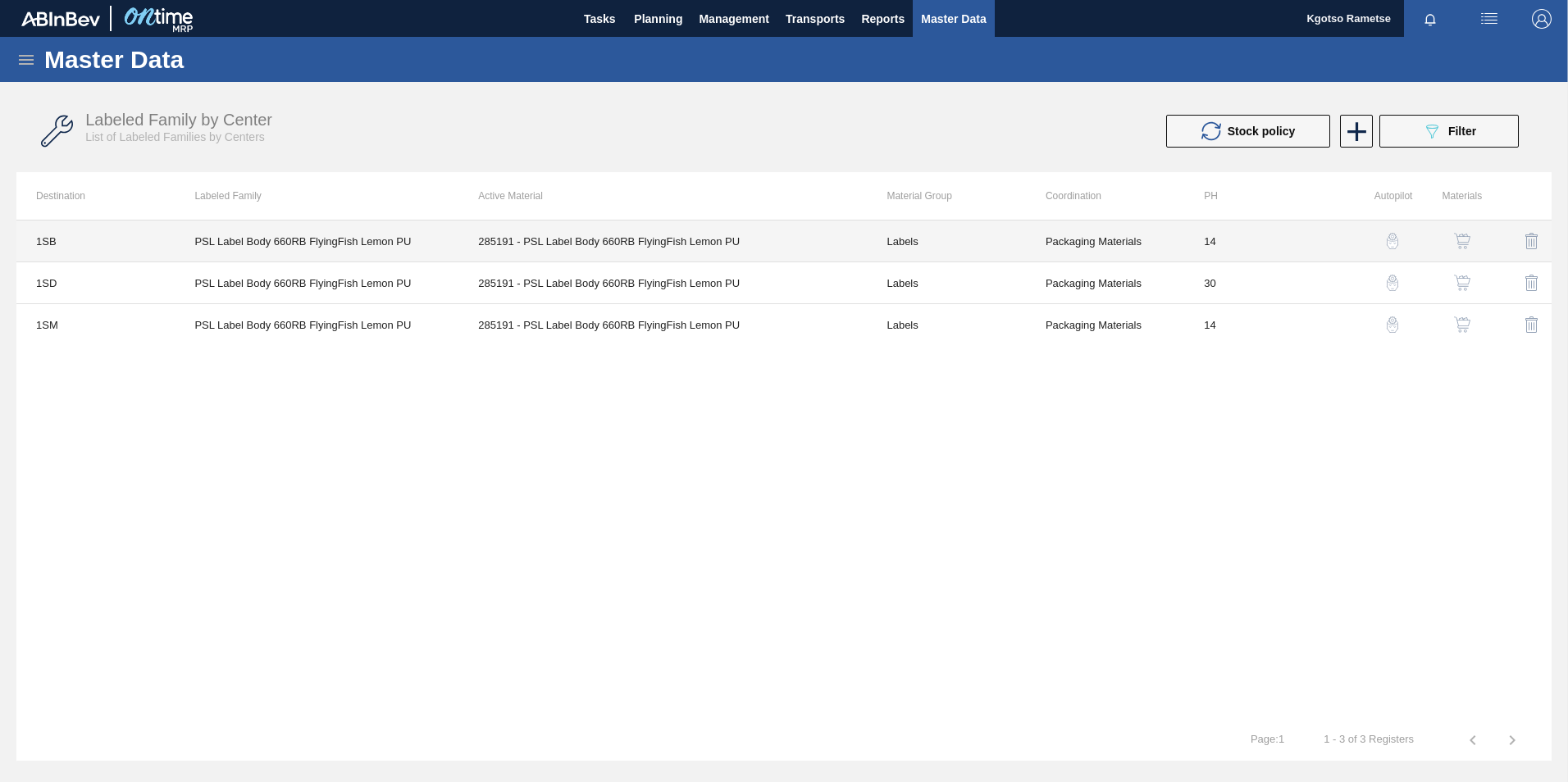
click at [223, 241] on td "PSL Label Body 660RB FlyingFish Lemon PU" at bounding box center [317, 242] width 284 height 42
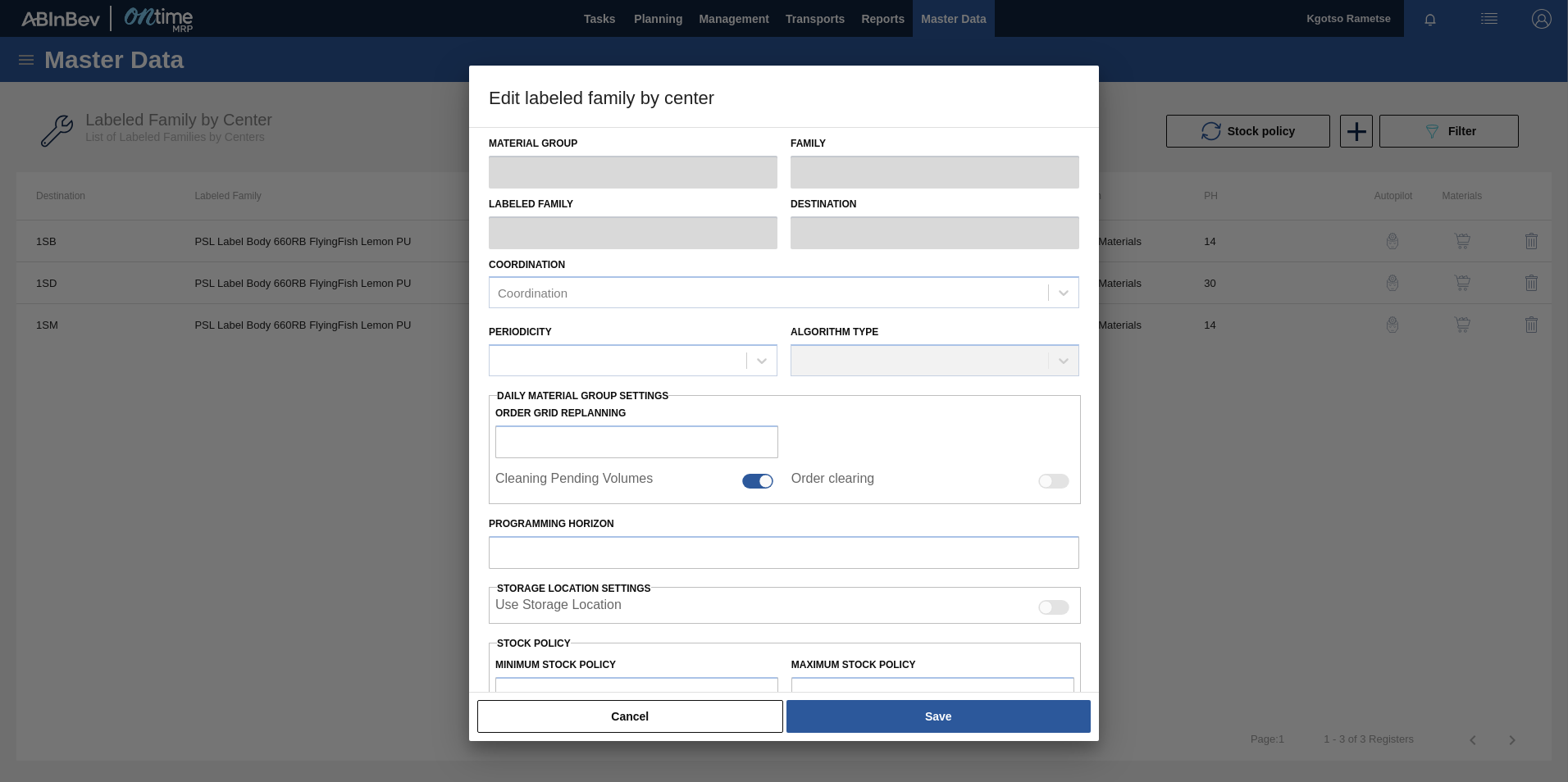
type input "Labels"
type input "660RB"
type input "PSL Label Body 660RB FlyingFish Lemon PU"
type input "1SB - SAB Chamdor Brewery"
type input "14"
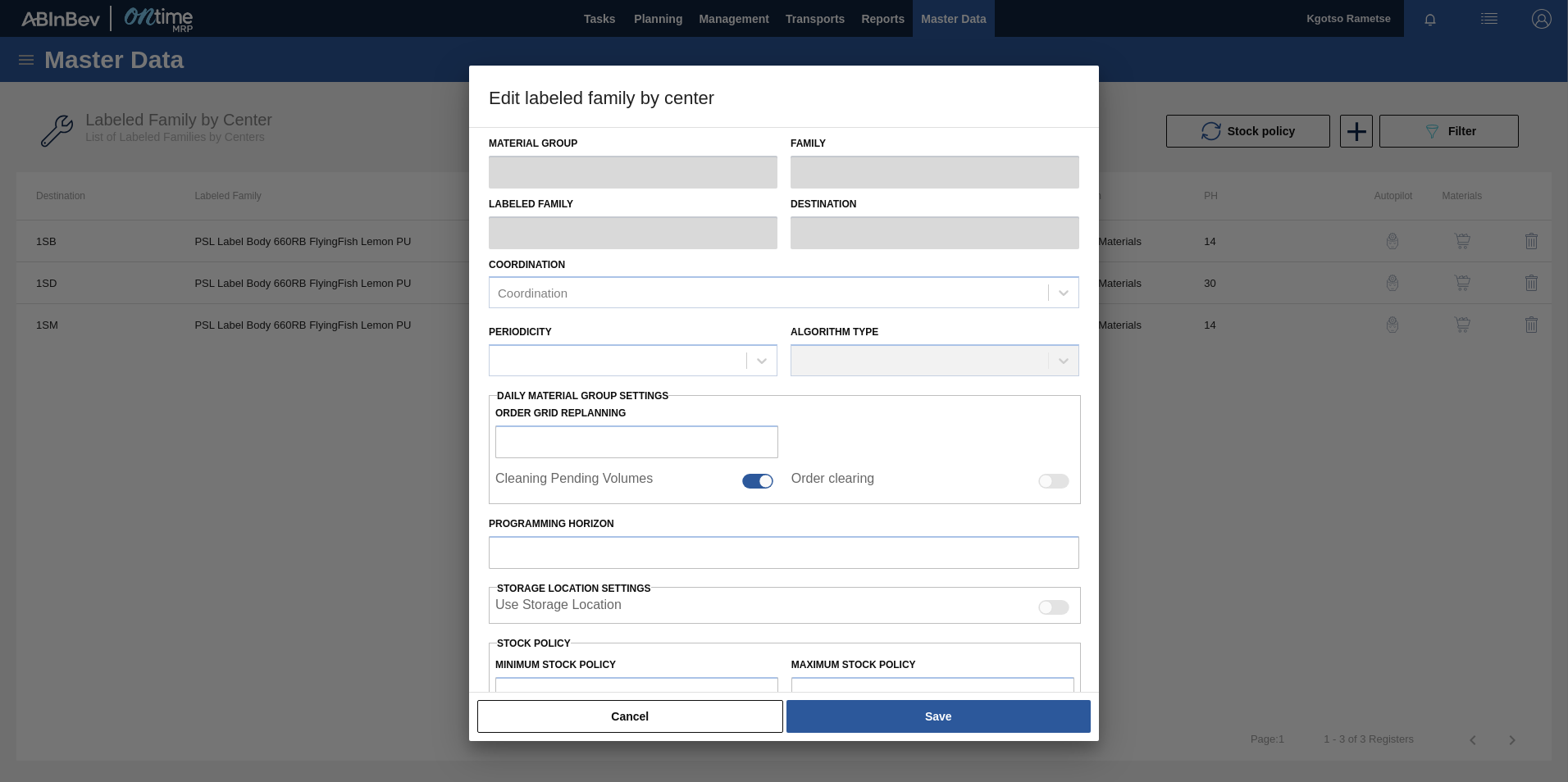
type input "15,100,000"
type input "16,200,000"
type input "100"
type input "16,200,000.000"
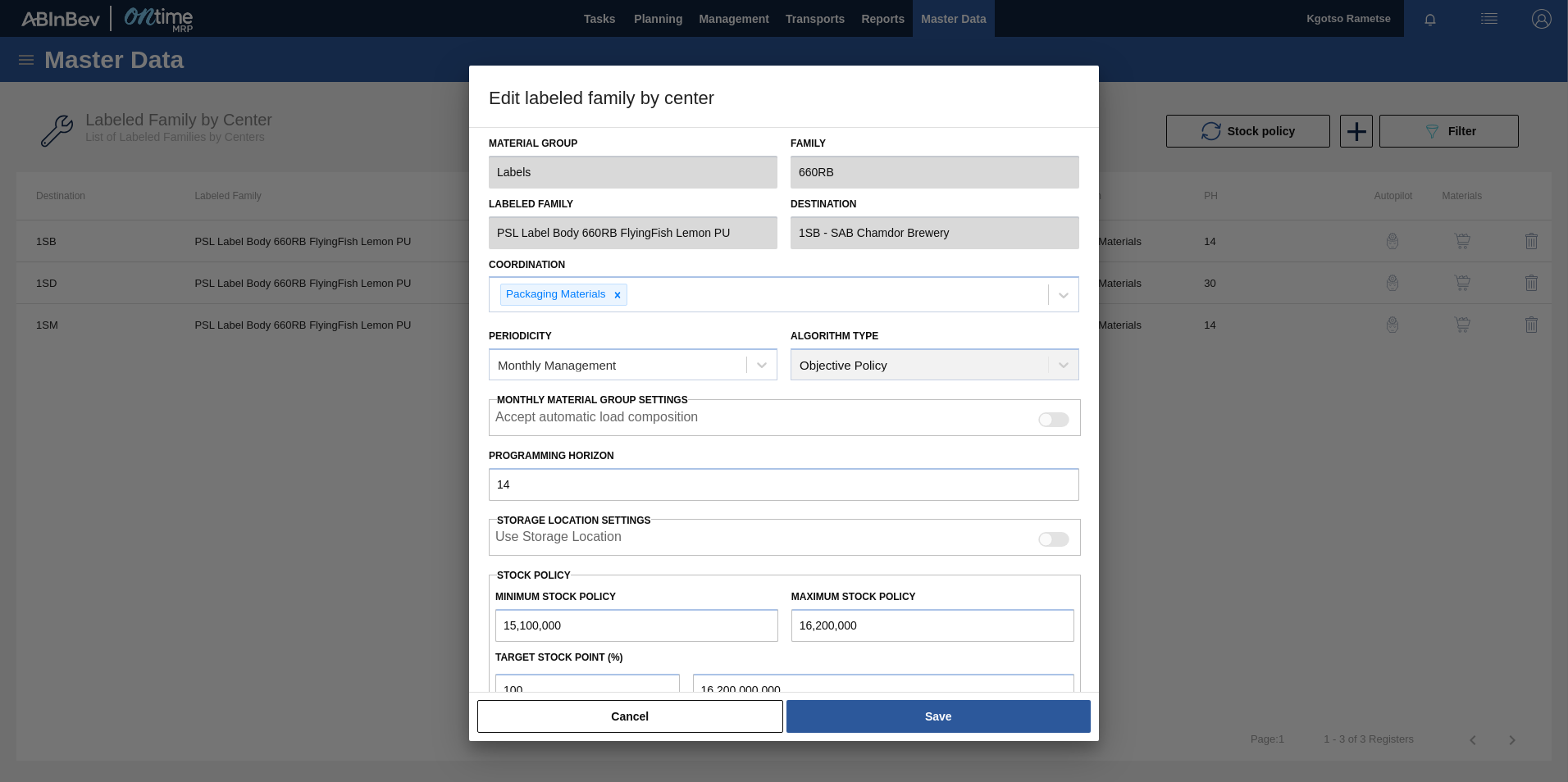
click at [662, 707] on button "Cancel" at bounding box center [630, 715] width 306 height 32
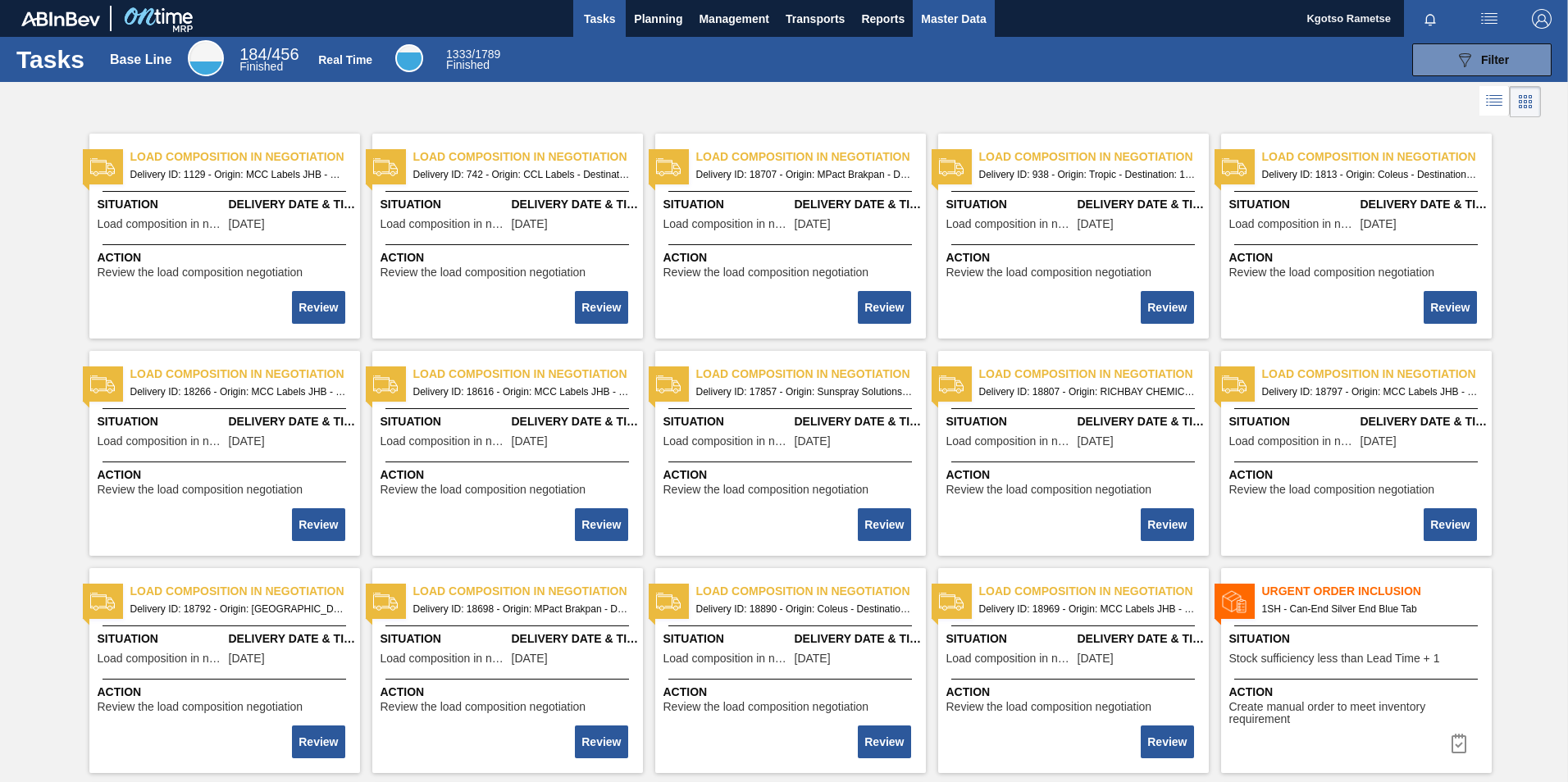
click at [936, 10] on span "Master Data" at bounding box center [953, 19] width 65 height 20
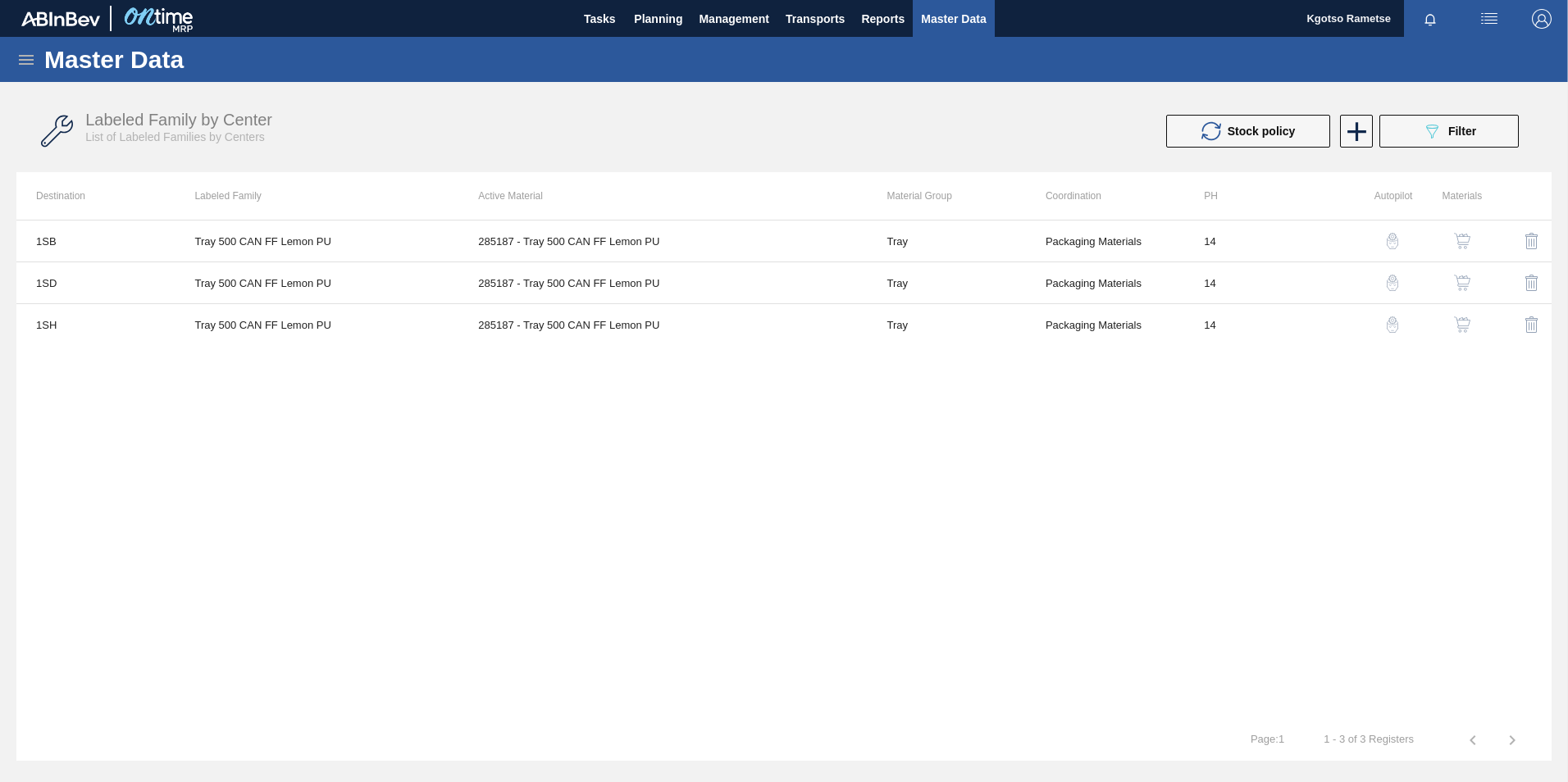
click at [30, 61] on icon at bounding box center [27, 60] width 20 height 20
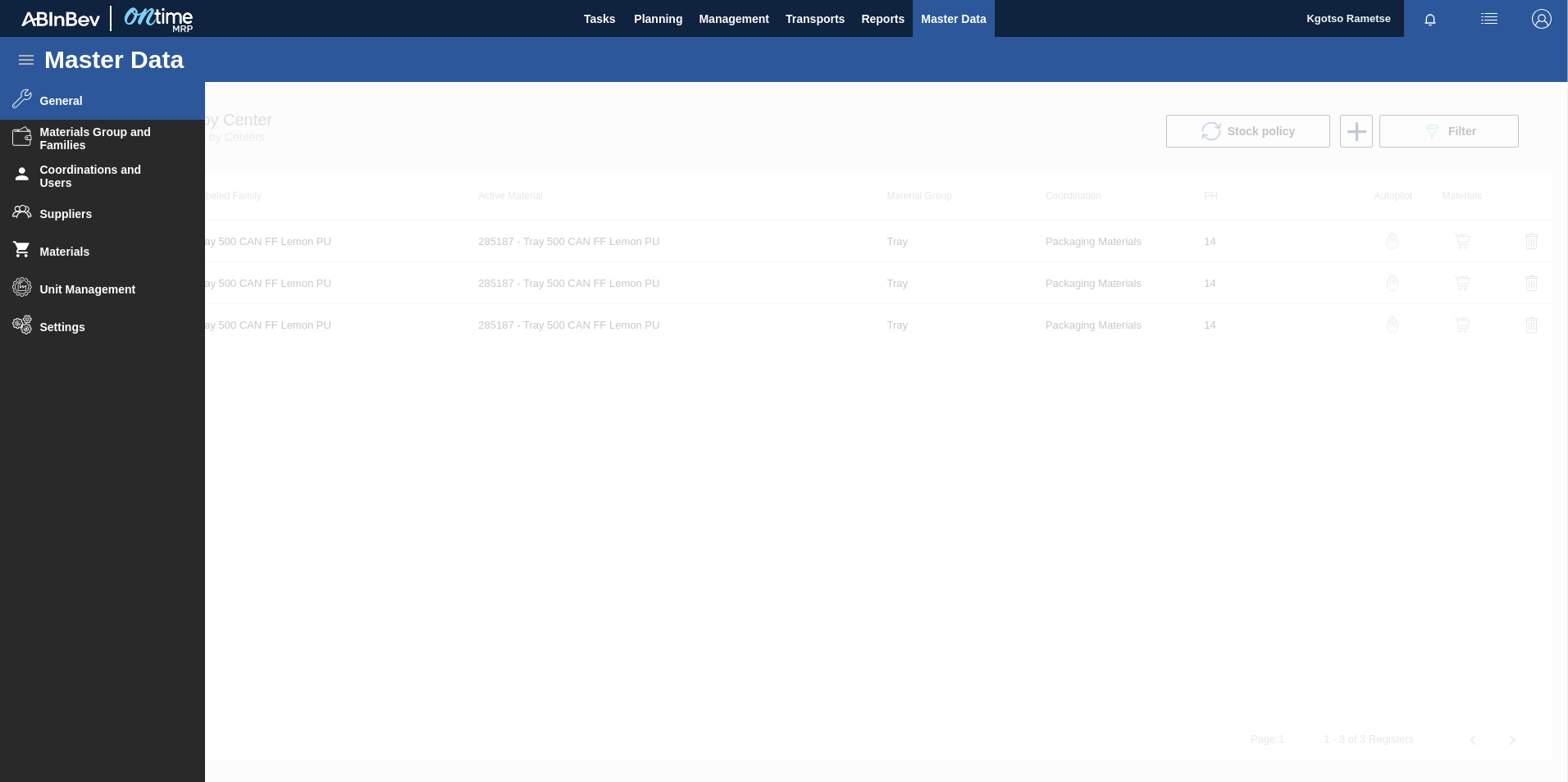
click at [89, 115] on li "General" at bounding box center [102, 100] width 205 height 37
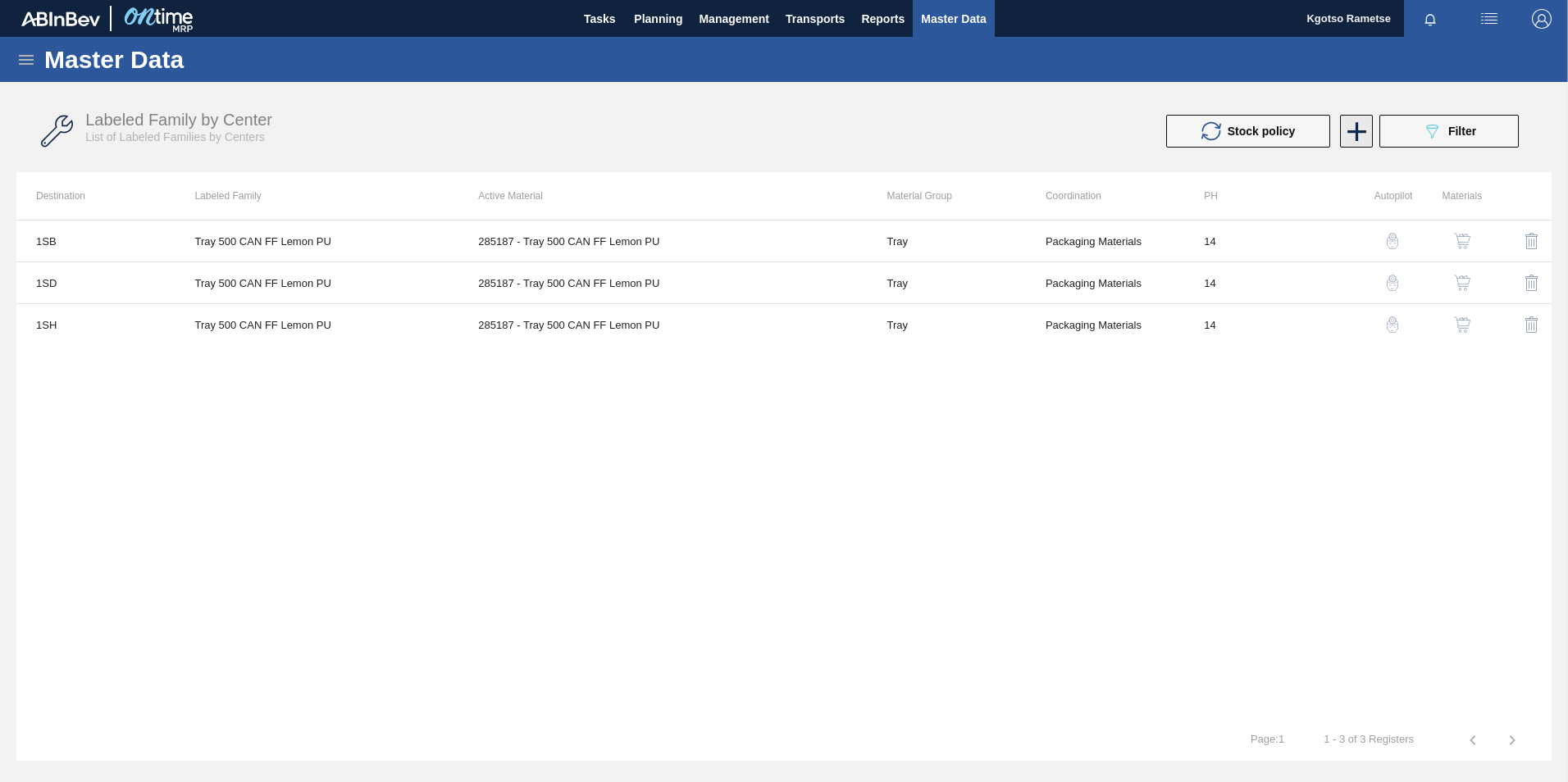
click at [1347, 122] on icon at bounding box center [1356, 132] width 32 height 32
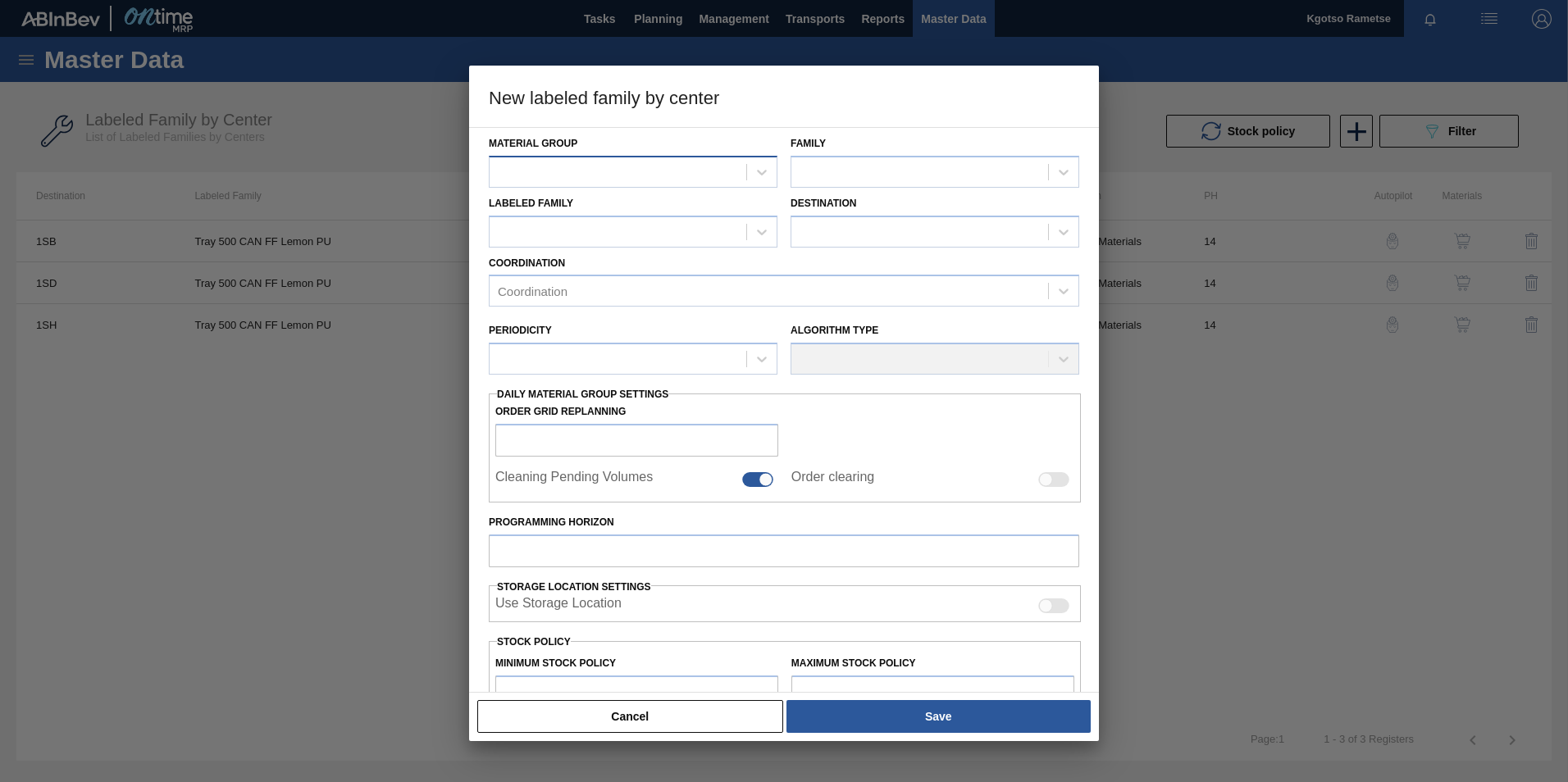
click at [532, 164] on div at bounding box center [618, 172] width 257 height 24
type Group "tray"
click at [692, 215] on div "Tray" at bounding box center [633, 212] width 288 height 30
click at [845, 171] on div at bounding box center [920, 172] width 257 height 24
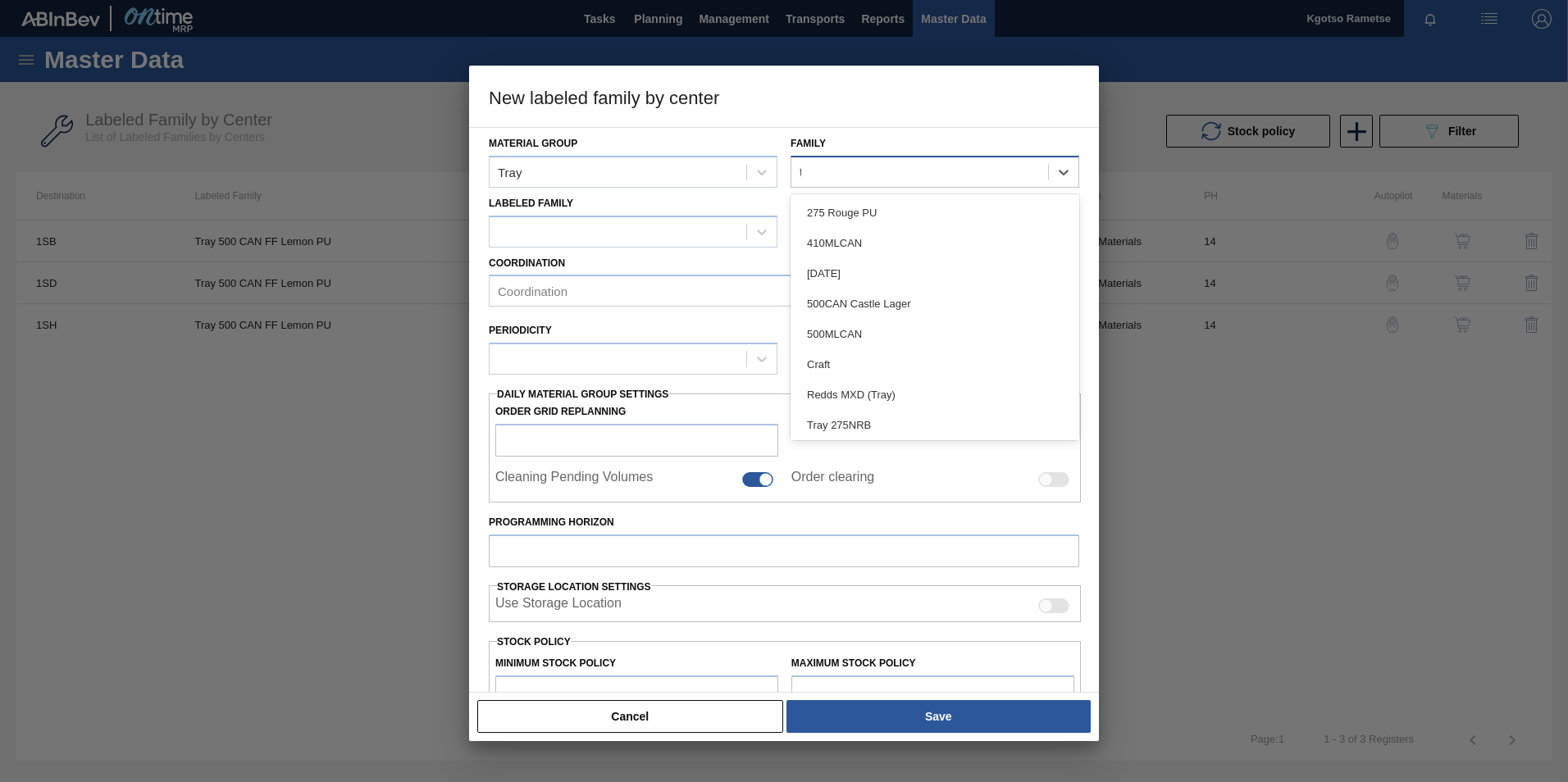
type input "tr"
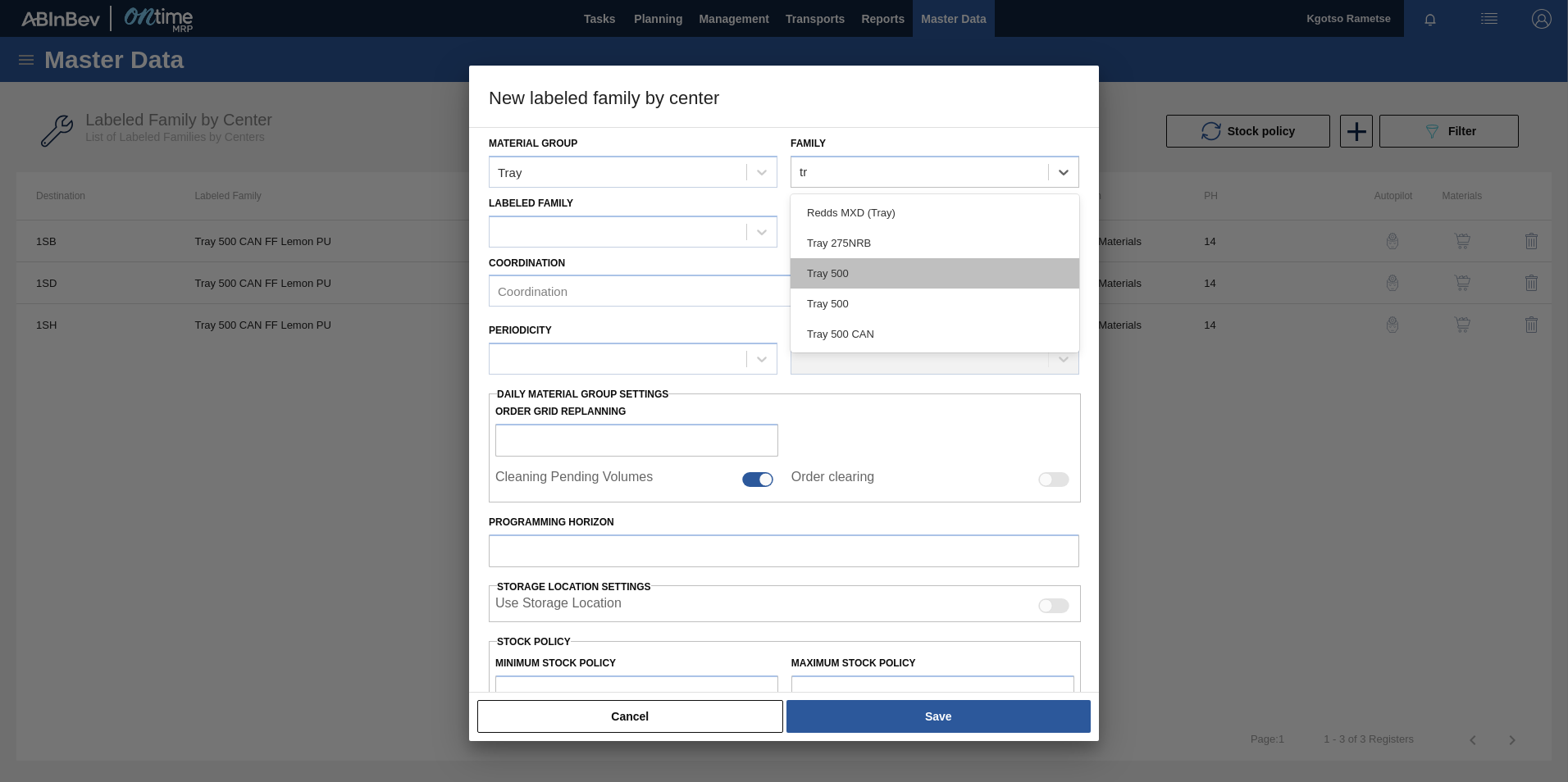
click at [871, 263] on div "Tray 500" at bounding box center [935, 273] width 288 height 30
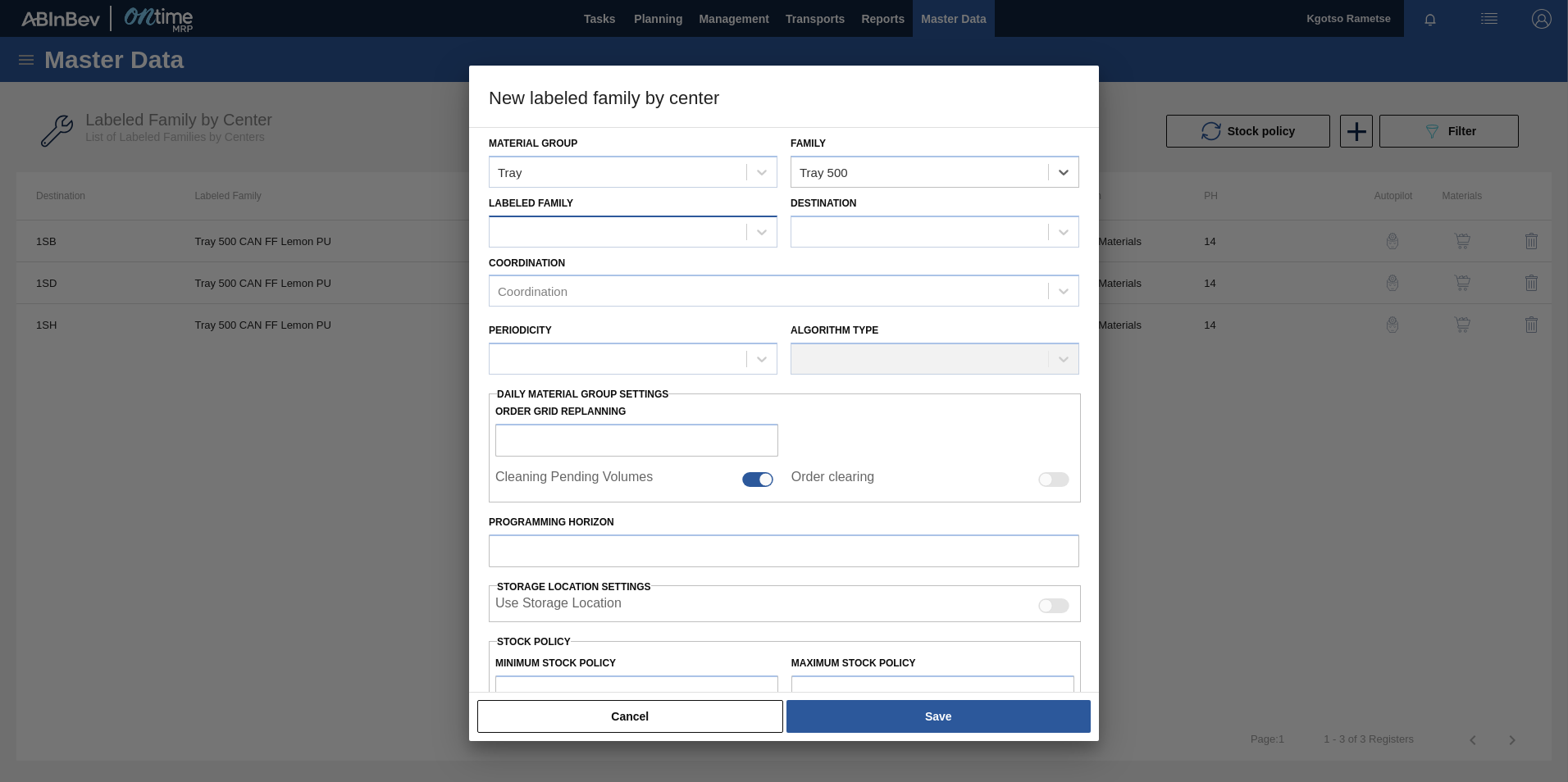
click at [557, 222] on div at bounding box center [618, 232] width 257 height 24
click at [573, 263] on div "Tray 500 CAN FF Lemon PU" at bounding box center [633, 272] width 288 height 30
checkbox input "false"
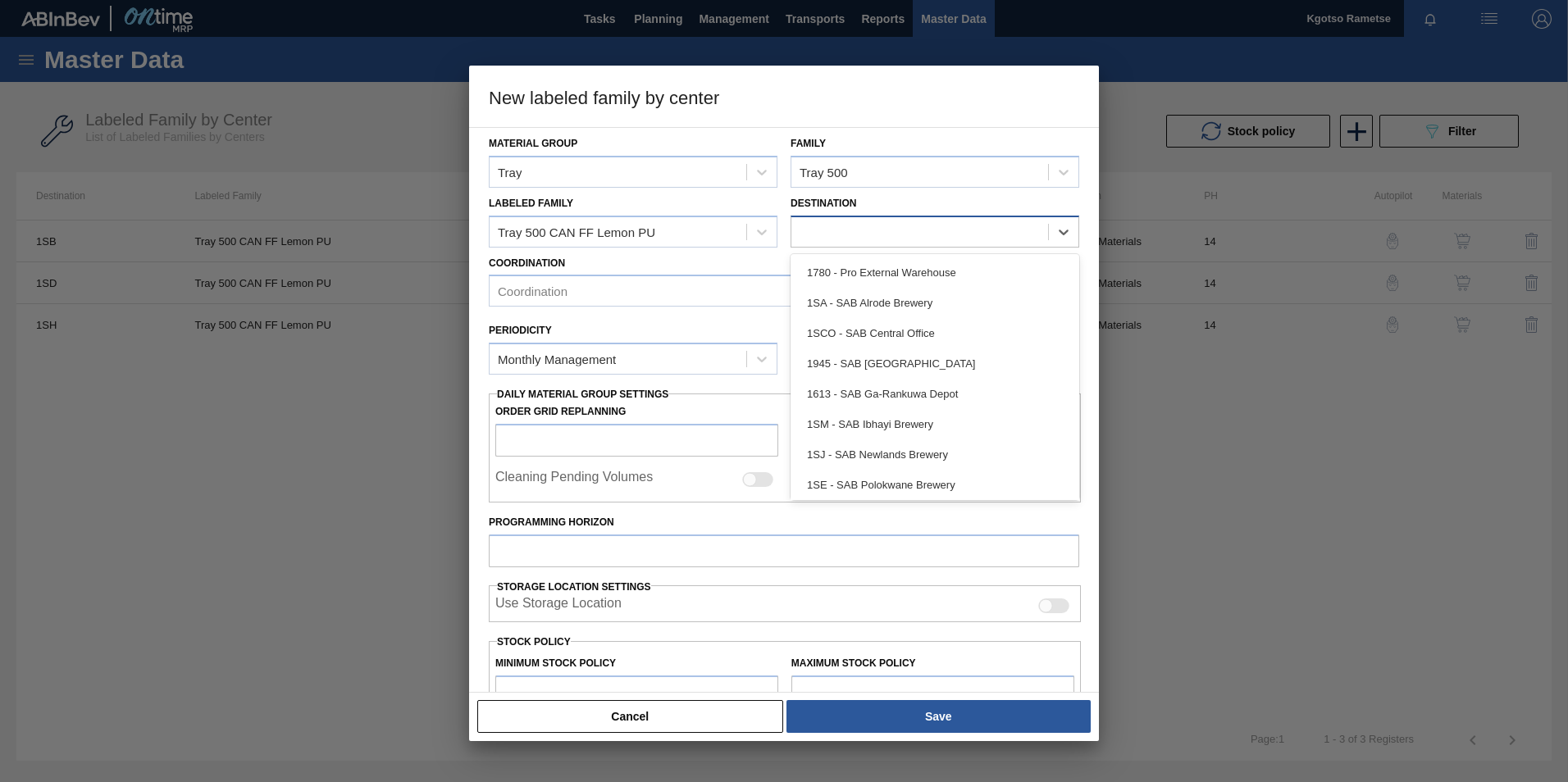
click at [916, 227] on div at bounding box center [920, 232] width 257 height 24
type input "1sj"
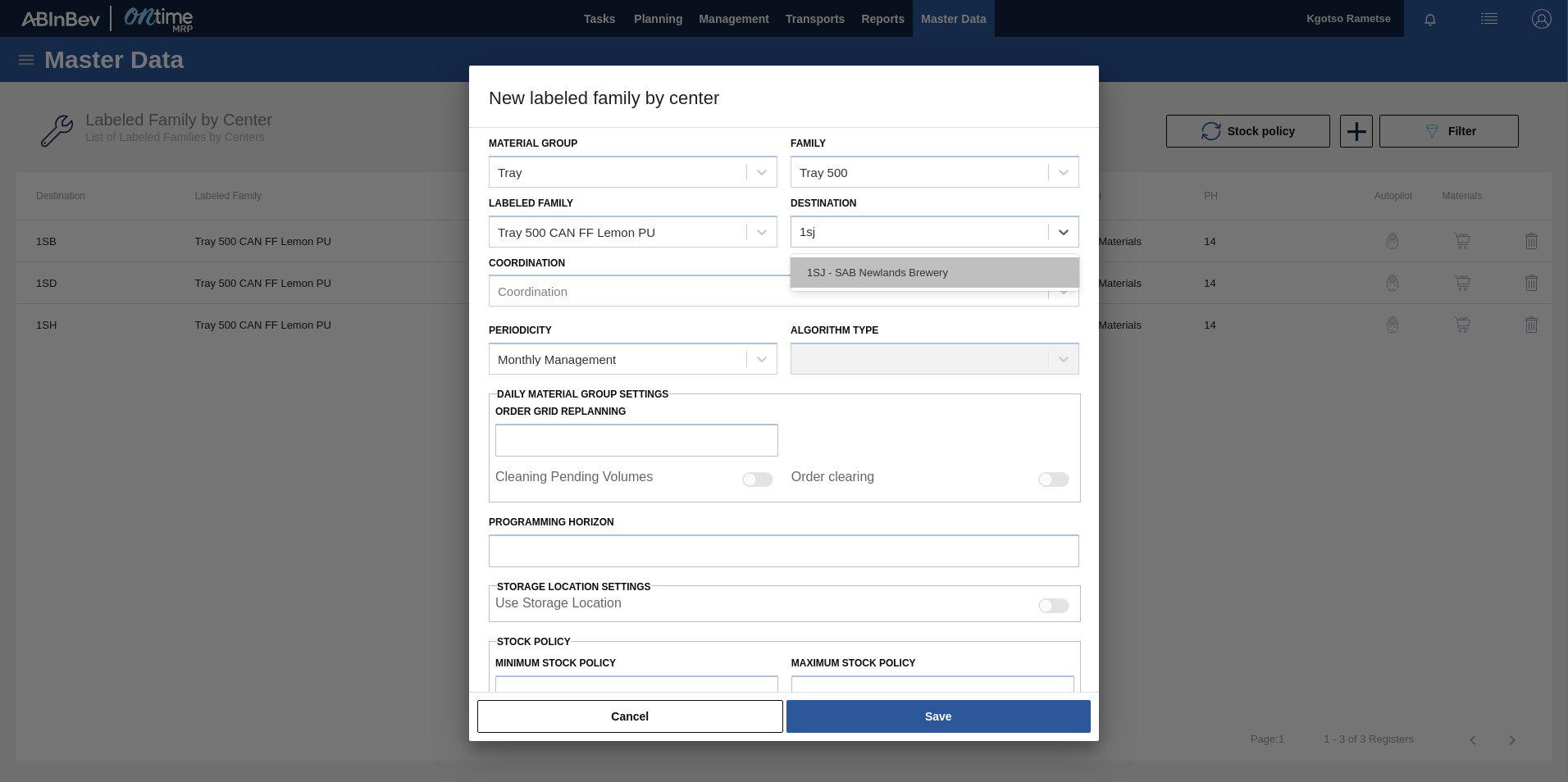
click at [876, 269] on div "1SJ - SAB Newlands Brewery" at bounding box center [935, 272] width 288 height 30
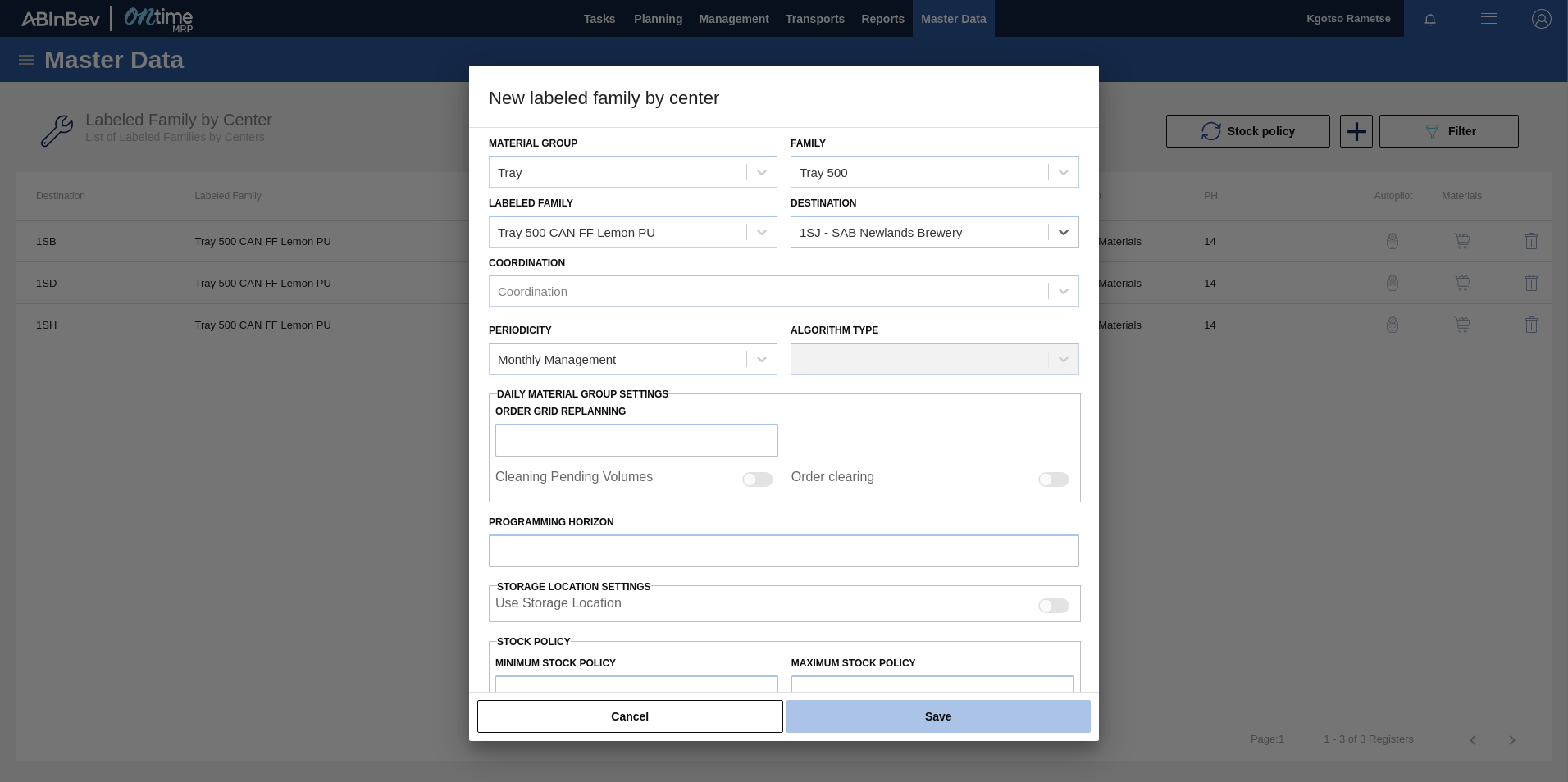
click at [929, 715] on button "Save" at bounding box center [938, 715] width 304 height 32
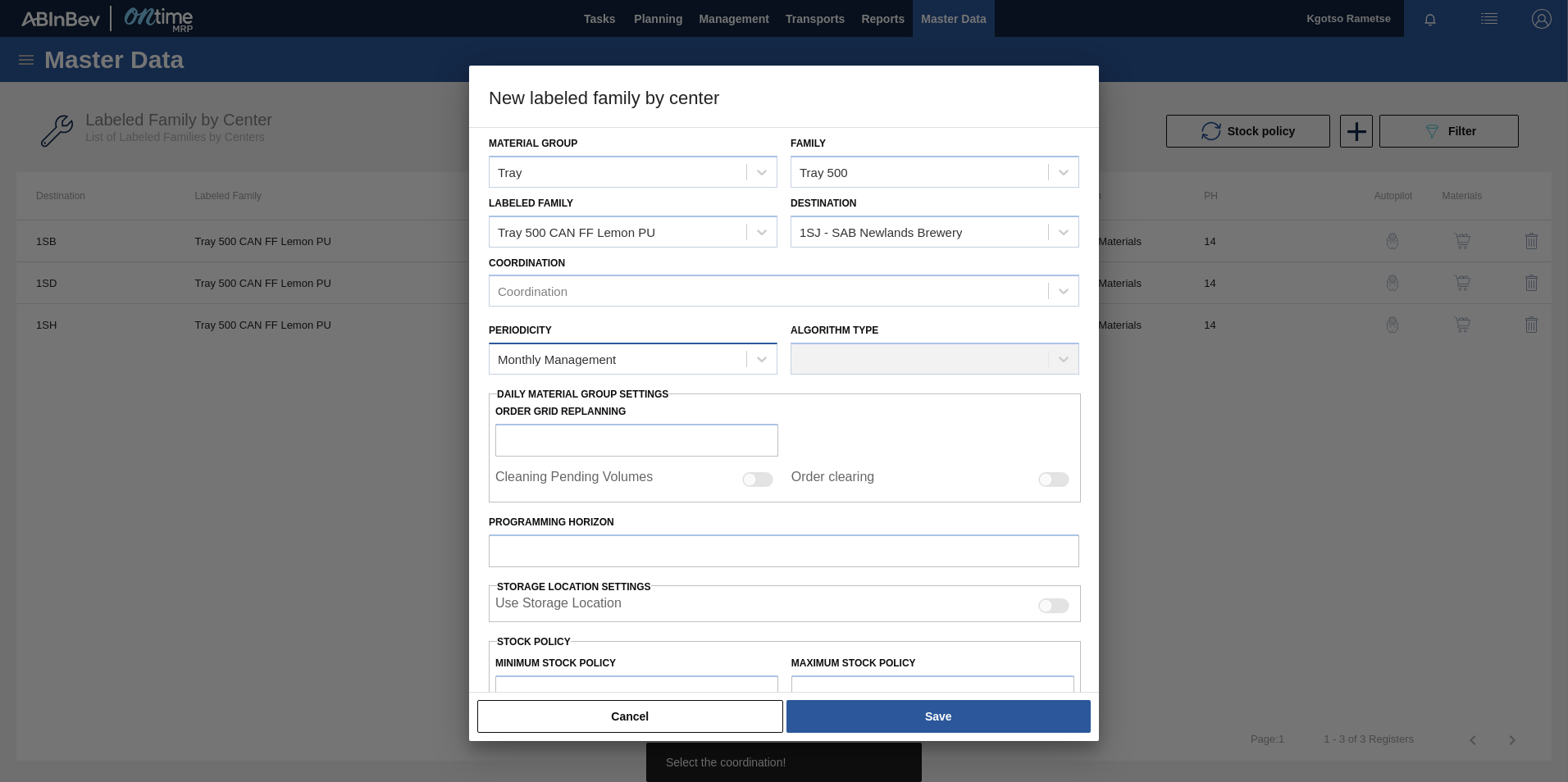
click at [578, 365] on div "Monthly Management" at bounding box center [557, 359] width 118 height 14
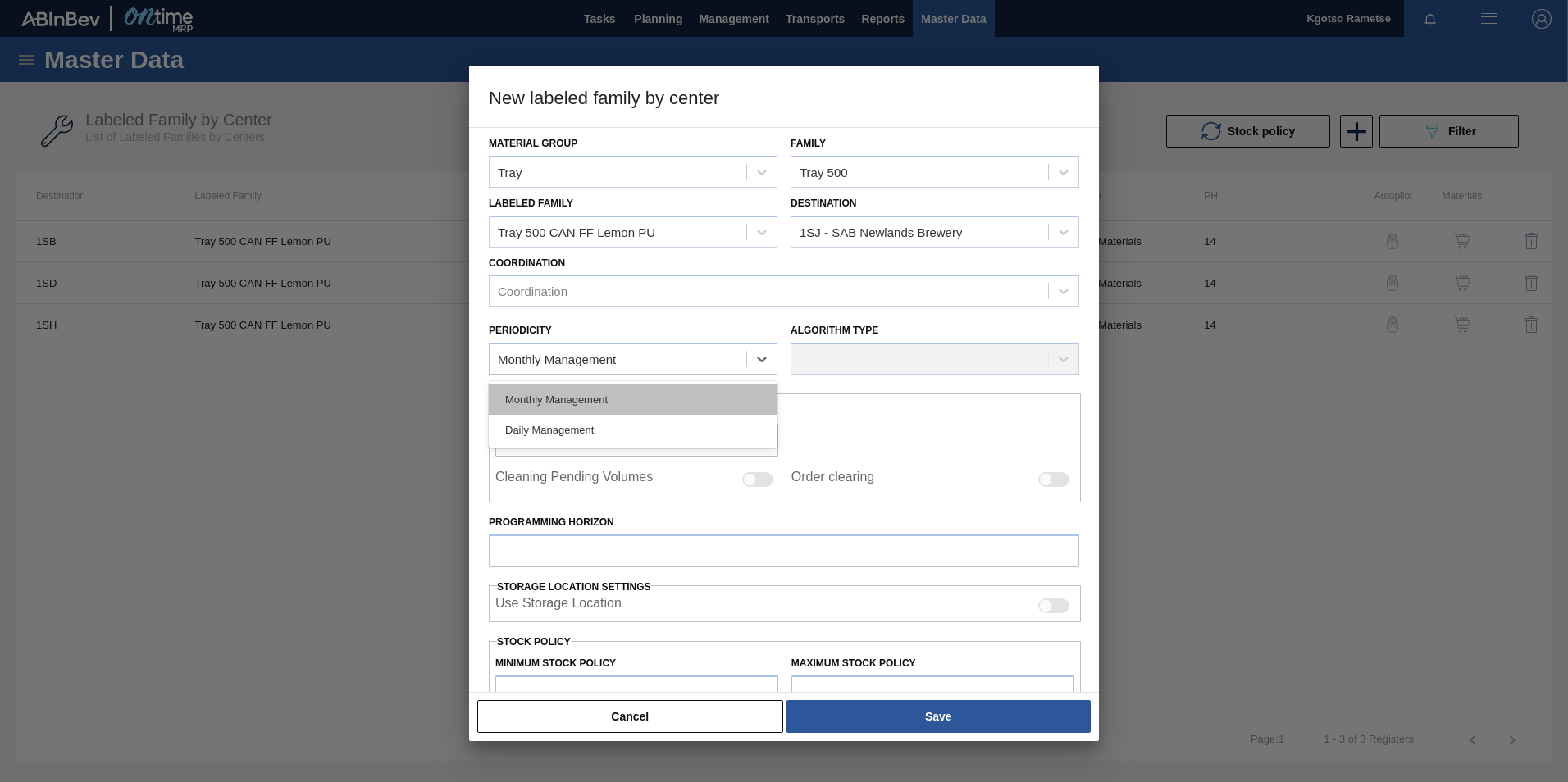
click at [574, 399] on div "Monthly Management" at bounding box center [633, 400] width 288 height 30
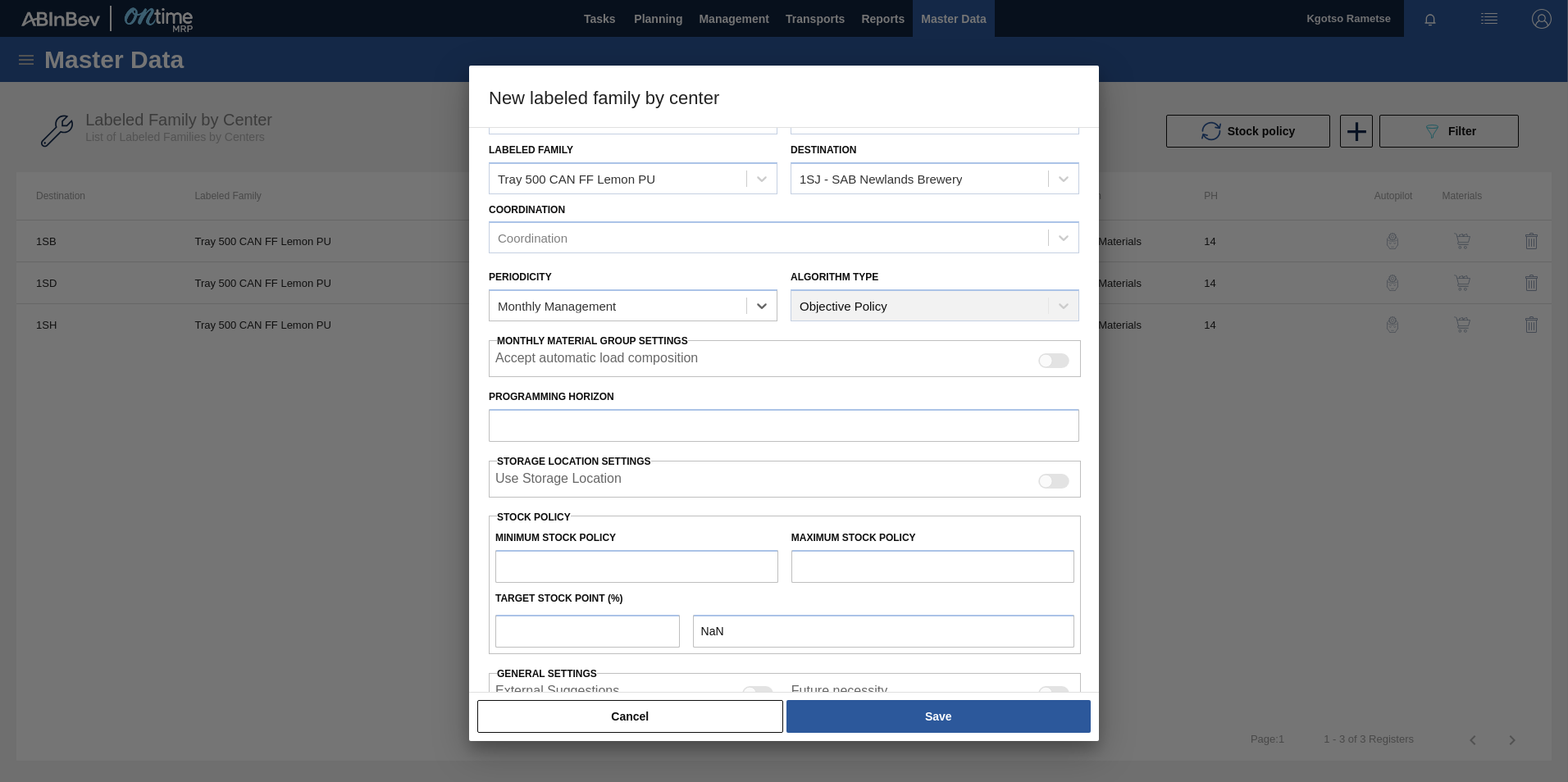
scroll to position [82, 0]
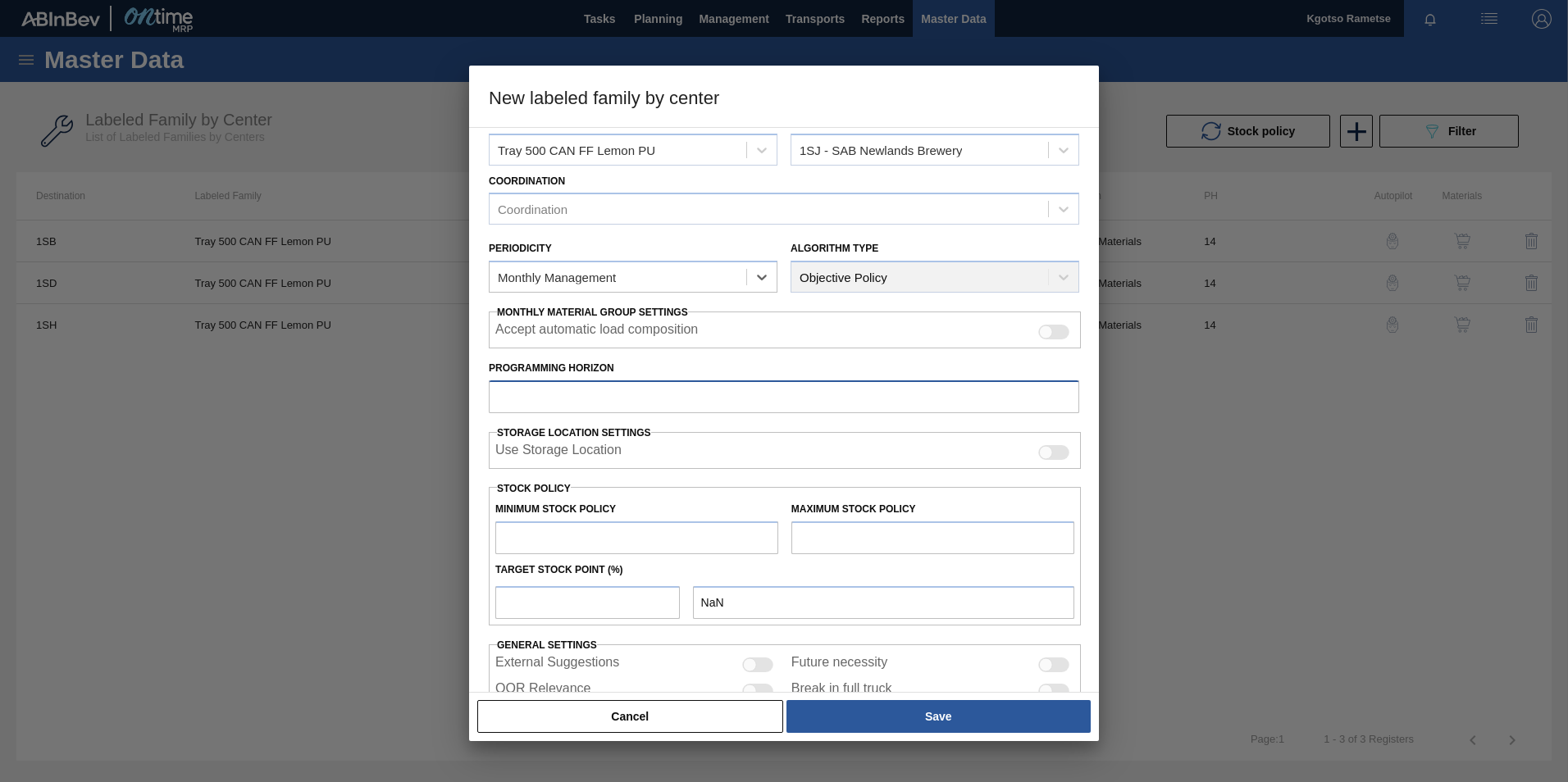
click at [570, 406] on input "Programming Horizon" at bounding box center [784, 396] width 591 height 32
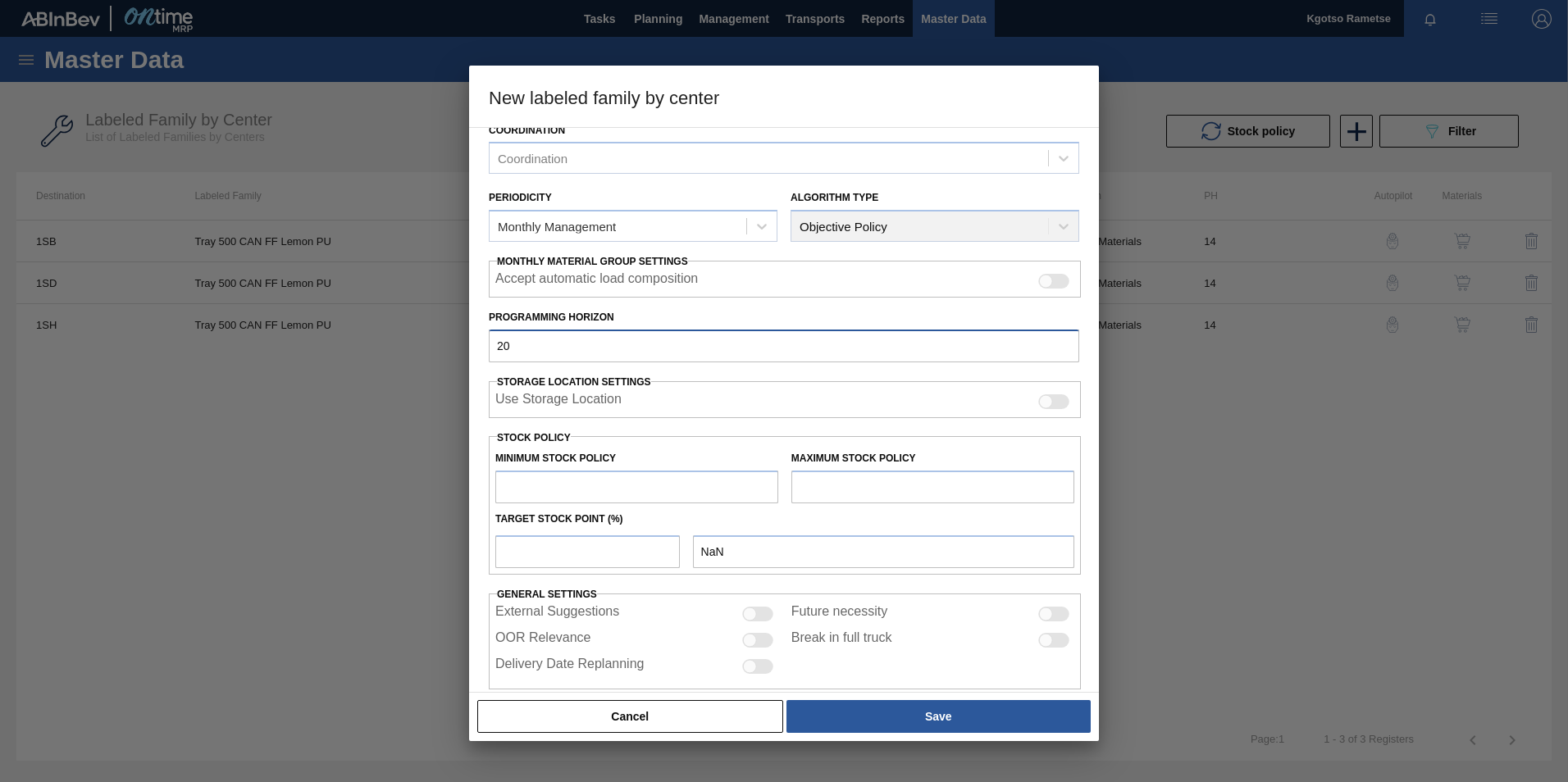
scroll to position [158, 0]
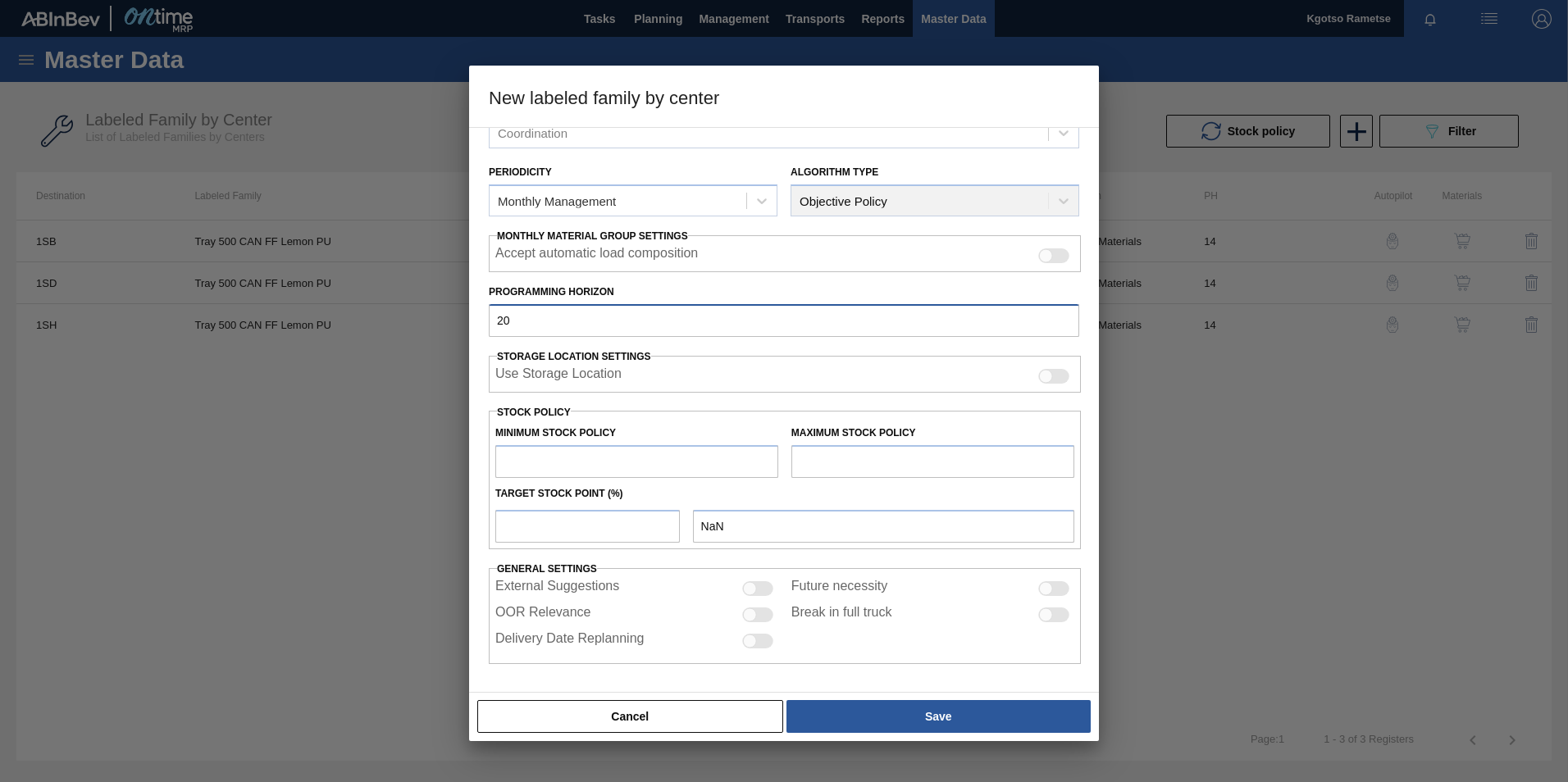
type input "20"
click at [572, 462] on input "text" at bounding box center [637, 461] width 283 height 32
type input "1"
type input "1.000"
type input "10"
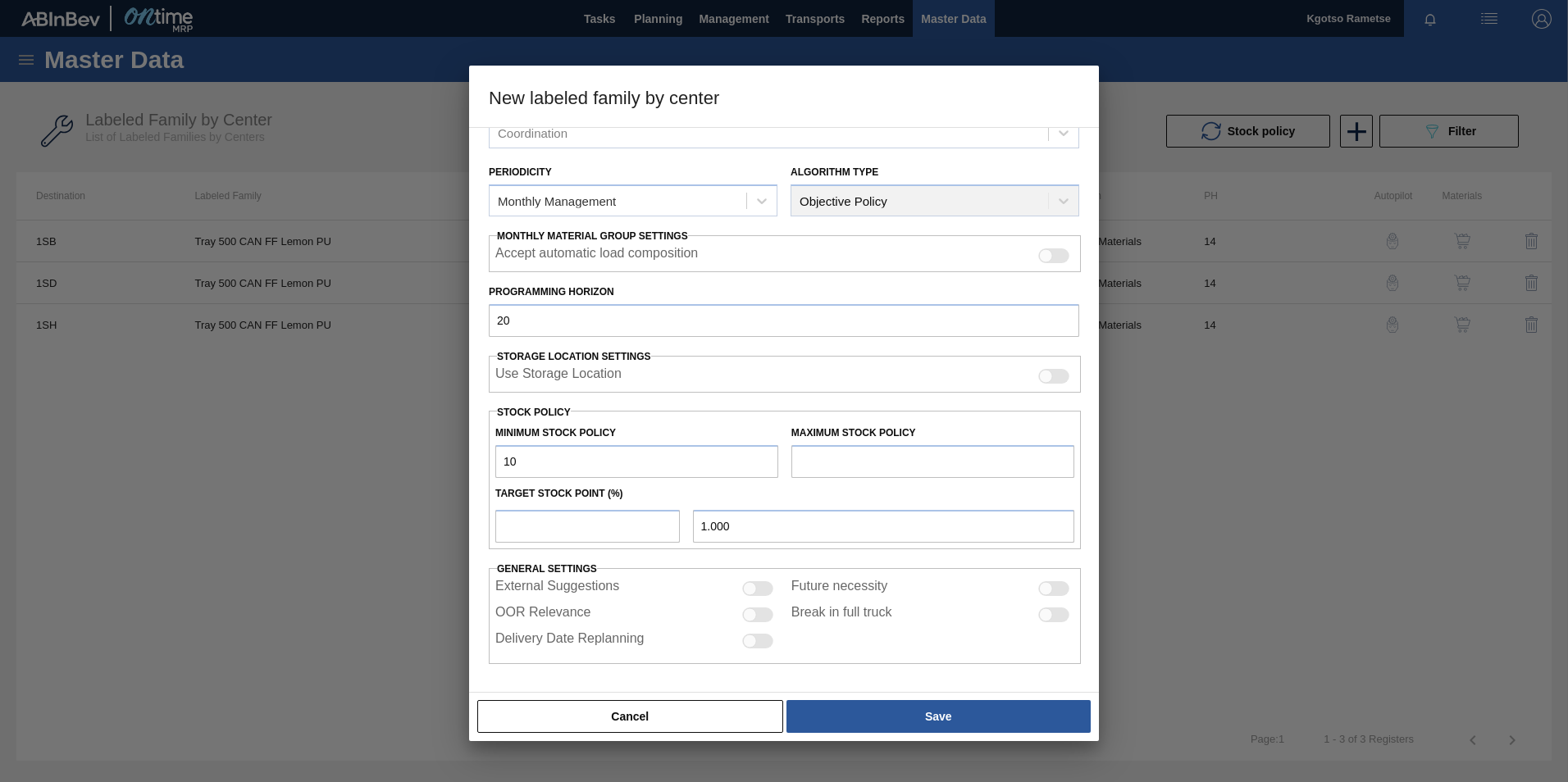
type input "10.000"
type input "100"
type input "100.000"
type input "1,000"
type input "1,000.000"
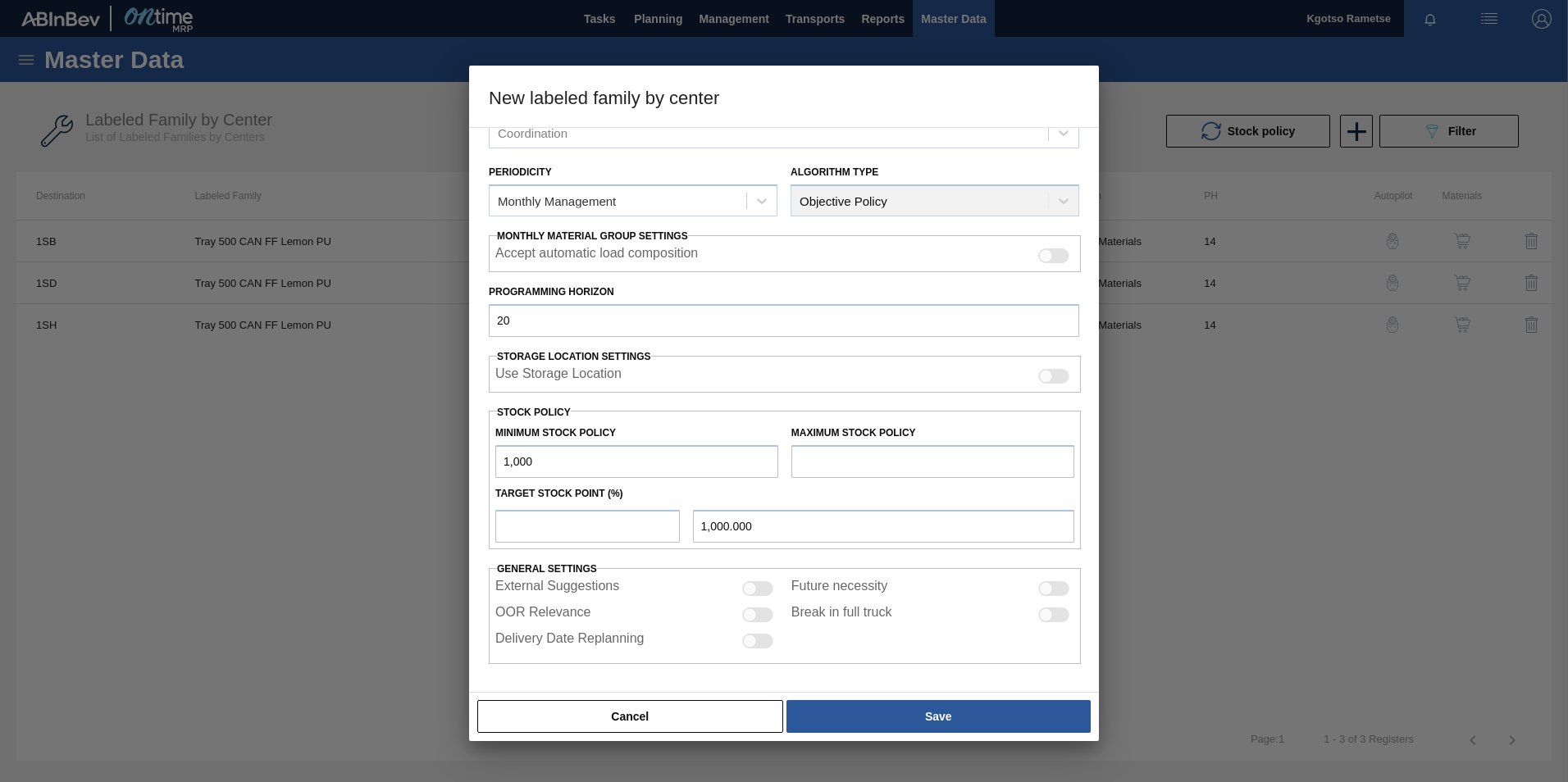
type input "10,000"
type input "10,000.000"
type input "100,000"
type input "100,000.000"
type input "1,000,000"
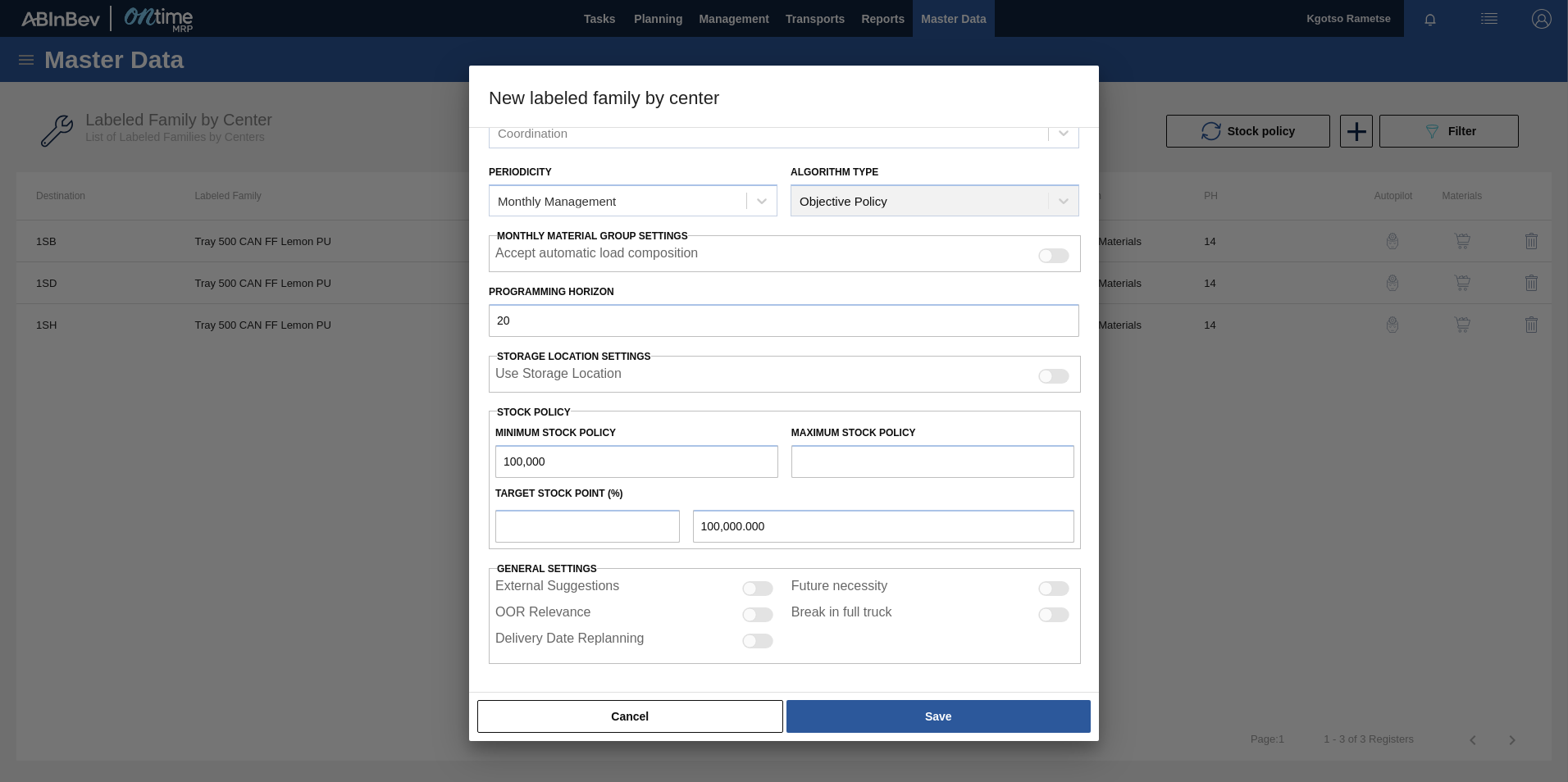
type input "1,000,000.000"
drag, startPoint x: 597, startPoint y: 467, endPoint x: 397, endPoint y: 472, distance: 200.1
click at [465, 467] on div "New labeled family by center Material Group Tray Family Tray 500 Labeled Family…" at bounding box center [784, 391] width 1568 height 782
type input "1,000,000"
click at [811, 460] on input "text" at bounding box center [933, 461] width 283 height 32
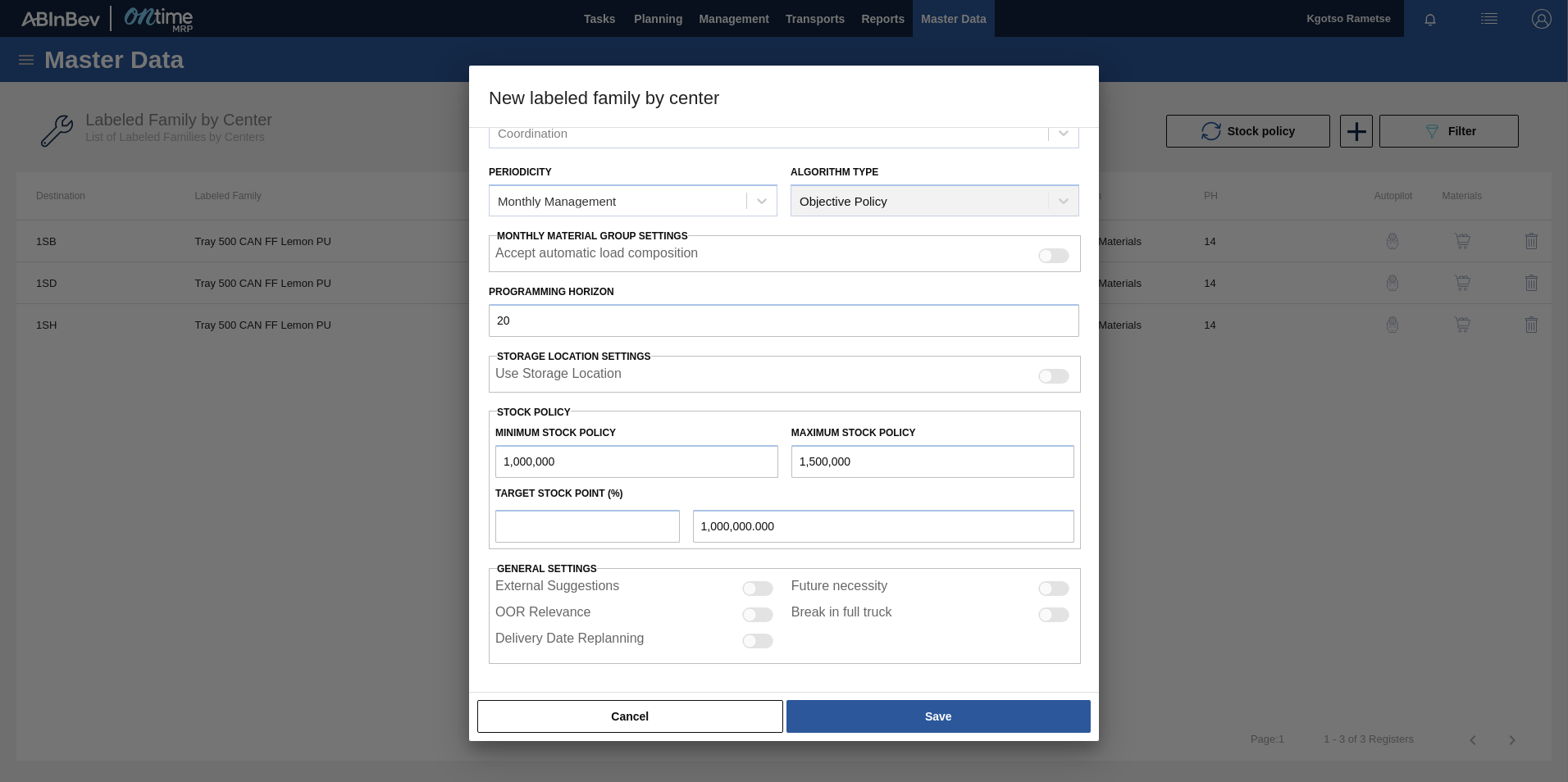
type input "1,500,000"
click at [535, 518] on input "number" at bounding box center [587, 525] width 184 height 32
type input "1"
type input "1,005,000.000"
type input "10"
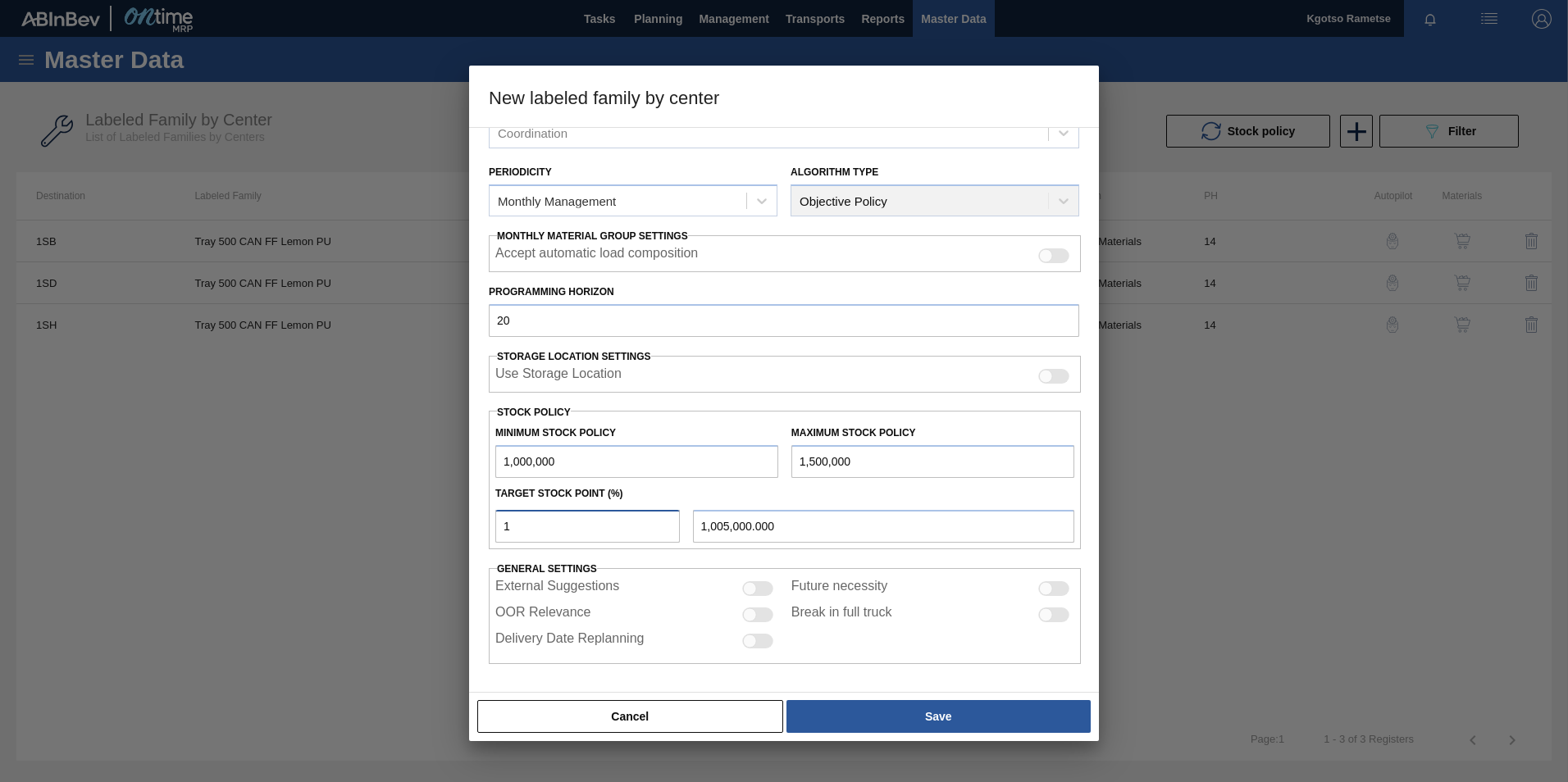
type input "1,050,000.000"
type input "100"
type input "1,500,000.000"
type input "99"
type input "1,495,000.000"
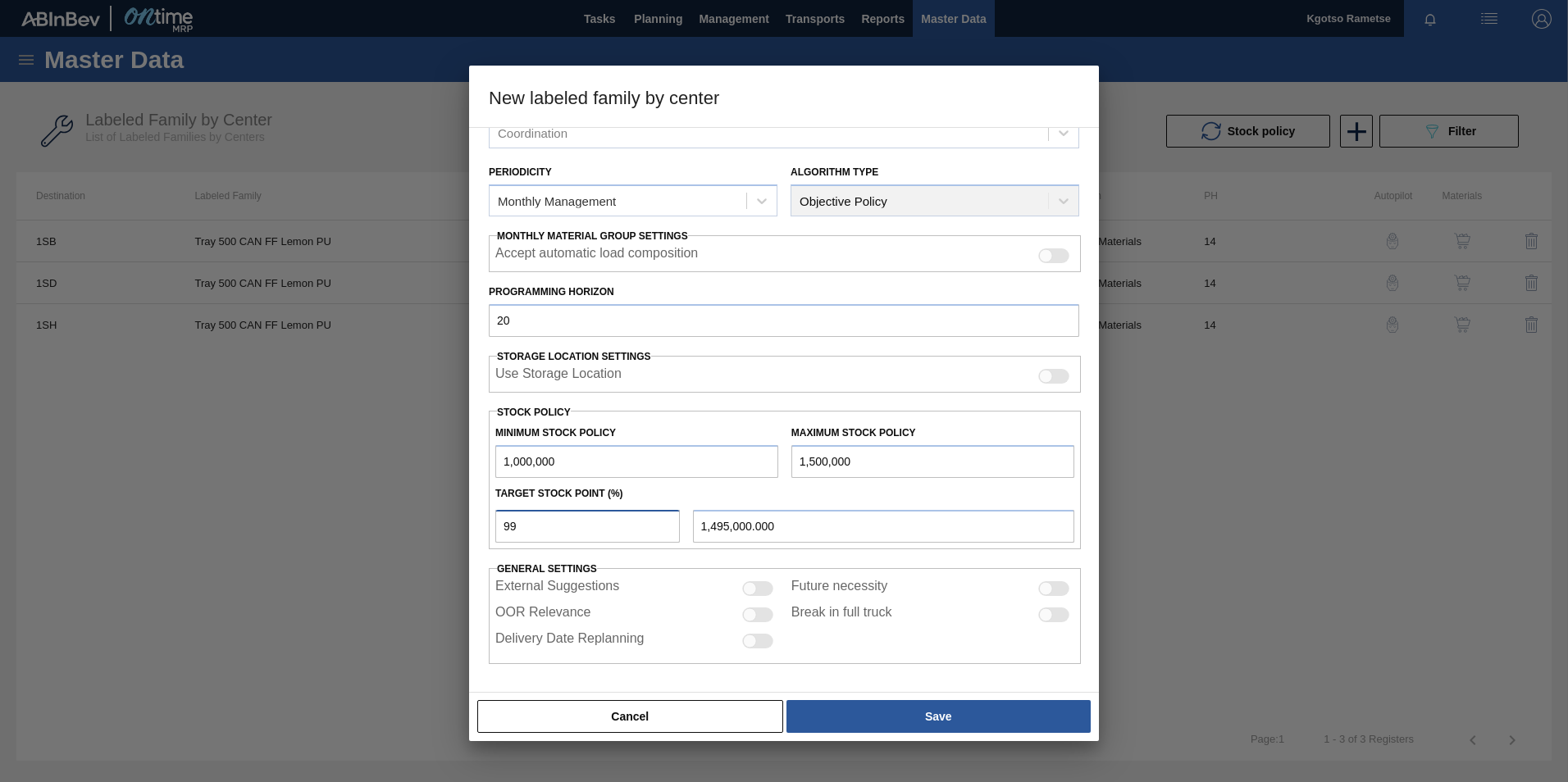
type input "98"
type input "1,490,000.000"
type input "97"
type input "1,485,000.000"
type input "96"
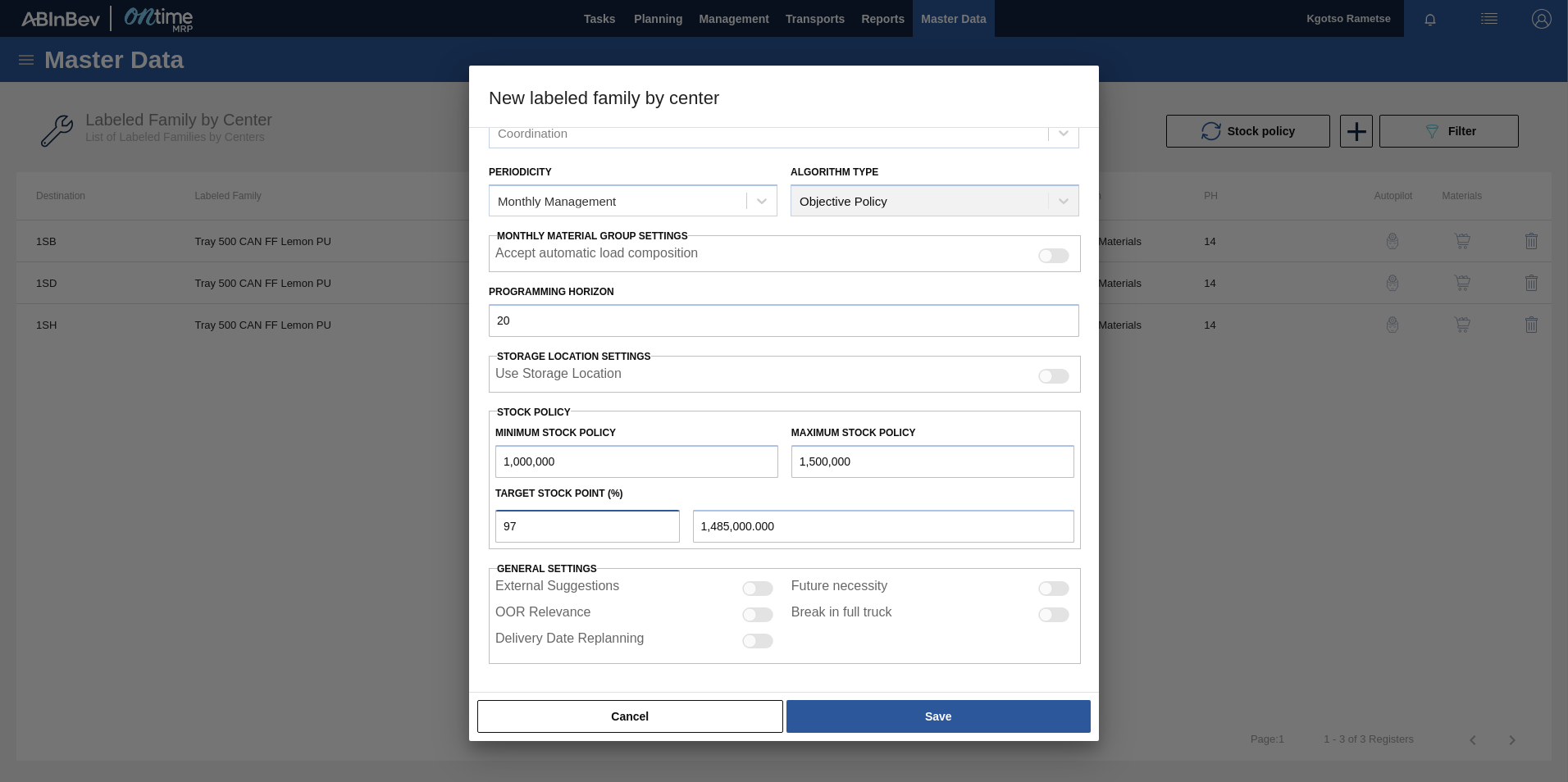
type input "1,480,000.000"
type input "95"
type input "1,475,000.000"
type input "94"
type input "1,470,000.000"
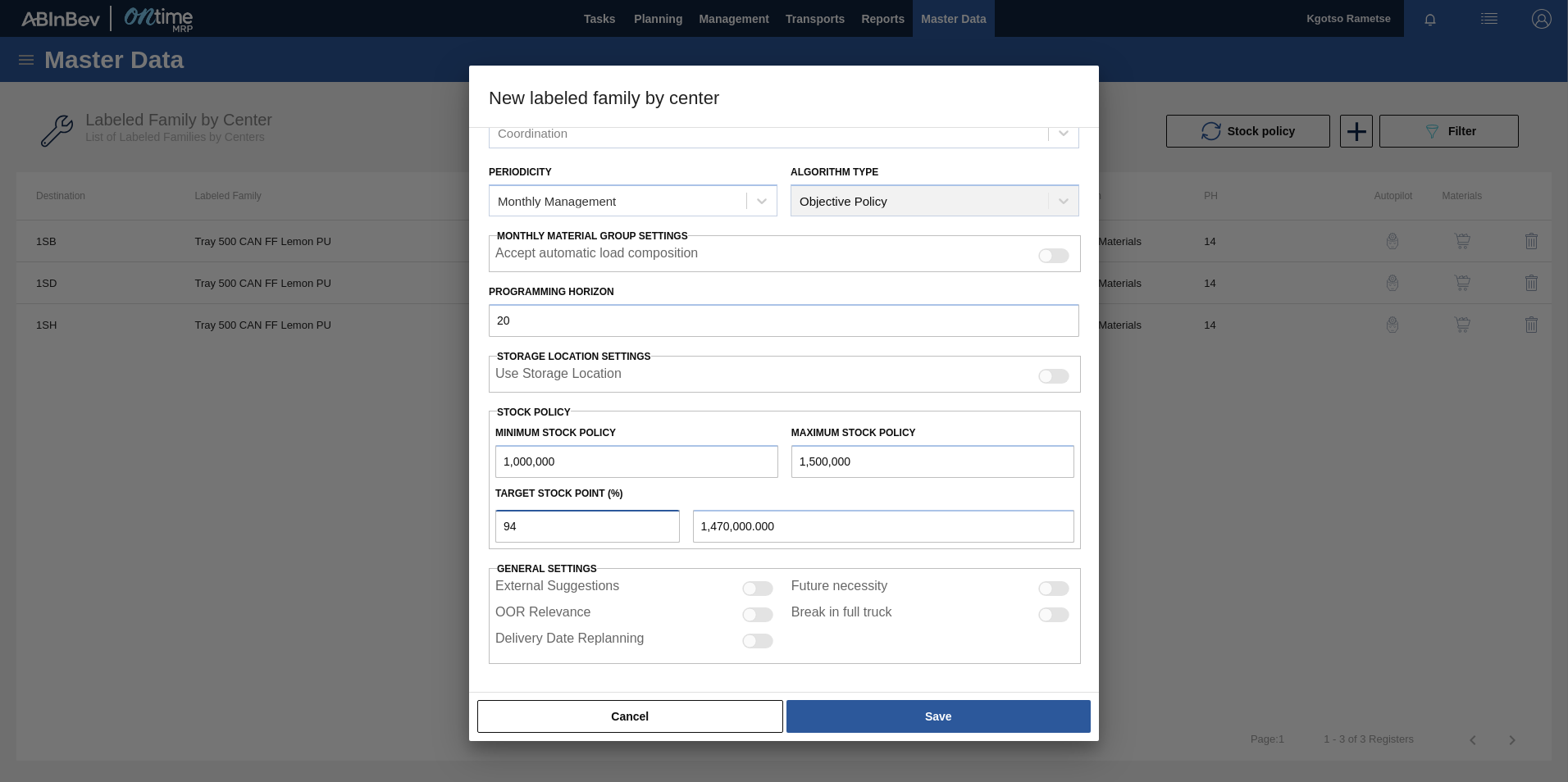
click at [508, 529] on input "94" at bounding box center [587, 525] width 184 height 32
type input "1"
type input "1,005,000.000"
type input "10"
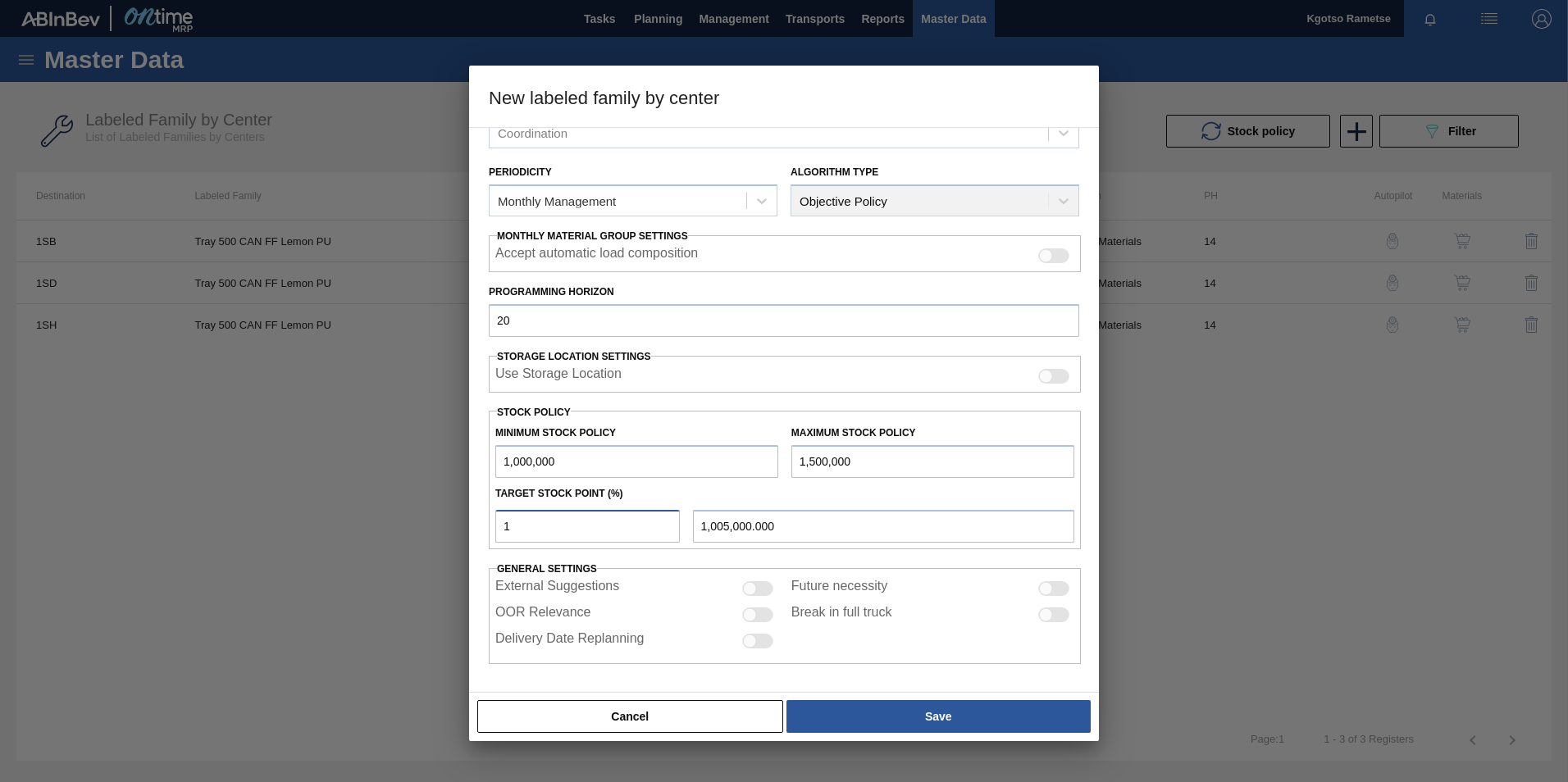
type input "1,050,000.000"
type input "100"
type input "1,500,000.000"
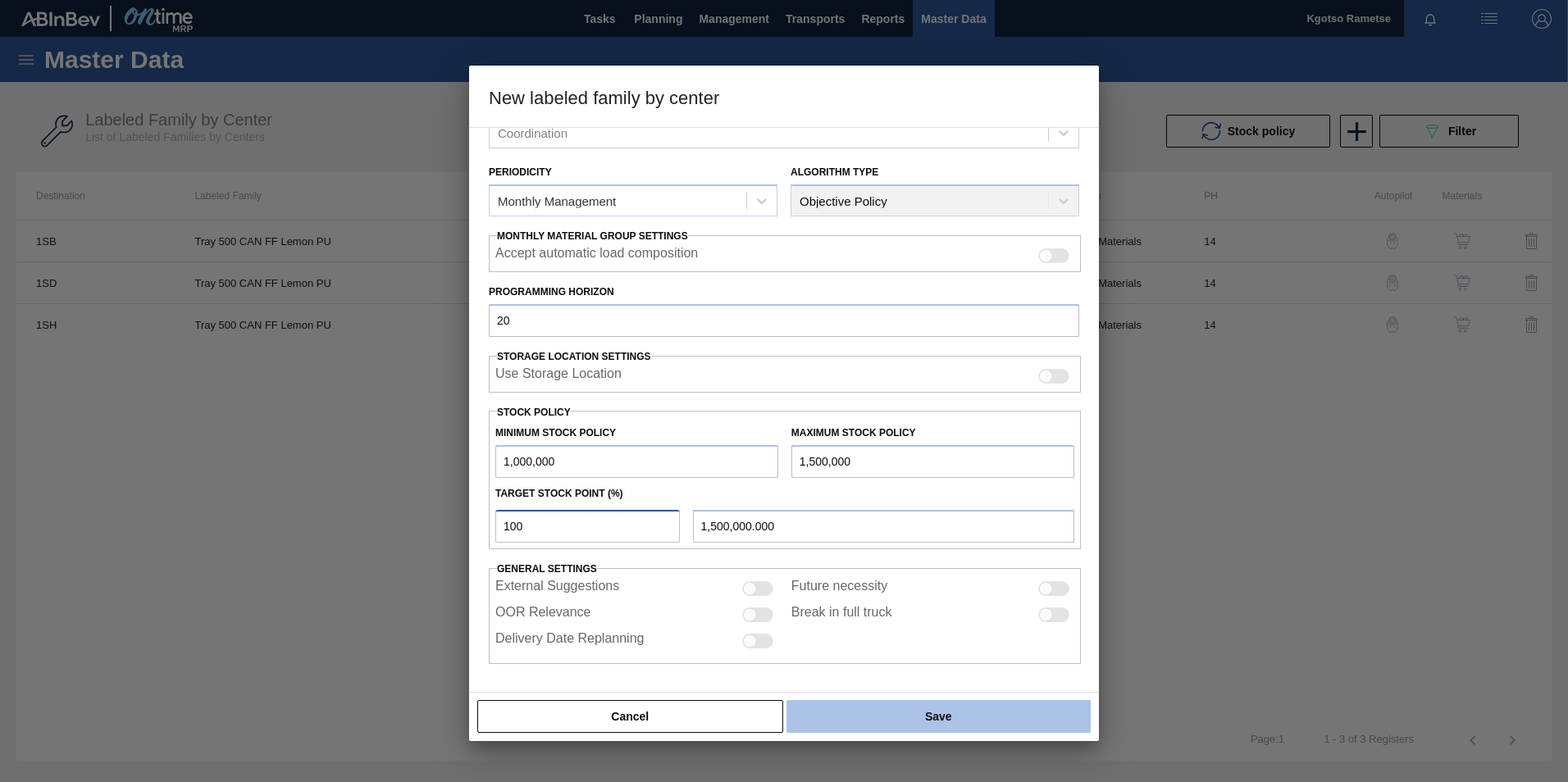
type input "100"
drag, startPoint x: 913, startPoint y: 732, endPoint x: 906, endPoint y: 720, distance: 13.9
click at [912, 731] on button "Save" at bounding box center [938, 715] width 304 height 32
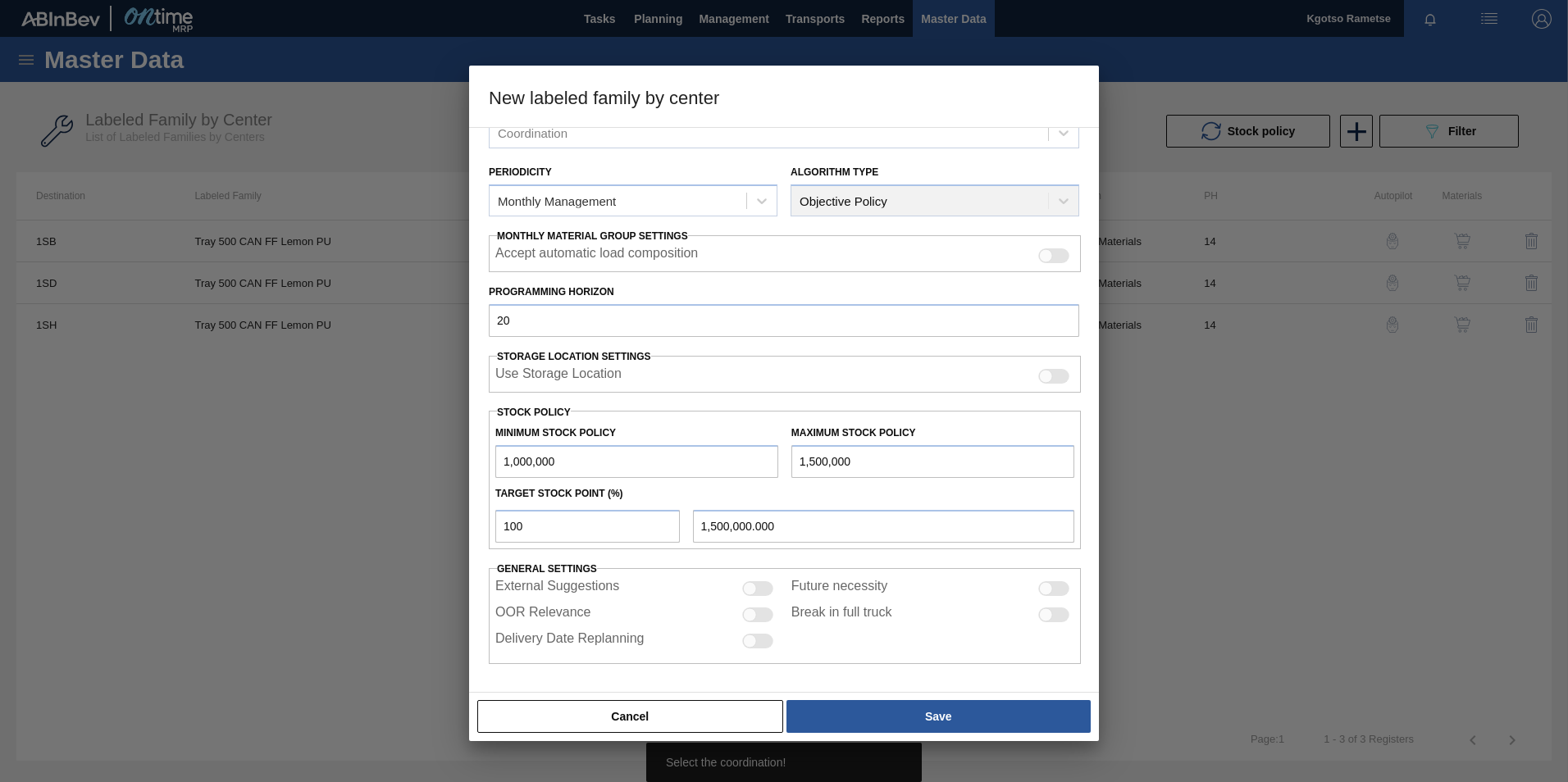
scroll to position [77, 0]
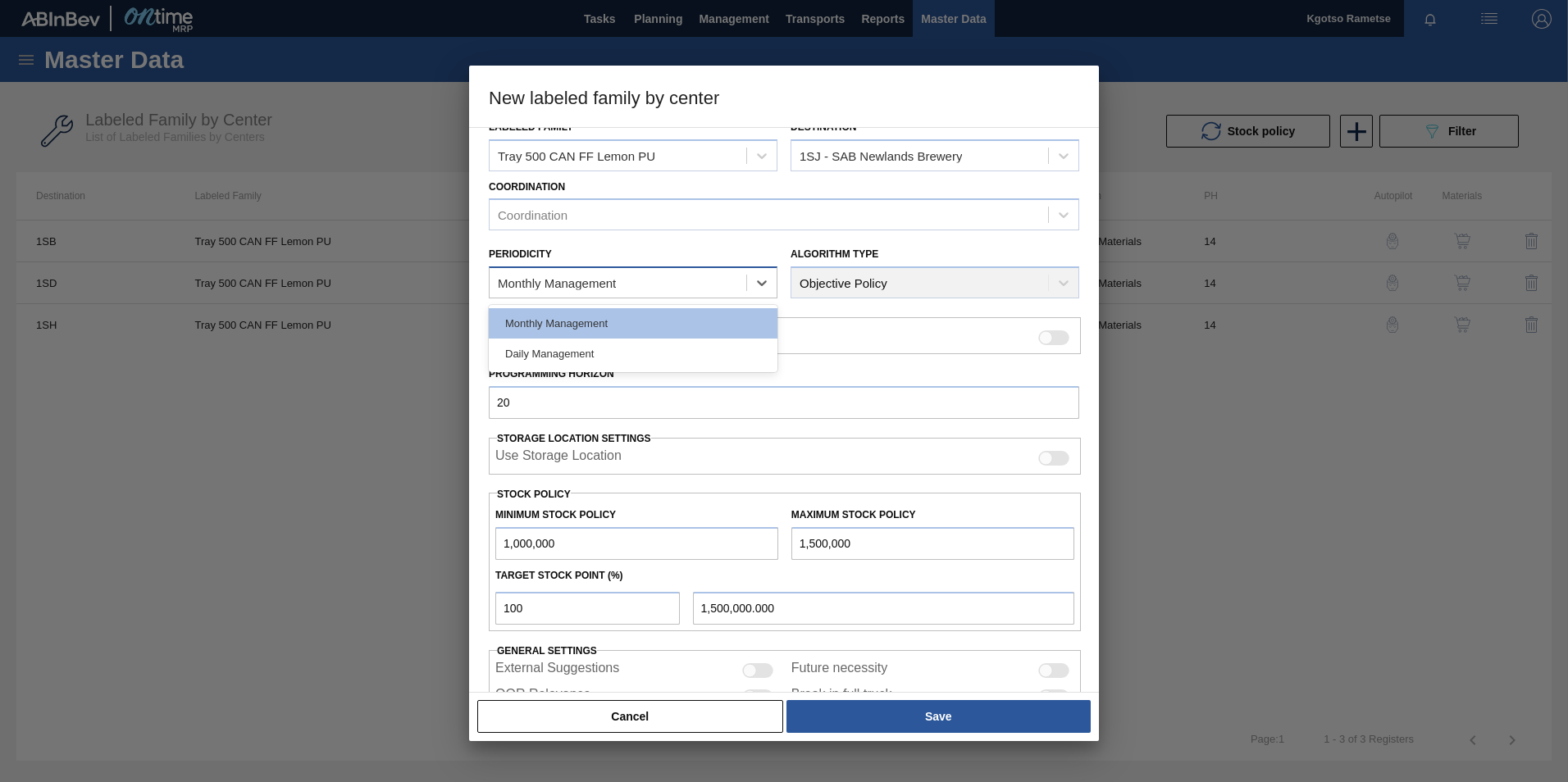
click at [613, 271] on div "Monthly Management" at bounding box center [618, 283] width 257 height 24
click at [598, 322] on div "Monthly Management" at bounding box center [633, 323] width 288 height 30
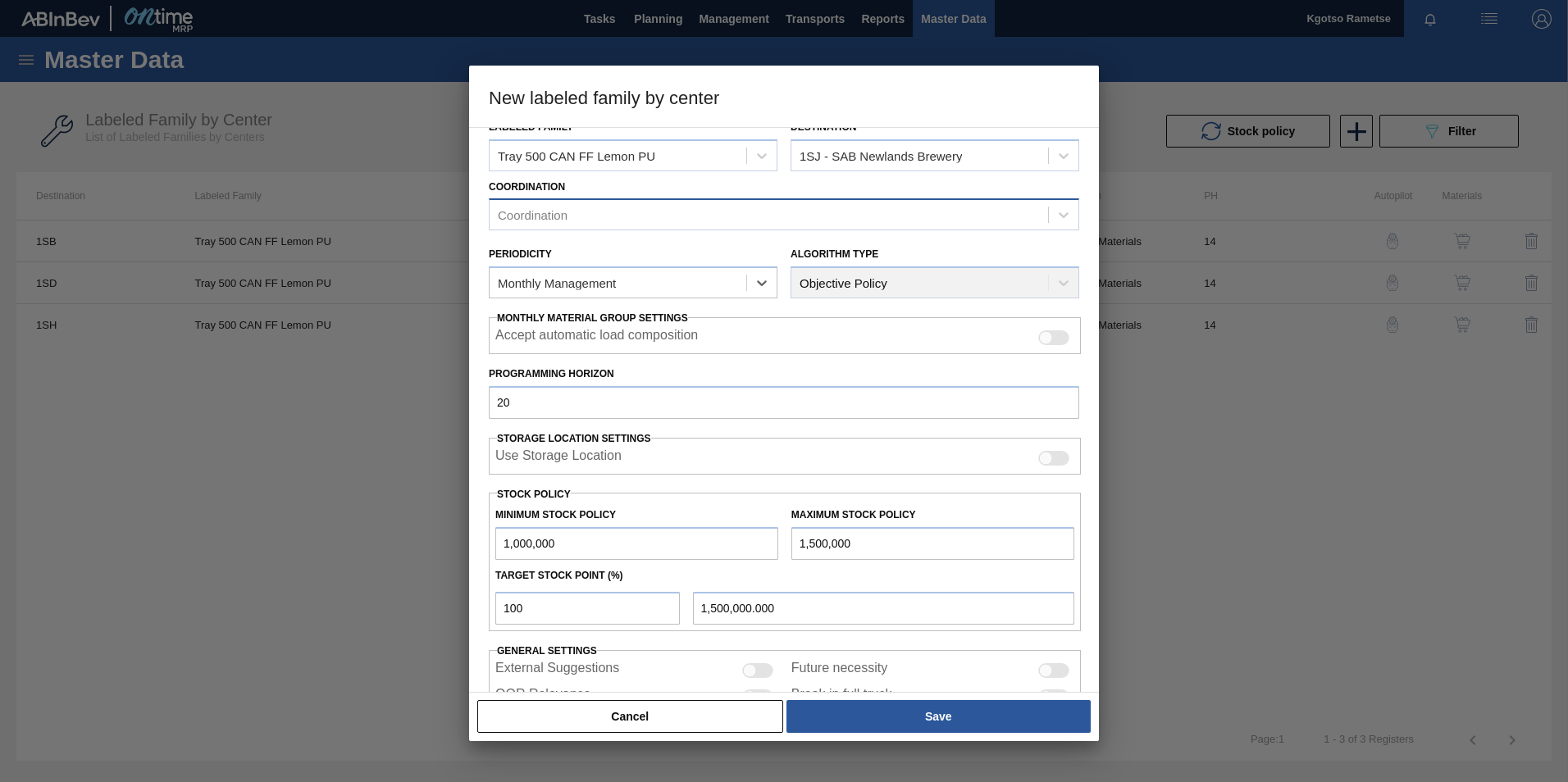
click at [595, 227] on div "Coordination" at bounding box center [769, 215] width 558 height 24
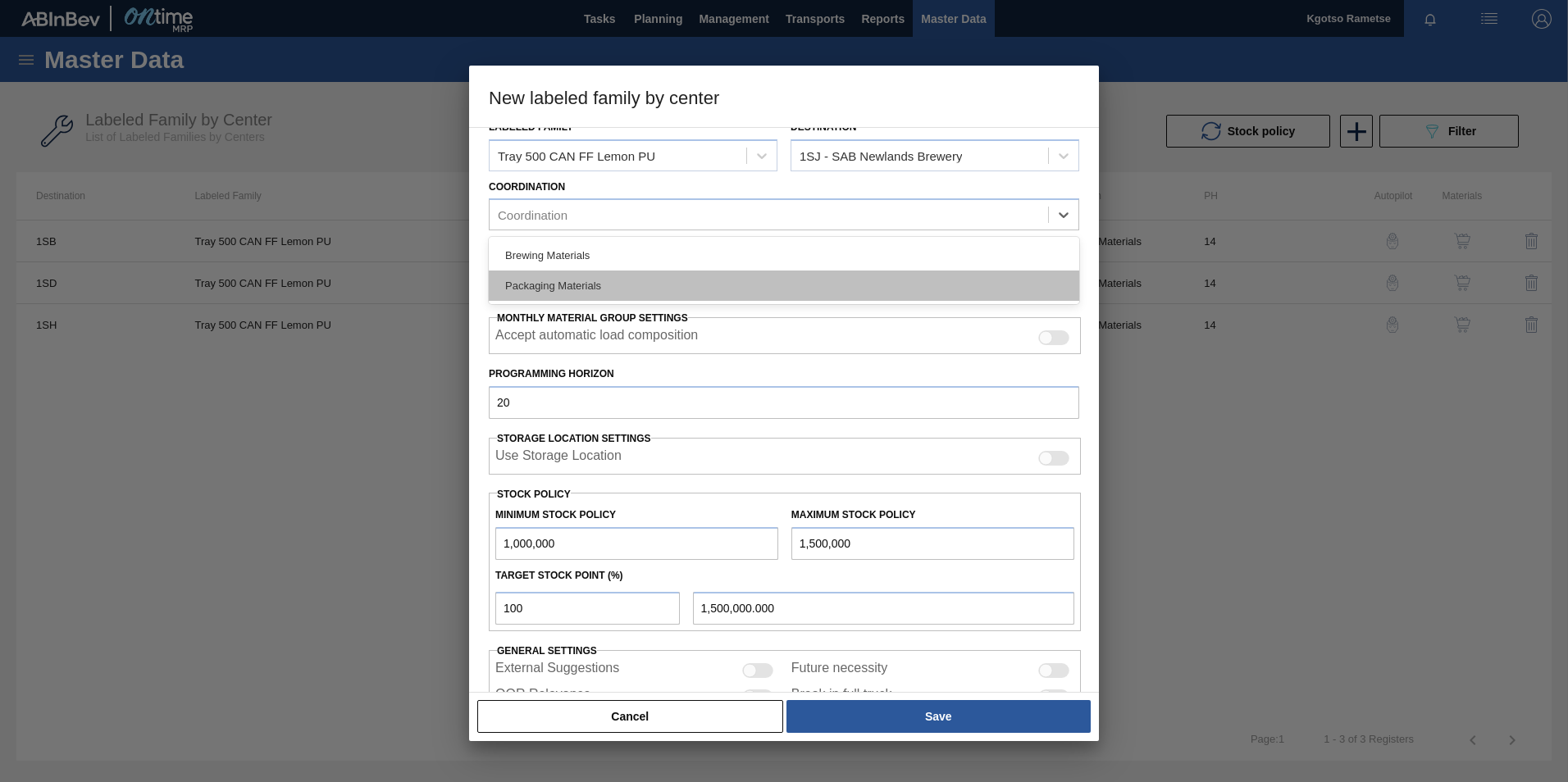
click at [591, 271] on div "Packaging Materials" at bounding box center [784, 286] width 591 height 30
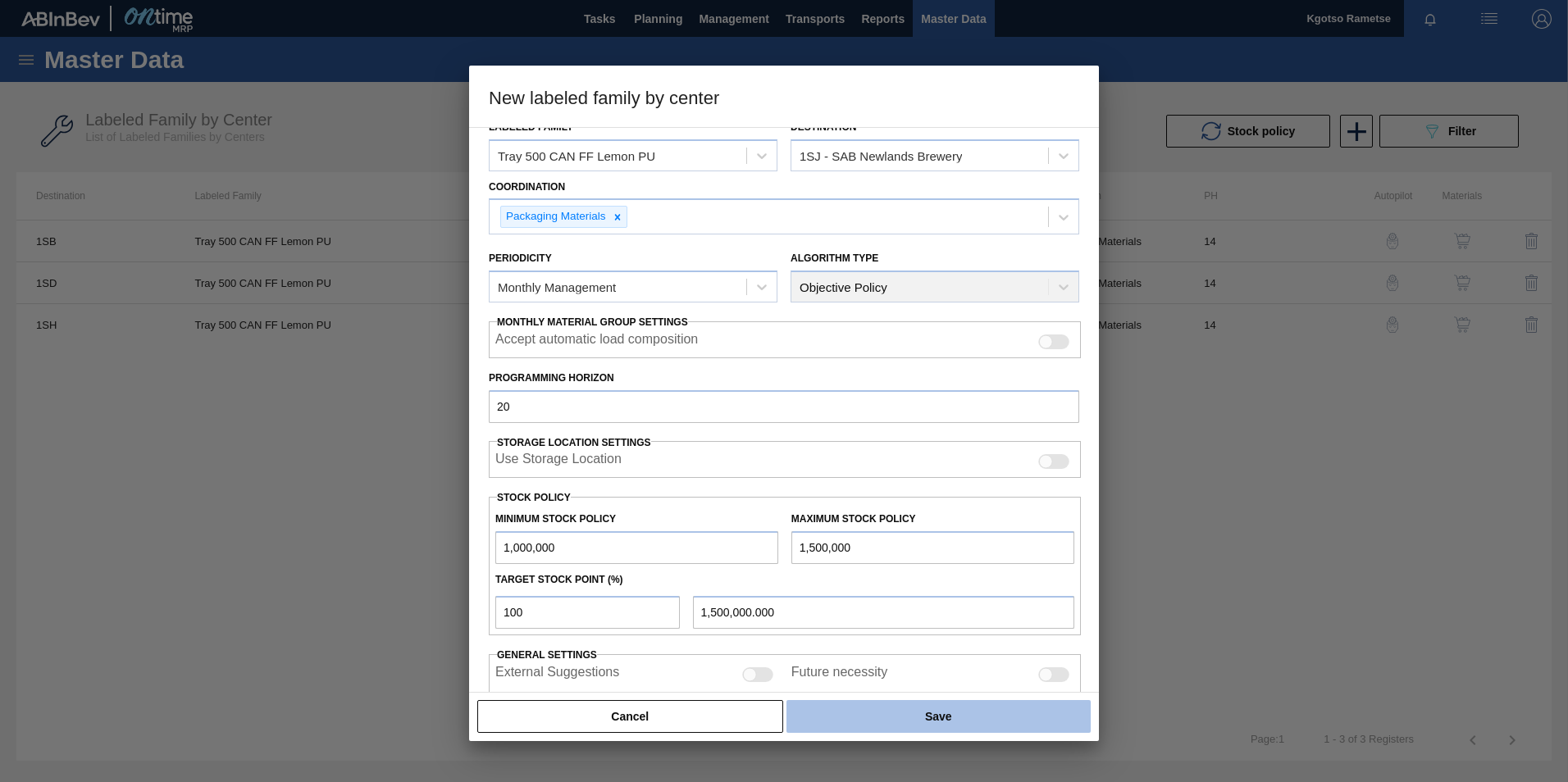
click at [814, 703] on button "Save" at bounding box center [938, 715] width 304 height 32
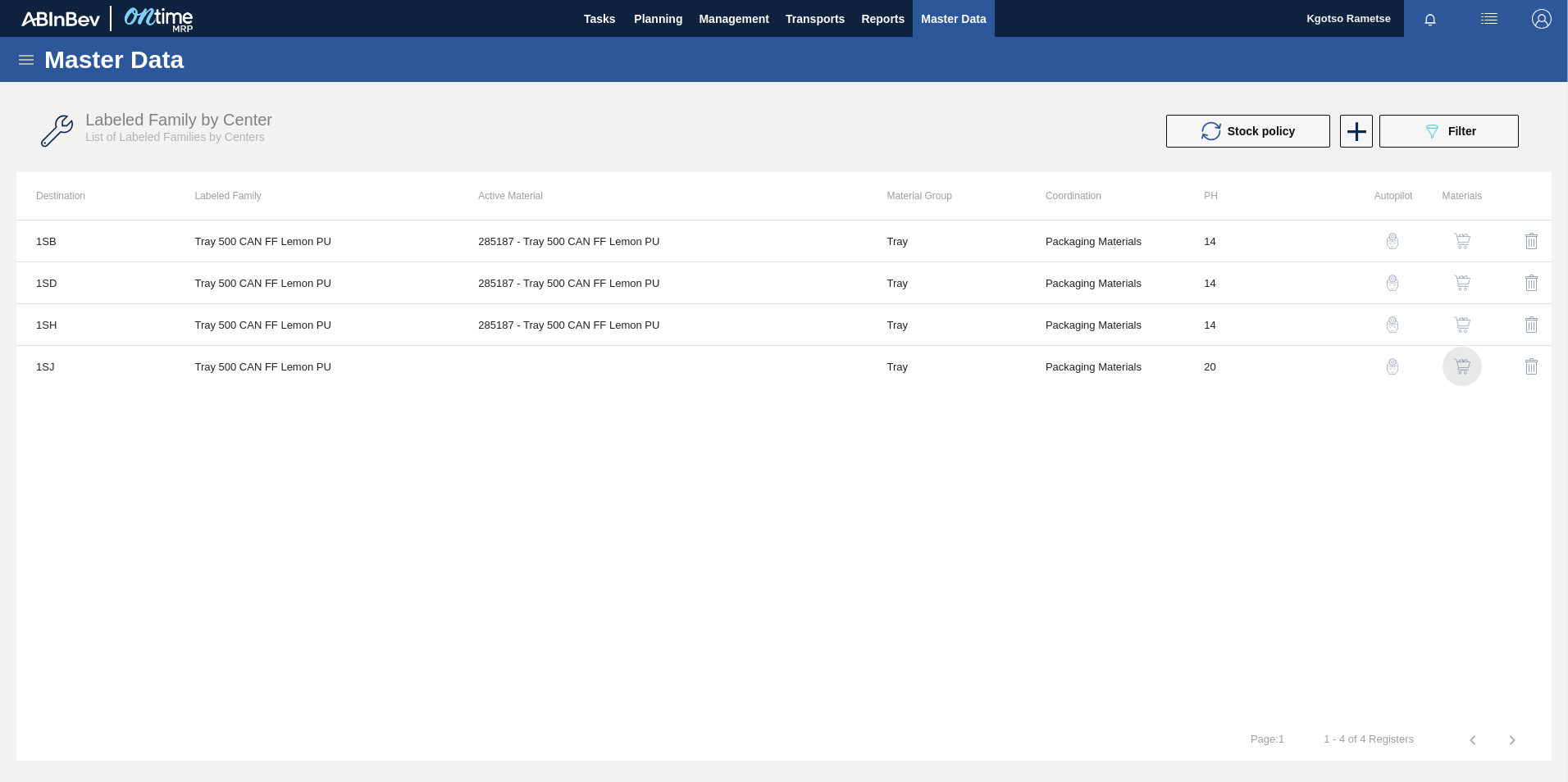
click at [1464, 365] on img "button" at bounding box center [1462, 366] width 17 height 17
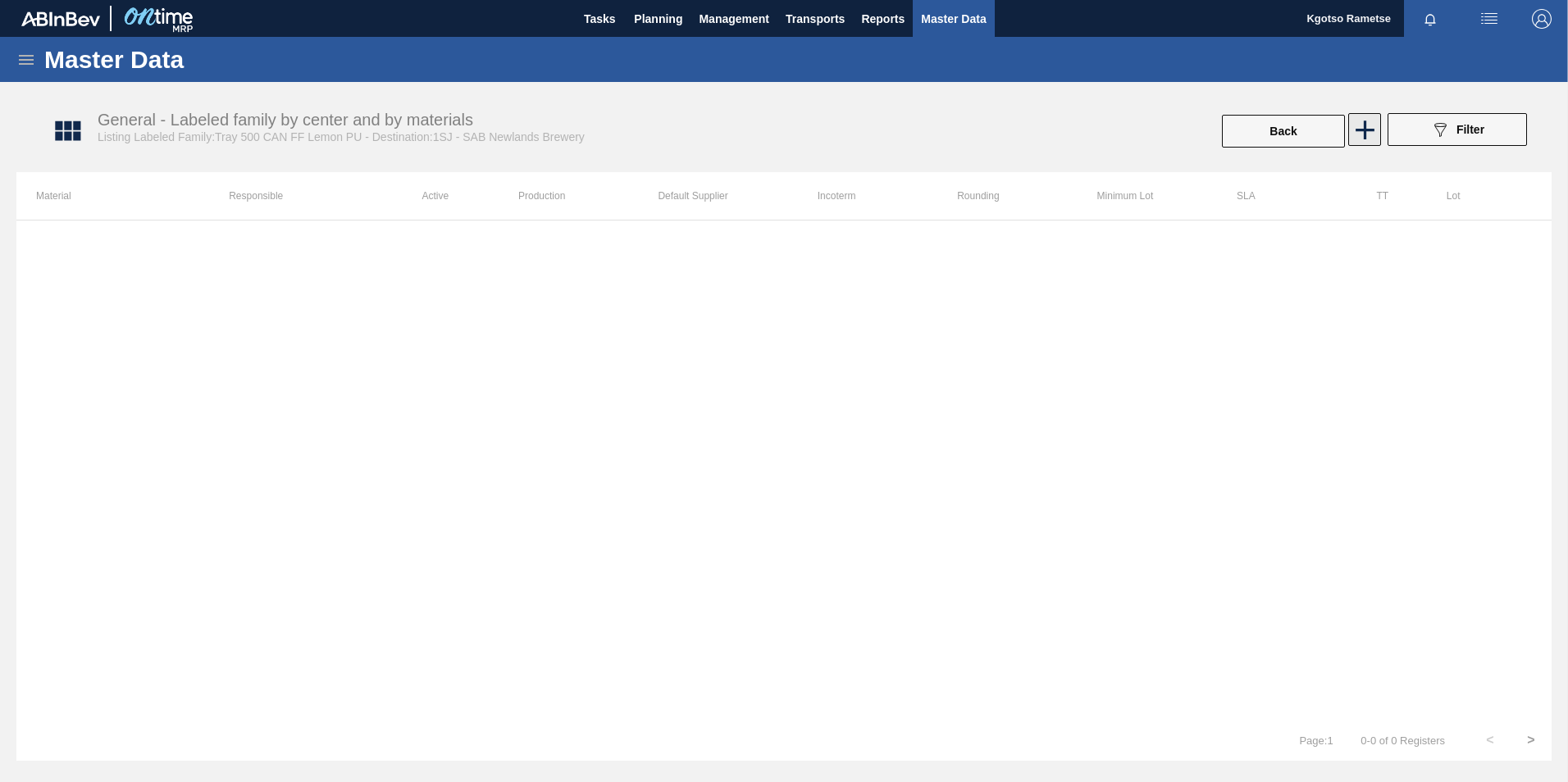
click at [1361, 132] on icon at bounding box center [1365, 130] width 32 height 32
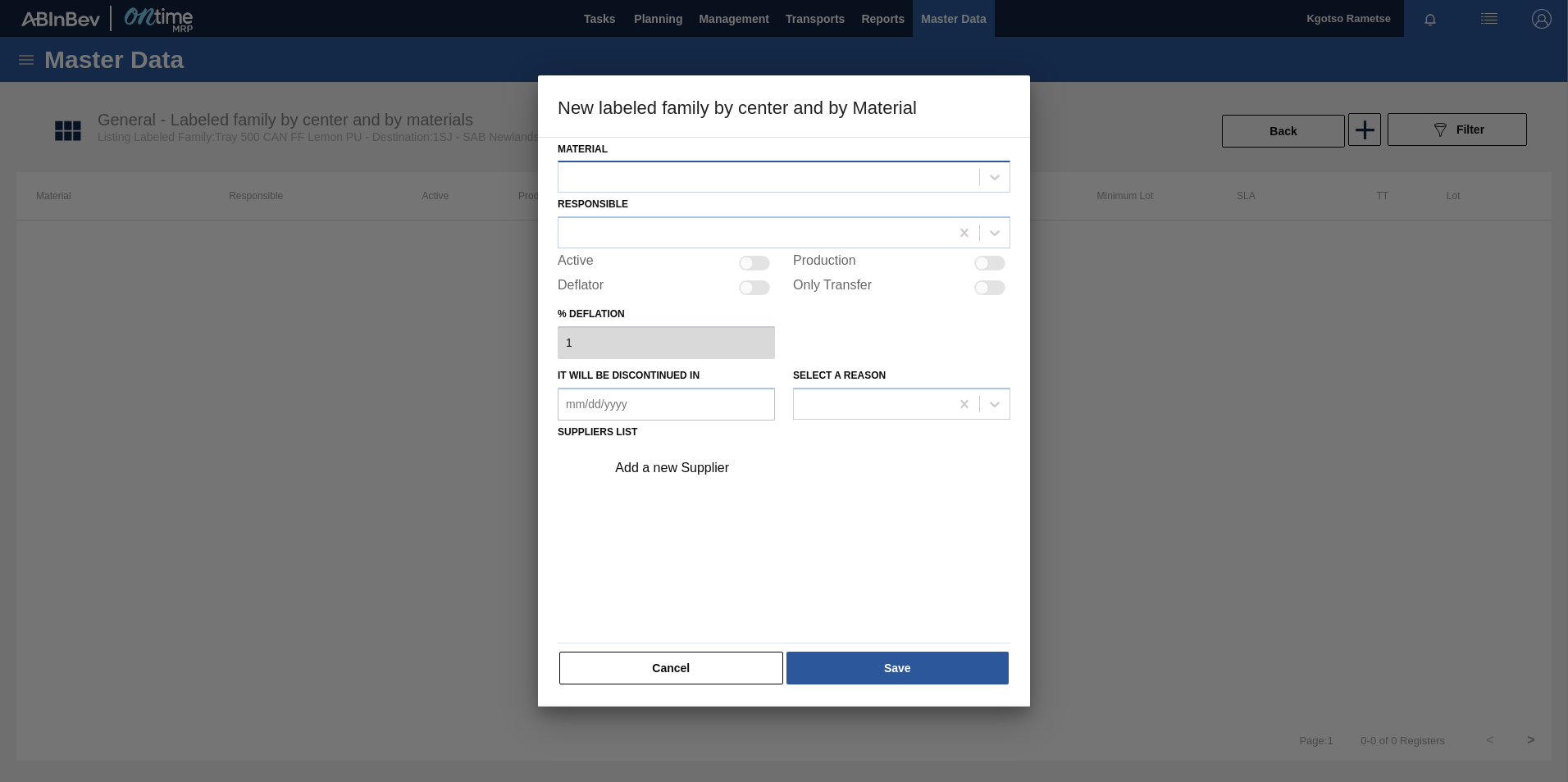
click at [843, 177] on div at bounding box center [768, 177] width 421 height 24
drag, startPoint x: 813, startPoint y: 217, endPoint x: 794, endPoint y: 219, distance: 19.1
click at [811, 217] on div "285187 - Tray 500 CAN FF Lemon PU" at bounding box center [783, 217] width 452 height 30
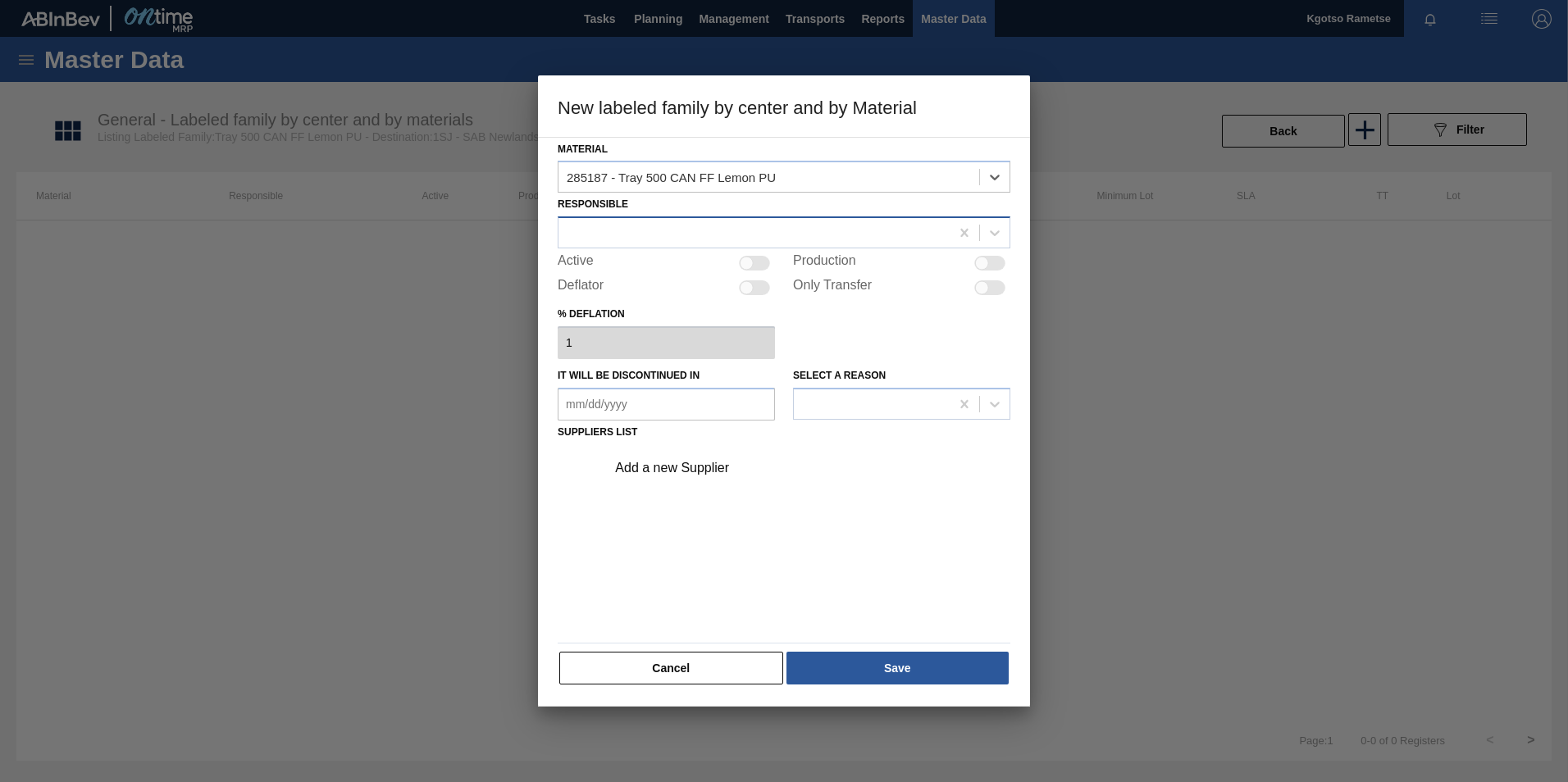
click at [787, 222] on div at bounding box center [753, 233] width 391 height 24
type input "kgot"
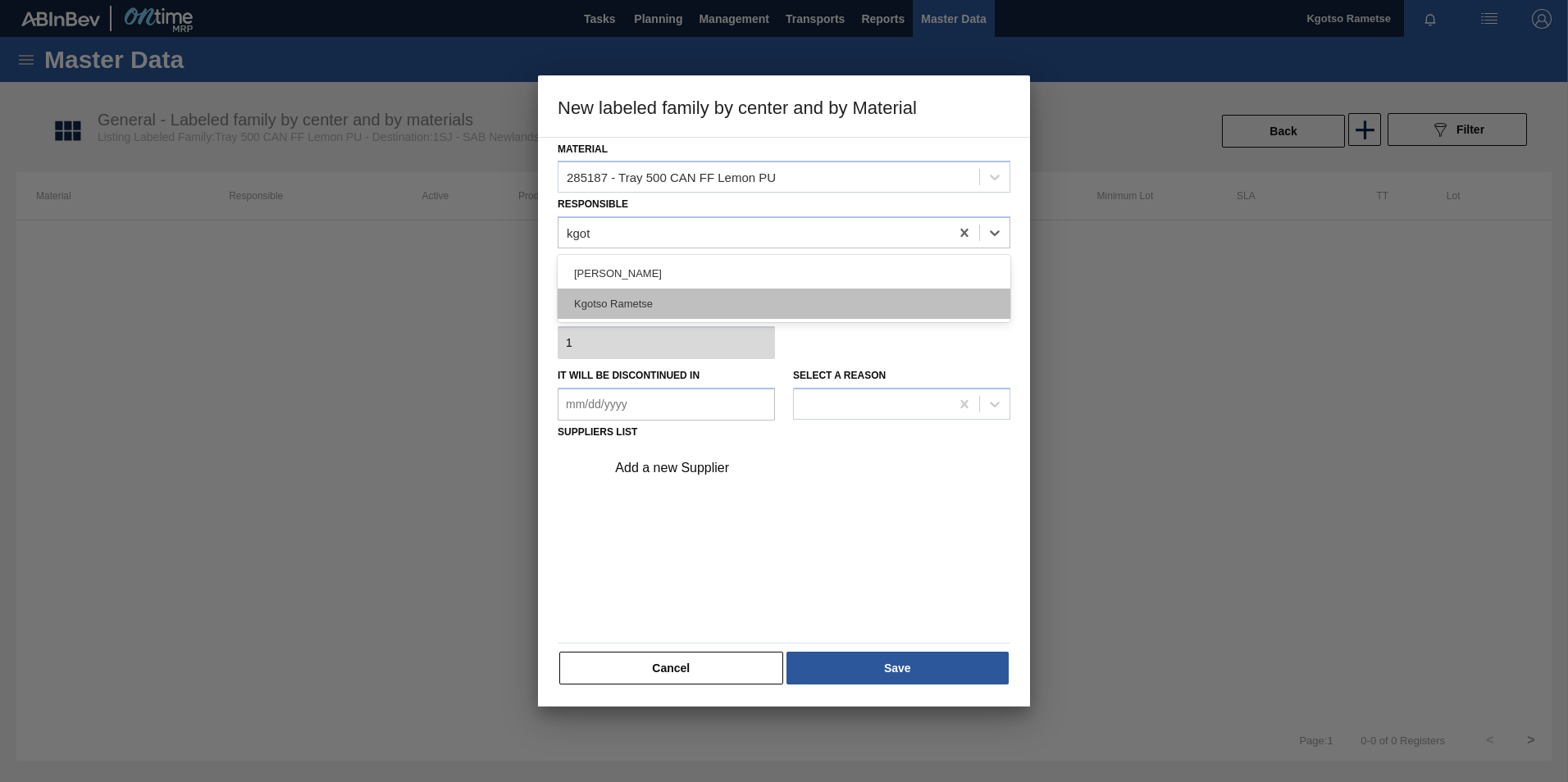
click at [744, 292] on div "Kgotso Rametse" at bounding box center [783, 303] width 452 height 30
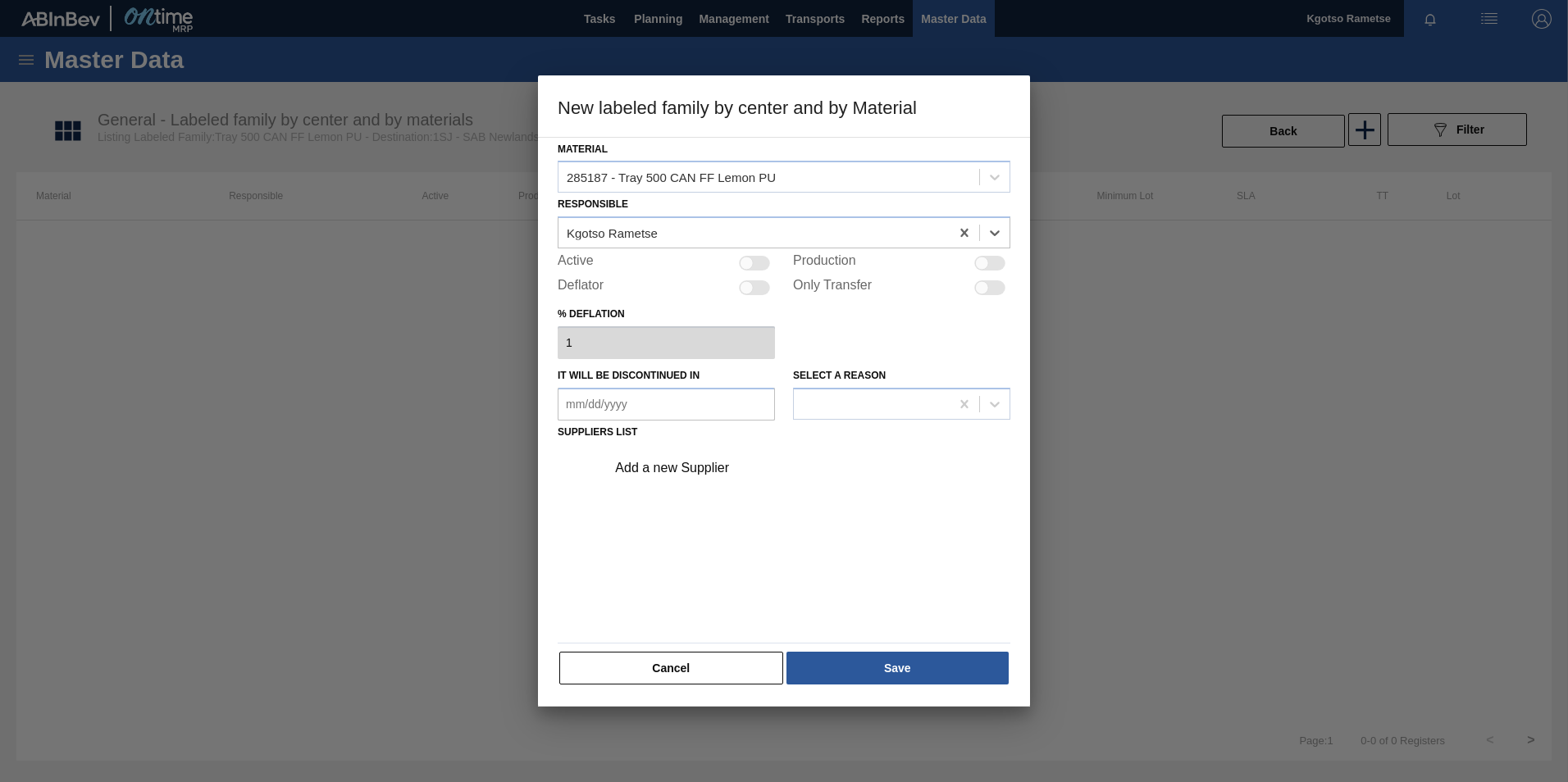
click at [763, 263] on div at bounding box center [754, 263] width 31 height 15
checkbox input "true"
click at [722, 468] on div "Add a new Supplier" at bounding box center [776, 468] width 322 height 15
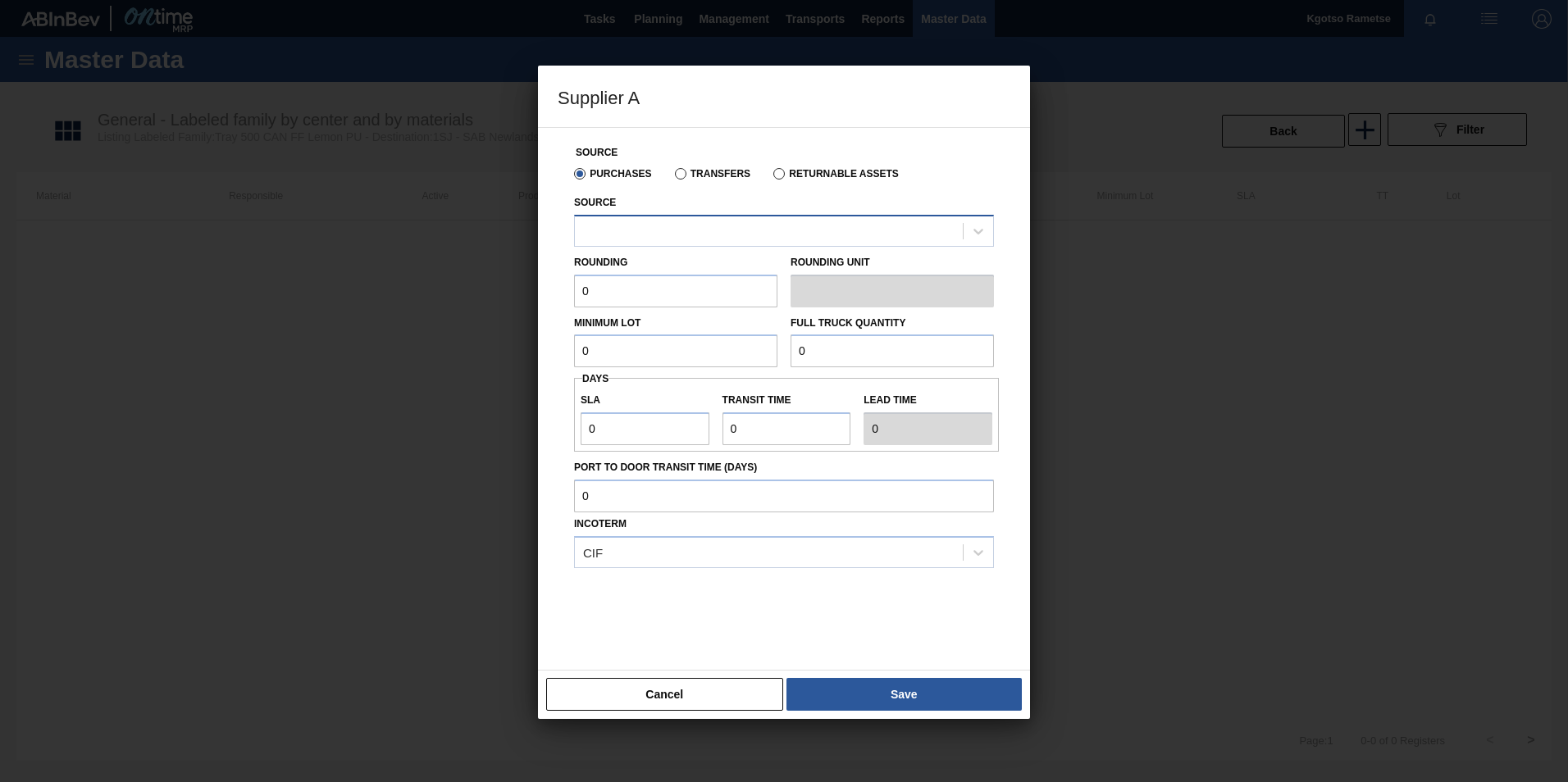
click at [658, 233] on div at bounding box center [769, 231] width 388 height 24
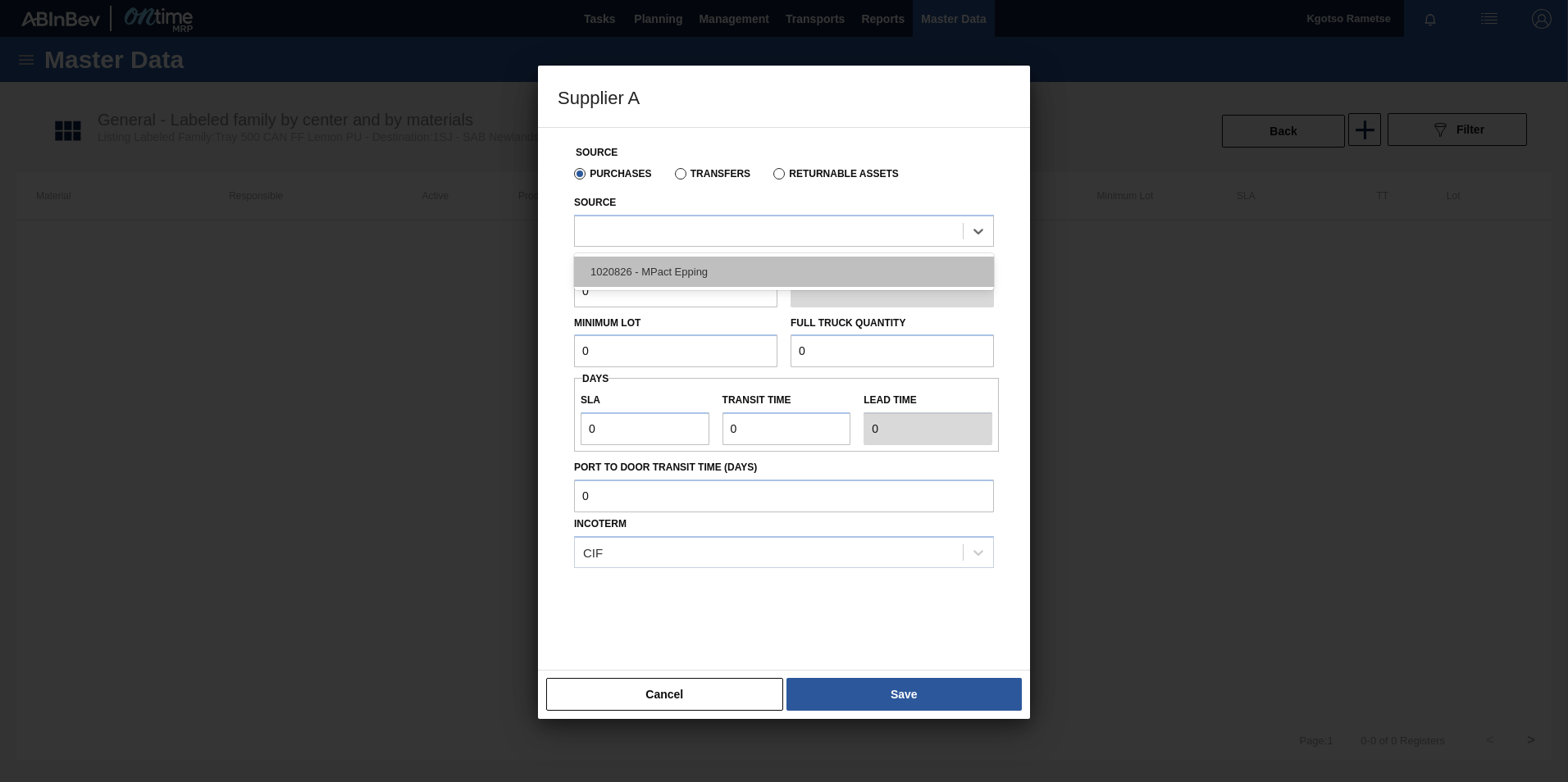
drag, startPoint x: 647, startPoint y: 271, endPoint x: 639, endPoint y: 290, distance: 20.6
click at [647, 272] on div "1020826 - MPact Epping" at bounding box center [784, 271] width 420 height 30
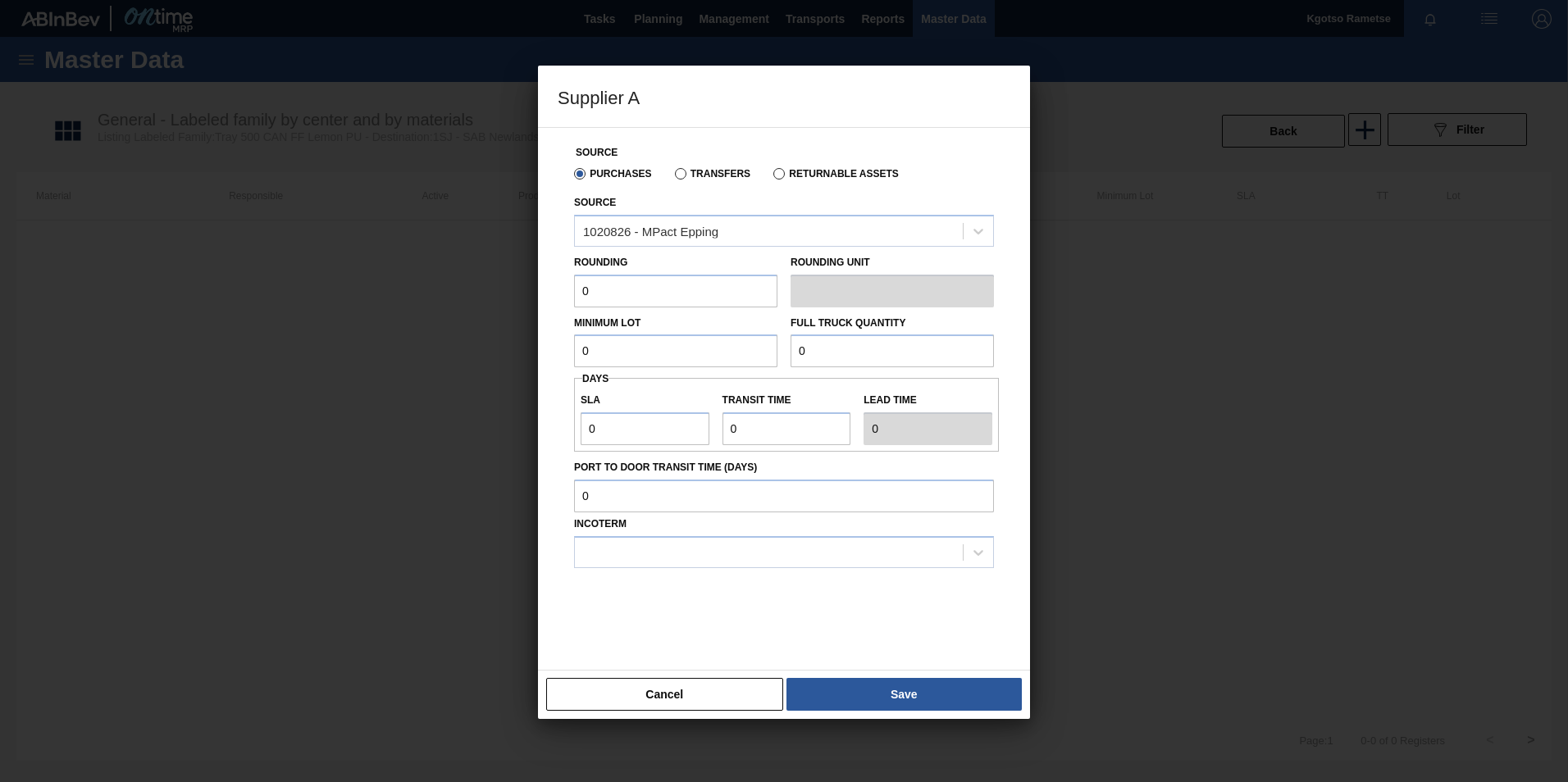
drag, startPoint x: 639, startPoint y: 290, endPoint x: 452, endPoint y: 302, distance: 187.4
click at [460, 302] on div "Supplier A Source Purchases Transfers Returnable Assets Source 1020826 - MPact …" at bounding box center [784, 391] width 1568 height 782
type input "1"
click at [585, 349] on input "0" at bounding box center [676, 351] width 203 height 32
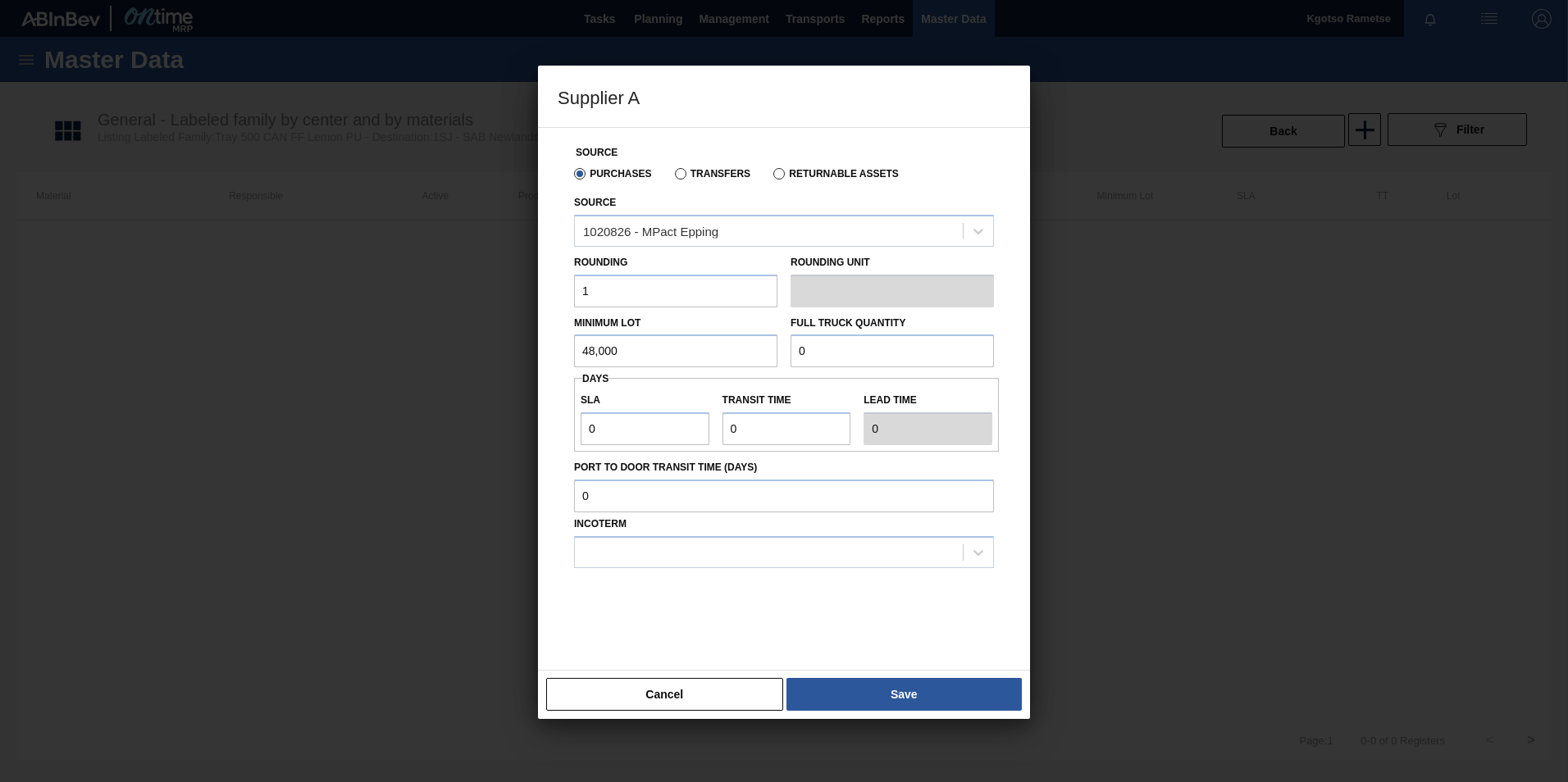
click at [588, 345] on input "48,000" at bounding box center [676, 351] width 203 height 32
type input "48,000"
click at [818, 337] on input "0" at bounding box center [892, 351] width 203 height 32
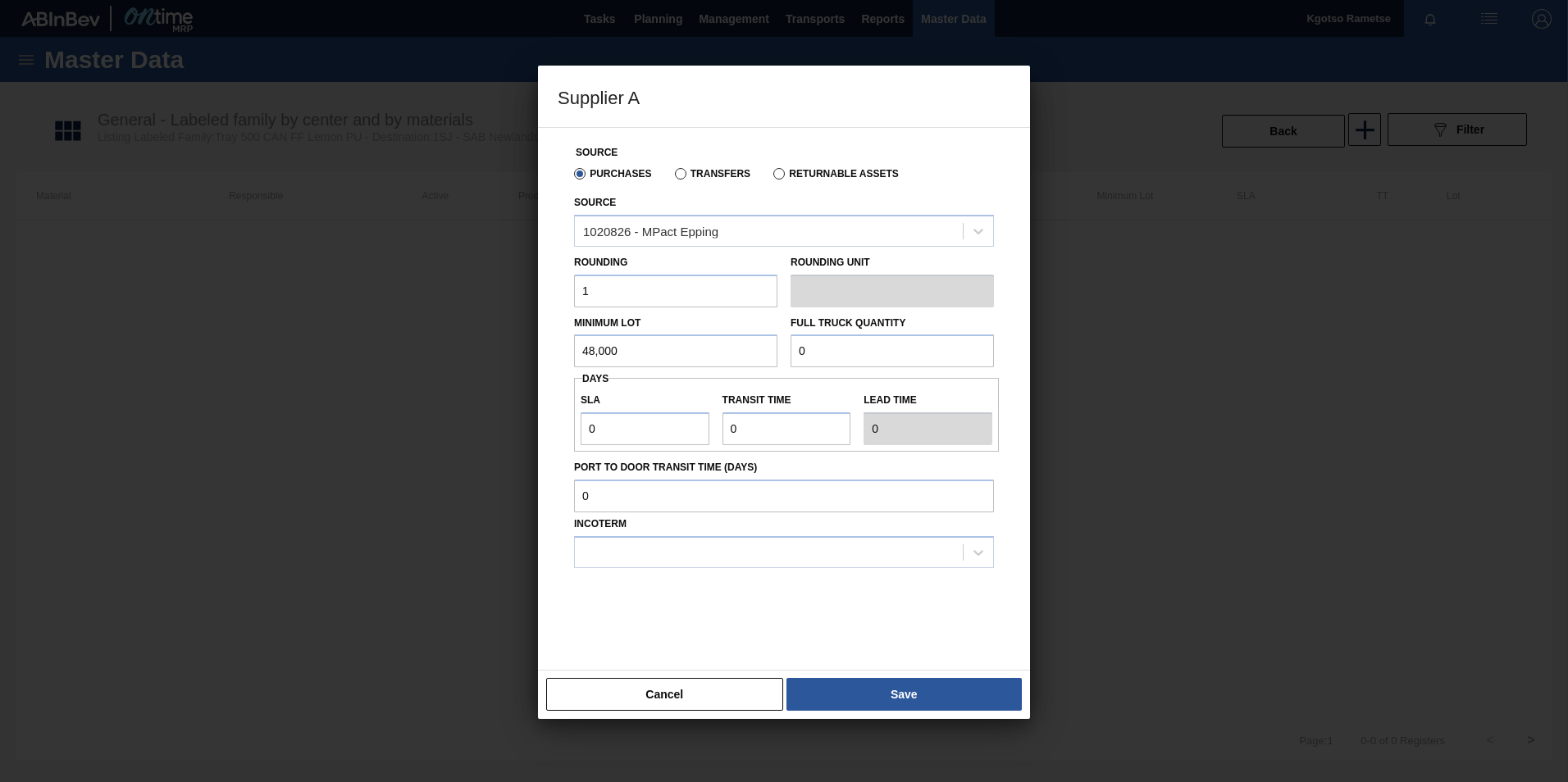
paste input "48,00"
type input "48,000"
drag, startPoint x: 664, startPoint y: 431, endPoint x: 507, endPoint y: 442, distance: 157.4
click at [507, 442] on div "Supplier A Source Purchases Transfers Returnable Assets Source 1020826 - MPact …" at bounding box center [784, 391] width 1568 height 782
type input "1"
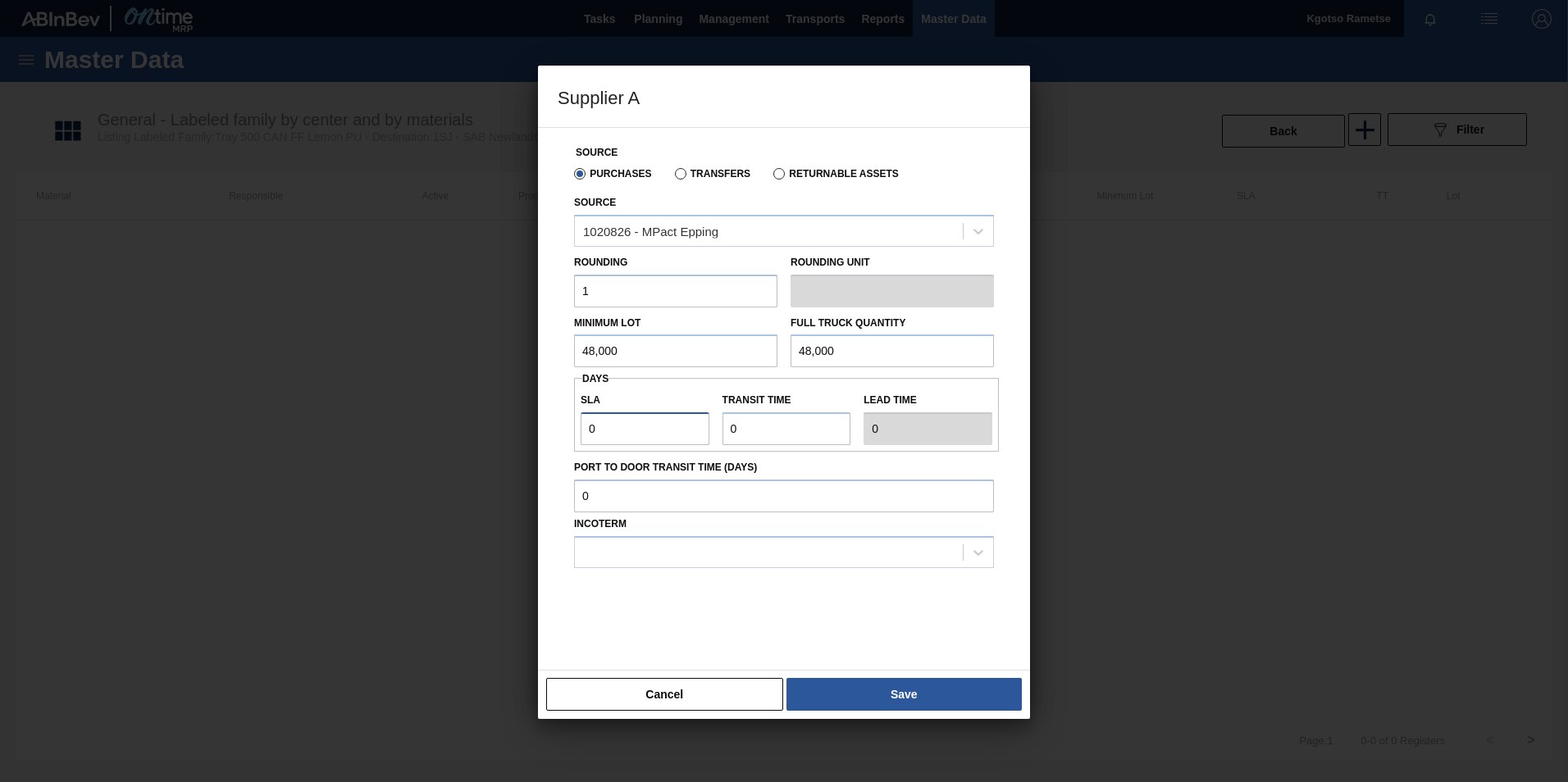
type input "1"
drag, startPoint x: 745, startPoint y: 417, endPoint x: 710, endPoint y: 429, distance: 37.0
click at [710, 429] on div "SLA 1 Transit time Lead time 1" at bounding box center [786, 415] width 425 height 61
type input "1"
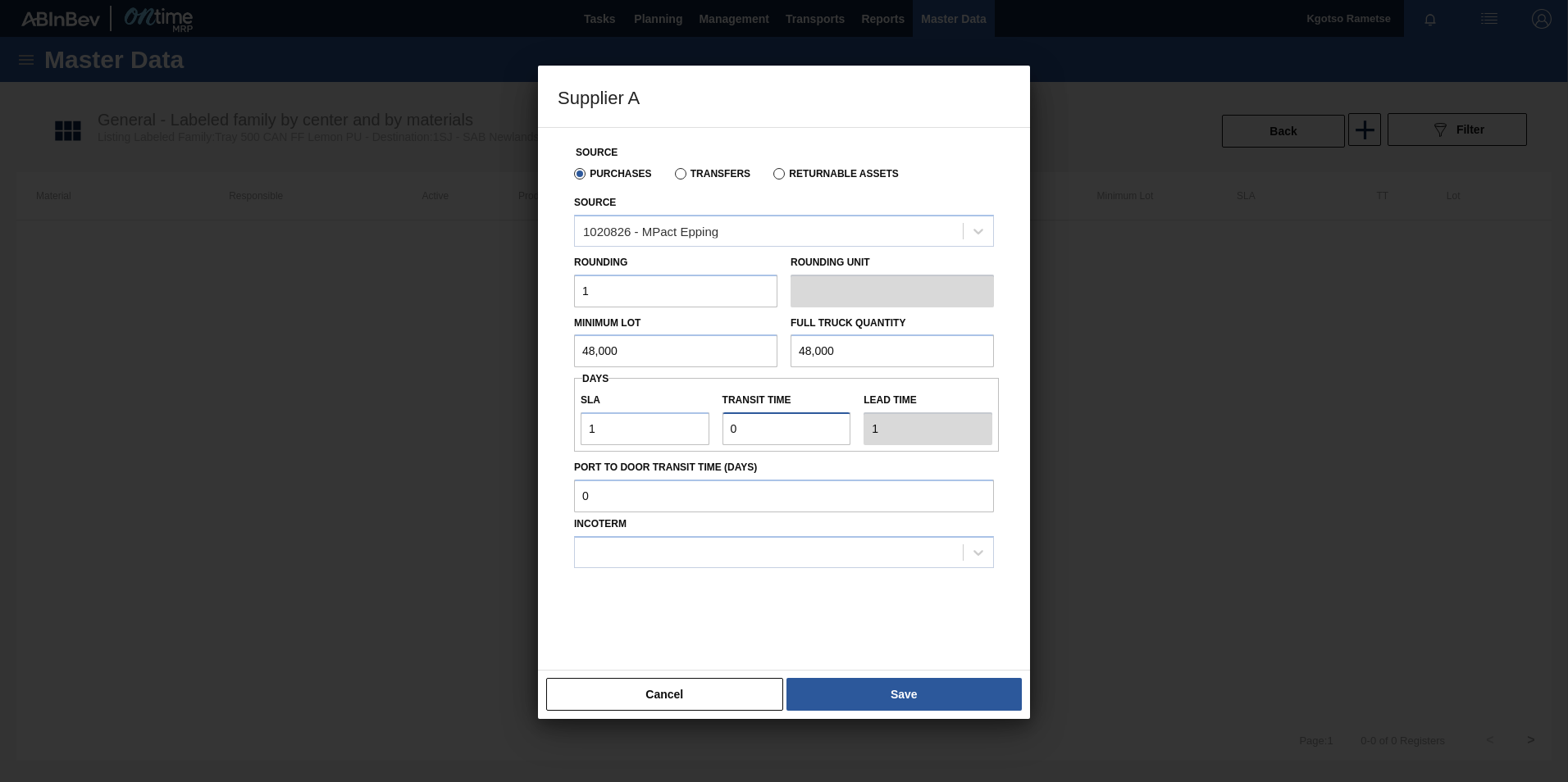
type input "2"
type input "1"
click at [645, 562] on div at bounding box center [769, 552] width 388 height 24
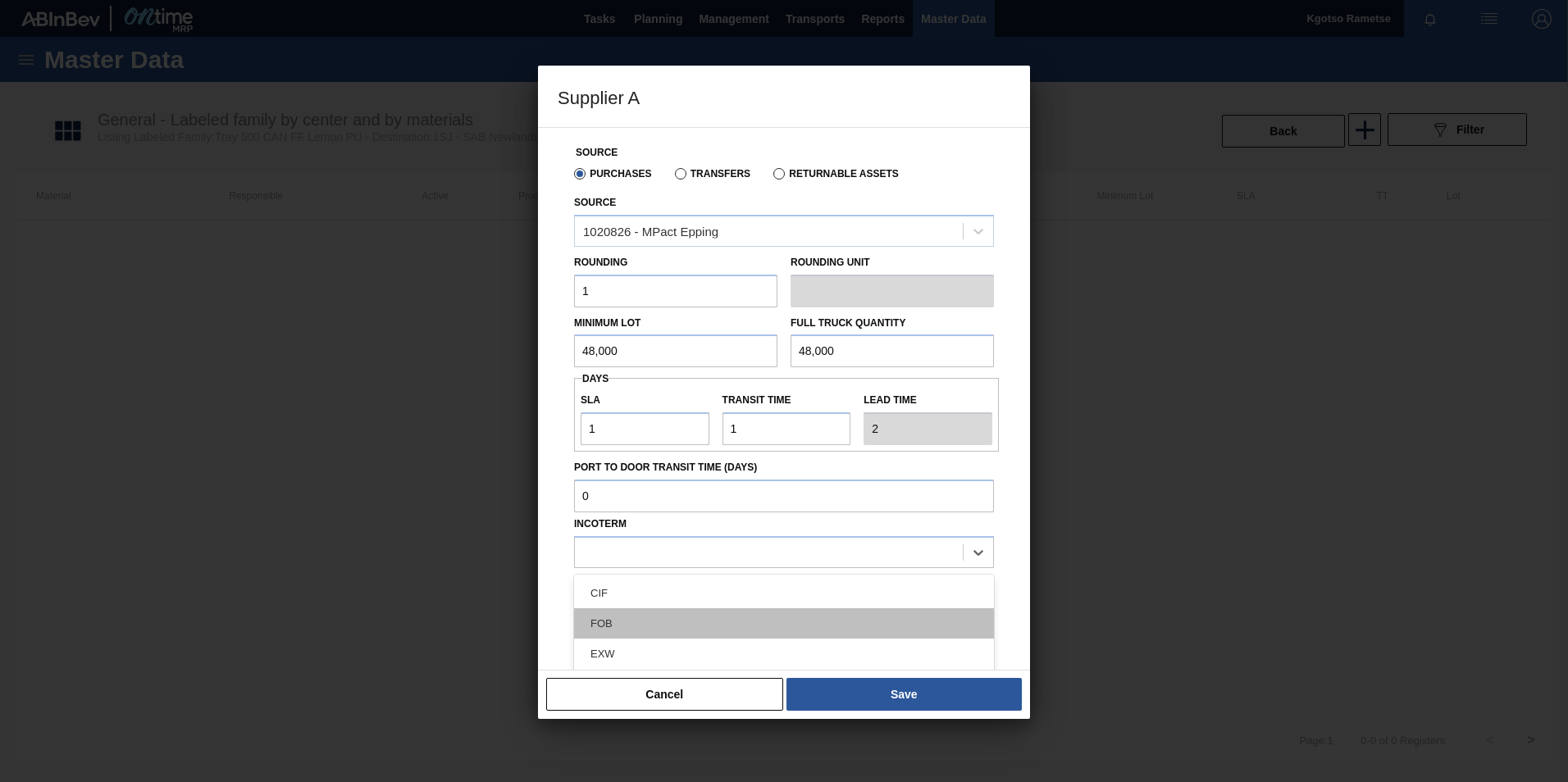
click at [636, 620] on div "FOB" at bounding box center [784, 623] width 420 height 30
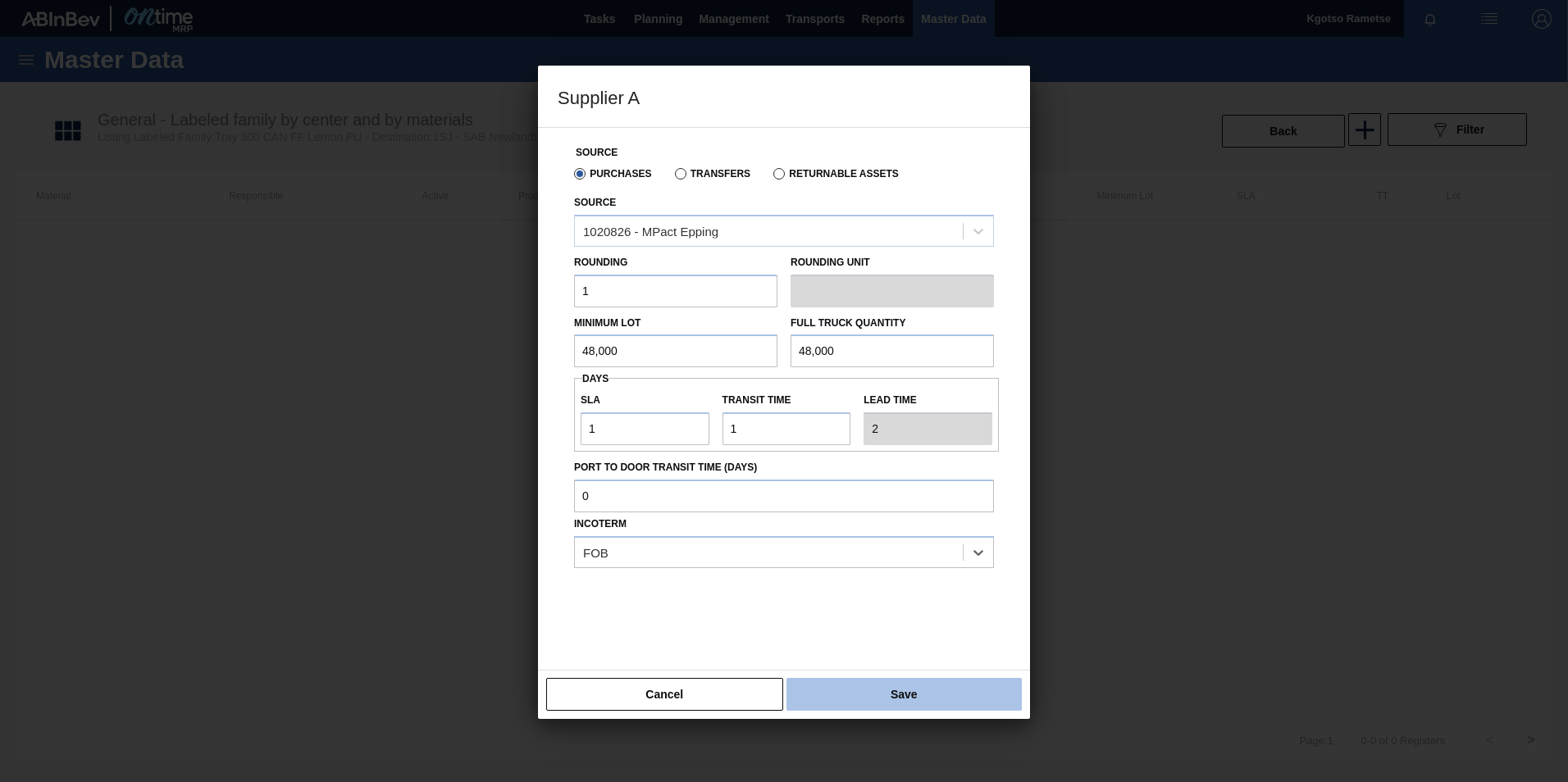
click at [867, 688] on button "Save" at bounding box center [904, 694] width 235 height 32
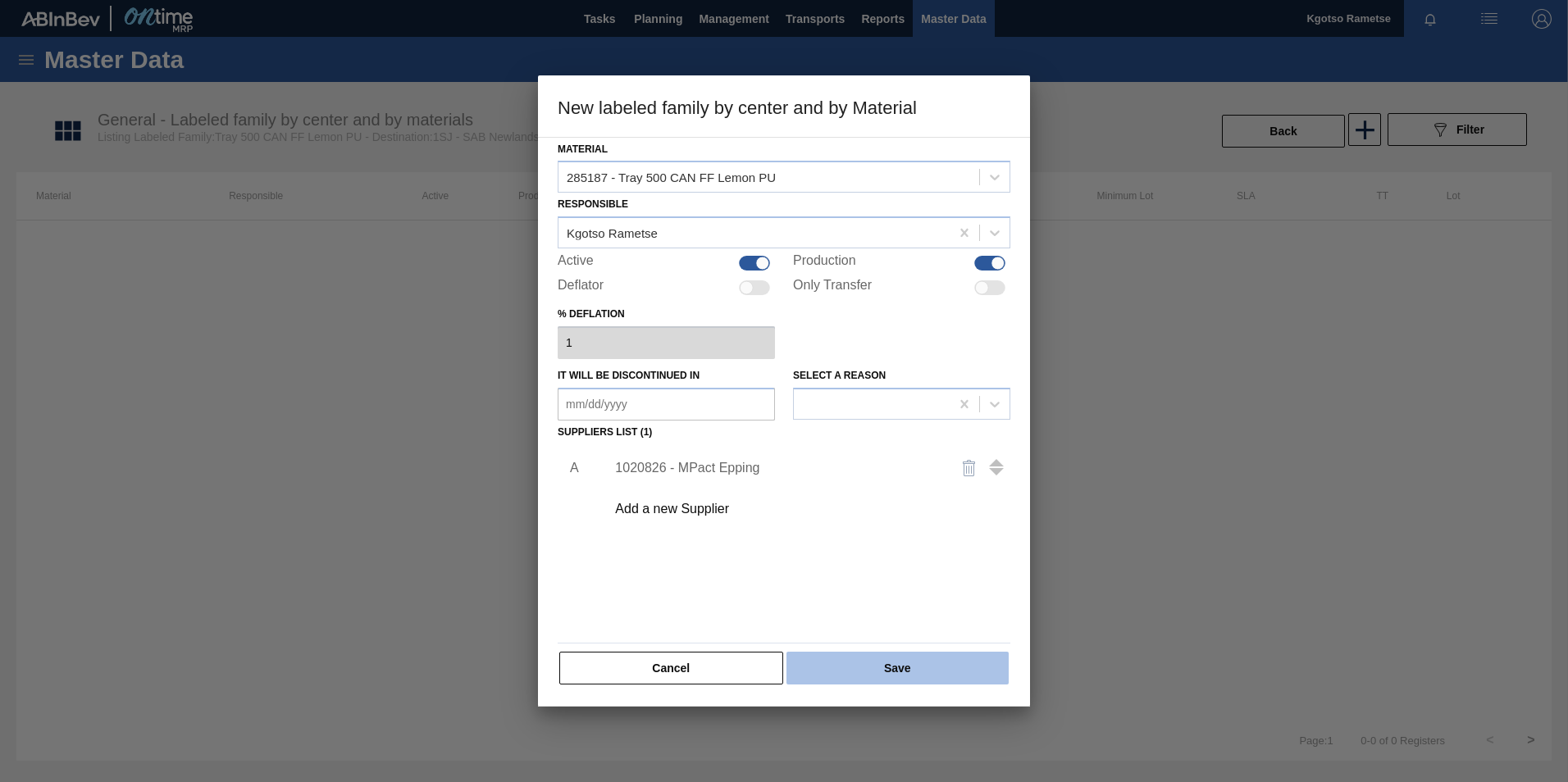
click at [871, 662] on button "Save" at bounding box center [897, 667] width 222 height 32
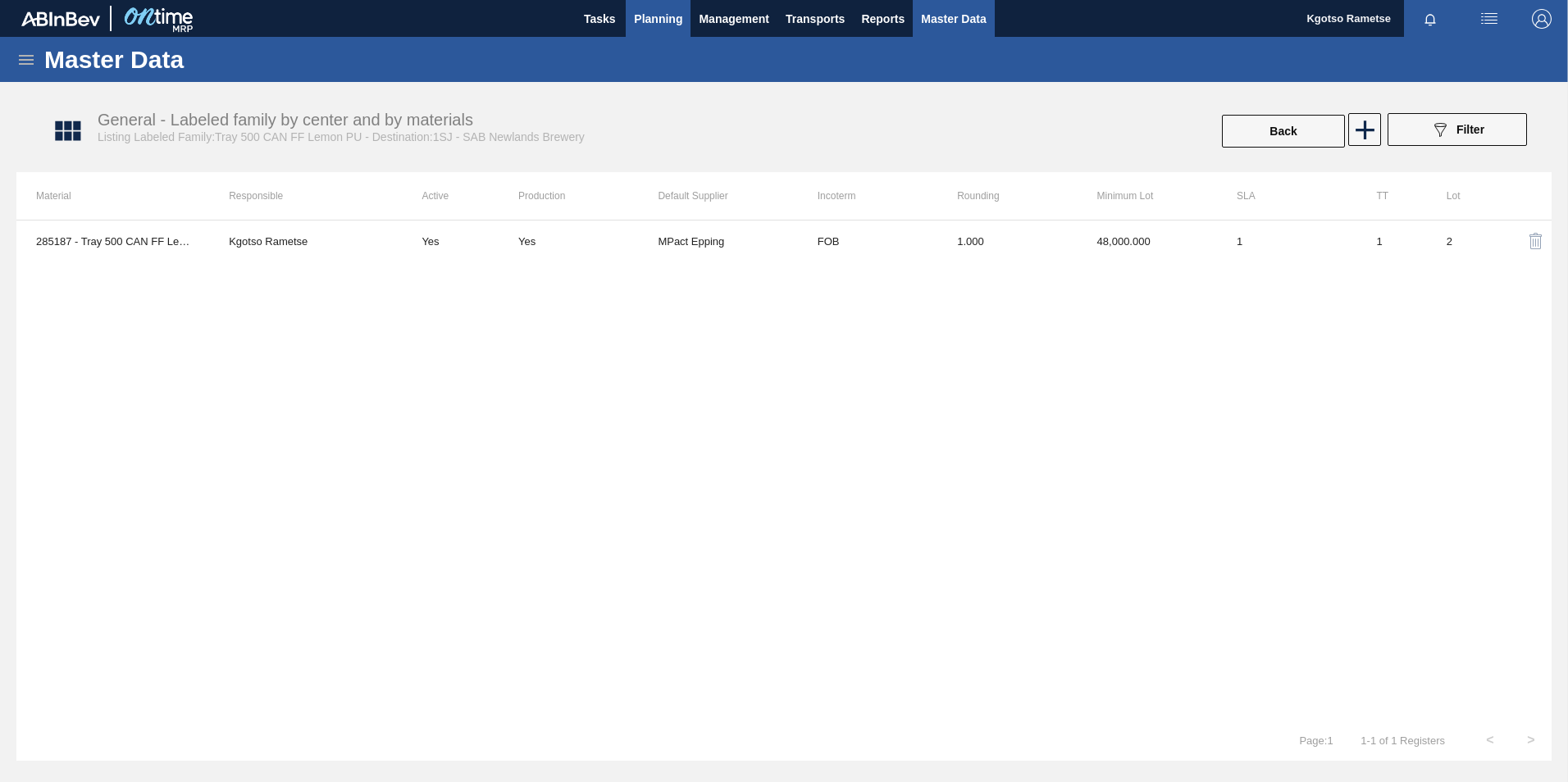
click at [666, 12] on span "Planning" at bounding box center [658, 19] width 48 height 20
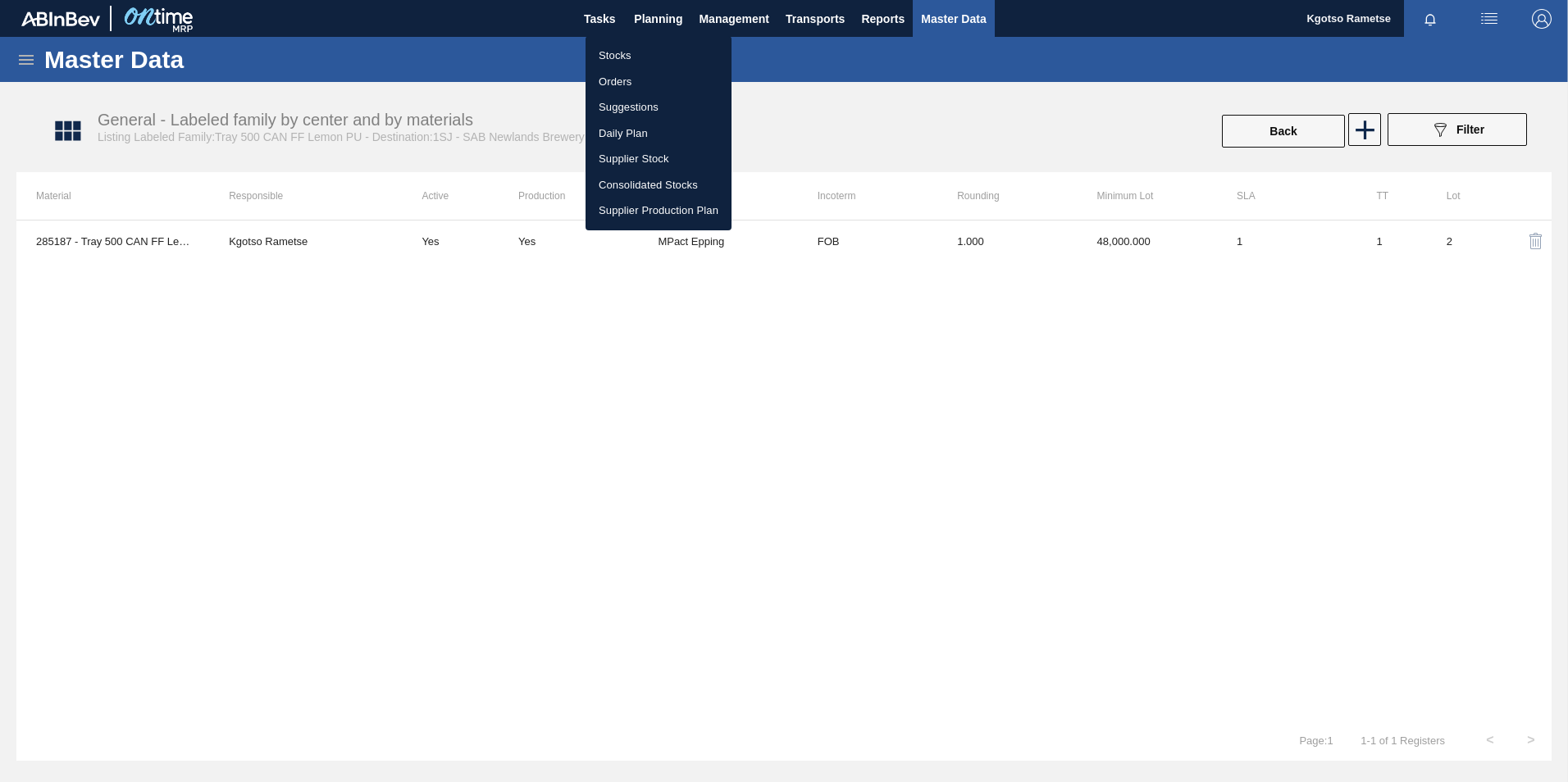
click at [620, 45] on li "Stocks" at bounding box center [658, 55] width 146 height 26
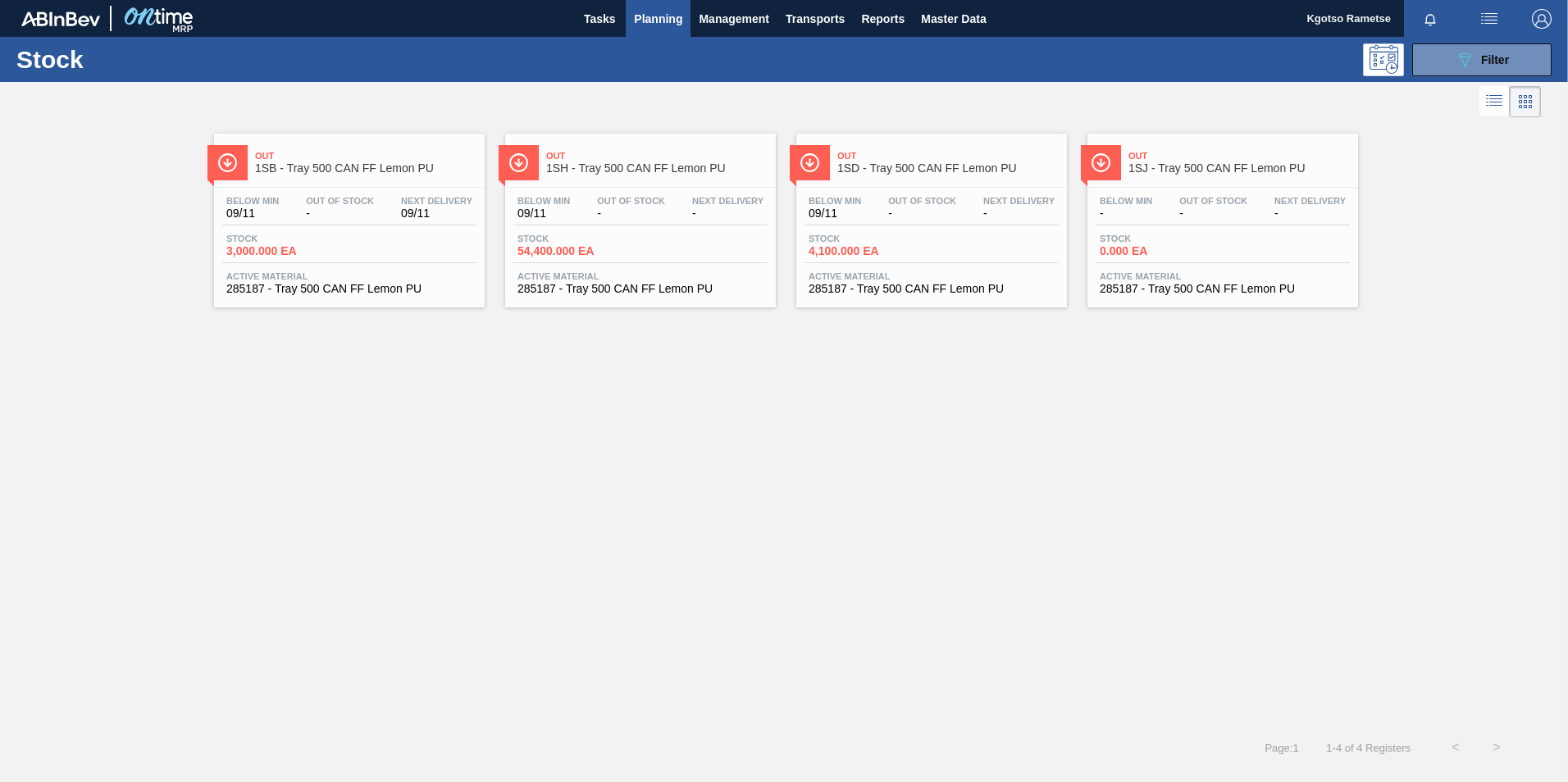
click at [1196, 164] on span "1SJ - Tray 500 CAN FF Lemon PU" at bounding box center [1239, 168] width 222 height 12
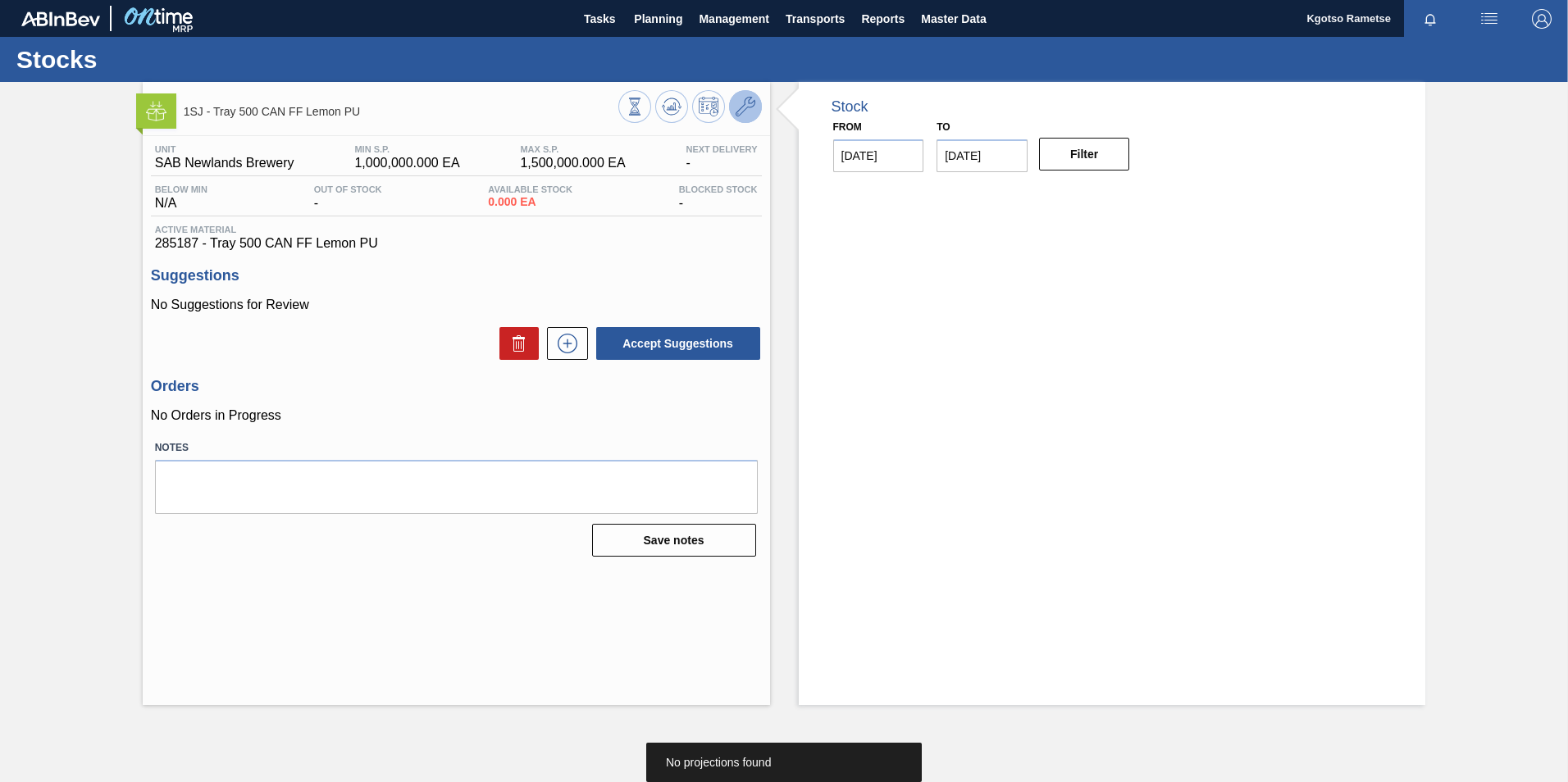
click at [750, 102] on icon at bounding box center [746, 107] width 20 height 20
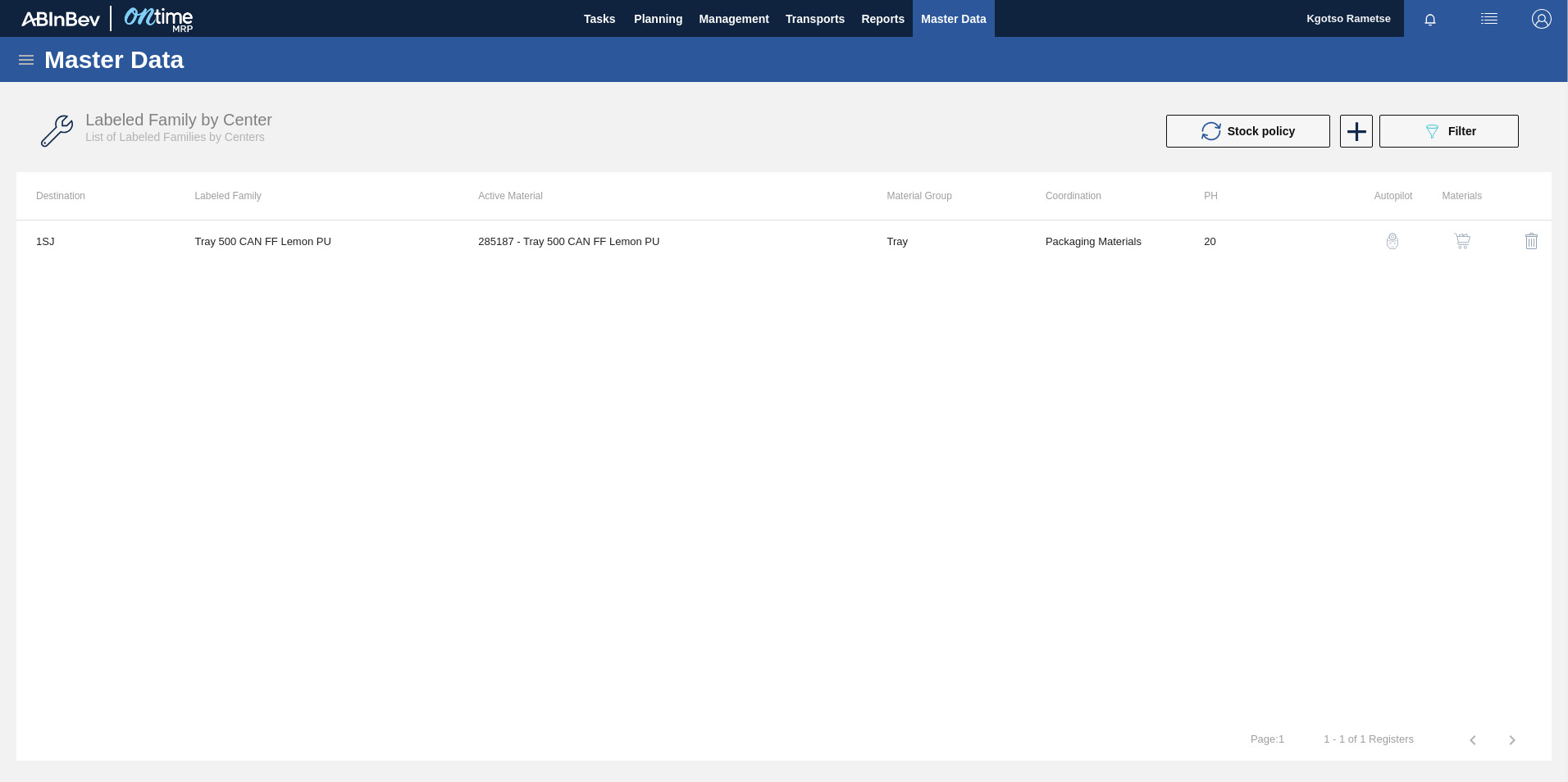
click at [1459, 240] on img "button" at bounding box center [1462, 242] width 17 height 17
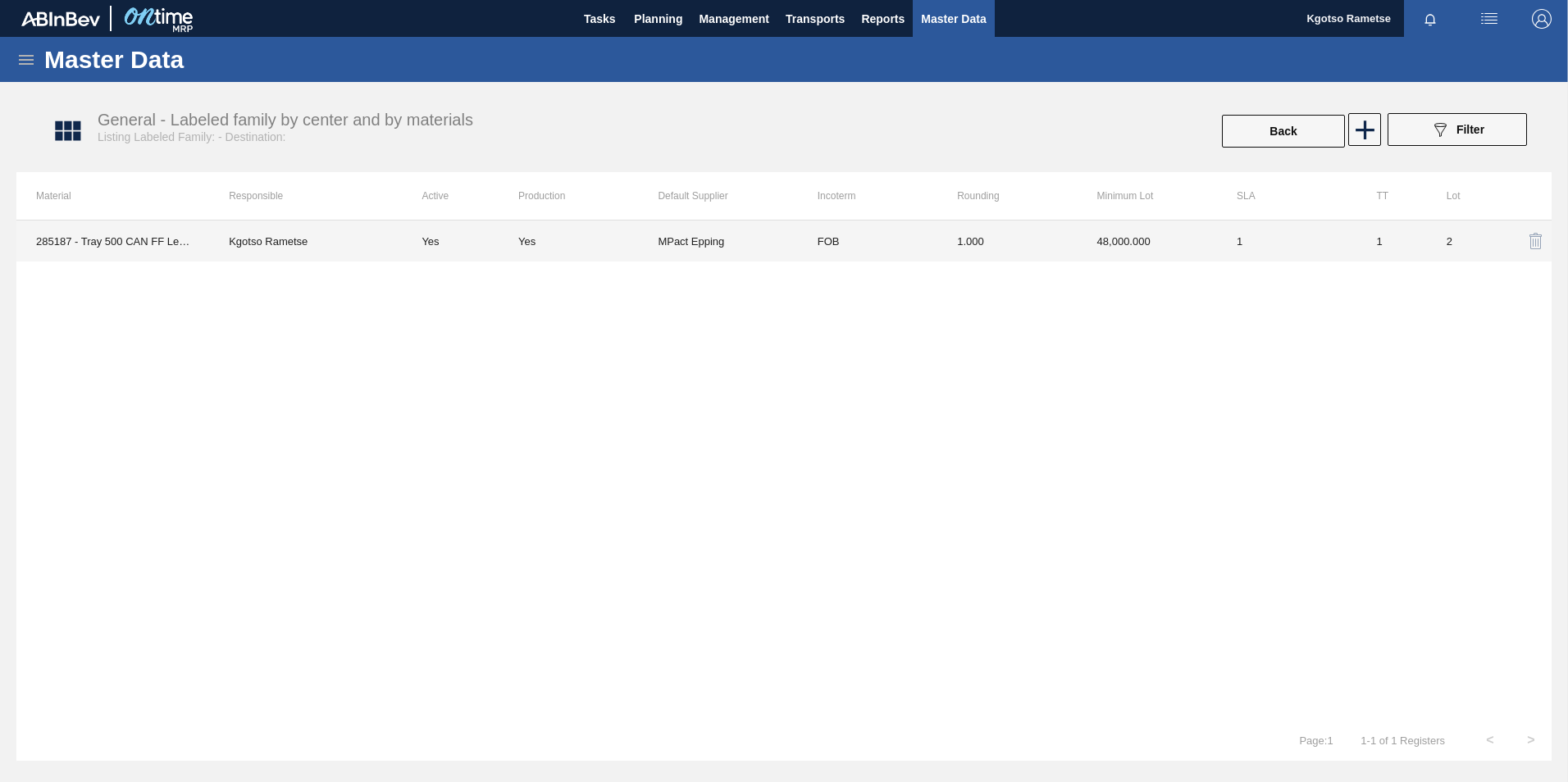
click at [979, 247] on td "1.000" at bounding box center [1006, 241] width 139 height 41
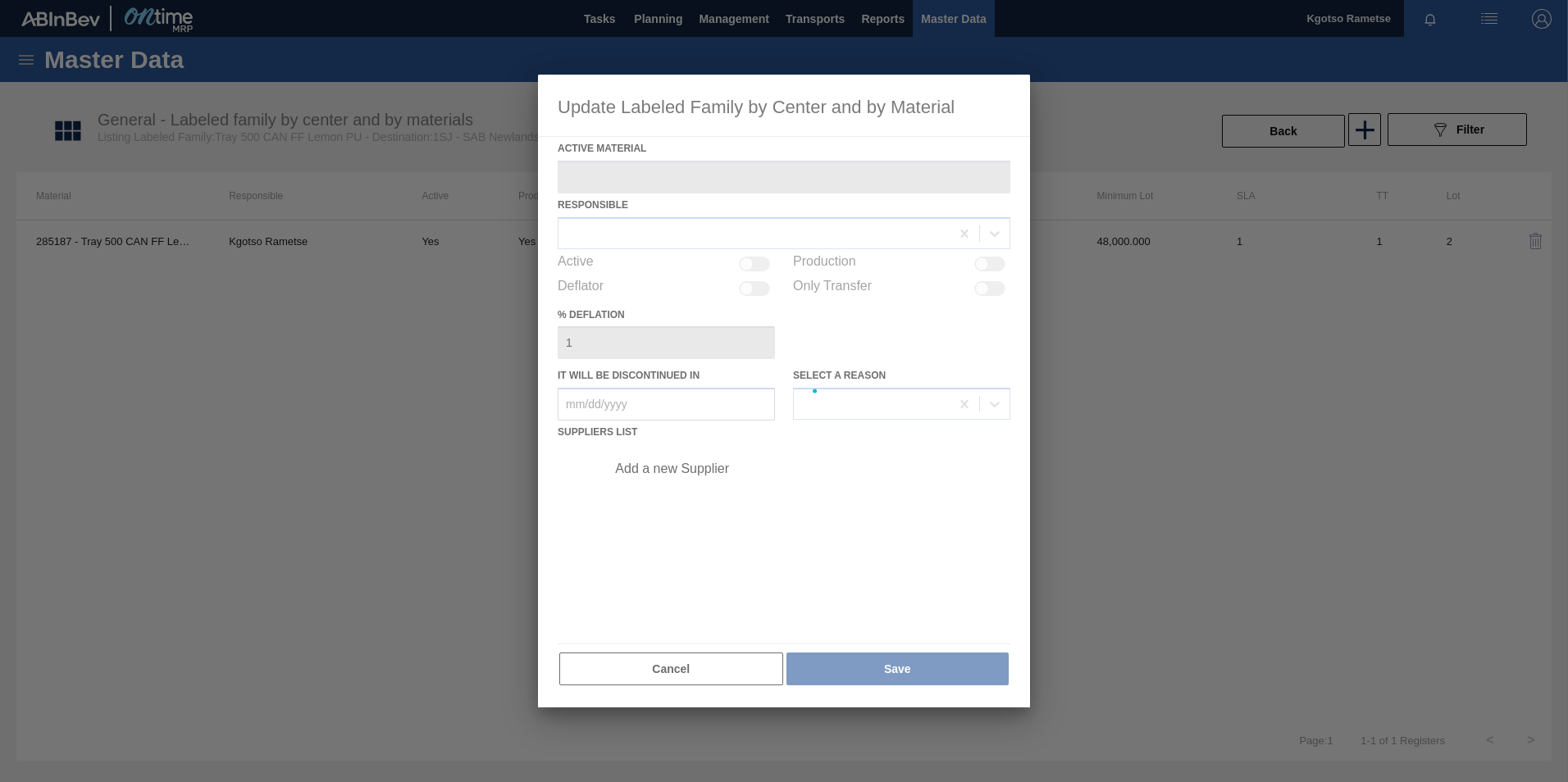
type Material "285187 - Tray 500 CAN FF Lemon PU"
checkbox input "true"
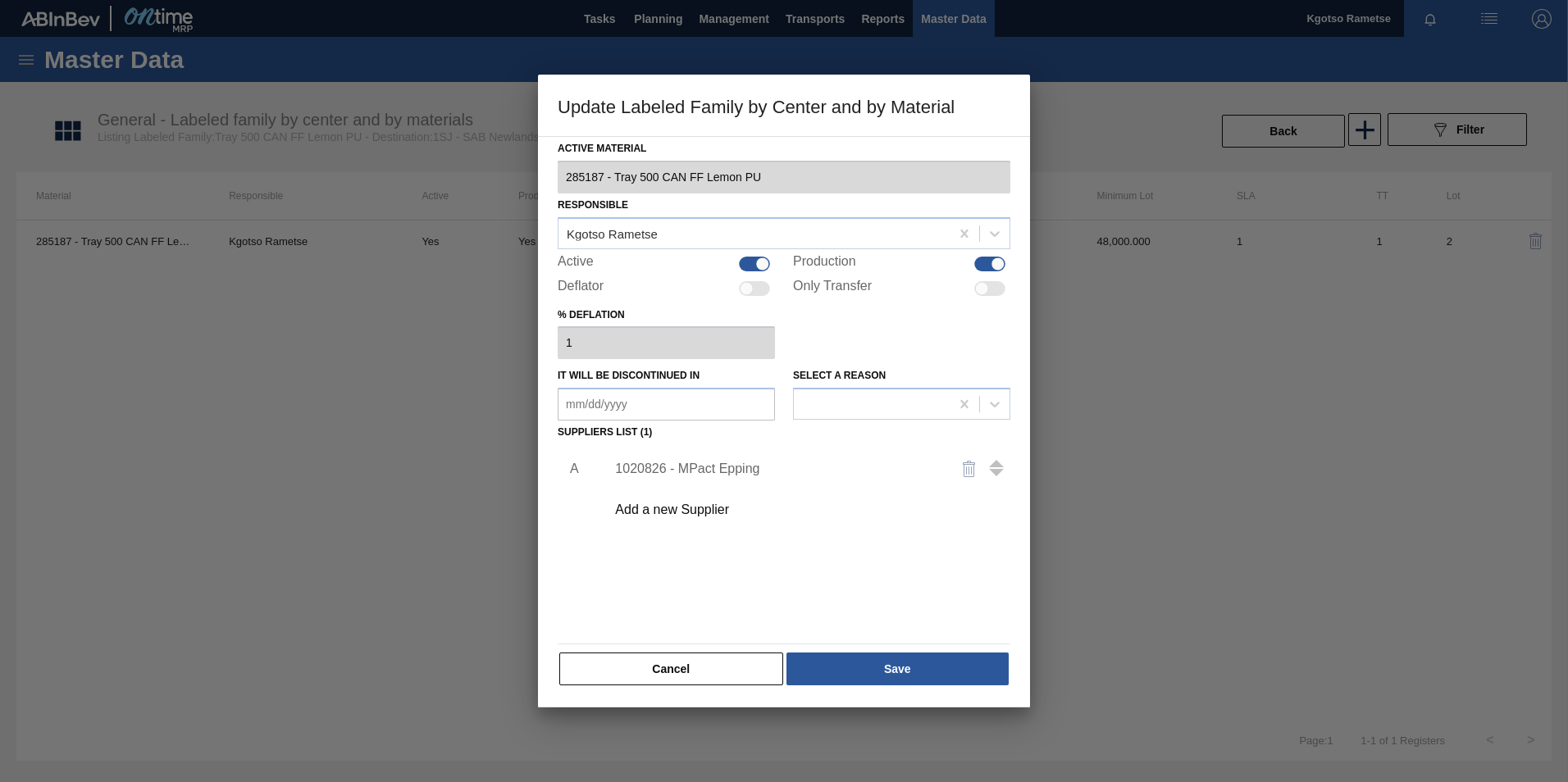
click at [707, 476] on div "1020826 - MPact Epping" at bounding box center [776, 469] width 322 height 15
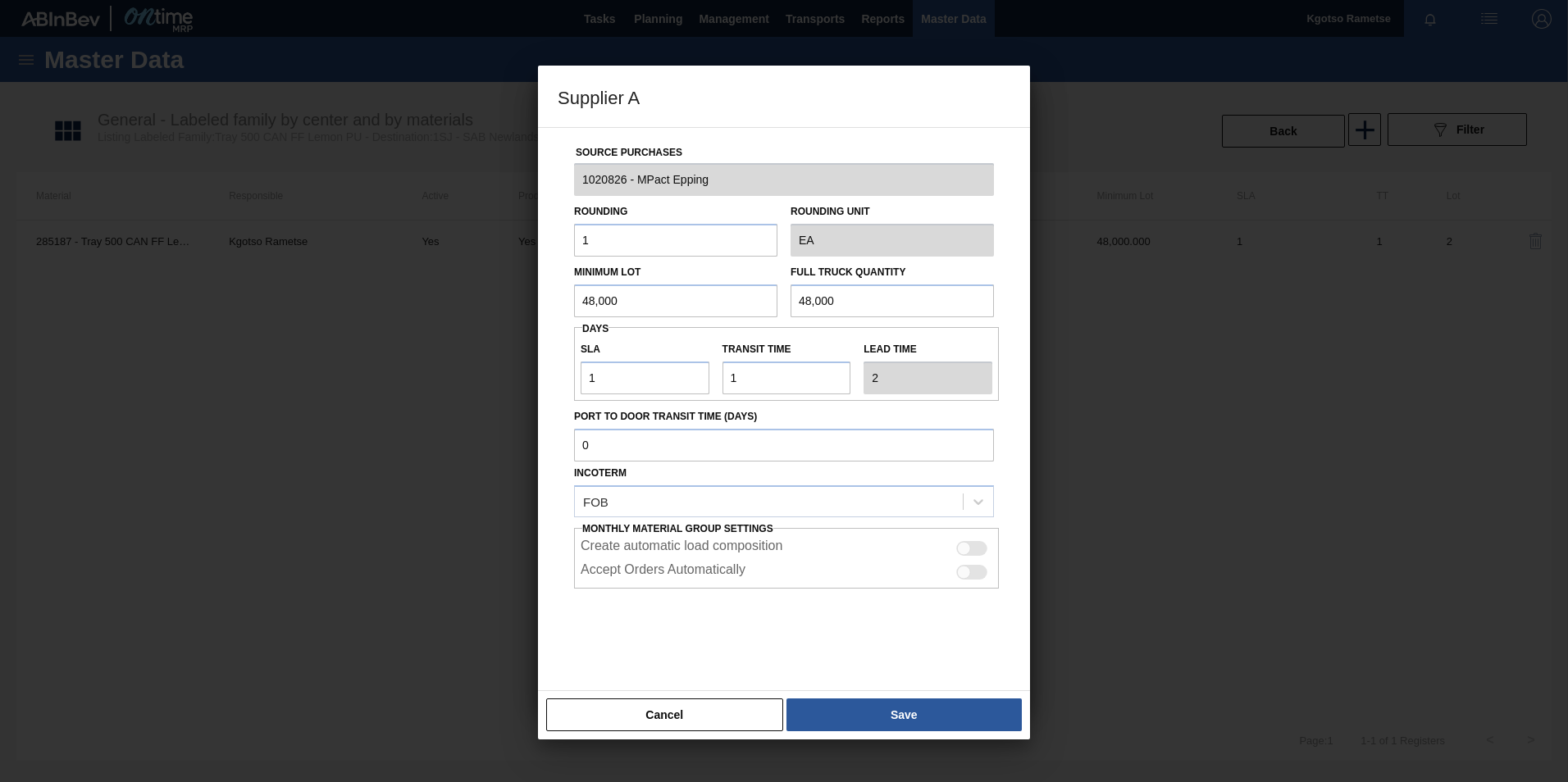
drag, startPoint x: 650, startPoint y: 304, endPoint x: 420, endPoint y: 318, distance: 230.4
click at [469, 323] on div "Supplier A Source Purchases 1020826 - MPact Epping Rounding 1 Rounding Unit EA …" at bounding box center [784, 391] width 1568 height 782
drag, startPoint x: 820, startPoint y: 709, endPoint x: 647, endPoint y: 502, distance: 269.8
click at [820, 708] on button "Save" at bounding box center [904, 715] width 235 height 32
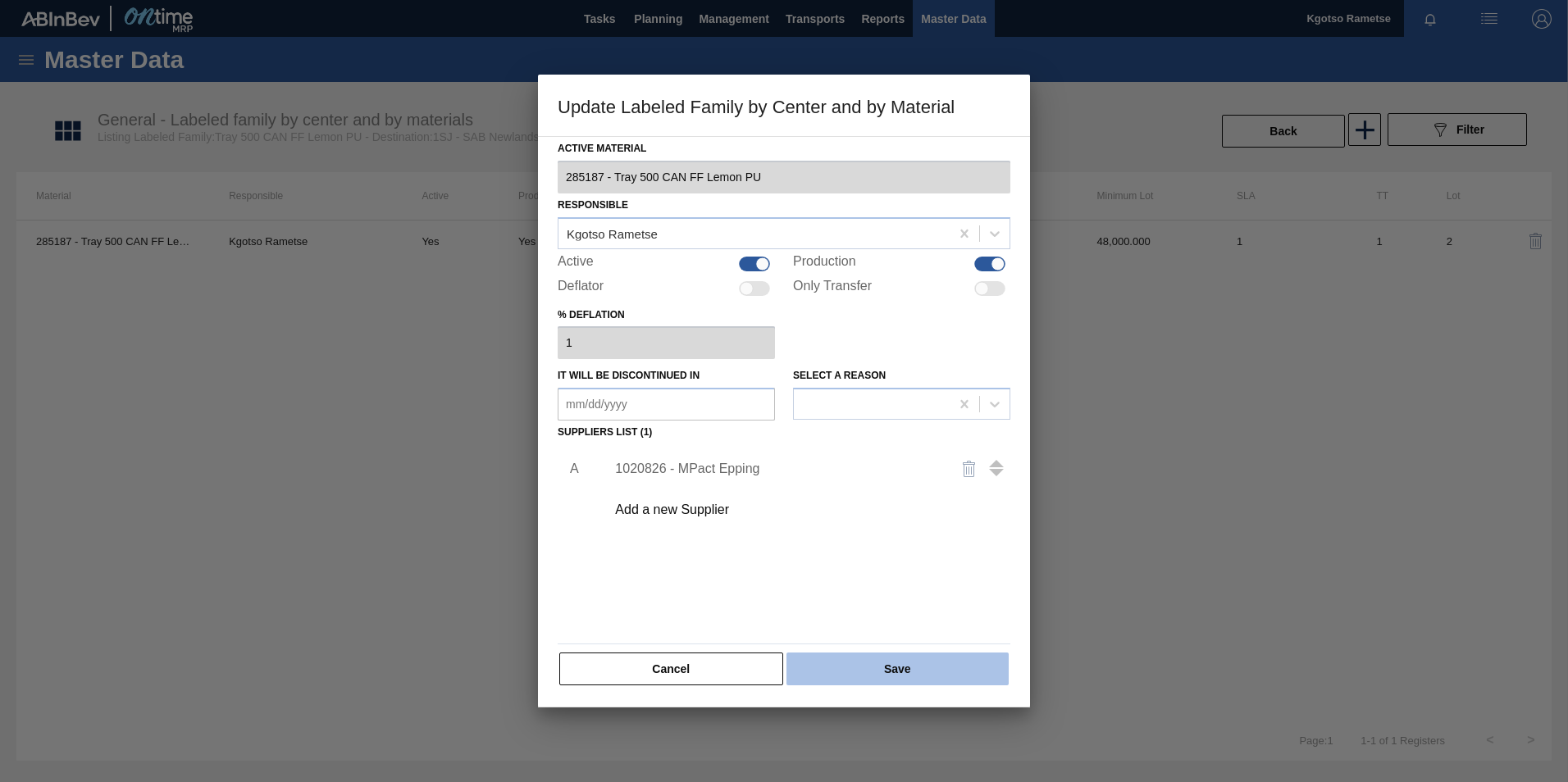
click at [906, 657] on button "Save" at bounding box center [897, 668] width 222 height 32
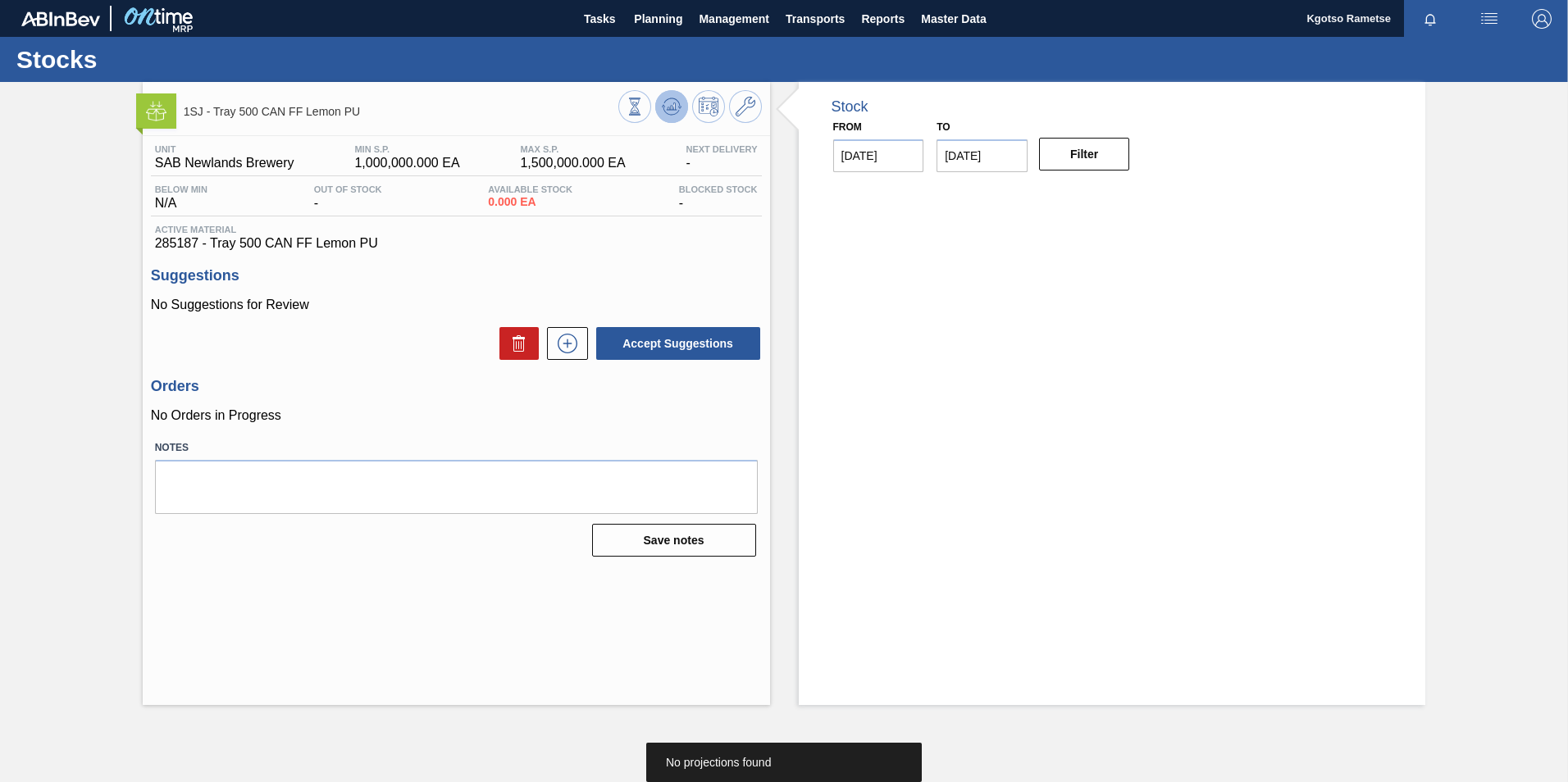
click at [675, 106] on icon at bounding box center [671, 106] width 11 height 7
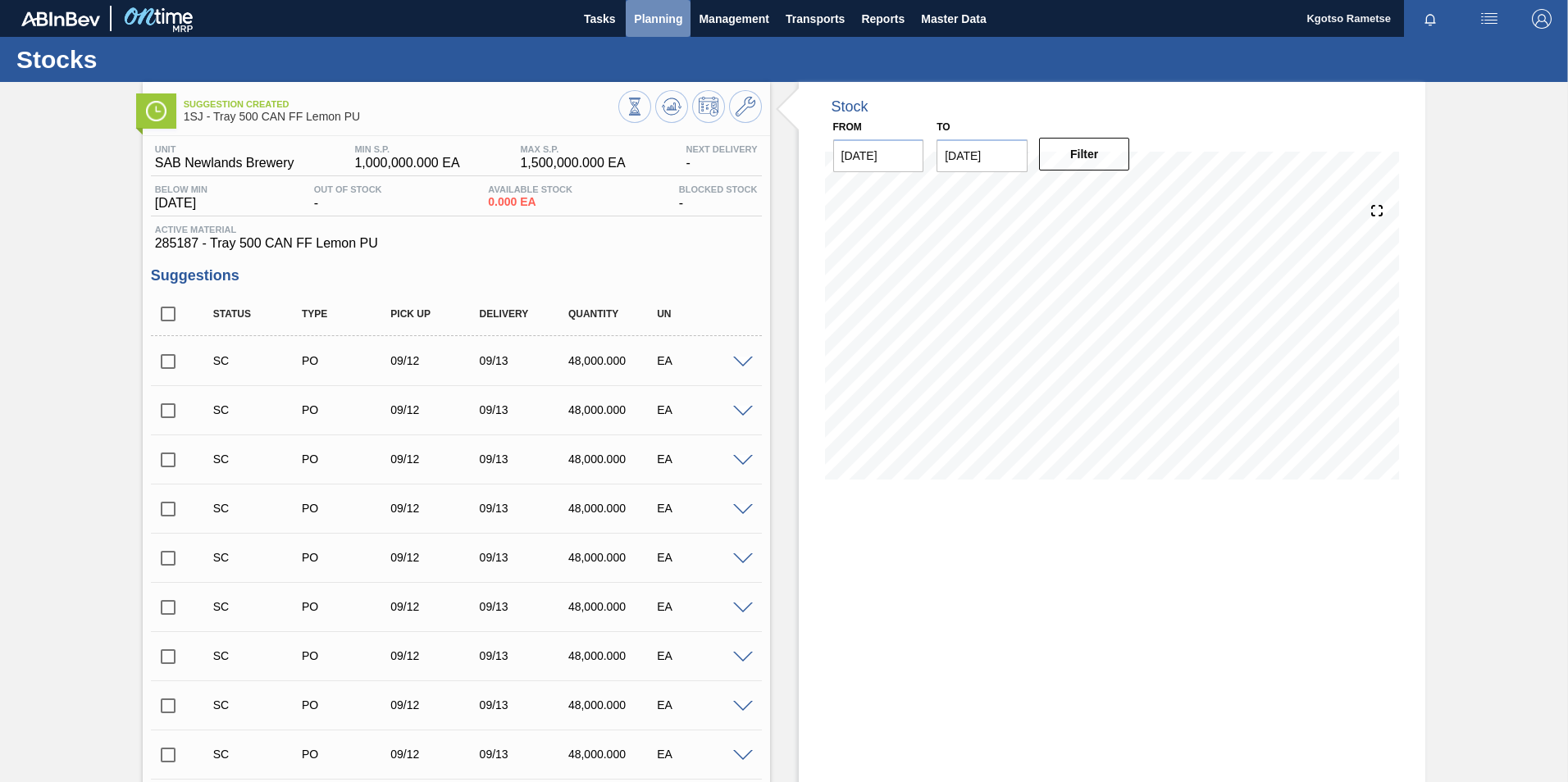
click at [643, 32] on button "Planning" at bounding box center [658, 18] width 65 height 37
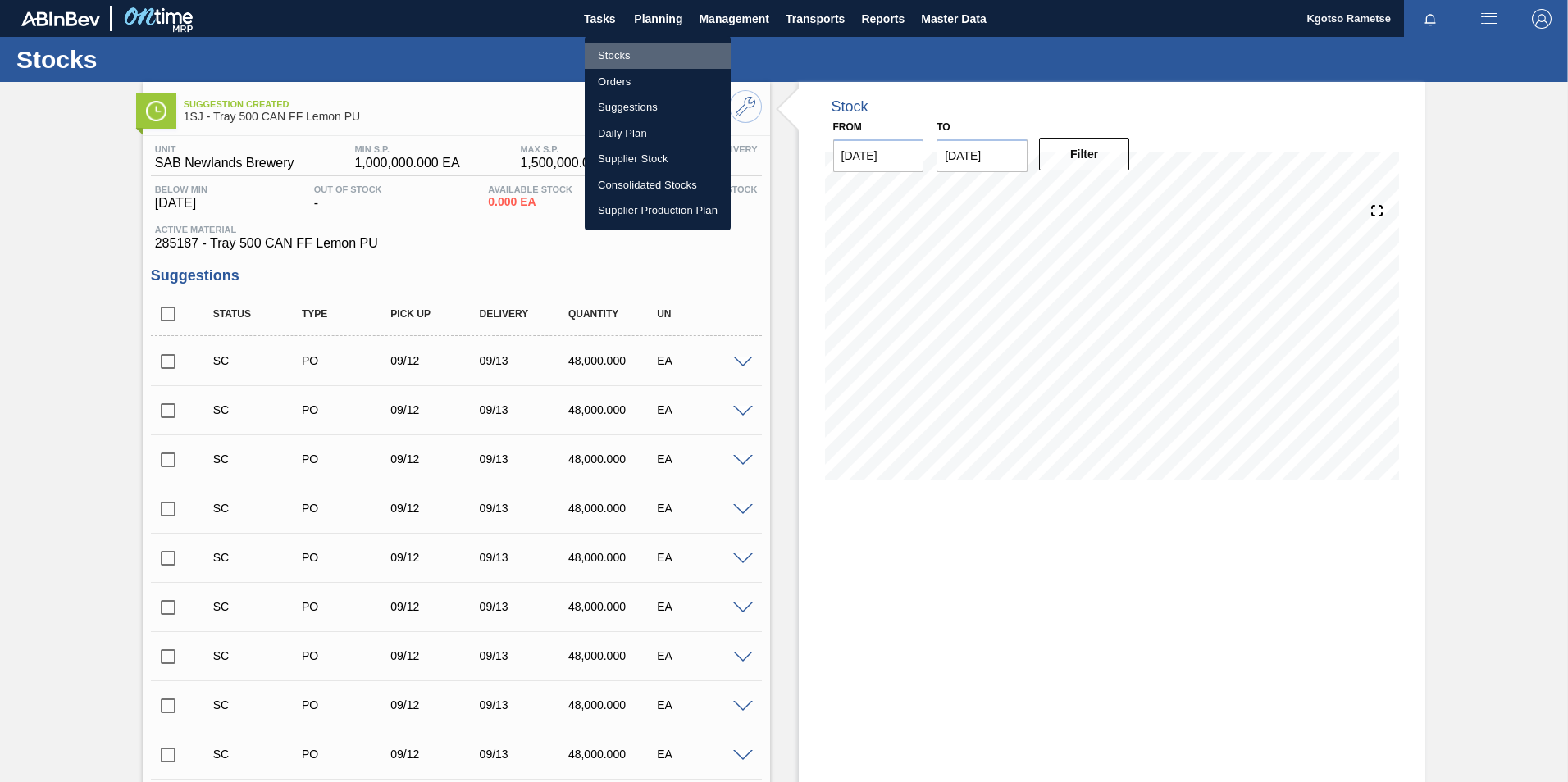
click at [605, 57] on li "Stocks" at bounding box center [657, 55] width 146 height 26
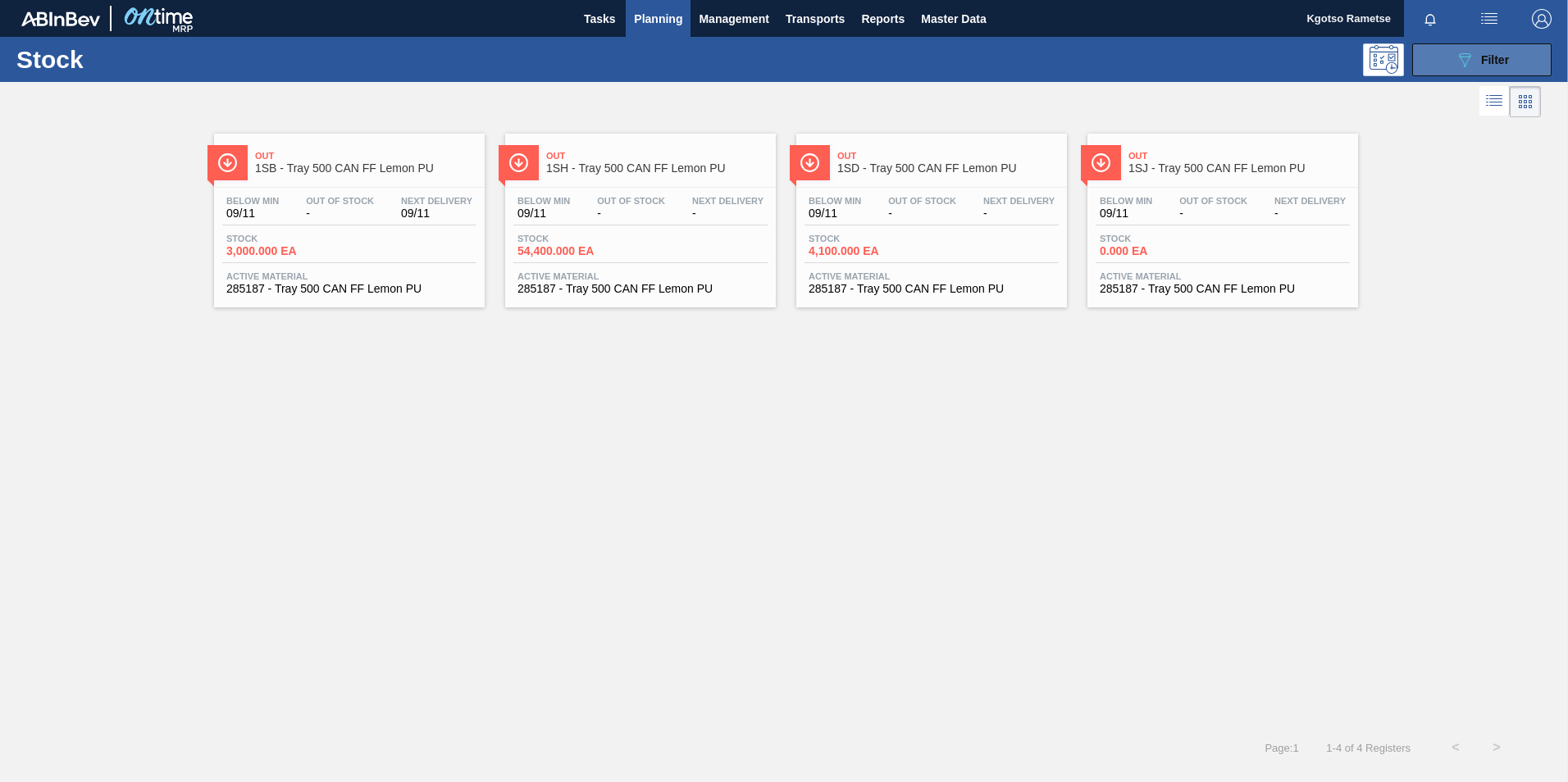
click at [1486, 50] on button "089F7B8B-B2A5-4AFE-B5C0-19BA573D28AC Filter" at bounding box center [1481, 59] width 139 height 32
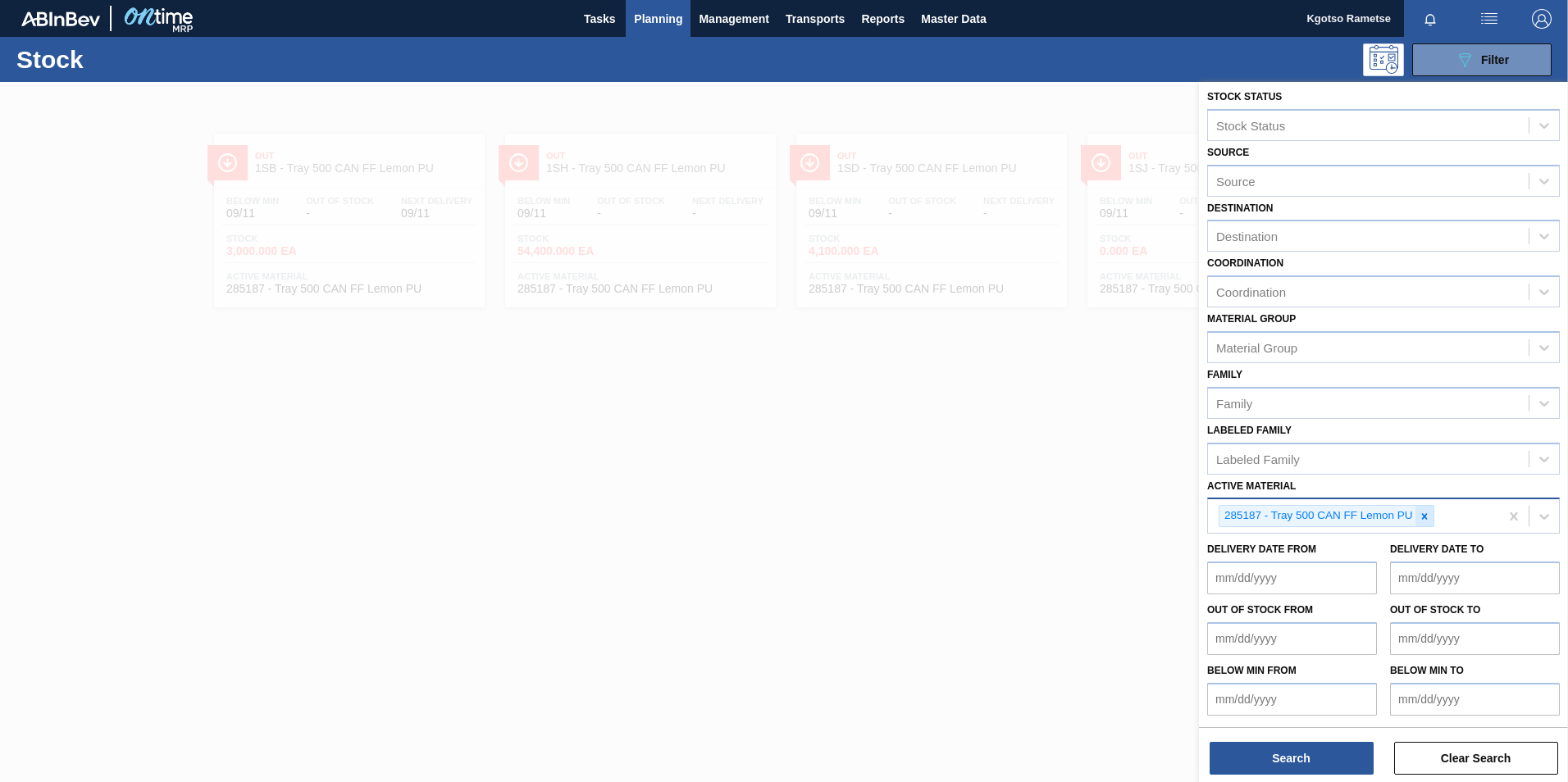
click at [1428, 513] on icon at bounding box center [1425, 516] width 12 height 12
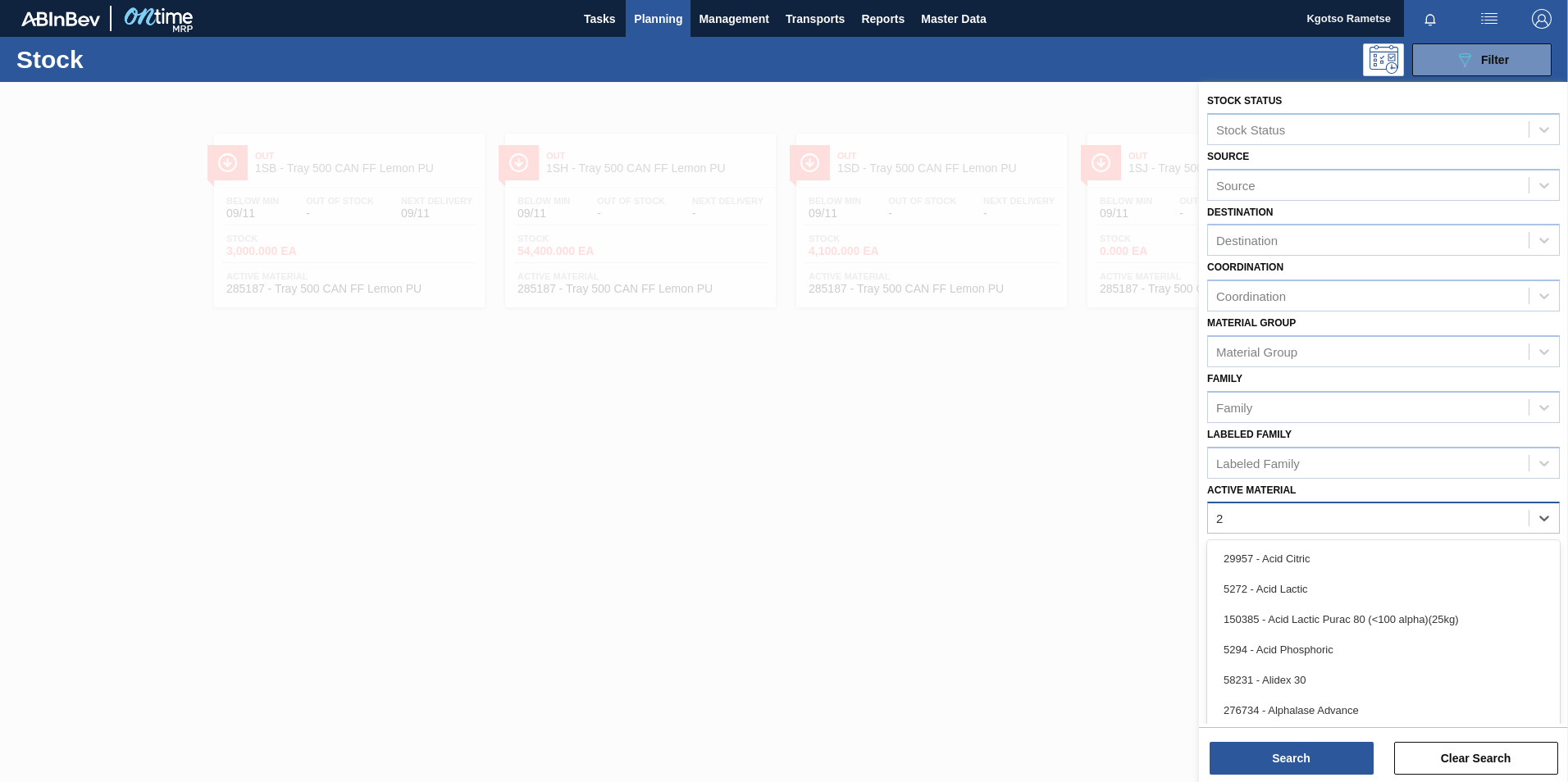
scroll to position [5, 0]
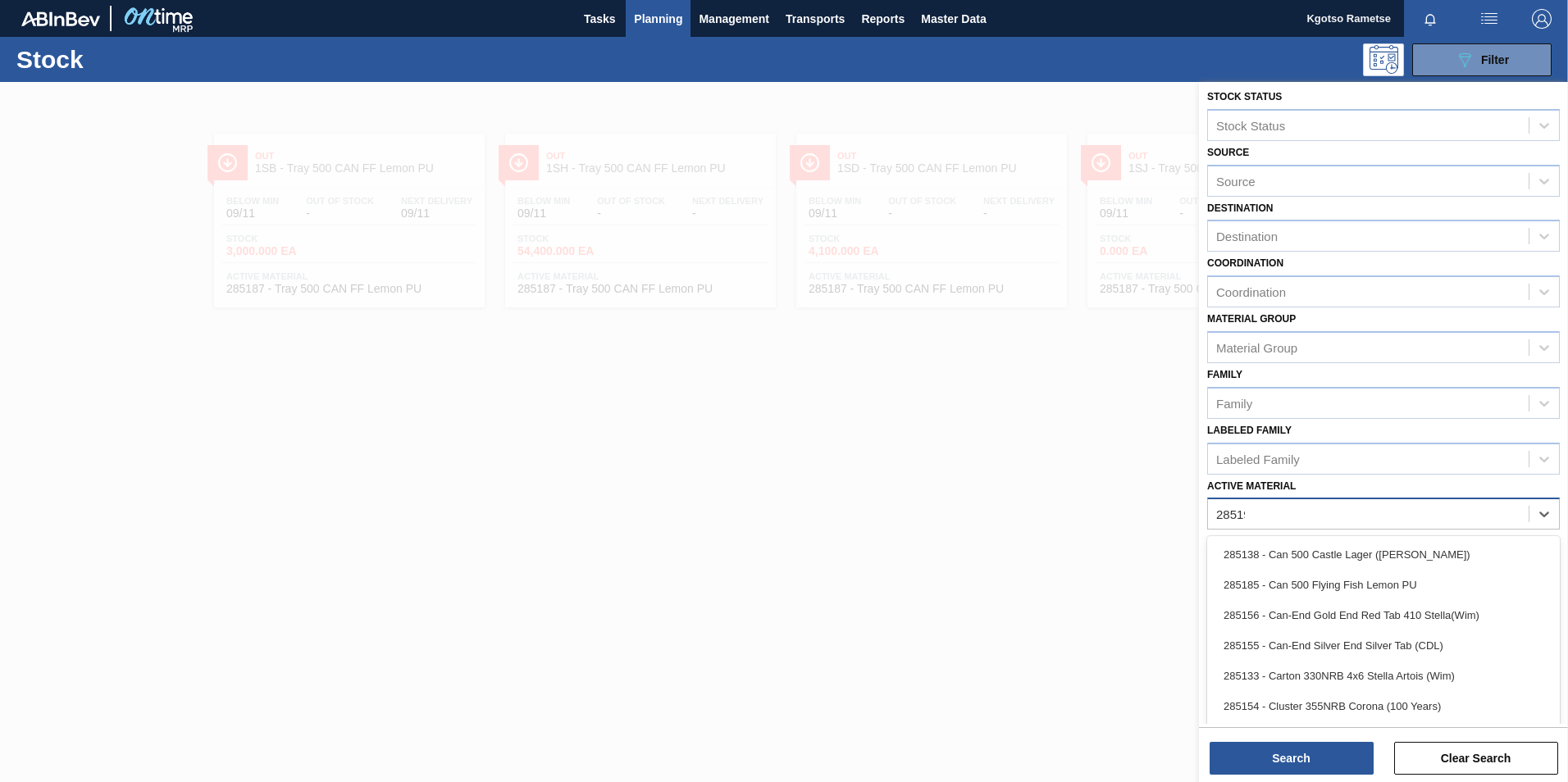
type Material "285190"
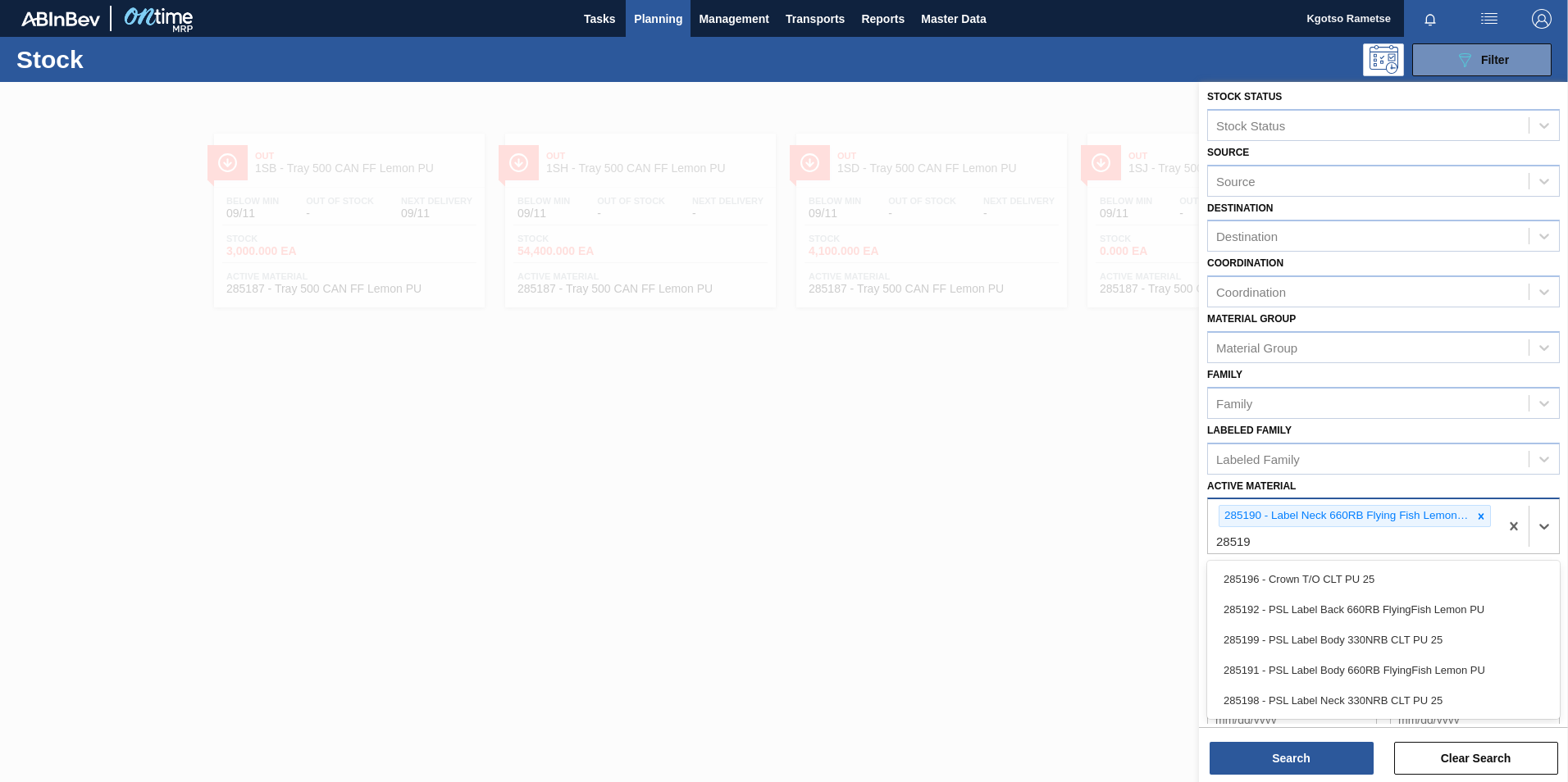
type Material "285191"
type Material "285192"
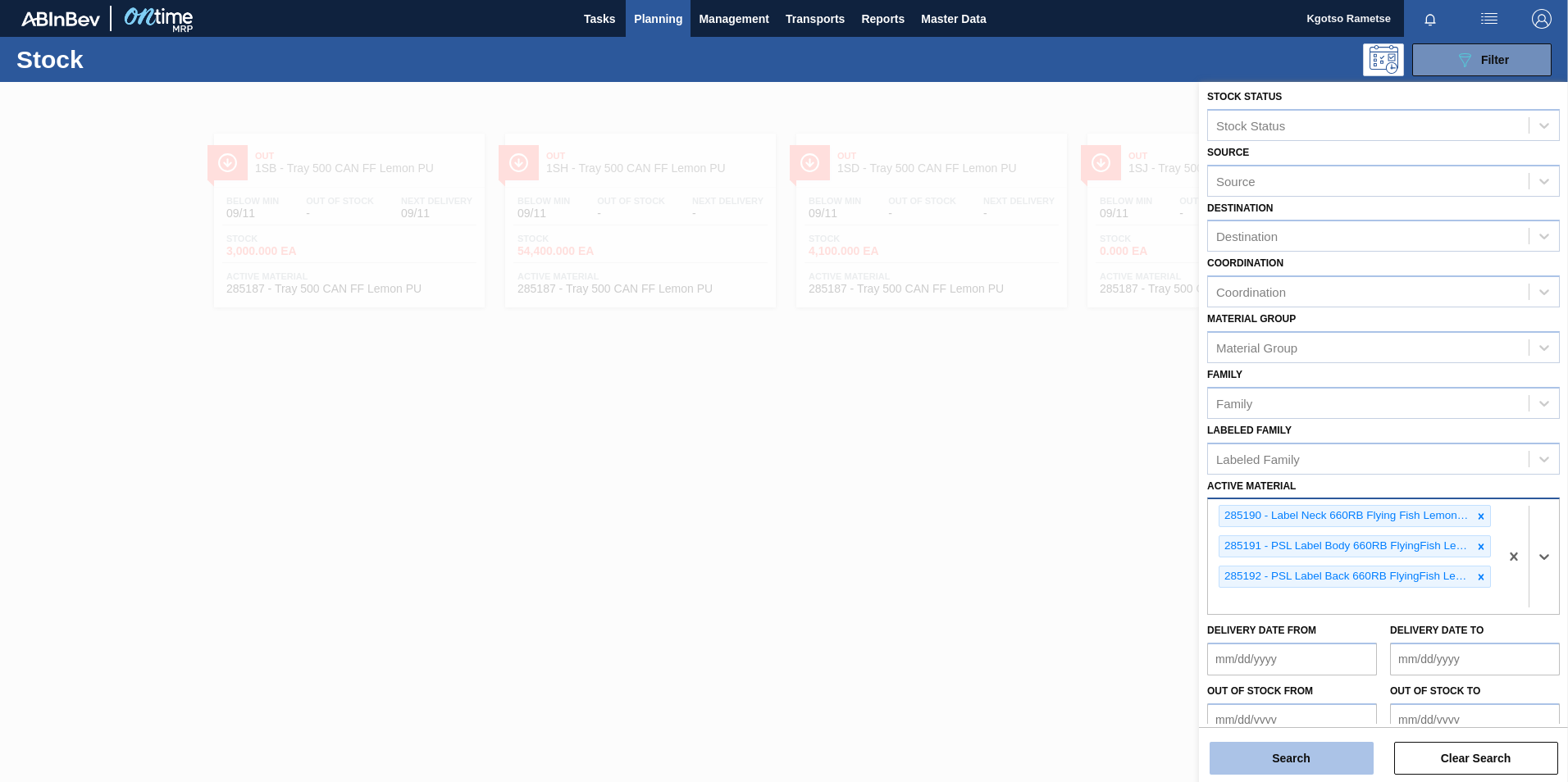
click at [1313, 750] on button "Search" at bounding box center [1291, 758] width 164 height 32
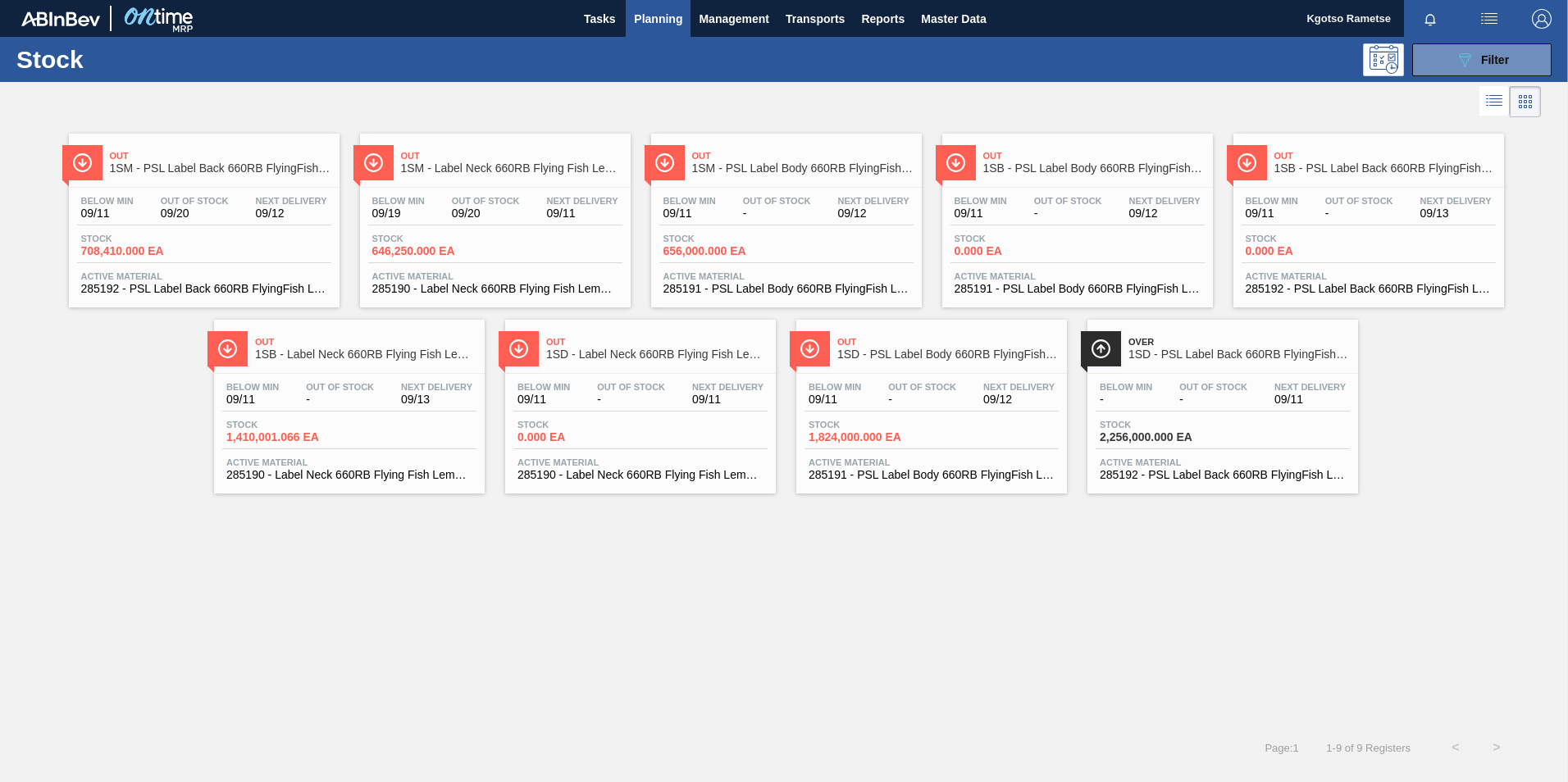
click at [576, 172] on span "1SM - Label Neck 660RB Flying Fish Lemon PU" at bounding box center [512, 168] width 222 height 12
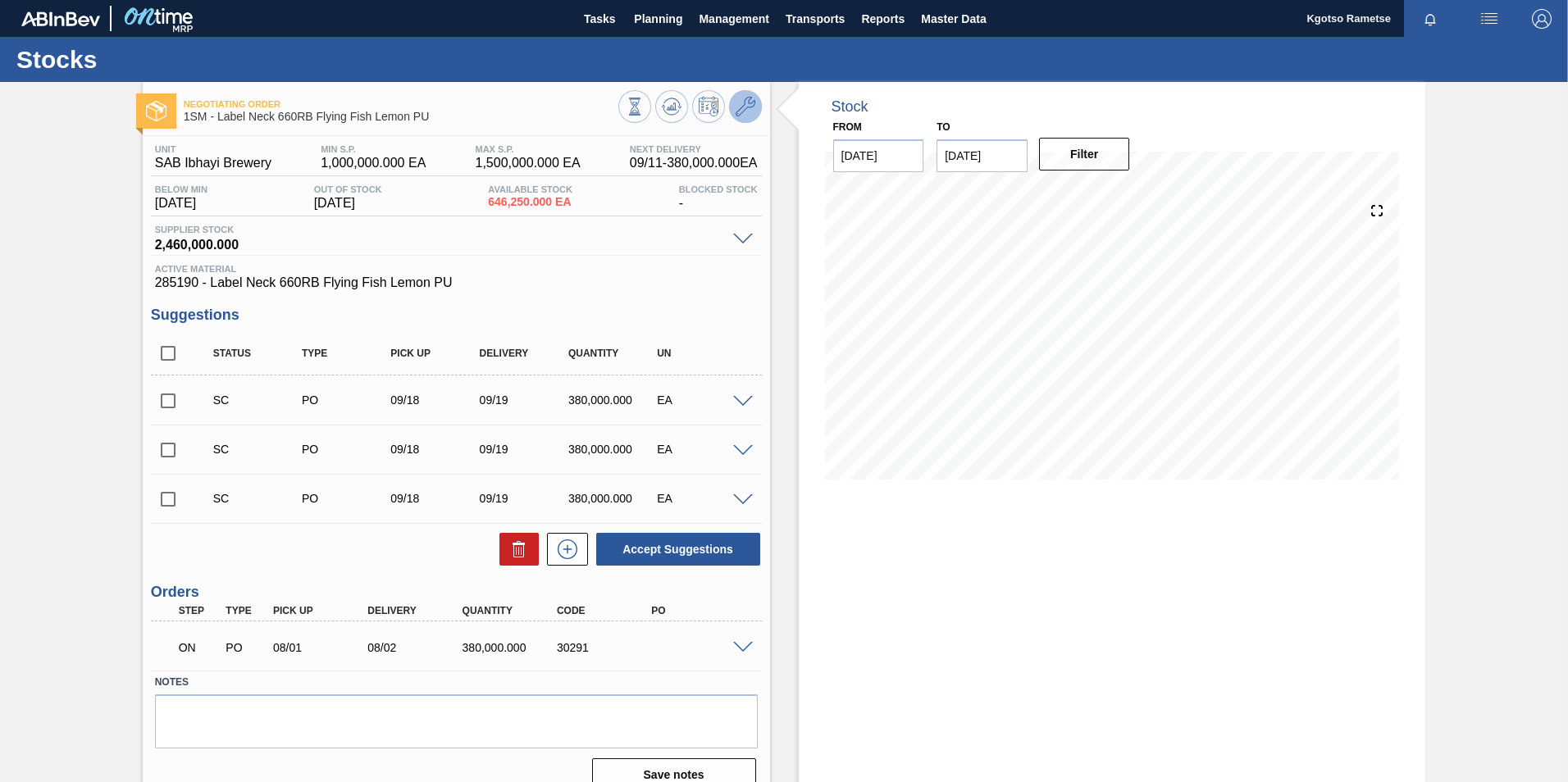
click at [739, 106] on icon at bounding box center [746, 107] width 20 height 20
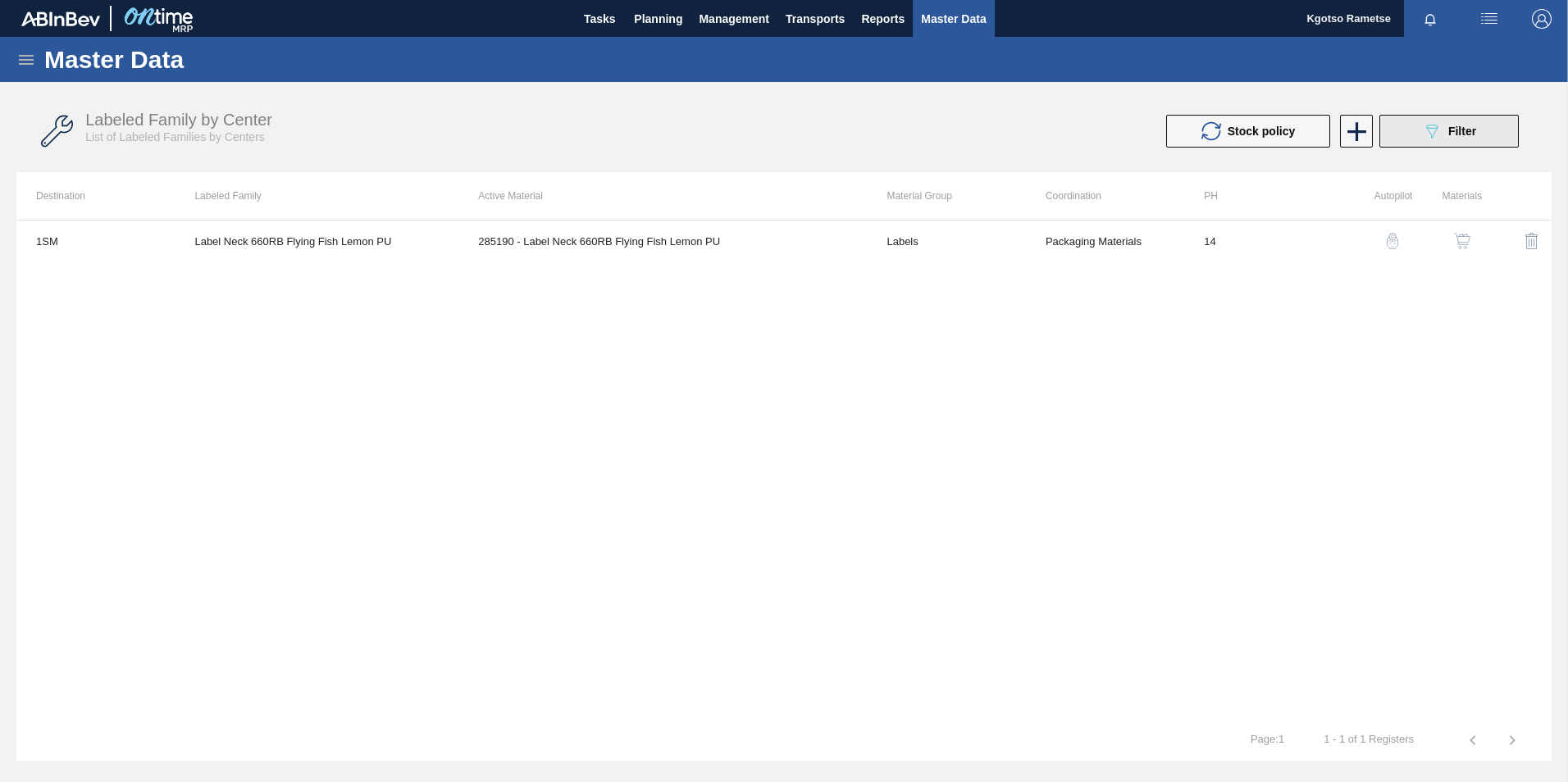
click at [1477, 130] on button "089F7B8B-B2A5-4AFE-B5C0-19BA573D28AC Filter" at bounding box center [1448, 131] width 139 height 32
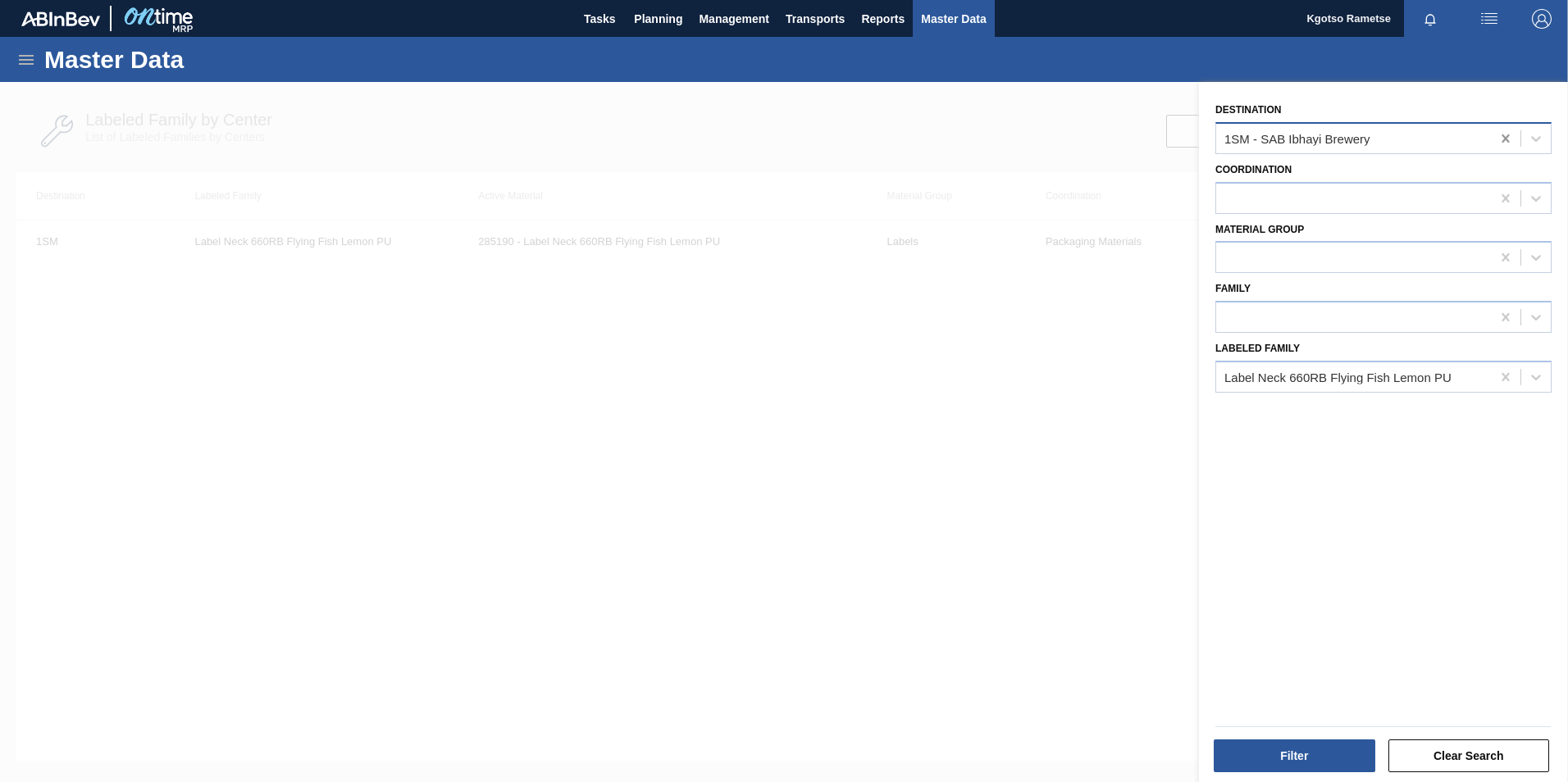
click at [1504, 141] on icon at bounding box center [1506, 138] width 17 height 17
click at [1235, 749] on button "Filter" at bounding box center [1295, 755] width 162 height 32
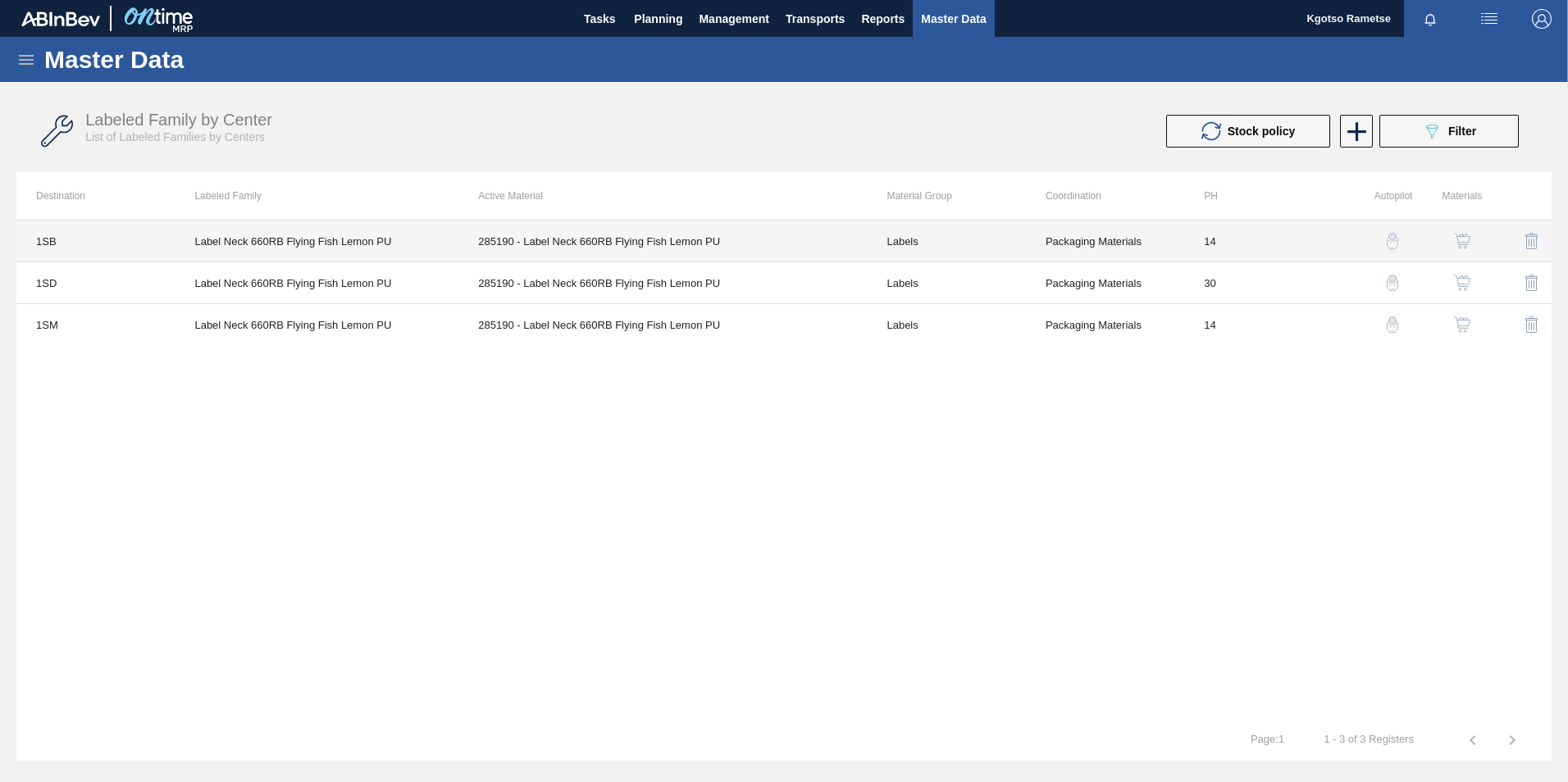
click at [595, 242] on td "285190 - Label Neck 660RB Flying Fish Lemon PU" at bounding box center [662, 242] width 408 height 42
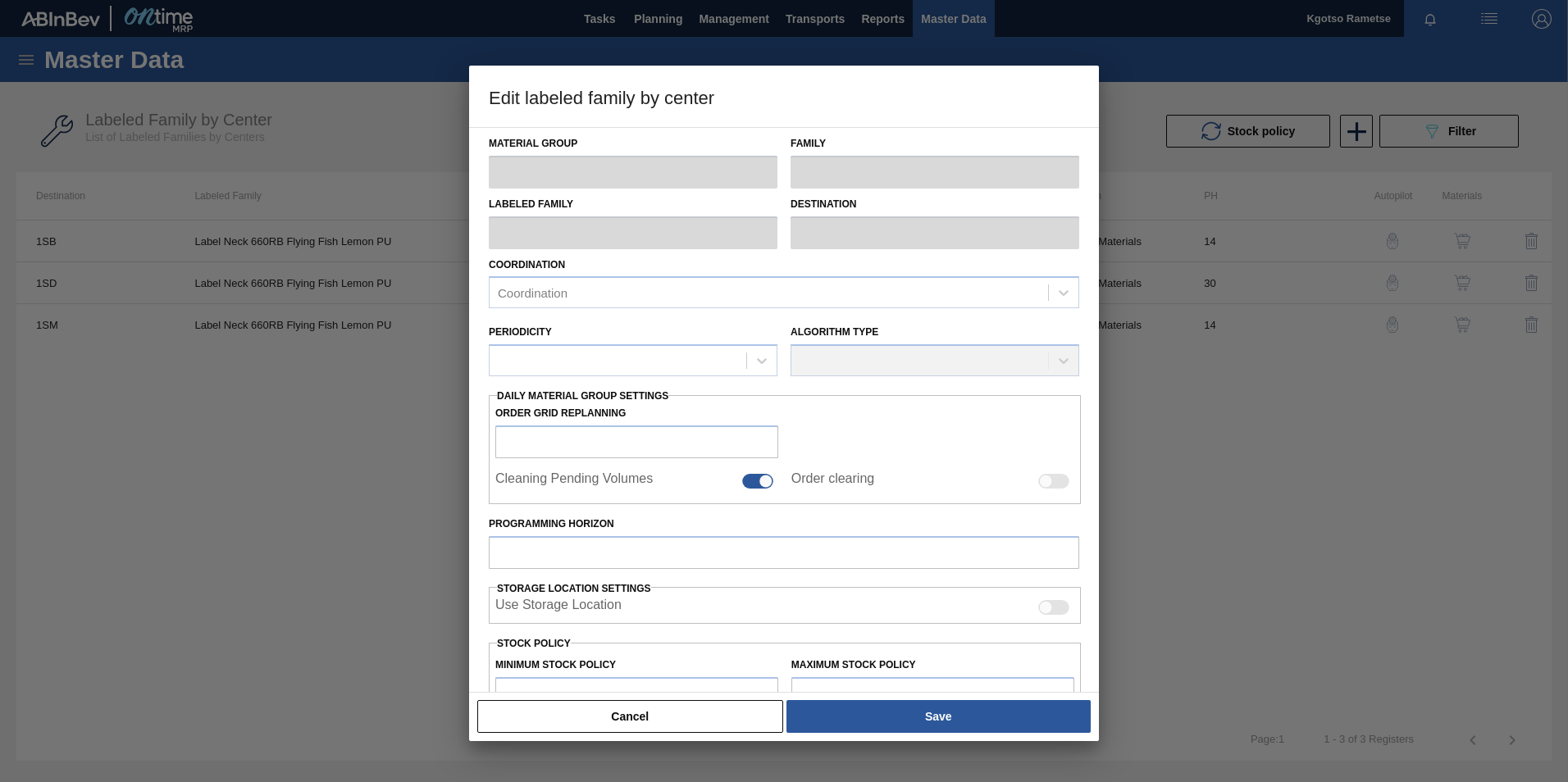
type input "Labels"
type input "660RB"
type input "Label Neck 660RB Flying Fish Lemon PU"
type input "1SB - SAB Chamdor Brewery"
type input "14"
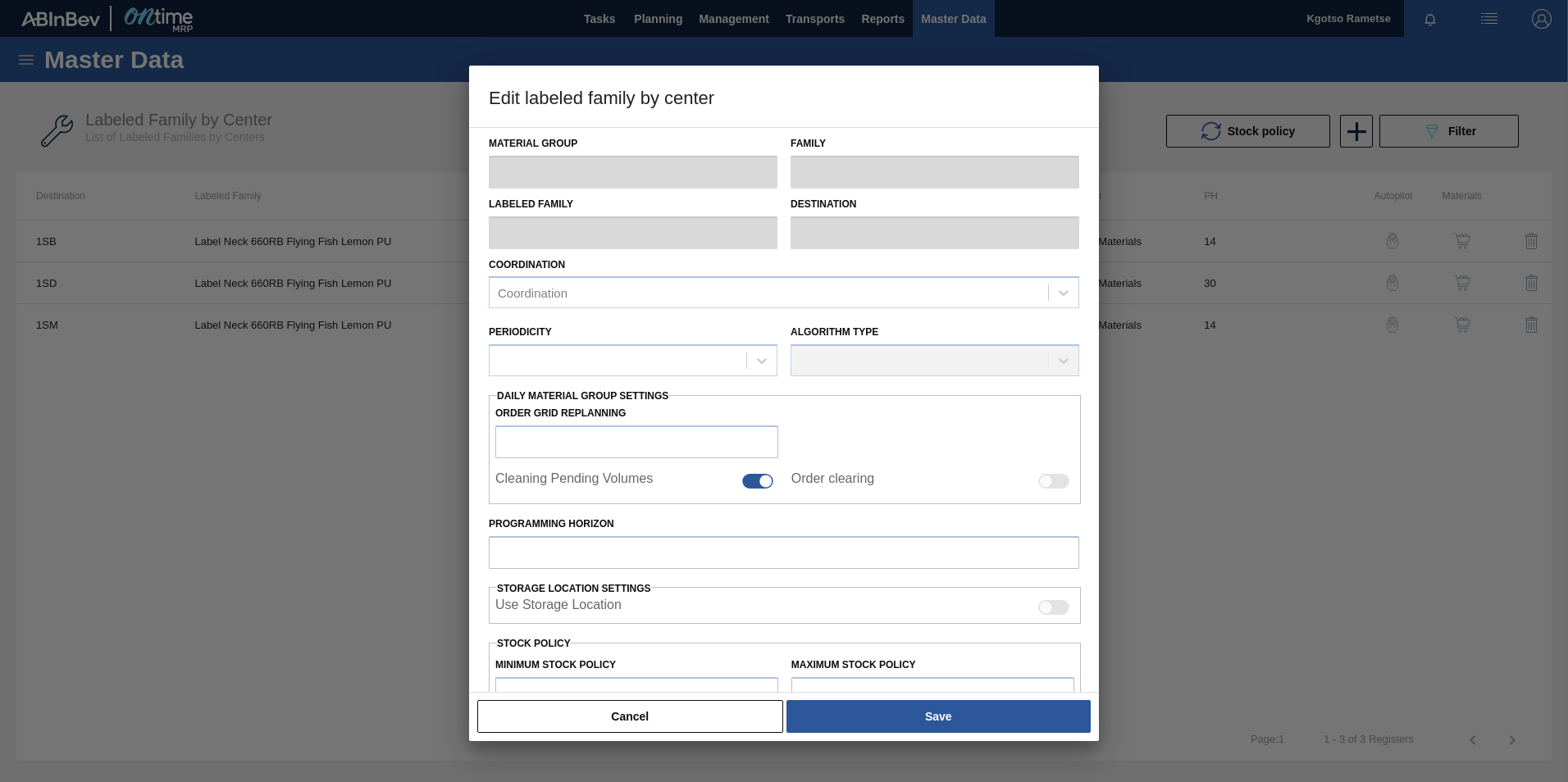
type input "6,500,000"
type input "7,000,000"
type input "100"
type input "7,000,000.000"
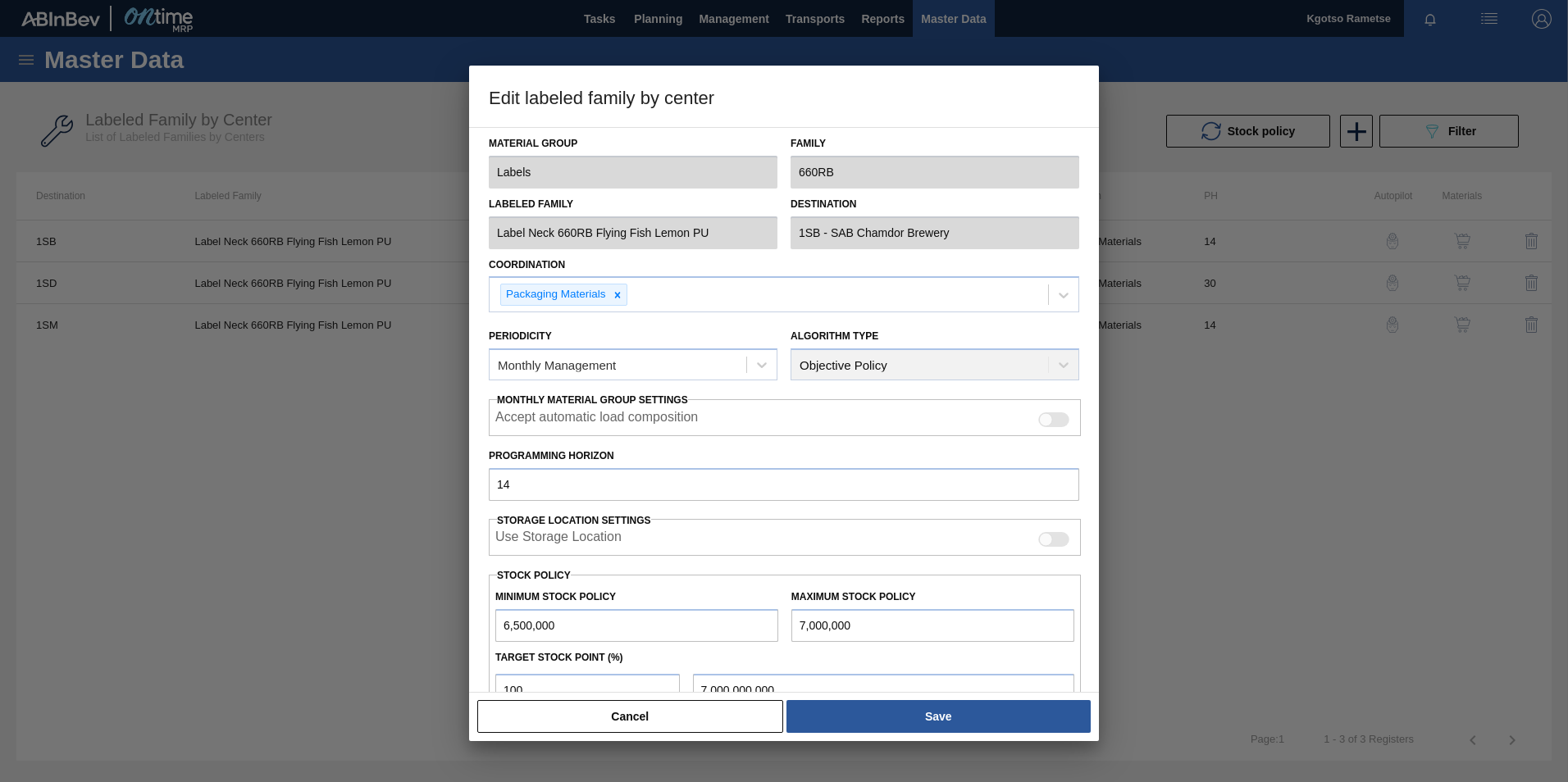
click at [609, 727] on button "Cancel" at bounding box center [630, 715] width 306 height 32
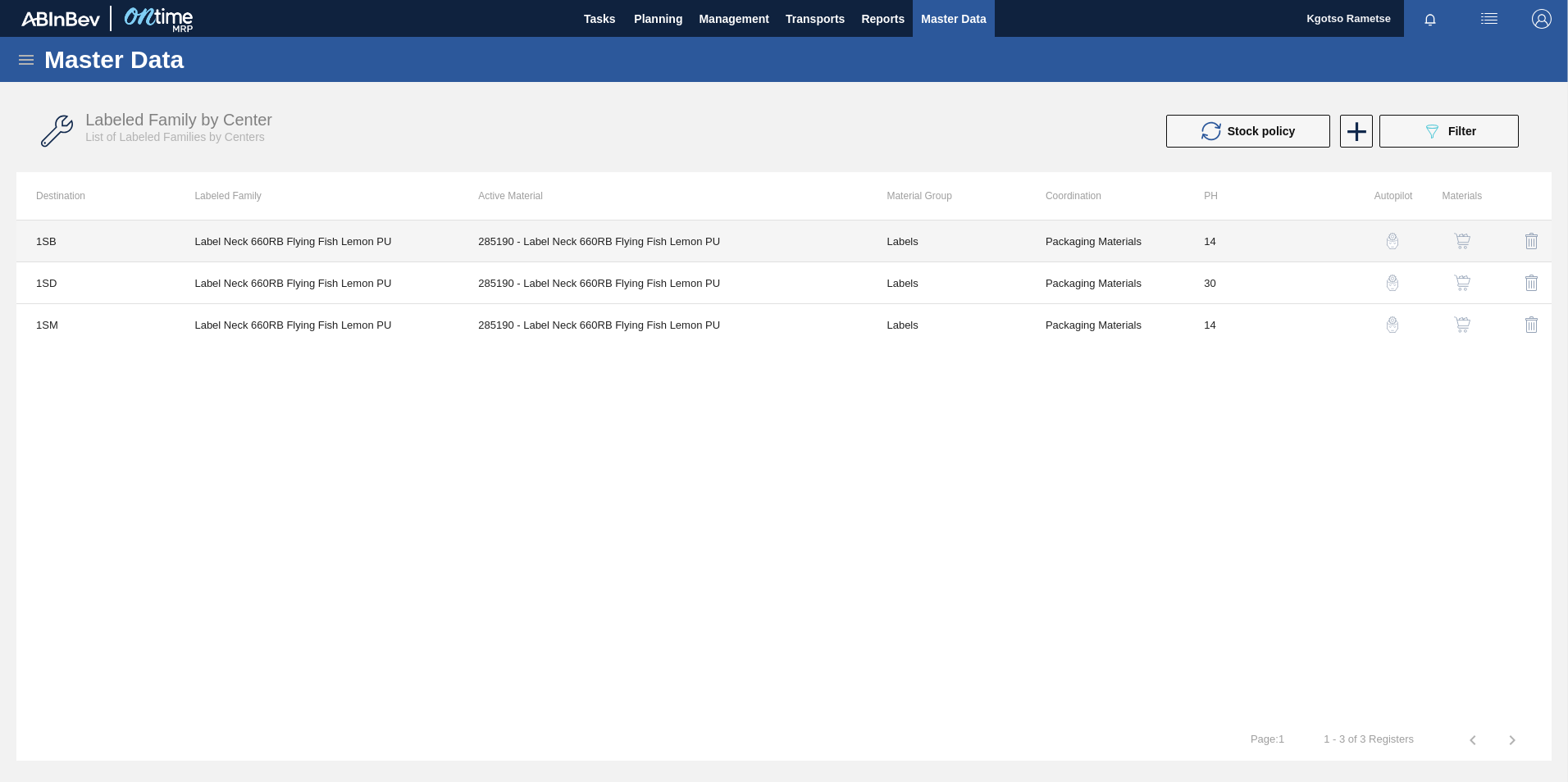
click at [504, 241] on td "285190 - Label Neck 660RB Flying Fish Lemon PU" at bounding box center [662, 242] width 408 height 42
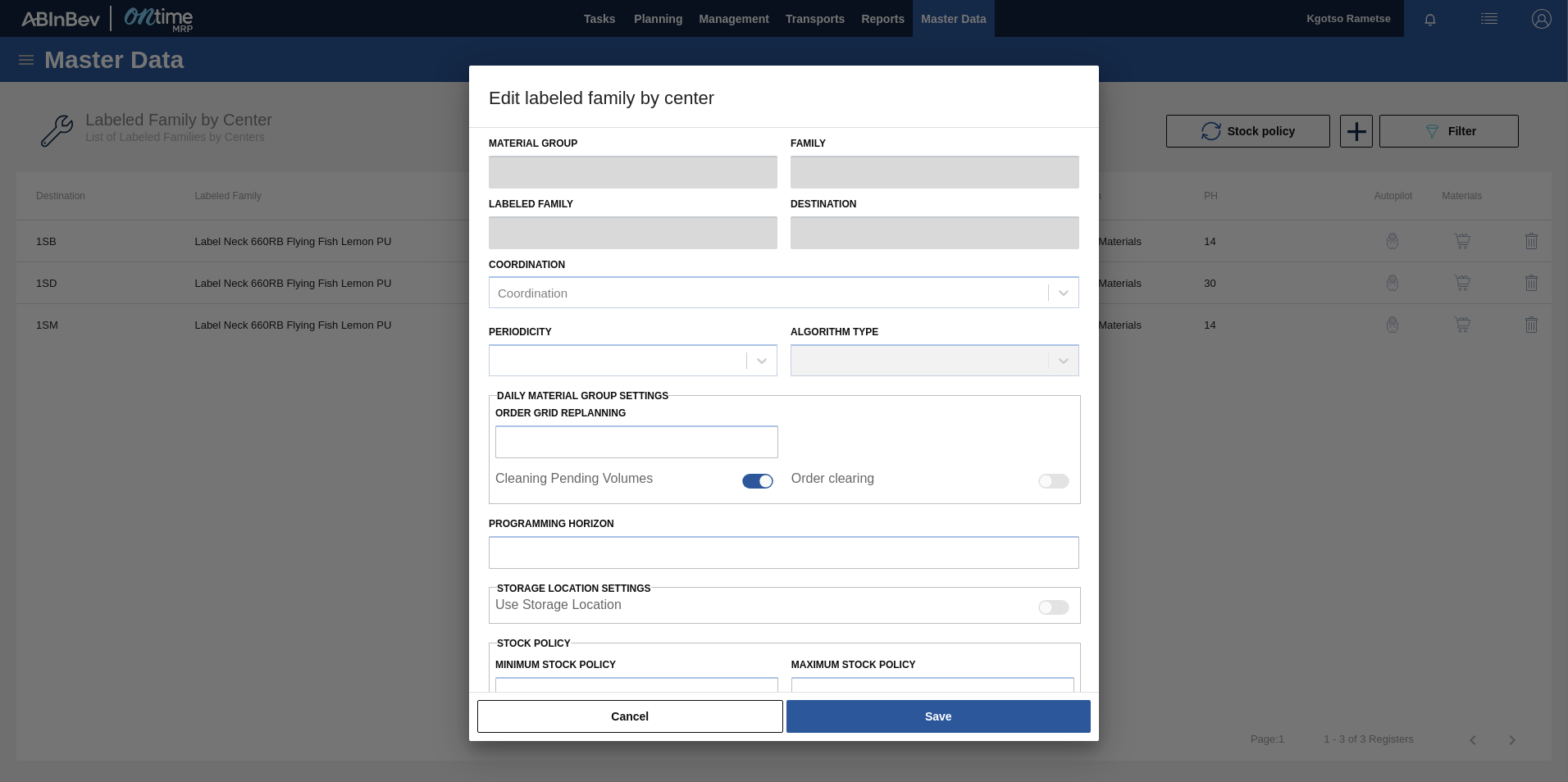
type input "Labels"
type input "660RB"
type input "Label Neck 660RB Flying Fish Lemon PU"
type input "1SB - SAB Chamdor Brewery"
type input "14"
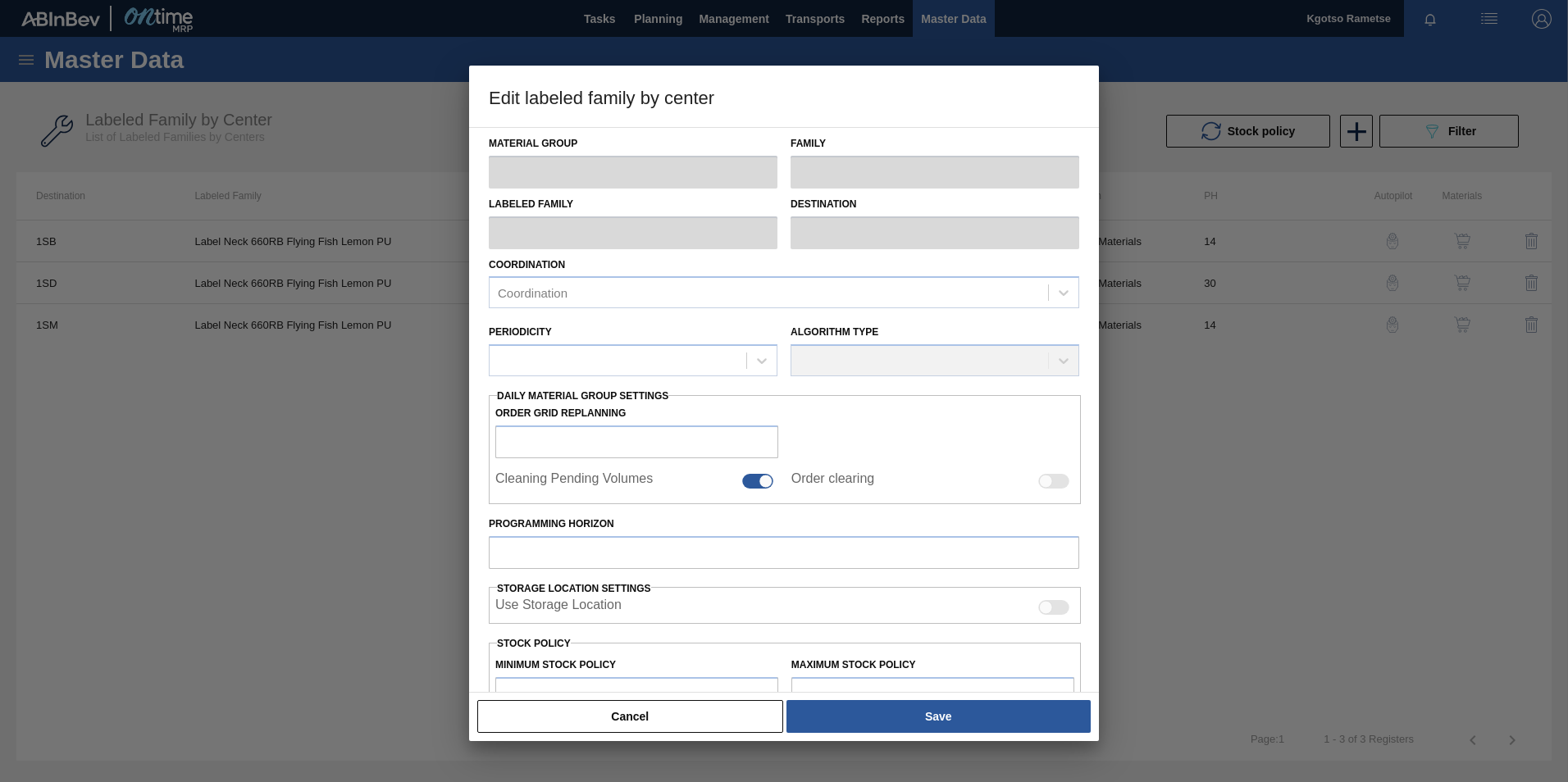
type input "6,500,000"
type input "7,000,000"
type input "100"
type input "7,000,000.000"
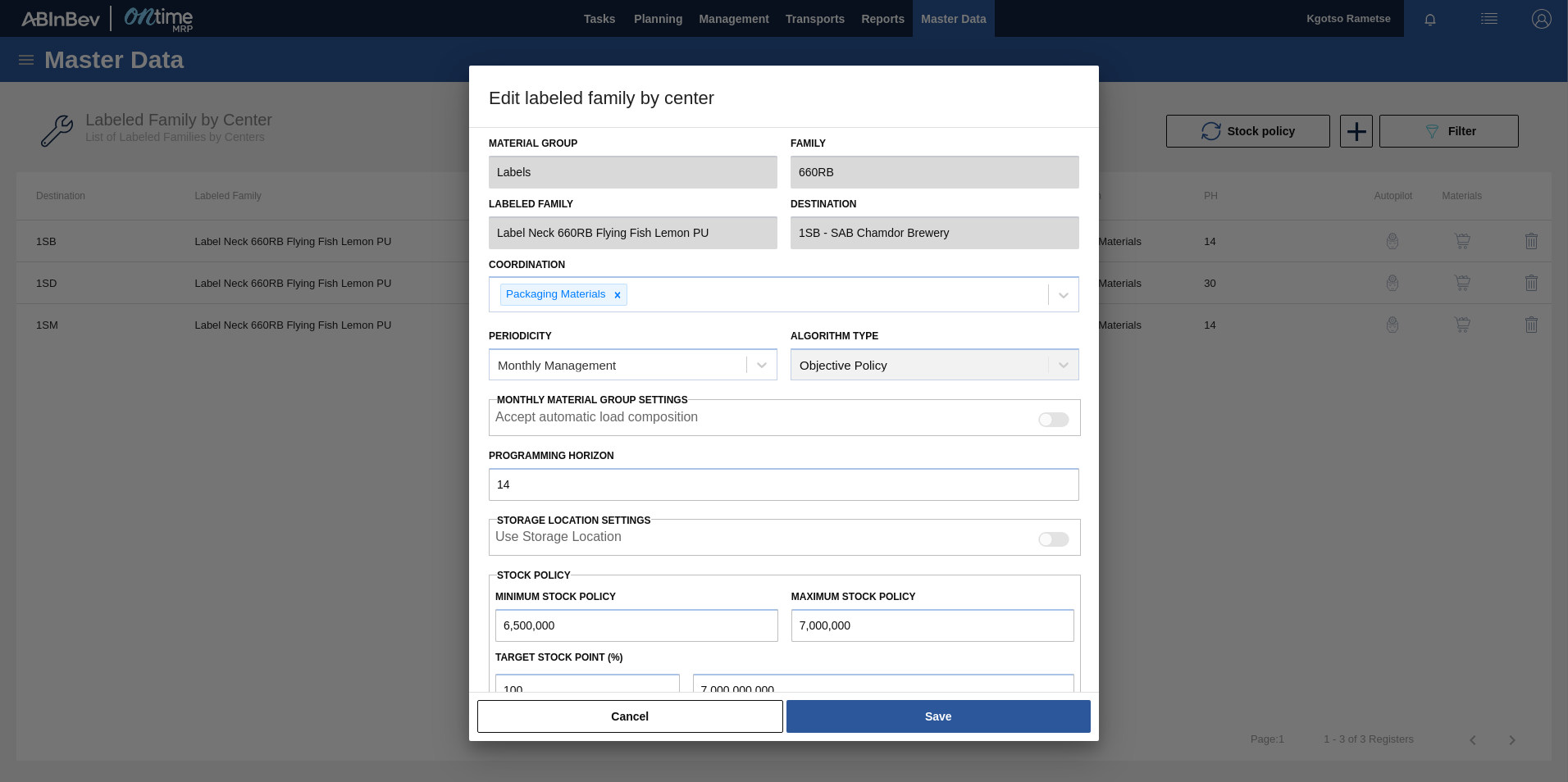
click at [491, 258] on div "Material Group Labels Family 660RB Labeled Family Label Neck 660RB Flying Fish …" at bounding box center [784, 478] width 591 height 700
drag, startPoint x: 682, startPoint y: 723, endPoint x: 673, endPoint y: 723, distance: 9.0
click at [680, 723] on button "Cancel" at bounding box center [630, 715] width 306 height 32
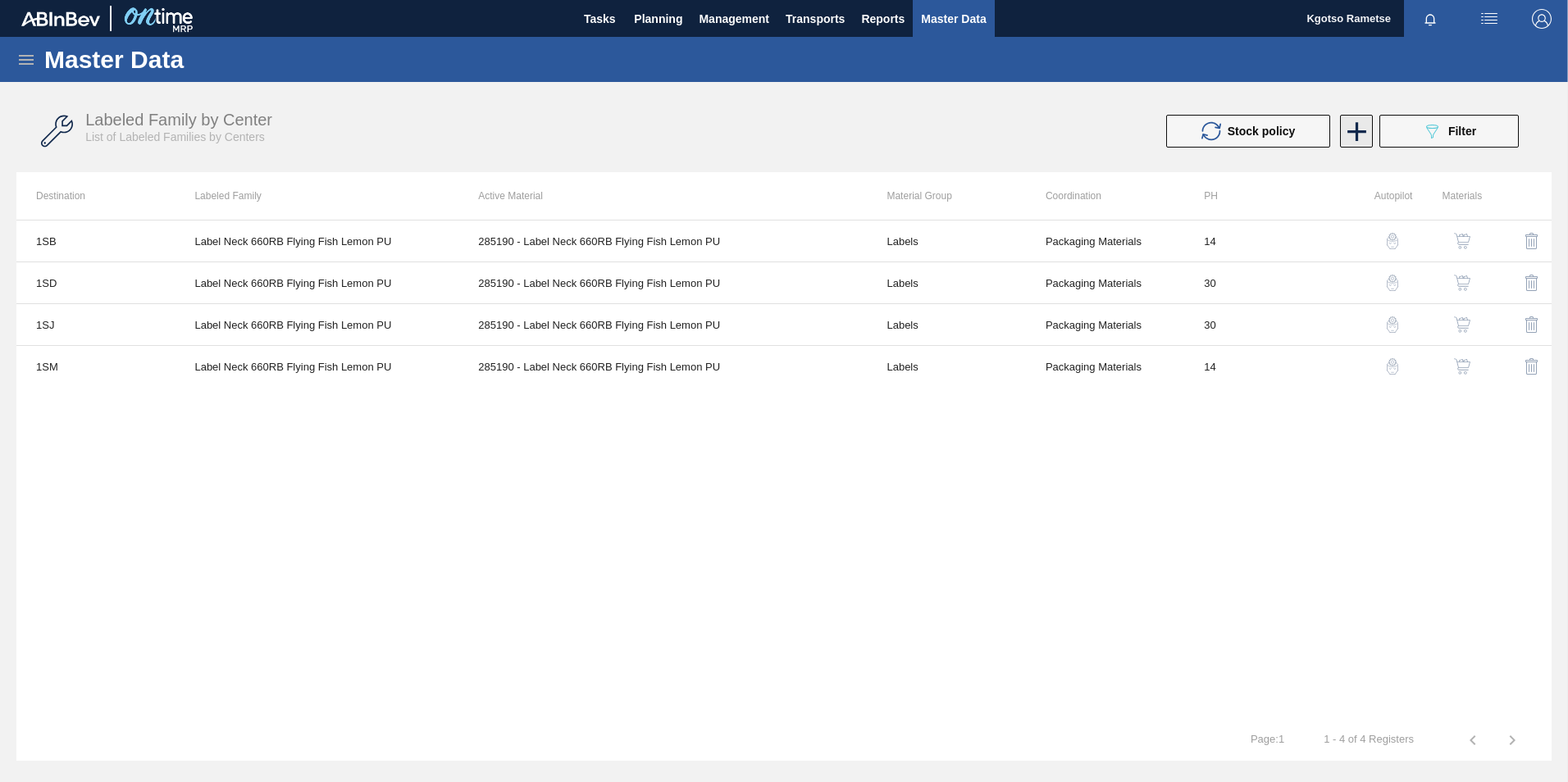
click at [1351, 132] on icon at bounding box center [1356, 132] width 19 height 19
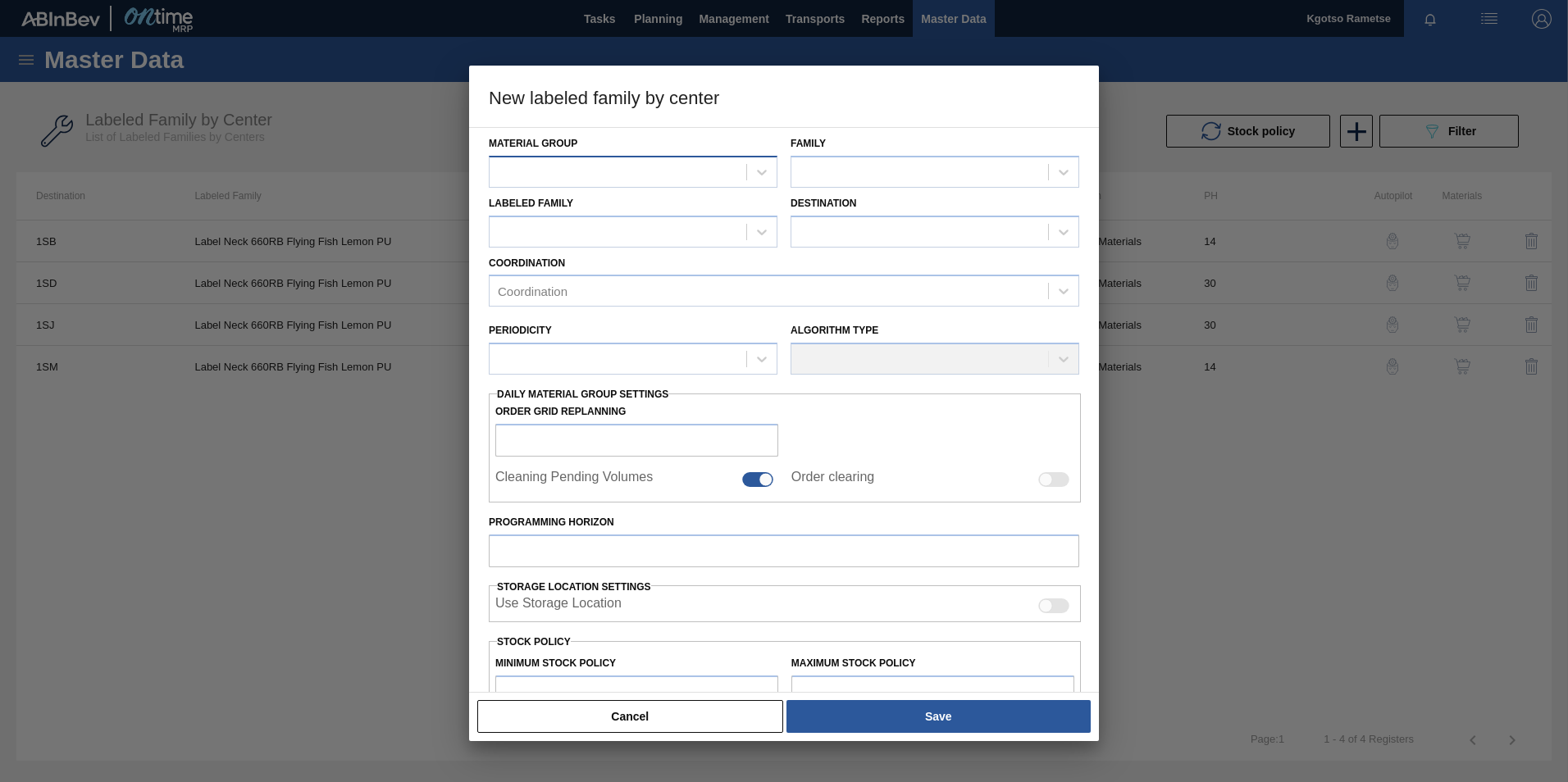
click at [607, 177] on div at bounding box center [618, 172] width 257 height 24
type Group "lab"
click at [664, 201] on div "Labels" at bounding box center [633, 212] width 288 height 30
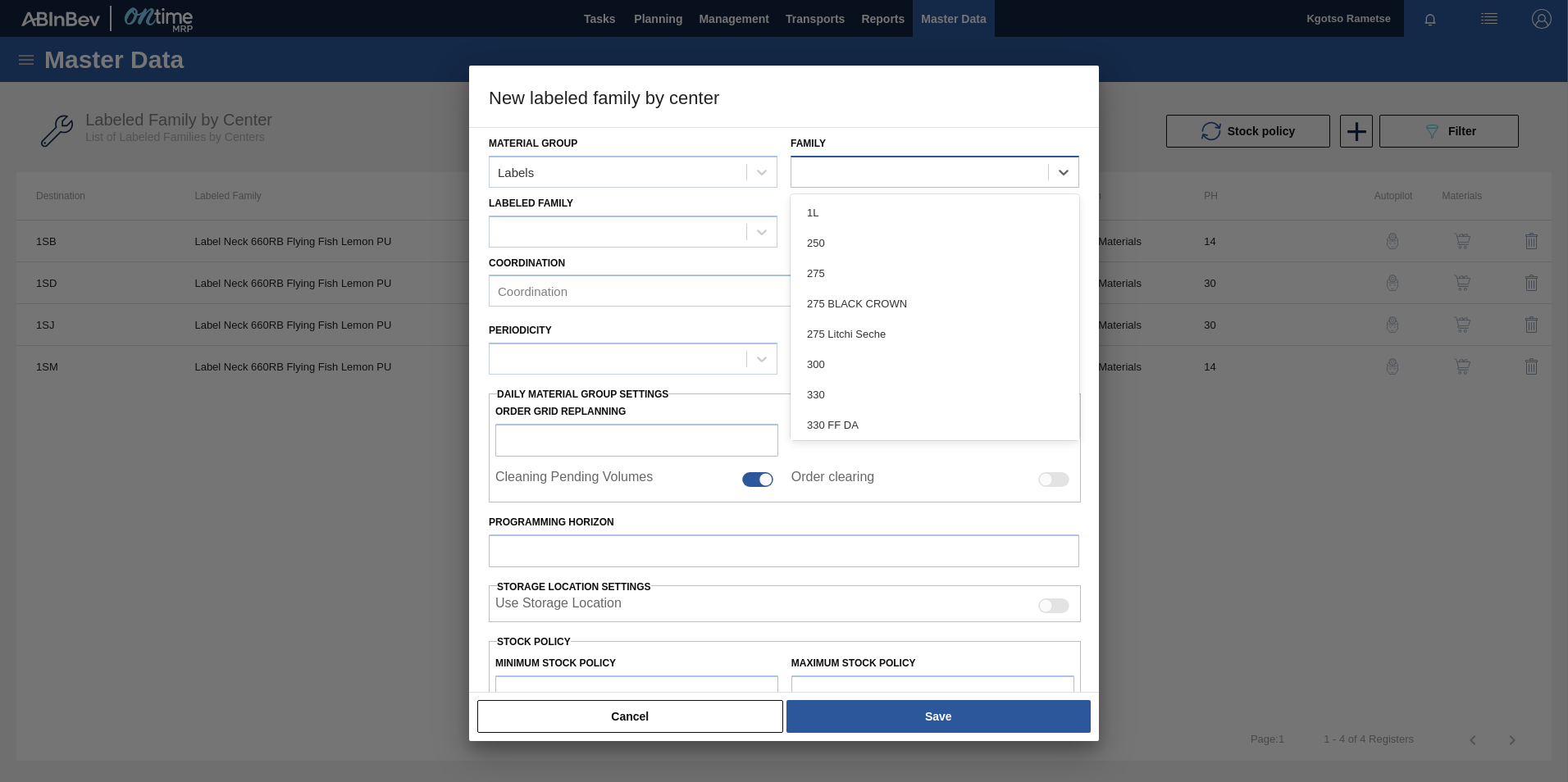
click at [842, 172] on div at bounding box center [920, 172] width 257 height 24
type input "66"
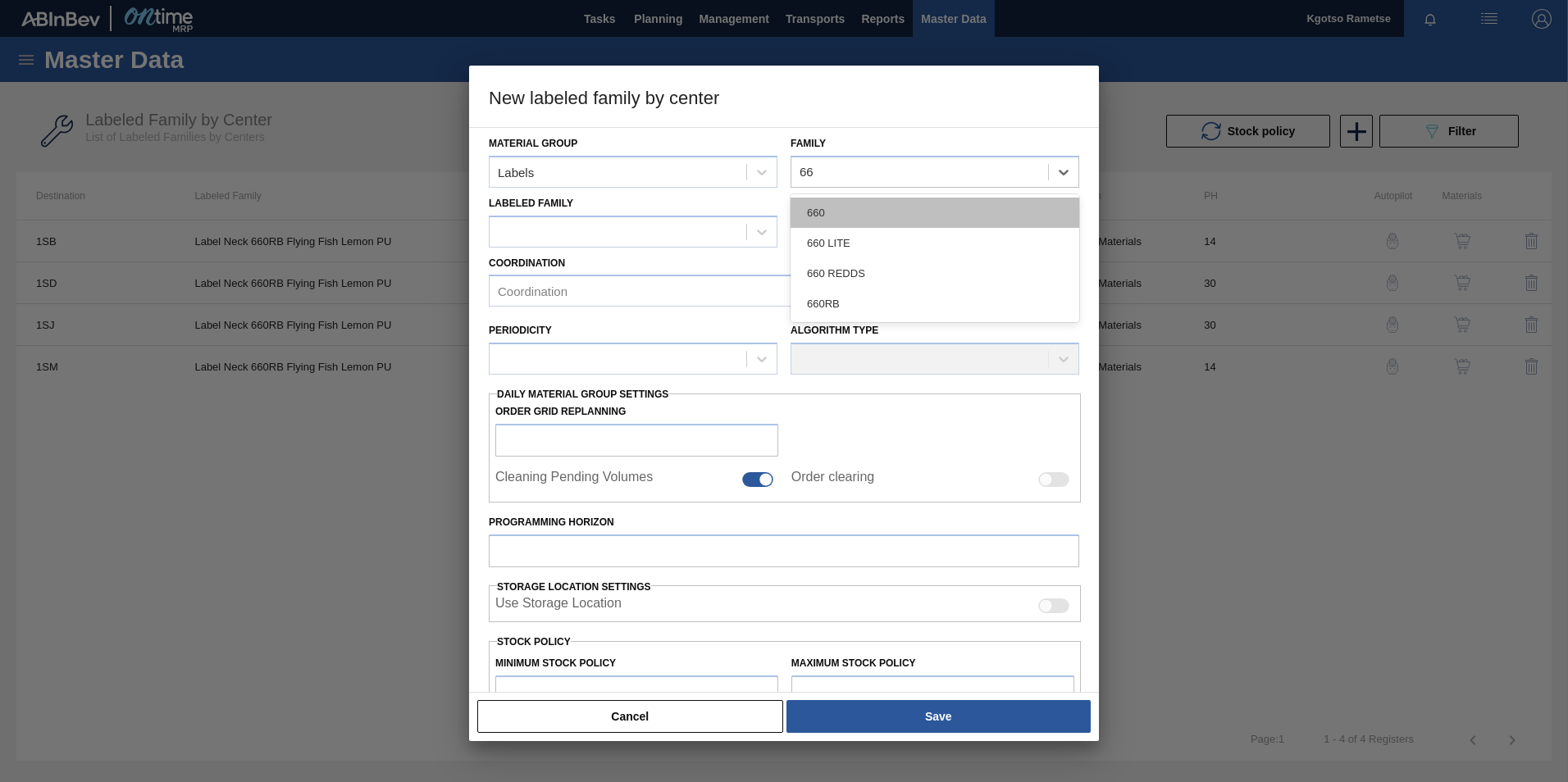
click at [846, 222] on div "660" at bounding box center [935, 212] width 288 height 30
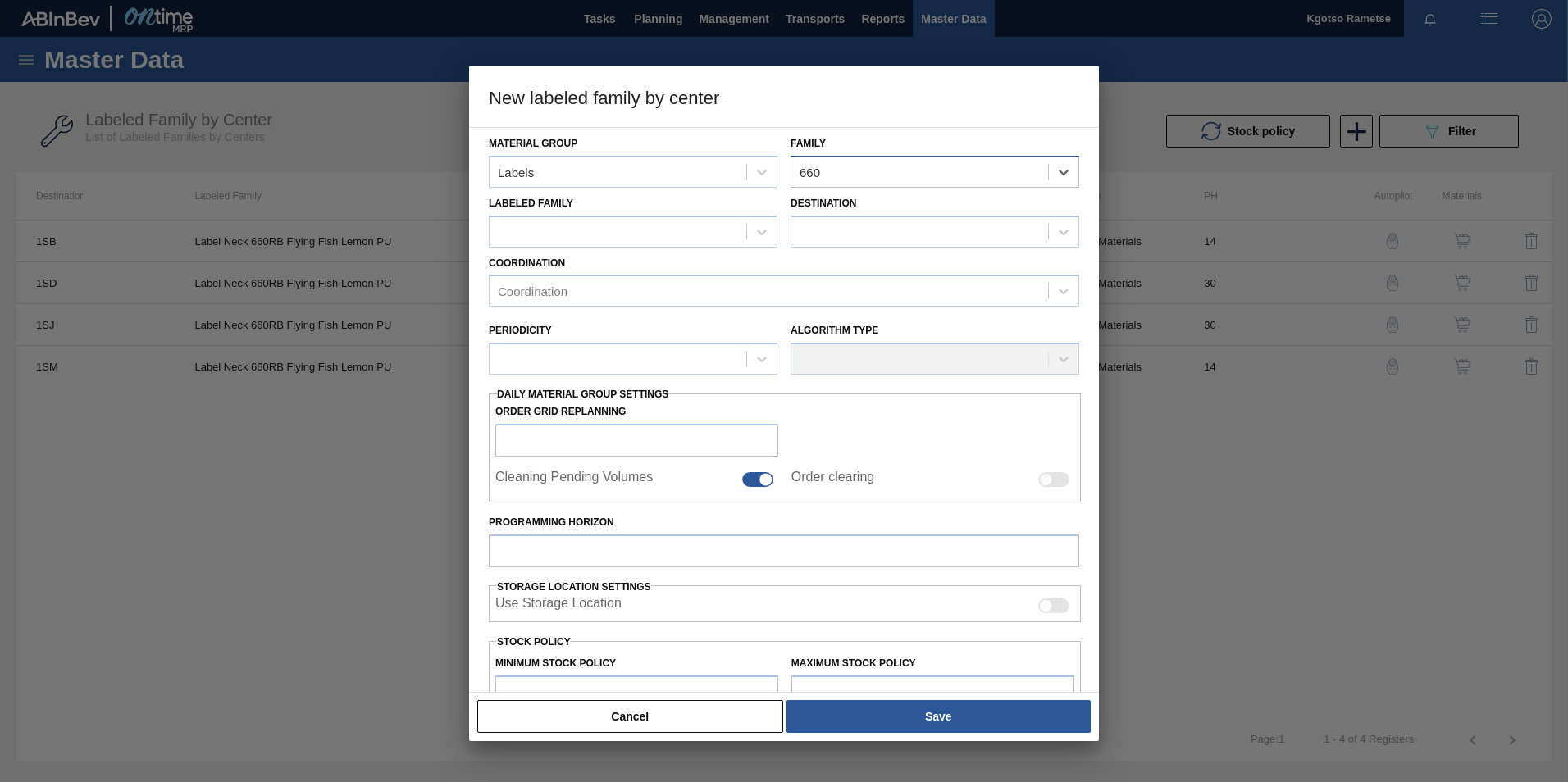
click at [921, 172] on div "660" at bounding box center [920, 172] width 257 height 24
click at [924, 181] on div "660" at bounding box center [920, 172] width 257 height 24
click at [921, 172] on div "660" at bounding box center [920, 172] width 257 height 24
click at [926, 180] on div "660" at bounding box center [920, 172] width 257 height 24
click at [922, 172] on div "660" at bounding box center [920, 172] width 257 height 24
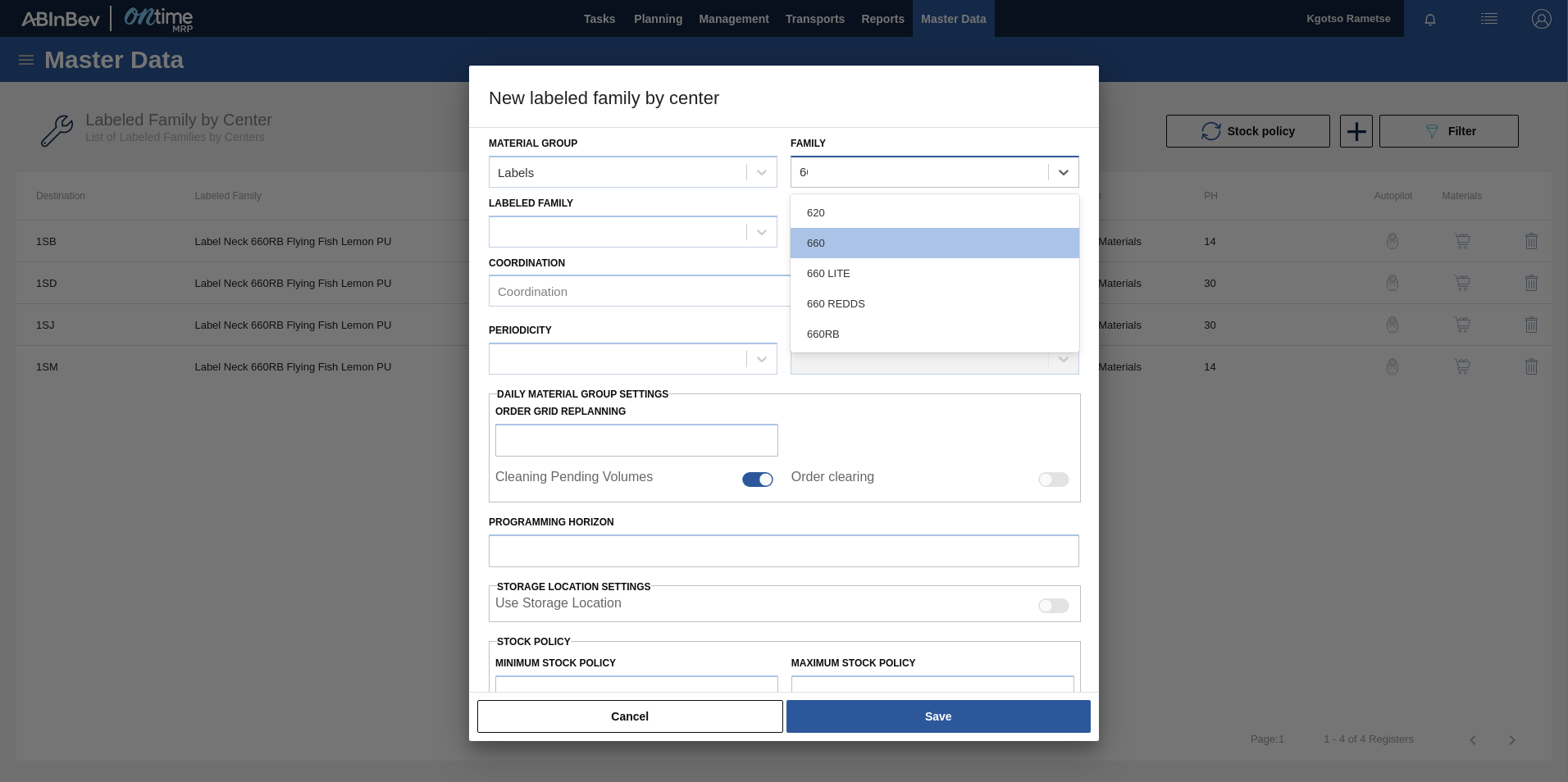
type input "660"
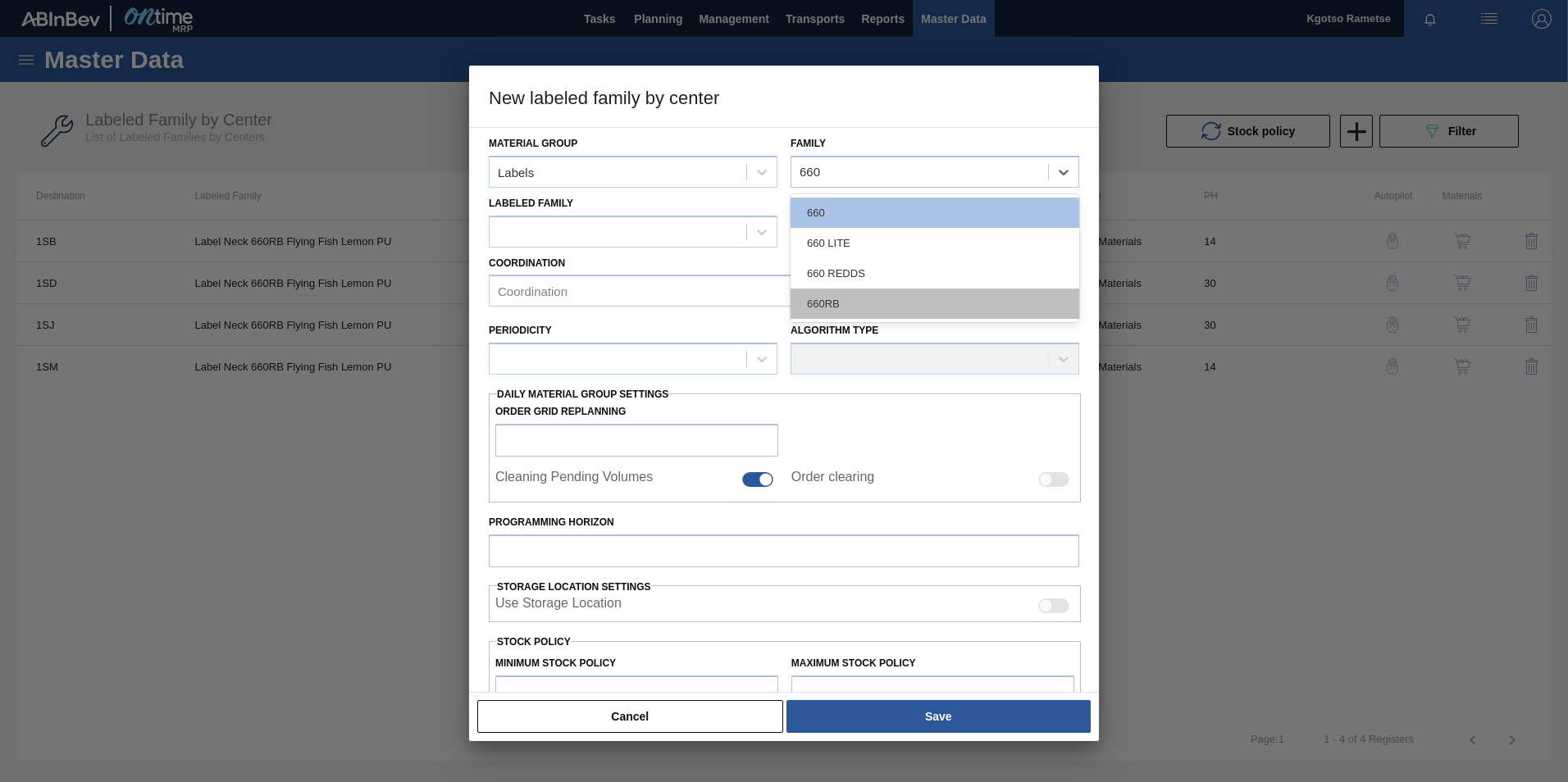
click at [856, 297] on div "660RB" at bounding box center [935, 303] width 288 height 30
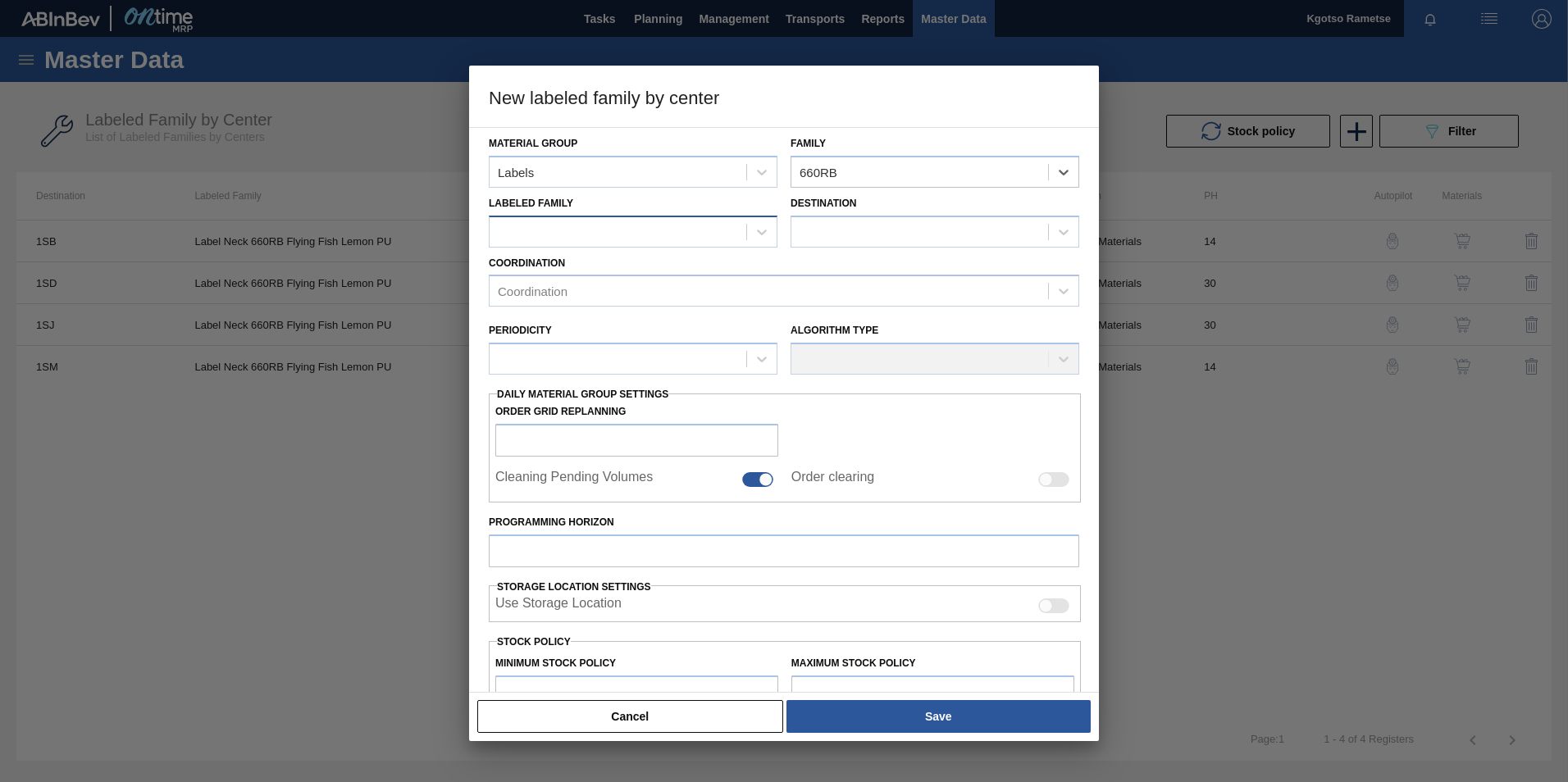
click at [554, 227] on div at bounding box center [618, 232] width 257 height 24
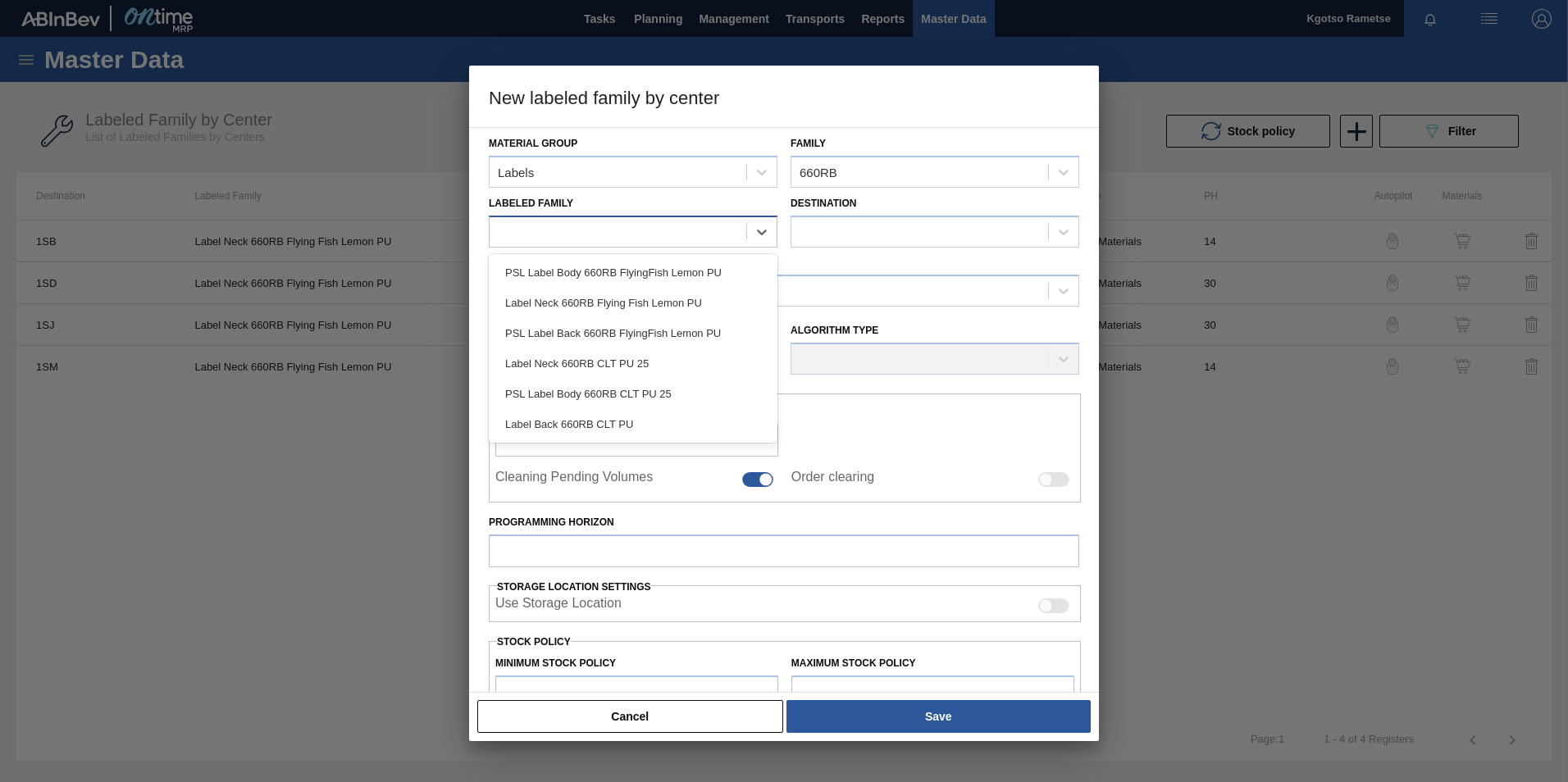
paste Family "PSL Label Body 660RB FlyingFish Lemon PU"
type Family "PSL Label Body 660RB FlyingFish Lemon PU"
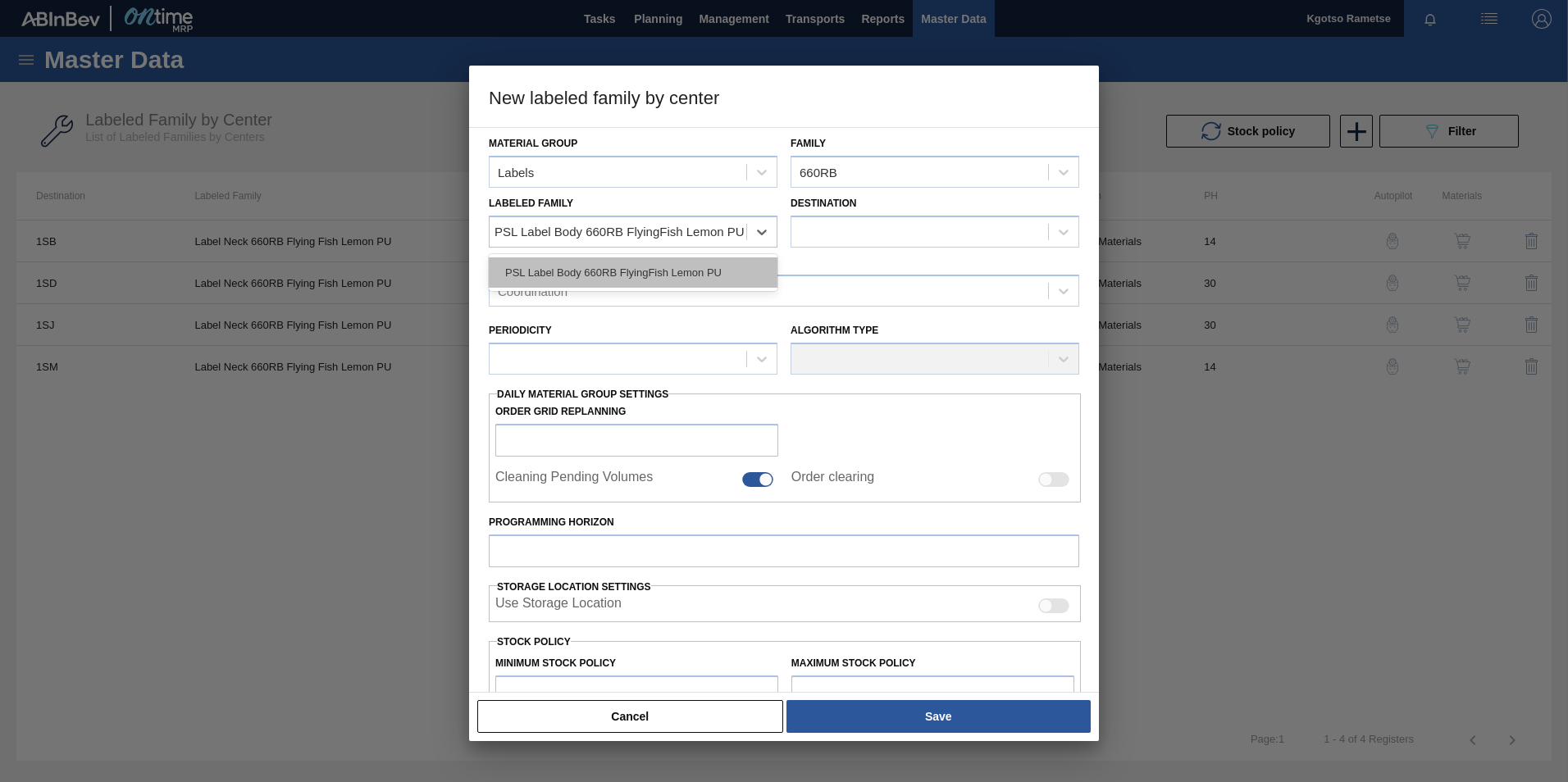
click at [690, 266] on div "PSL Label Body 660RB FlyingFish Lemon PU" at bounding box center [633, 272] width 288 height 30
checkbox input "false"
click at [846, 237] on div at bounding box center [920, 232] width 257 height 24
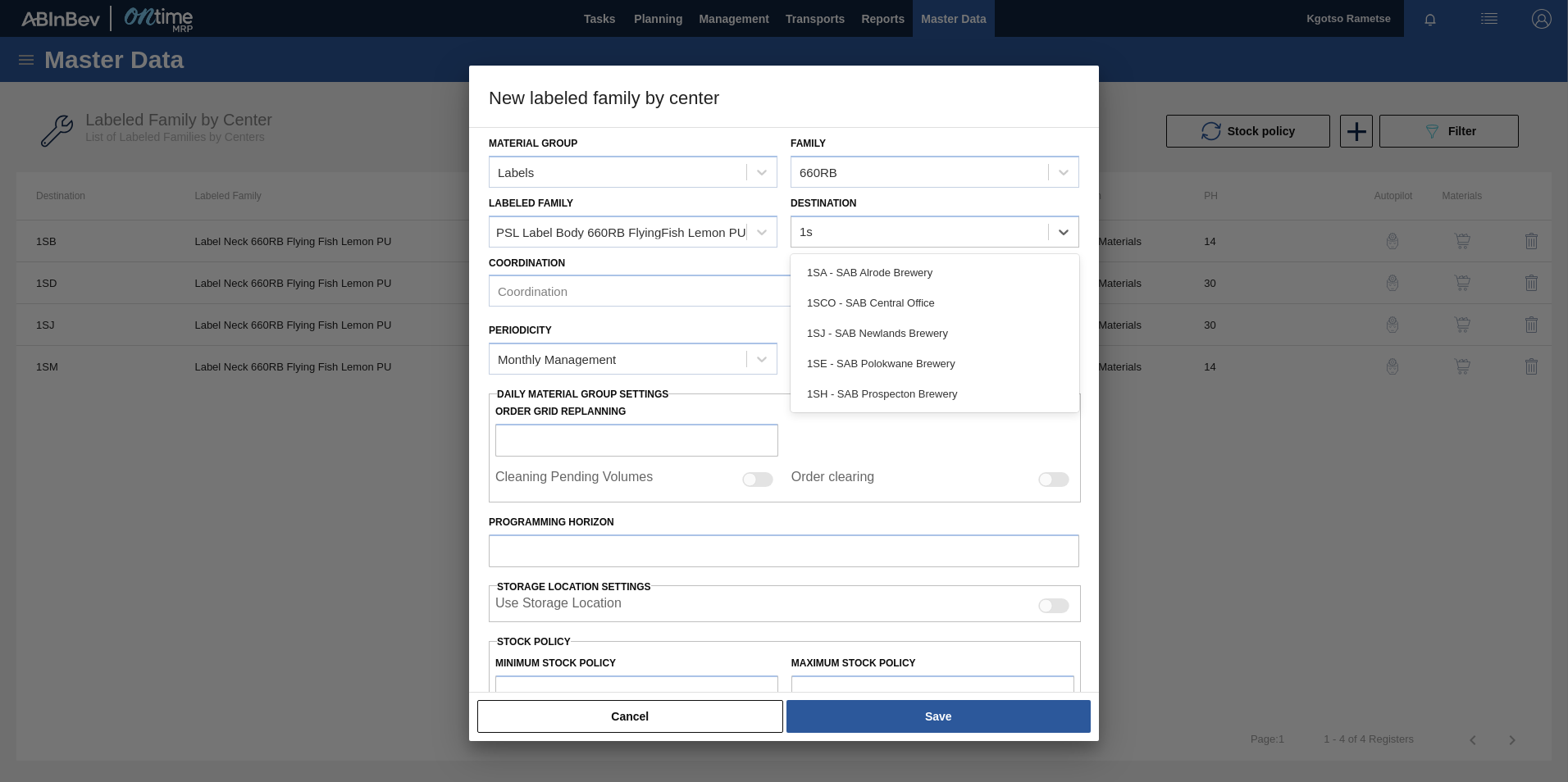
type input "1sj"
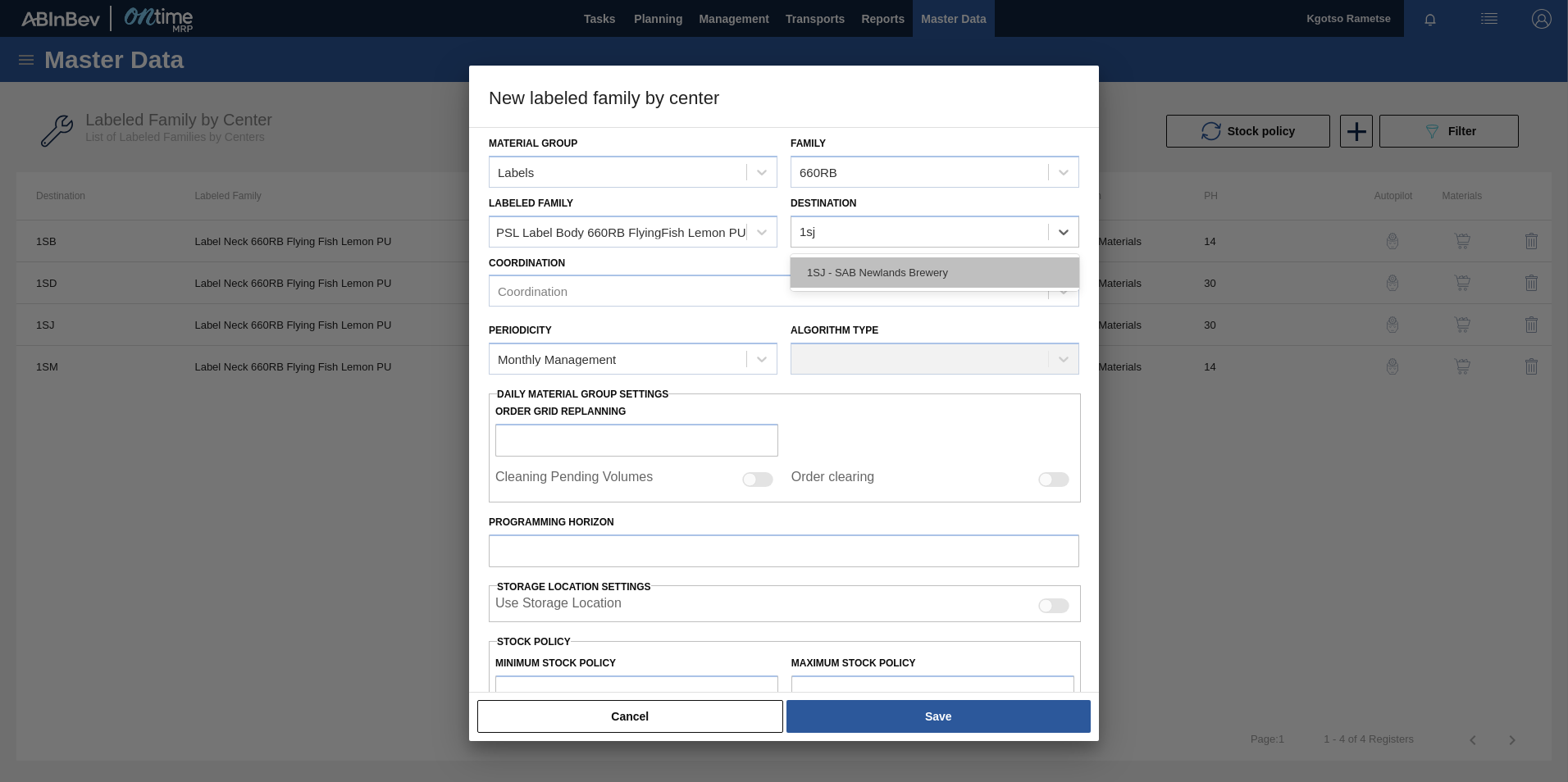
click at [857, 270] on div "1SJ - SAB Newlands Brewery" at bounding box center [935, 272] width 288 height 30
click at [673, 302] on div "Coordination" at bounding box center [769, 291] width 558 height 24
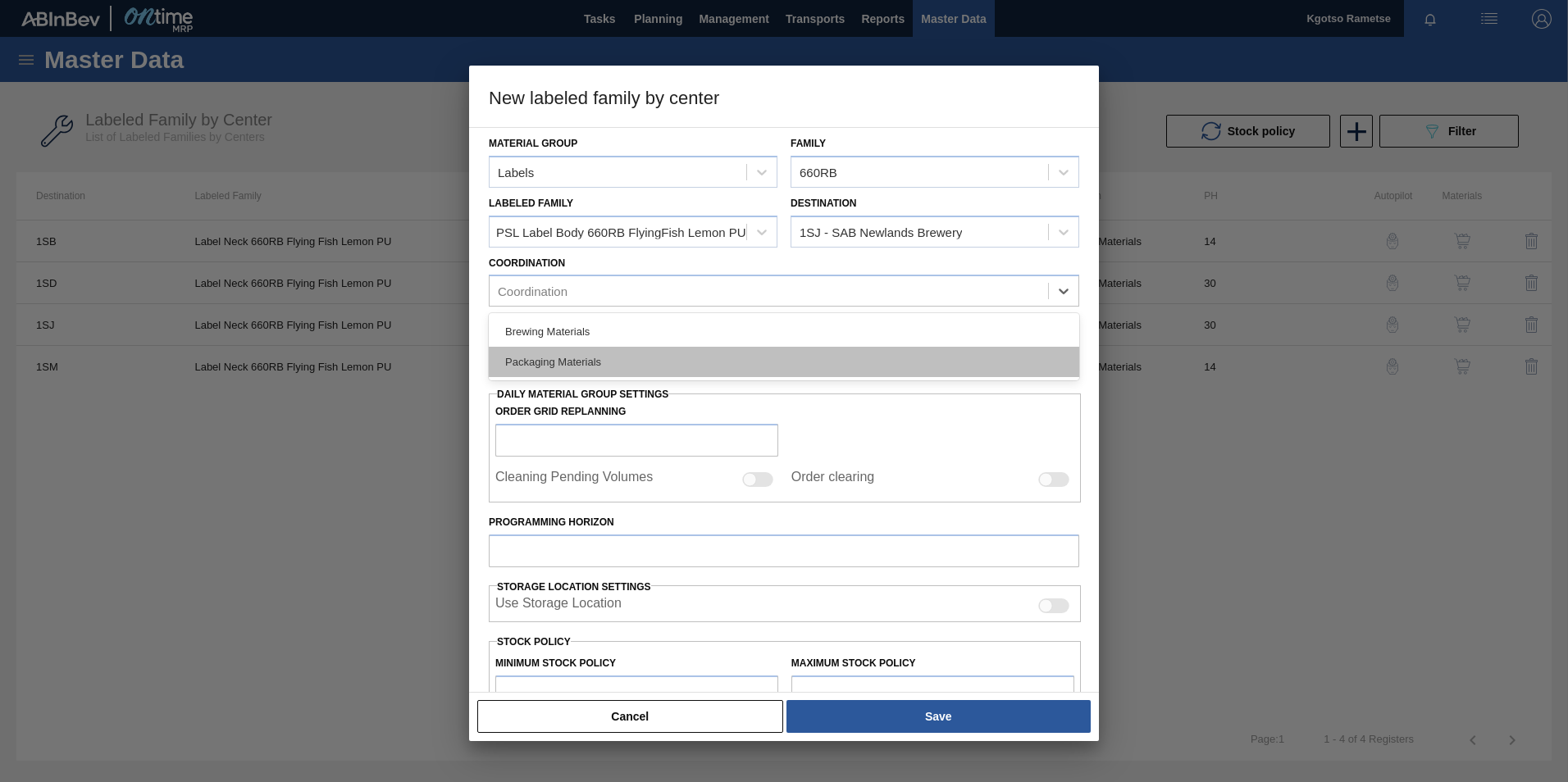
click at [648, 365] on div "Packaging Materials" at bounding box center [784, 361] width 591 height 30
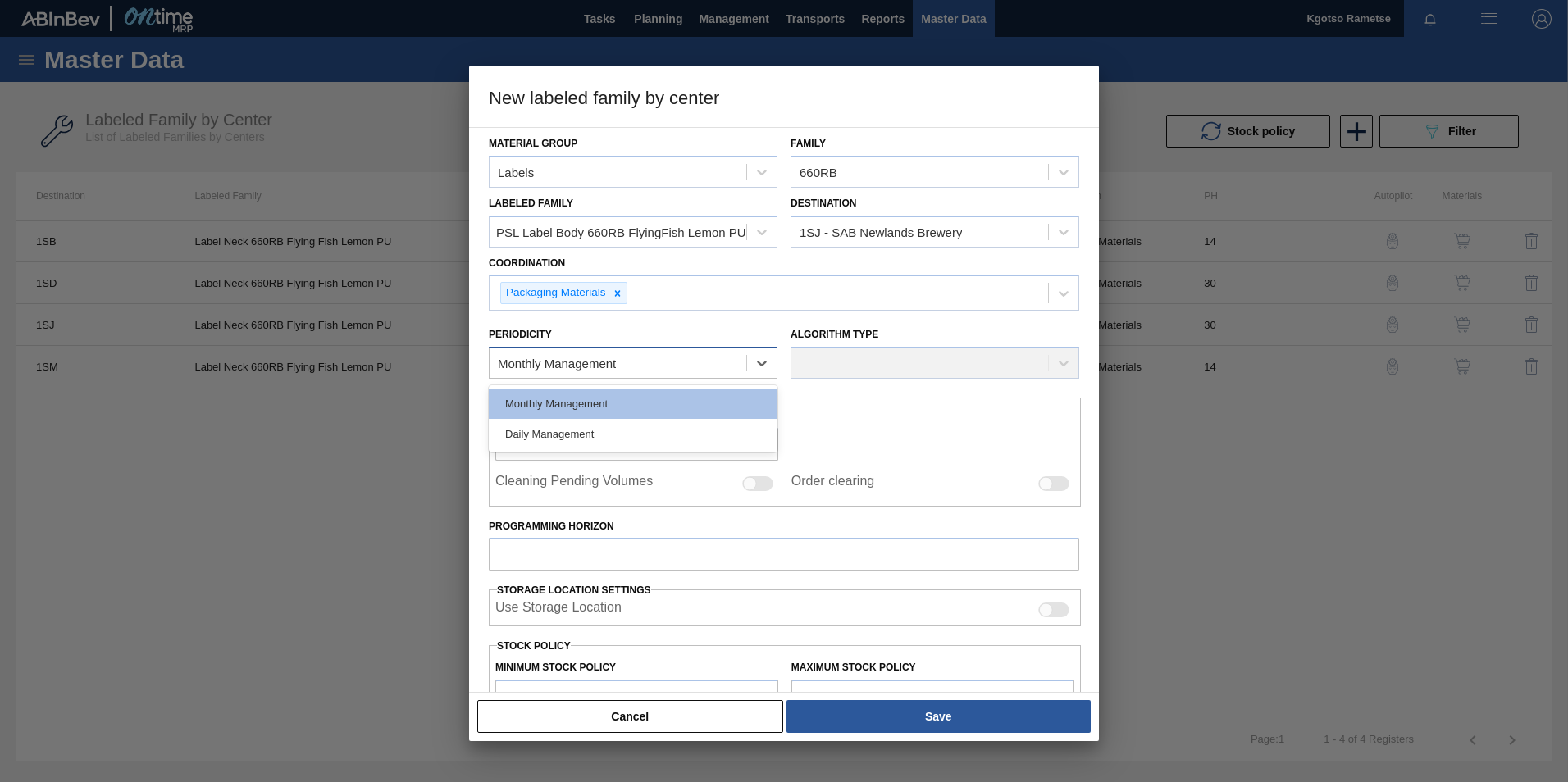
click at [615, 358] on div "Monthly Management" at bounding box center [557, 363] width 118 height 14
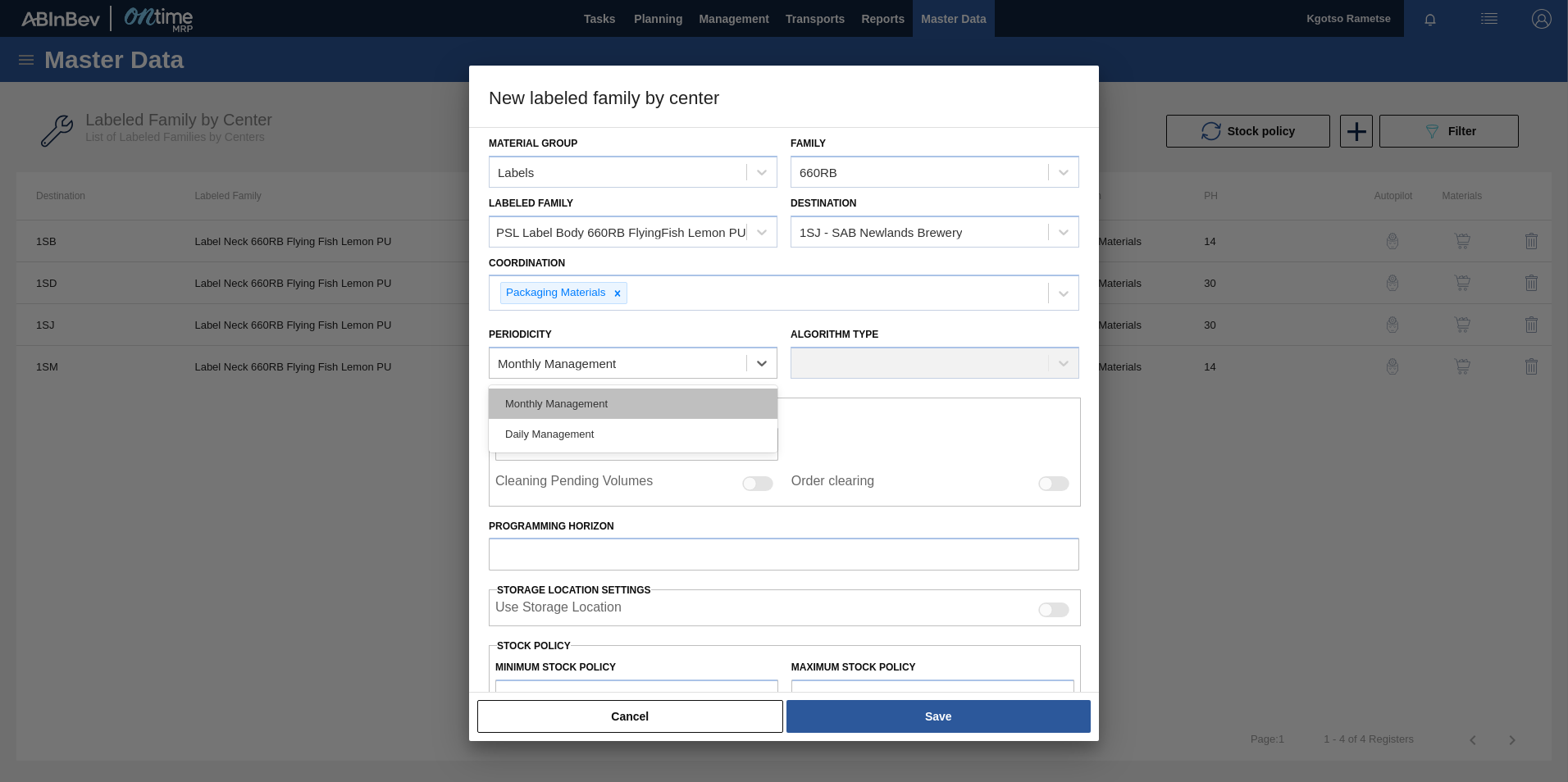
click at [599, 402] on div "Monthly Management" at bounding box center [633, 404] width 288 height 30
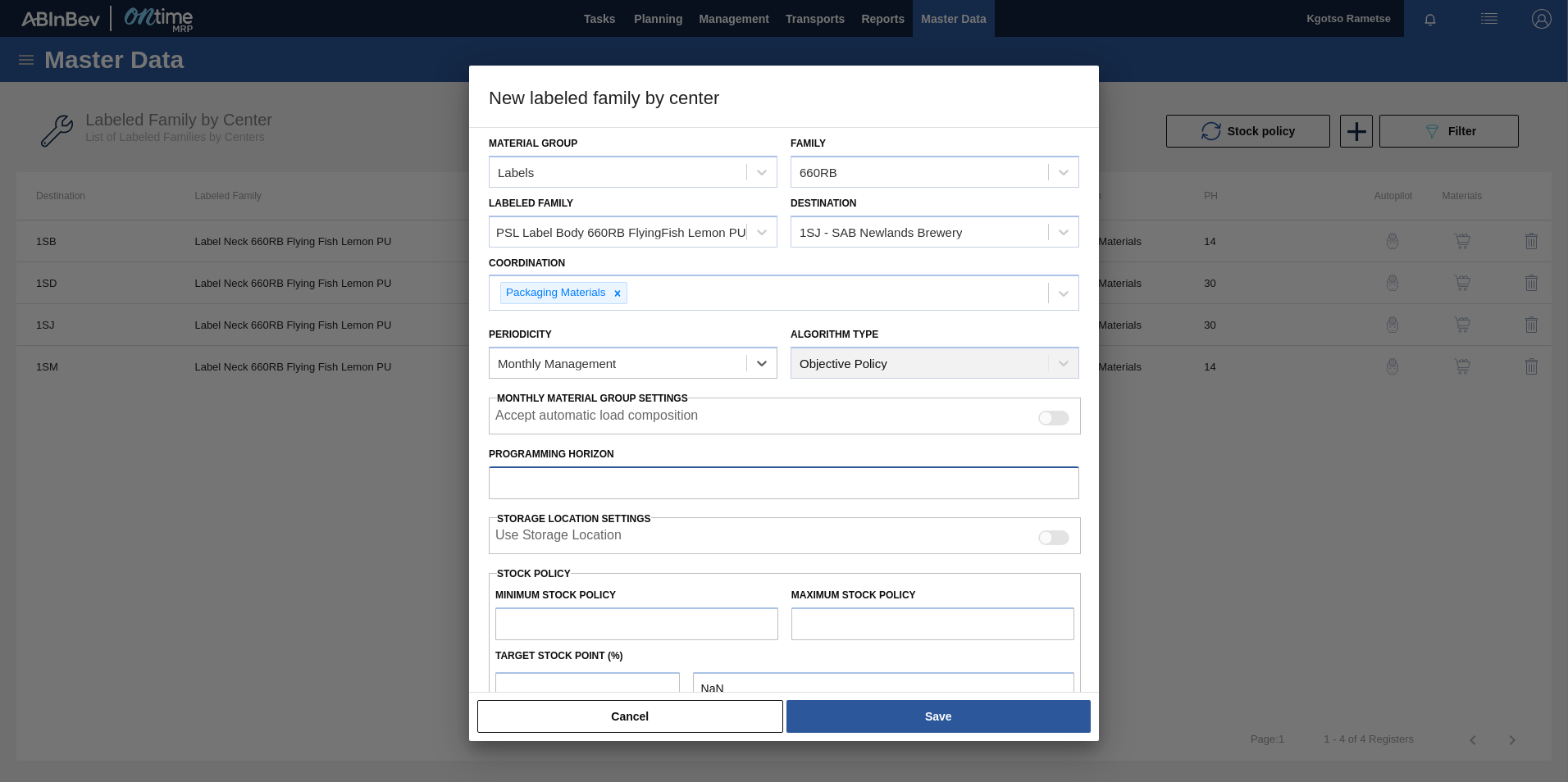
click at [539, 492] on input "Programming Horizon" at bounding box center [784, 482] width 591 height 32
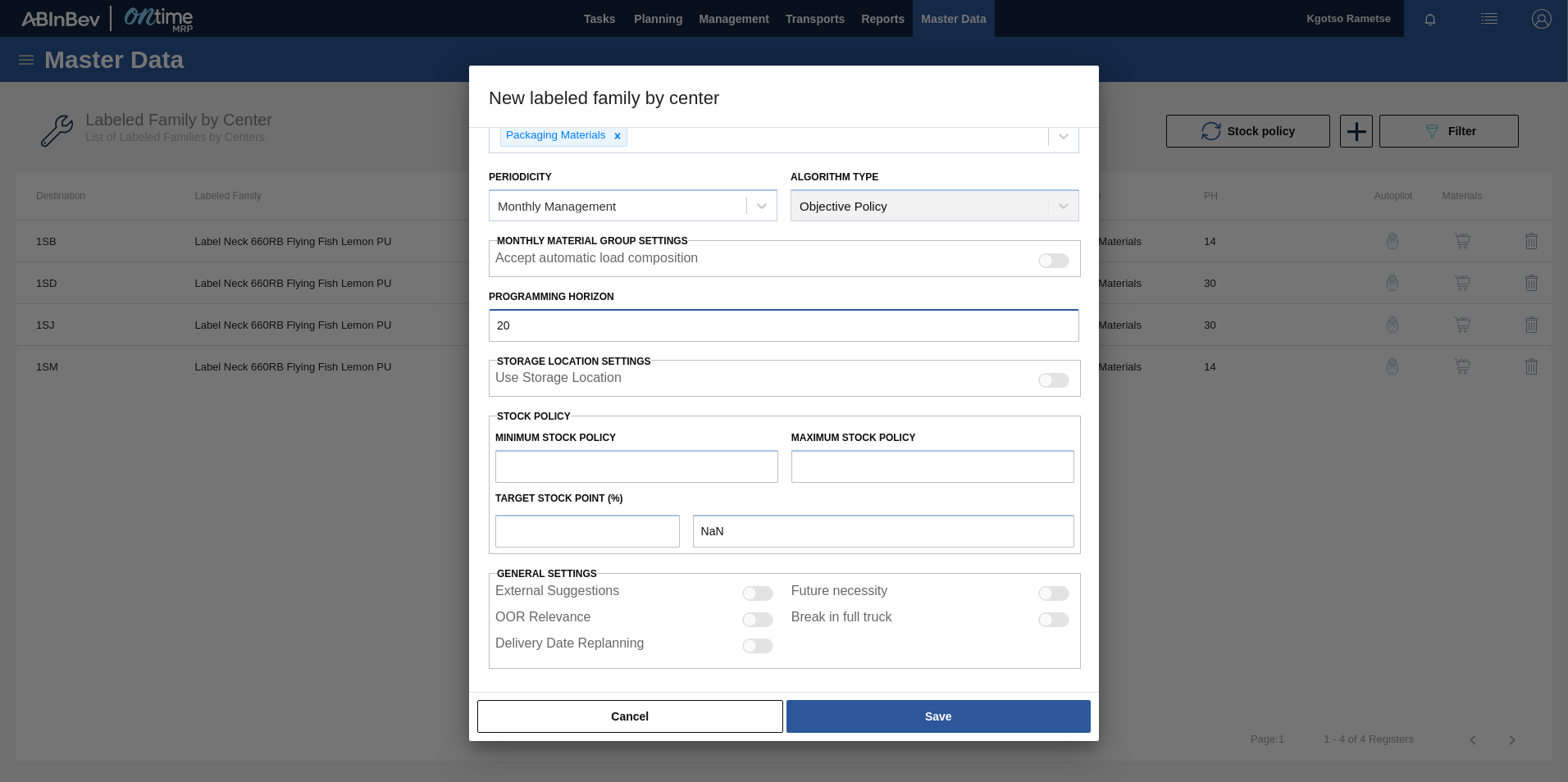
scroll to position [162, 0]
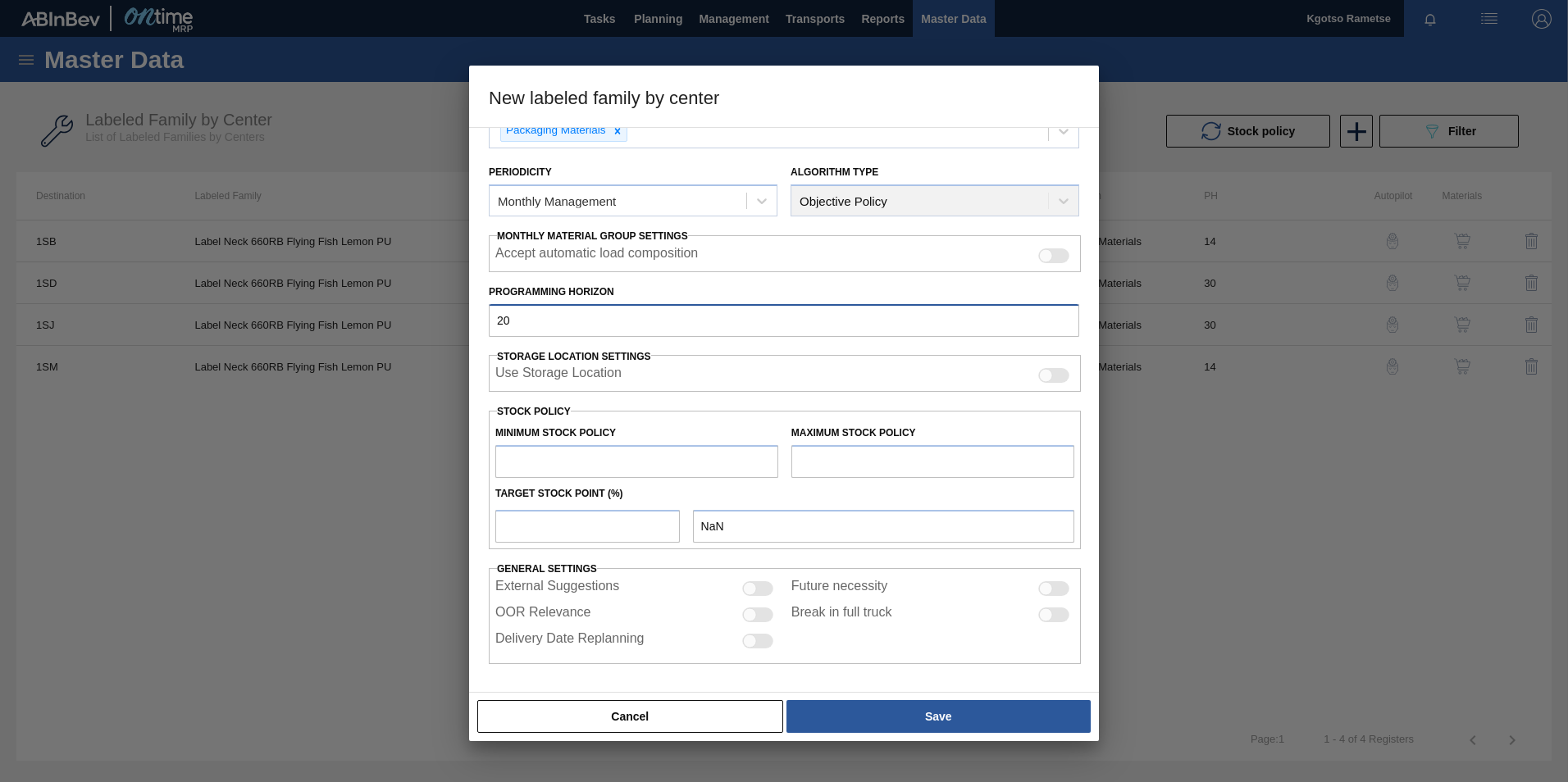
type input "20"
click at [542, 466] on input "text" at bounding box center [637, 461] width 283 height 32
type input "1"
type input "1.000"
type input "10"
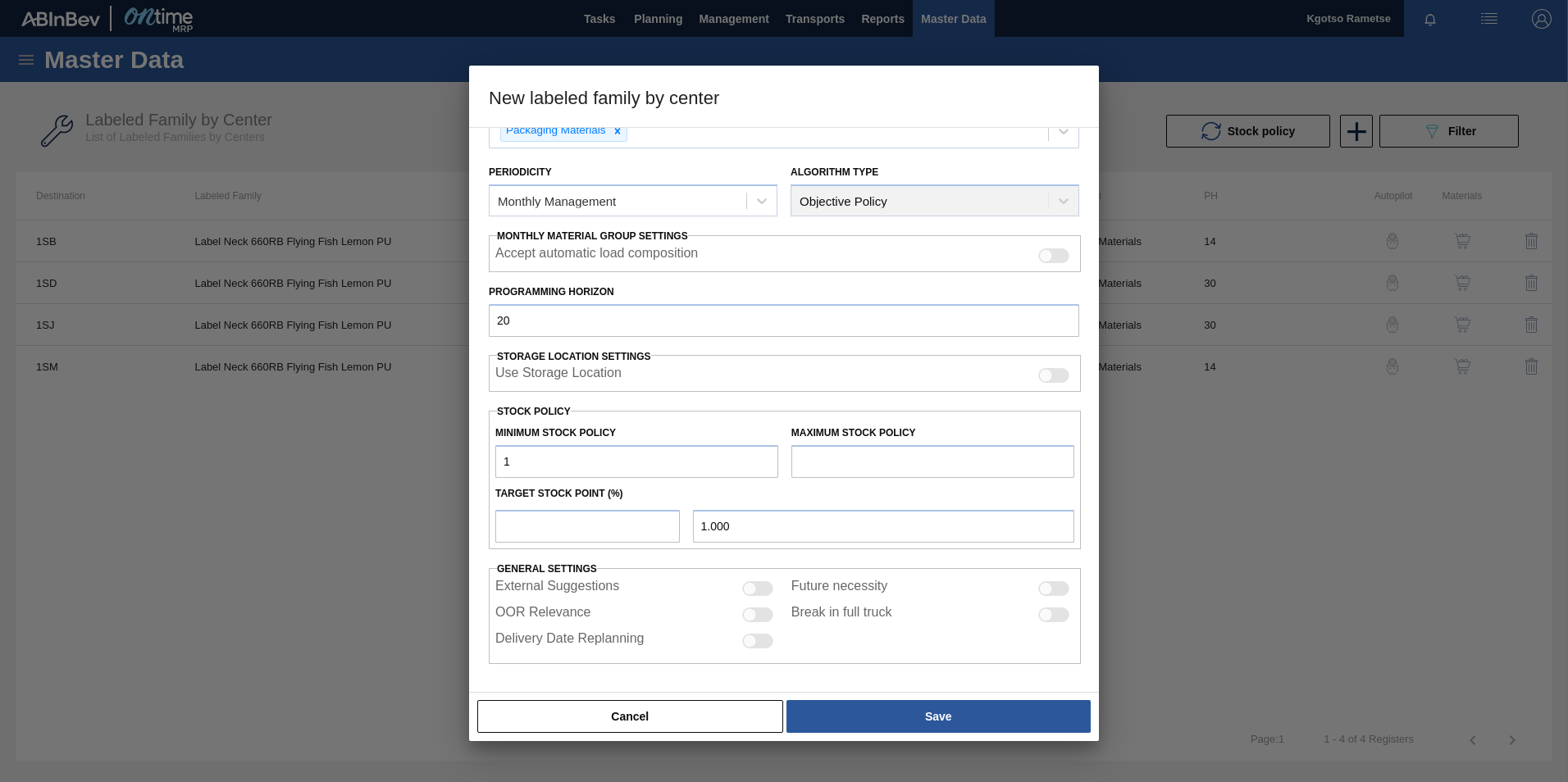
type input "10.000"
type input "100"
type input "100.000"
type input "1,000"
type input "1,000.000"
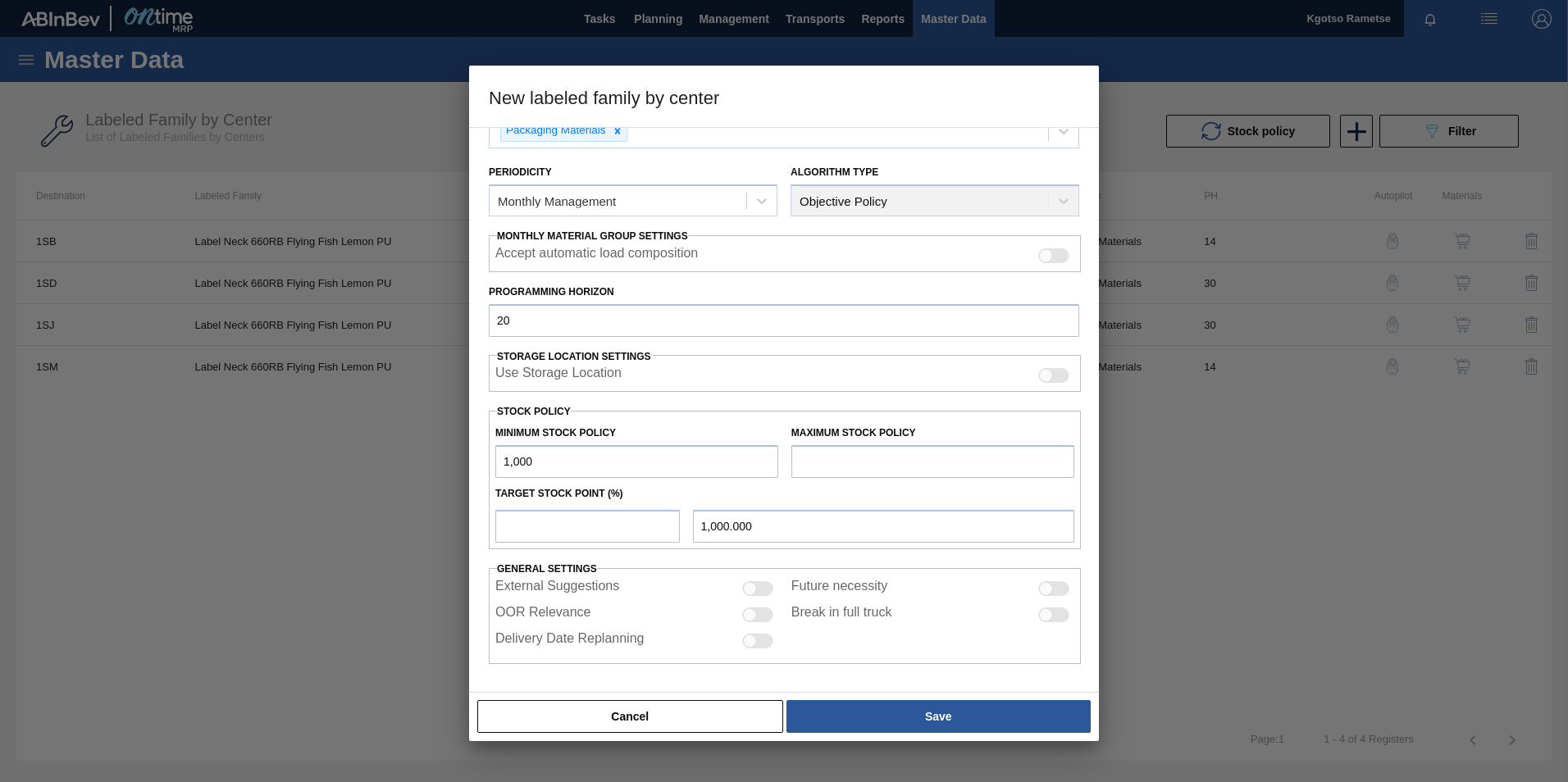
type input "10,000"
type input "10,000.000"
type input "100,000"
type input "100,000.000"
type input "1,000,000"
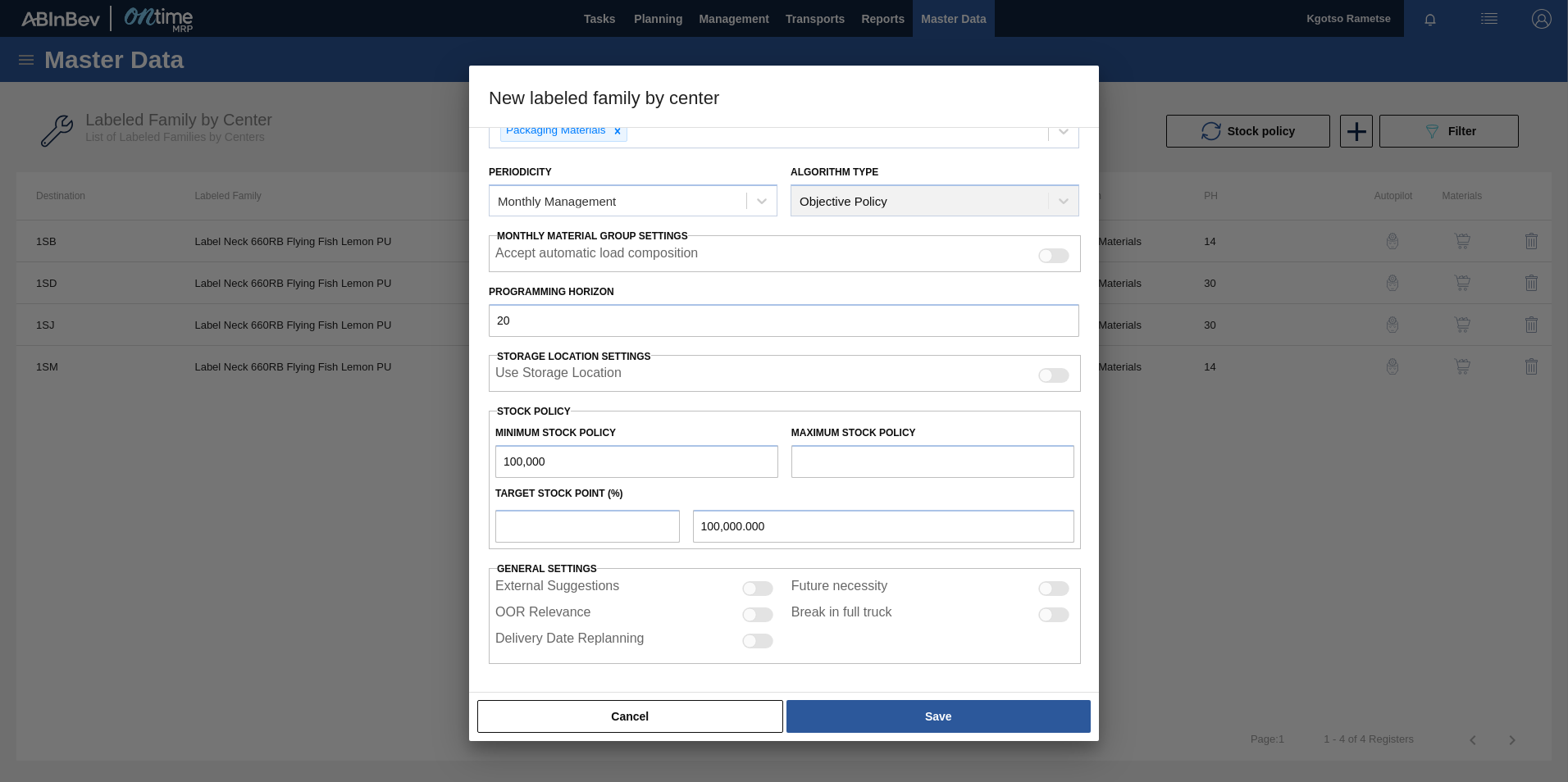
type input "1,000,000.000"
type input "1,000,000"
click at [815, 461] on input "text" at bounding box center [933, 461] width 283 height 32
type input "1,500,000"
click at [589, 521] on input "number" at bounding box center [587, 525] width 184 height 32
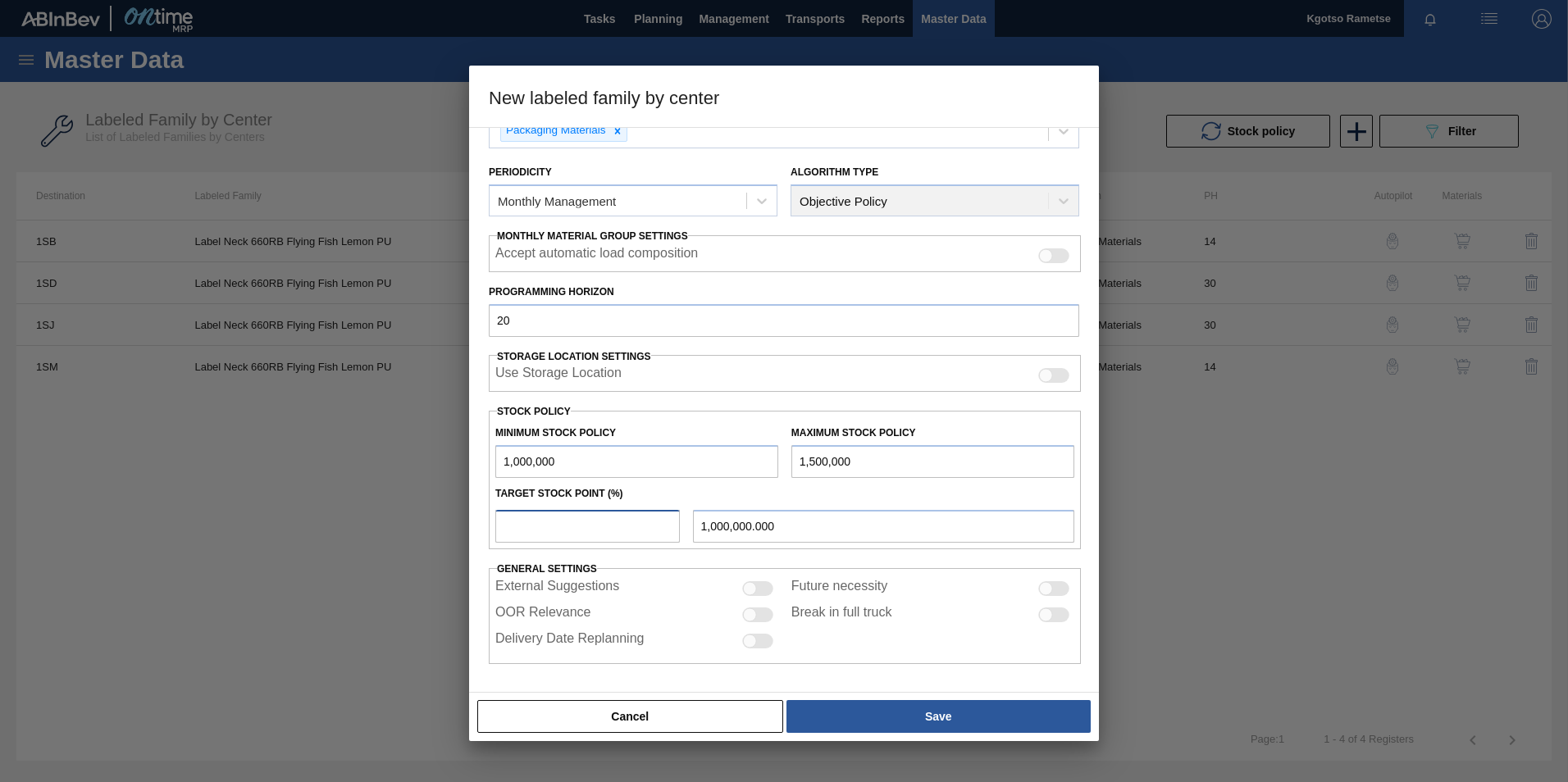
type input "1"
type input "1,005,000.000"
type input "10"
type input "1,050,000.000"
type input "100"
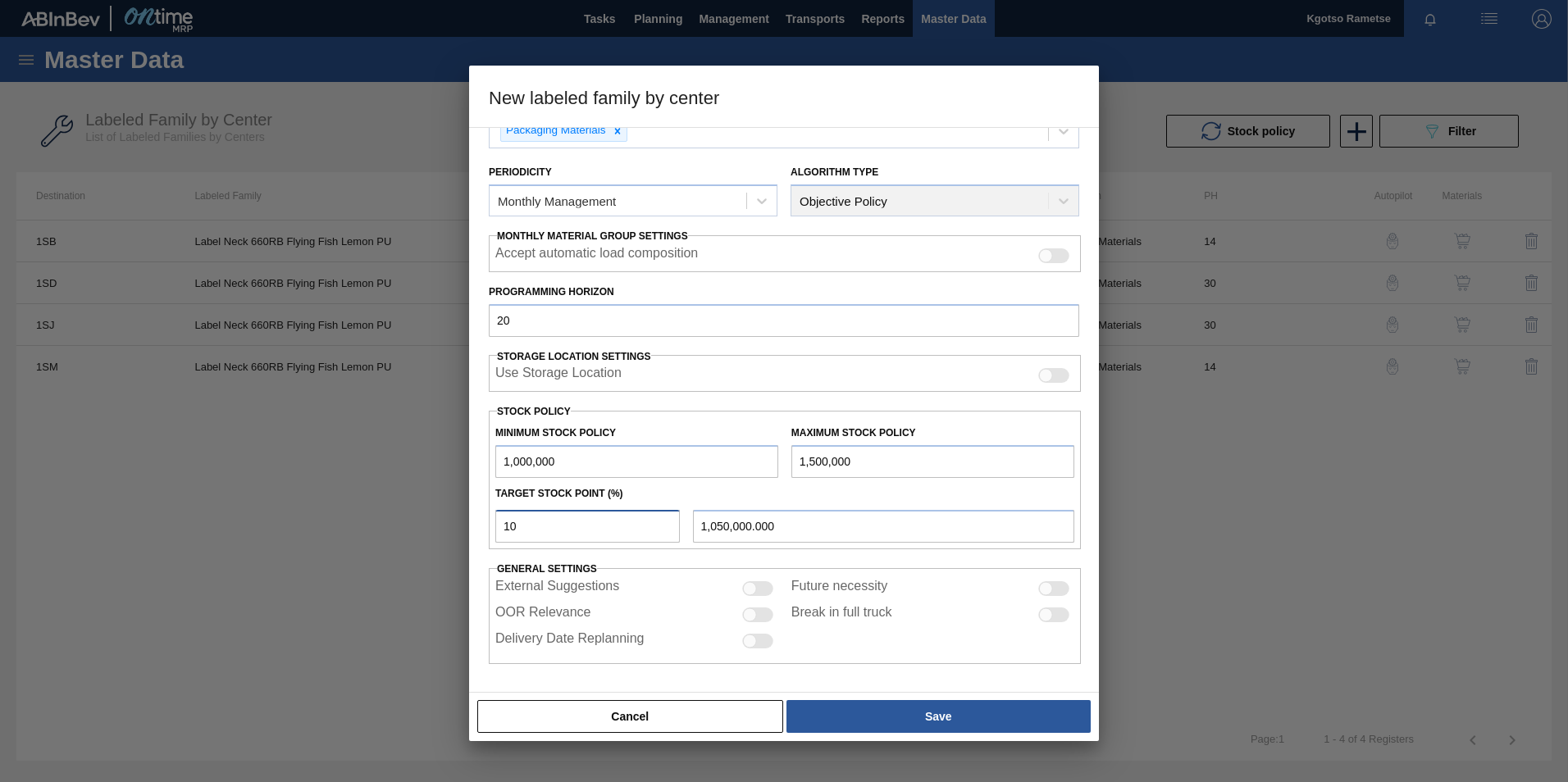
type input "1,500,000.000"
type input "99"
type input "1,495,000.000"
type input "98"
type input "1,490,000.000"
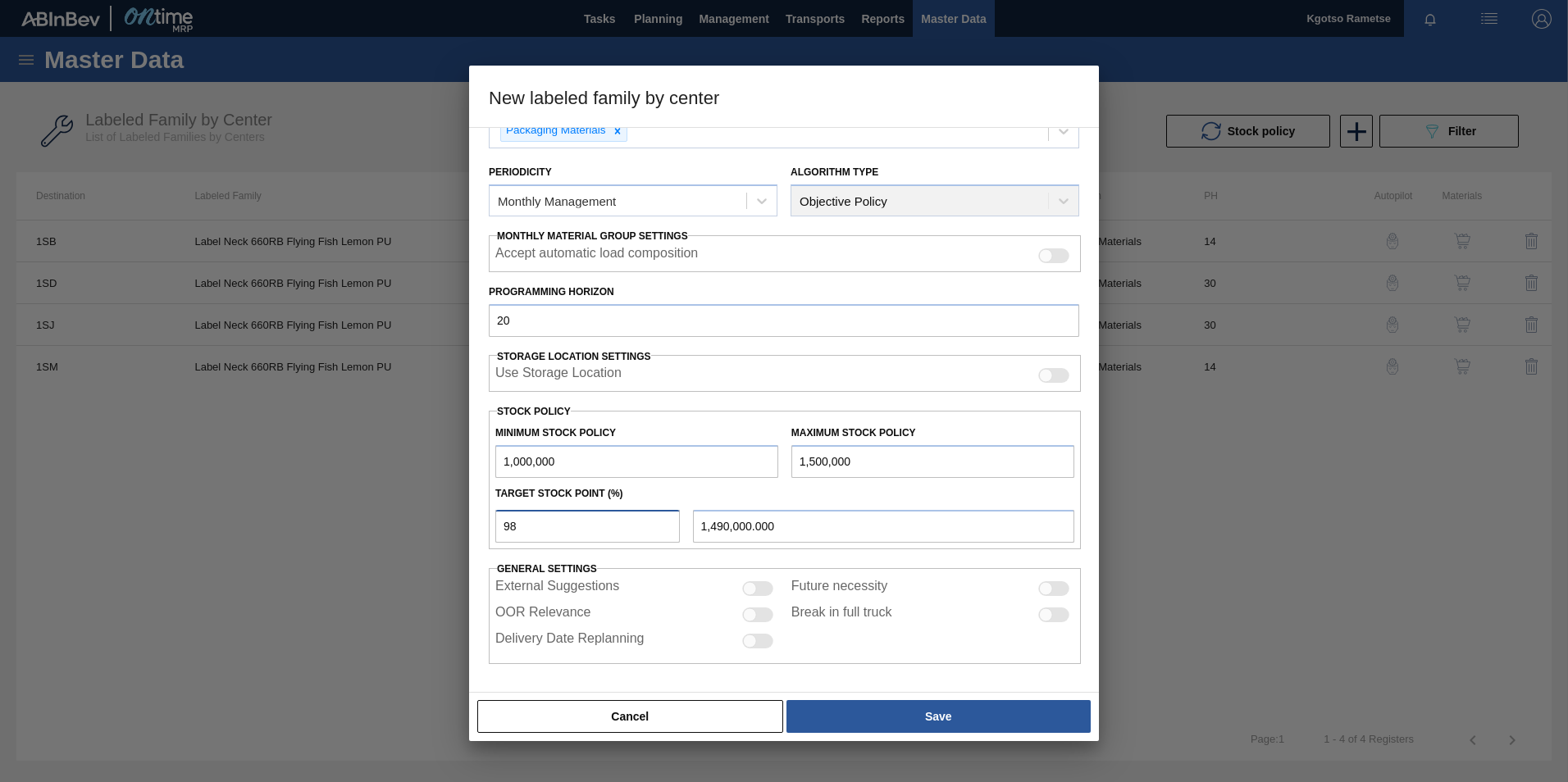
type input "97"
type input "1,485,000.000"
type input "96"
type input "1,480,000.000"
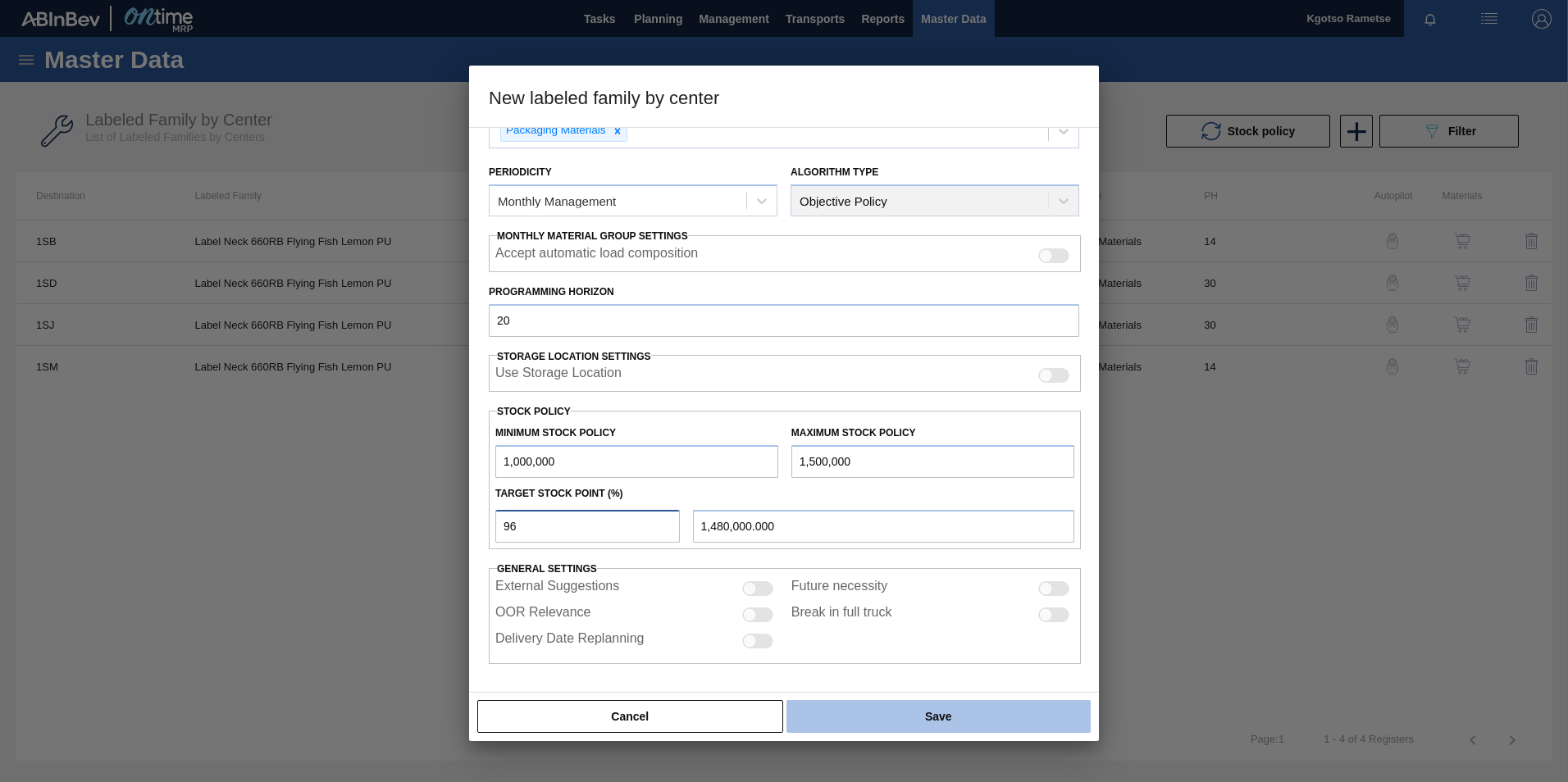
type input "96"
click at [857, 720] on button "Save" at bounding box center [938, 715] width 304 height 32
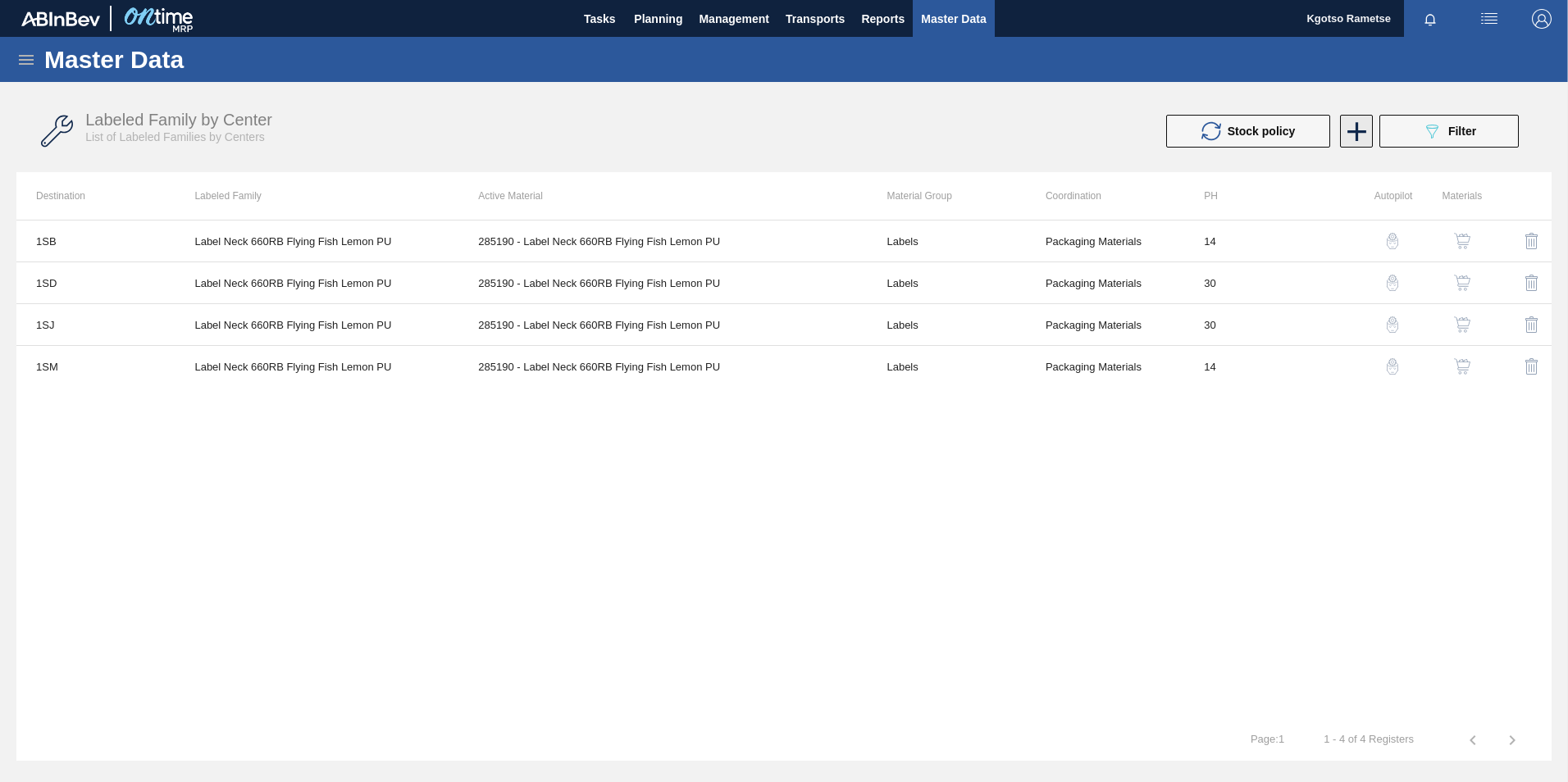
click at [1356, 136] on icon at bounding box center [1356, 132] width 19 height 19
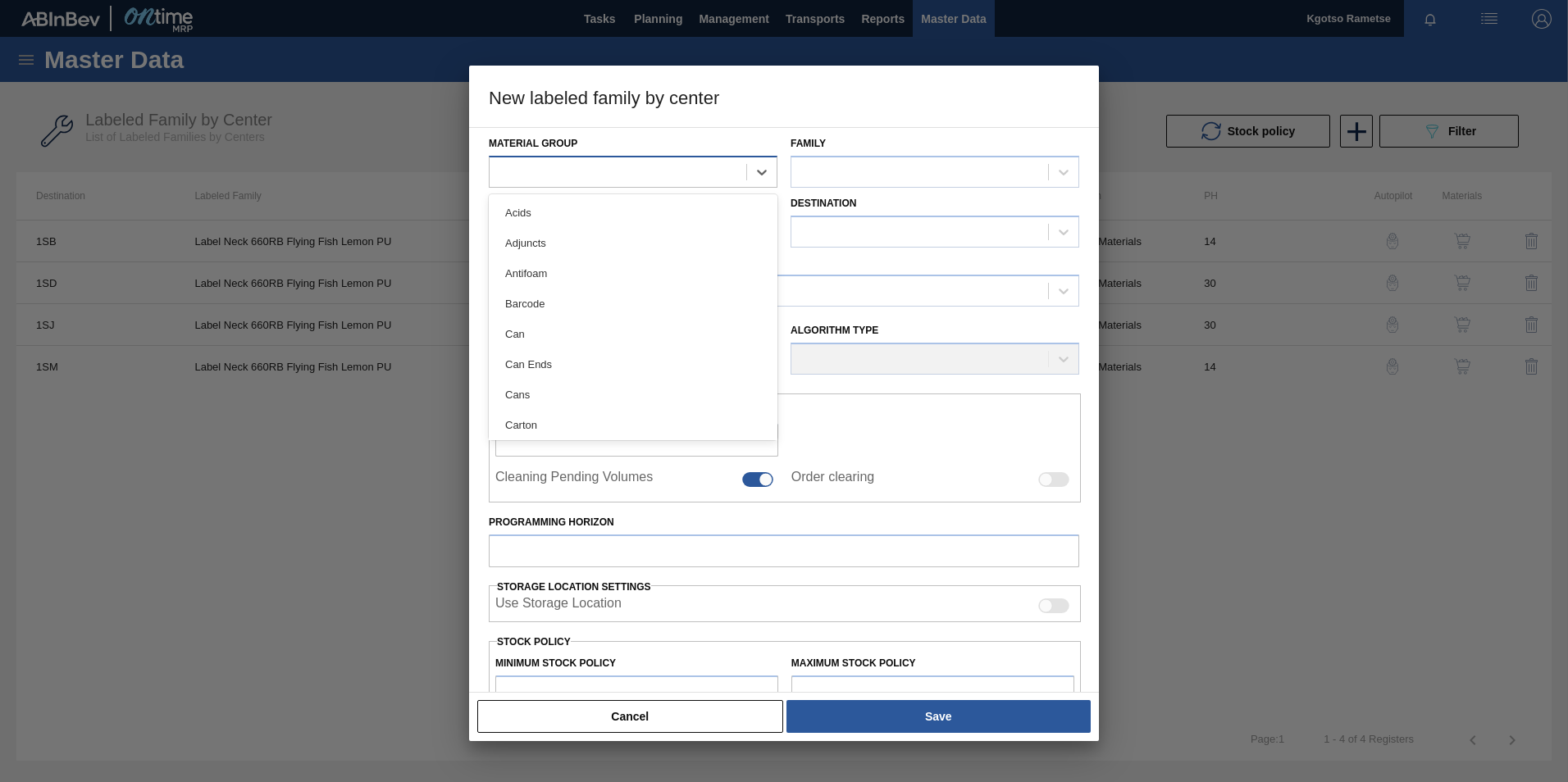
click at [597, 175] on div at bounding box center [618, 172] width 257 height 24
type Group "lab"
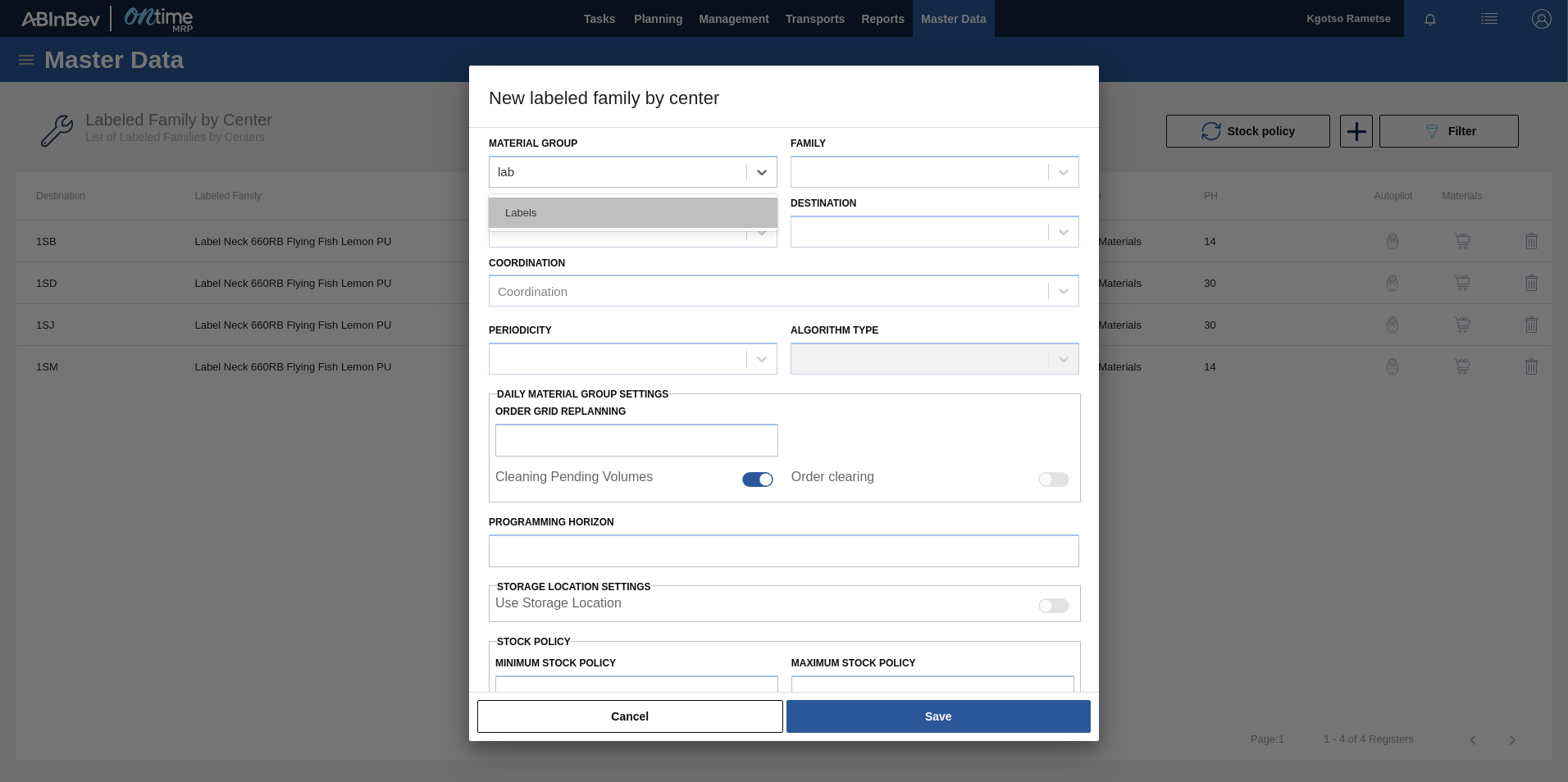
click at [647, 216] on div "Labels" at bounding box center [633, 212] width 288 height 30
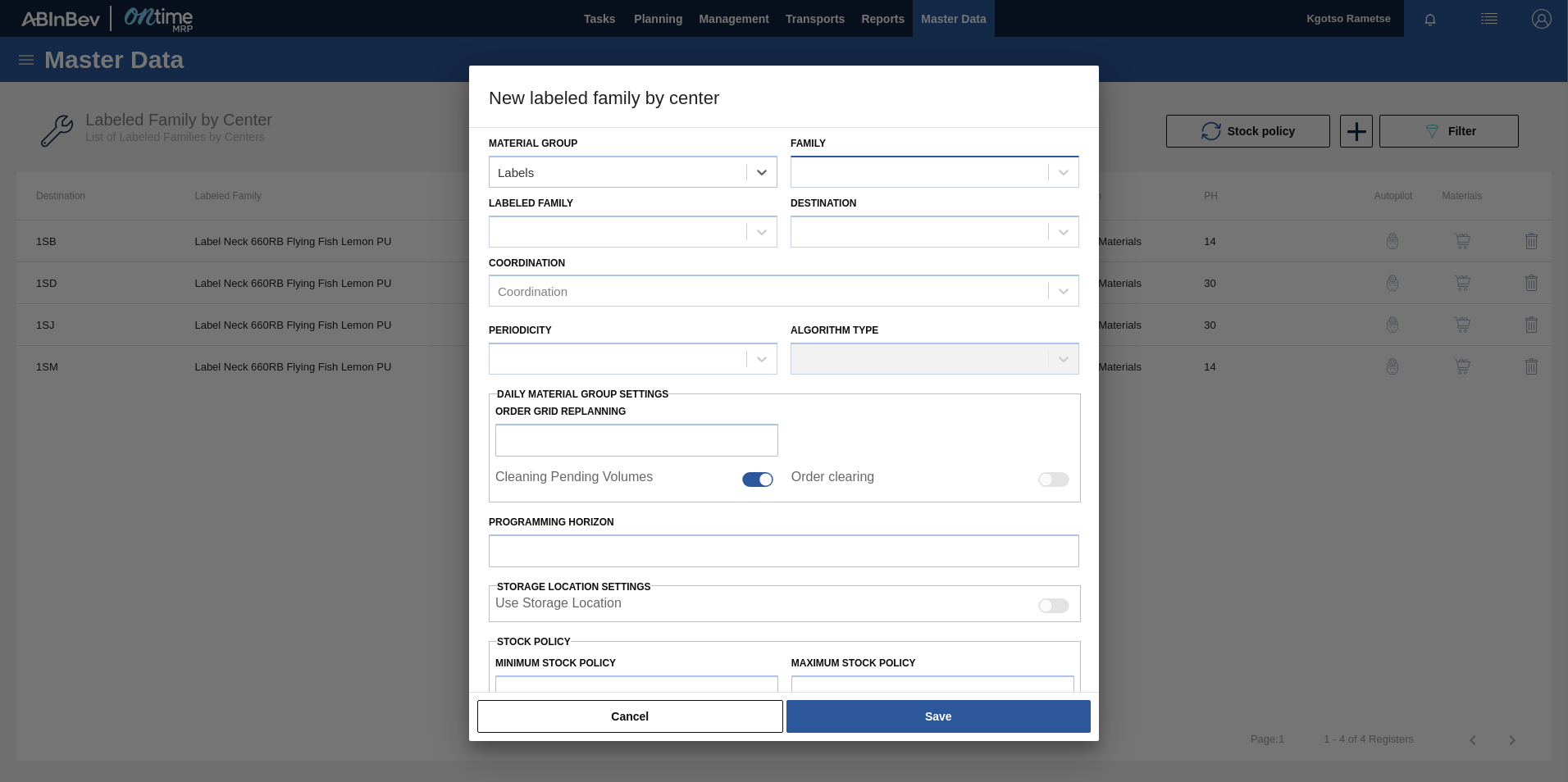
click at [848, 162] on div at bounding box center [920, 172] width 257 height 24
type input "66"
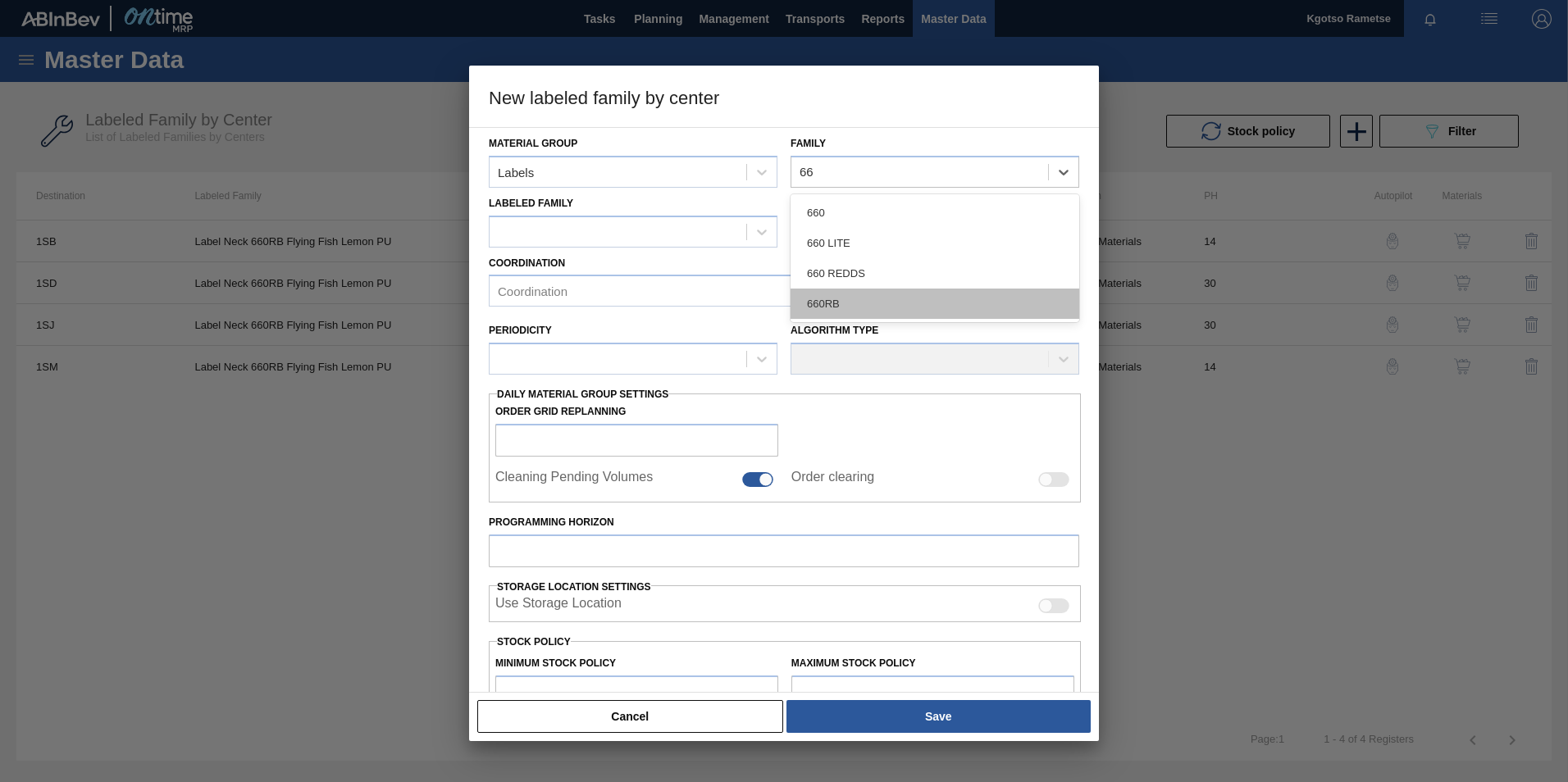
click at [867, 308] on div "660RB" at bounding box center [935, 303] width 288 height 30
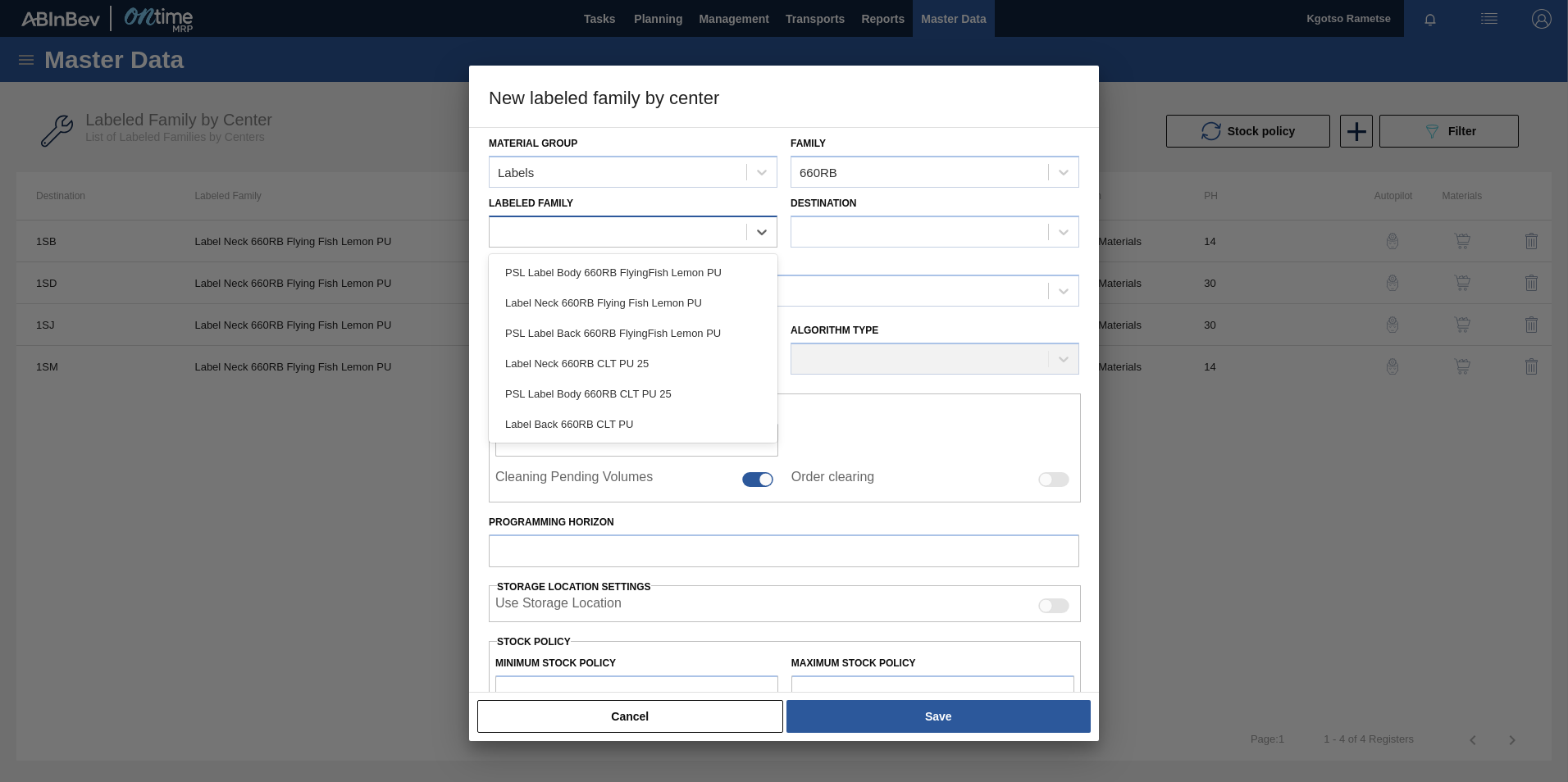
click at [705, 223] on div at bounding box center [618, 232] width 257 height 24
click at [605, 231] on div at bounding box center [618, 232] width 257 height 24
paste Family "PSL Label Back 660RB FlyingFish Lemon PU"
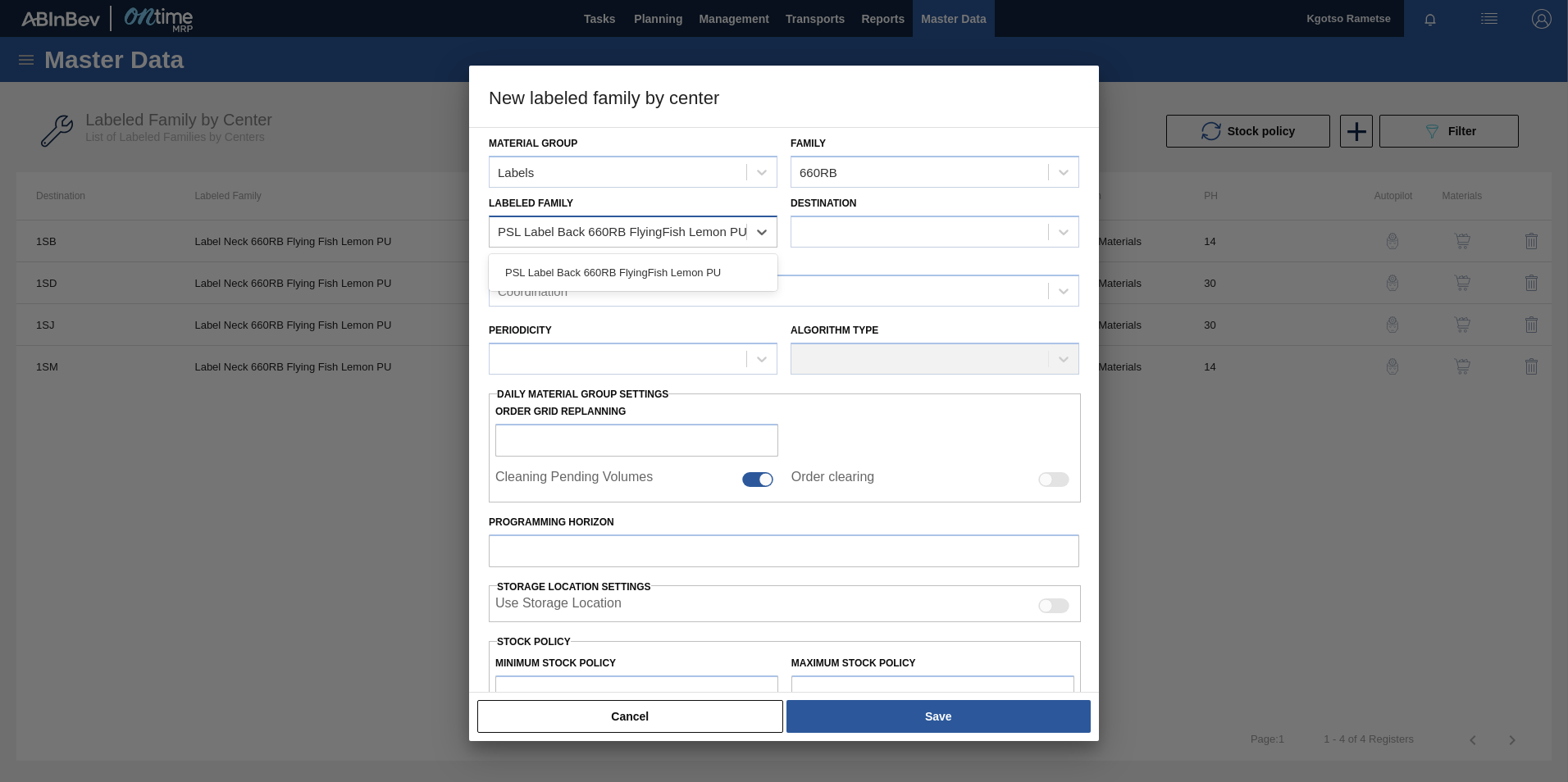
scroll to position [0, 2]
type Family "PSL Label Back 660RB FlyingFish Lemon PU"
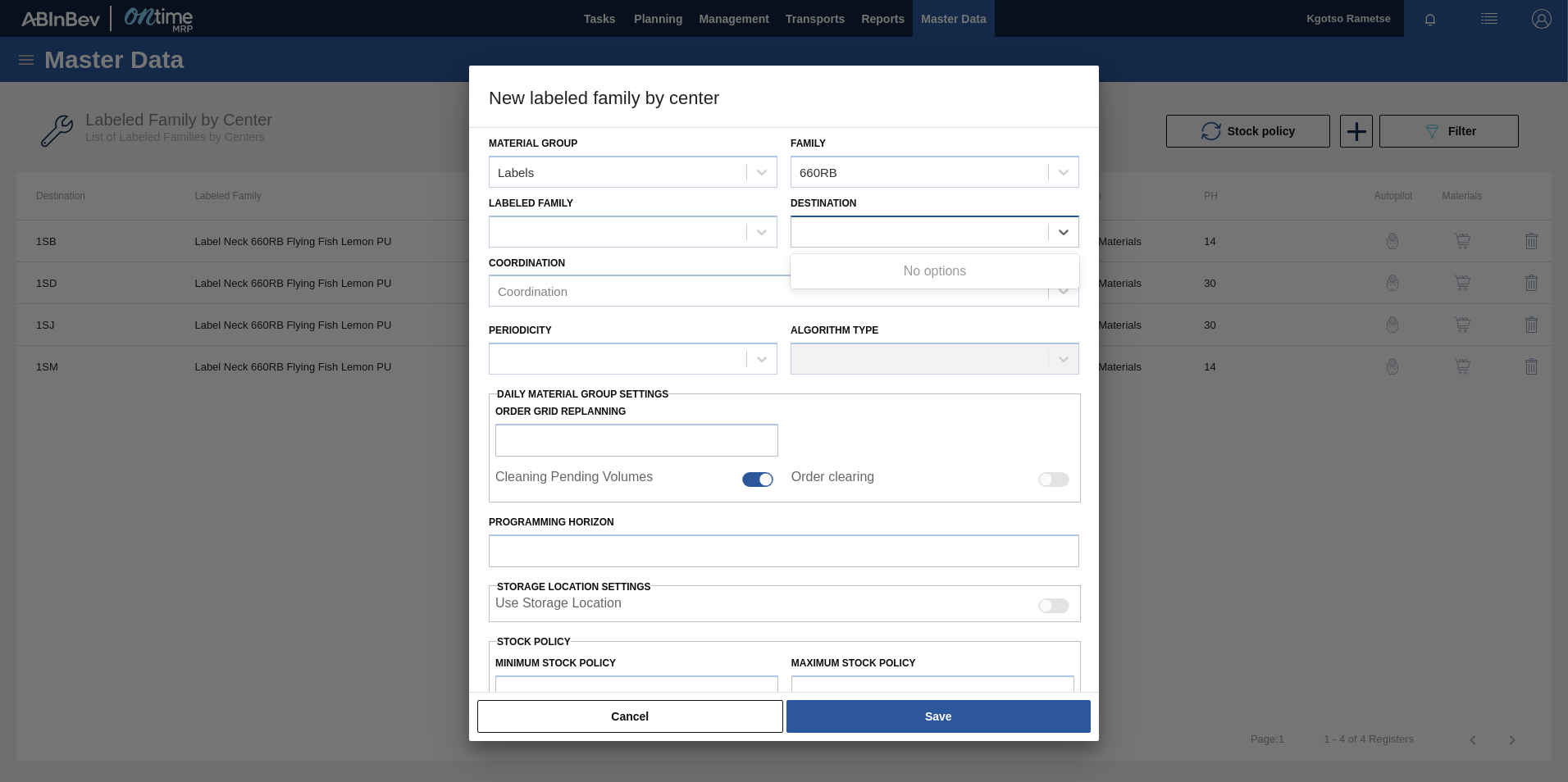
click at [856, 237] on div at bounding box center [920, 232] width 257 height 24
type input "1"
click at [1059, 232] on icon at bounding box center [1064, 232] width 10 height 6
click at [1001, 227] on div at bounding box center [920, 232] width 257 height 24
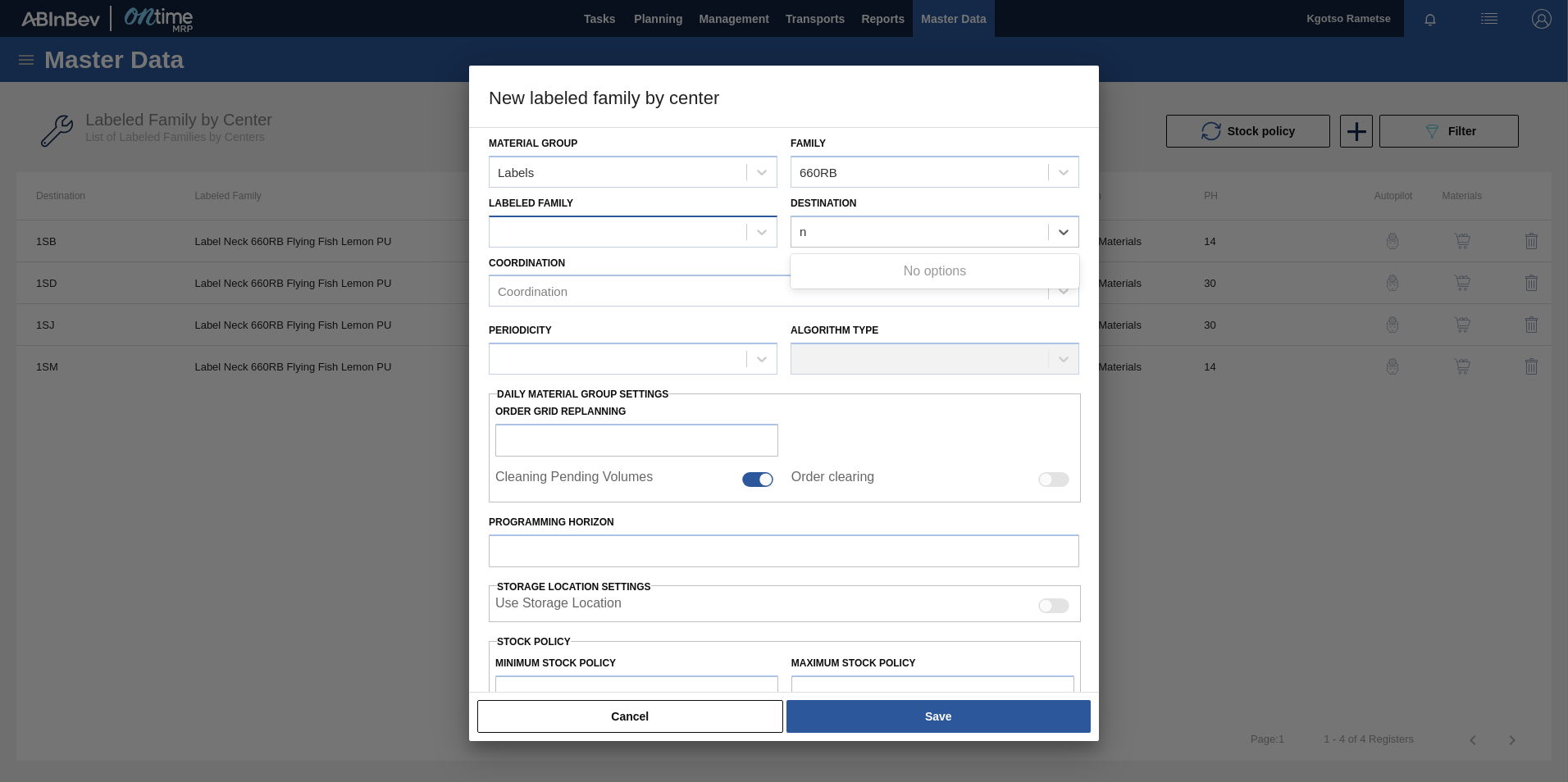
type input "n"
click at [619, 237] on div at bounding box center [618, 232] width 257 height 24
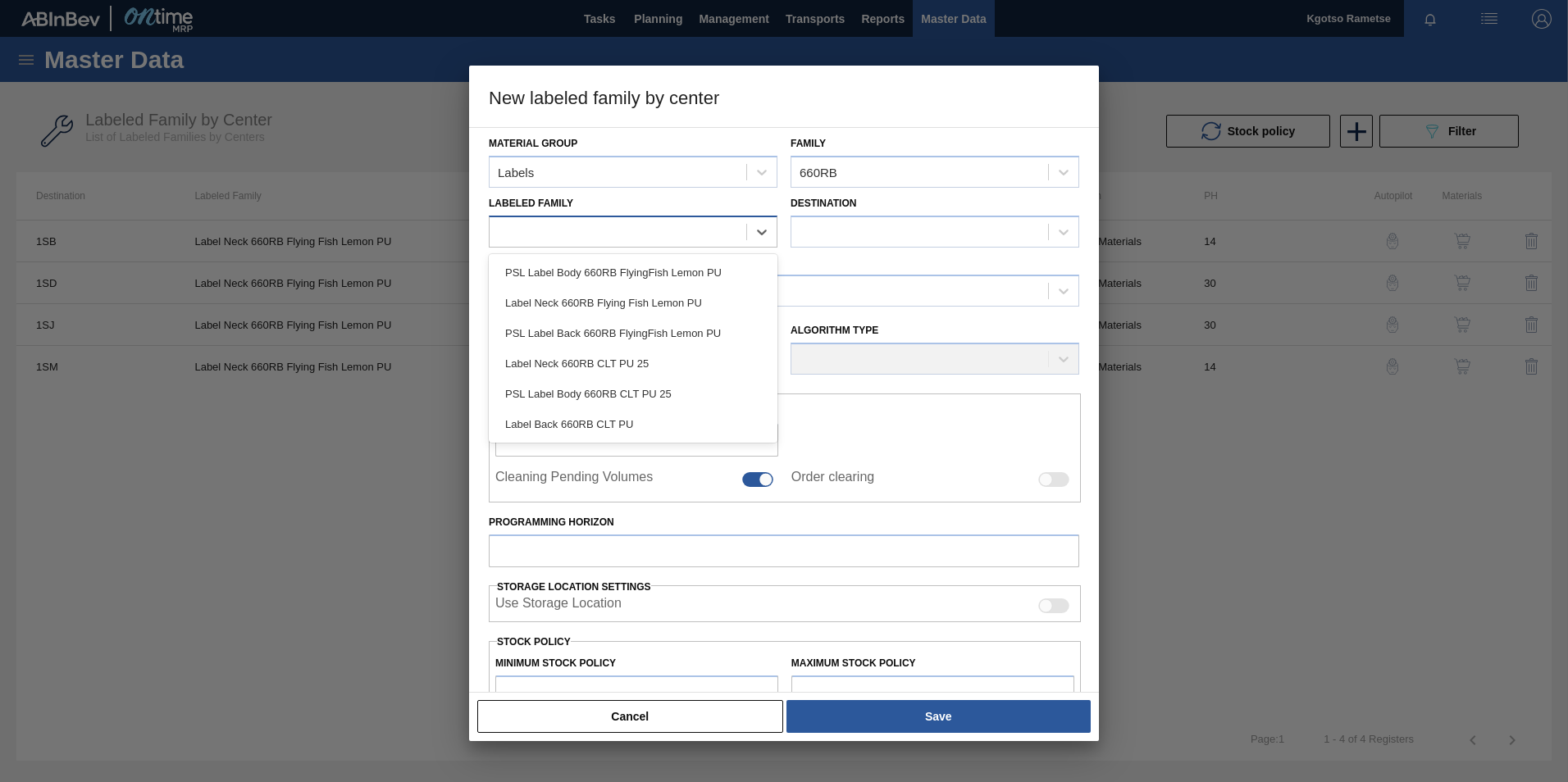
paste Family "PSL Label Back 660RB FlyingFish Lemon PU"
type Family "PSL Label Back 660RB FlyingFish Lemon PU"
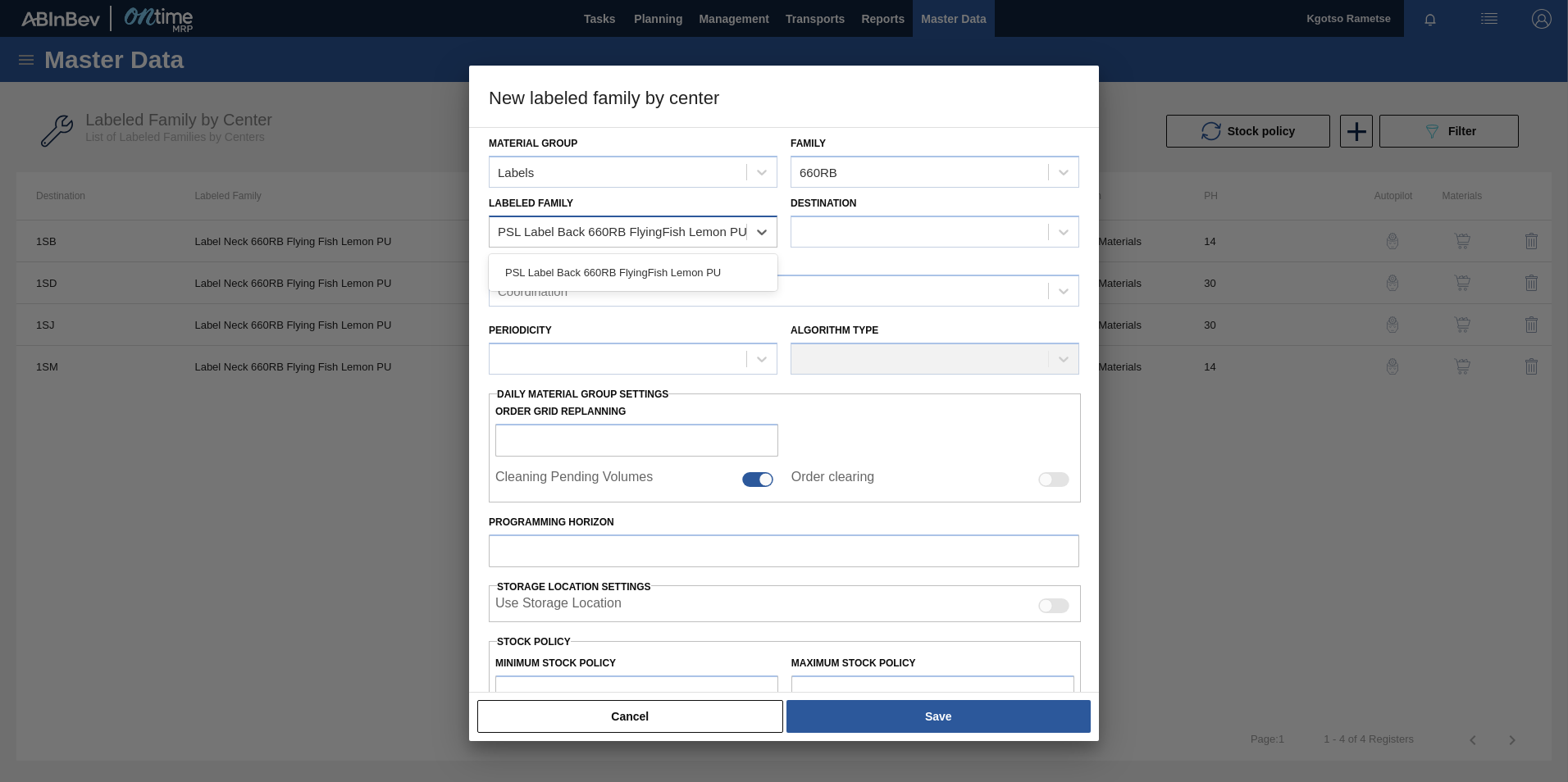
scroll to position [0, 2]
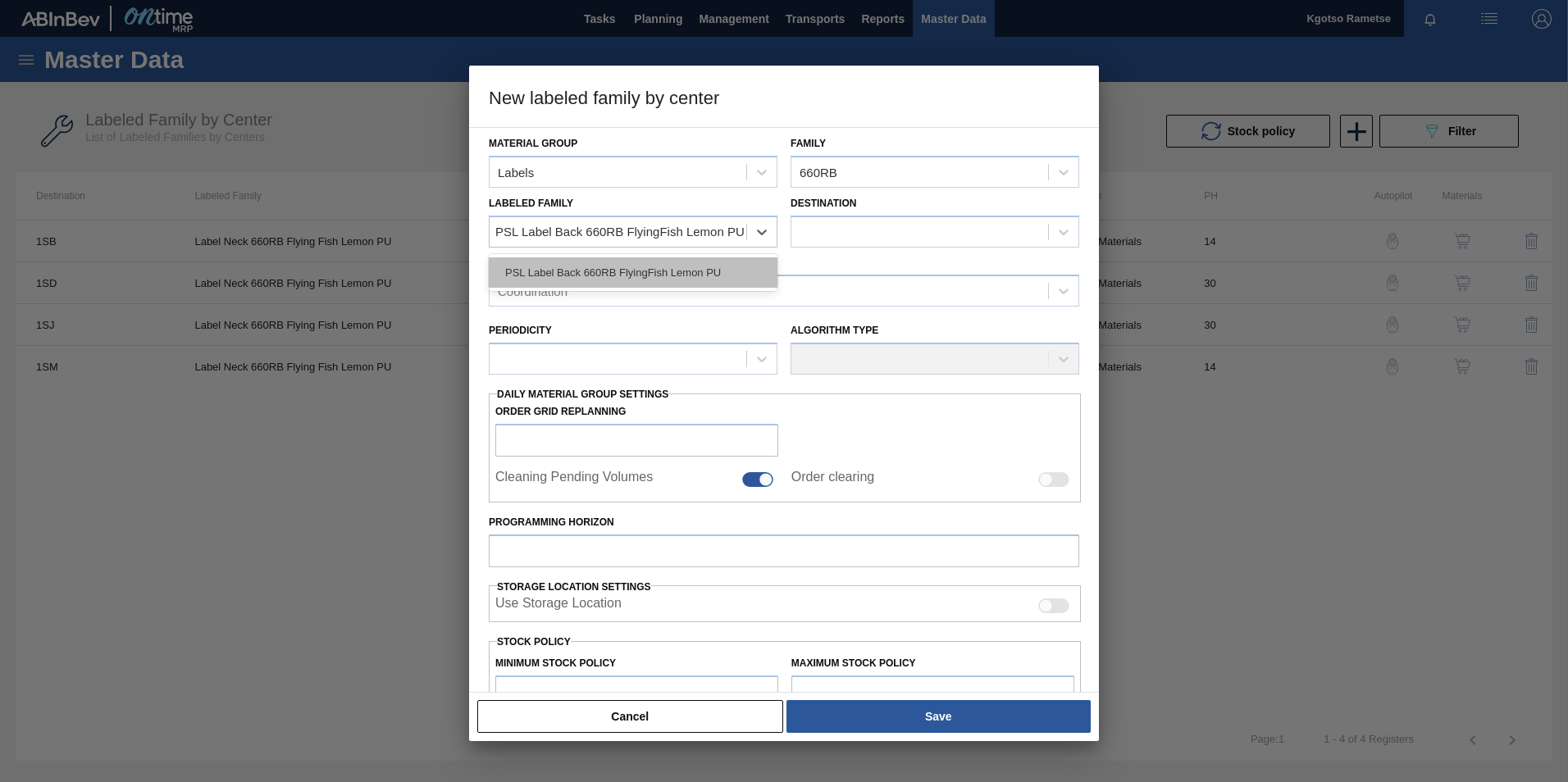
click at [637, 272] on div "PSL Label Back 660RB FlyingFish Lemon PU" at bounding box center [633, 272] width 288 height 30
checkbox input "false"
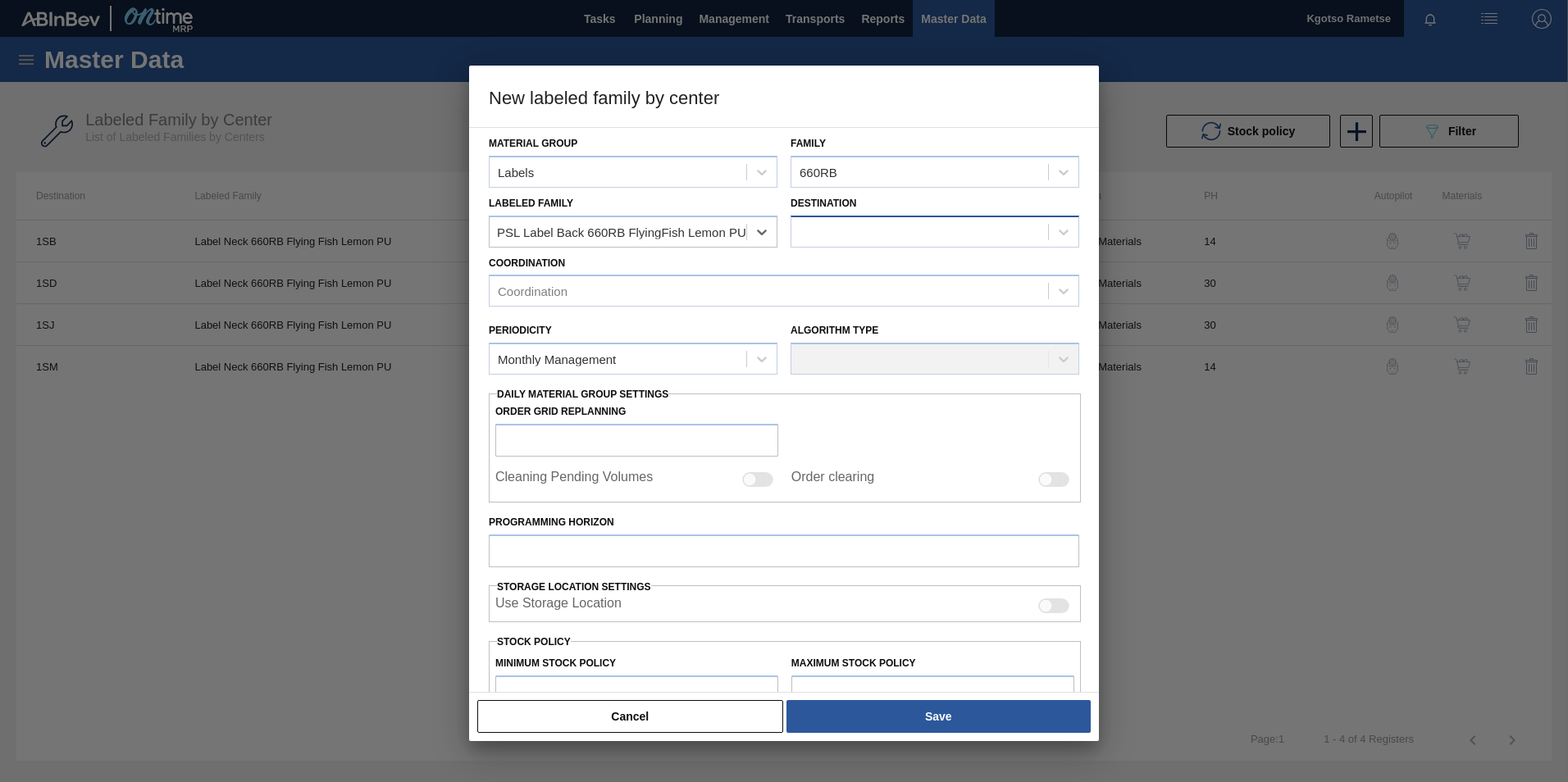
click at [871, 230] on div at bounding box center [920, 232] width 257 height 24
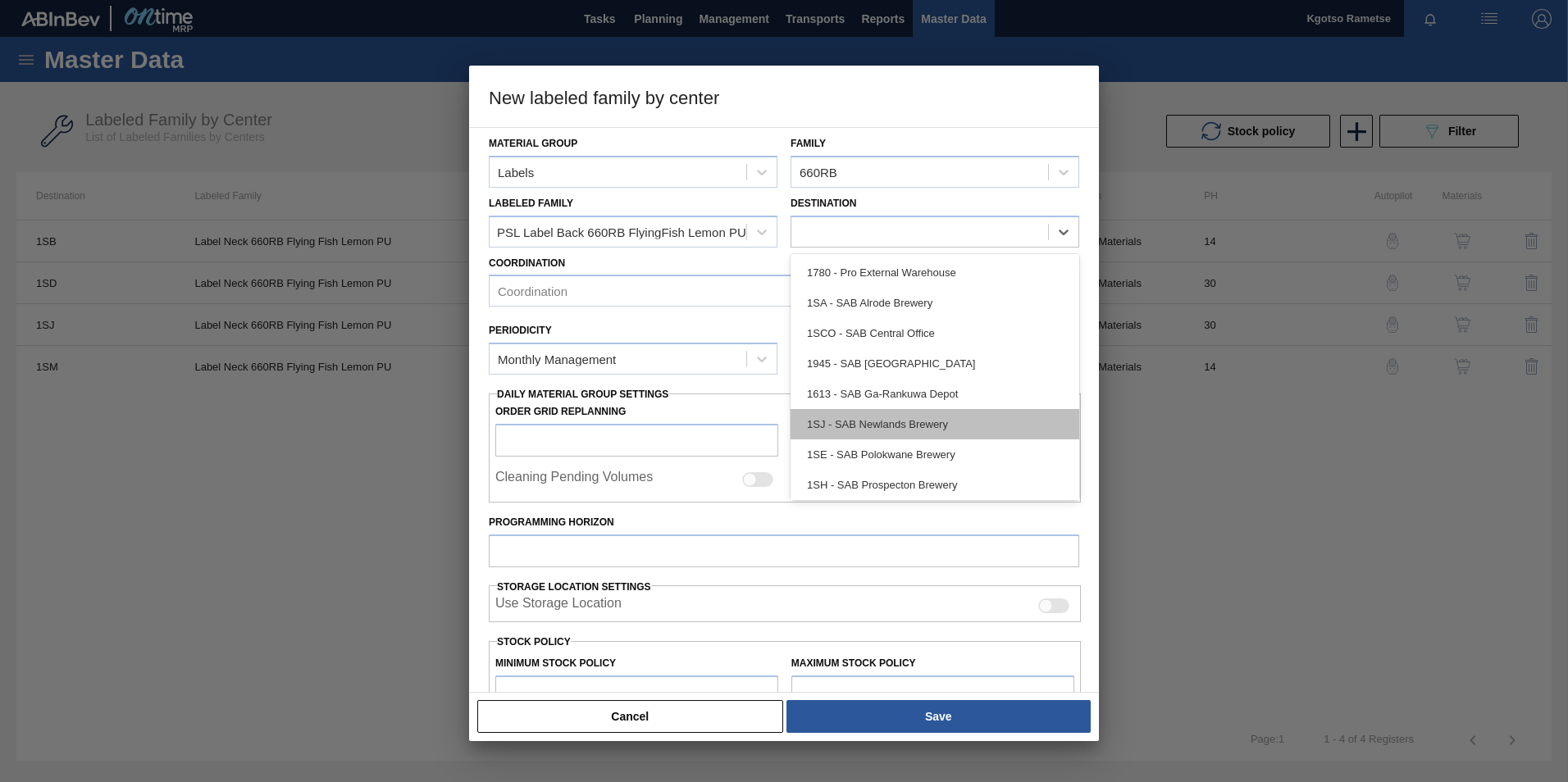
click at [908, 425] on div "1SJ - SAB Newlands Brewery" at bounding box center [935, 424] width 288 height 30
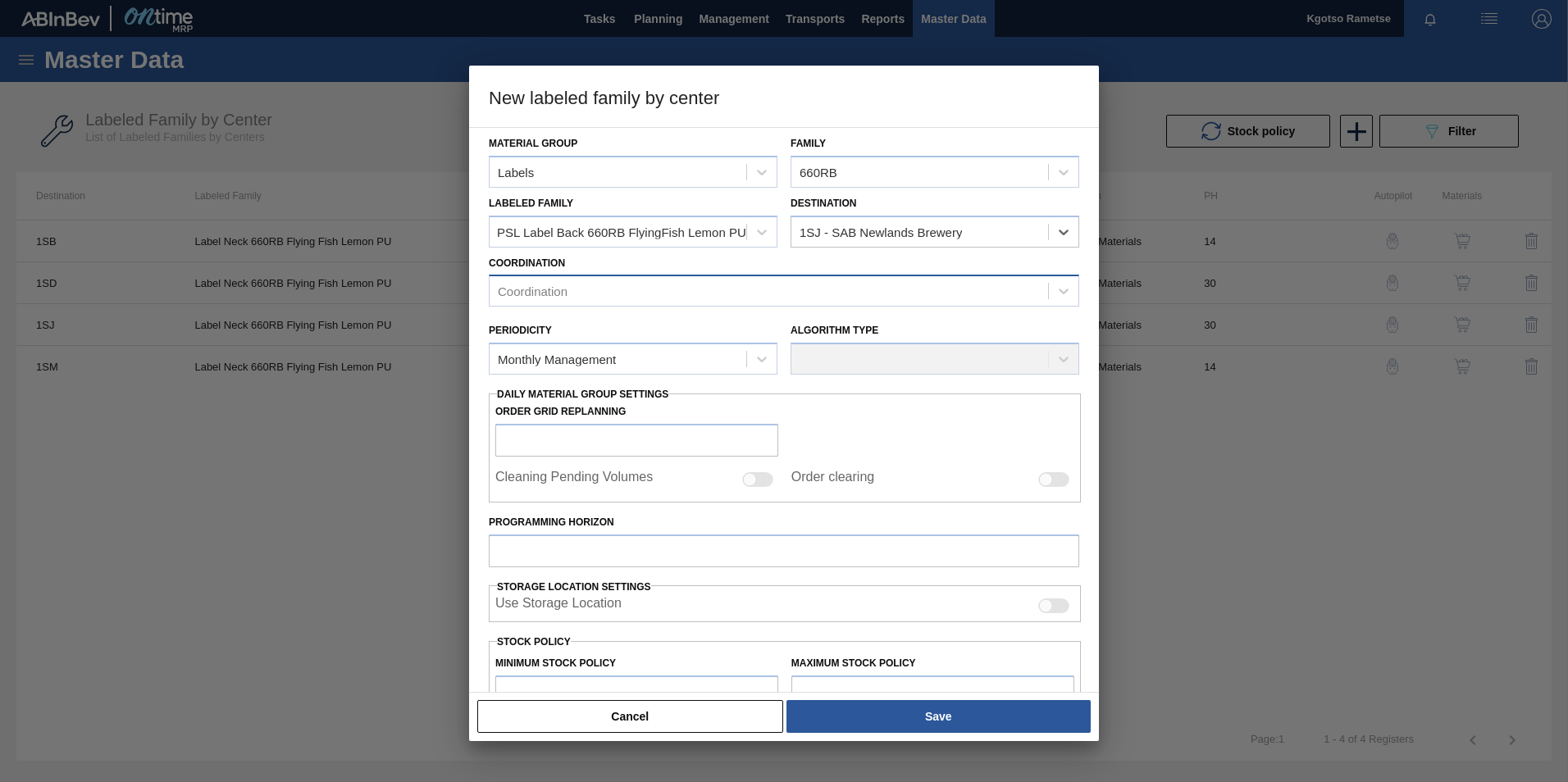
click at [657, 278] on div "Coordination" at bounding box center [784, 291] width 591 height 32
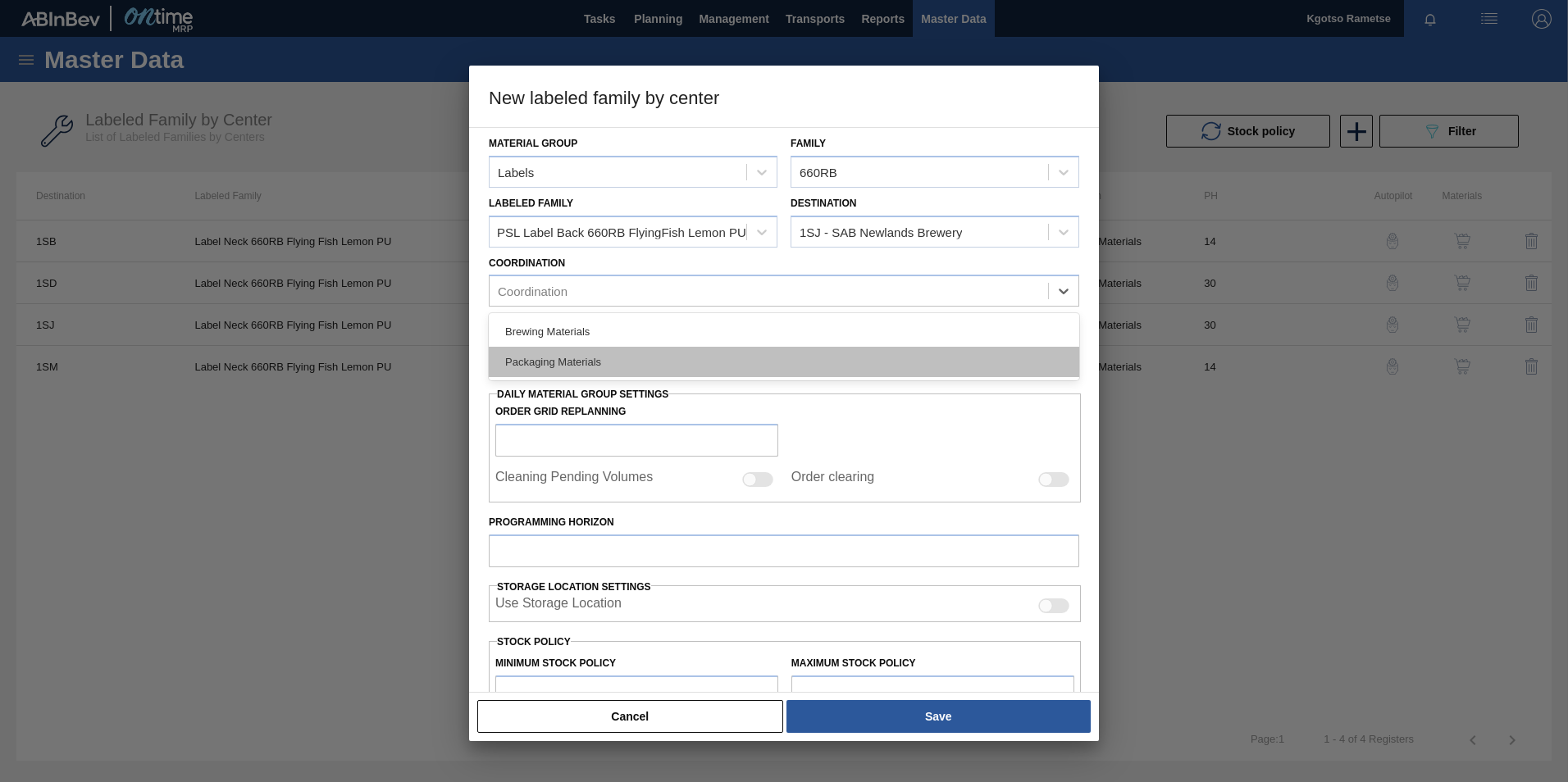
click at [640, 366] on div "Packaging Materials" at bounding box center [784, 361] width 591 height 30
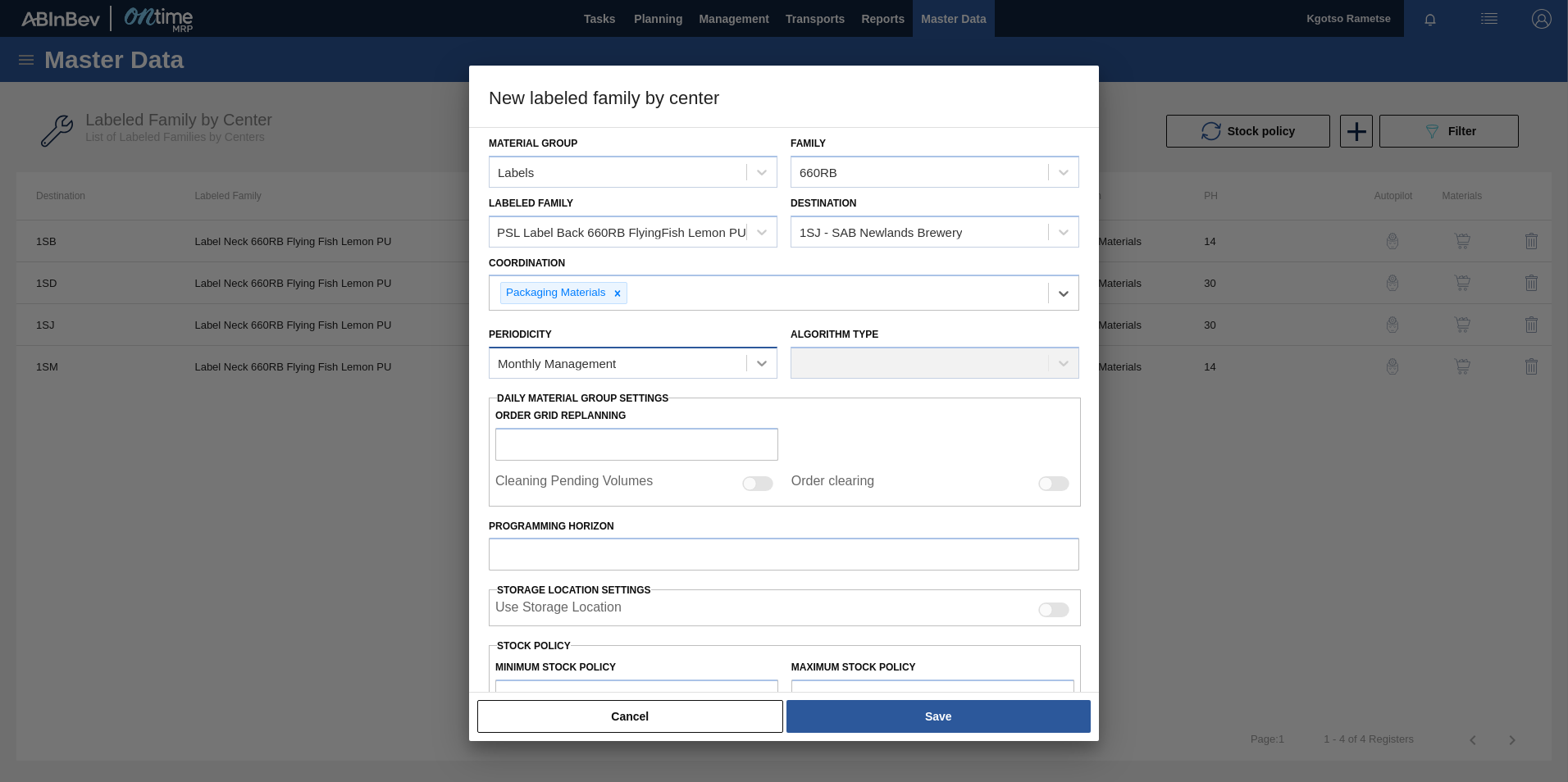
click at [757, 363] on icon at bounding box center [762, 363] width 10 height 6
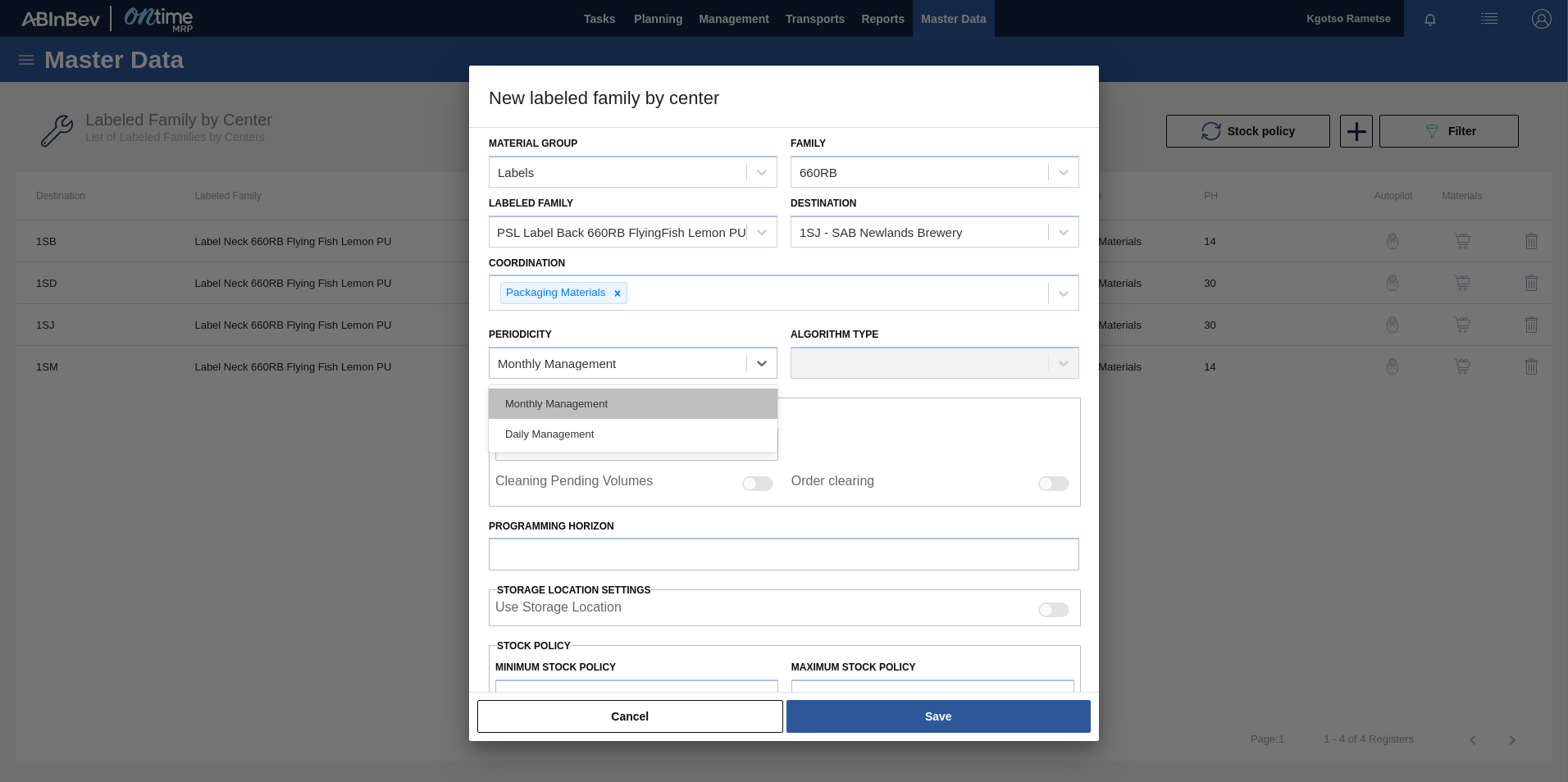
click at [681, 409] on div "Monthly Management" at bounding box center [633, 404] width 288 height 30
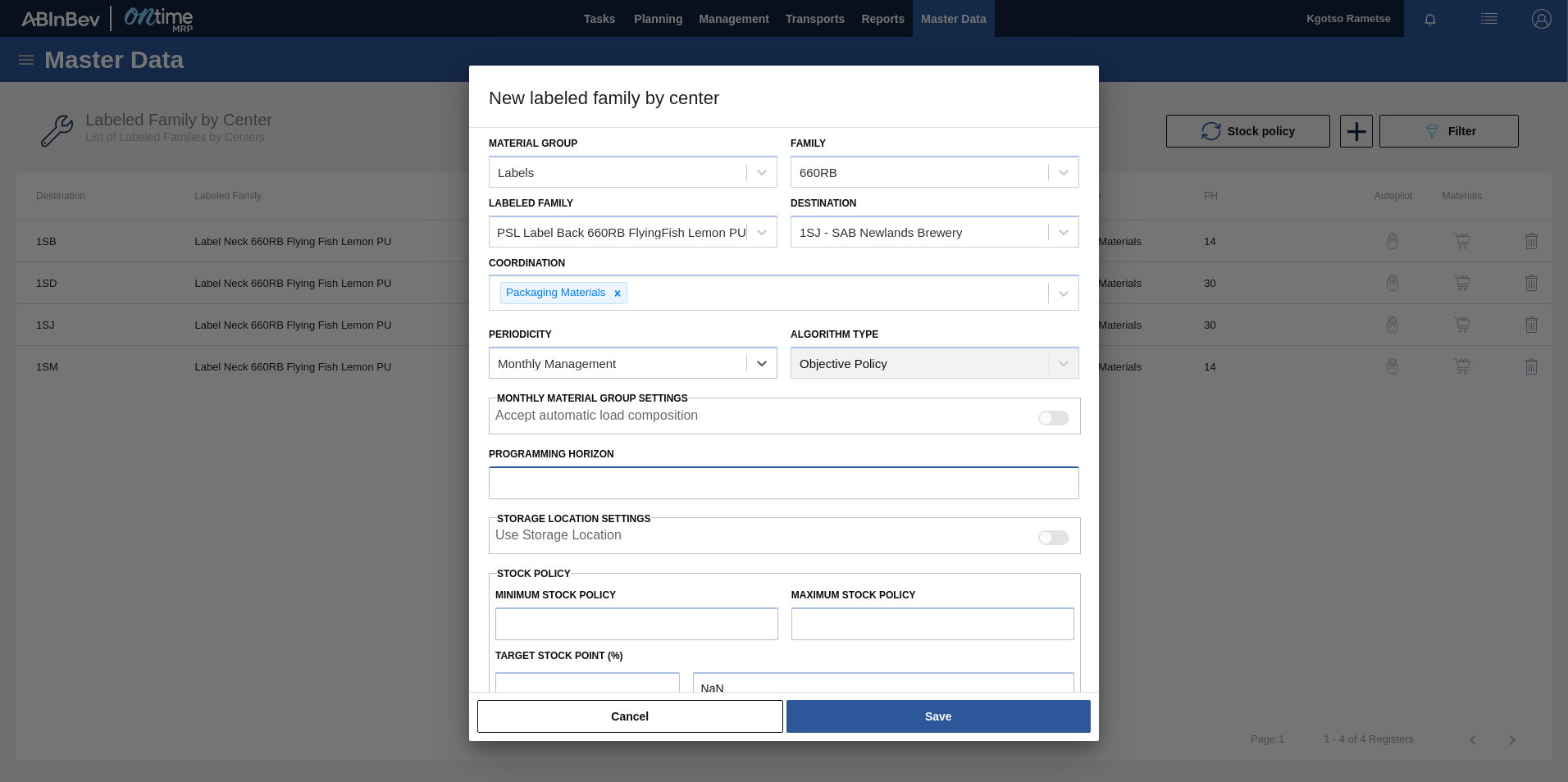
click at [644, 485] on input "Programming Horizon" at bounding box center [784, 482] width 591 height 32
click at [662, 473] on input "Programming Horizon" at bounding box center [784, 482] width 591 height 32
type input "1"
type input "30"
click at [609, 620] on input "text" at bounding box center [637, 623] width 283 height 32
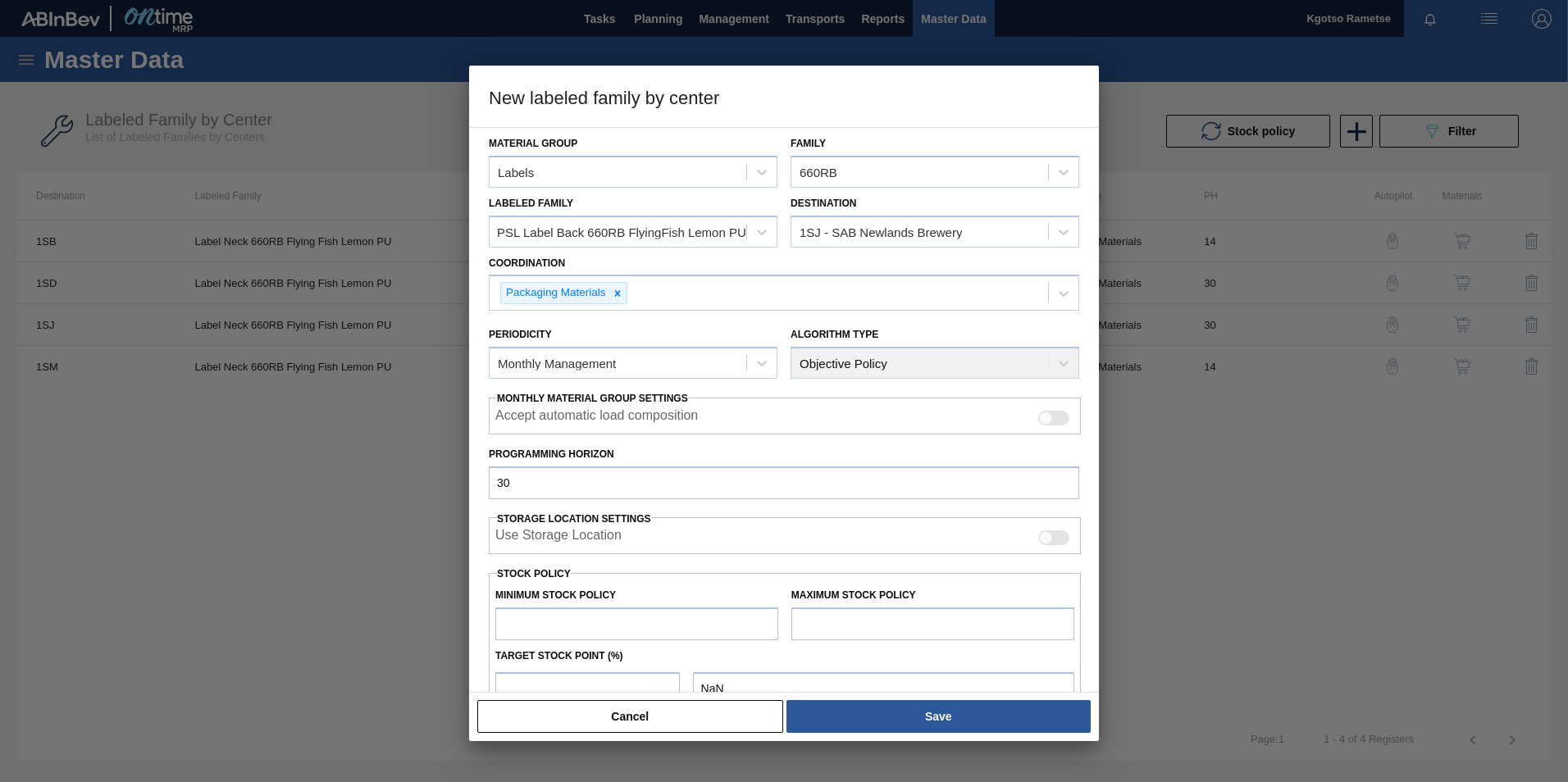
type input "1"
type input "1.000"
type input "10"
type input "10.000"
type input "100"
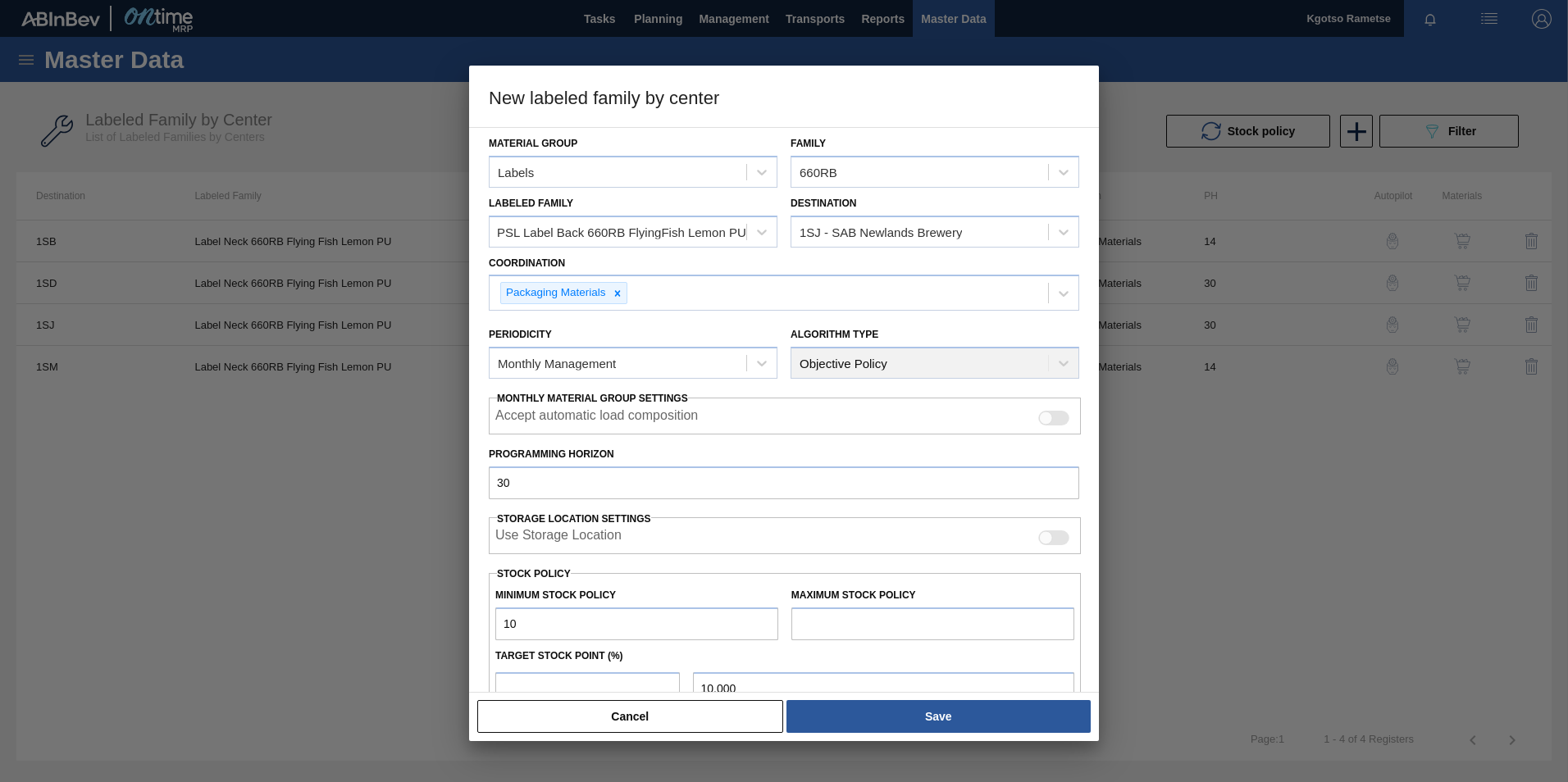
type input "100.000"
type input "1,000"
type input "1,000.000"
type input "10,000"
type input "10,000.000"
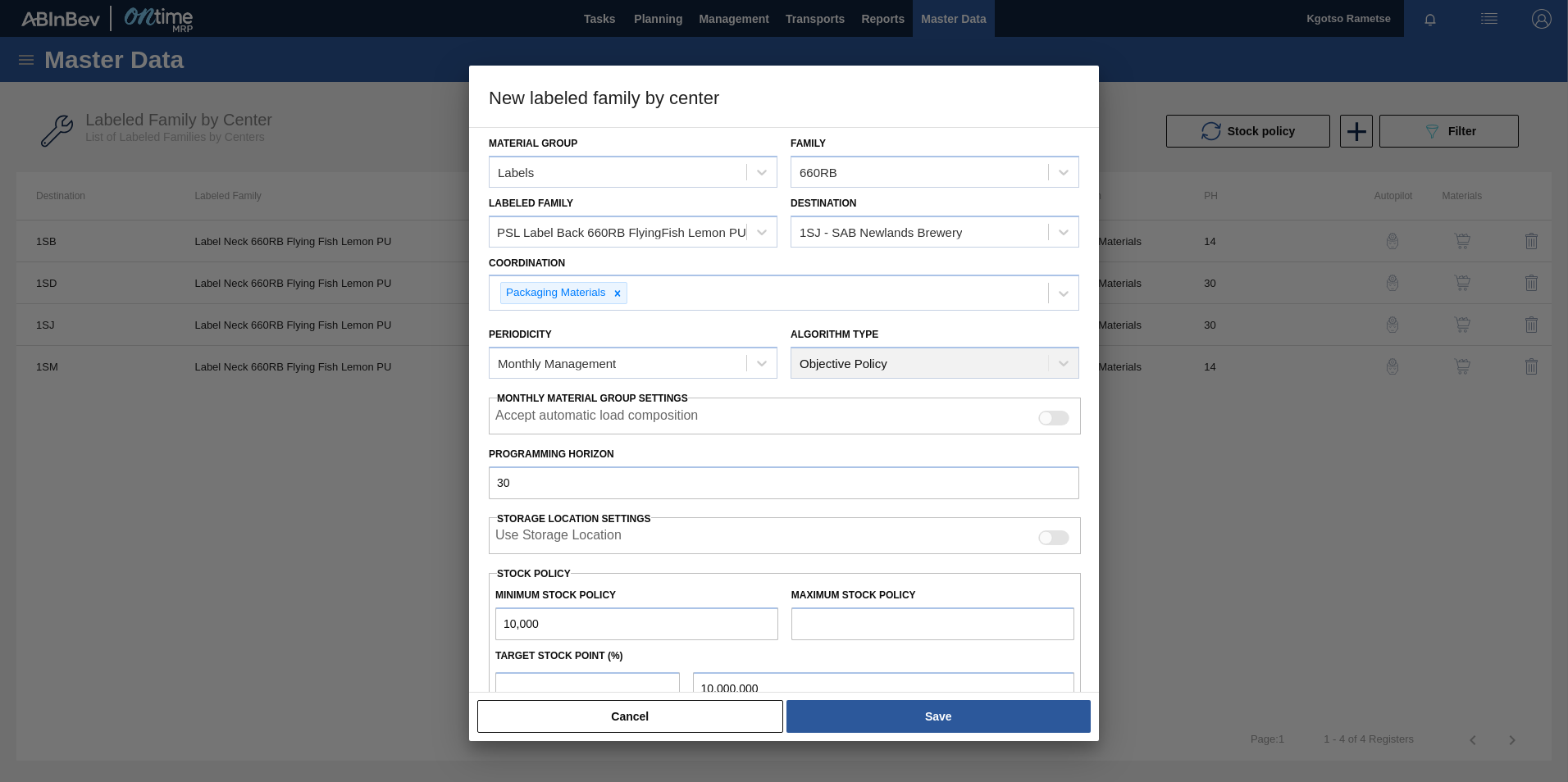
type input "100,000"
type input "100,000.000"
type input "1,000,000"
type input "1,000,000.000"
type input "1,000,000"
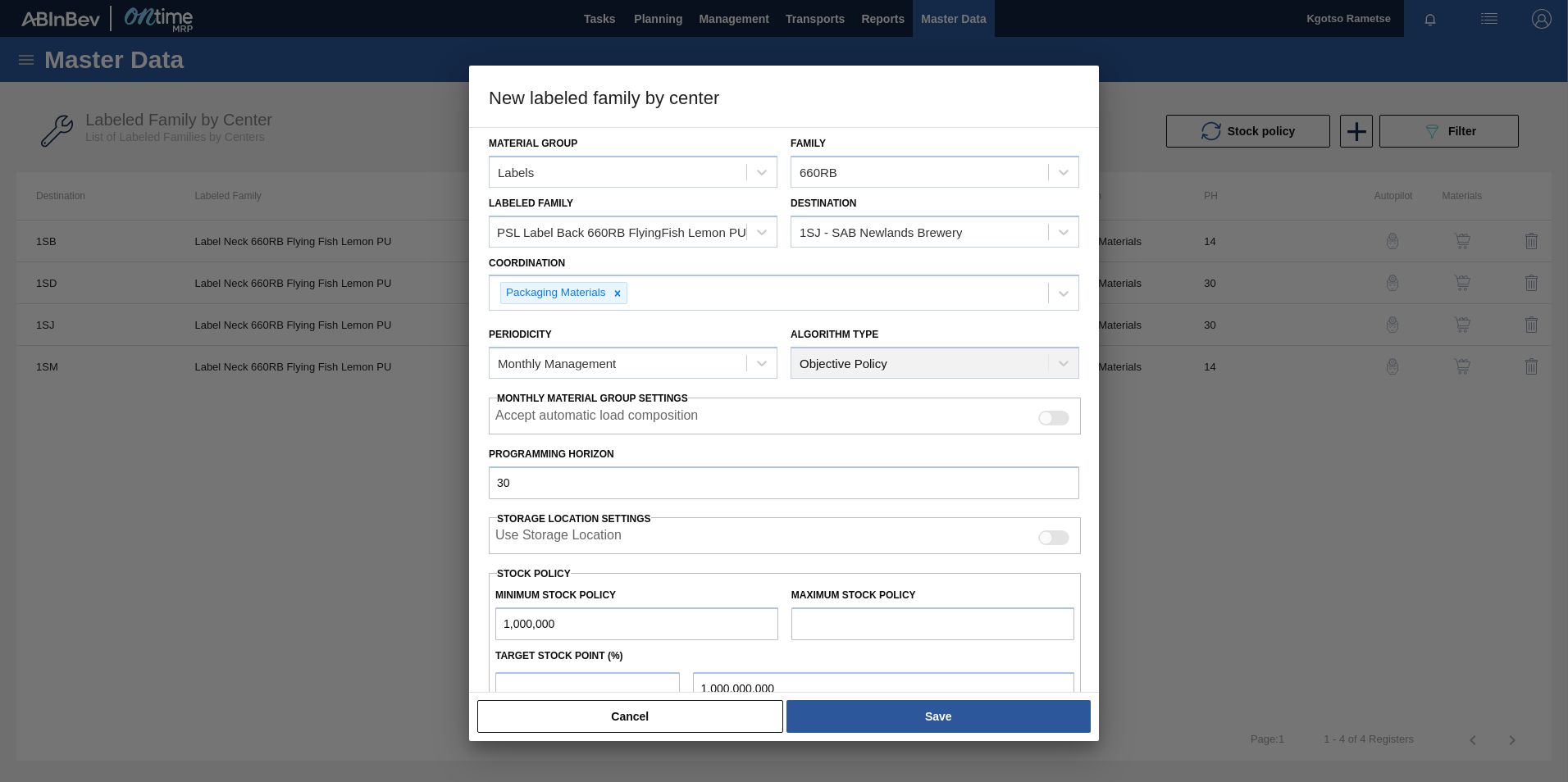
drag, startPoint x: 901, startPoint y: 629, endPoint x: 910, endPoint y: 630, distance: 9.1
click at [901, 629] on input "text" at bounding box center [933, 623] width 283 height 32
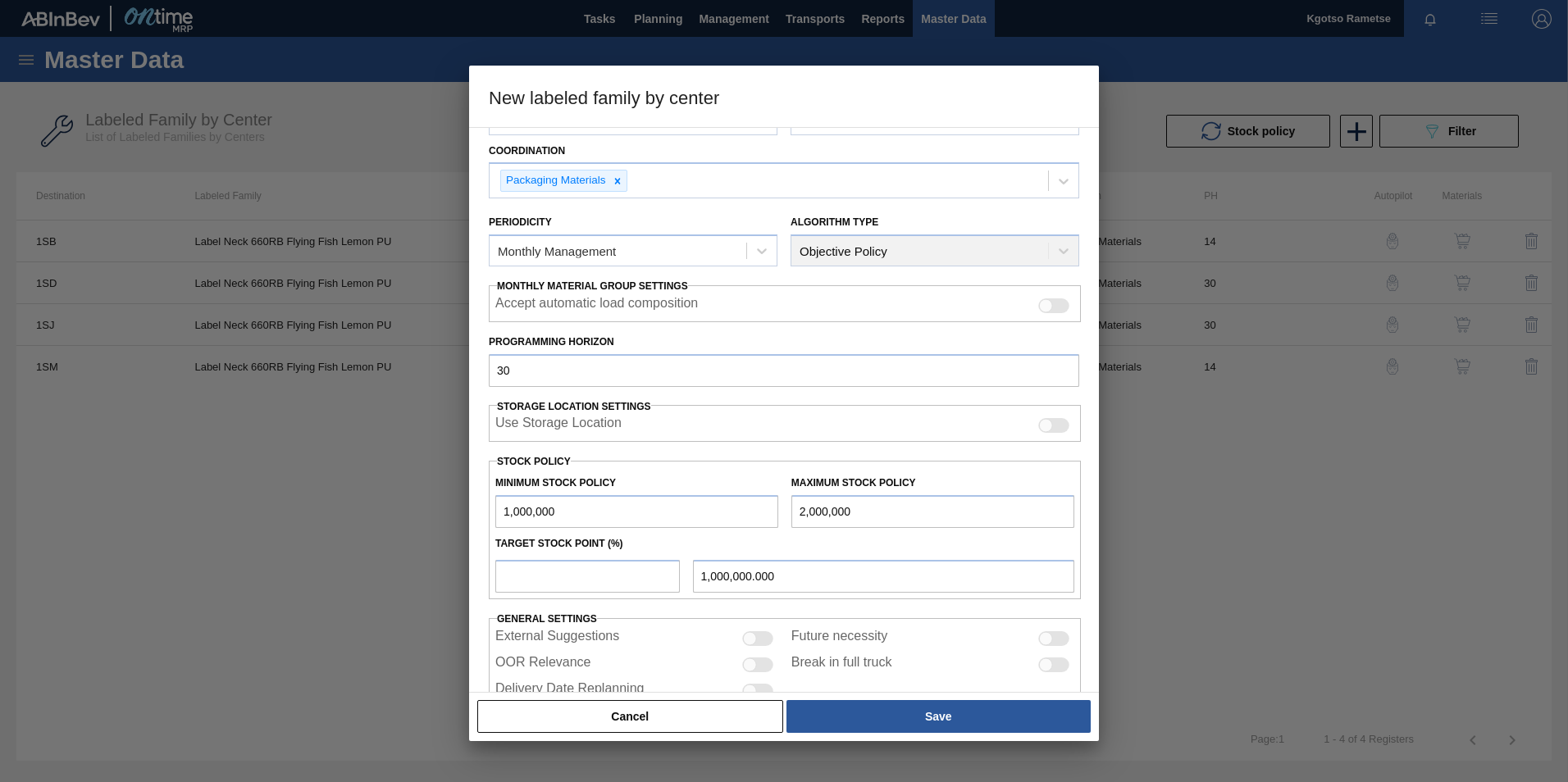
scroll to position [162, 0]
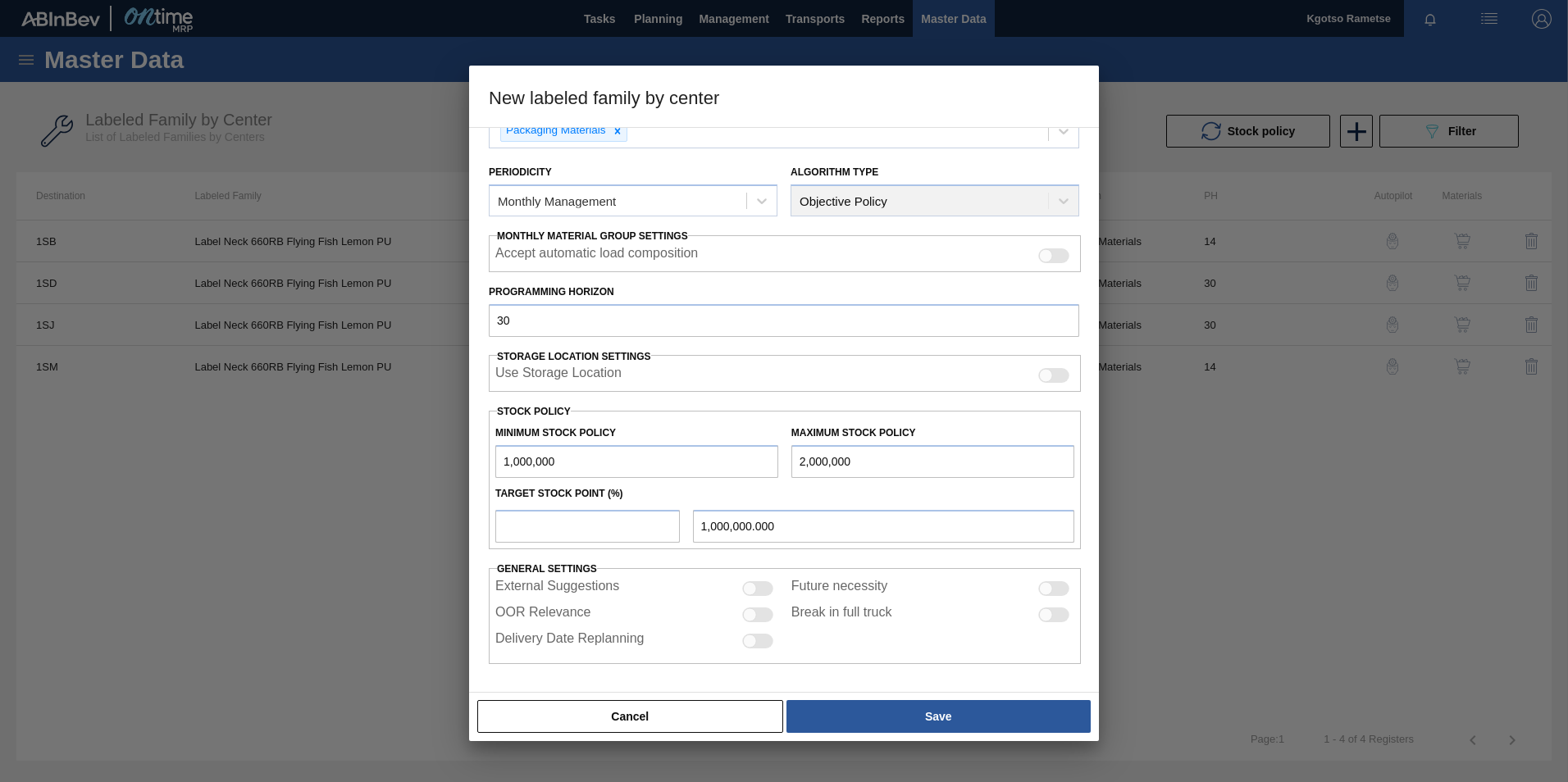
type input "2,000,000"
click at [621, 531] on input "number" at bounding box center [587, 525] width 184 height 32
type input "1"
type input "1,010,000.000"
type input "10"
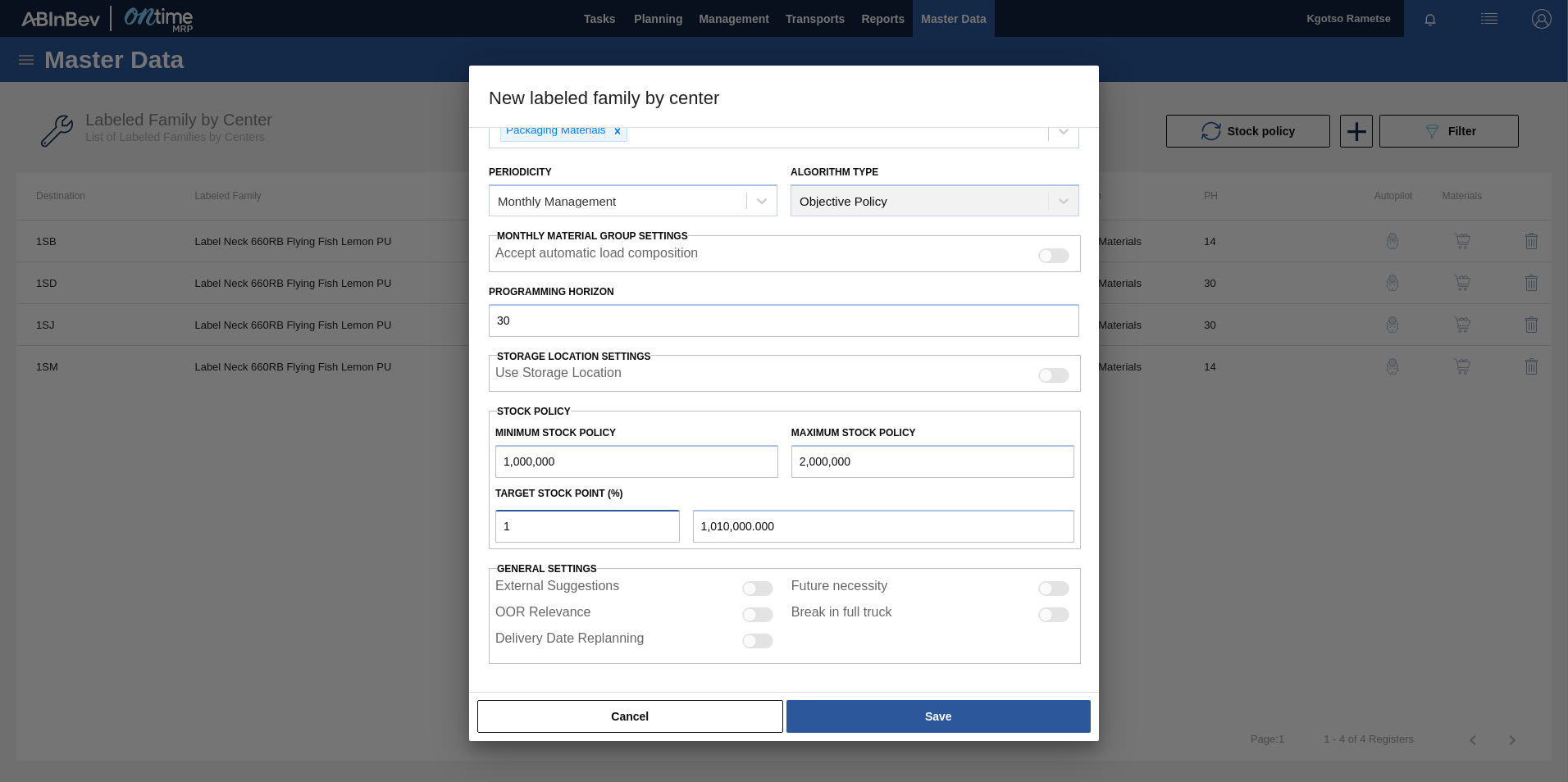
type input "1,100,000.000"
type input "100"
type input "2,000,000.000"
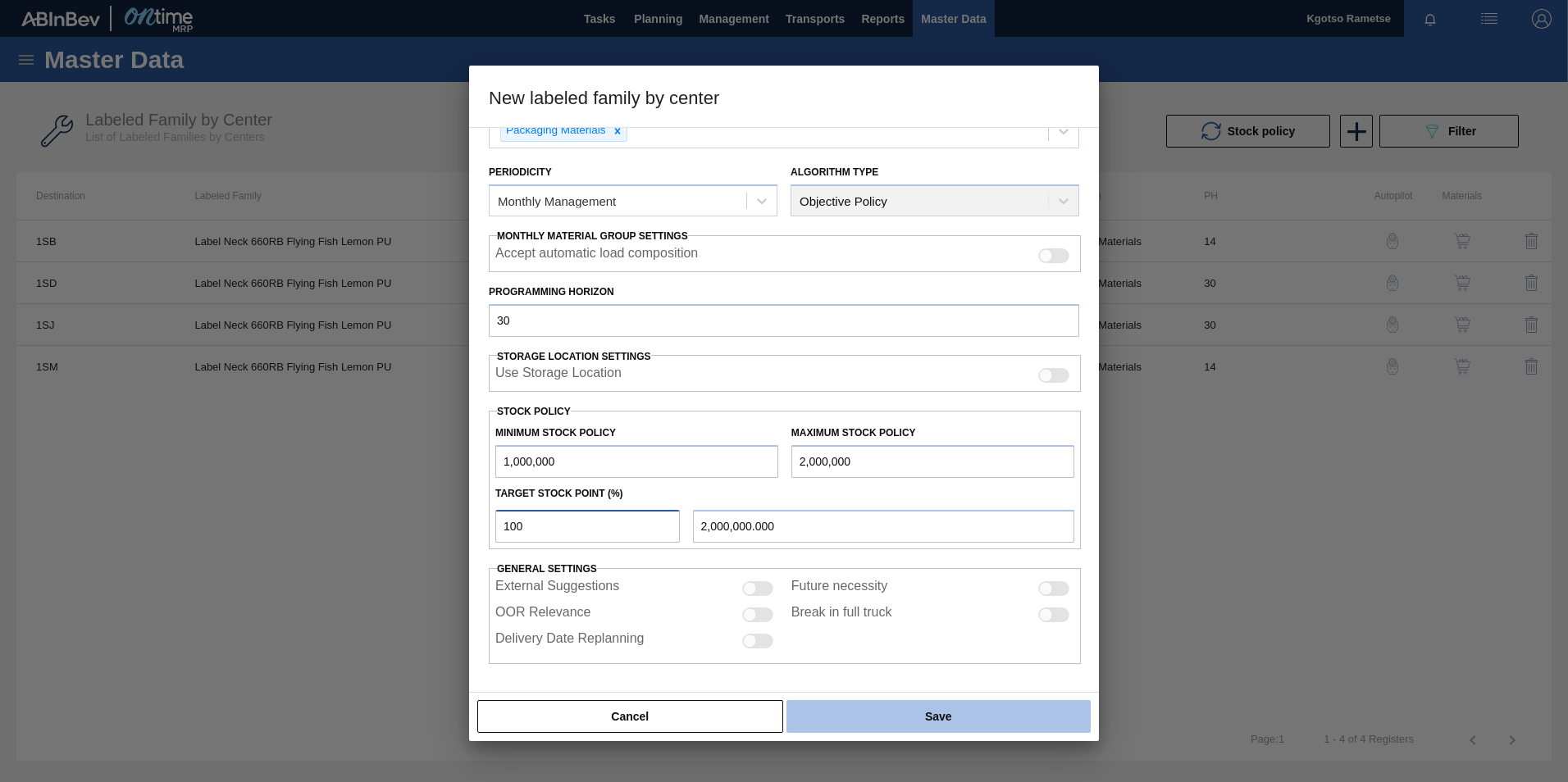
type input "100"
click at [864, 714] on button "Save" at bounding box center [938, 715] width 304 height 32
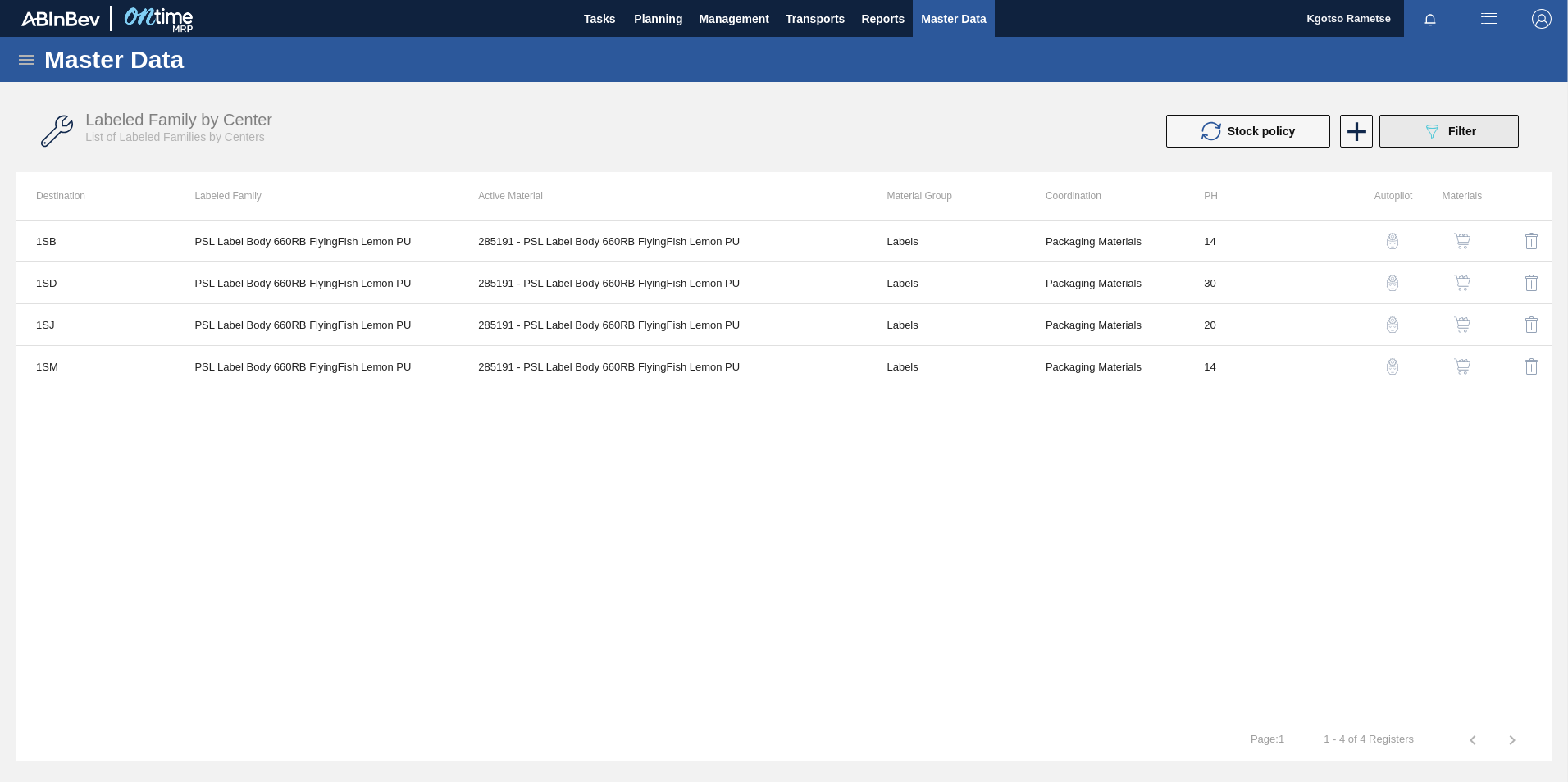
click at [1407, 134] on button "089F7B8B-B2A5-4AFE-B5C0-19BA573D28AC Filter" at bounding box center [1448, 131] width 139 height 32
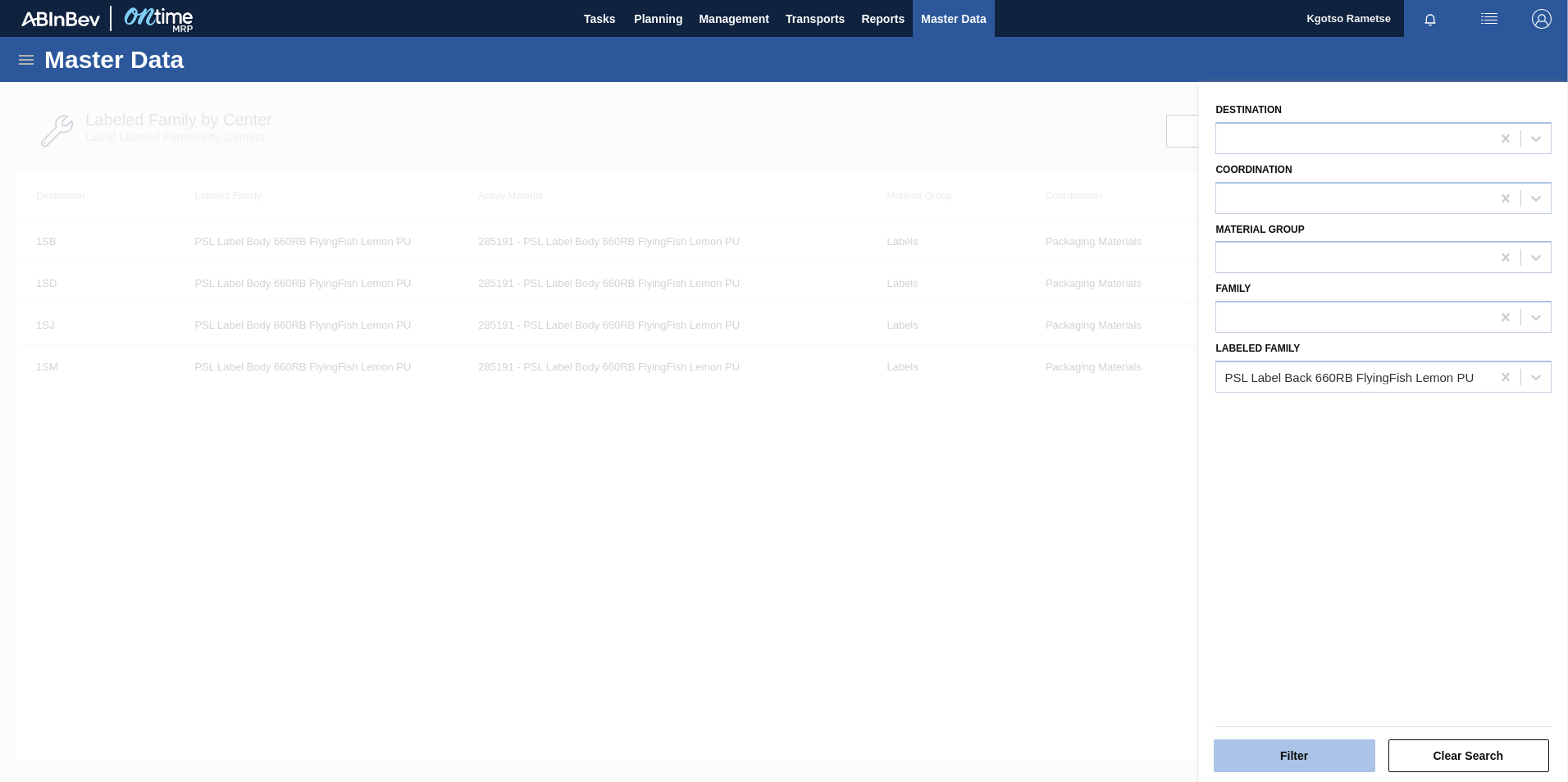
click at [1264, 763] on button "Filter" at bounding box center [1295, 755] width 162 height 32
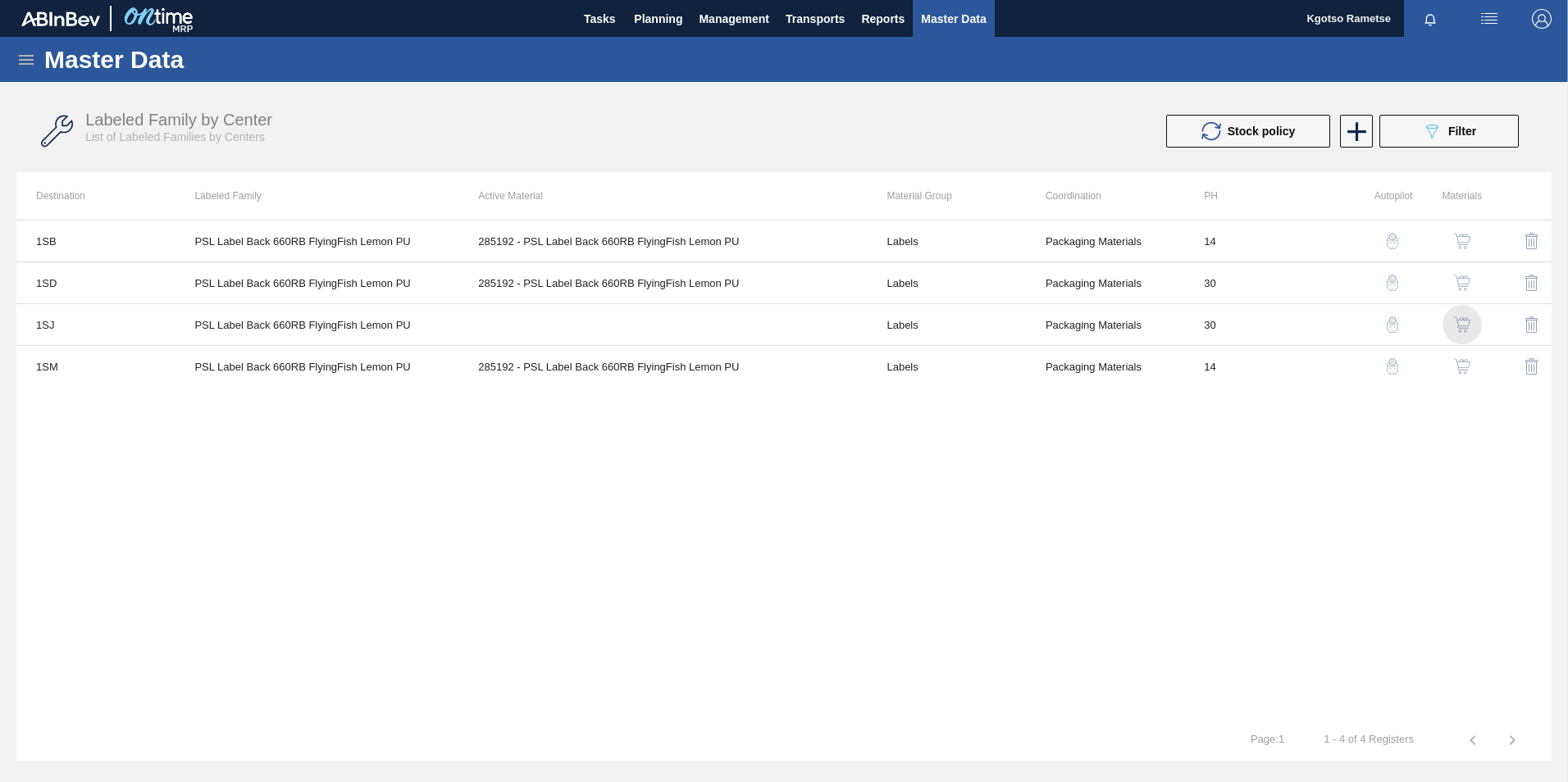
click at [1464, 324] on img "button" at bounding box center [1462, 325] width 17 height 17
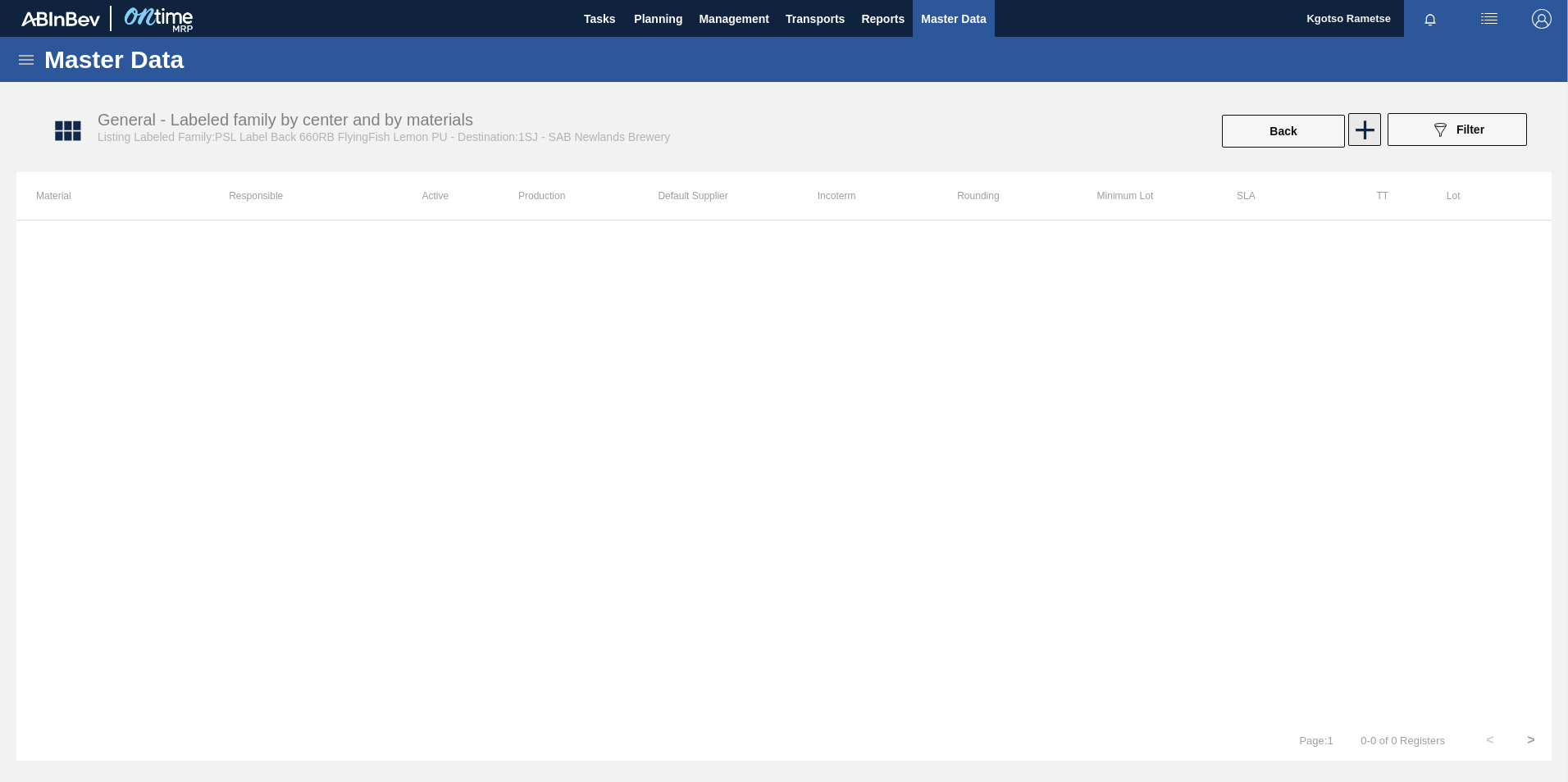
click at [1360, 134] on icon at bounding box center [1365, 130] width 32 height 32
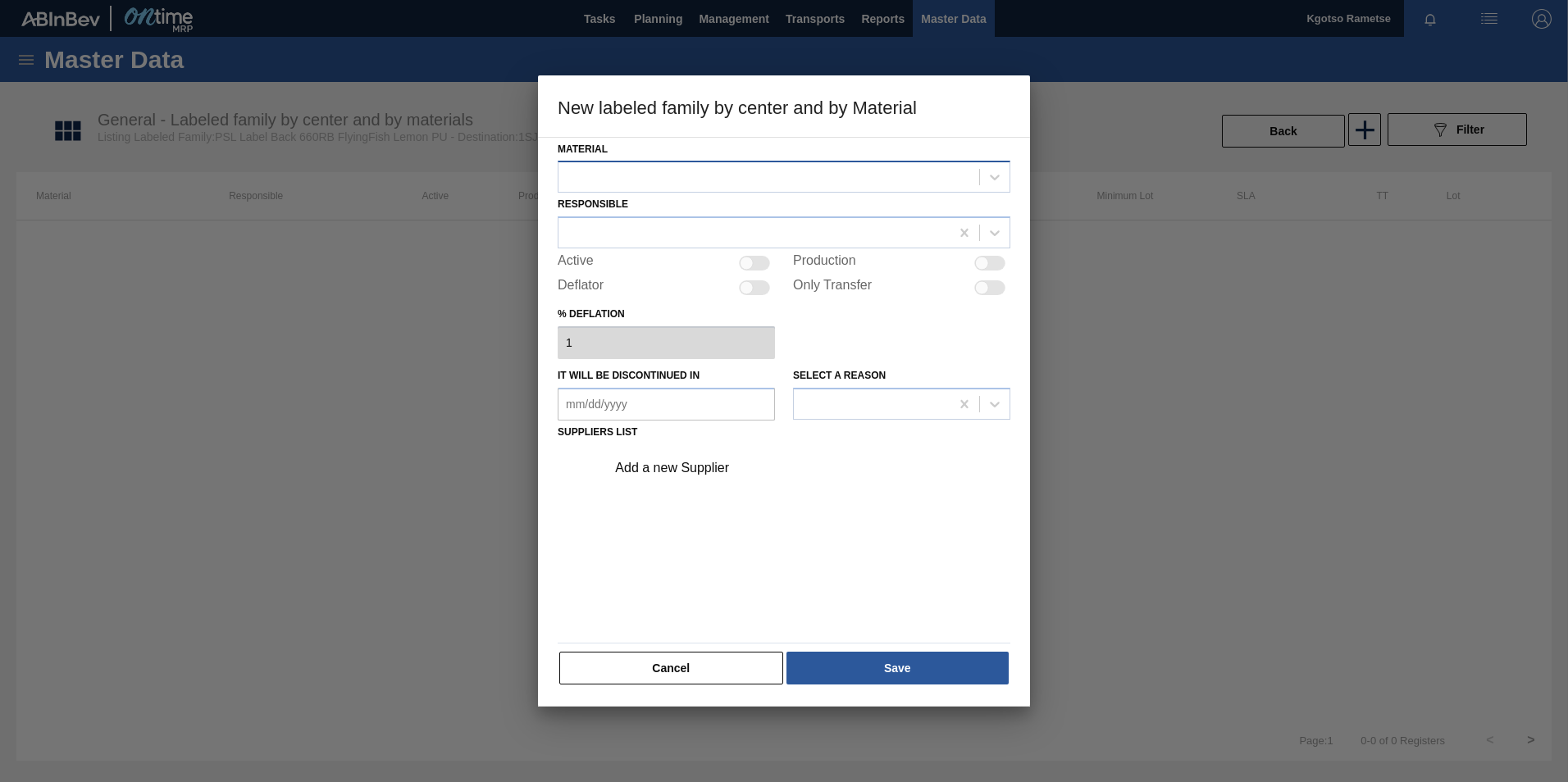
click at [752, 176] on div at bounding box center [768, 177] width 421 height 24
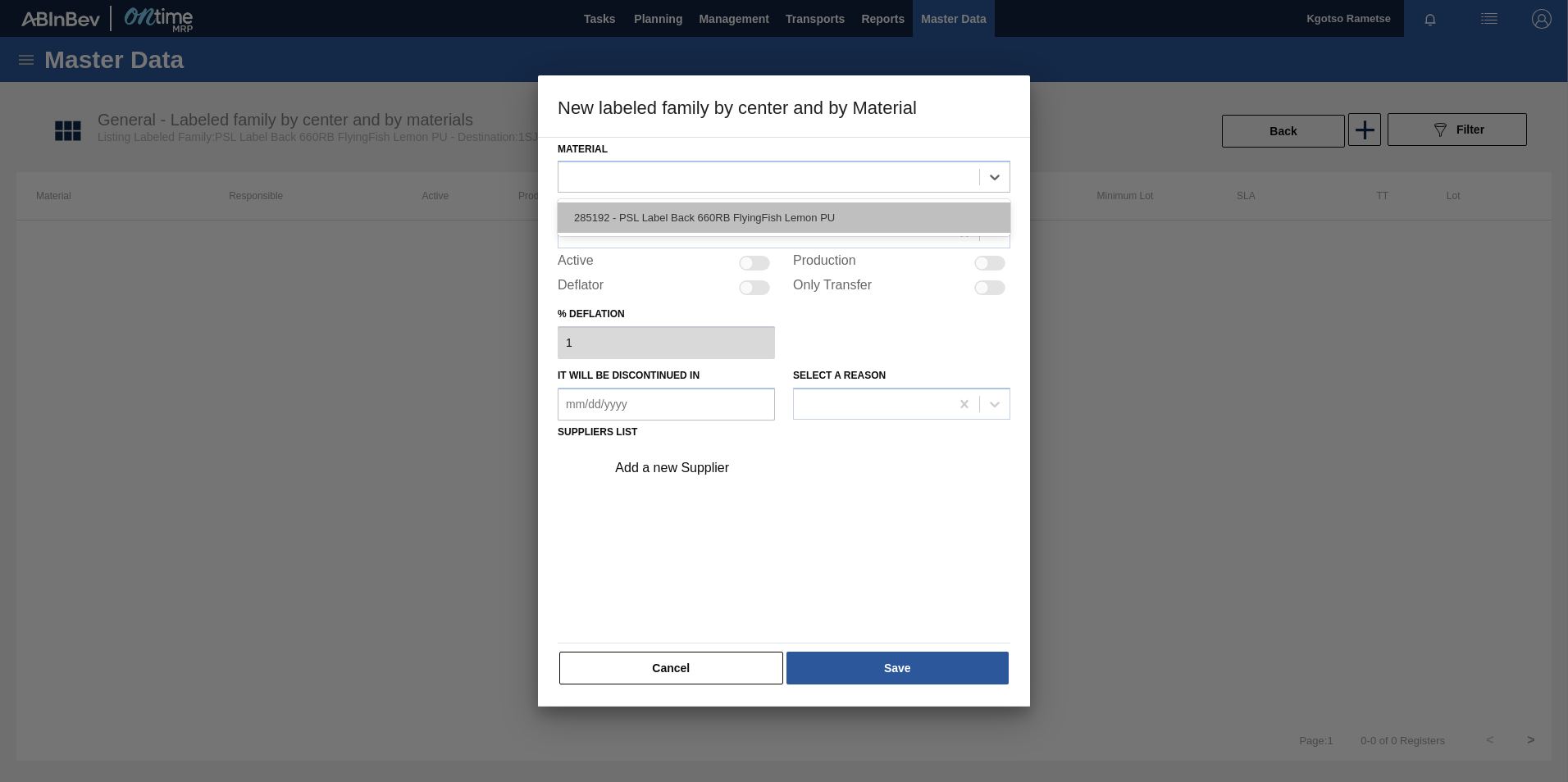
click at [737, 215] on div "285192 - PSL Label Back 660RB FlyingFish Lemon PU" at bounding box center [783, 217] width 452 height 30
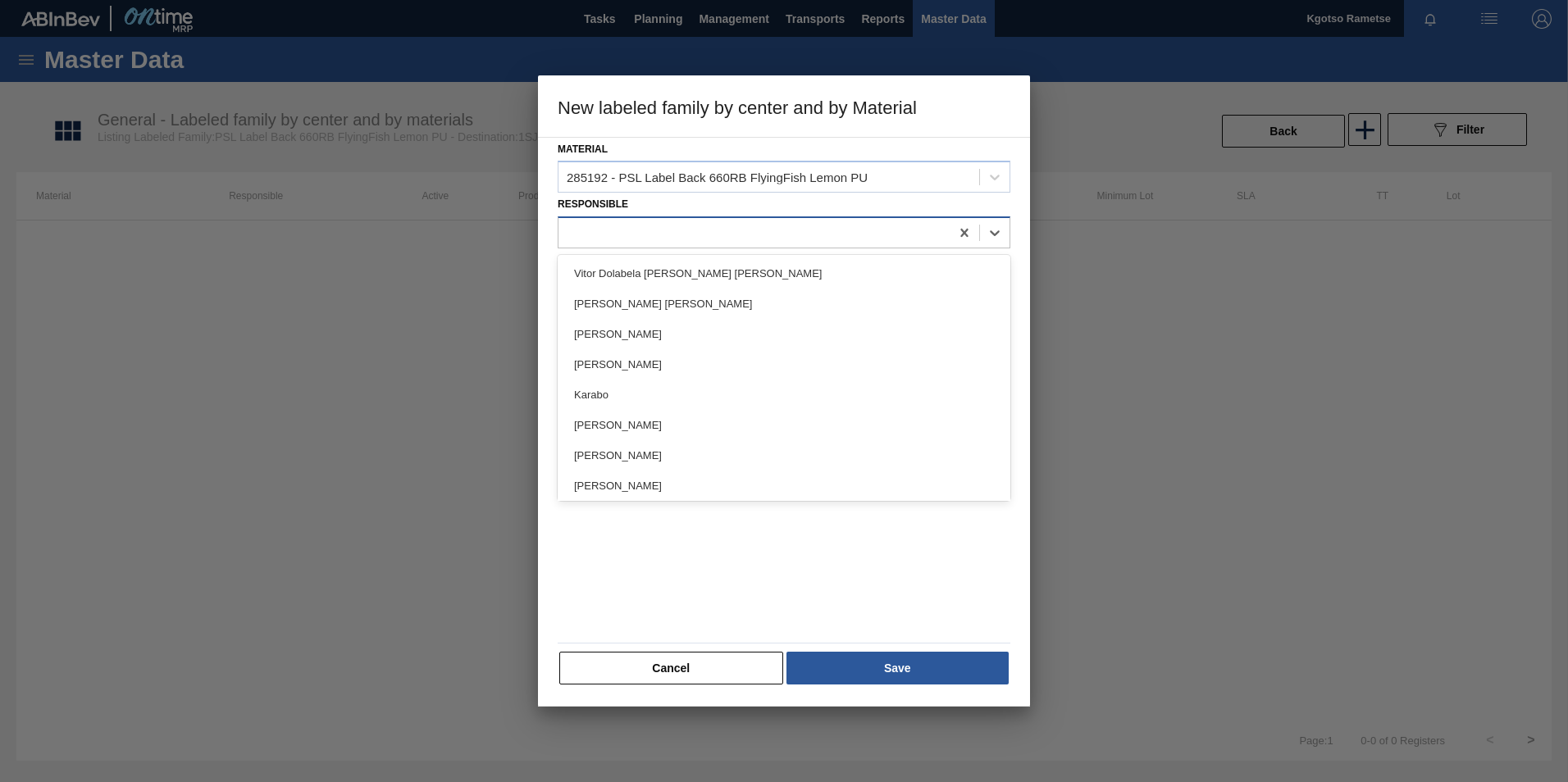
click at [732, 222] on div at bounding box center [753, 233] width 391 height 24
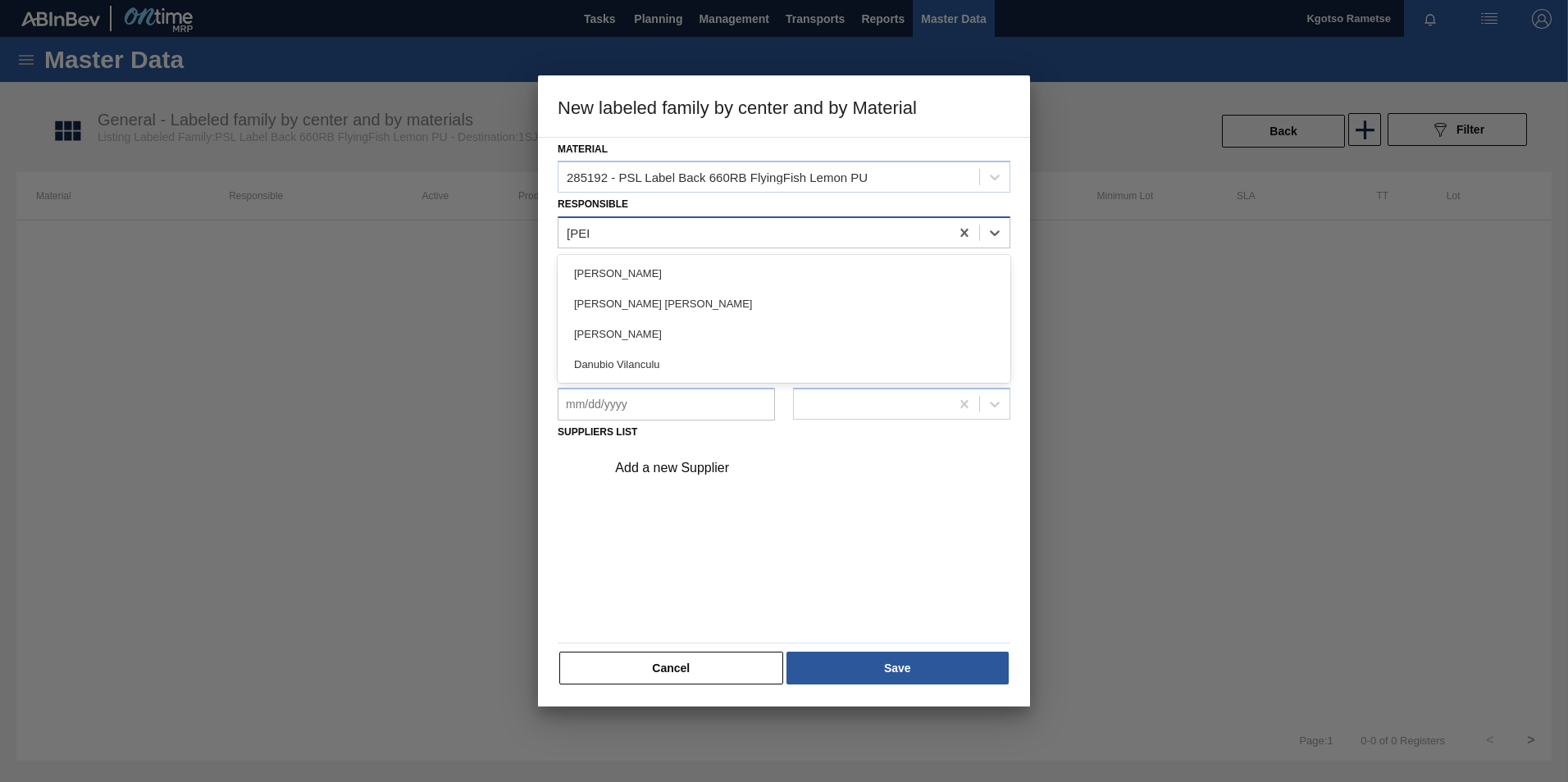
type input "danu"
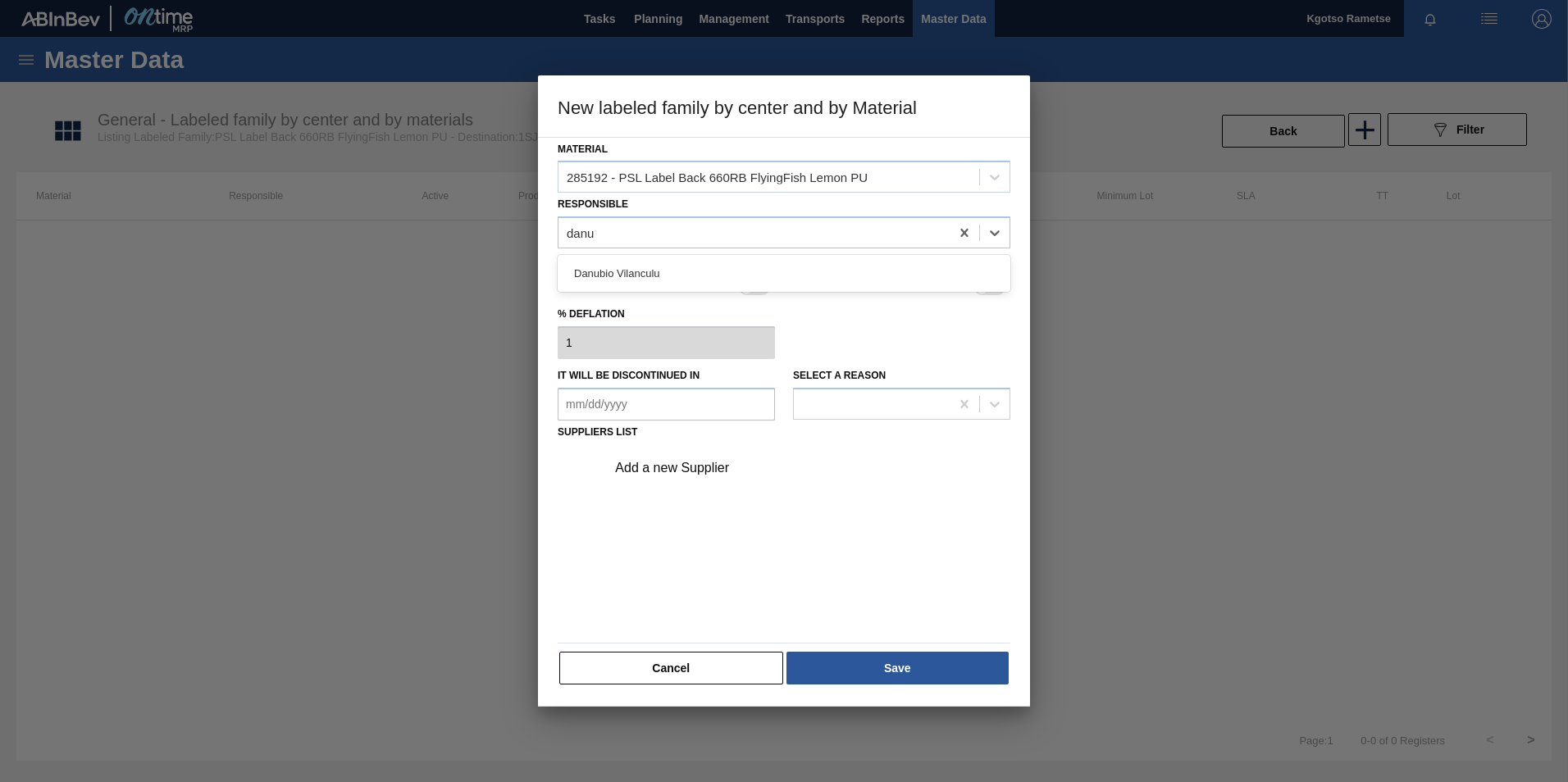
click at [713, 269] on div "Danubio Vilanculu" at bounding box center [783, 273] width 452 height 30
click at [757, 257] on div at bounding box center [754, 263] width 31 height 15
checkbox input "true"
click at [698, 466] on div "Add a new Supplier" at bounding box center [776, 468] width 322 height 15
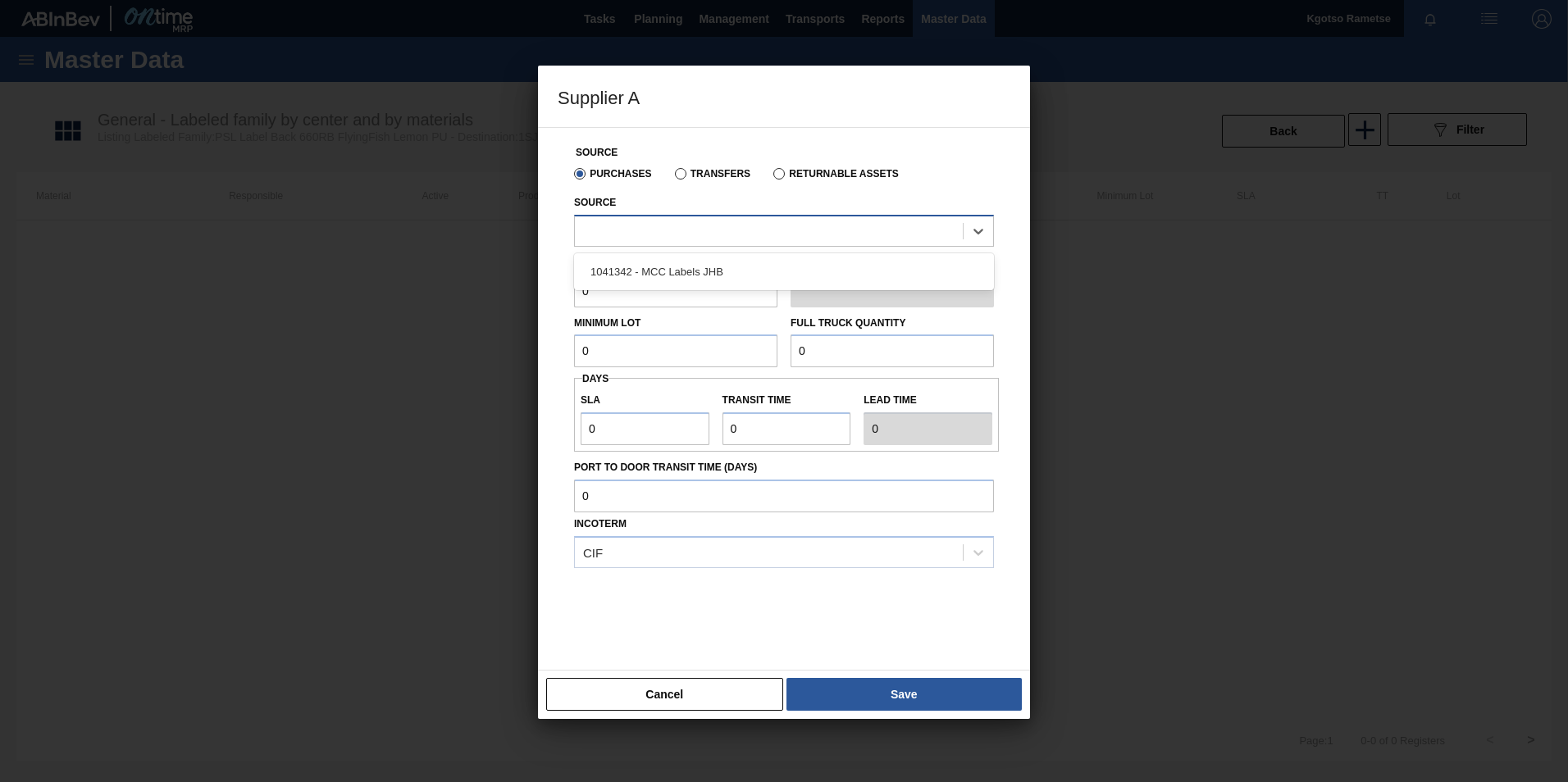
click at [720, 219] on div at bounding box center [769, 231] width 388 height 24
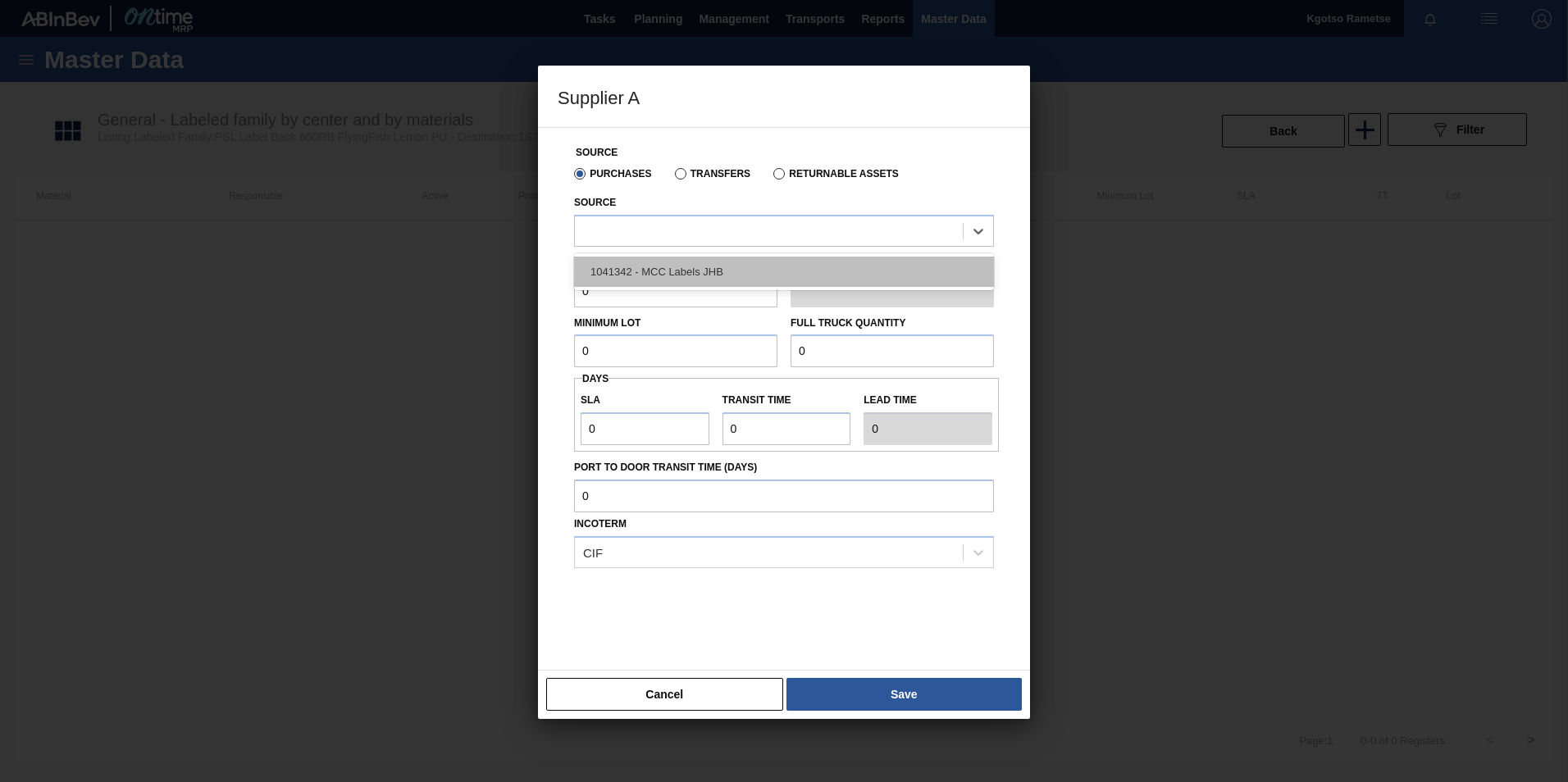
click at [709, 267] on div "1041342 - MCC Labels JHB" at bounding box center [784, 271] width 420 height 30
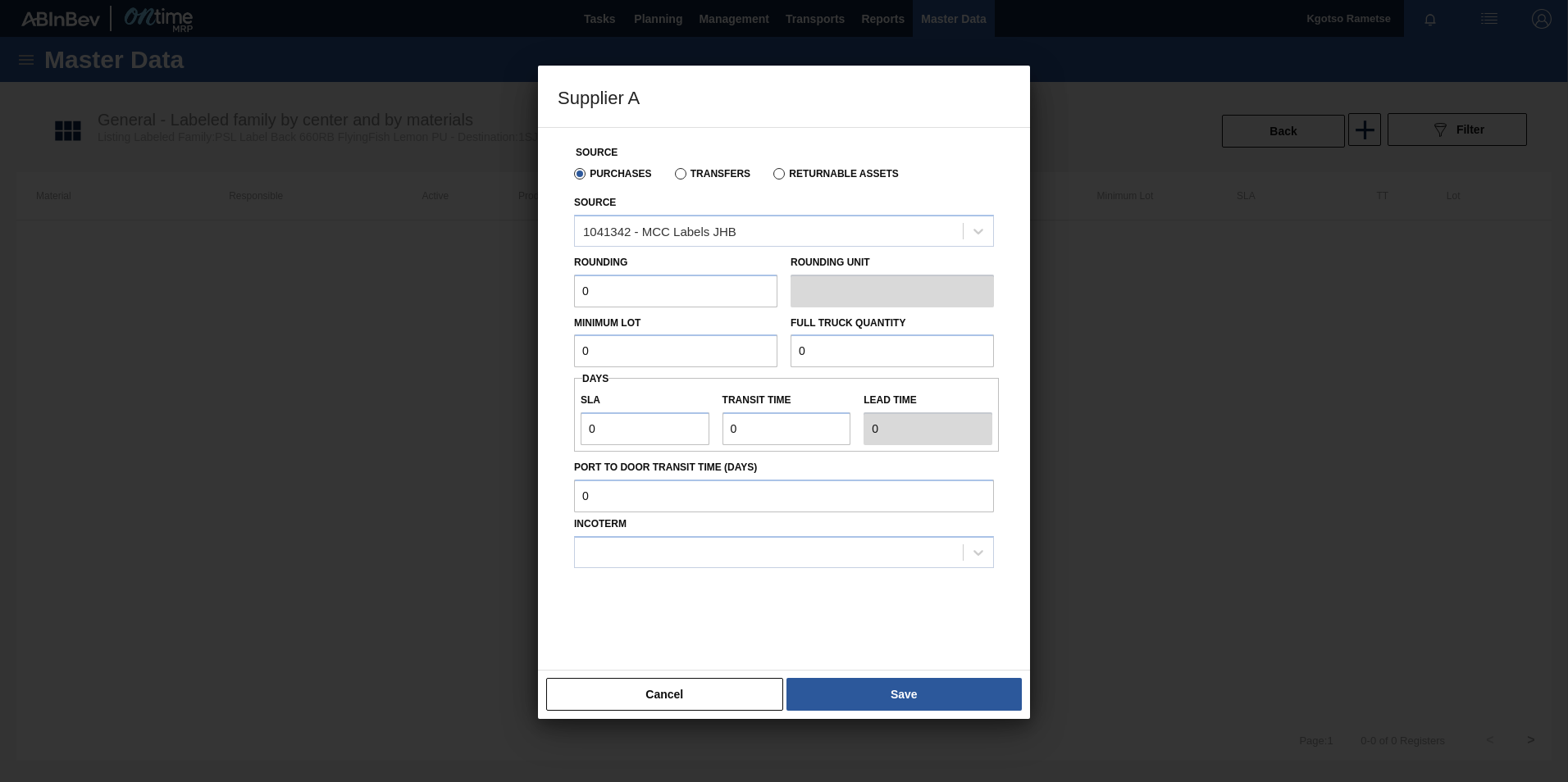
click at [667, 292] on input "0" at bounding box center [676, 291] width 203 height 32
type input "1"
click at [846, 267] on label "Rounding Unit" at bounding box center [892, 262] width 203 height 24
click at [692, 344] on input "0" at bounding box center [676, 351] width 203 height 32
type input "1,200,000"
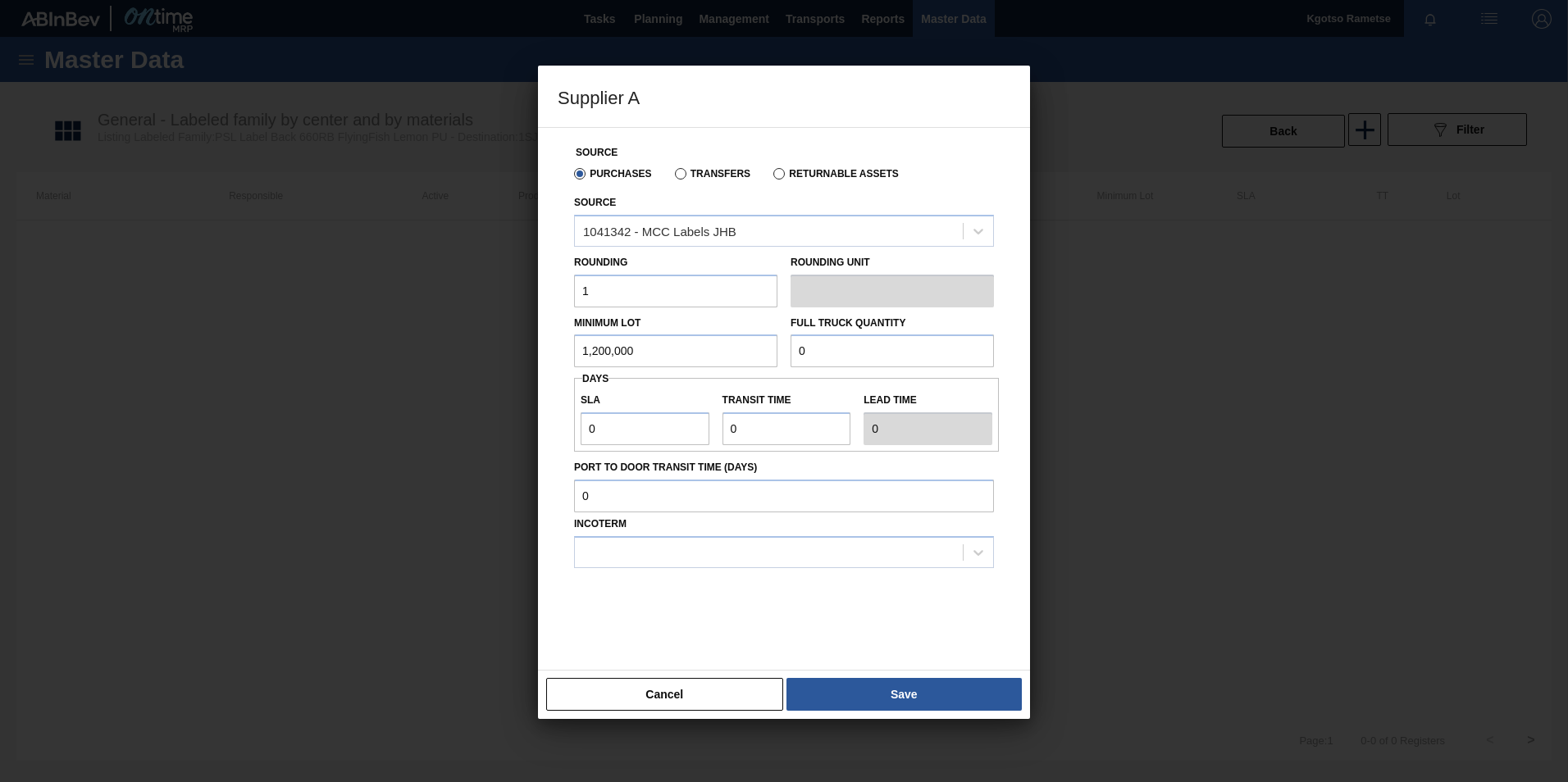
click at [857, 346] on input "0" at bounding box center [892, 351] width 203 height 32
type input "1,200,000"
drag, startPoint x: 711, startPoint y: 429, endPoint x: 689, endPoint y: 428, distance: 22.0
click at [704, 428] on div "SLA 0" at bounding box center [645, 417] width 142 height 57
click at [682, 433] on input "0" at bounding box center [645, 428] width 129 height 32
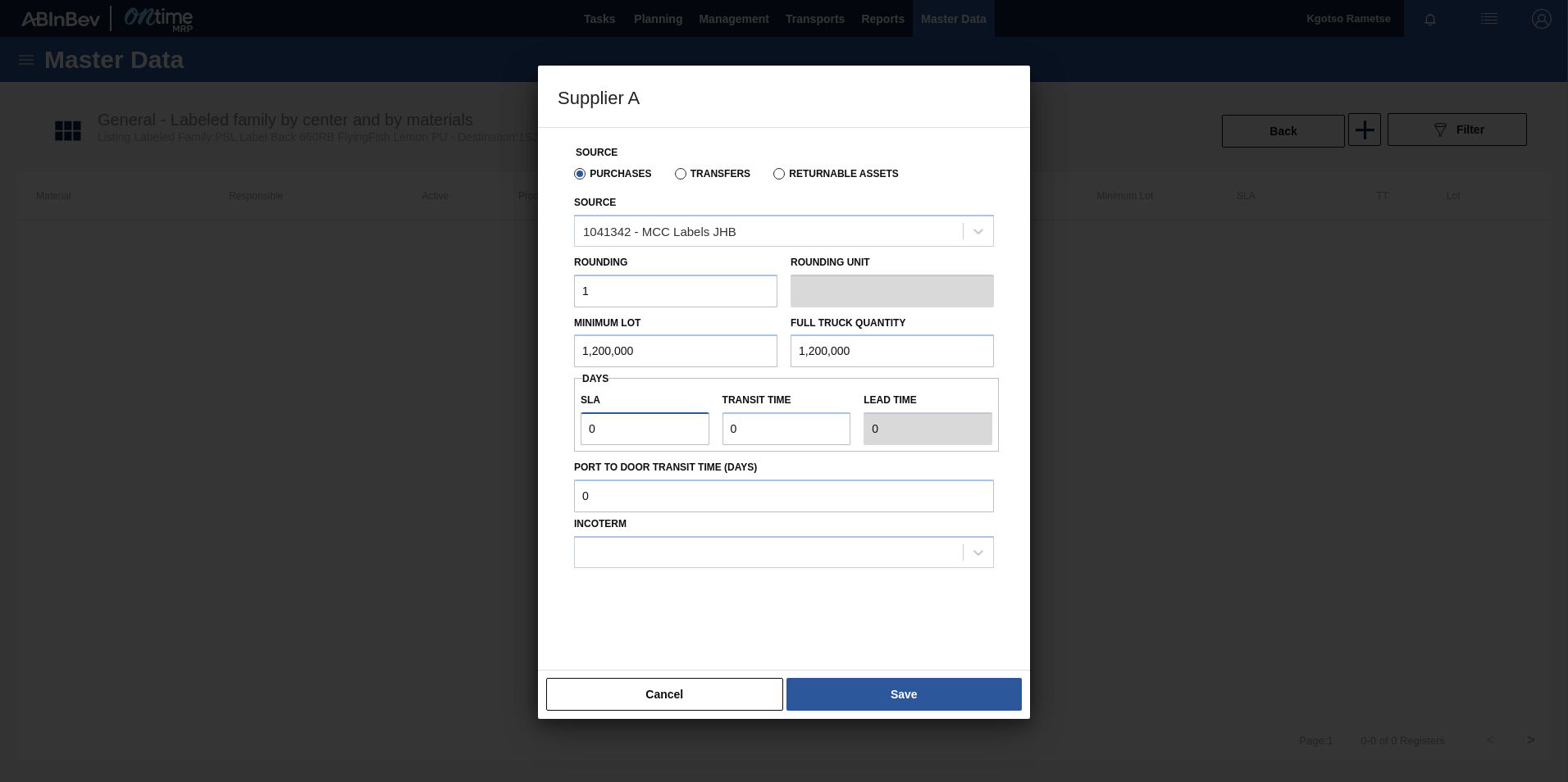
type input "NaN"
type input "1"
click at [754, 430] on input "Transit time" at bounding box center [786, 428] width 129 height 32
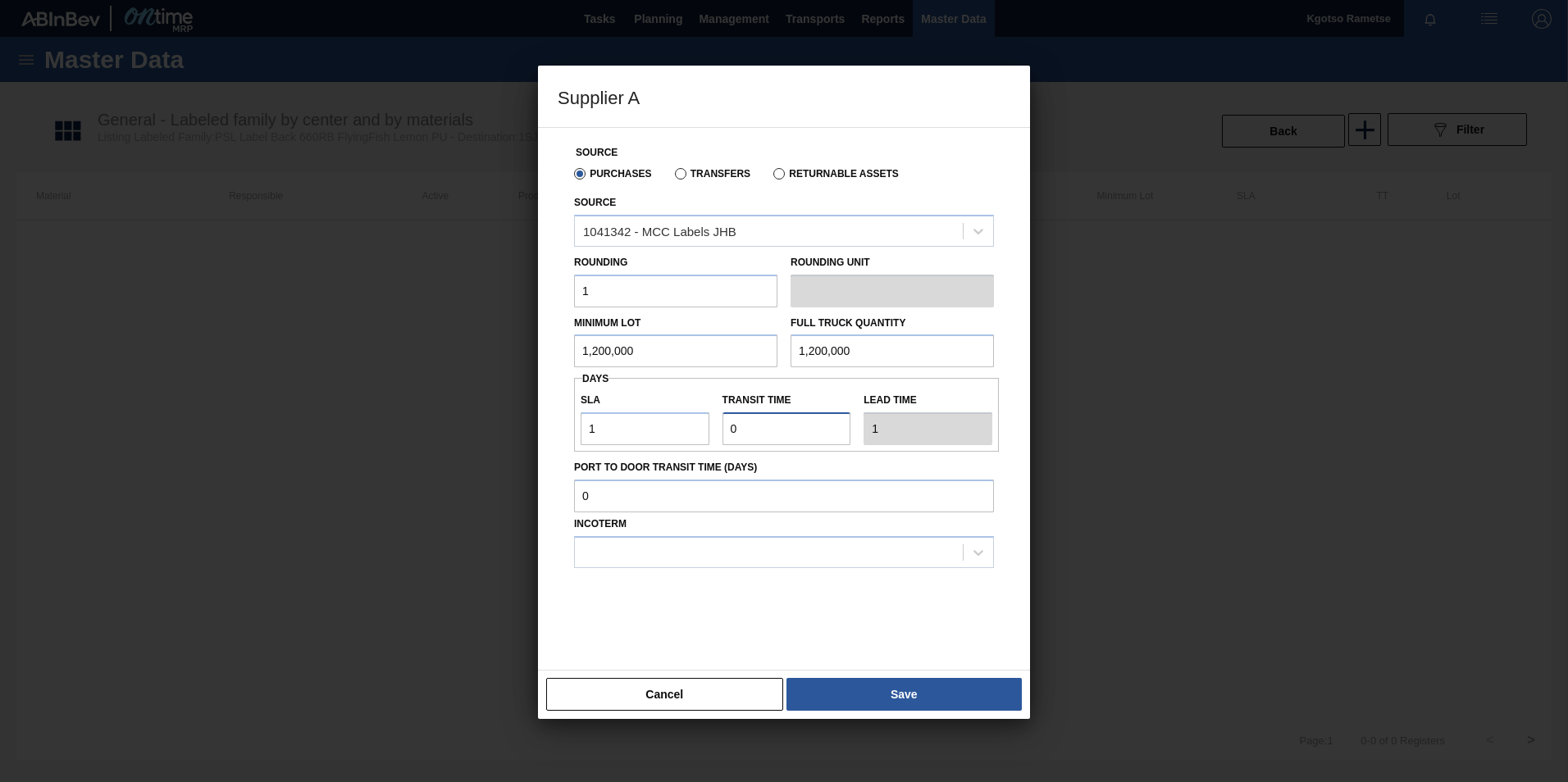
type input "NaN"
type input "1"
type input "2"
type input "1"
click at [700, 493] on input "Port to Door Transit Time (days)" at bounding box center [784, 496] width 420 height 32
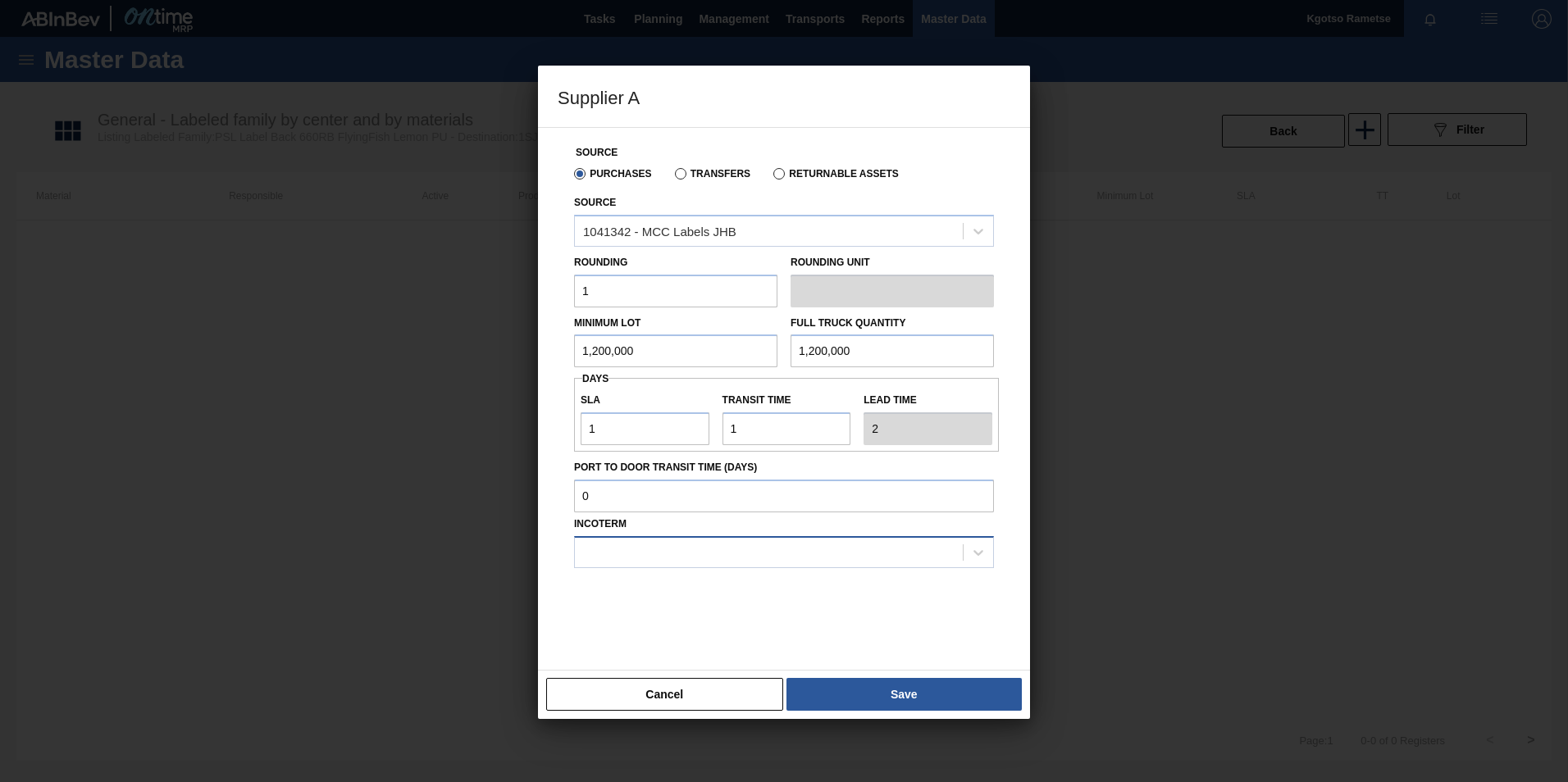
click at [784, 547] on div at bounding box center [769, 552] width 388 height 24
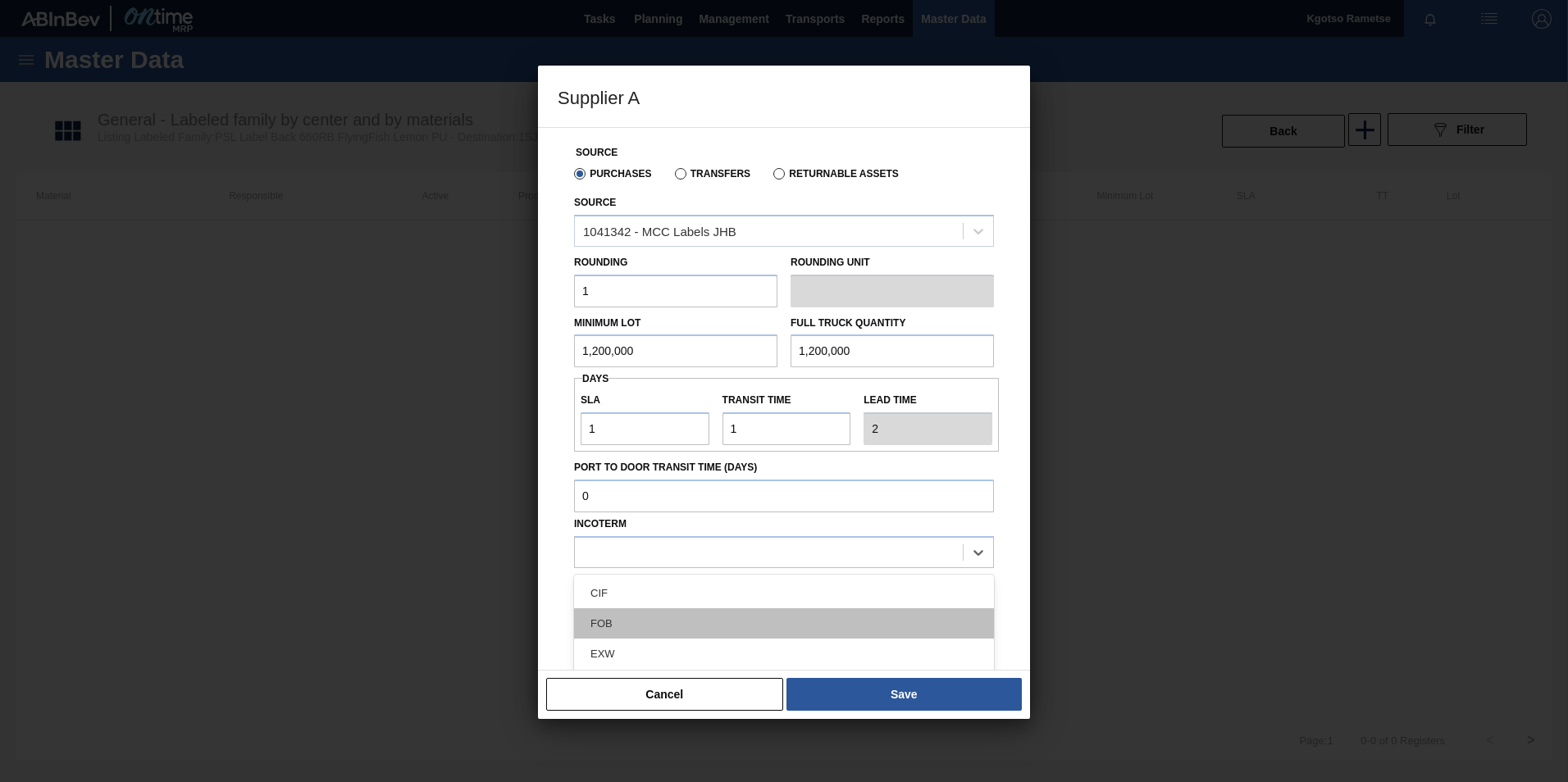
click at [736, 623] on div "FOB" at bounding box center [784, 623] width 420 height 30
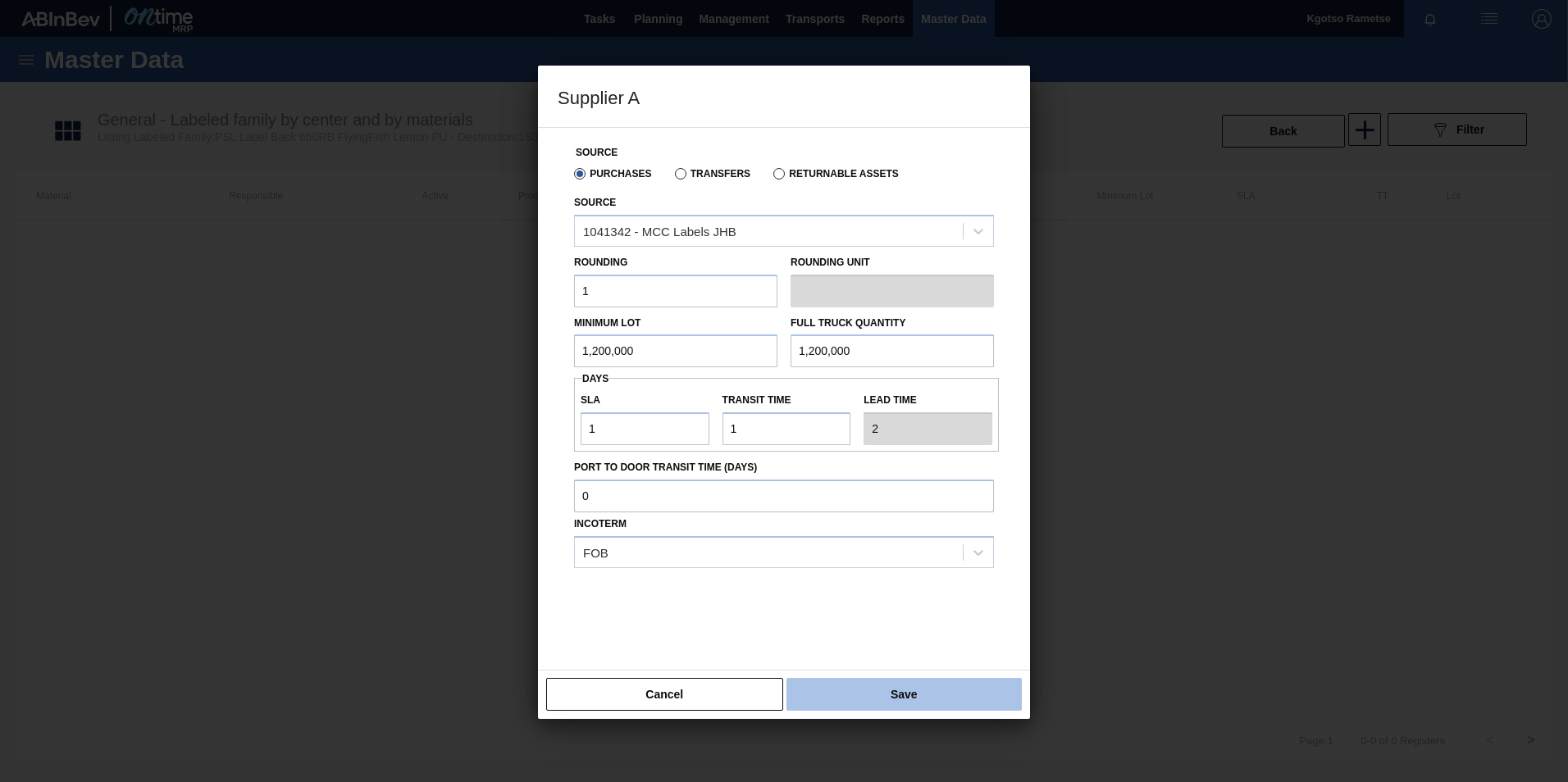
click at [903, 691] on button "Save" at bounding box center [904, 694] width 235 height 32
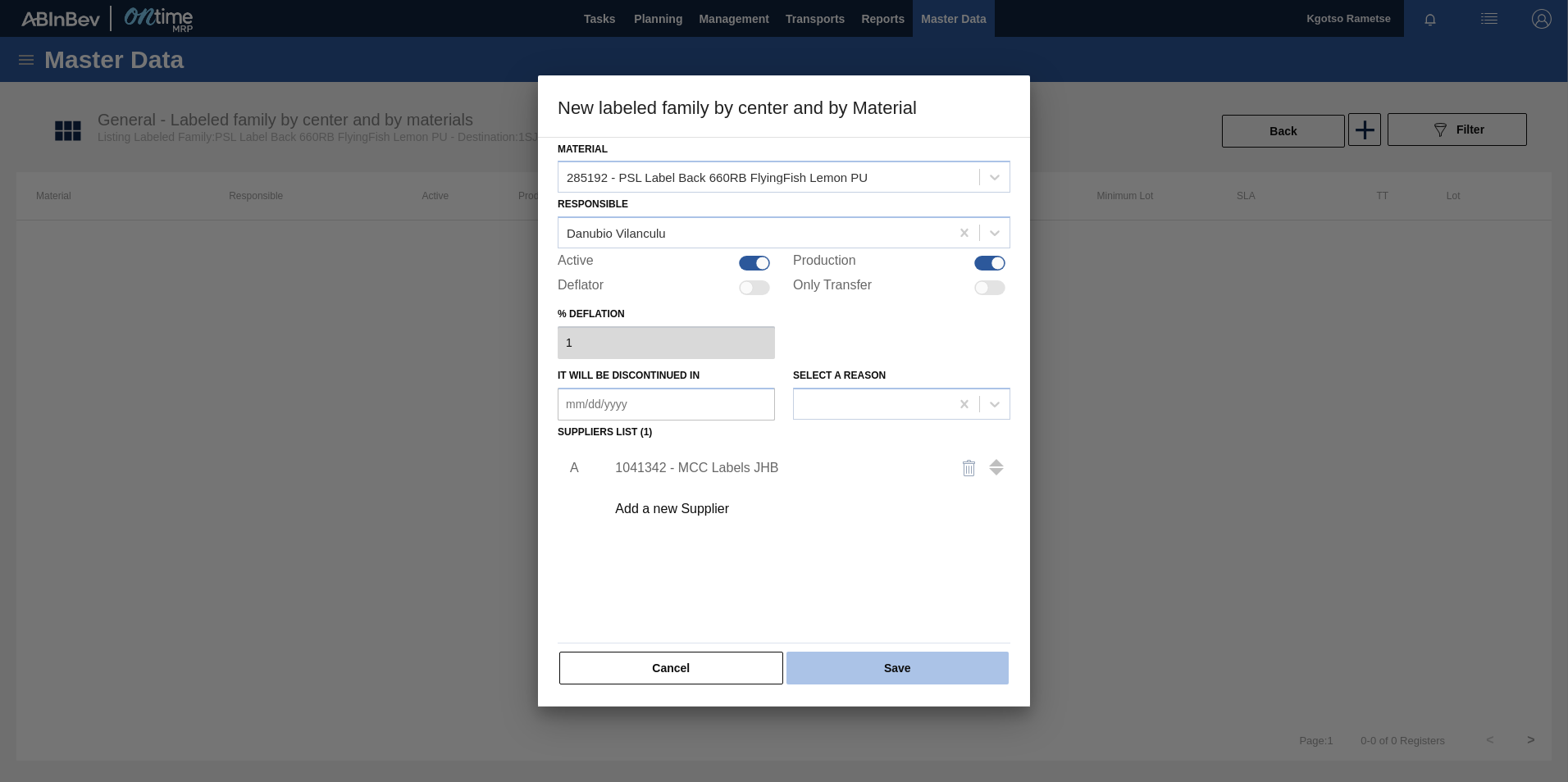
click at [895, 672] on button "Save" at bounding box center [897, 667] width 222 height 32
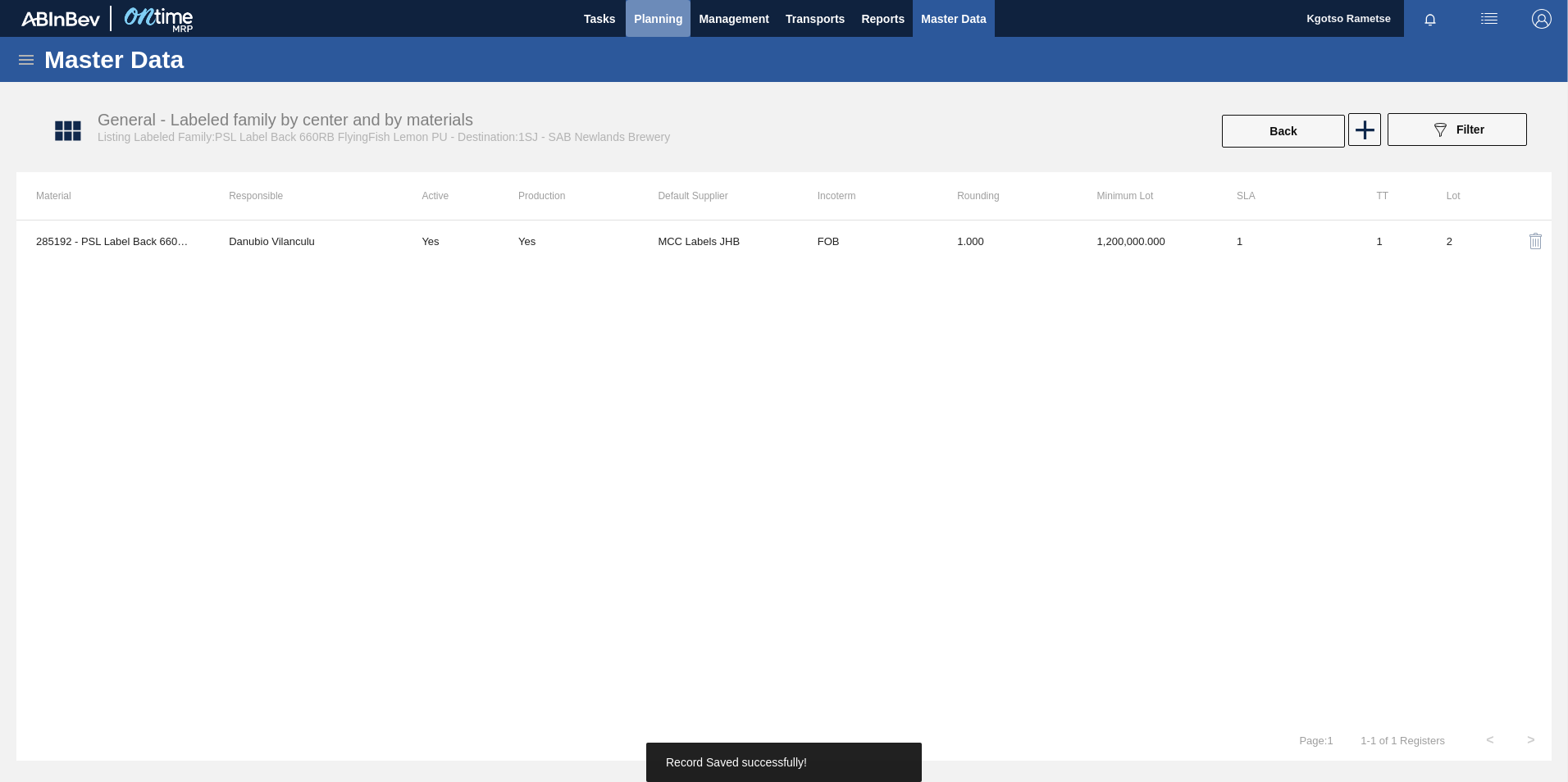
click at [659, 22] on span "Planning" at bounding box center [658, 19] width 48 height 20
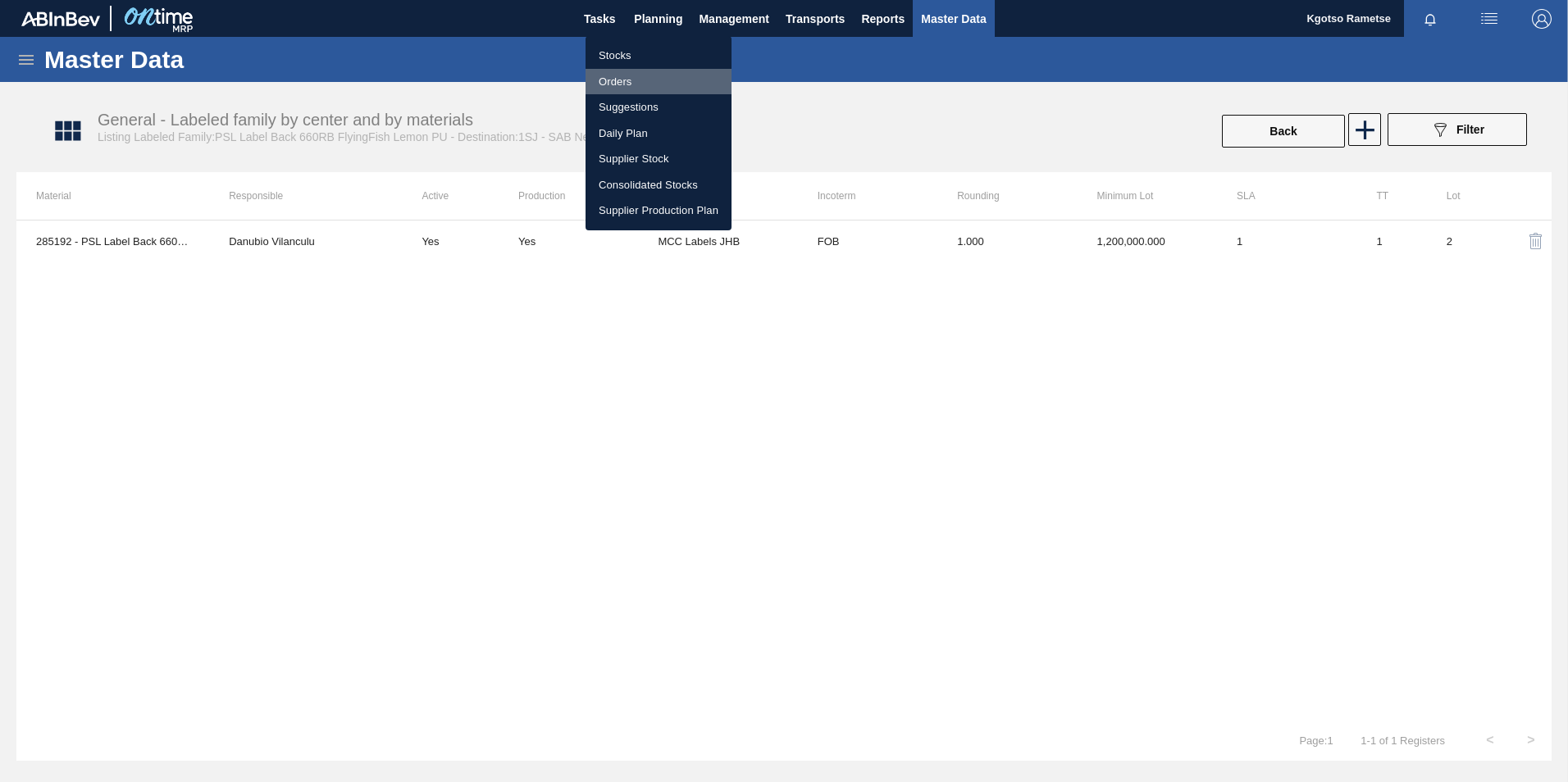
click at [637, 74] on li "Orders" at bounding box center [658, 82] width 146 height 26
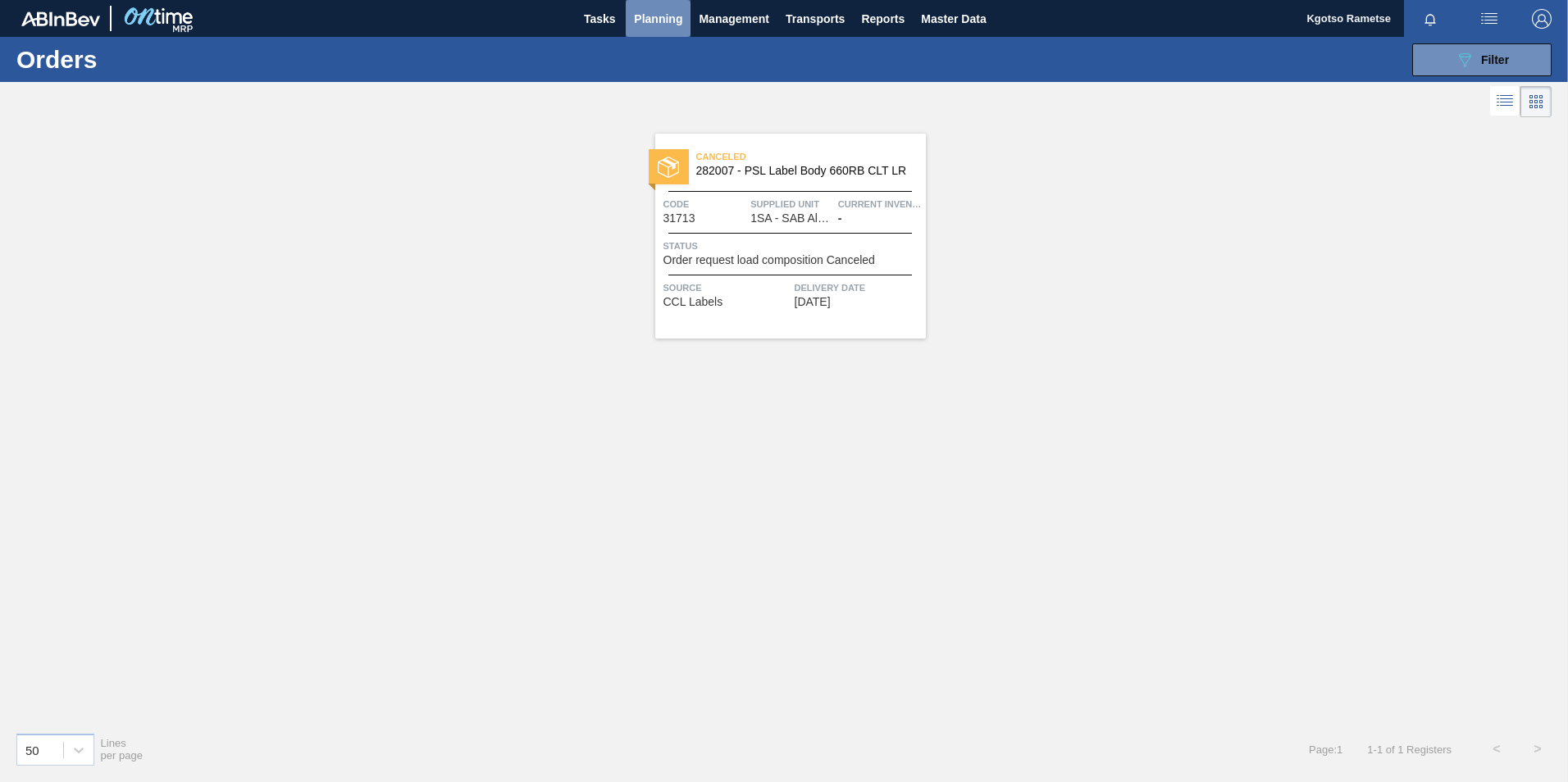
click at [657, 20] on span "Planning" at bounding box center [658, 19] width 48 height 20
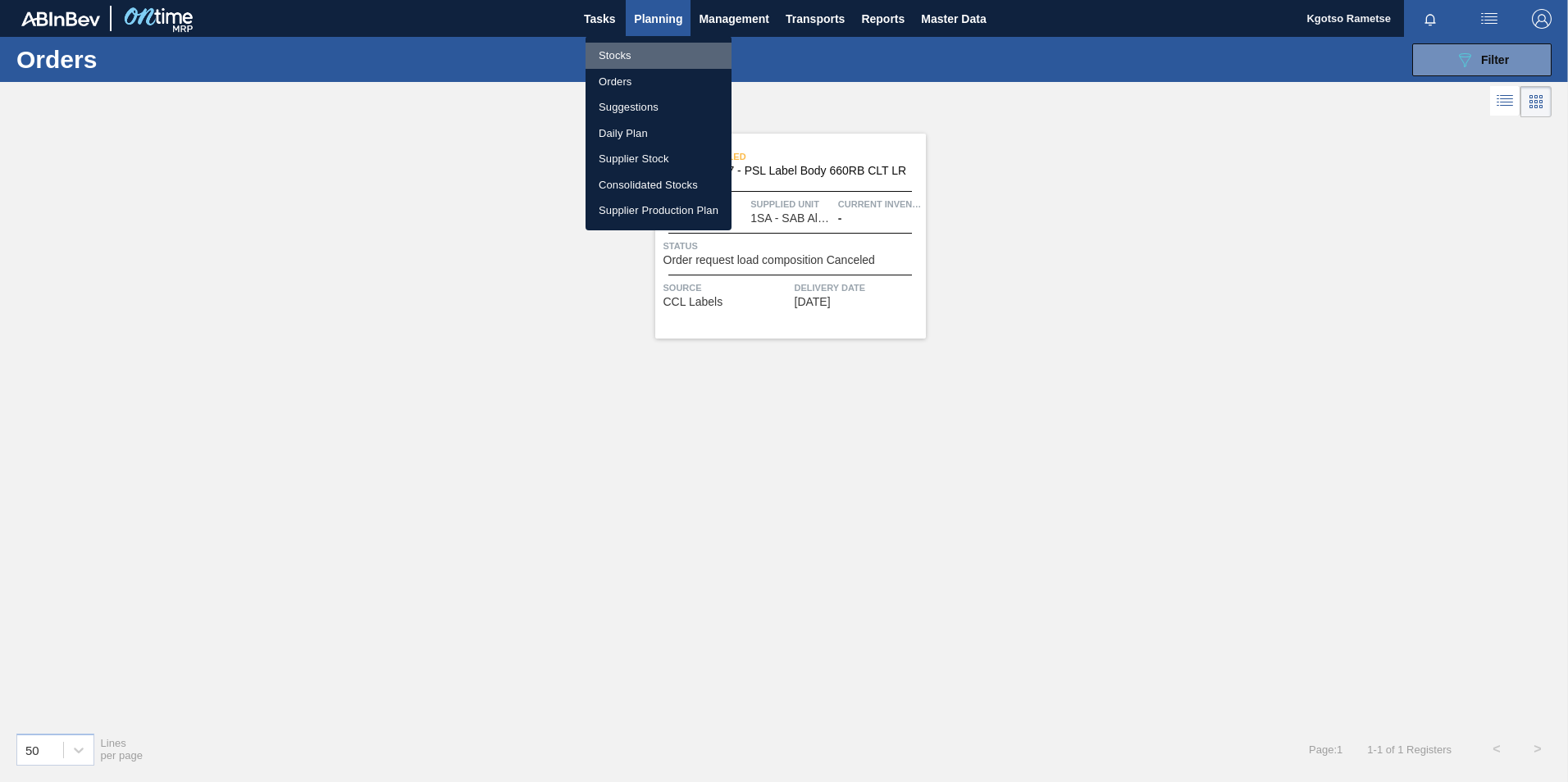
click at [651, 51] on li "Stocks" at bounding box center [658, 55] width 146 height 26
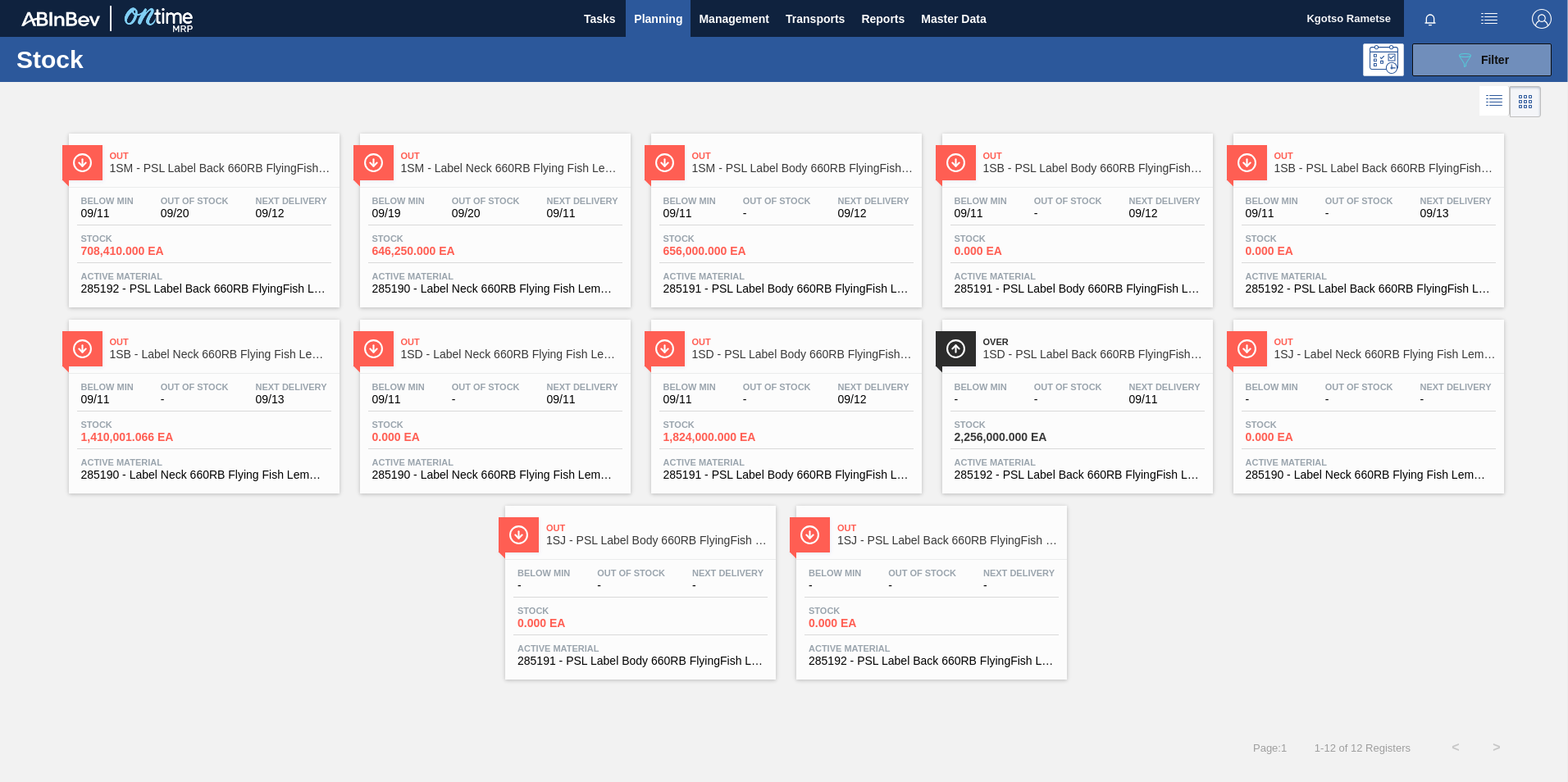
click at [1335, 416] on div "Below Min - Out Of Stock - Next Delivery - Stock 0.000 EA Active Material 28519…" at bounding box center [1368, 430] width 271 height 112
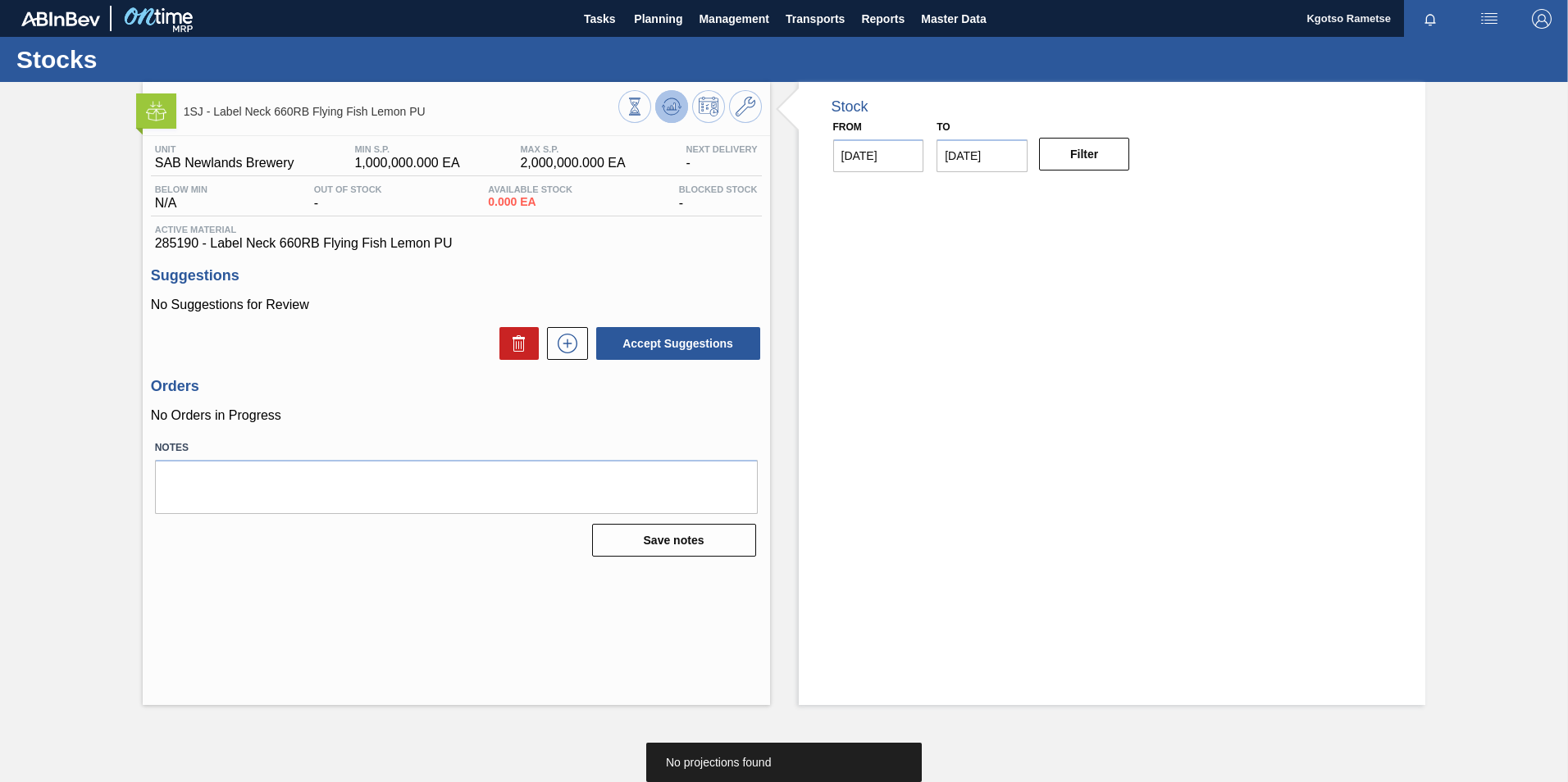
click at [676, 96] on button at bounding box center [671, 106] width 32 height 32
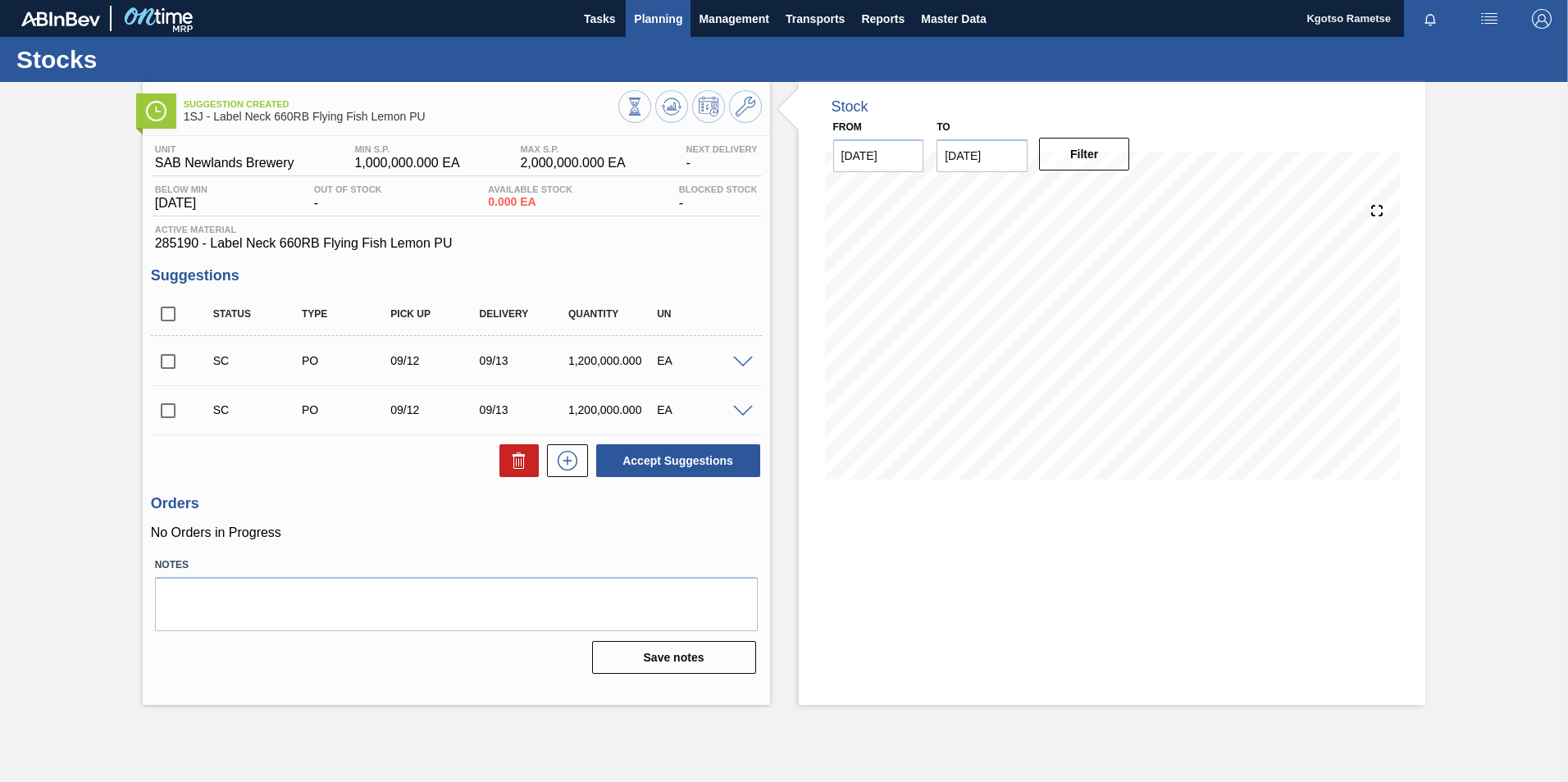
click at [642, 22] on span "Planning" at bounding box center [658, 19] width 48 height 20
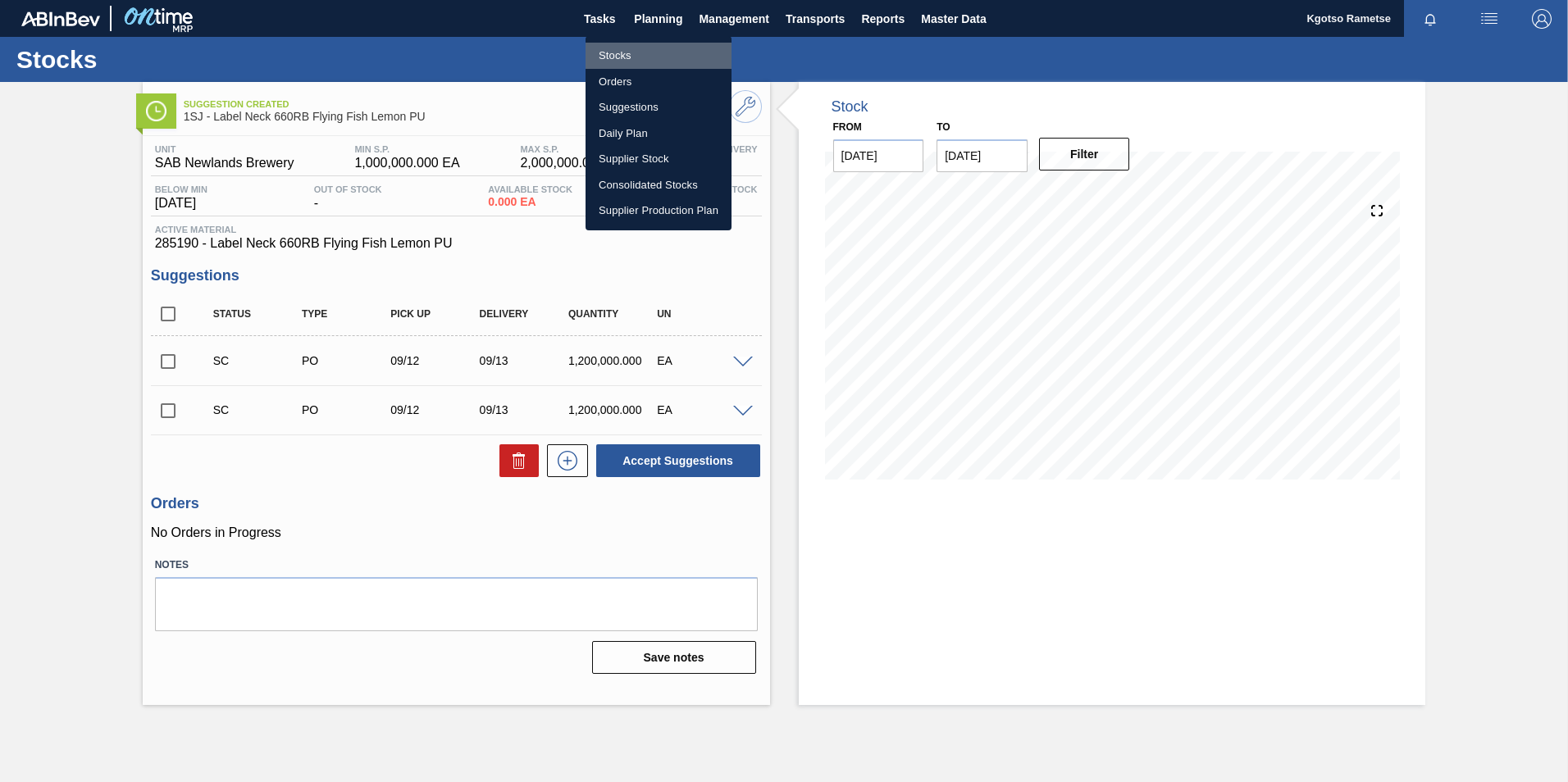
click at [640, 58] on li "Stocks" at bounding box center [658, 55] width 146 height 26
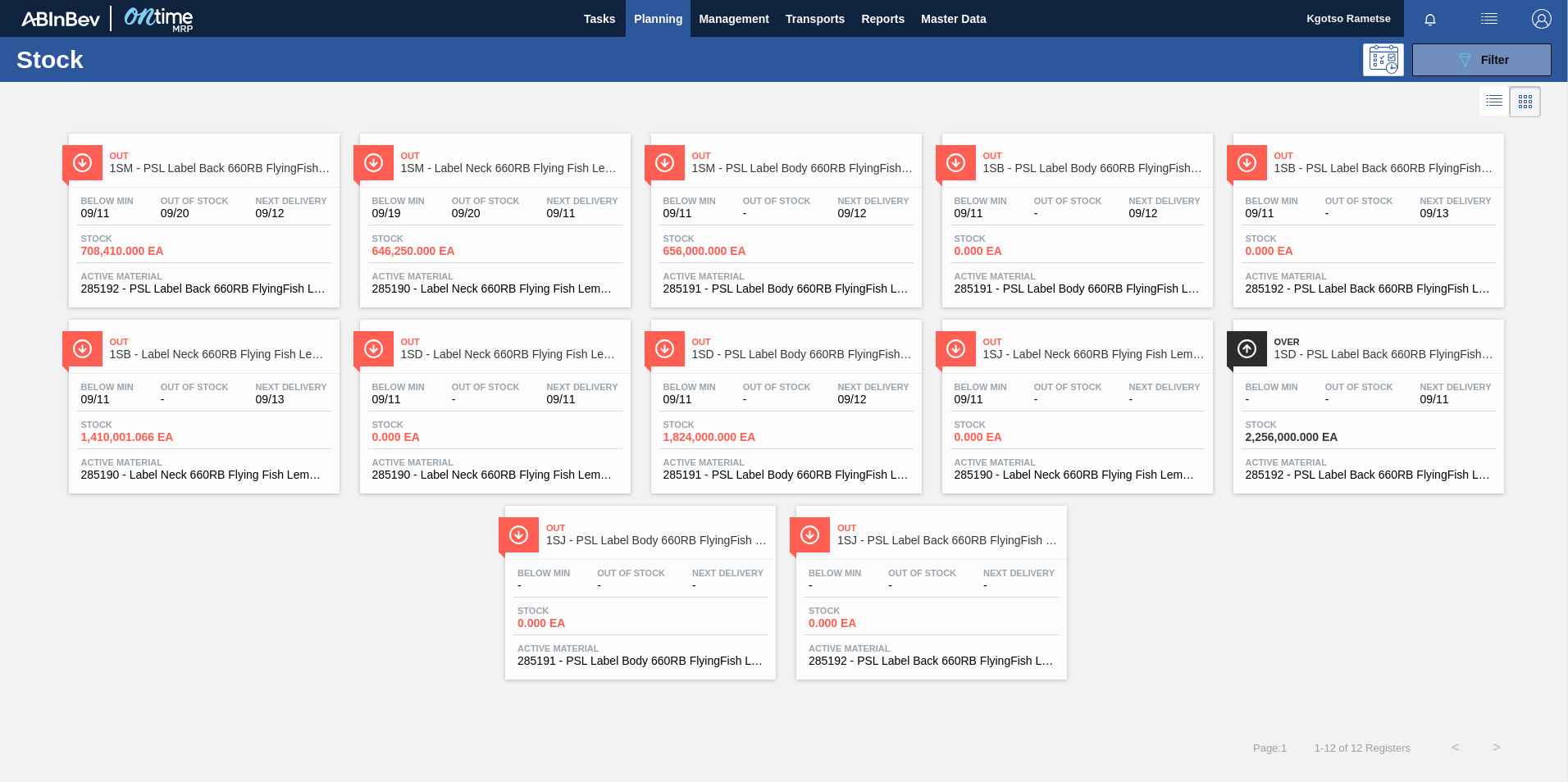
click at [695, 586] on span "-" at bounding box center [728, 585] width 72 height 12
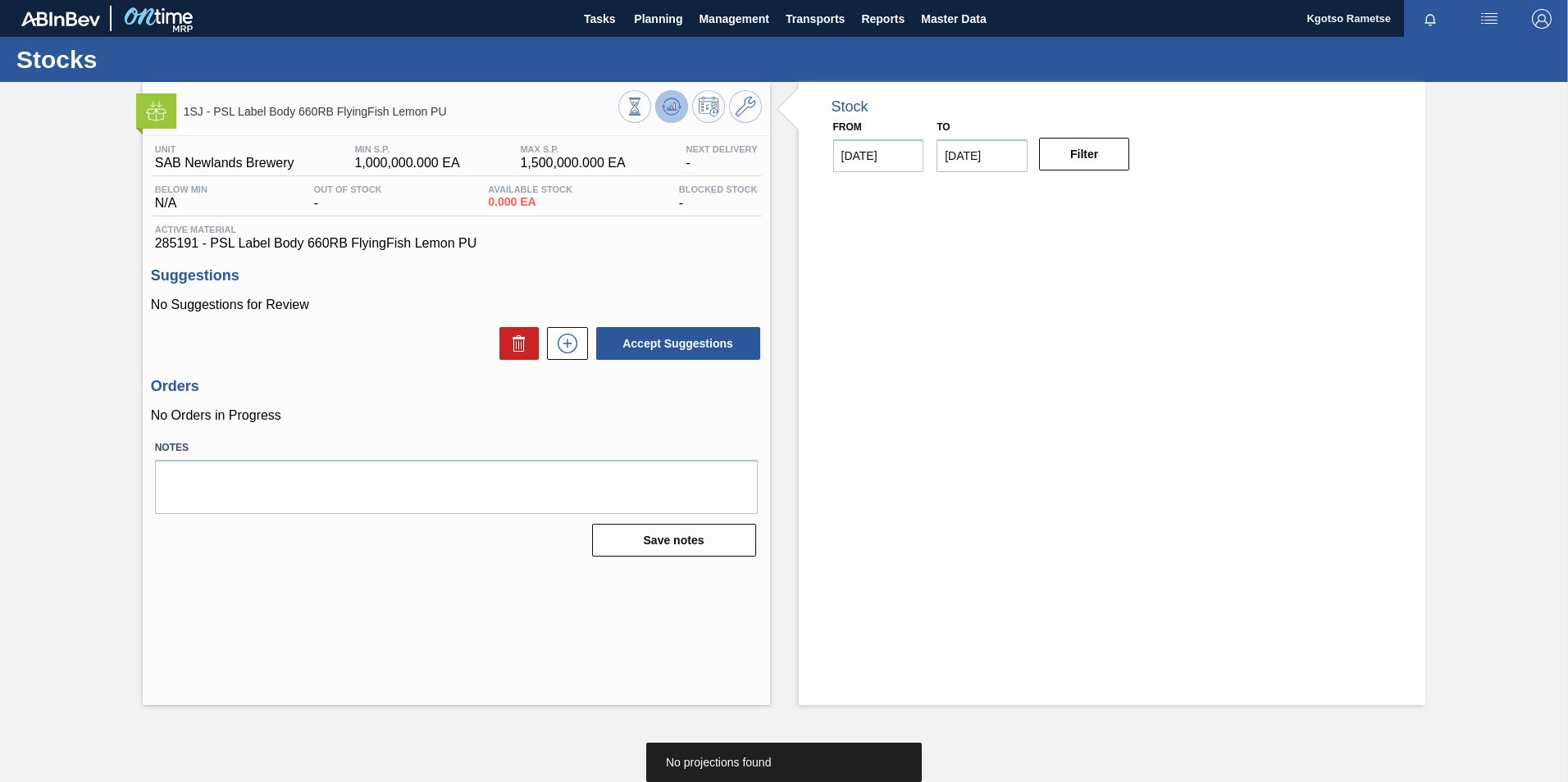
click at [662, 103] on icon at bounding box center [672, 107] width 20 height 20
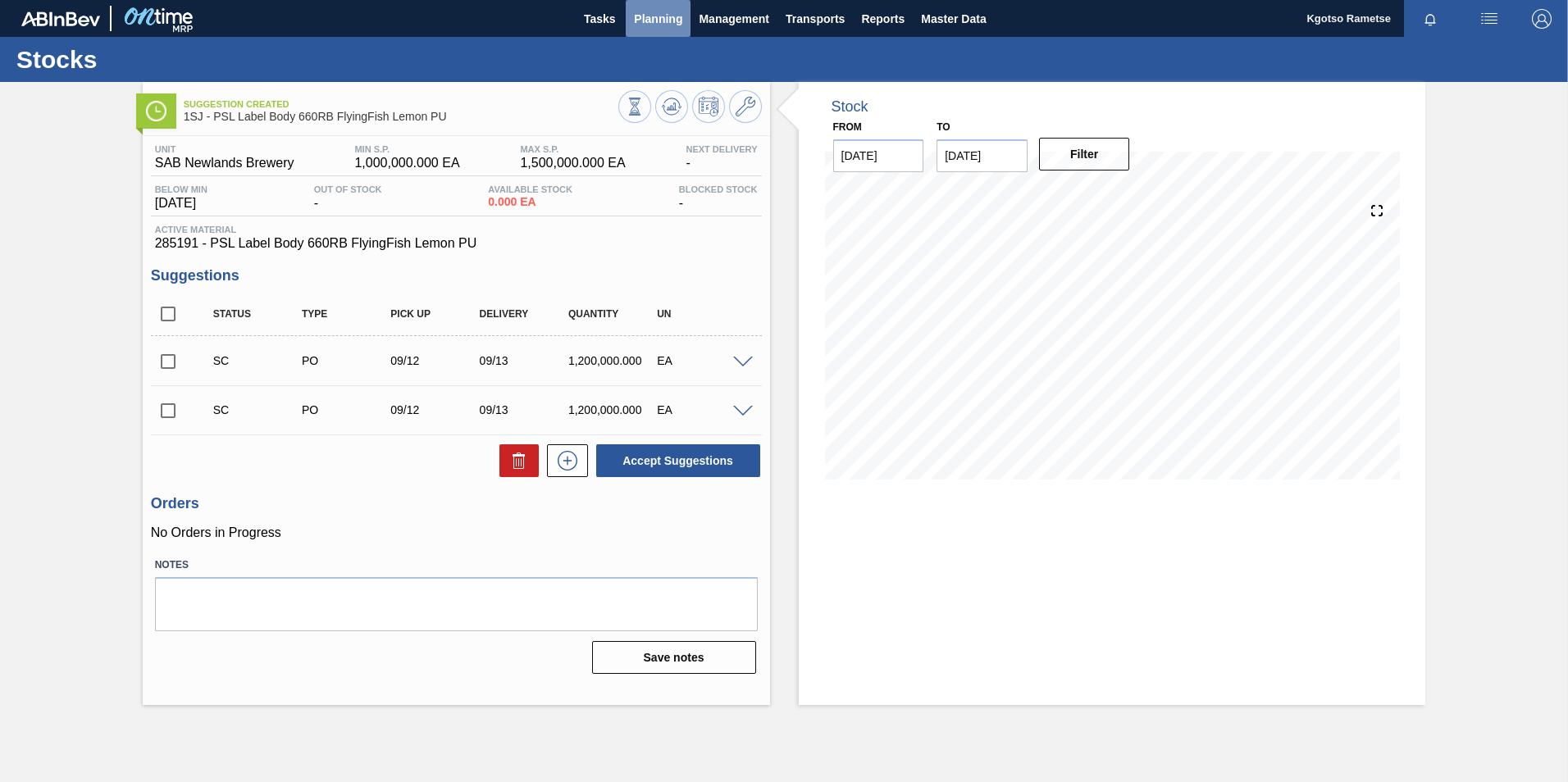
click at [641, 23] on span "Planning" at bounding box center [658, 19] width 48 height 20
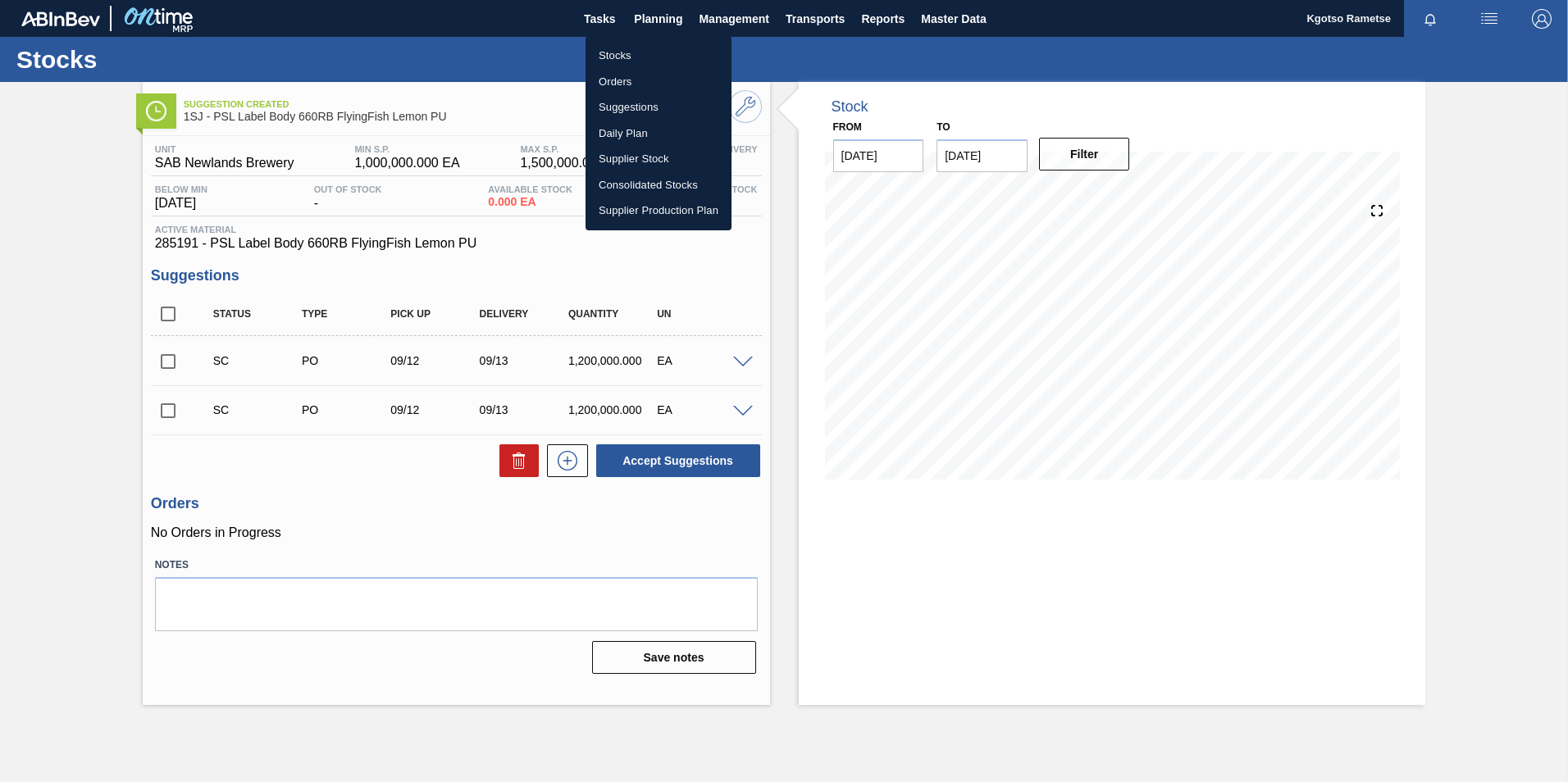
click at [646, 57] on li "Stocks" at bounding box center [658, 55] width 146 height 26
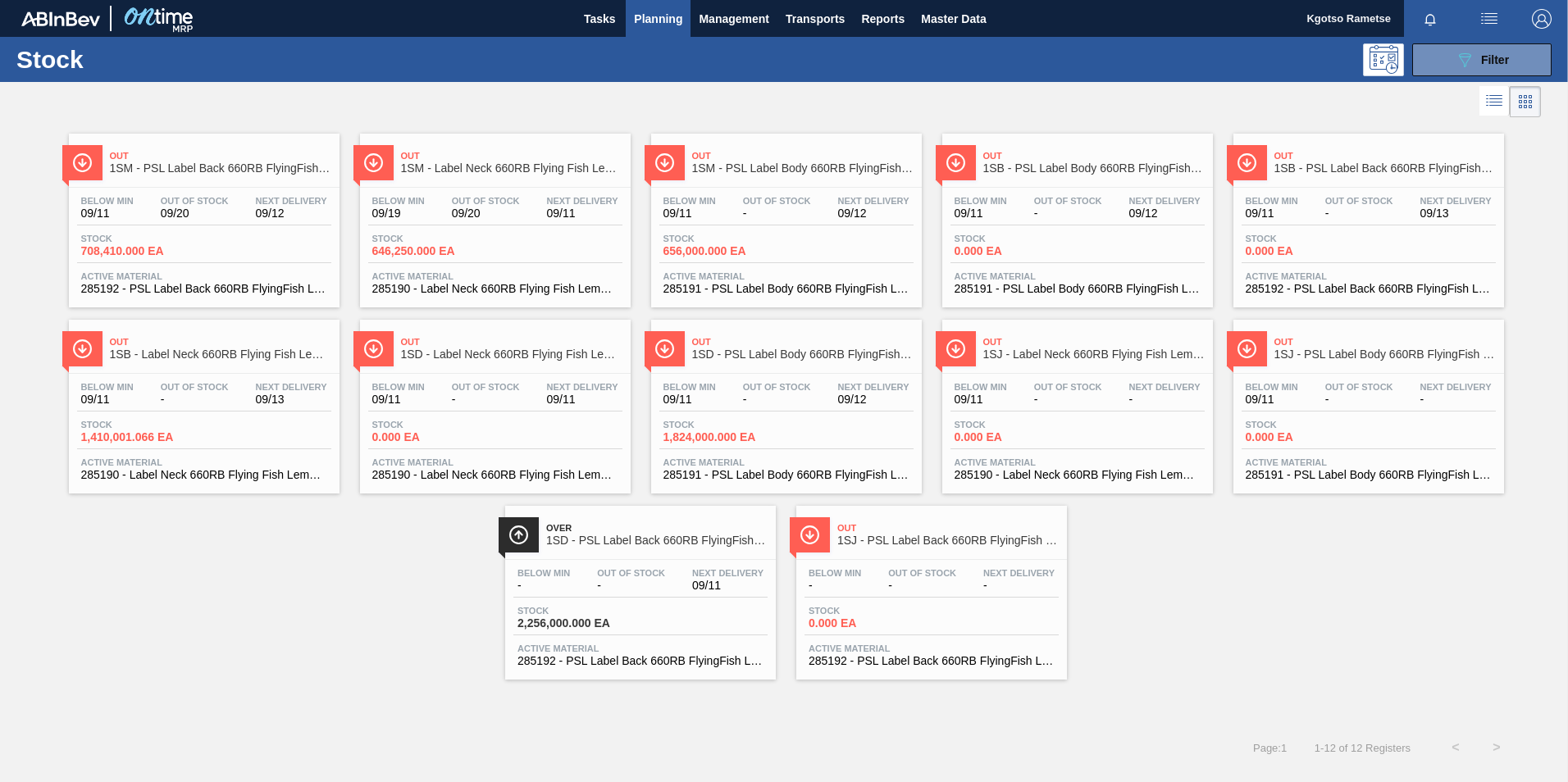
click at [949, 589] on span "-" at bounding box center [922, 585] width 68 height 12
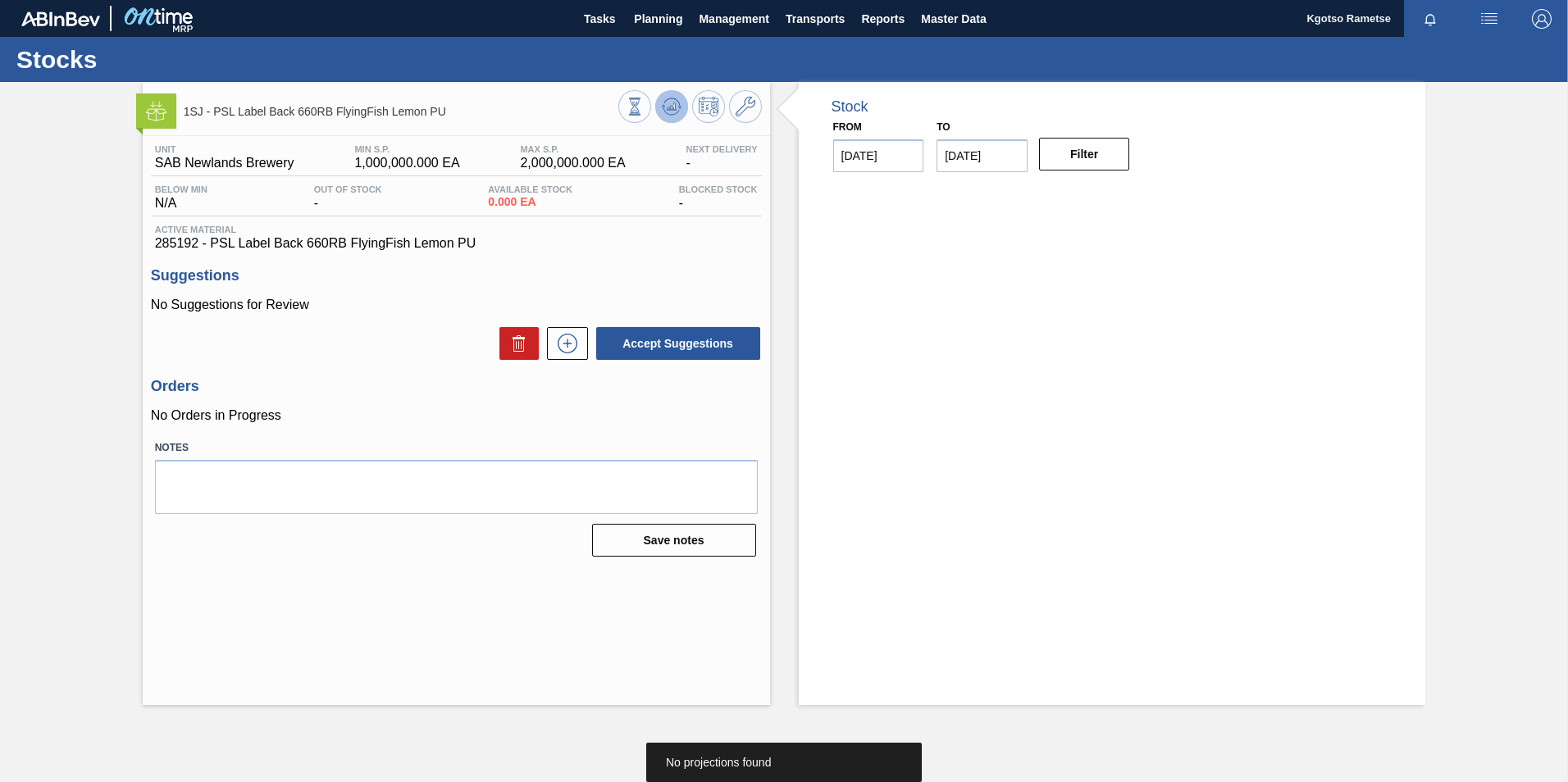
click at [669, 100] on icon at bounding box center [672, 107] width 20 height 20
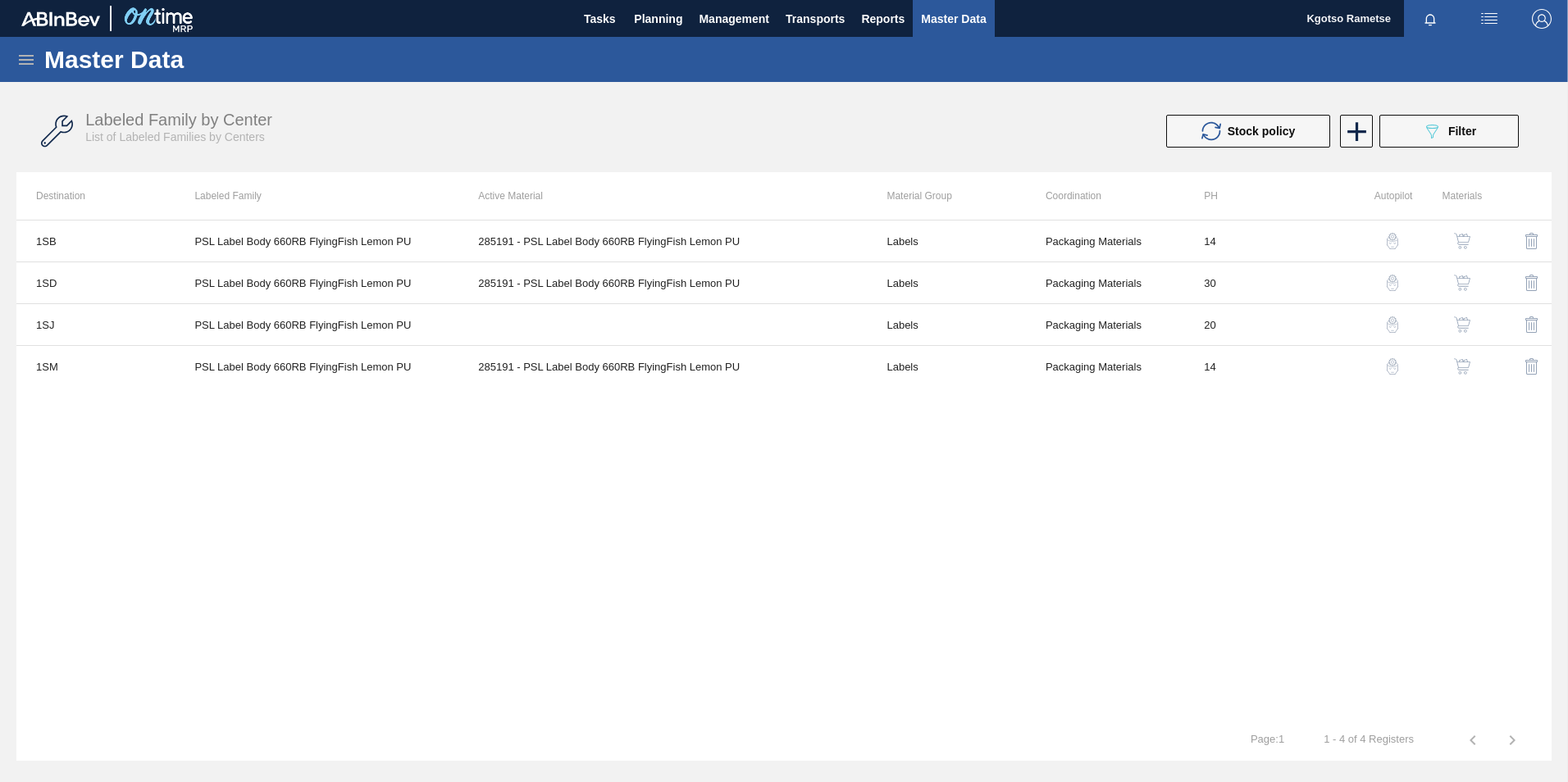
click at [1461, 326] on img "button" at bounding box center [1462, 325] width 17 height 17
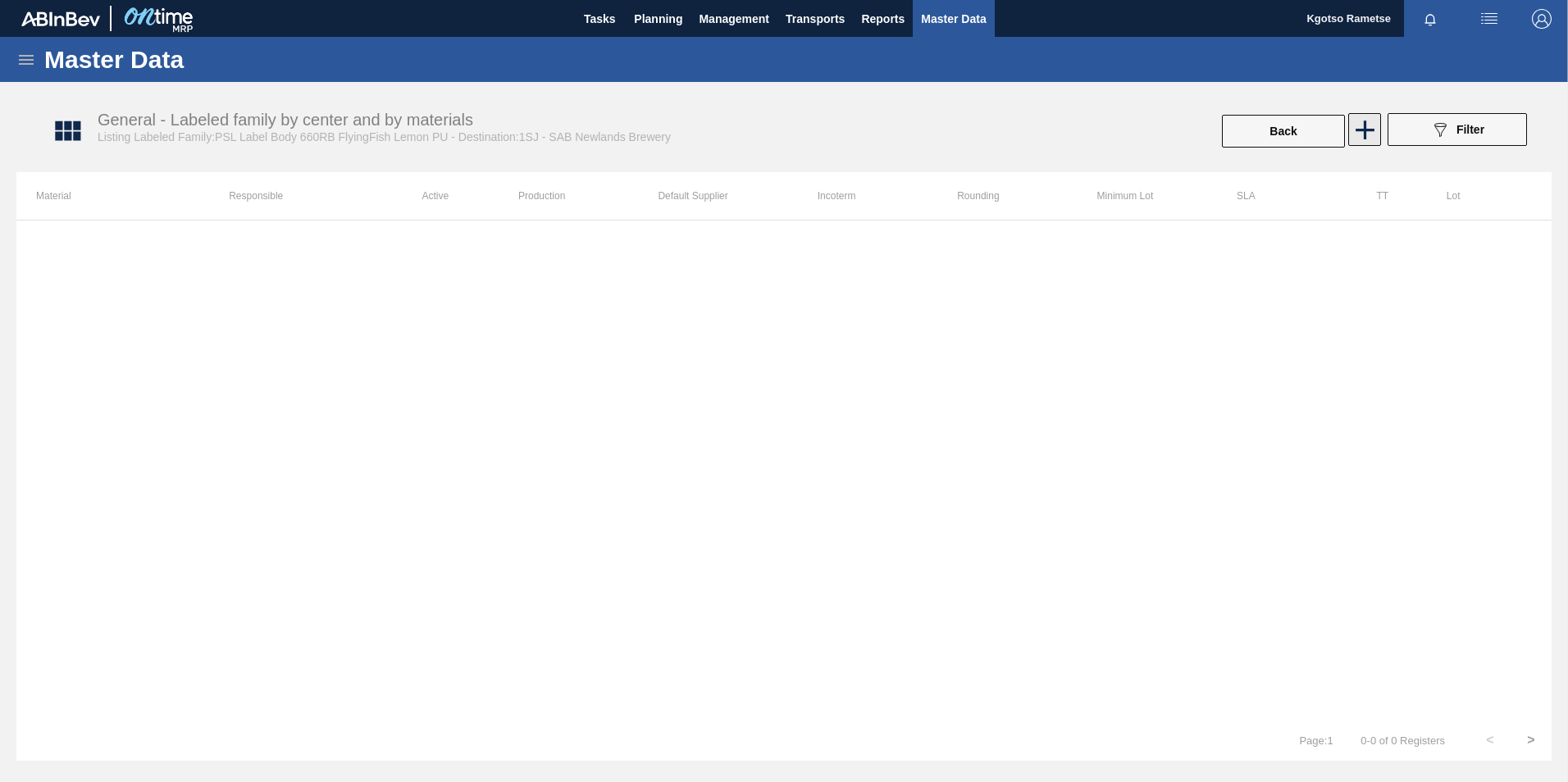
click at [1361, 133] on icon at bounding box center [1365, 130] width 32 height 32
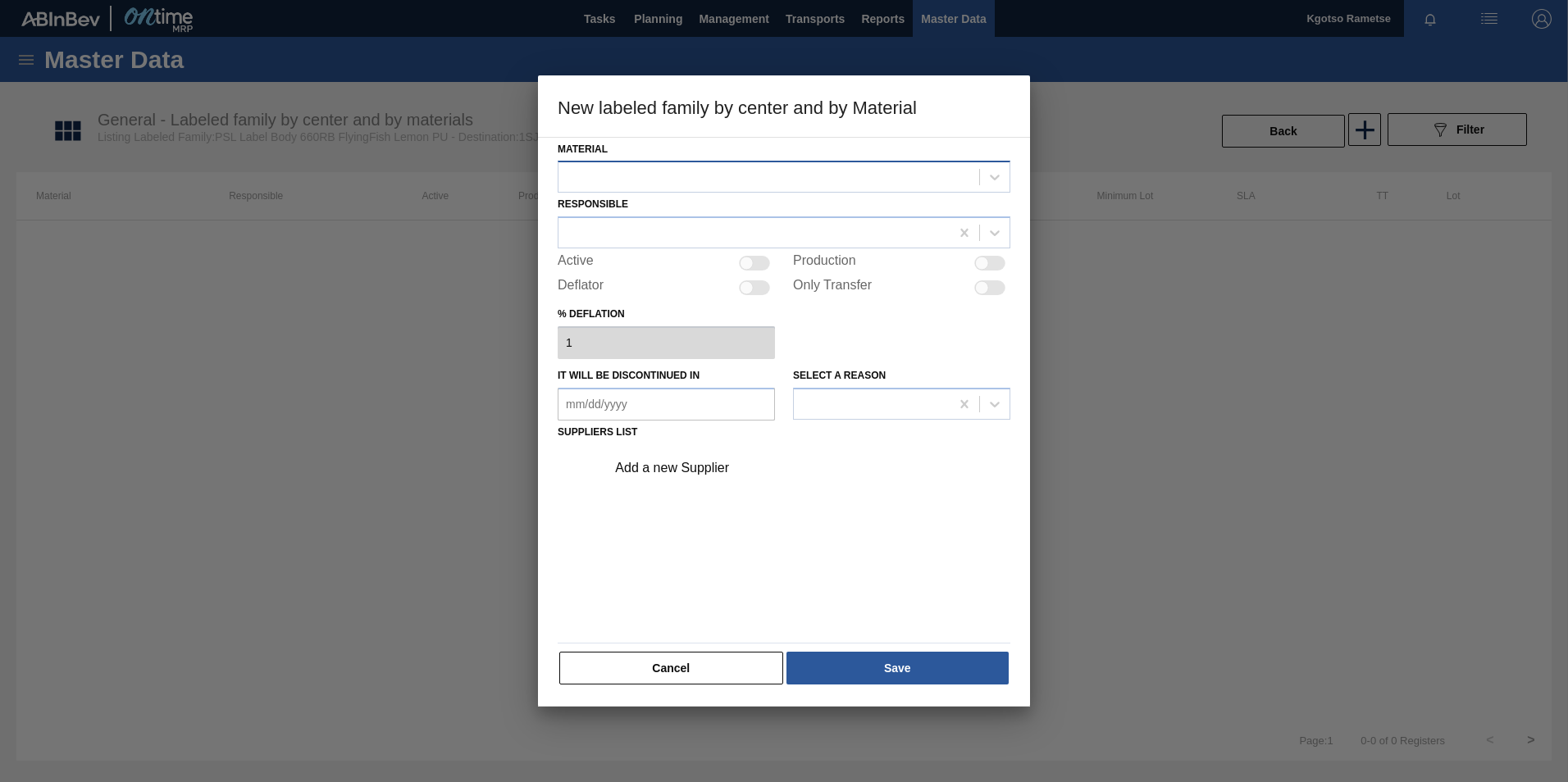
click at [771, 174] on div at bounding box center [768, 177] width 421 height 24
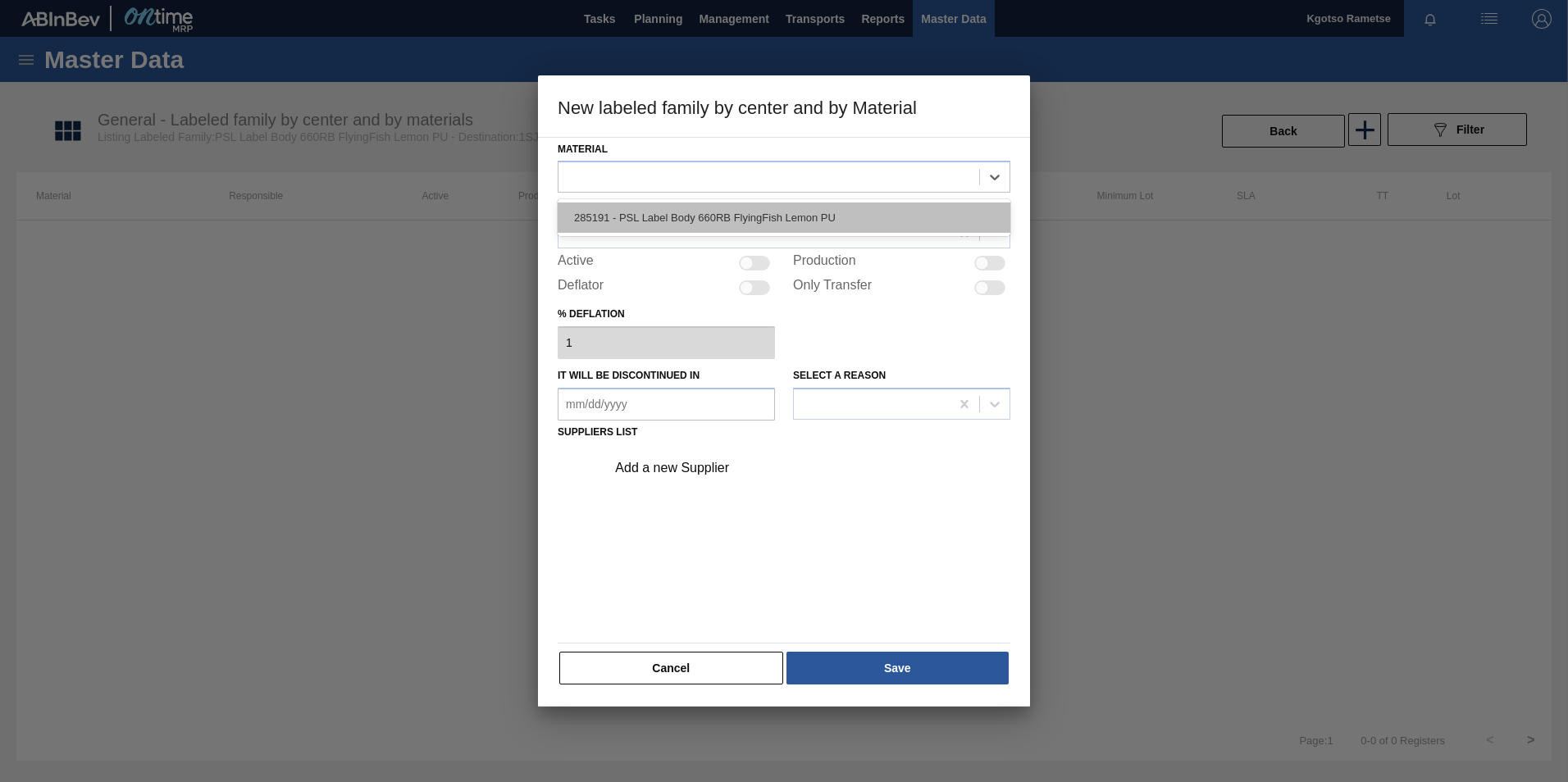
click at [731, 212] on div "285191 - PSL Label Body 660RB FlyingFish Lemon PU" at bounding box center [783, 217] width 452 height 30
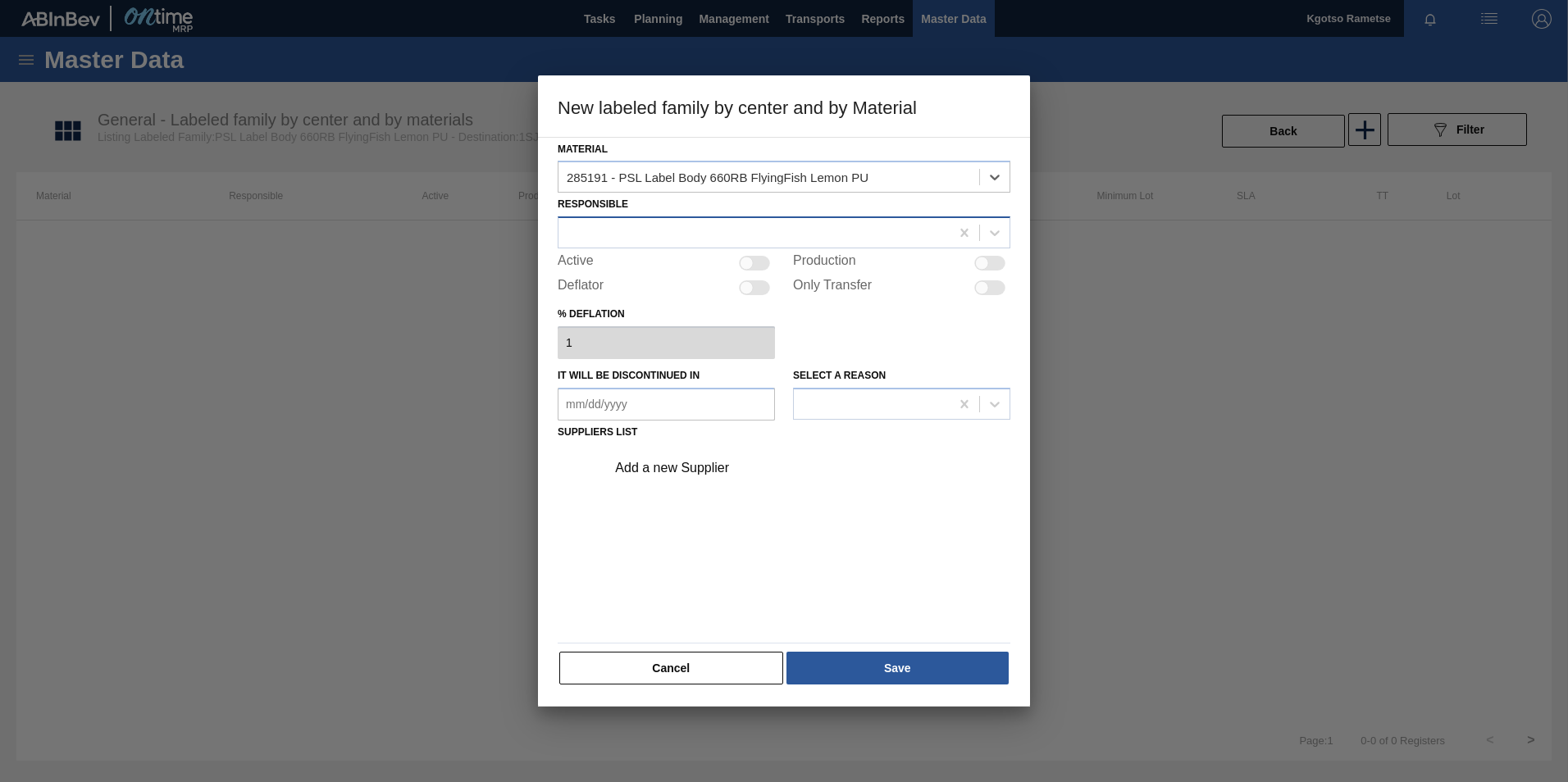
click at [700, 227] on div at bounding box center [753, 233] width 391 height 24
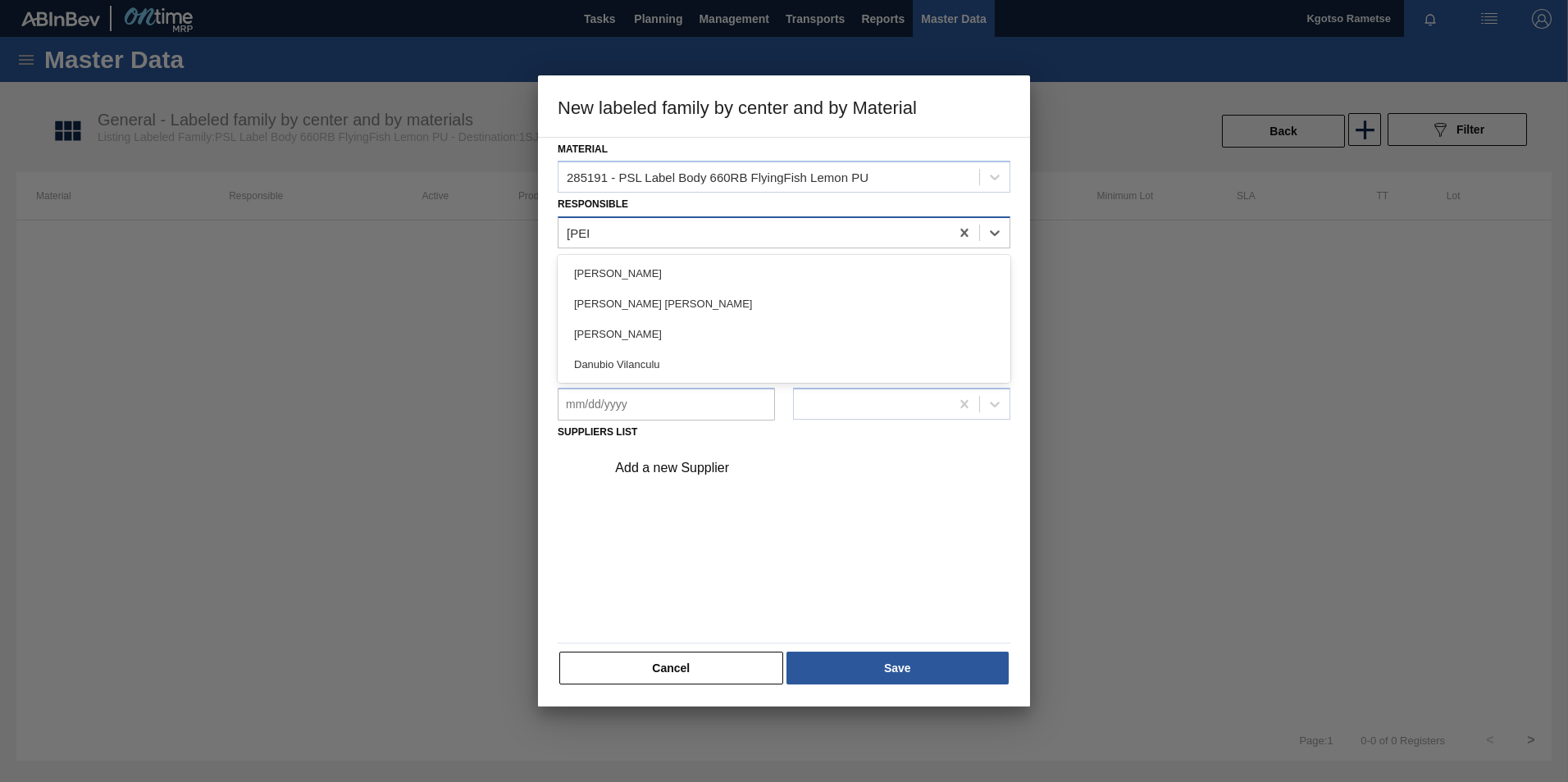
type input "danu"
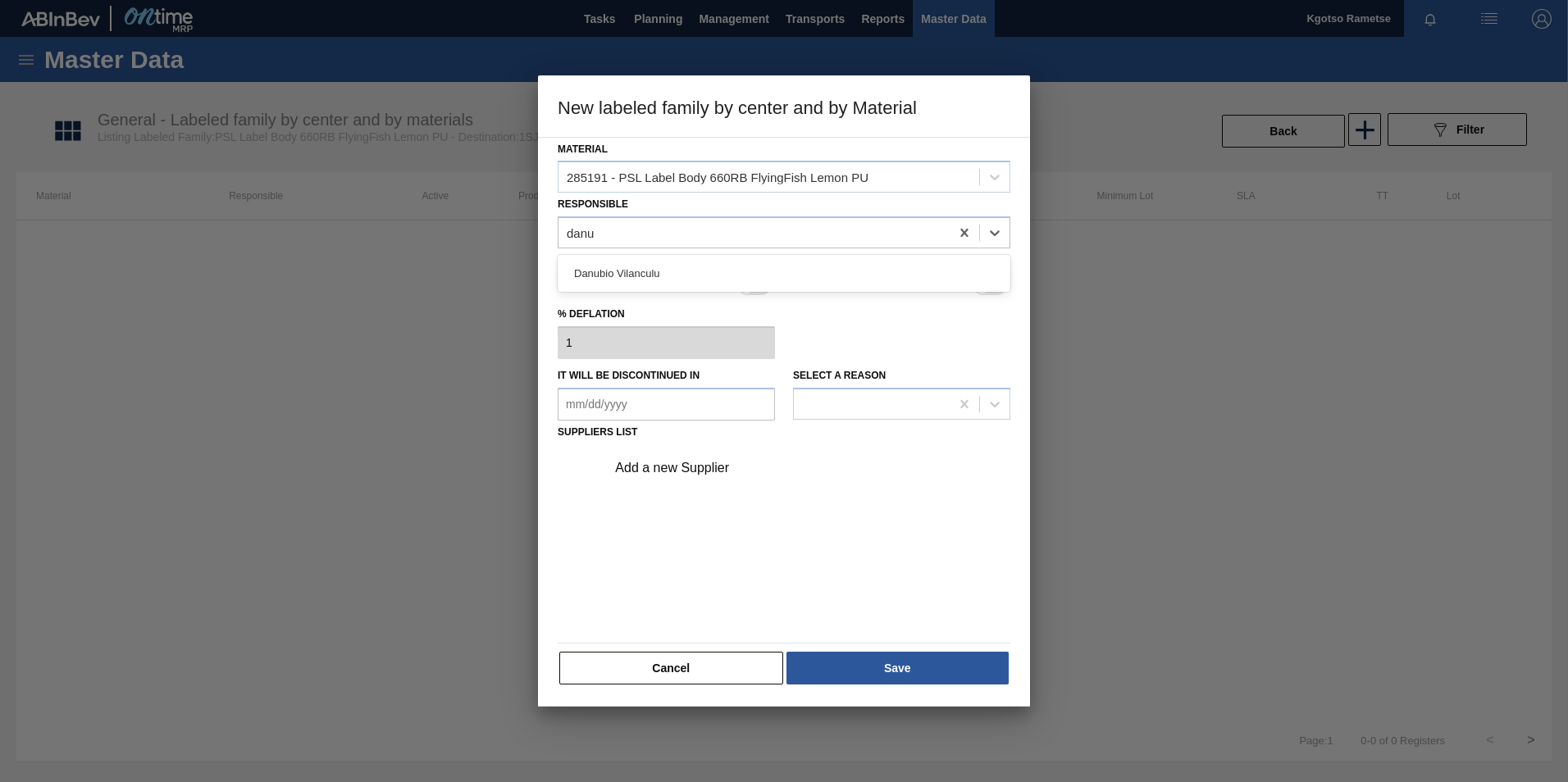
click at [660, 273] on div "Danubio Vilanculu" at bounding box center [783, 273] width 452 height 30
click at [752, 266] on div at bounding box center [754, 263] width 31 height 15
checkbox input "true"
click at [703, 467] on div "Add a new Supplier" at bounding box center [776, 468] width 322 height 15
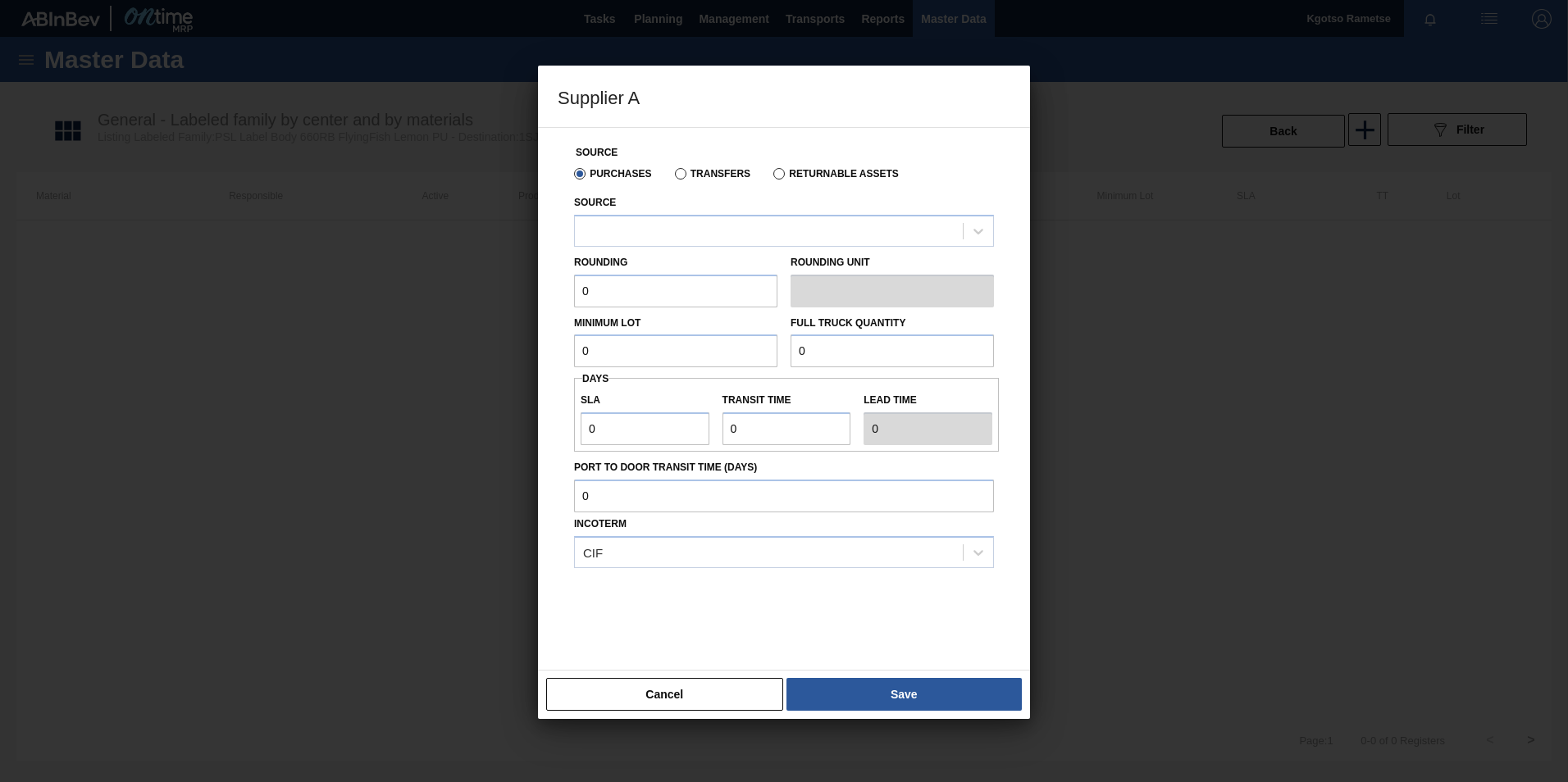
drag, startPoint x: 692, startPoint y: 240, endPoint x: 683, endPoint y: 252, distance: 15.0
click at [691, 242] on div at bounding box center [769, 231] width 388 height 24
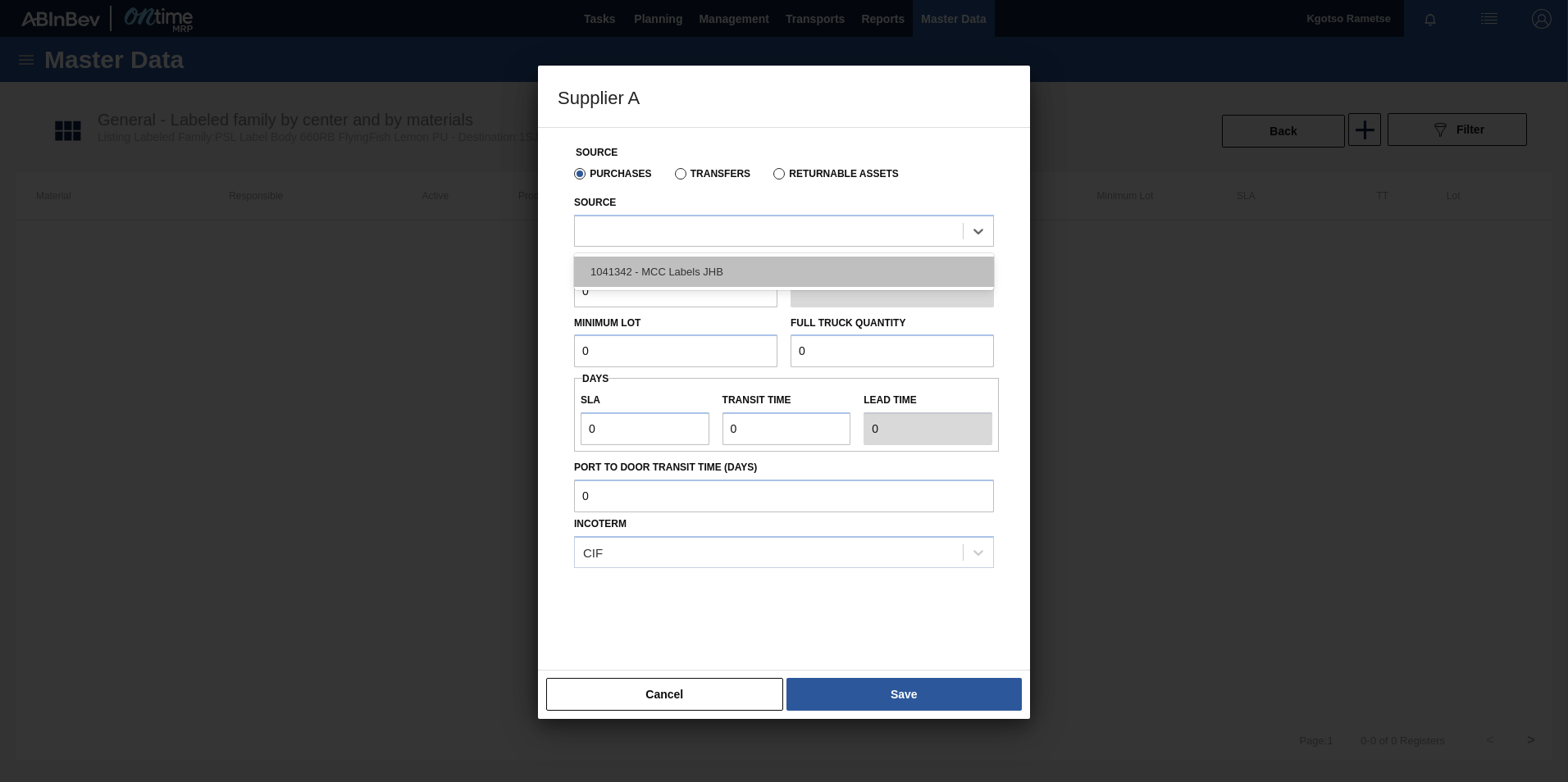
click at [668, 277] on div "1041342 - MCC Labels JHB" at bounding box center [784, 271] width 420 height 30
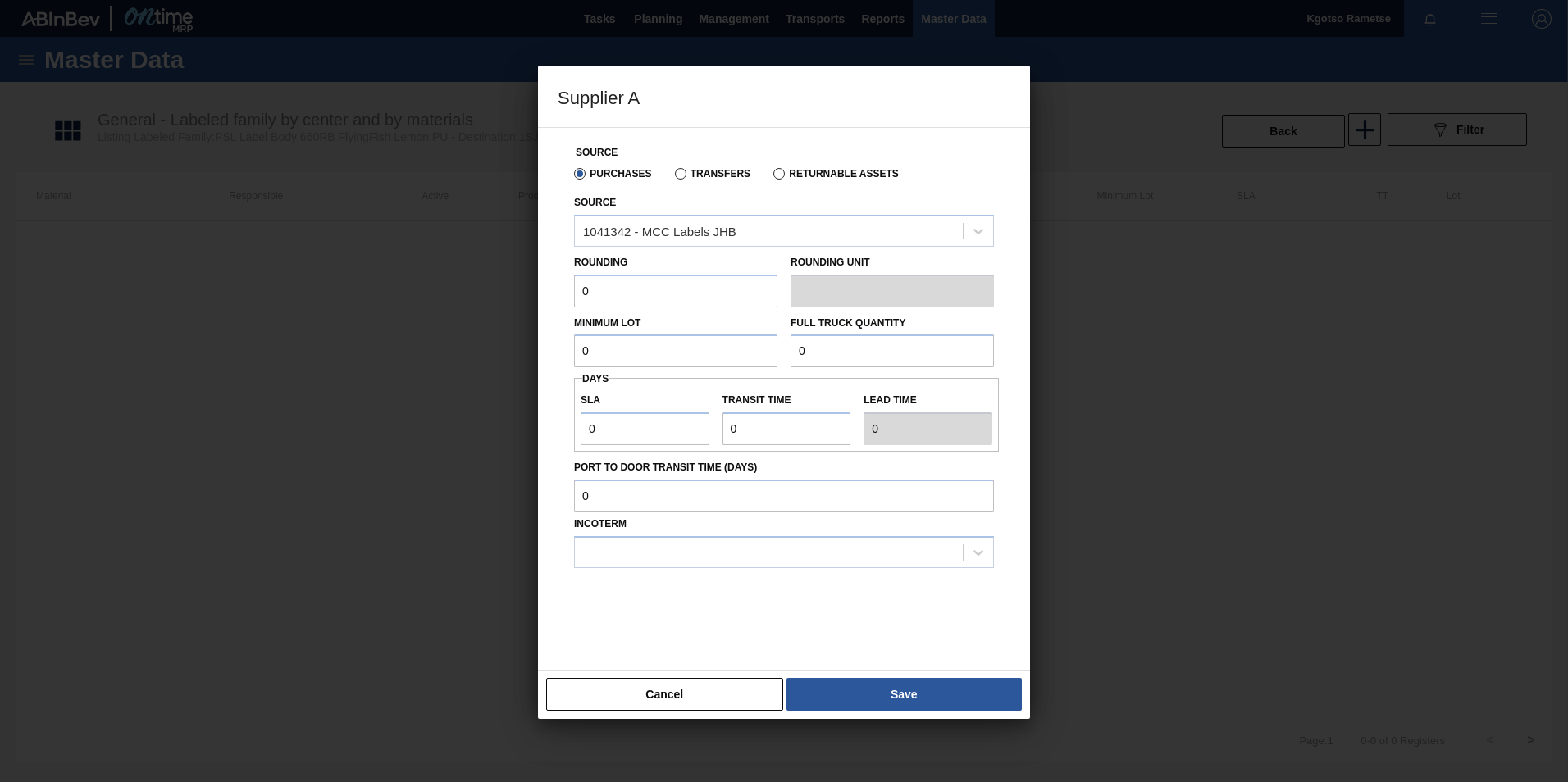
drag, startPoint x: 622, startPoint y: 301, endPoint x: 409, endPoint y: 317, distance: 213.6
click at [389, 316] on div "Supplier A Source Purchases Transfers Returnable Assets Source 1041342 - MCC La…" at bounding box center [784, 391] width 1568 height 782
type input "1"
click at [562, 324] on div "Source Purchases Transfers Returnable Assets Source 1041342 - MCC Labels JHB Ro…" at bounding box center [783, 389] width 452 height 522
drag, startPoint x: 597, startPoint y: 346, endPoint x: 527, endPoint y: 348, distance: 70.0
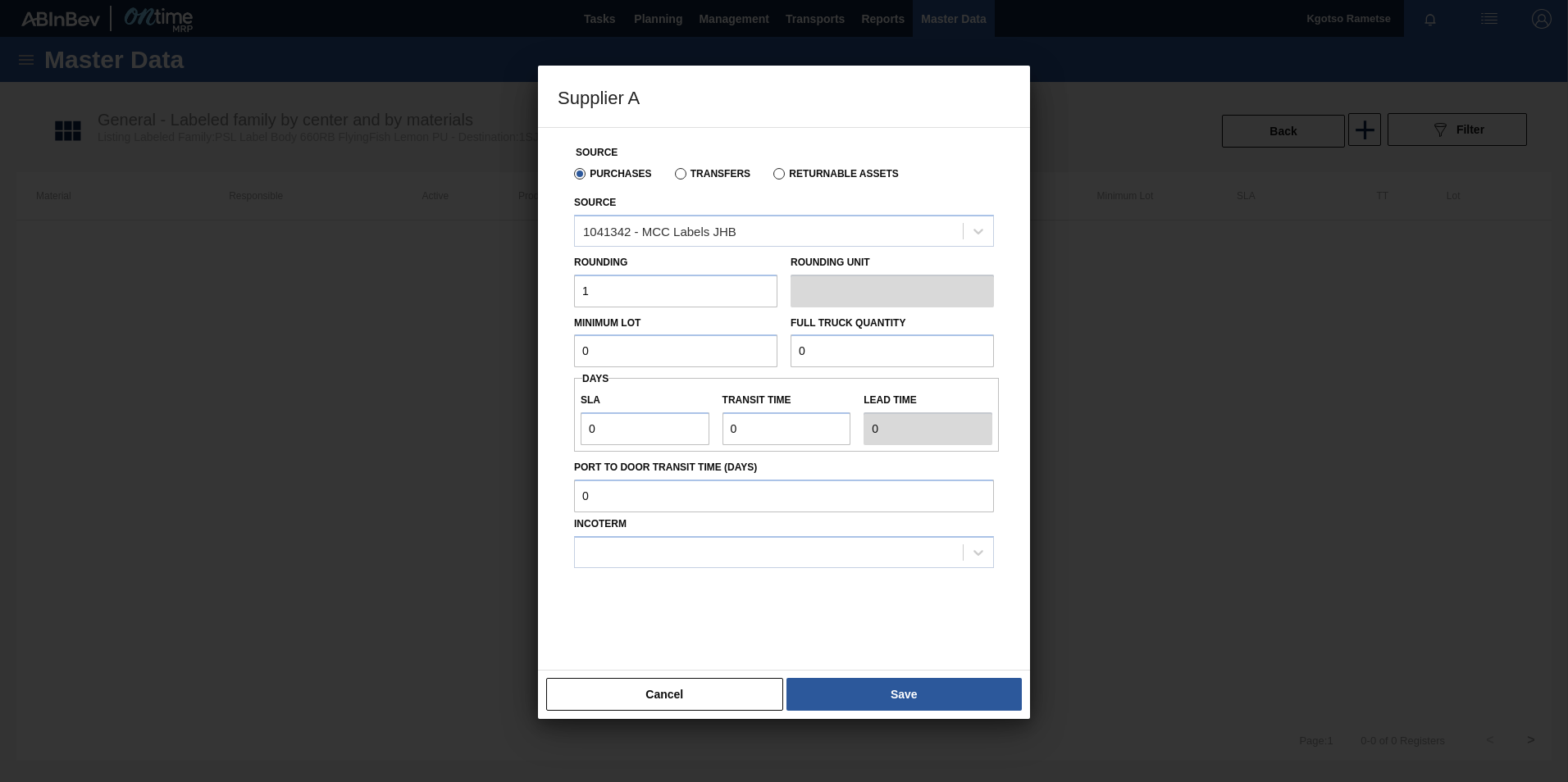
click at [533, 348] on div "Supplier A Source Purchases Transfers Returnable Assets Source 1041342 - MCC La…" at bounding box center [784, 391] width 1568 height 782
drag, startPoint x: 520, startPoint y: 377, endPoint x: 472, endPoint y: 381, distance: 48.2
click at [501, 379] on div "Supplier A Source Purchases Transfers Returnable Assets Source 1041342 - MCC La…" at bounding box center [784, 391] width 1568 height 782
type input "1,200,000"
drag, startPoint x: 770, startPoint y: 351, endPoint x: 739, endPoint y: 350, distance: 31.0
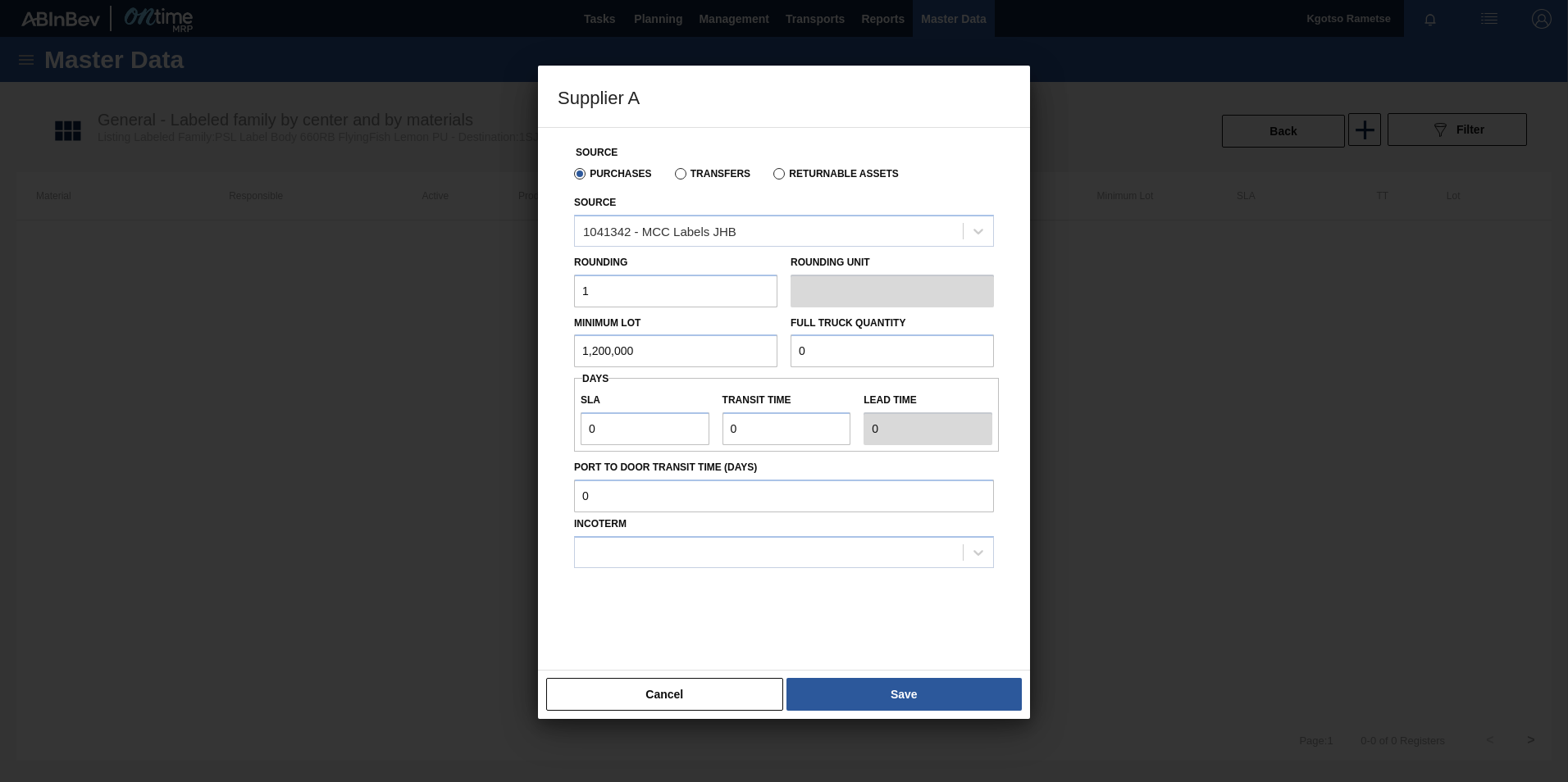
click at [740, 351] on div "Minimum Lot 1,200,000 Full Truck Quantity 0" at bounding box center [784, 337] width 433 height 61
paste input "1,200,00"
type input "1,200,000"
drag, startPoint x: 657, startPoint y: 430, endPoint x: 522, endPoint y: 441, distance: 135.4
click at [526, 441] on div "Supplier A Source Purchases Transfers Returnable Assets Source 1041342 - MCC La…" at bounding box center [784, 391] width 1568 height 782
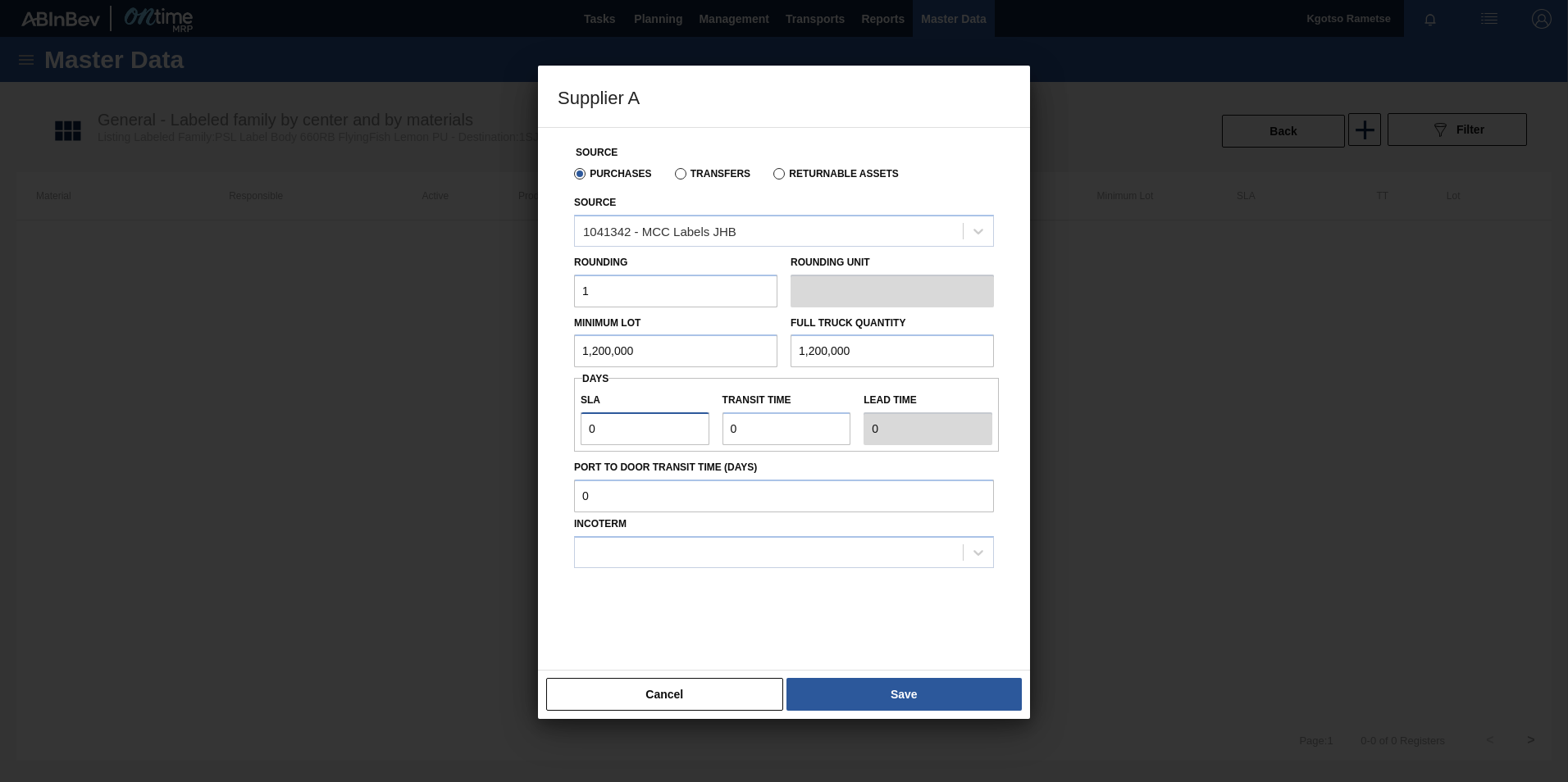
type input "1"
drag, startPoint x: 762, startPoint y: 418, endPoint x: 658, endPoint y: 424, distance: 104.2
click at [675, 423] on div "SLA 1 Transit time Lead time 1" at bounding box center [786, 415] width 425 height 61
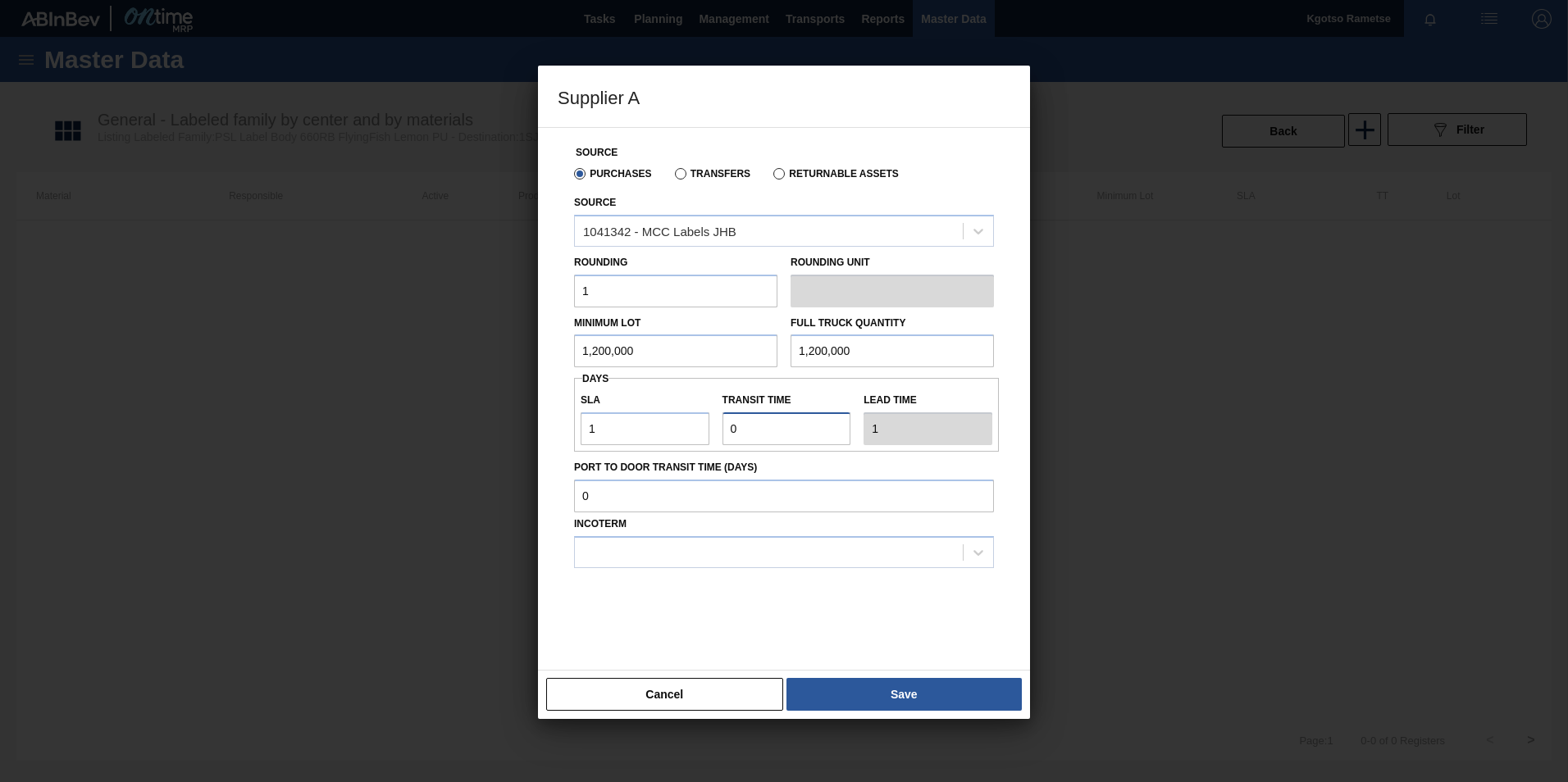
type input "1"
type input "2"
type input "1"
click at [753, 557] on div at bounding box center [769, 552] width 388 height 24
click at [705, 630] on div "FOB" at bounding box center [784, 623] width 420 height 30
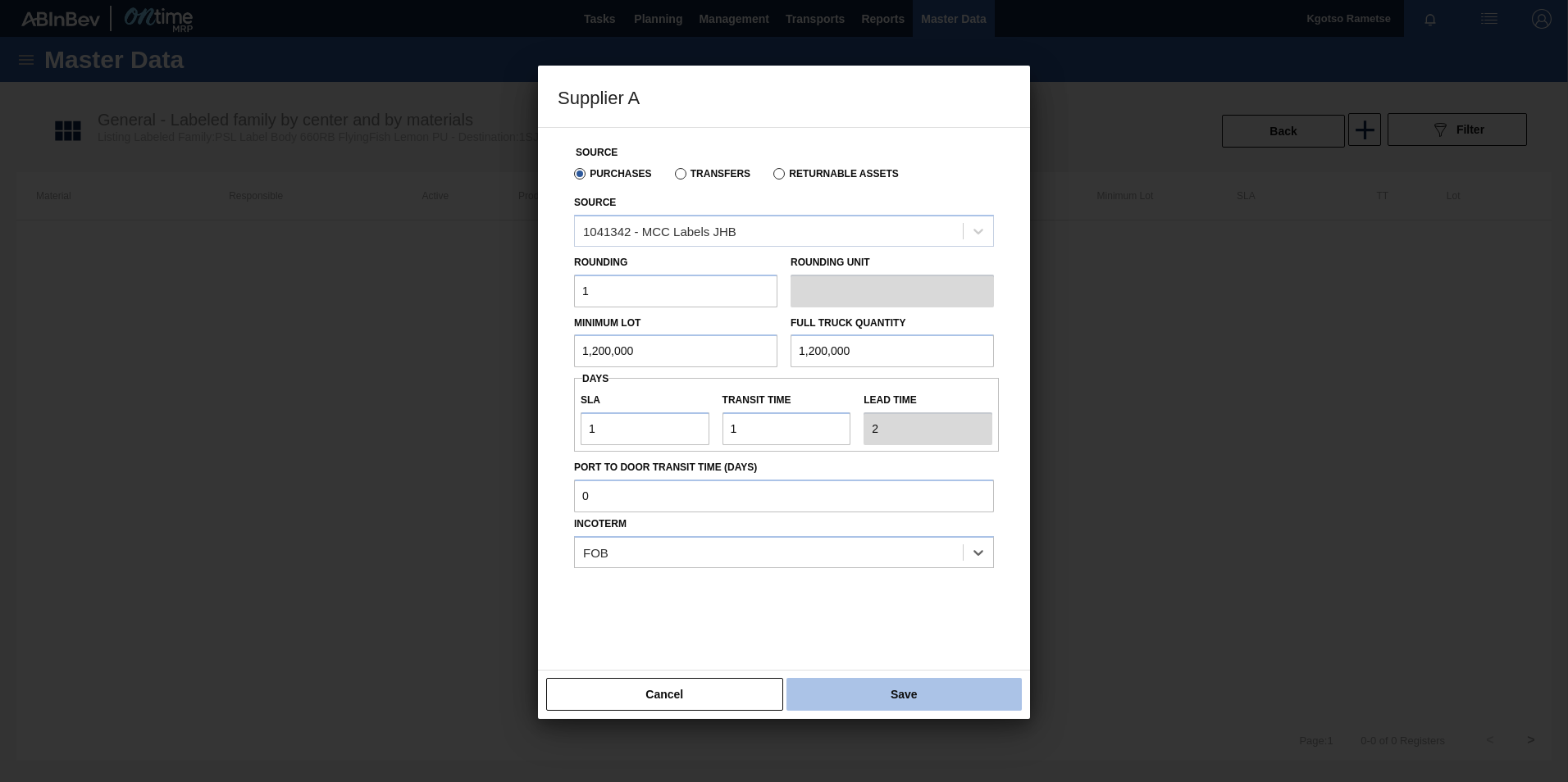
click at [885, 710] on div "Cancel Save" at bounding box center [784, 694] width 492 height 49
click at [880, 701] on button "Save" at bounding box center [904, 694] width 235 height 32
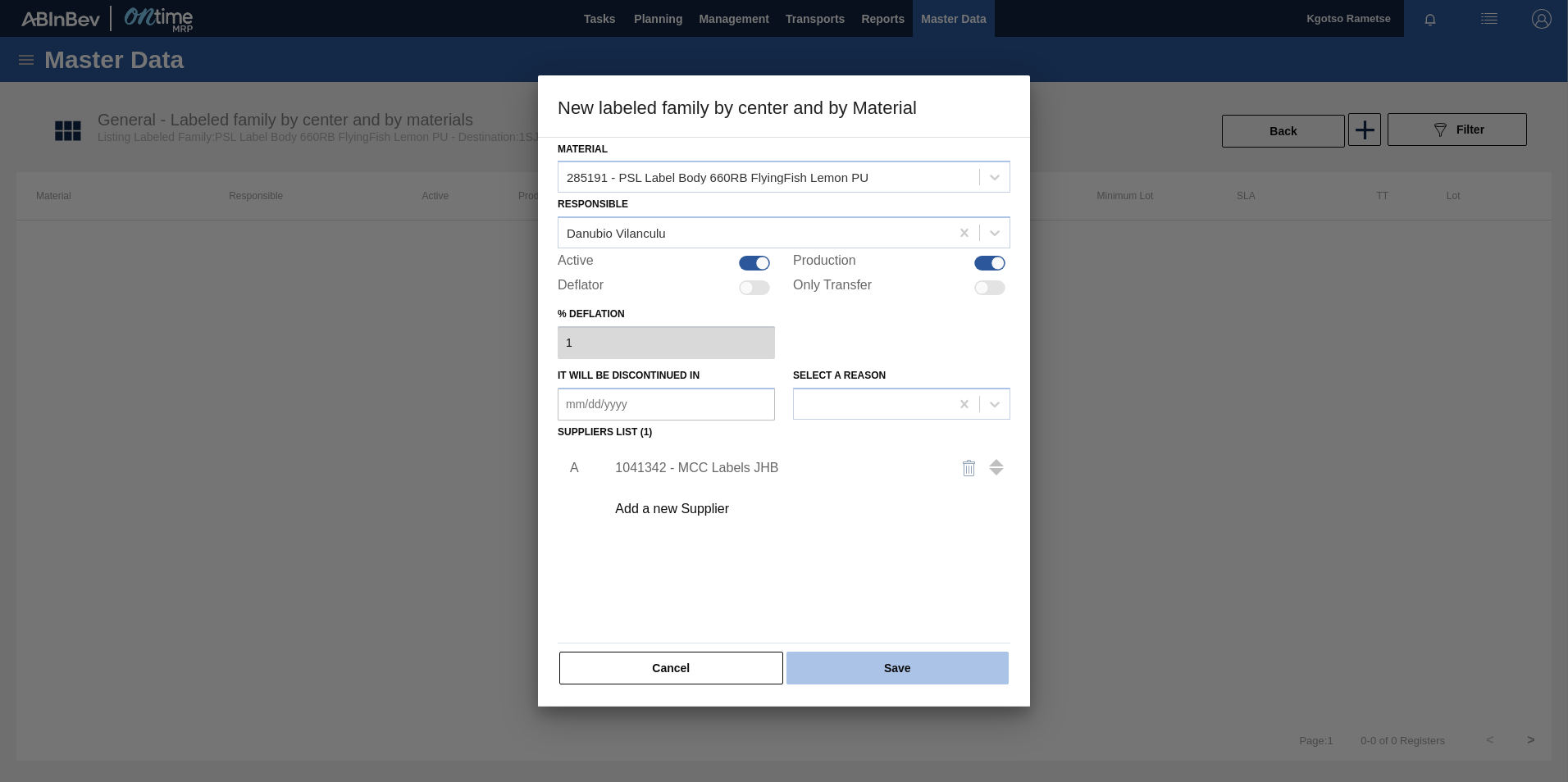
click at [837, 657] on button "Save" at bounding box center [897, 667] width 222 height 32
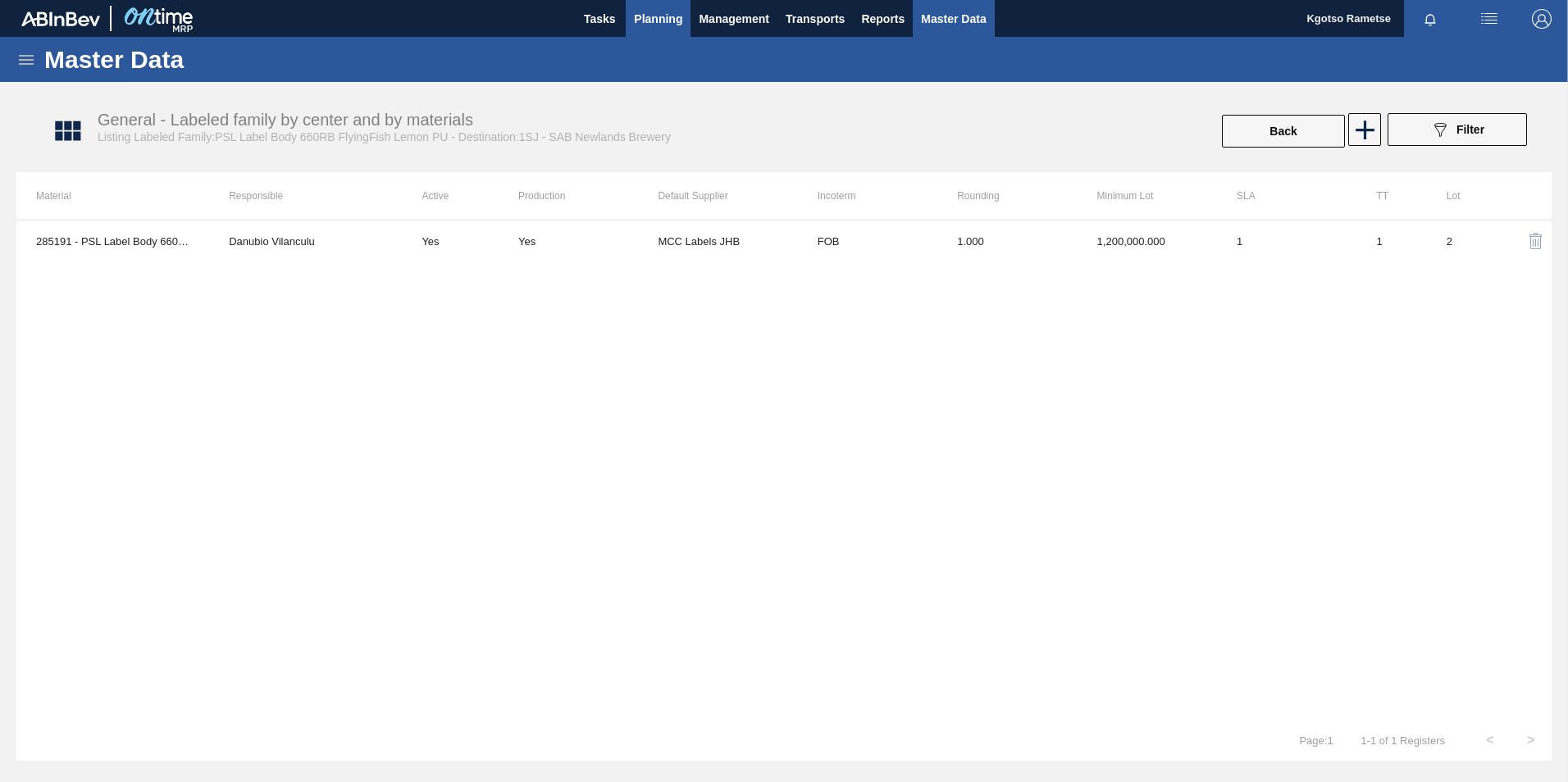
click at [644, 14] on span "Planning" at bounding box center [658, 19] width 48 height 20
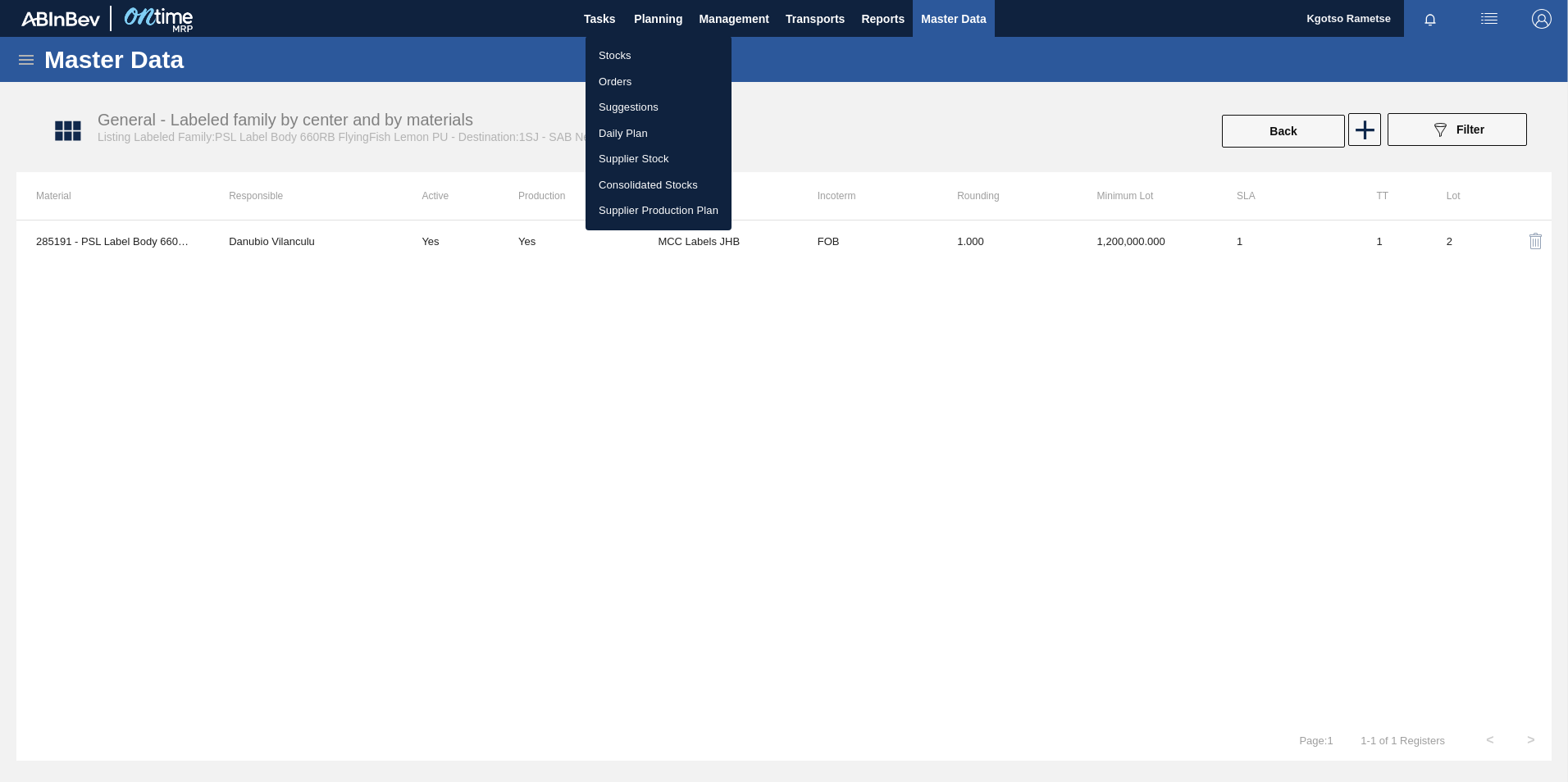
click at [617, 64] on li "Stocks" at bounding box center [658, 55] width 146 height 26
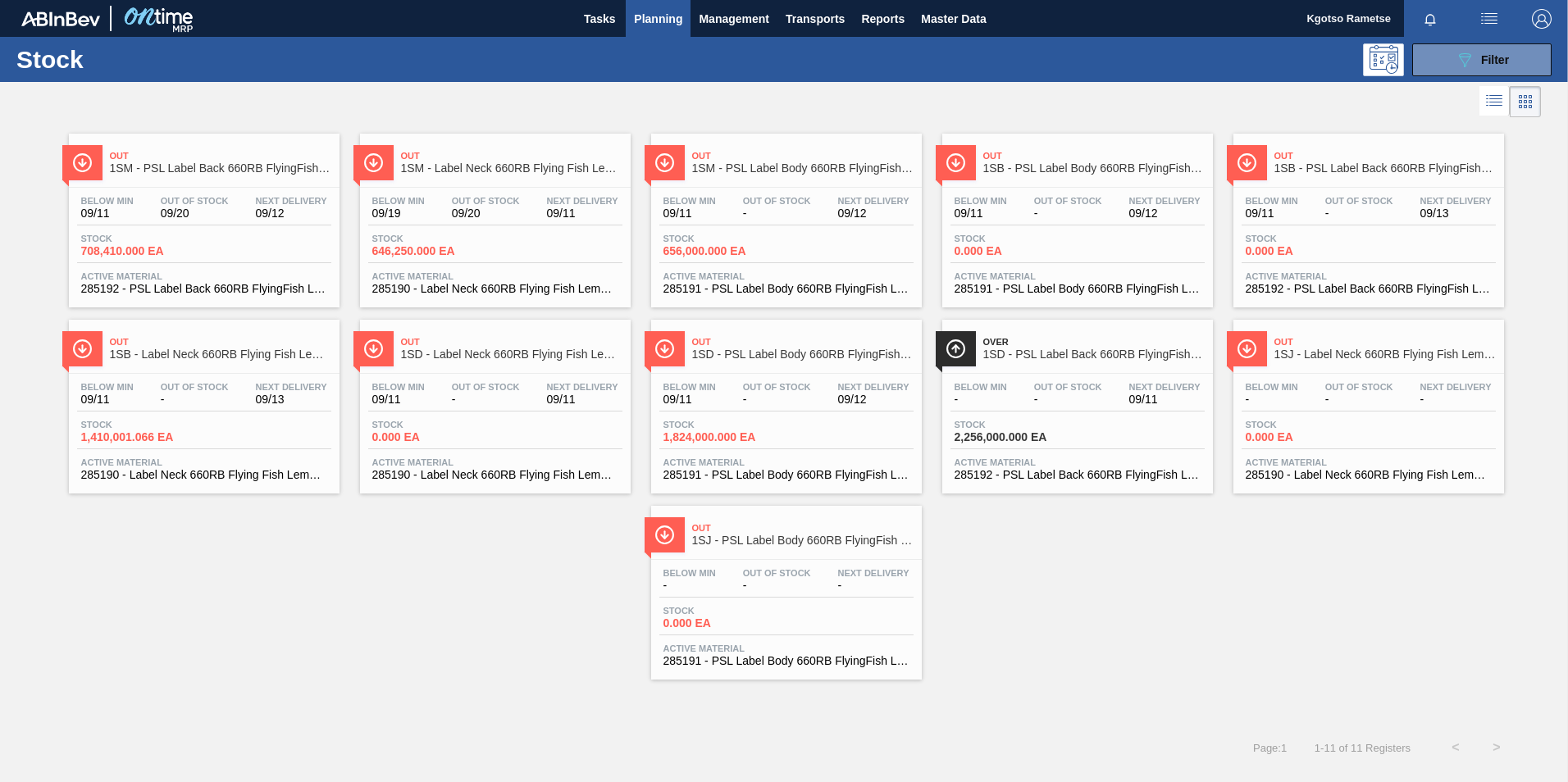
click at [232, 236] on div "Stock 708,410.000 EA" at bounding box center [204, 247] width 254 height 29
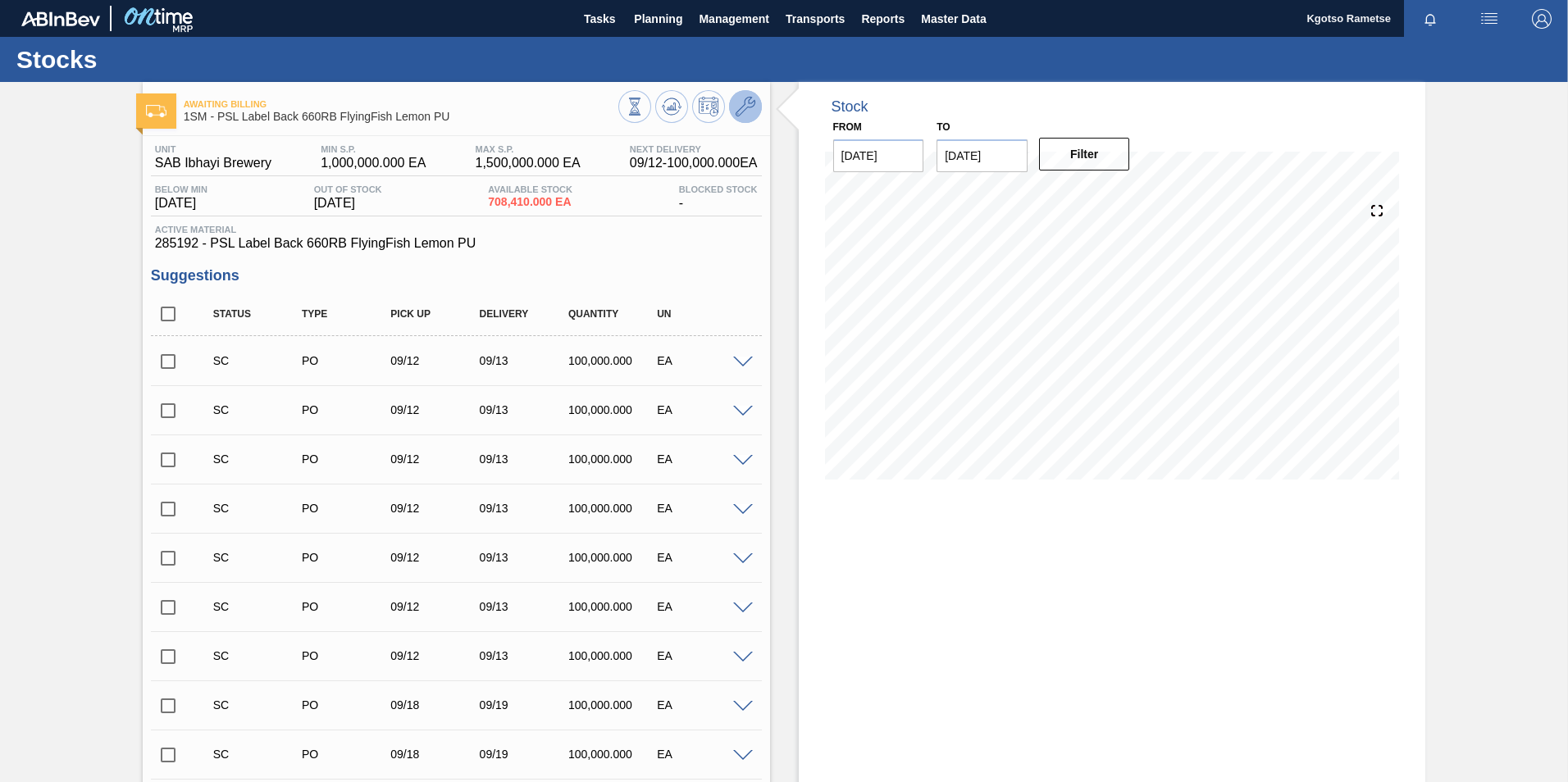
click at [742, 107] on icon at bounding box center [746, 107] width 20 height 20
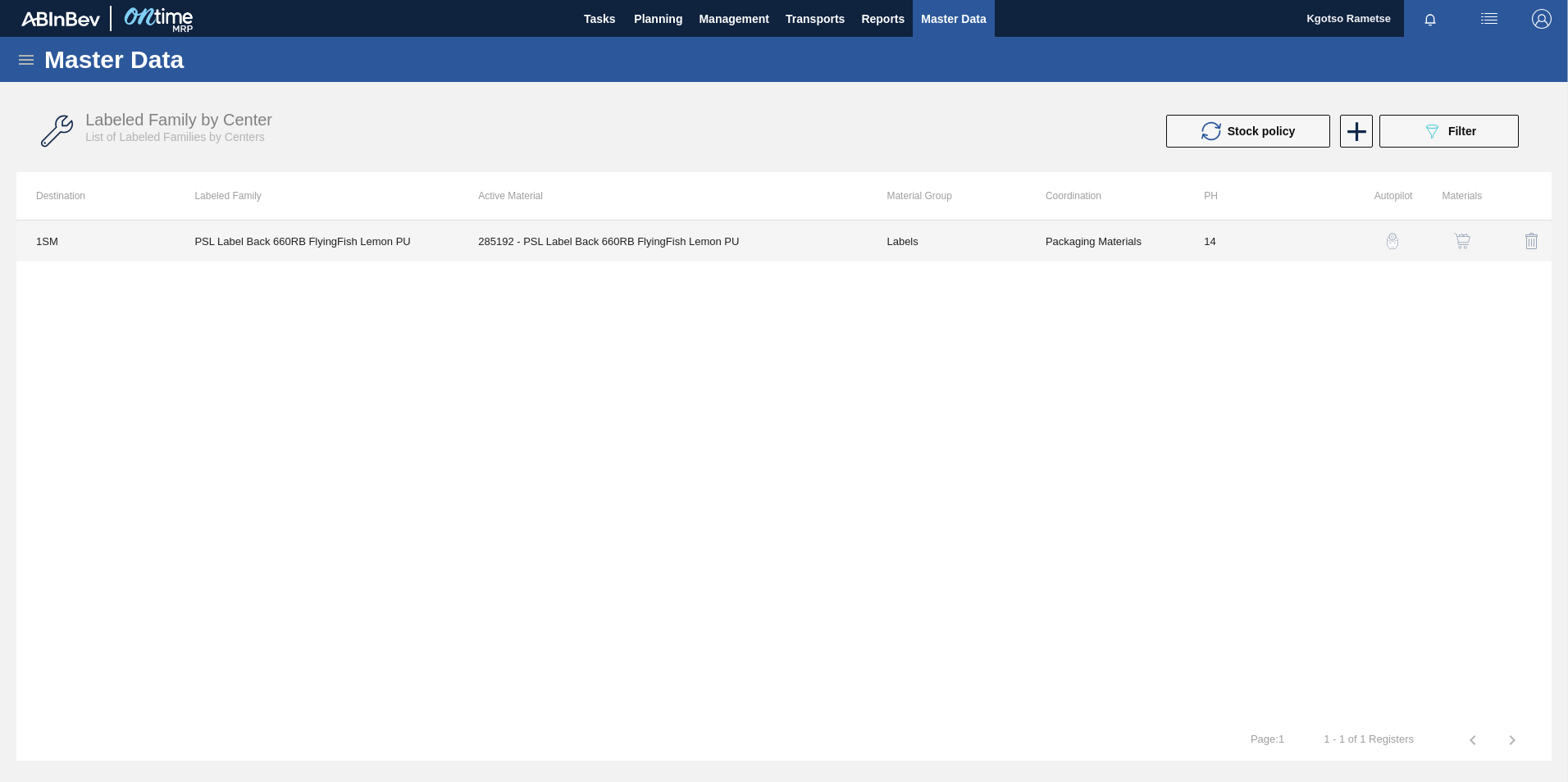
click at [262, 236] on td "PSL Label Back 660RB FlyingFish Lemon PU" at bounding box center [317, 241] width 284 height 41
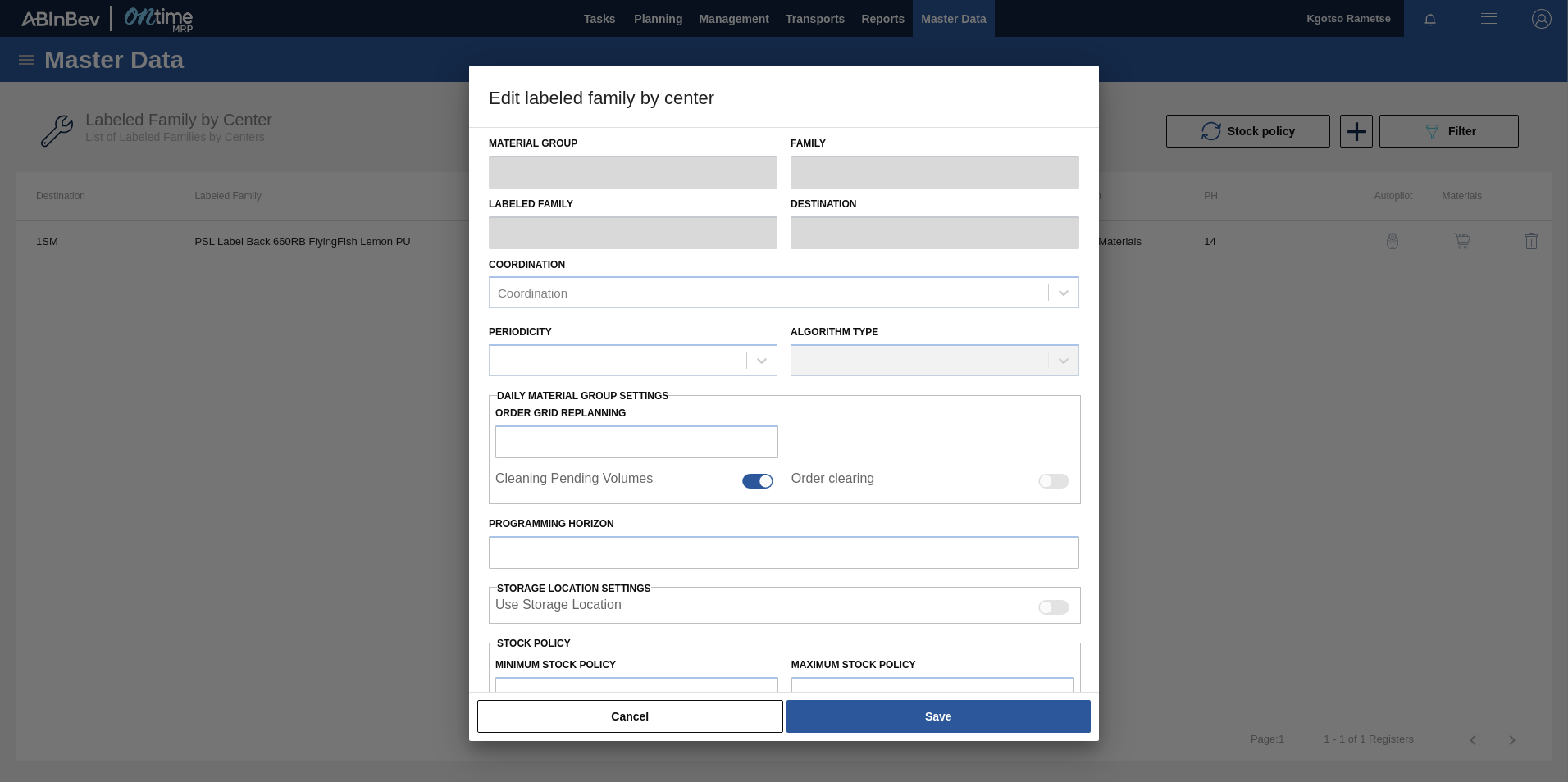
type input "Labels"
type input "660RB"
type input "PSL Label Back 660RB FlyingFish Lemon PU"
type input "1SM - SAB Ibhayi Brewery"
type input "14"
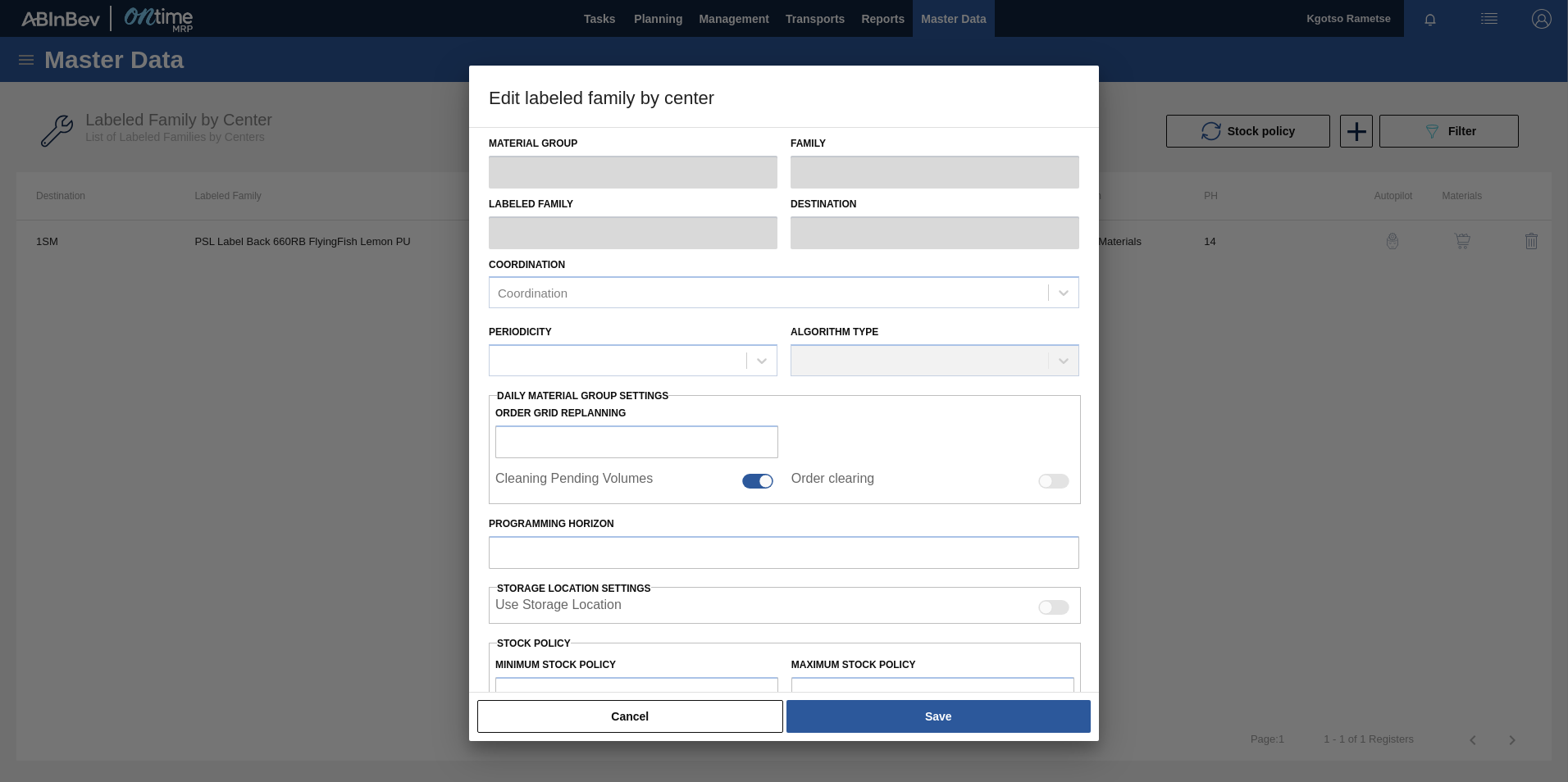
type input "1,000,000"
type input "1,500,000"
type input "100"
type input "1,500,000.000"
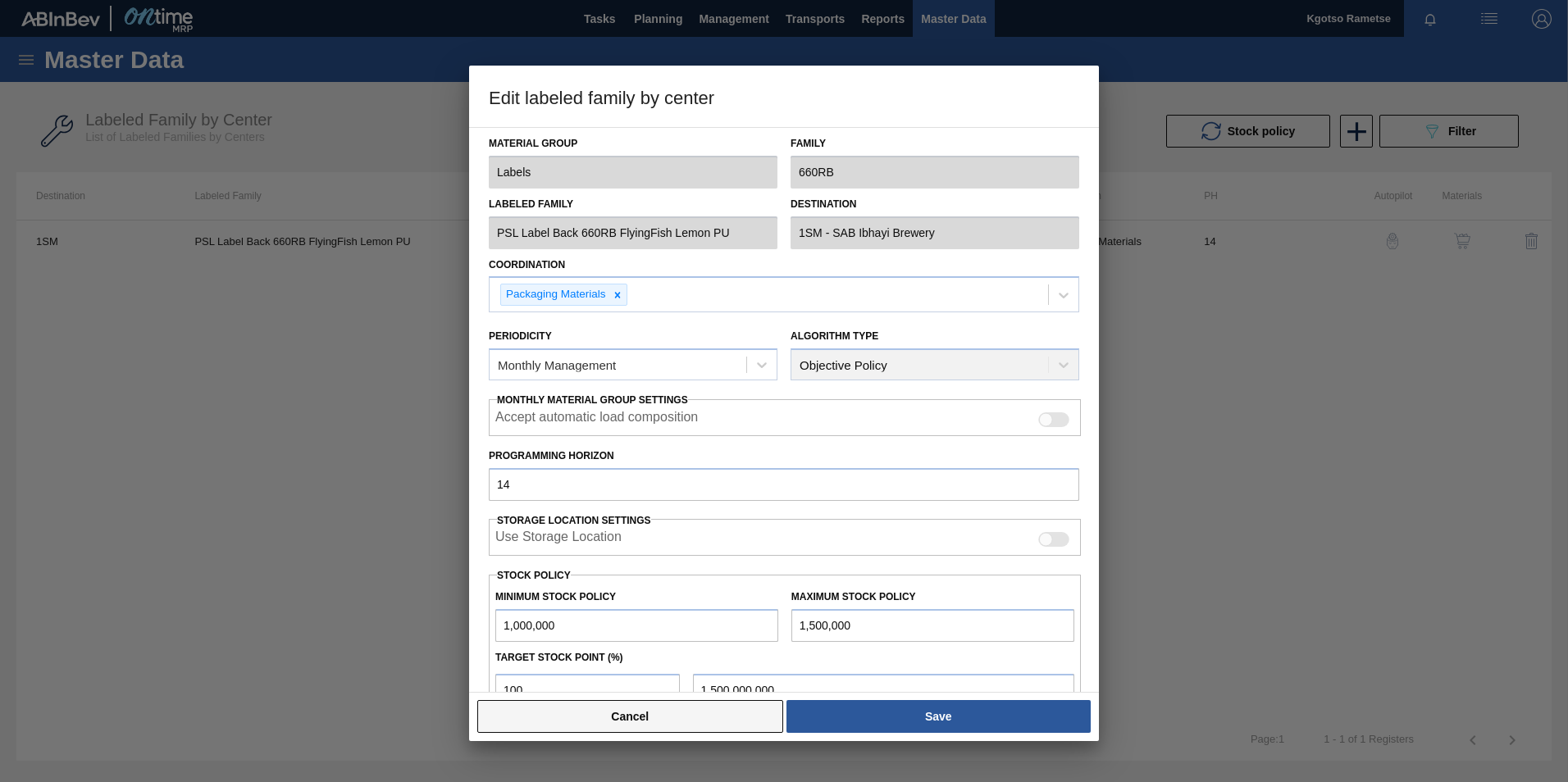
click at [644, 717] on button "Cancel" at bounding box center [630, 715] width 306 height 32
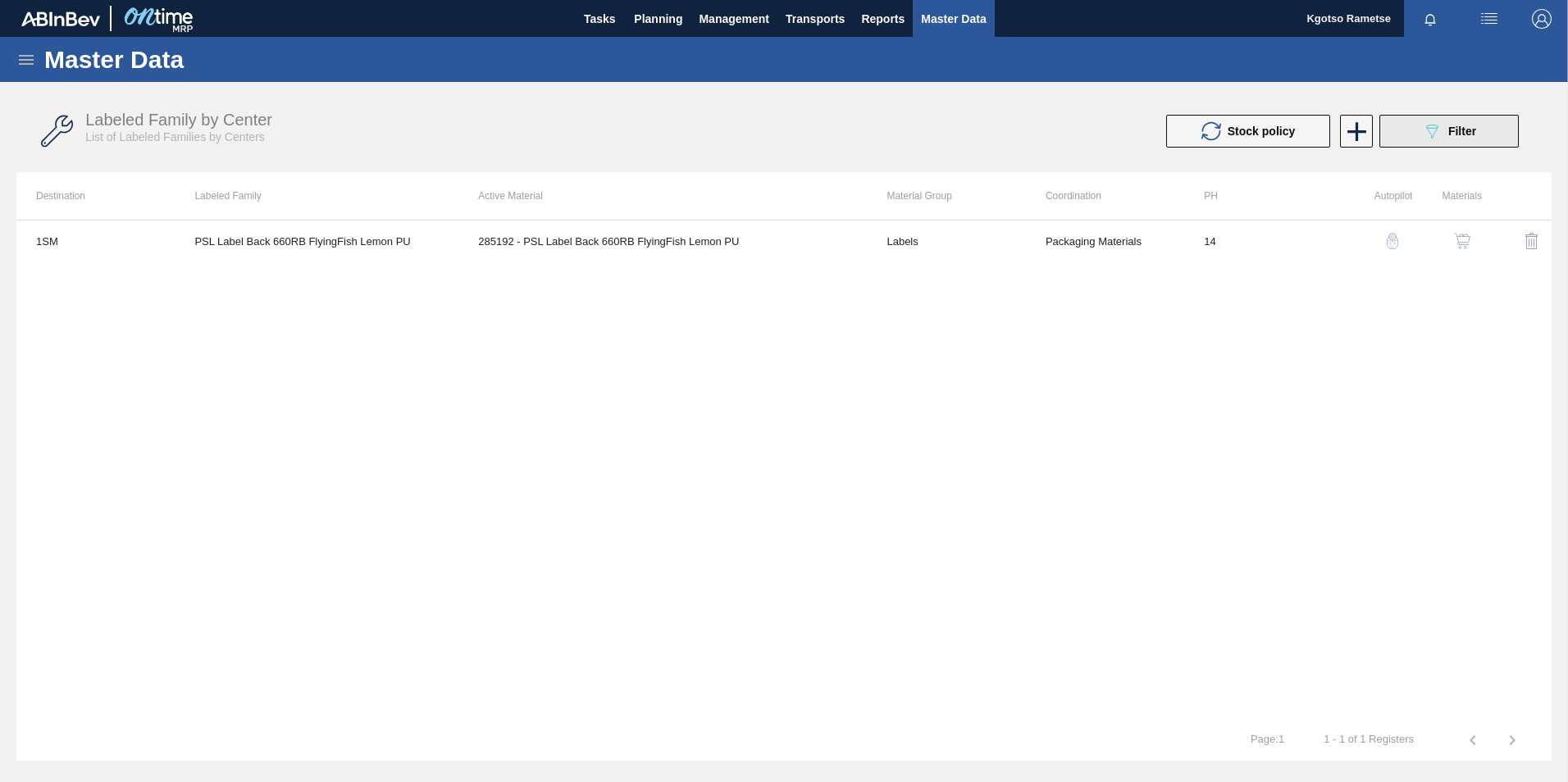
click at [1459, 128] on span "Filter" at bounding box center [1461, 132] width 27 height 13
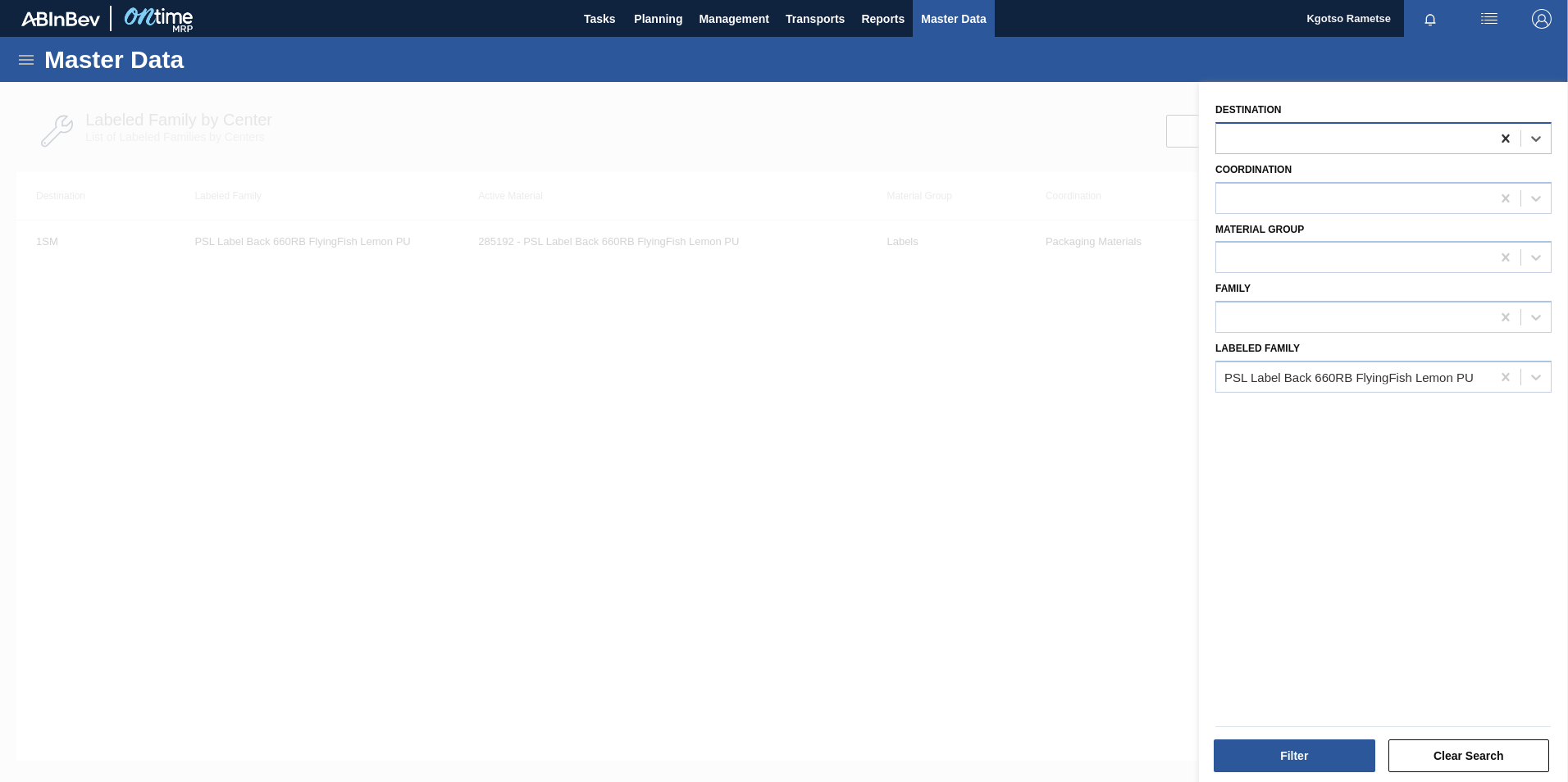
click at [1503, 140] on icon at bounding box center [1506, 138] width 17 height 17
click at [1287, 759] on button "Filter" at bounding box center [1295, 755] width 162 height 32
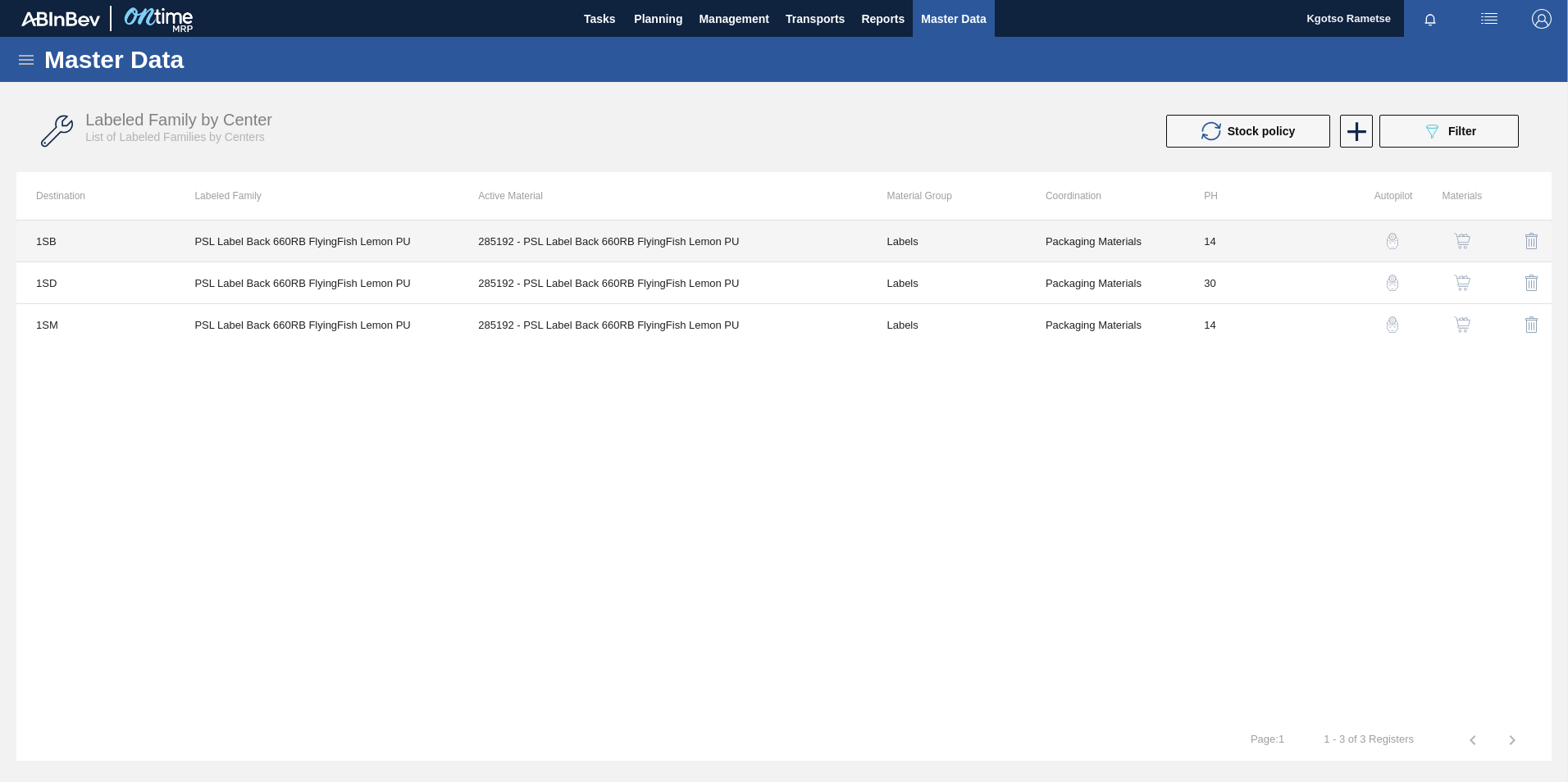
click at [312, 234] on td "PSL Label Back 660RB FlyingFish Lemon PU" at bounding box center [317, 242] width 284 height 42
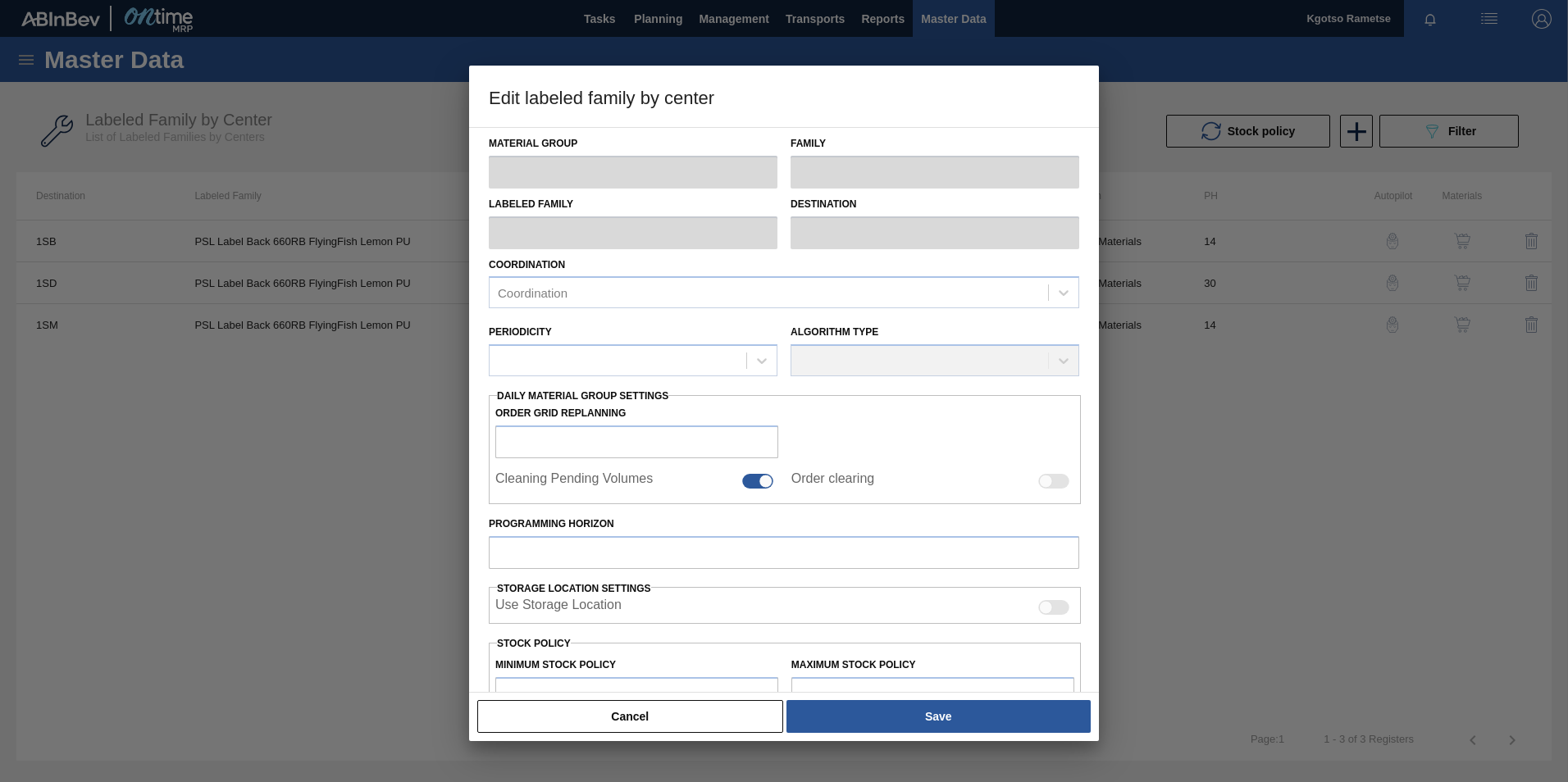
type input "Labels"
type input "660RB"
type input "PSL Label Back 660RB FlyingFish Lemon PU"
type input "1SB - SAB Chamdor Brewery"
type input "14"
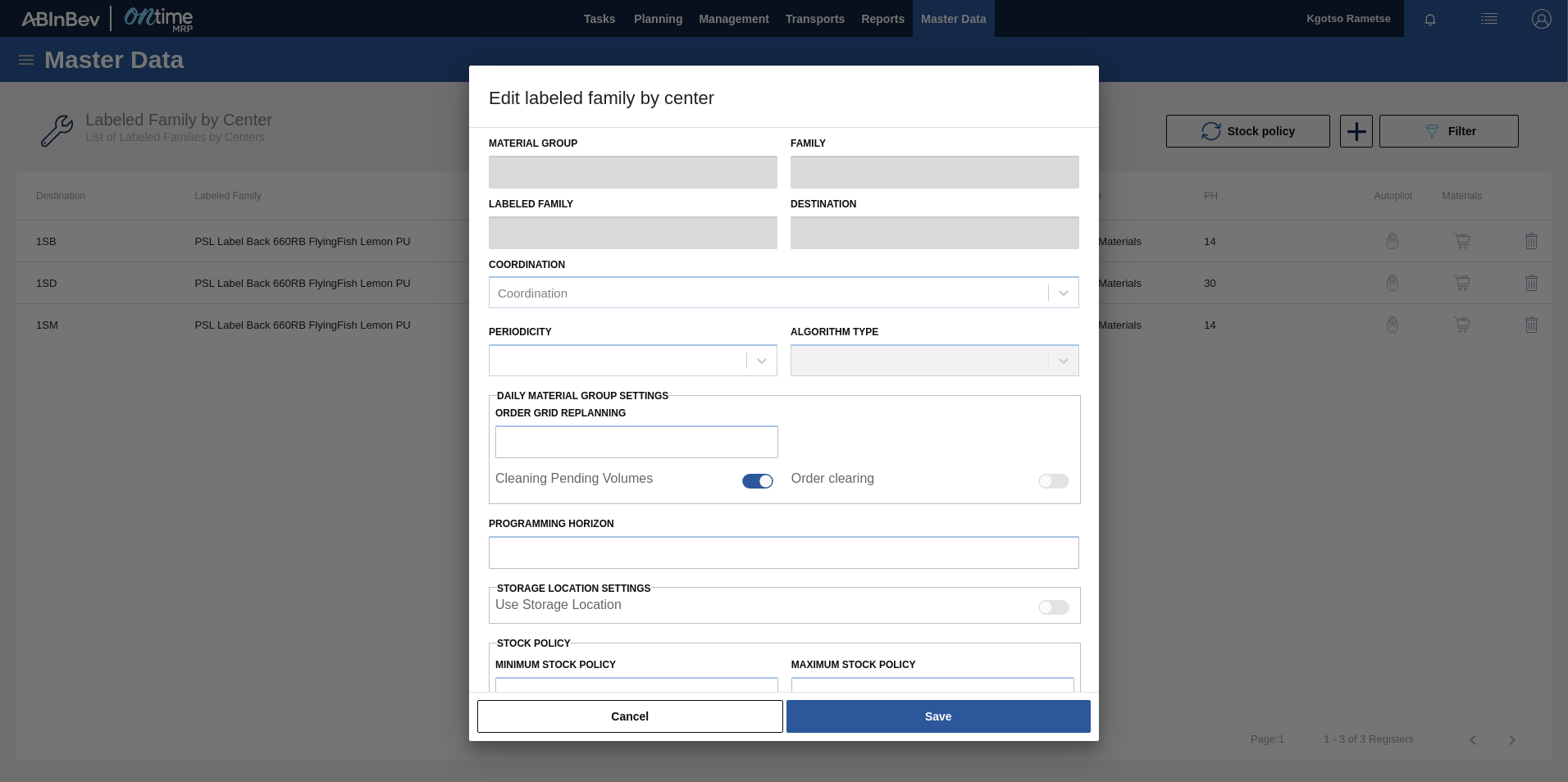
type input "7,000,000"
type input "8,000,000"
type input "100"
type input "8,000,000.000"
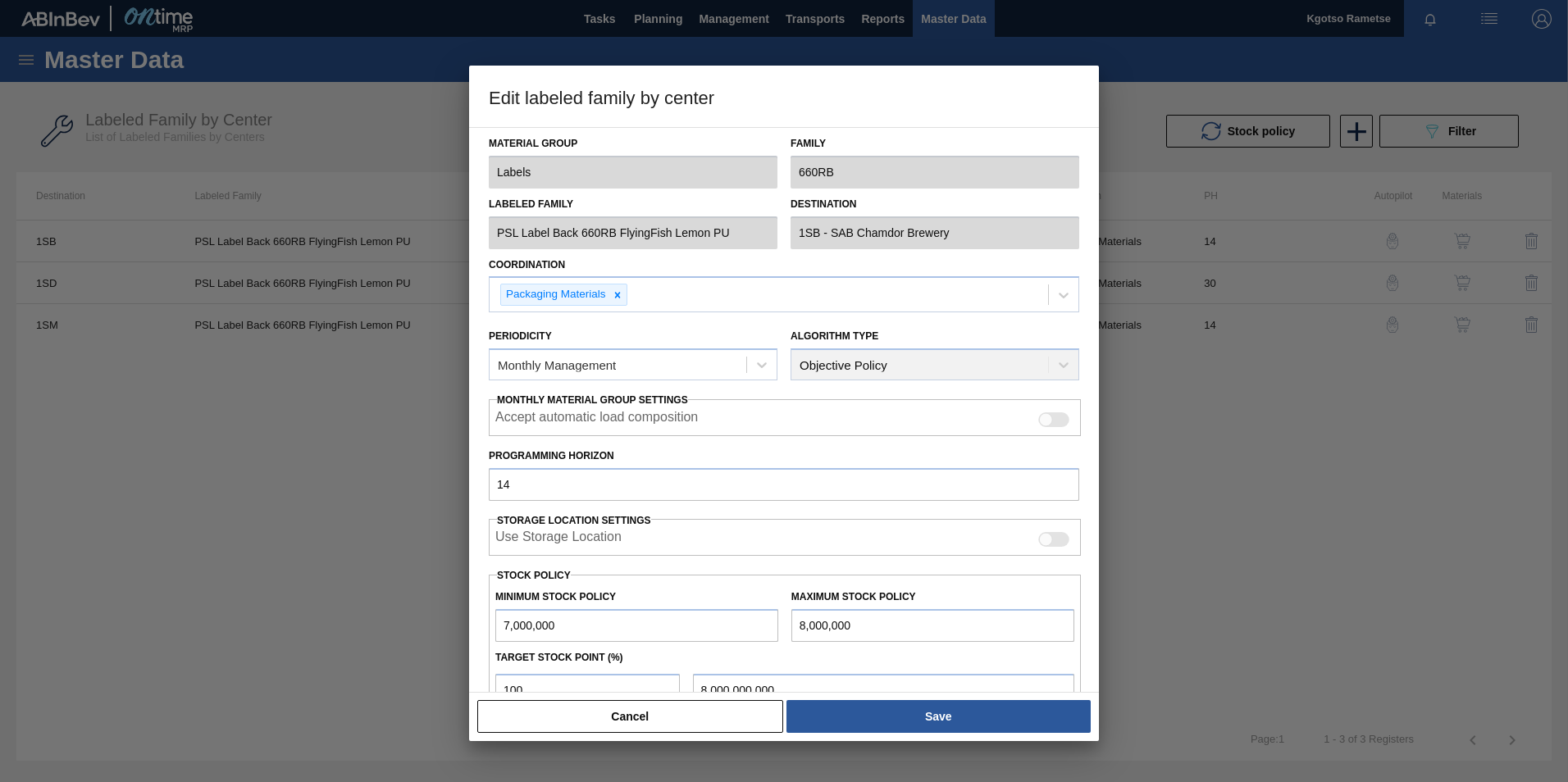
click at [422, 247] on div "Edit labeled family by center Material Group Labels Family 660RB Labeled Family…" at bounding box center [784, 391] width 1568 height 782
